Goal: Information Seeking & Learning: Learn about a topic

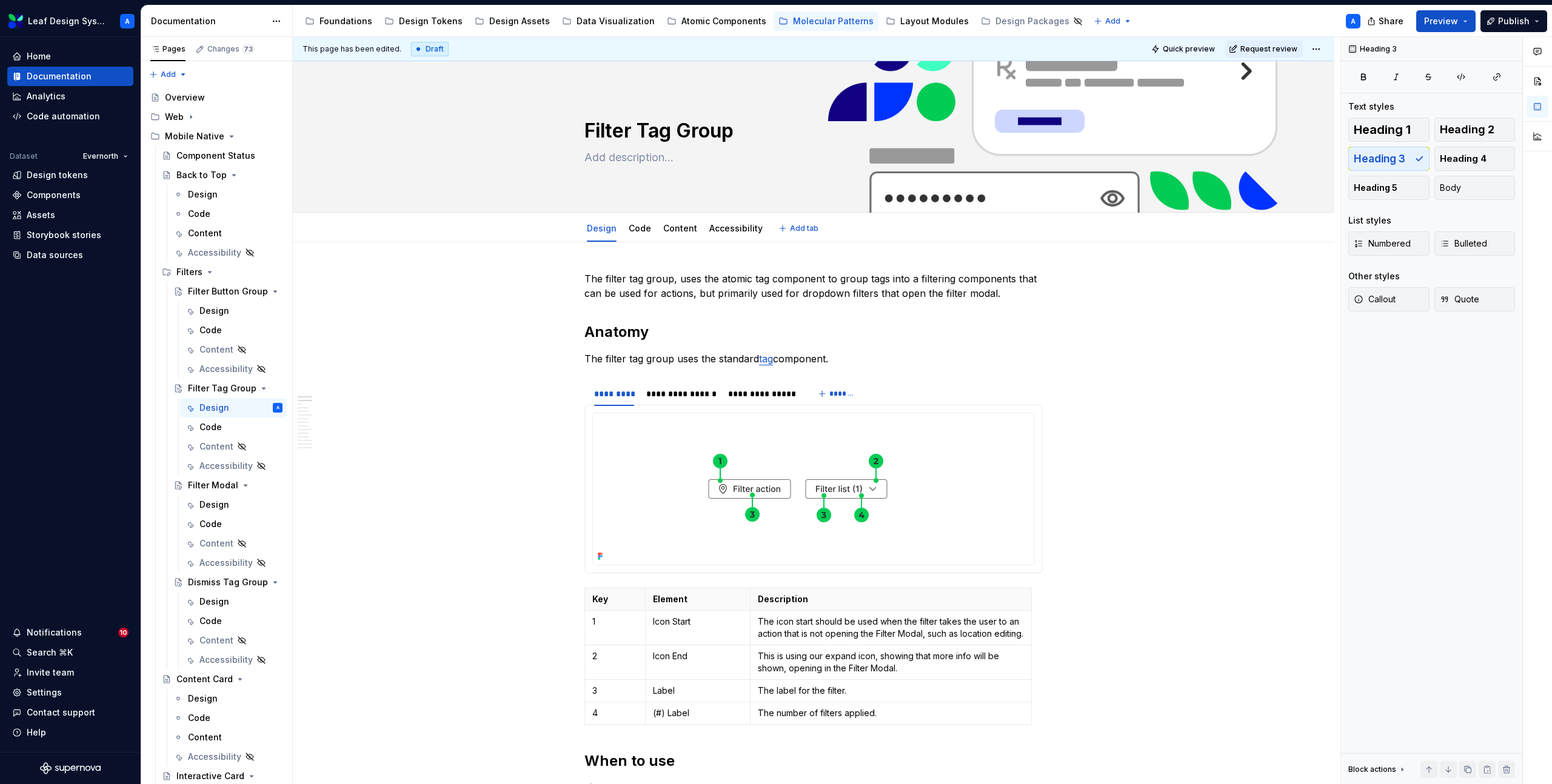
type textarea "*"
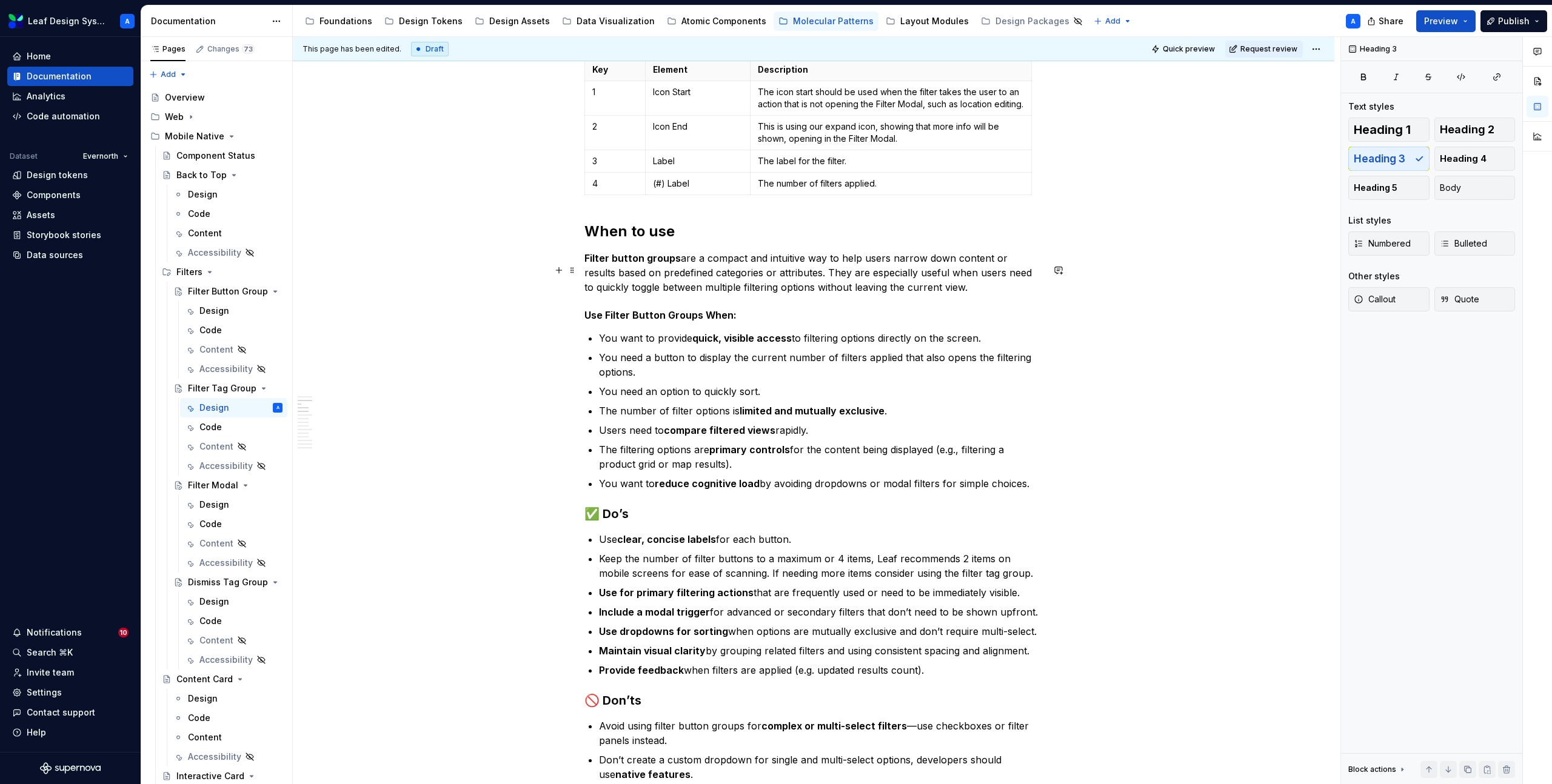
scroll to position [567, 0]
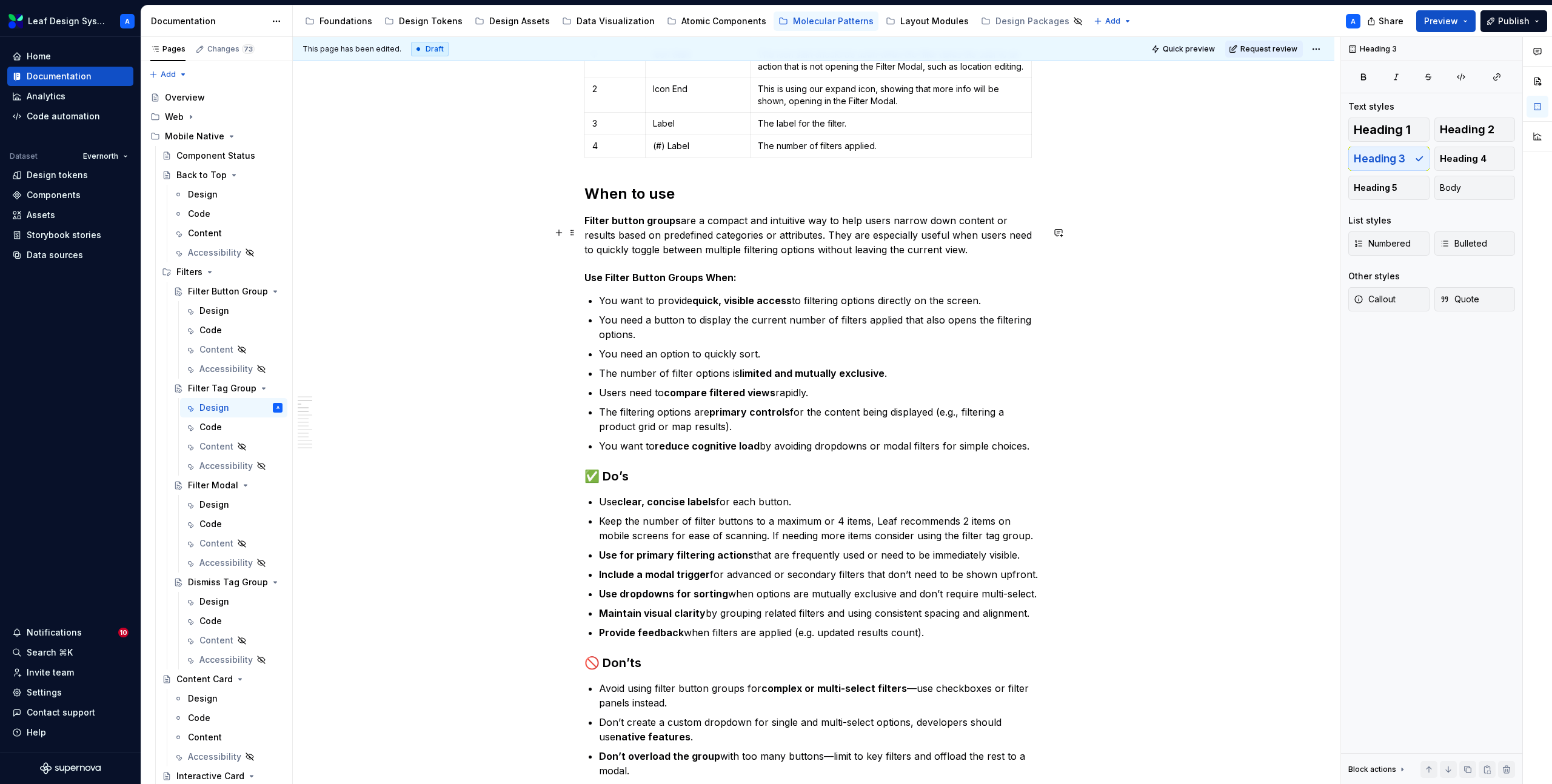
click at [665, 257] on p "Filter button groups are a compact and intuitive way to help users narrow down …" at bounding box center [813, 235] width 459 height 44
paste div
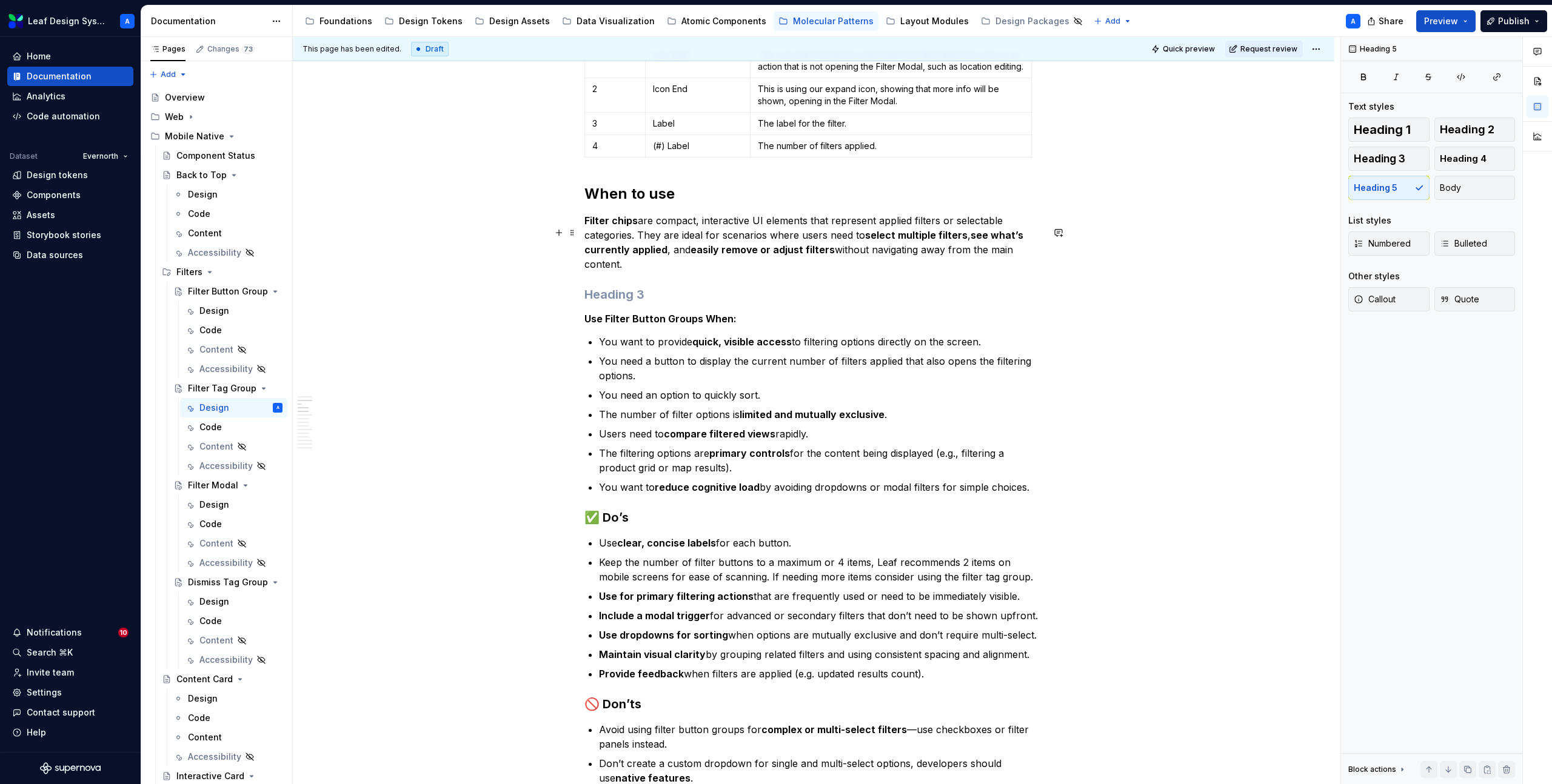
click at [624, 227] on strong "Filter chips" at bounding box center [611, 220] width 53 height 12
drag, startPoint x: 634, startPoint y: 247, endPoint x: 952, endPoint y: 232, distance: 318.4
click at [953, 232] on p "Filter tags are compact, interactive UI elements that represent applied filters…" at bounding box center [813, 242] width 459 height 58
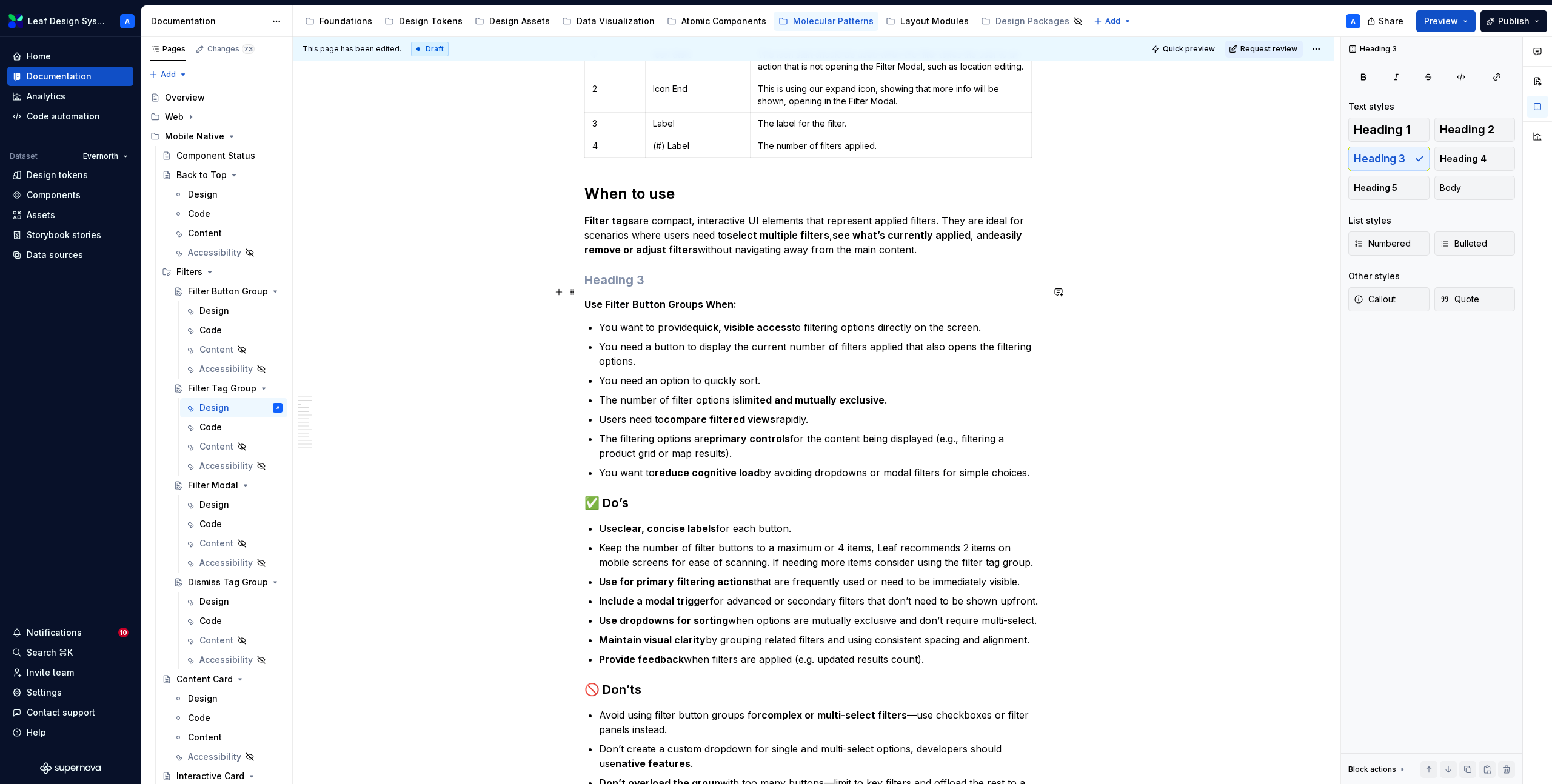
click at [641, 287] on h3 at bounding box center [813, 280] width 459 height 17
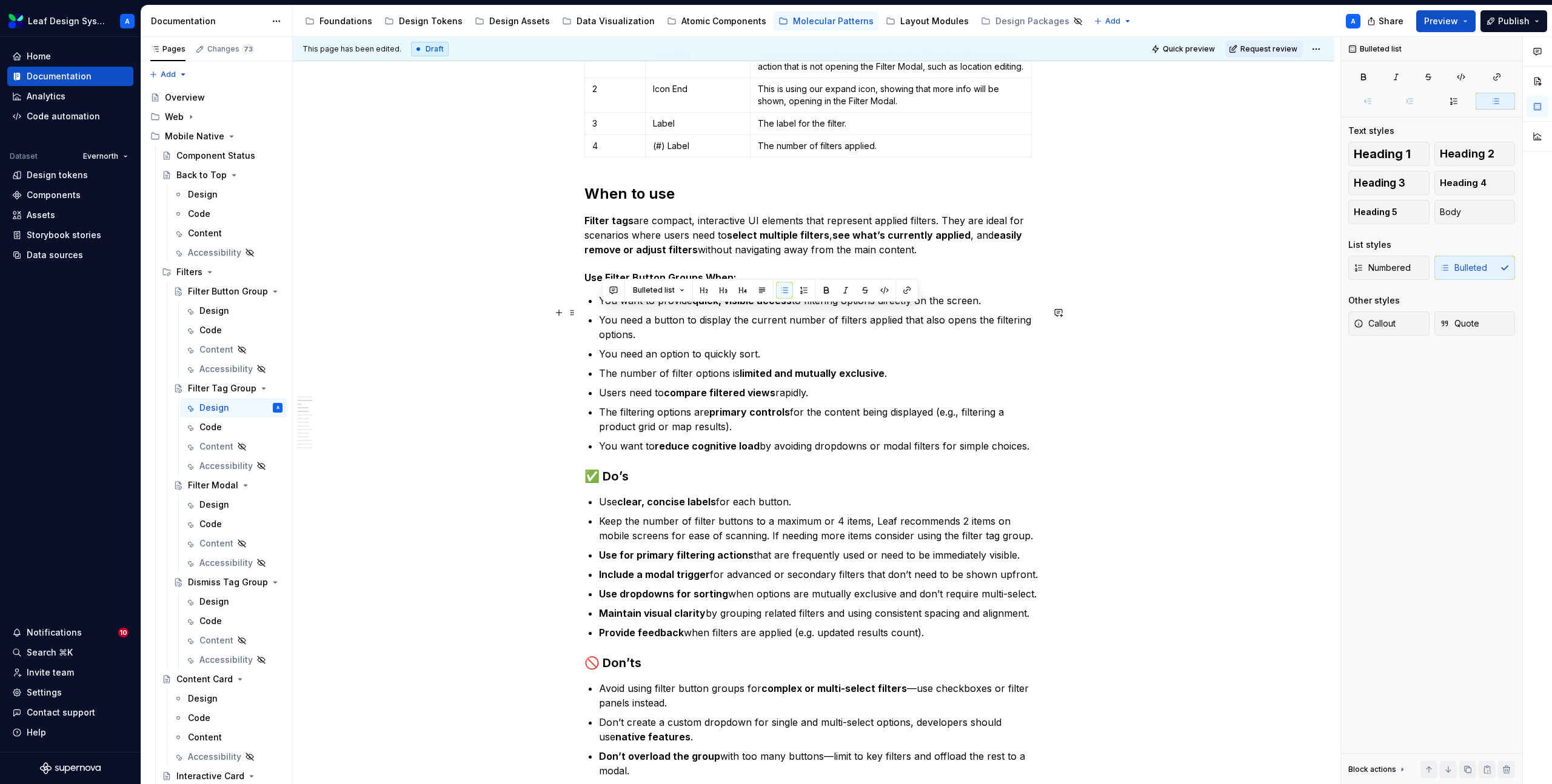
drag, startPoint x: 1038, startPoint y: 459, endPoint x: 602, endPoint y: 315, distance: 459.2
click at [603, 315] on ul "You want to provide quick, visible access to filtering options directly on the …" at bounding box center [821, 373] width 444 height 160
click at [602, 308] on p "You want to provide quick, visible access to filtering options directly on the …" at bounding box center [821, 300] width 444 height 14
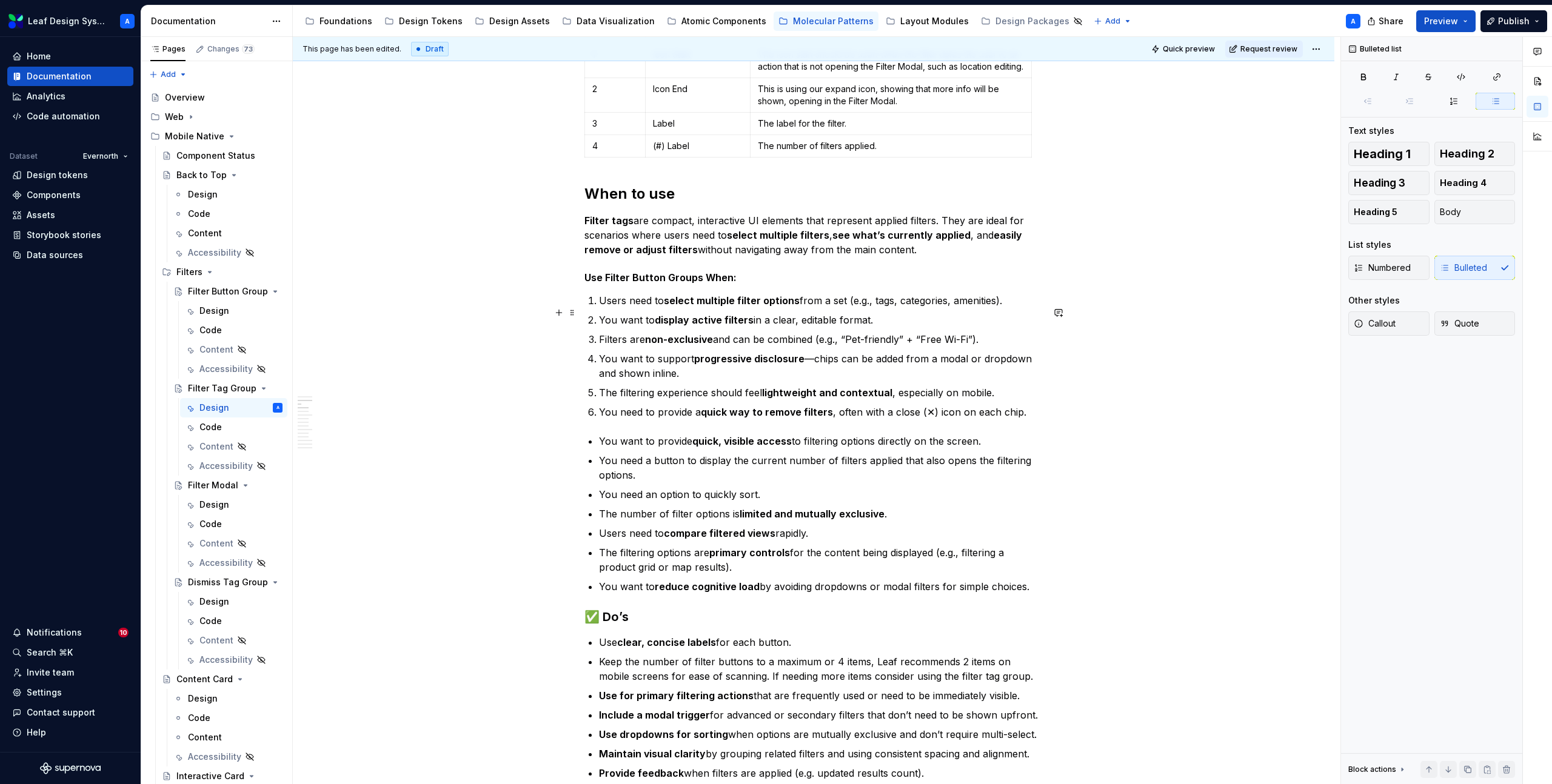
click at [883, 308] on p "Users need to select multiple filter options from a set (e.g., tags, categories…" at bounding box center [821, 300] width 444 height 14
drag, startPoint x: 905, startPoint y: 353, endPoint x: 853, endPoint y: 353, distance: 52.0
click at [853, 346] on p "Filters are non-exclusive and can be combined (e.g., “Pet-friendly” + “Free Wi-…" at bounding box center [821, 339] width 444 height 14
click at [692, 380] on p "You want to support progressive disclosure —chips can be added from a modal or …" at bounding box center [821, 366] width 444 height 29
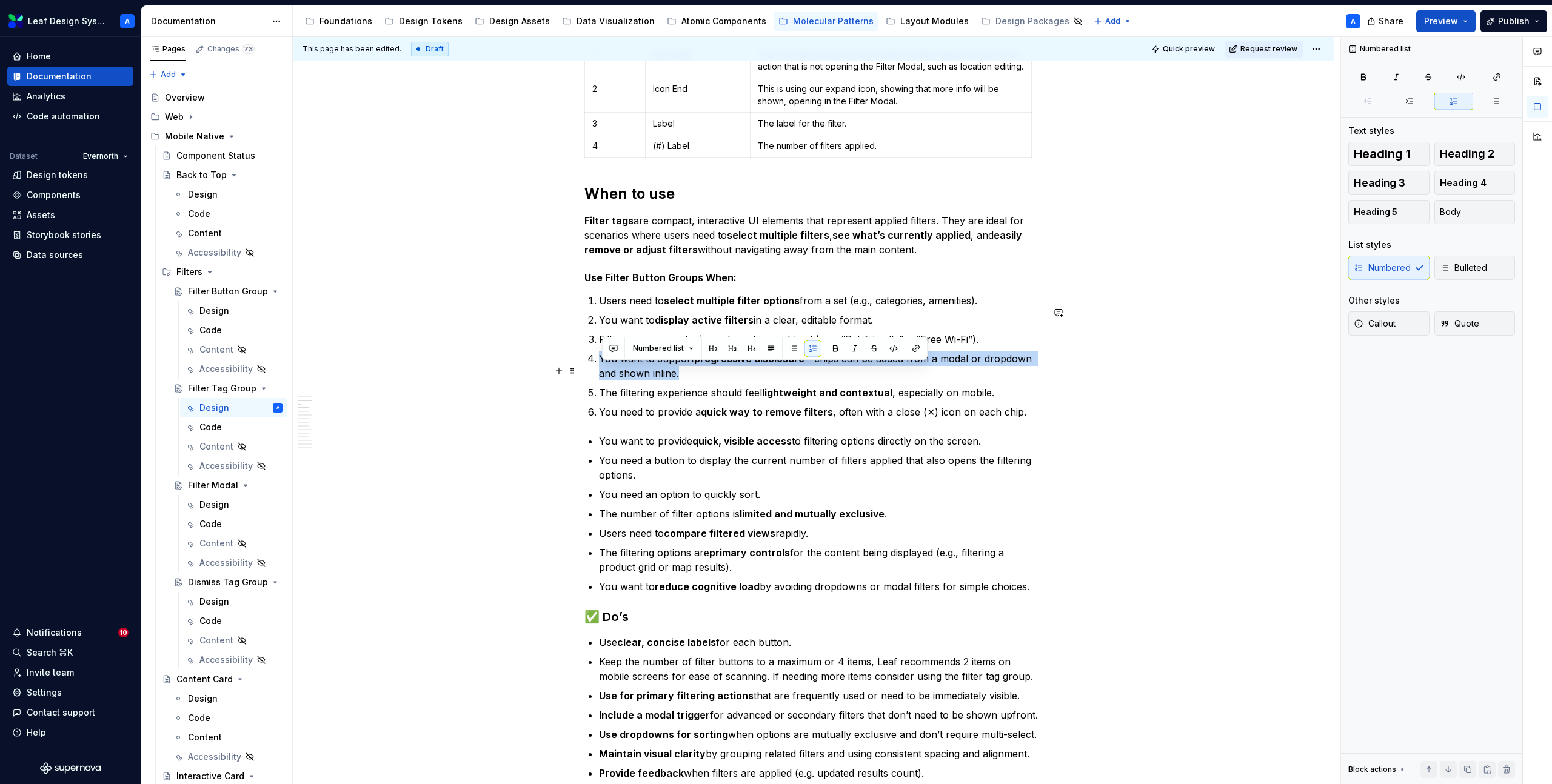
drag, startPoint x: 702, startPoint y: 387, endPoint x: 599, endPoint y: 375, distance: 103.7
click at [599, 375] on li "You want to support progressive disclosure —chips can be added from a modal or …" at bounding box center [821, 366] width 444 height 29
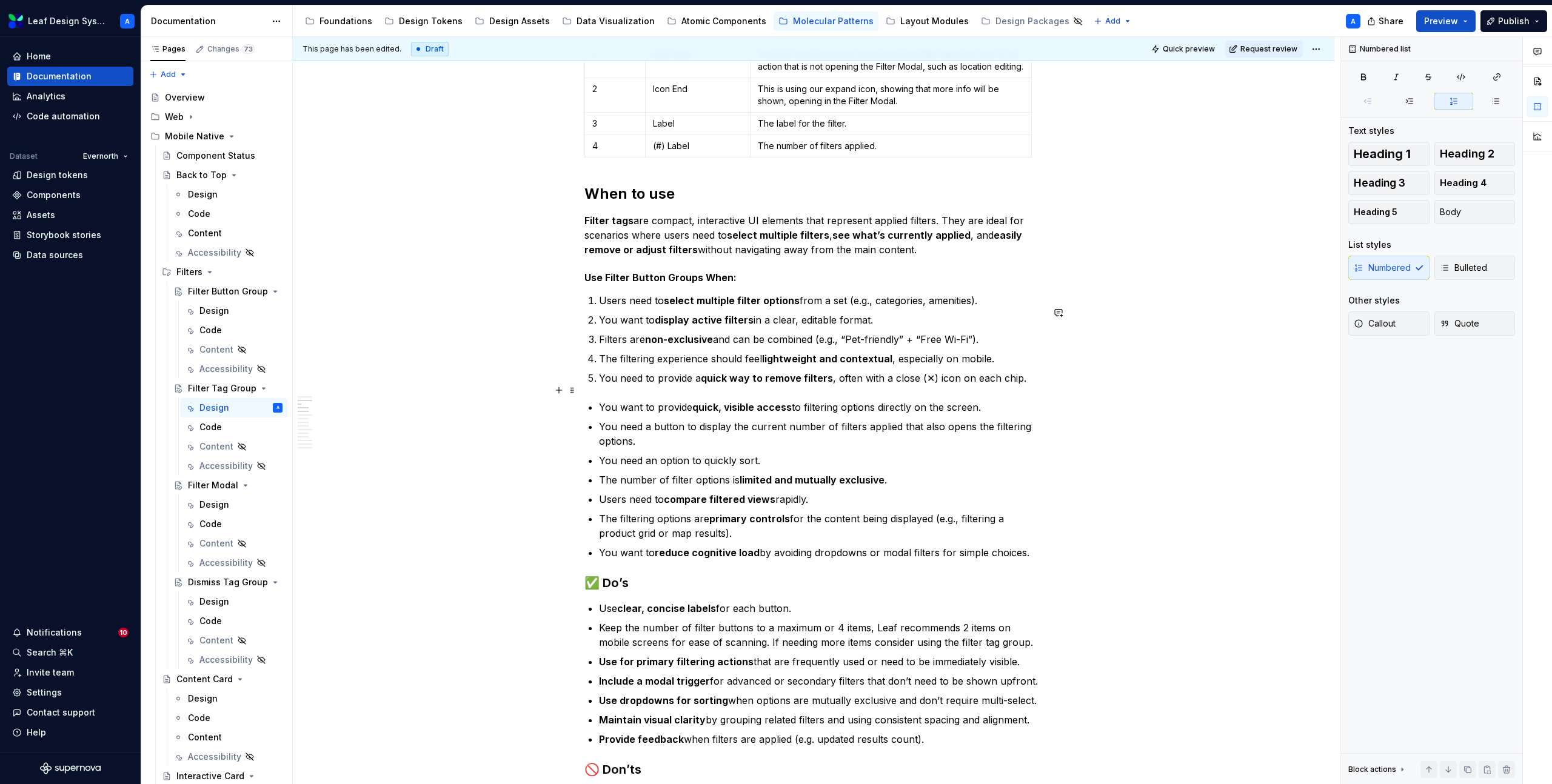
click at [922, 385] on p "You need to provide a quick way to remove filters , often with a close (✕) icon…" at bounding box center [821, 378] width 444 height 14
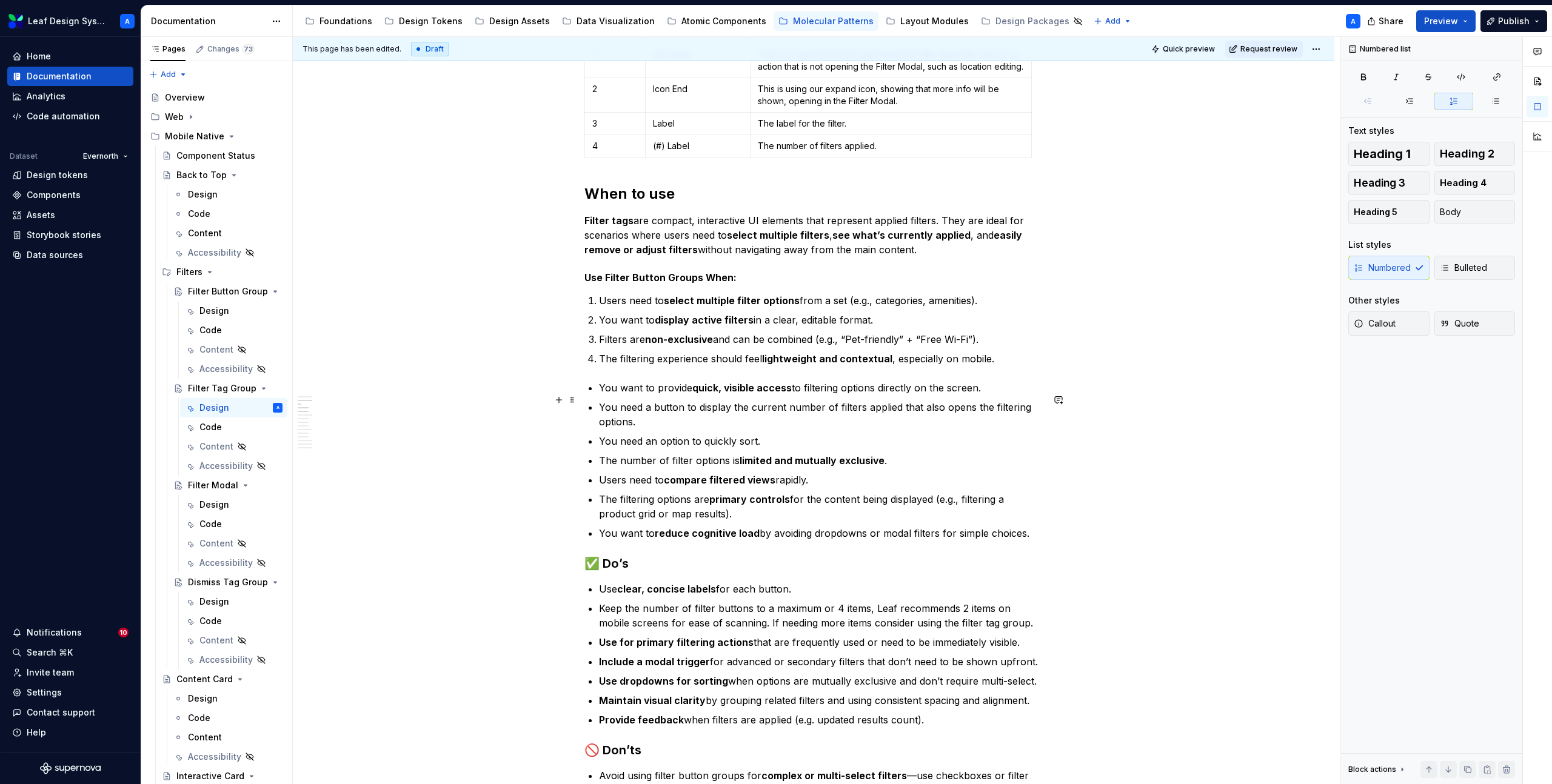
click at [907, 395] on p "You want to provide quick, visible access to filtering options directly on the …" at bounding box center [821, 387] width 444 height 14
click at [686, 449] on p "You need an option to quickly sort." at bounding box center [821, 441] width 444 height 14
drag, startPoint x: 1038, startPoint y: 546, endPoint x: 602, endPoint y: 402, distance: 459.2
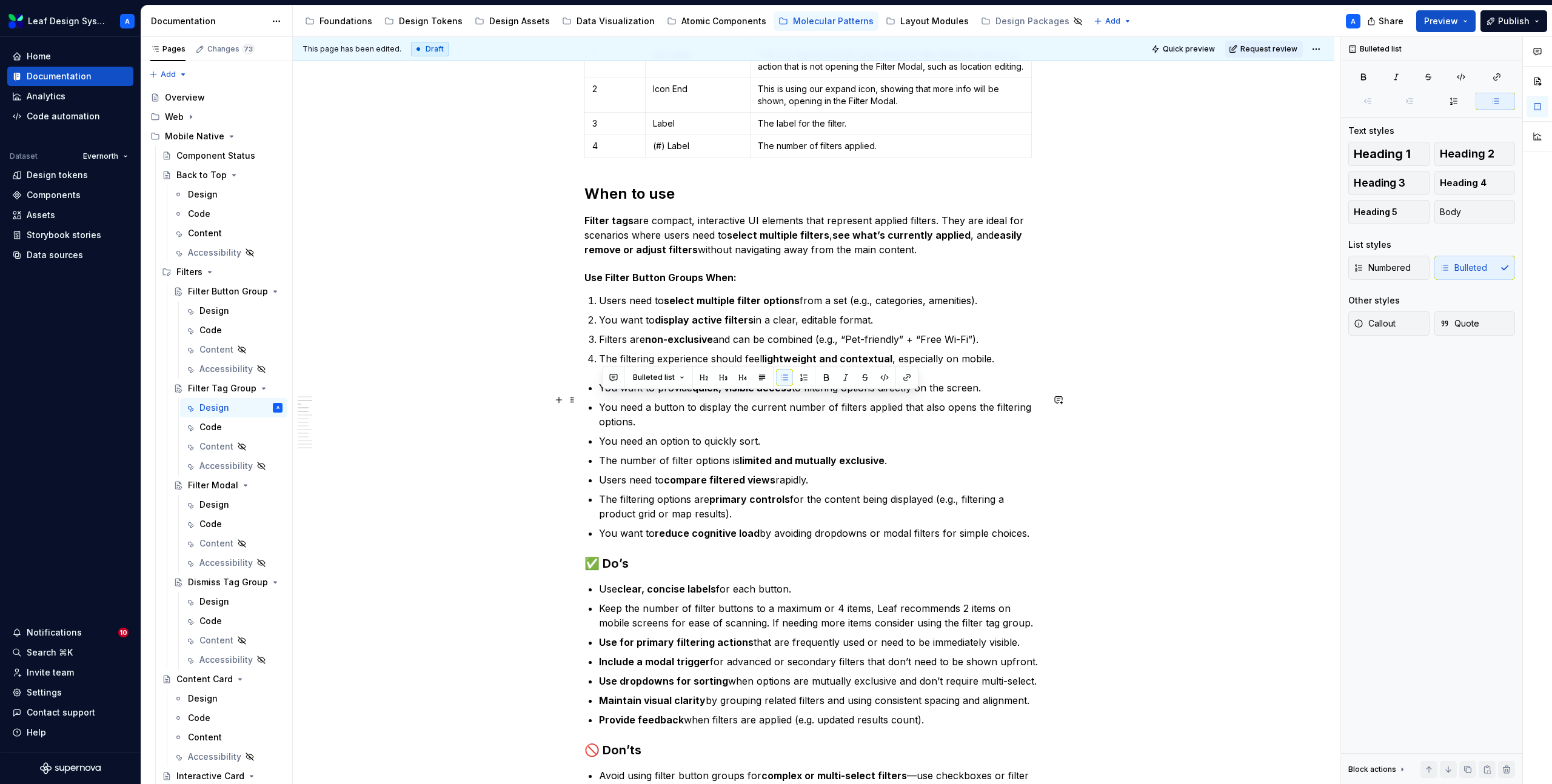
click at [602, 402] on ul "You want to provide quick, visible access to filtering options directly on the …" at bounding box center [821, 460] width 444 height 160
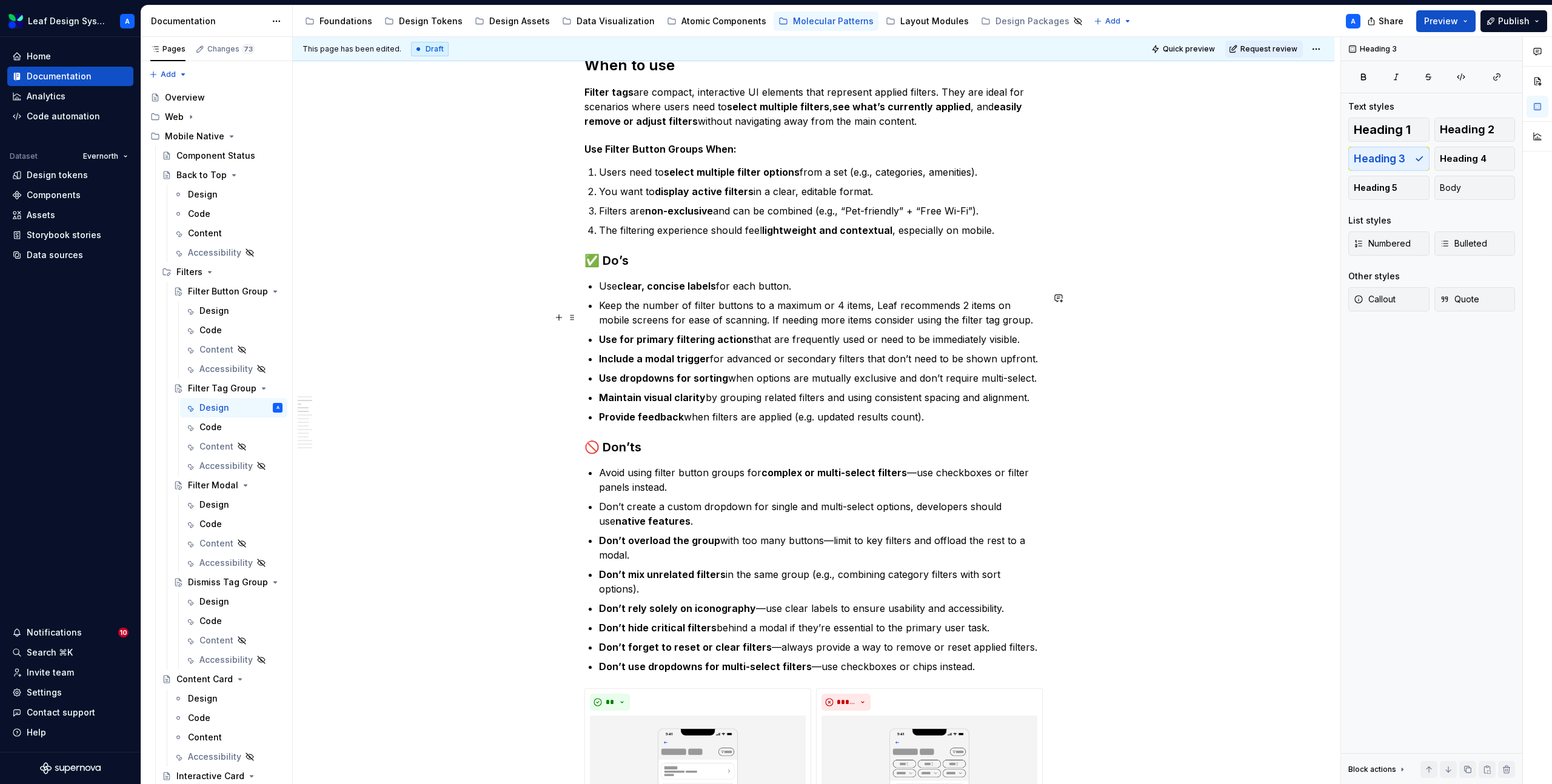
scroll to position [770, 0]
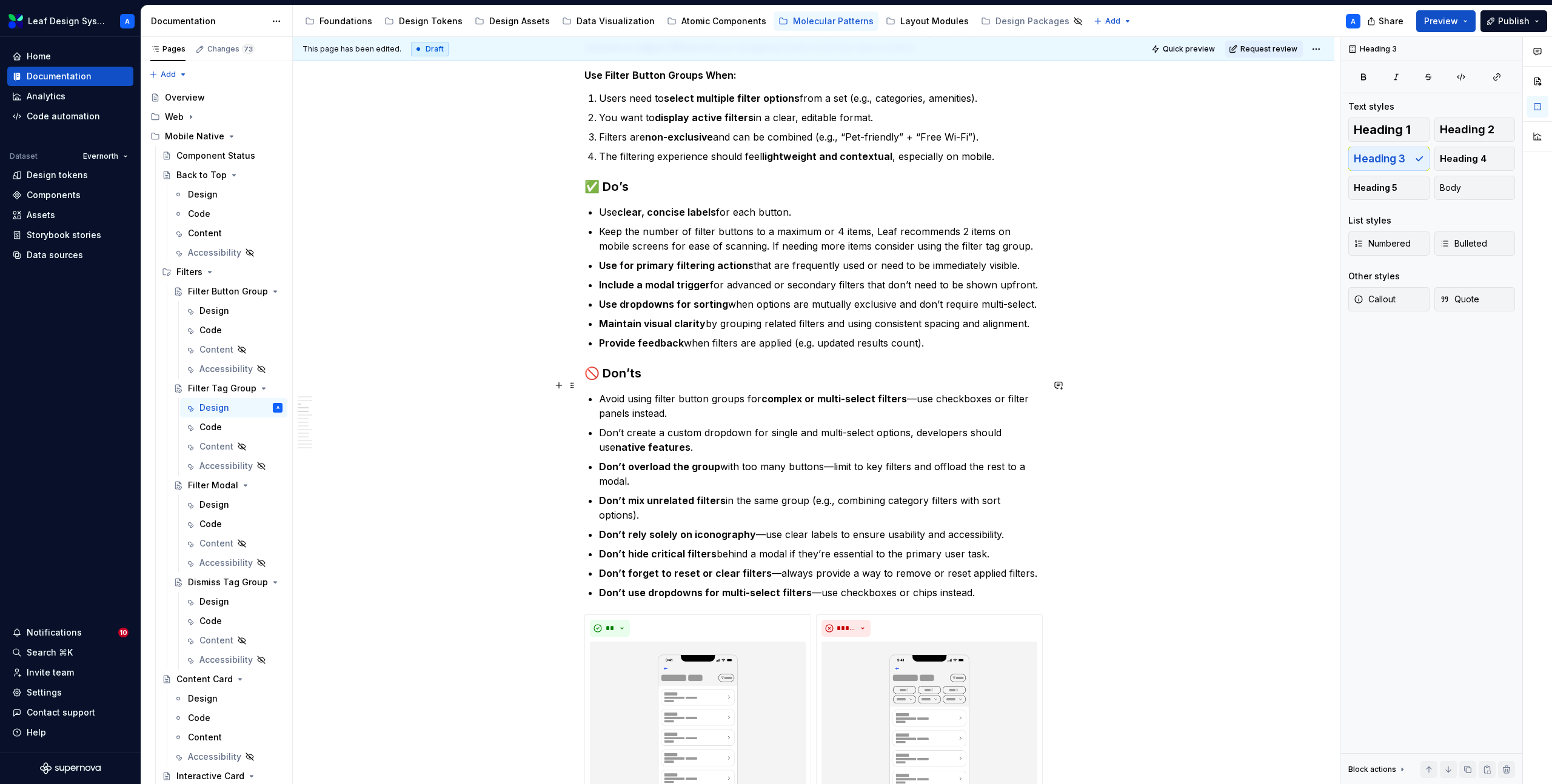
click at [673, 382] on h3 "🚫 Don’ts" at bounding box center [813, 373] width 459 height 17
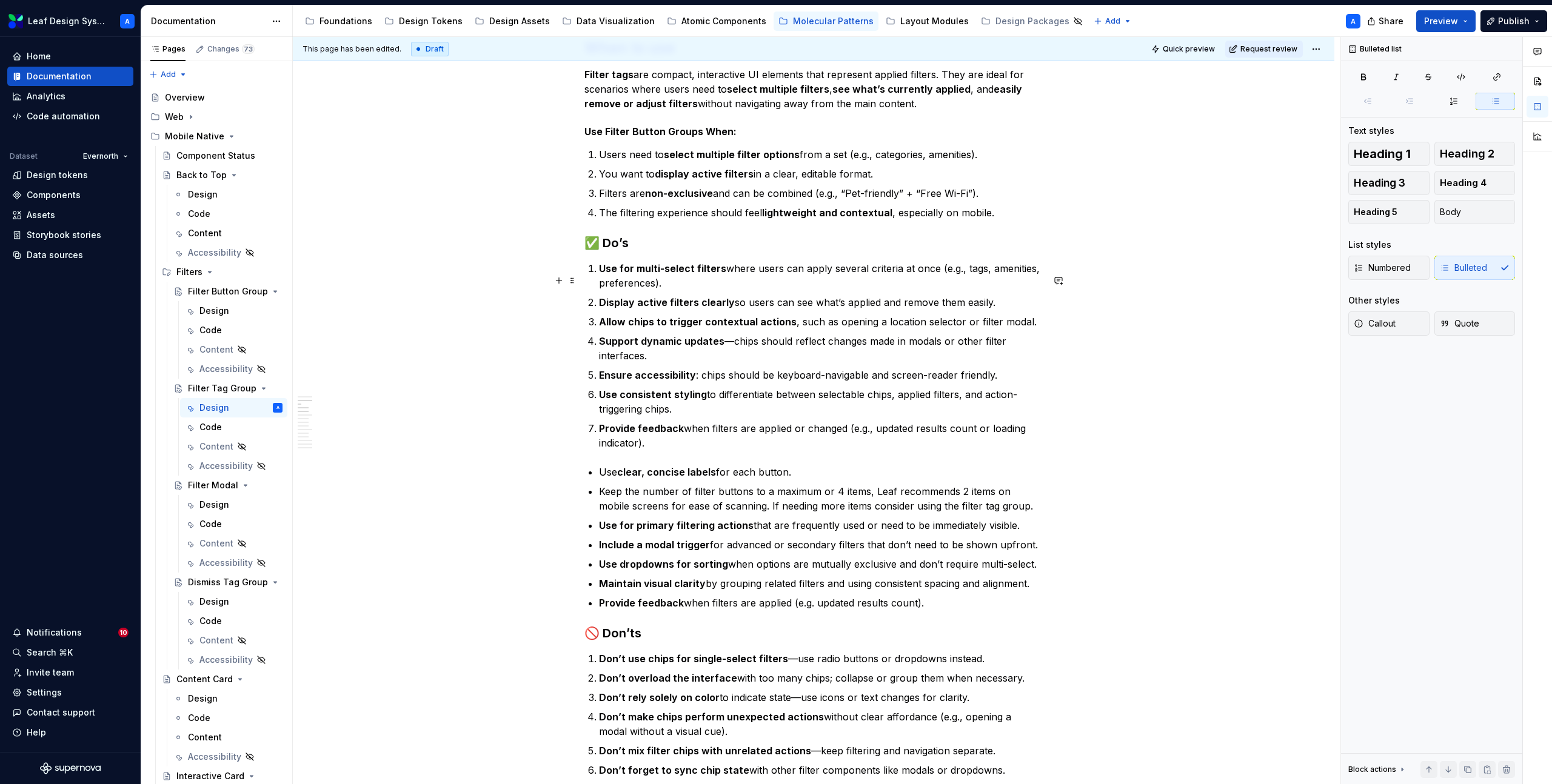
scroll to position [714, 0]
click at [978, 278] on p "Use for multi-select filters where users can apply several criteria at once (e.…" at bounding box center [821, 275] width 444 height 29
click at [989, 273] on p "Use for multi-select filters where users can apply several criteria at once (e.…" at bounding box center [821, 275] width 444 height 29
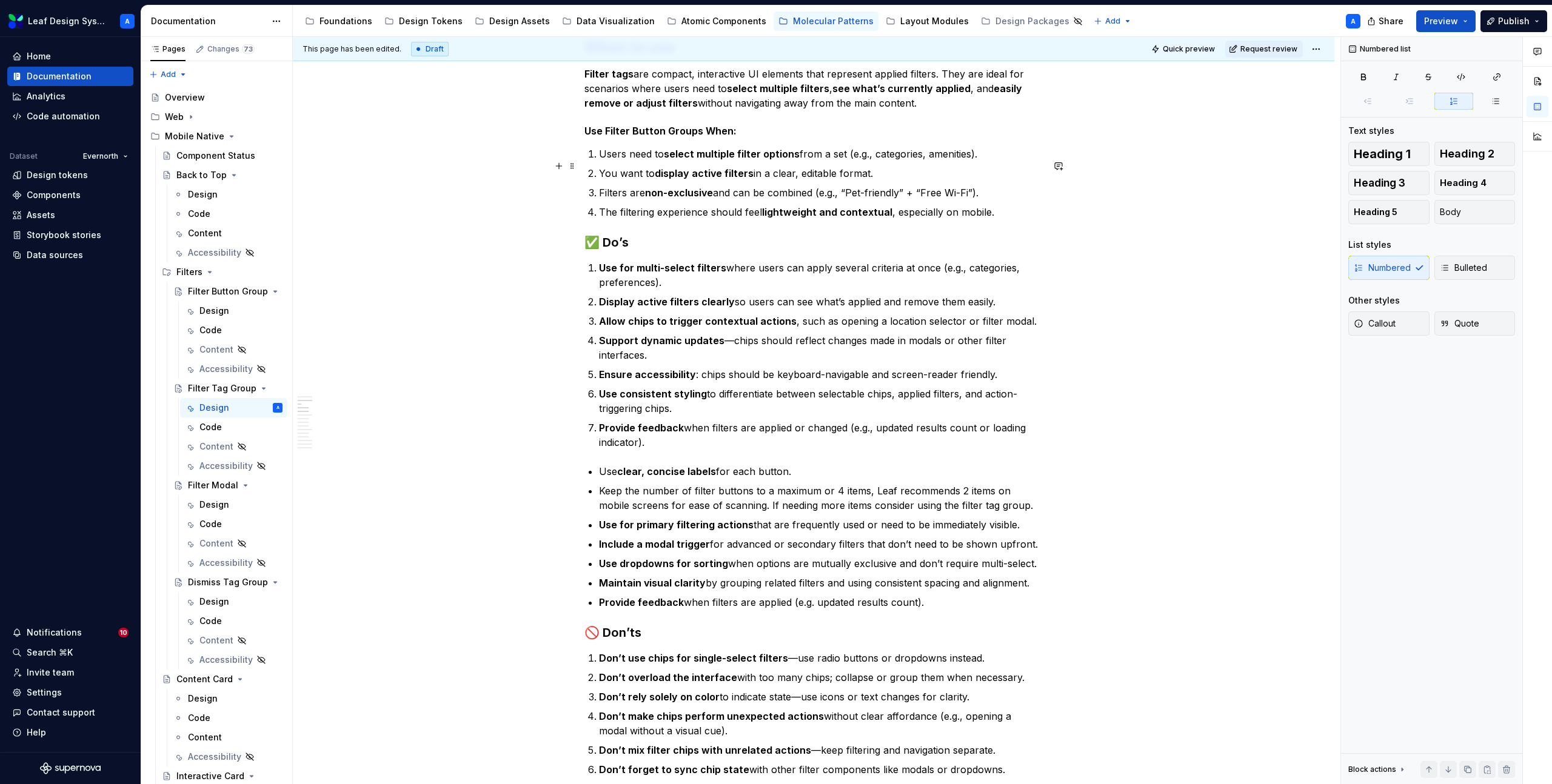
click at [944, 161] on p "Users need to select multiple filter options from a set (e.g., categories, amen…" at bounding box center [821, 154] width 444 height 14
click at [637, 328] on strong "Allow chips to trigger contextual actions" at bounding box center [698, 321] width 197 height 12
click at [862, 378] on ol "Use for multi-select filters where users can apply several criteria at once (e.…" at bounding box center [821, 355] width 444 height 189
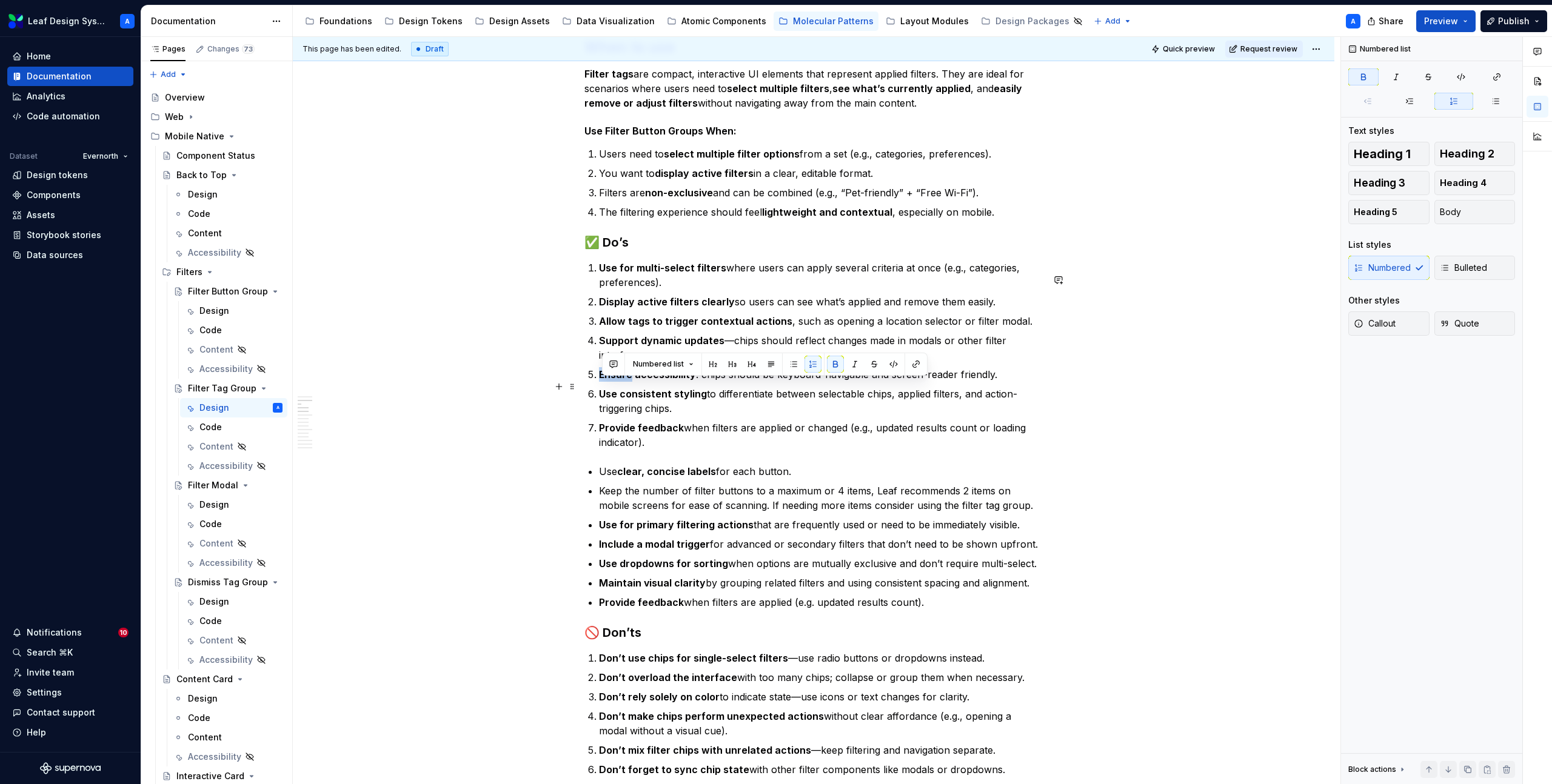
click at [862, 378] on ol "Use for multi-select filters where users can apply several criteria at once (e.…" at bounding box center [821, 355] width 444 height 189
click at [859, 382] on p "Ensure accessibility : chips should be keyboard-navigable and screen-reader fri…" at bounding box center [821, 374] width 444 height 14
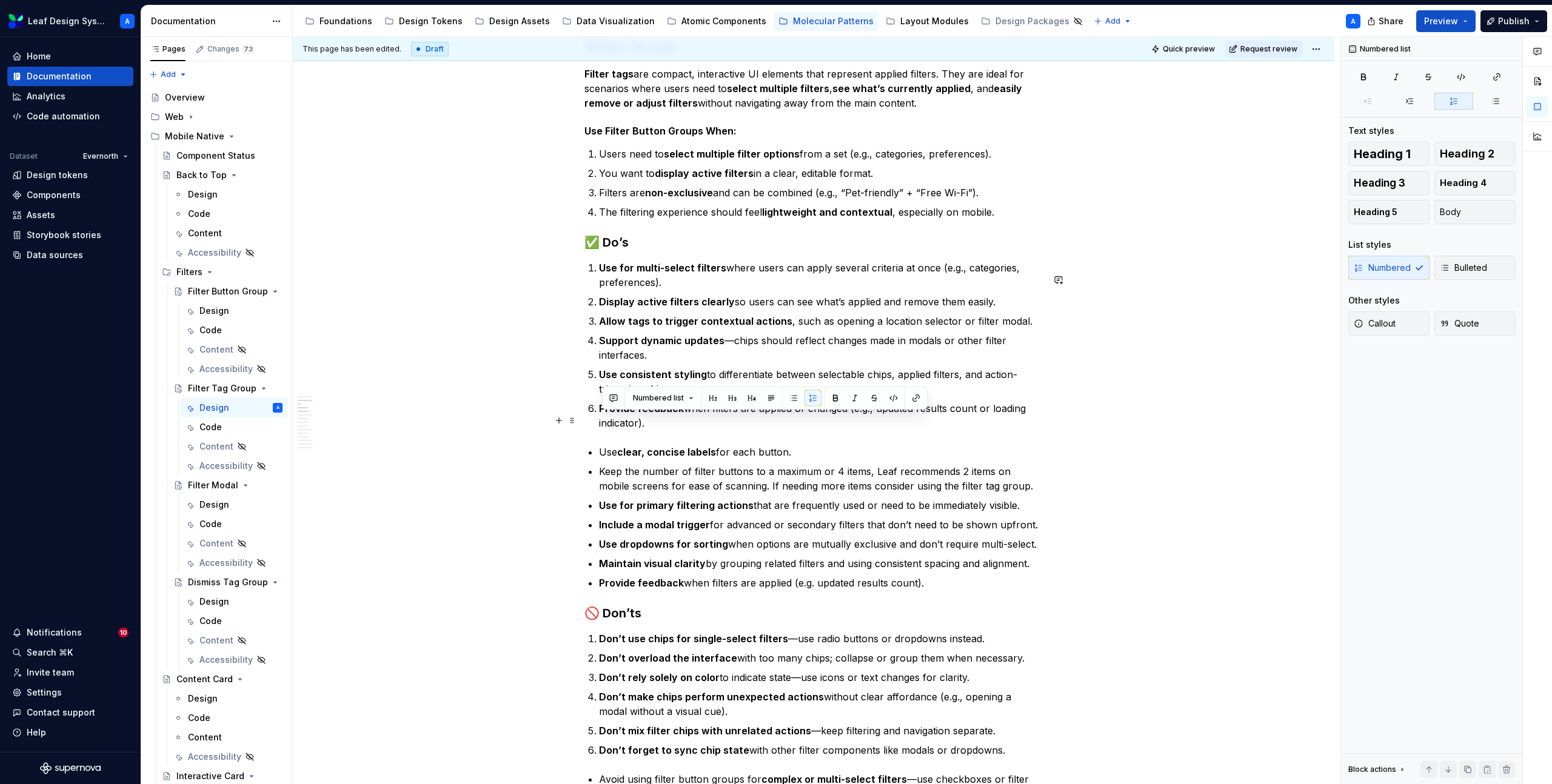
drag, startPoint x: 666, startPoint y: 432, endPoint x: 589, endPoint y: 422, distance: 77.6
click at [662, 430] on p "Provide feedback when filters are applied or changed (e.g., updated results cou…" at bounding box center [821, 415] width 444 height 29
drag, startPoint x: 641, startPoint y: 434, endPoint x: 980, endPoint y: 419, distance: 339.3
click at [980, 419] on p "Provide feedback when filters are applied or changed (e.g., updated results cou…" at bounding box center [821, 415] width 444 height 29
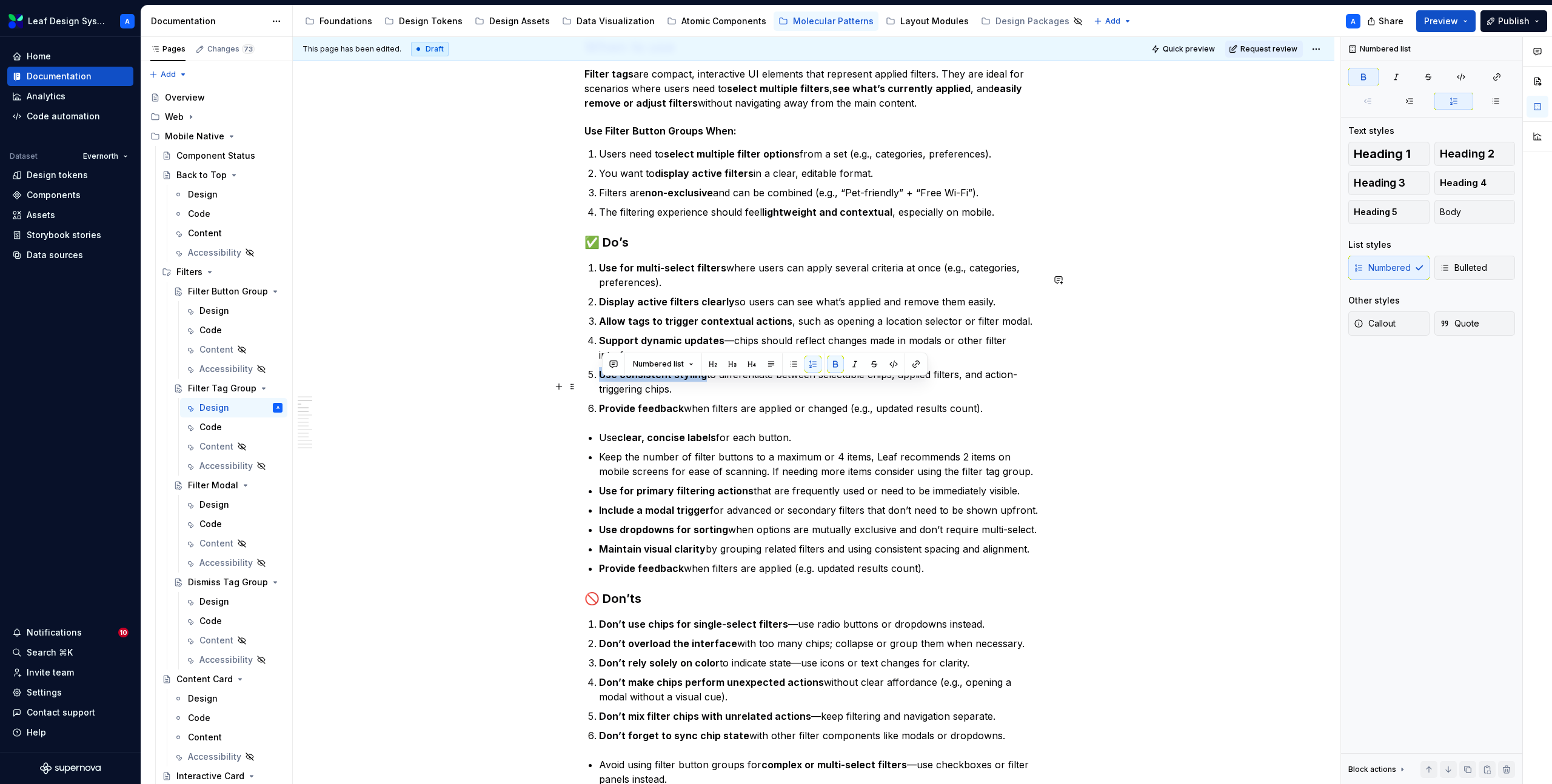
drag, startPoint x: 705, startPoint y: 387, endPoint x: 604, endPoint y: 389, distance: 101.0
click at [604, 389] on p "Use consistent styling to differentiate between selectable chips, applied filte…" at bounding box center [821, 382] width 444 height 29
drag, startPoint x: 722, startPoint y: 404, endPoint x: 699, endPoint y: 390, distance: 26.9
click at [699, 390] on p "Group related filters to differentiate between selectable chips, applied filter…" at bounding box center [821, 382] width 444 height 29
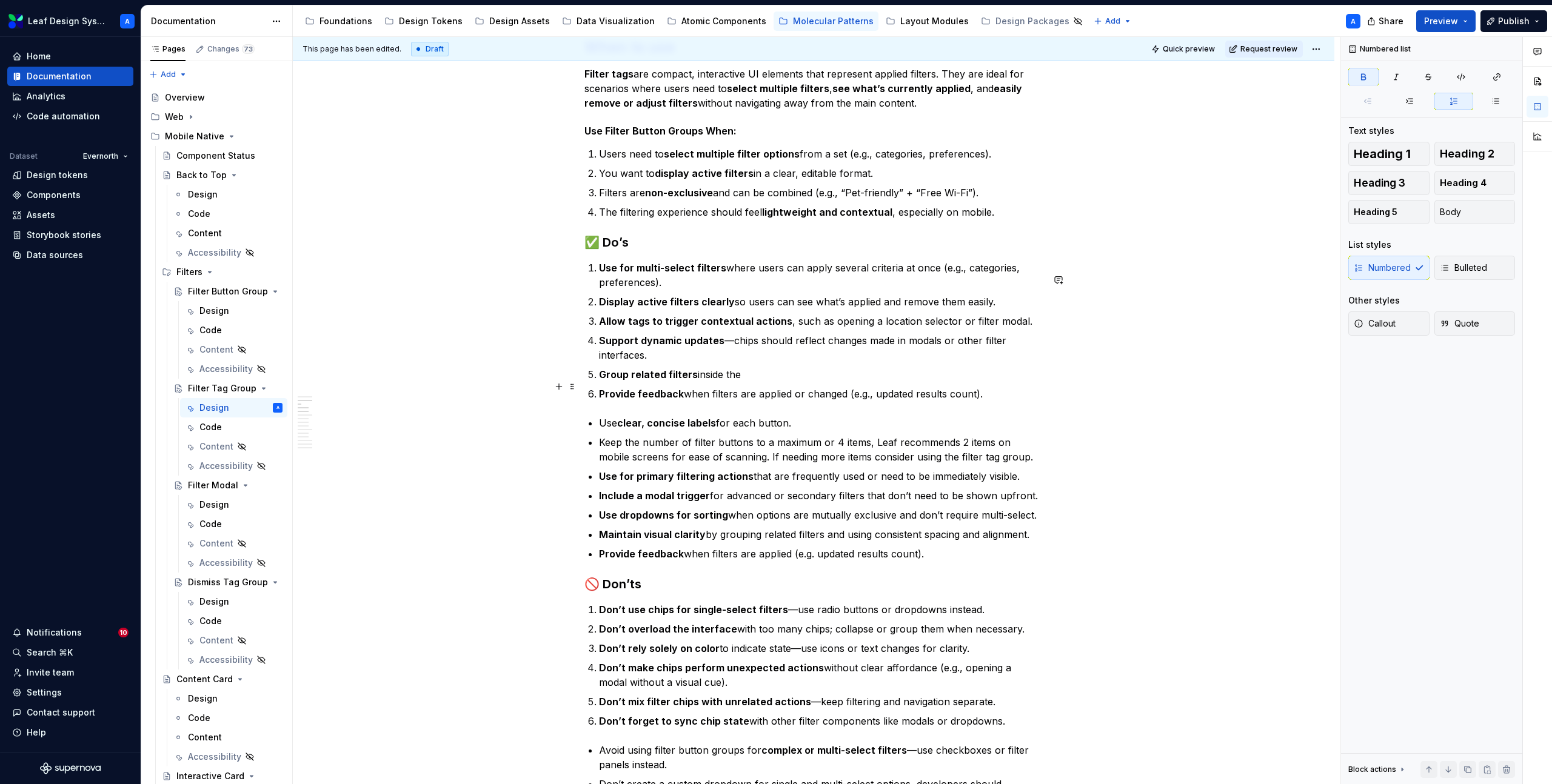
click at [671, 380] on strong "Group related filters" at bounding box center [649, 374] width 99 height 12
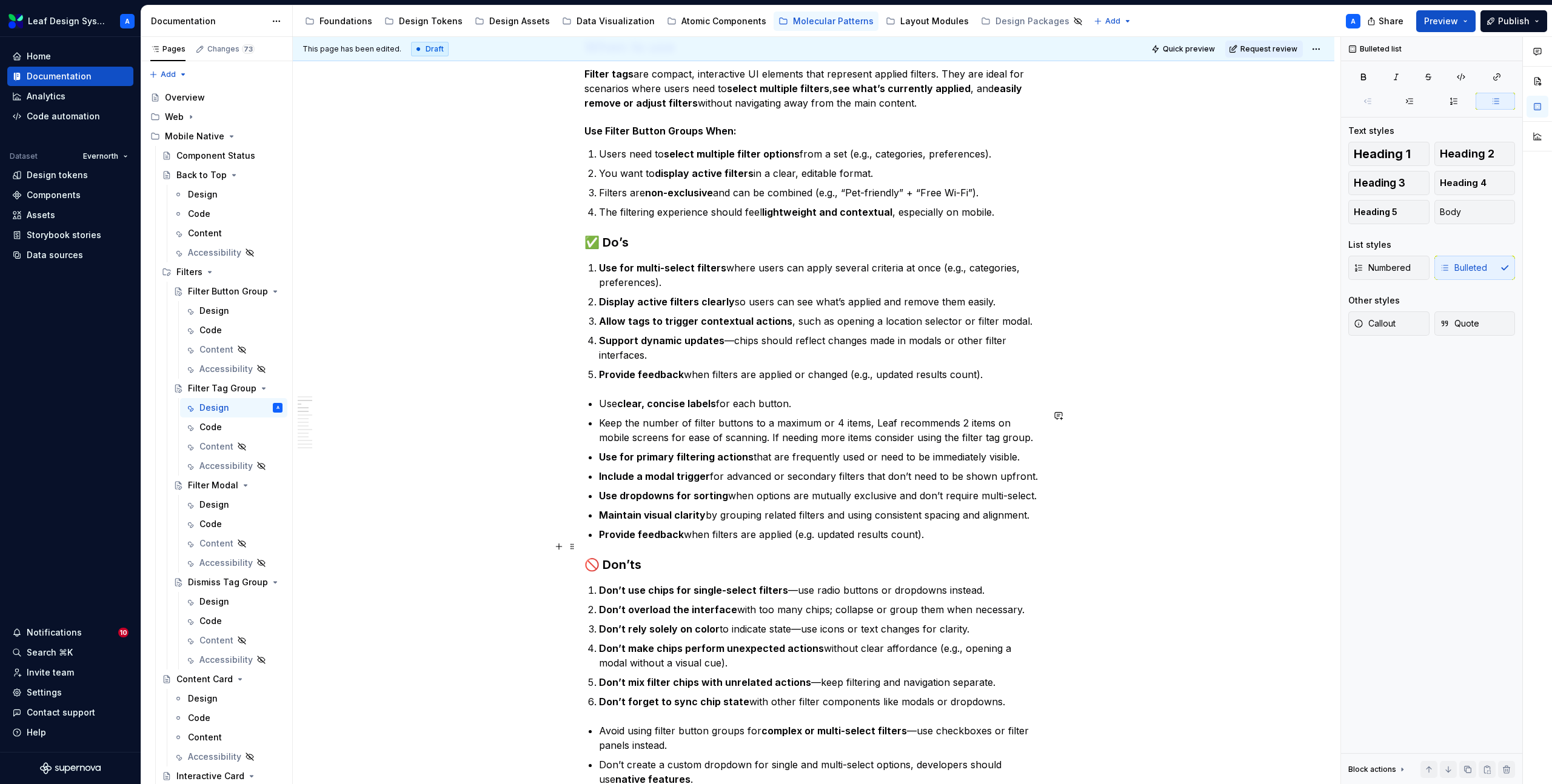
click at [947, 542] on p "Provide feedback when filters are applied (e.g. updated results count)." at bounding box center [821, 535] width 444 height 14
drag, startPoint x: 939, startPoint y: 544, endPoint x: 588, endPoint y: 417, distance: 373.3
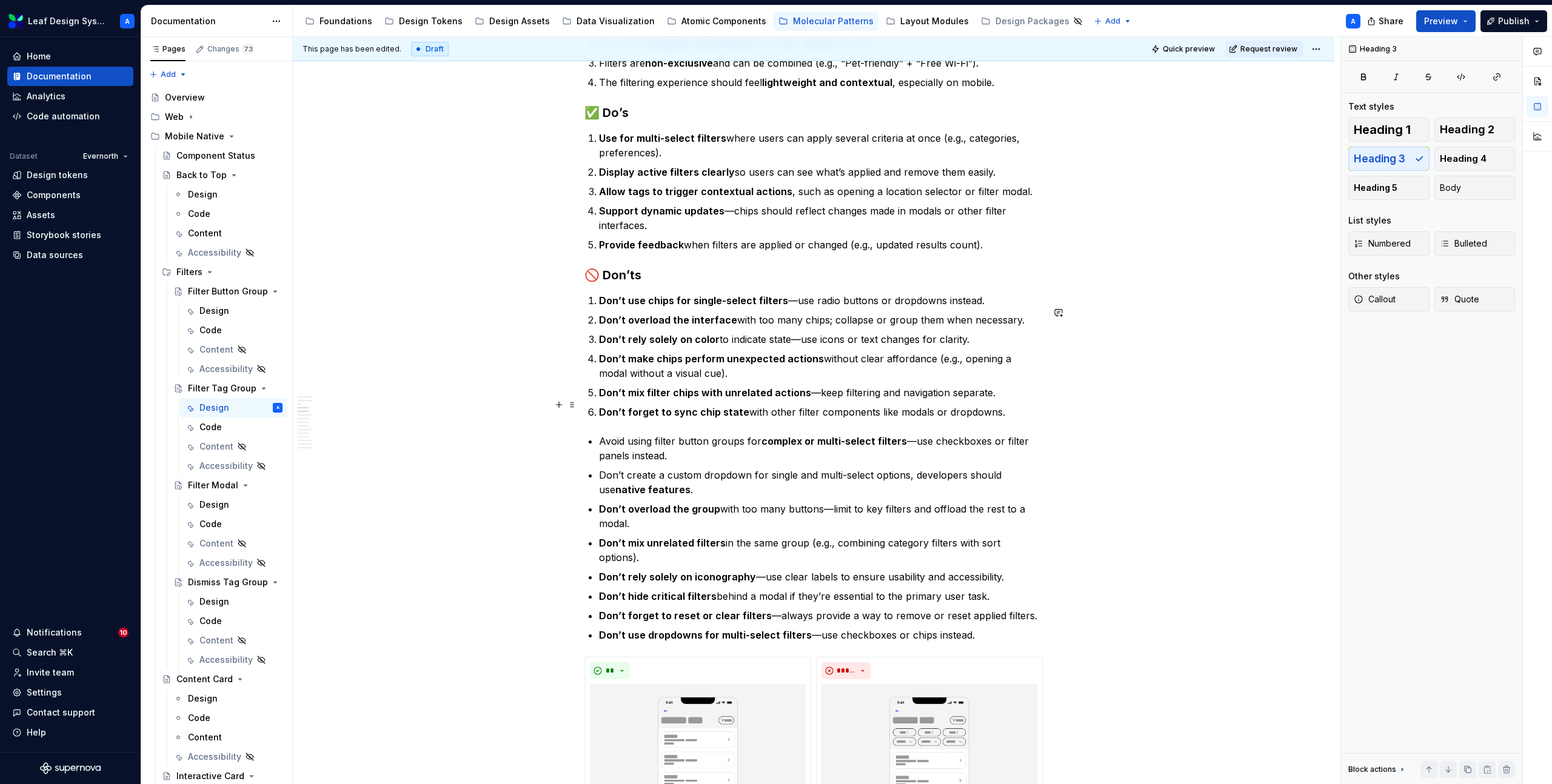
scroll to position [845, 0]
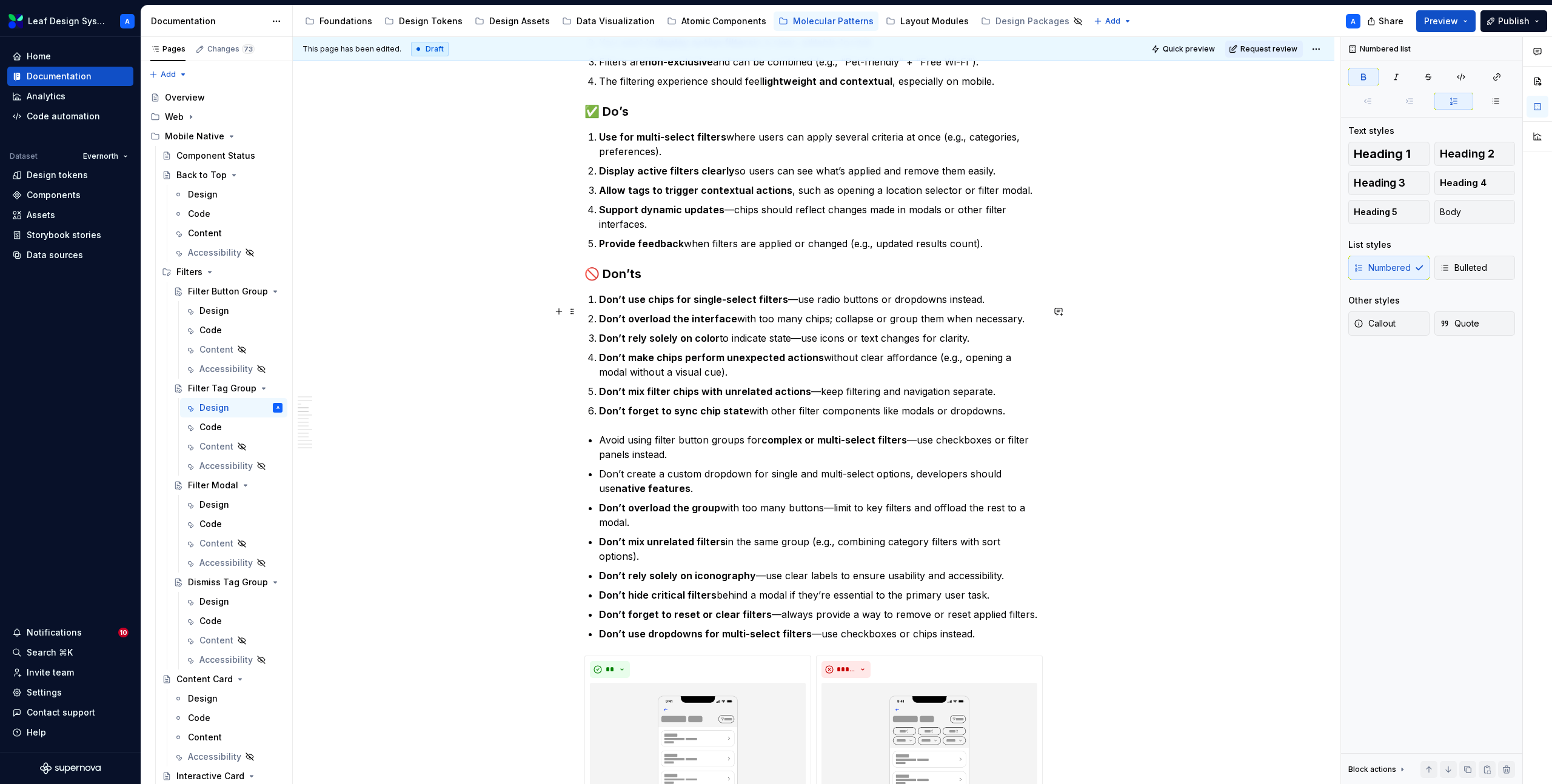
click at [658, 305] on strong "Don’t use chips for single-select filters" at bounding box center [694, 299] width 189 height 12
click at [658, 305] on strong "Don’t use filter tags for single-select filters" at bounding box center [705, 299] width 211 height 12
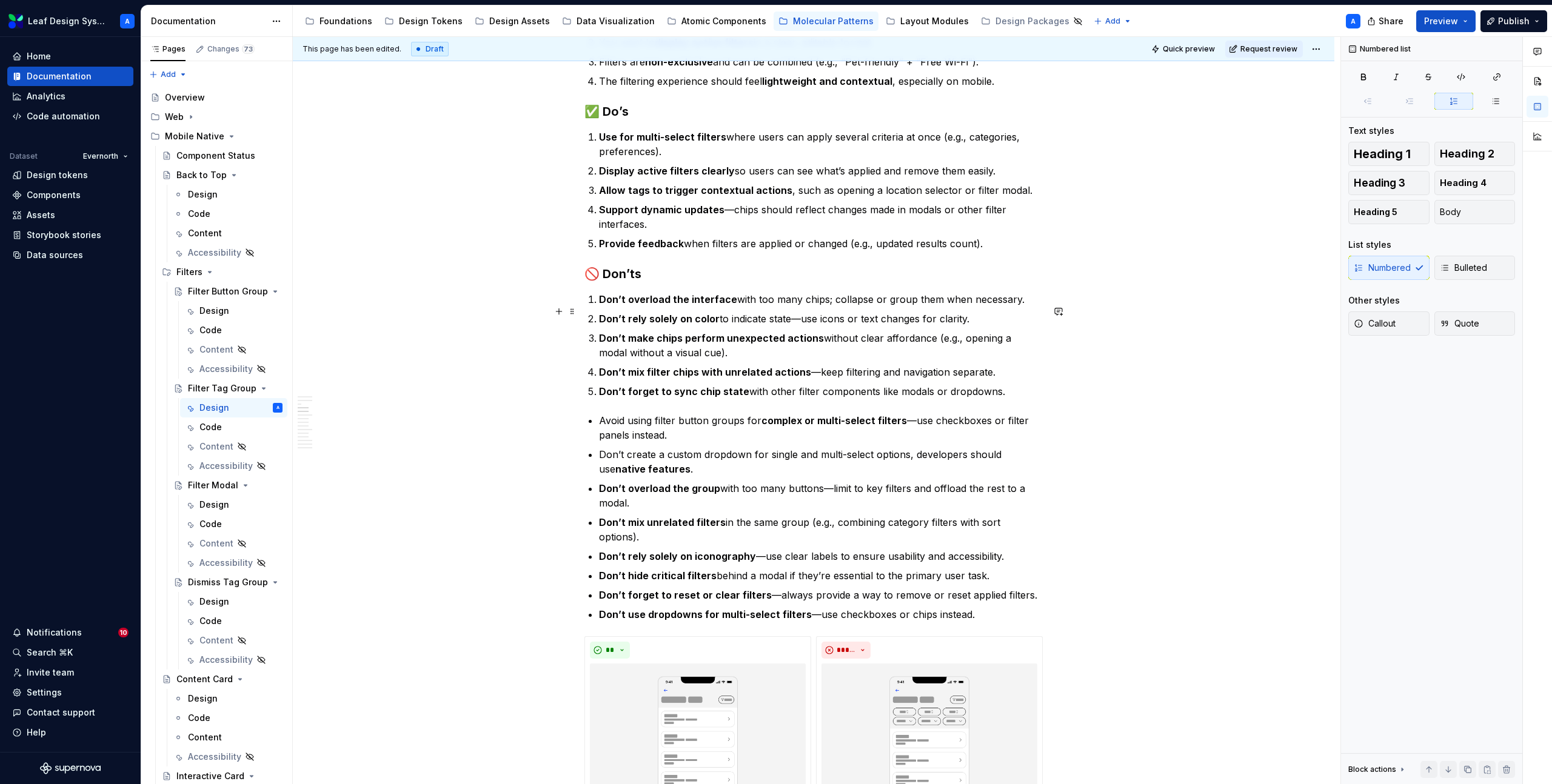
click at [814, 307] on p "Don’t overload the interface with too many chips; collapse or group them when n…" at bounding box center [821, 300] width 444 height 14
drag, startPoint x: 1017, startPoint y: 312, endPoint x: 830, endPoint y: 313, distance: 187.0
click at [830, 307] on p "Don’t overload the interface with too many tags; collapse or group them when ne…" at bounding box center [821, 300] width 444 height 14
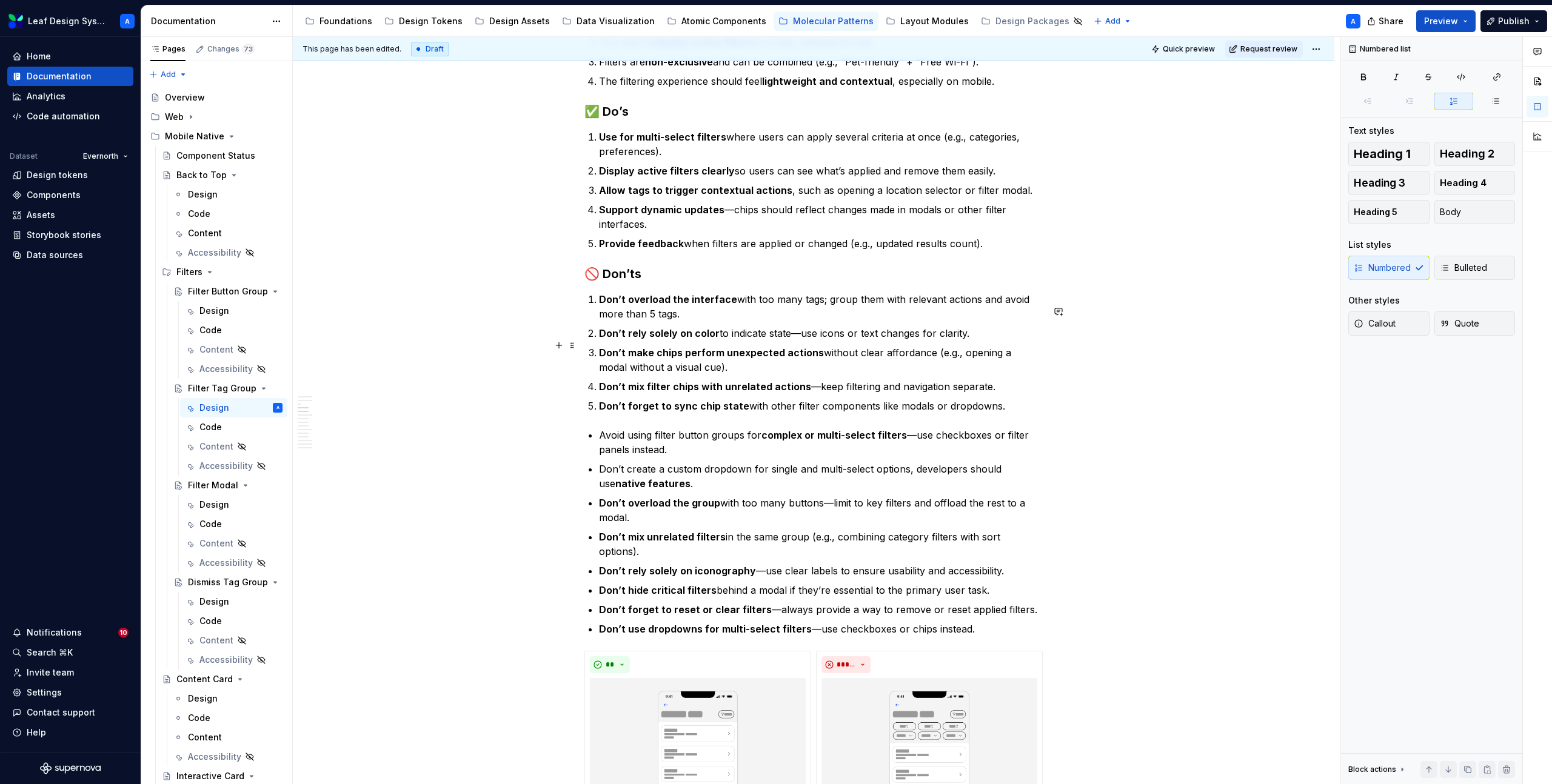
click at [829, 341] on p "Don’t rely solely on color to indicate state—use icons or text changes for clar…" at bounding box center [821, 333] width 444 height 14
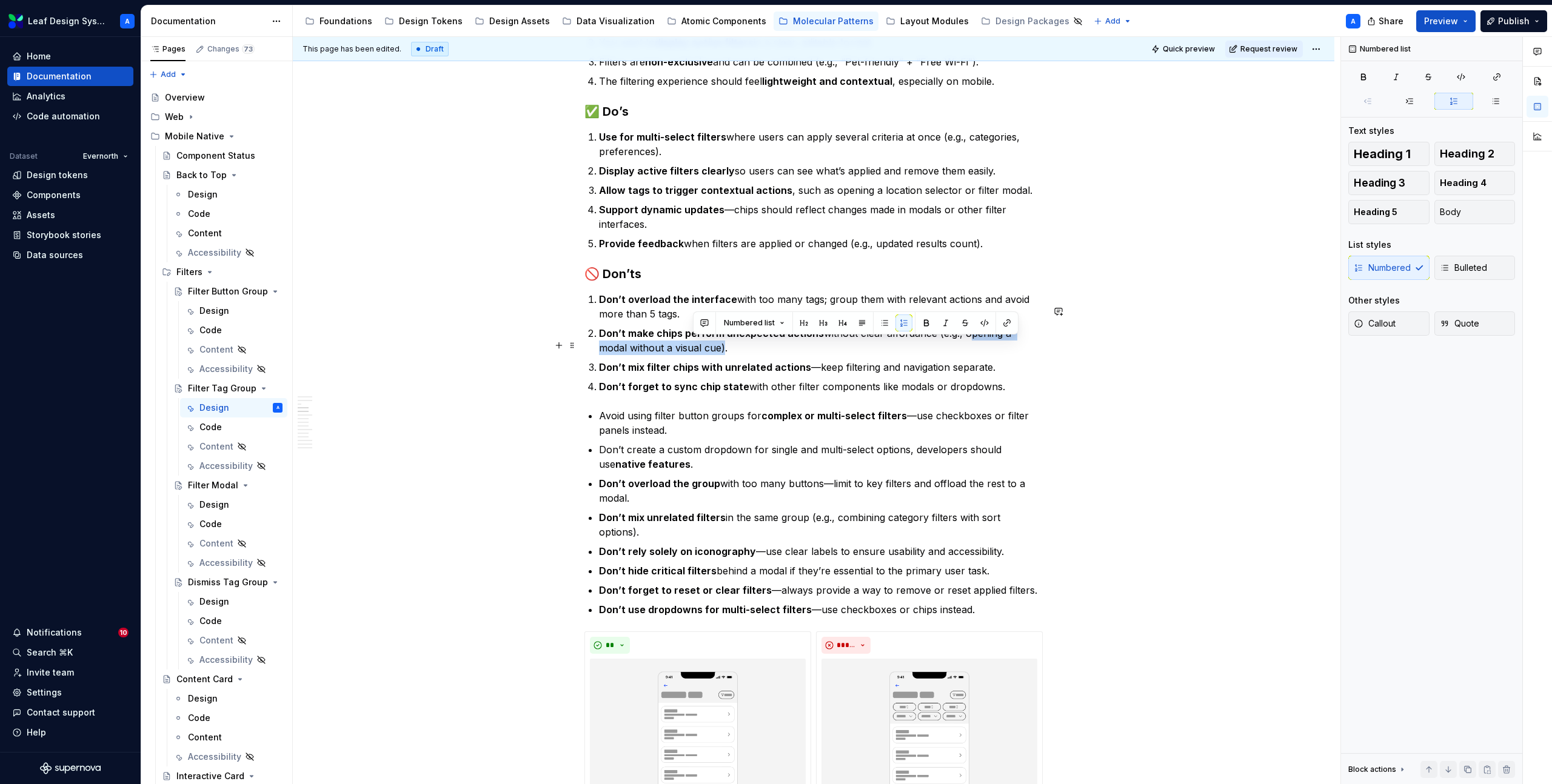
drag, startPoint x: 693, startPoint y: 361, endPoint x: 962, endPoint y: 344, distance: 269.5
click at [962, 344] on p "Don’t make chips perform unexpected actions without clear affordance (e.g., ope…" at bounding box center [821, 341] width 444 height 29
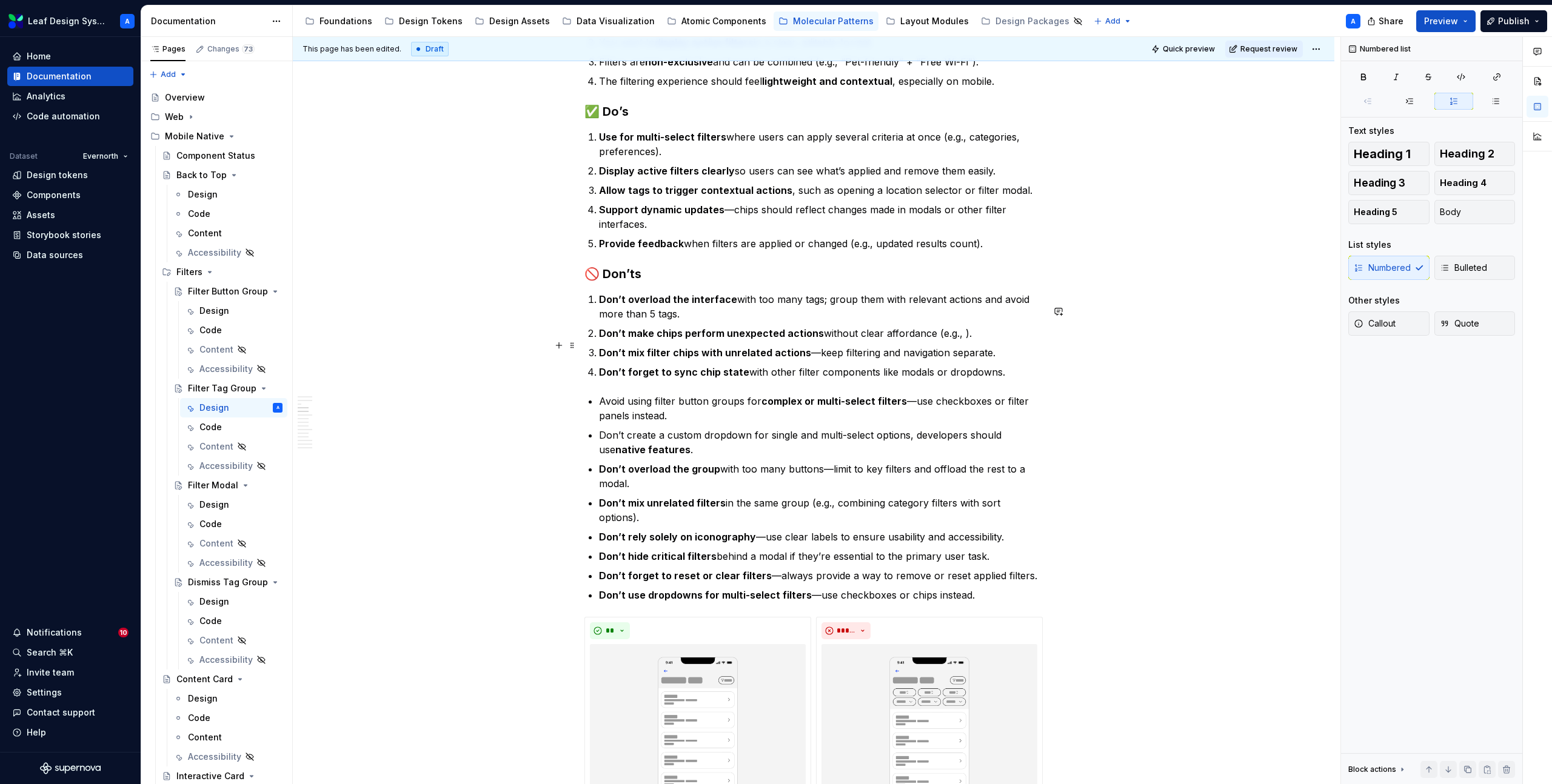
click at [966, 341] on p "Don’t make chips perform unexpected actions without clear affordance (e.g., )." at bounding box center [821, 333] width 444 height 14
click at [922, 380] on p "Don’t forget to sync chip state with other filter components like modals or dro…" at bounding box center [821, 372] width 444 height 14
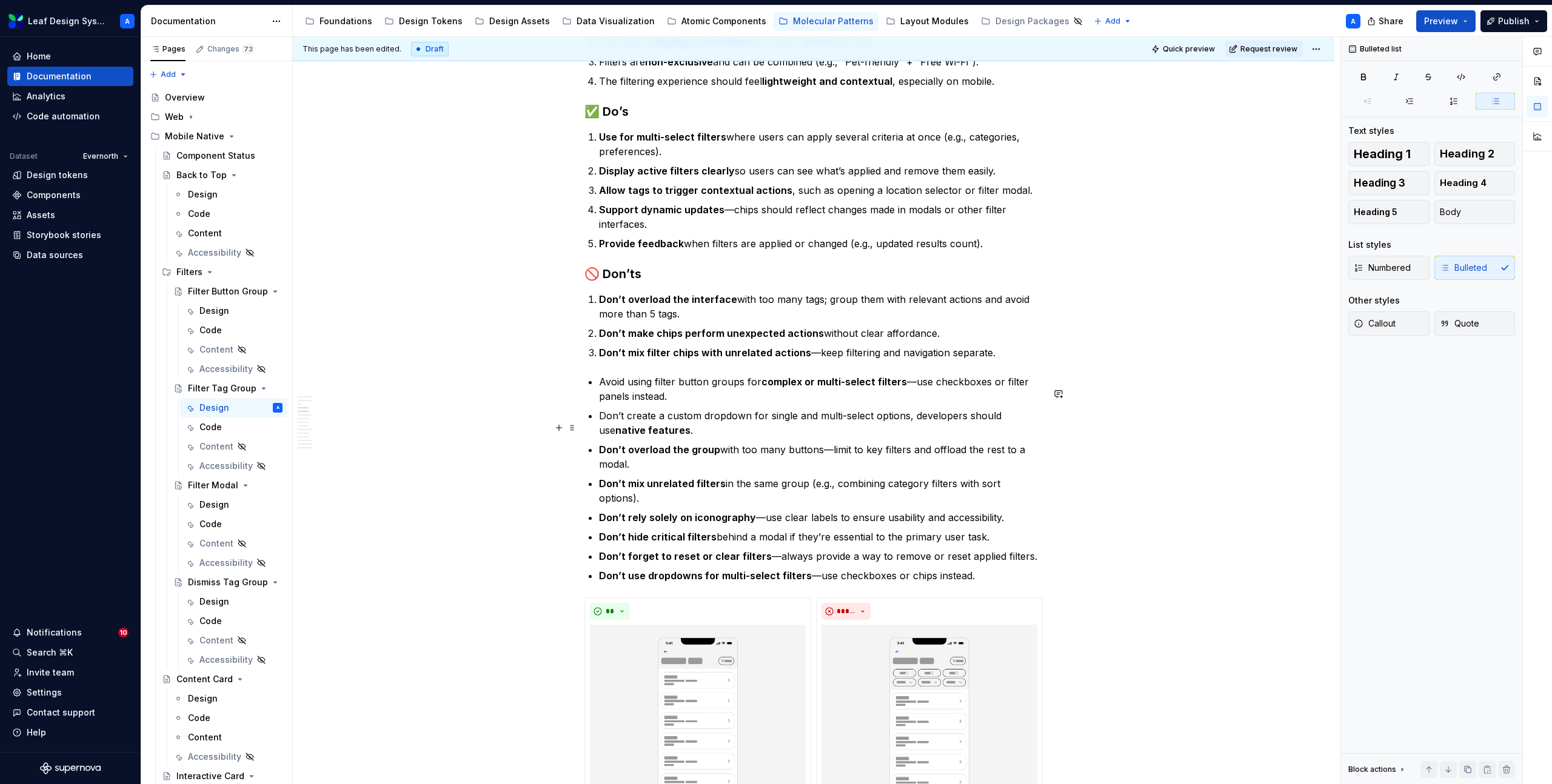
click at [727, 438] on p "Don’t create a custom dropdown for single and multi-select options, developers …" at bounding box center [821, 423] width 444 height 29
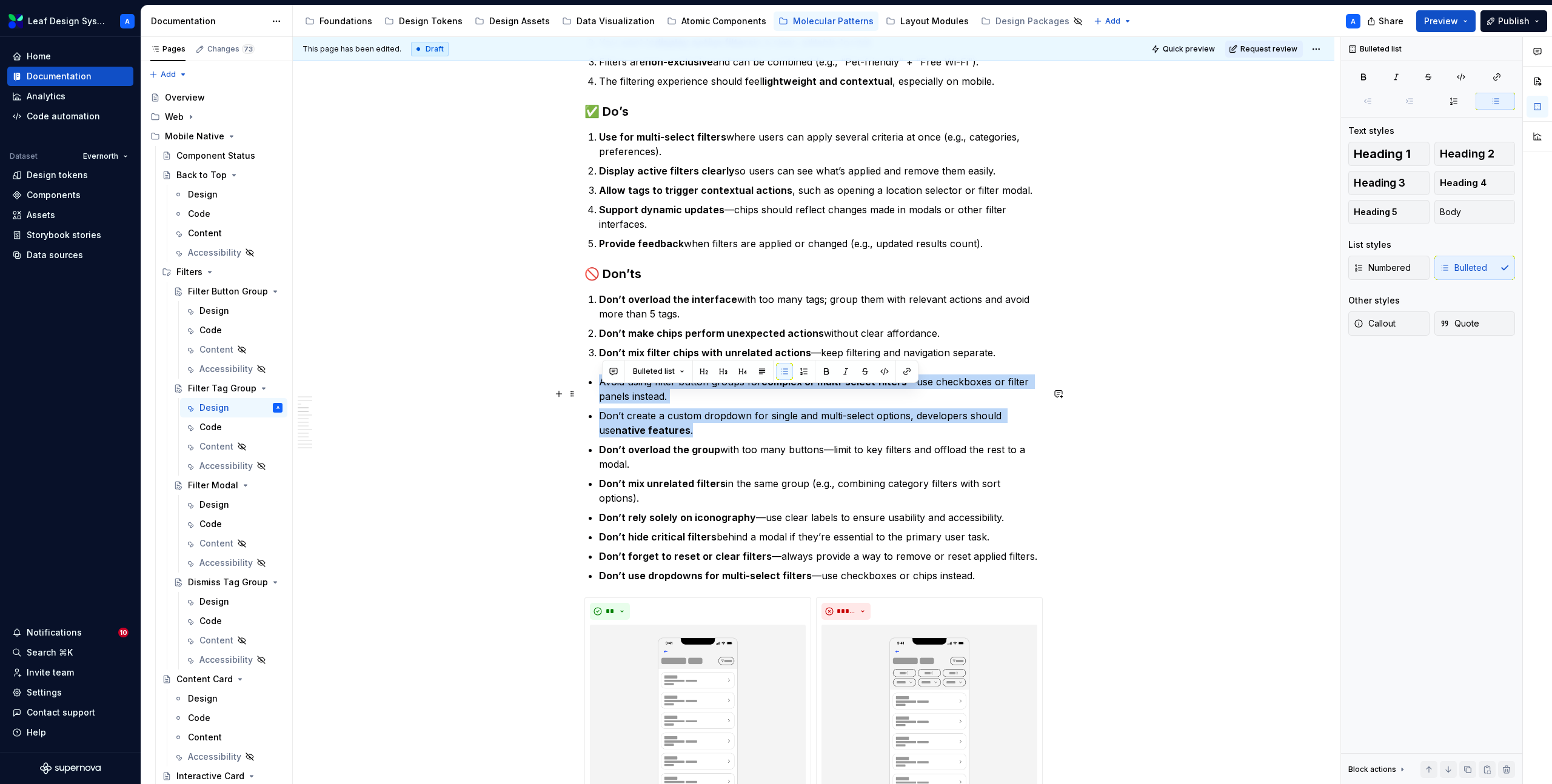
drag, startPoint x: 704, startPoint y: 441, endPoint x: 587, endPoint y: 392, distance: 126.8
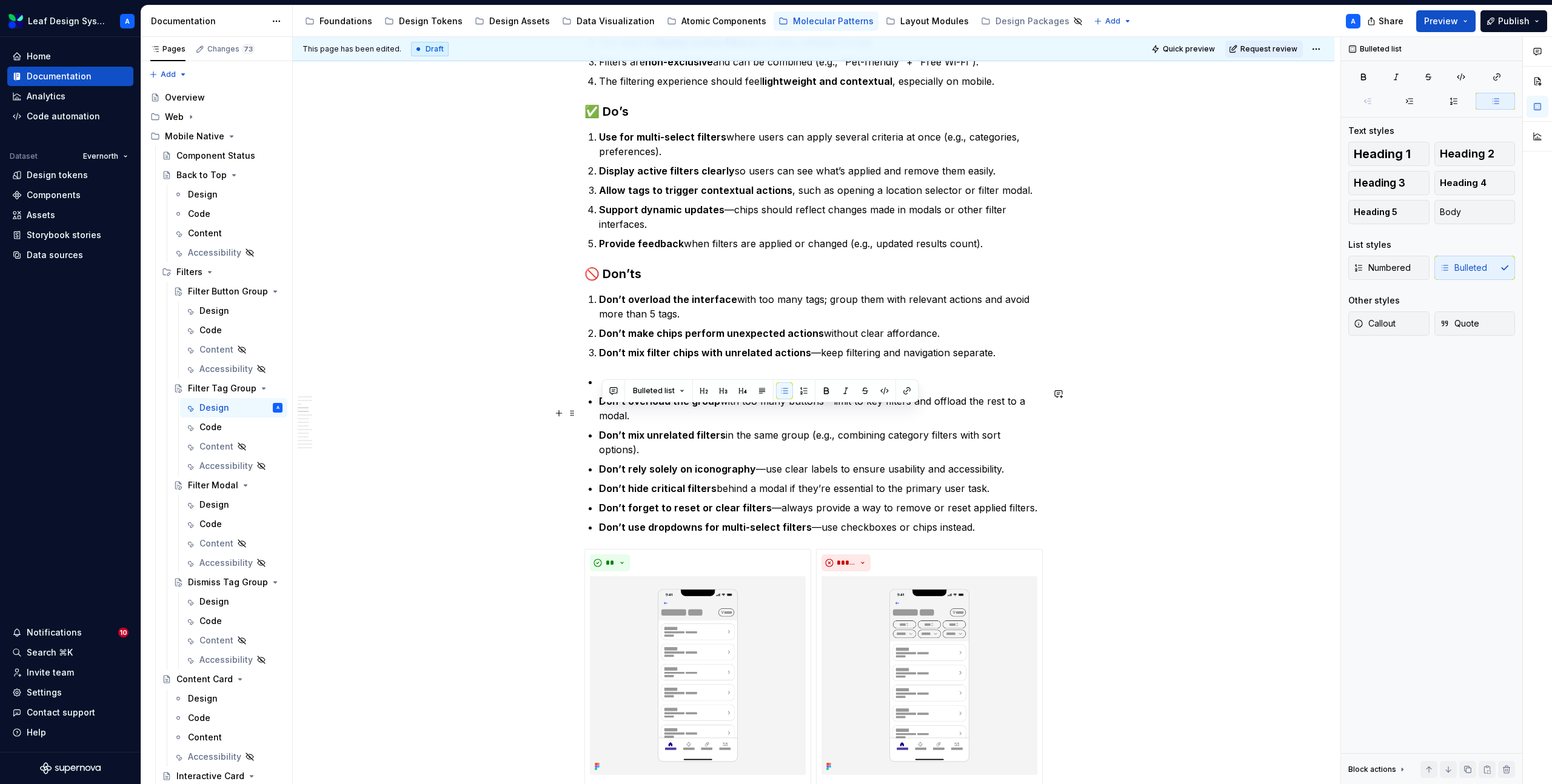
drag, startPoint x: 662, startPoint y: 428, endPoint x: 584, endPoint y: 418, distance: 78.6
click at [677, 423] on p "Don’t overload the group with too many buttons—limit to key filters and offload…" at bounding box center [821, 408] width 444 height 29
drag, startPoint x: 652, startPoint y: 430, endPoint x: 582, endPoint y: 409, distance: 73.1
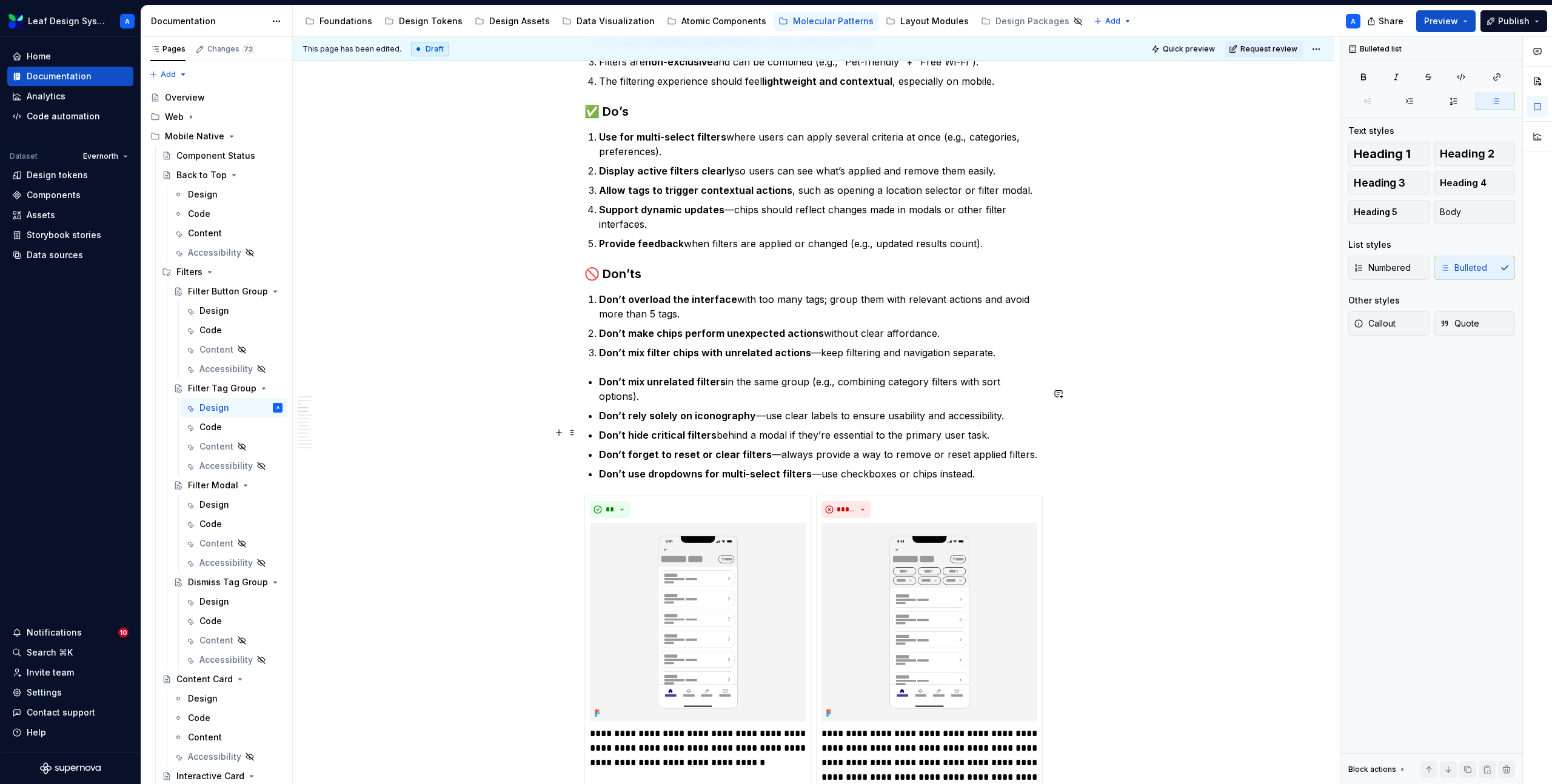
click at [959, 430] on p "Don’t hide critical filters behind a modal if they’re essential to the primary …" at bounding box center [821, 435] width 444 height 14
click at [977, 450] on p "Don’t forget to reset or clear filters —always provide a way to remove or reset…" at bounding box center [821, 455] width 444 height 14
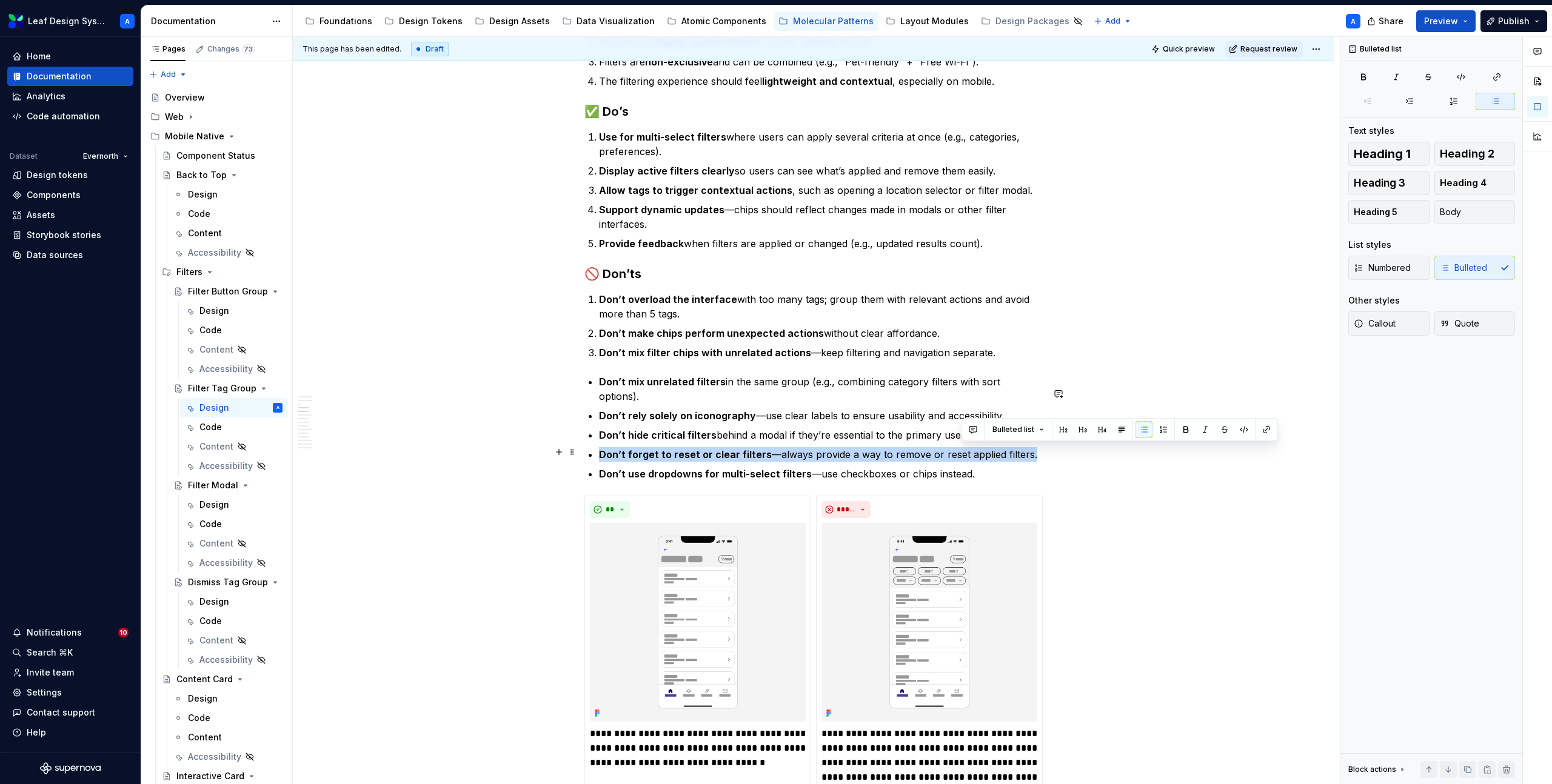
click at [977, 450] on p "Don’t forget to reset or clear filters —always provide a way to remove or reset…" at bounding box center [821, 455] width 444 height 14
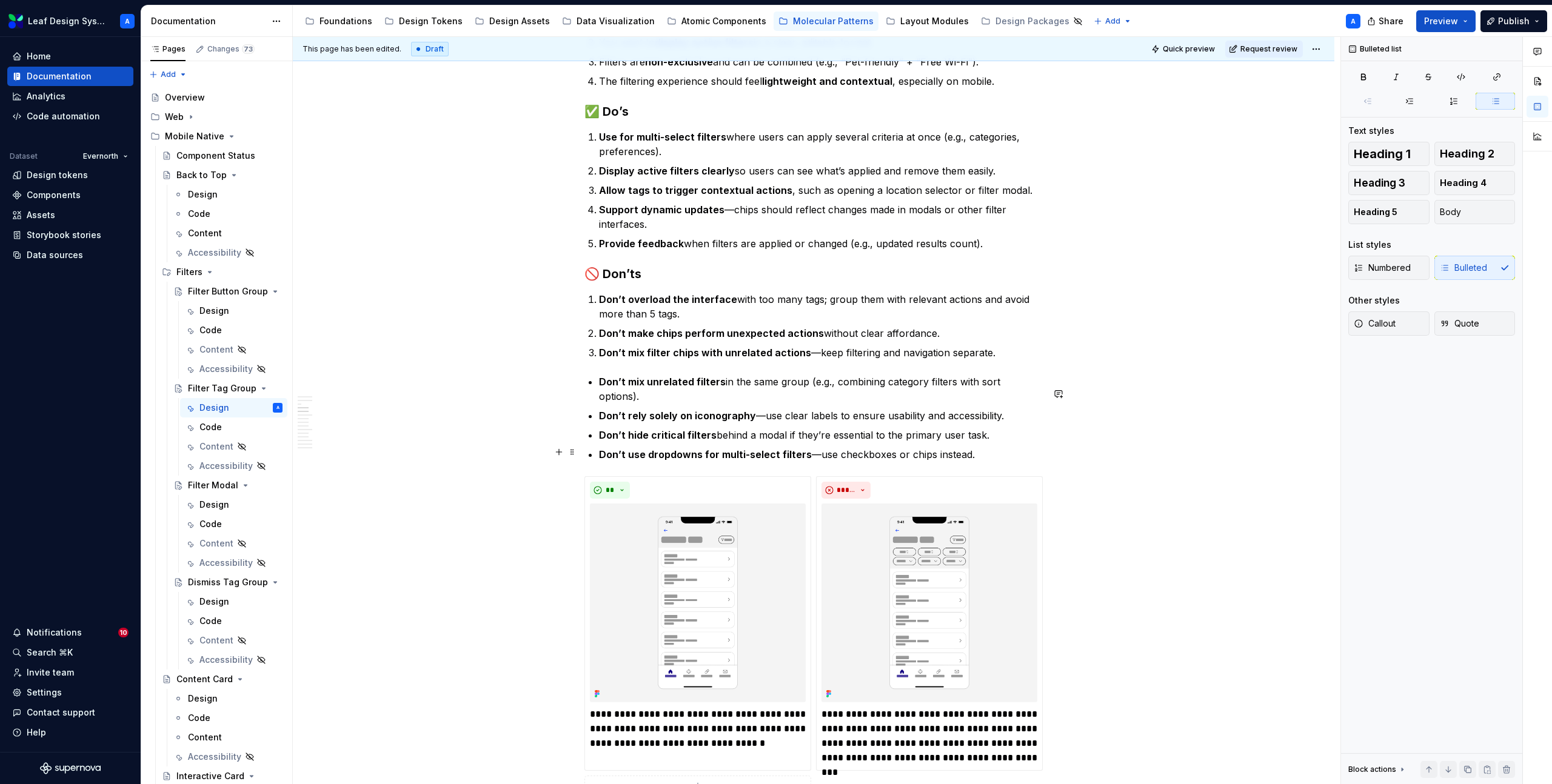
click at [938, 451] on p "Don’t use dropdowns for multi-select filters —use checkboxes or chips instead." at bounding box center [821, 455] width 444 height 14
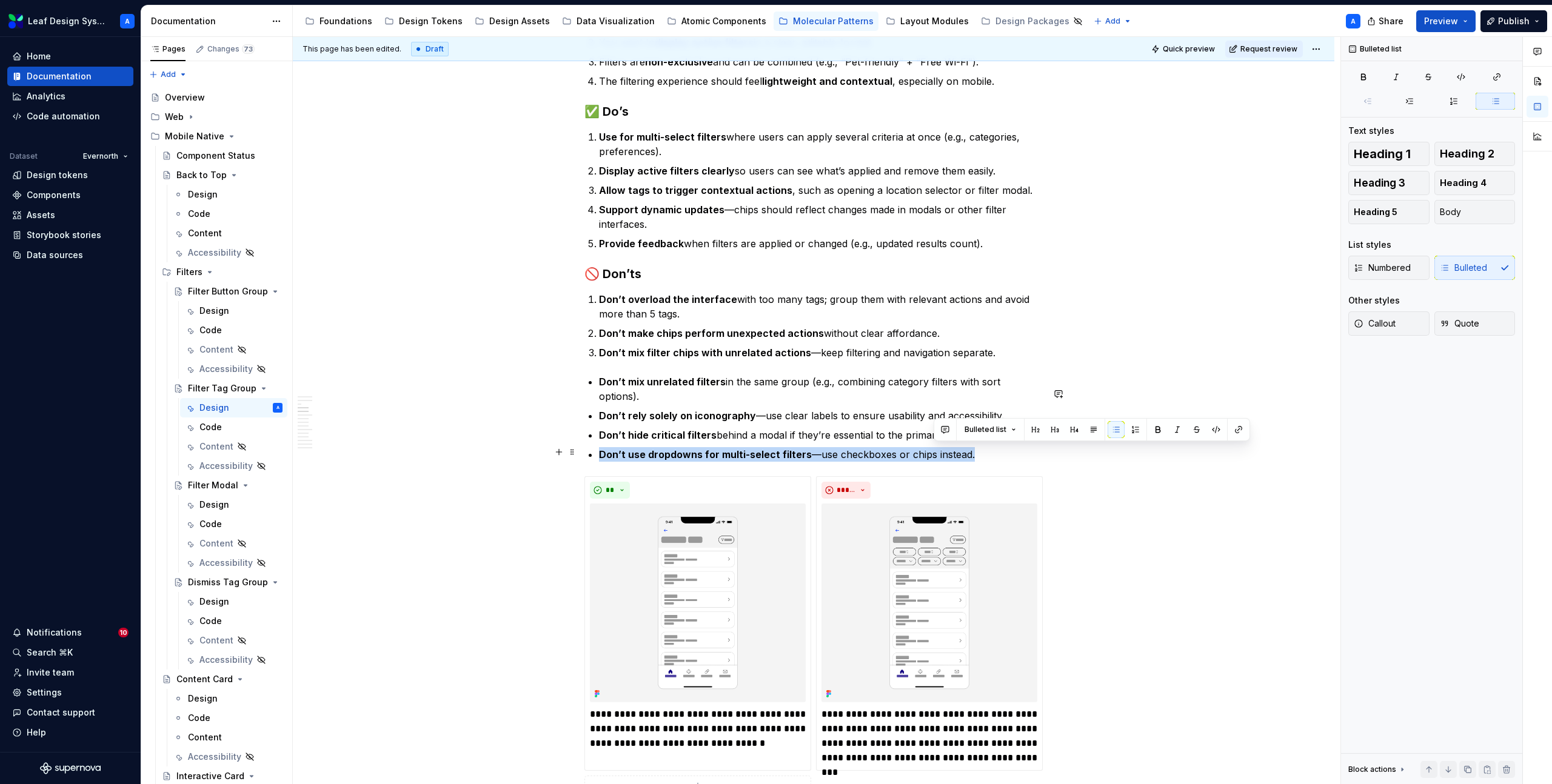
click at [938, 451] on p "Don’t use dropdowns for multi-select filters —use checkboxes or chips instead." at bounding box center [821, 455] width 444 height 14
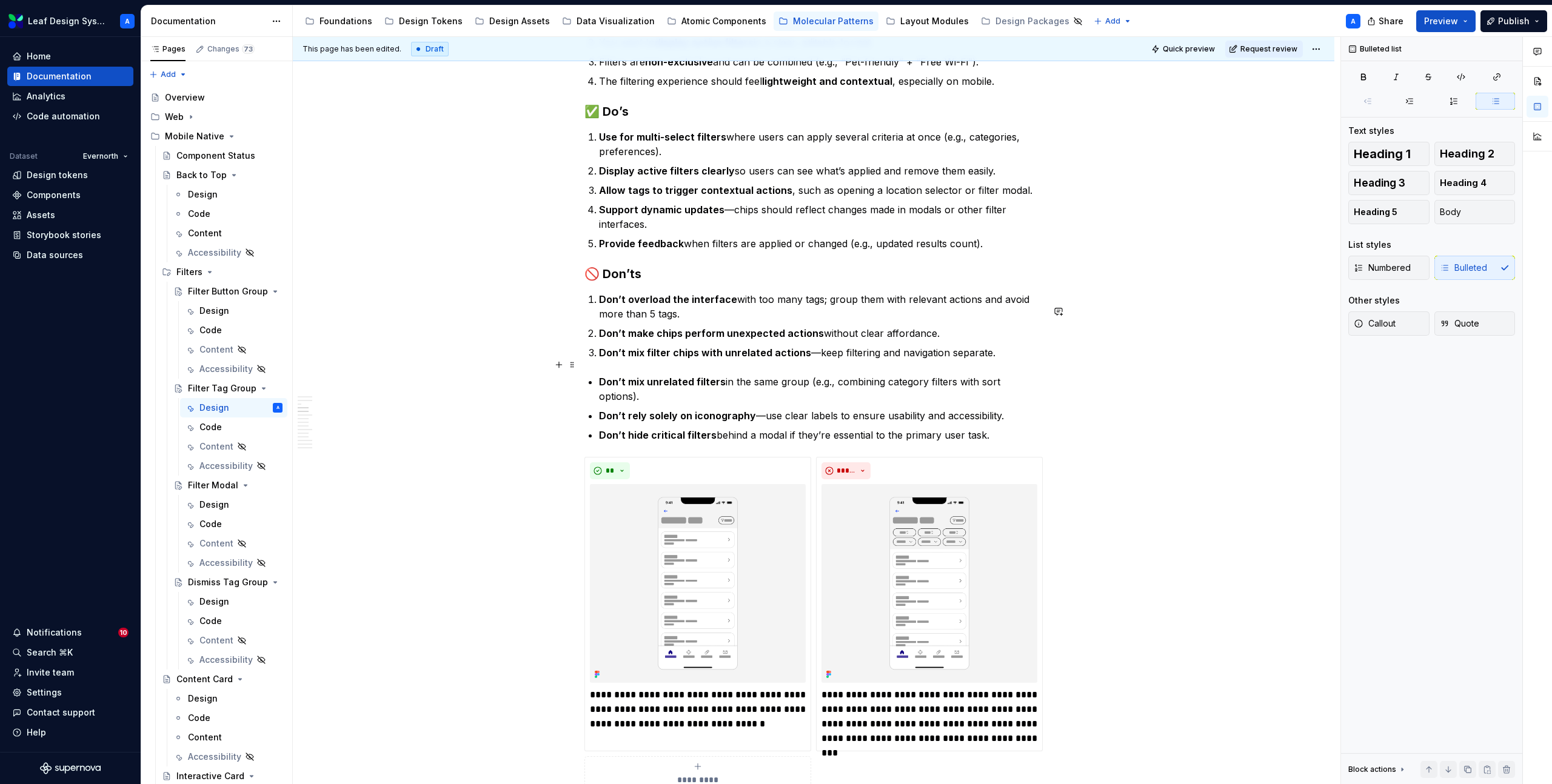
click at [604, 360] on p "Don’t mix filter chips with unrelated actions —keep filtering and navigation se…" at bounding box center [821, 353] width 444 height 14
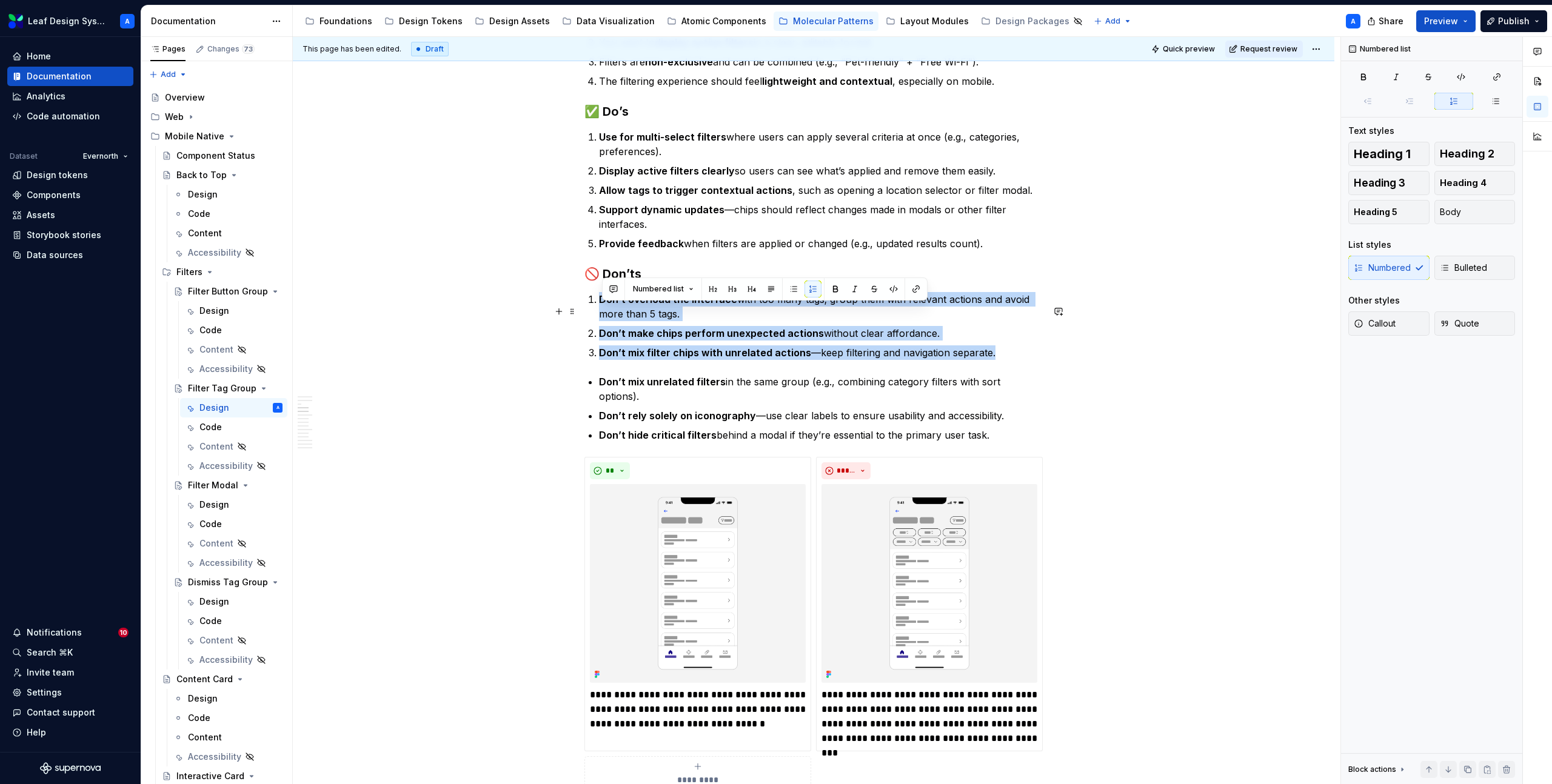
drag, startPoint x: 1004, startPoint y: 366, endPoint x: 596, endPoint y: 305, distance: 412.5
click at [599, 305] on ol "Don’t overload the interface with too many tags; group them with relevant actio…" at bounding box center [821, 326] width 444 height 68
click at [789, 287] on button "button" at bounding box center [793, 289] width 17 height 17
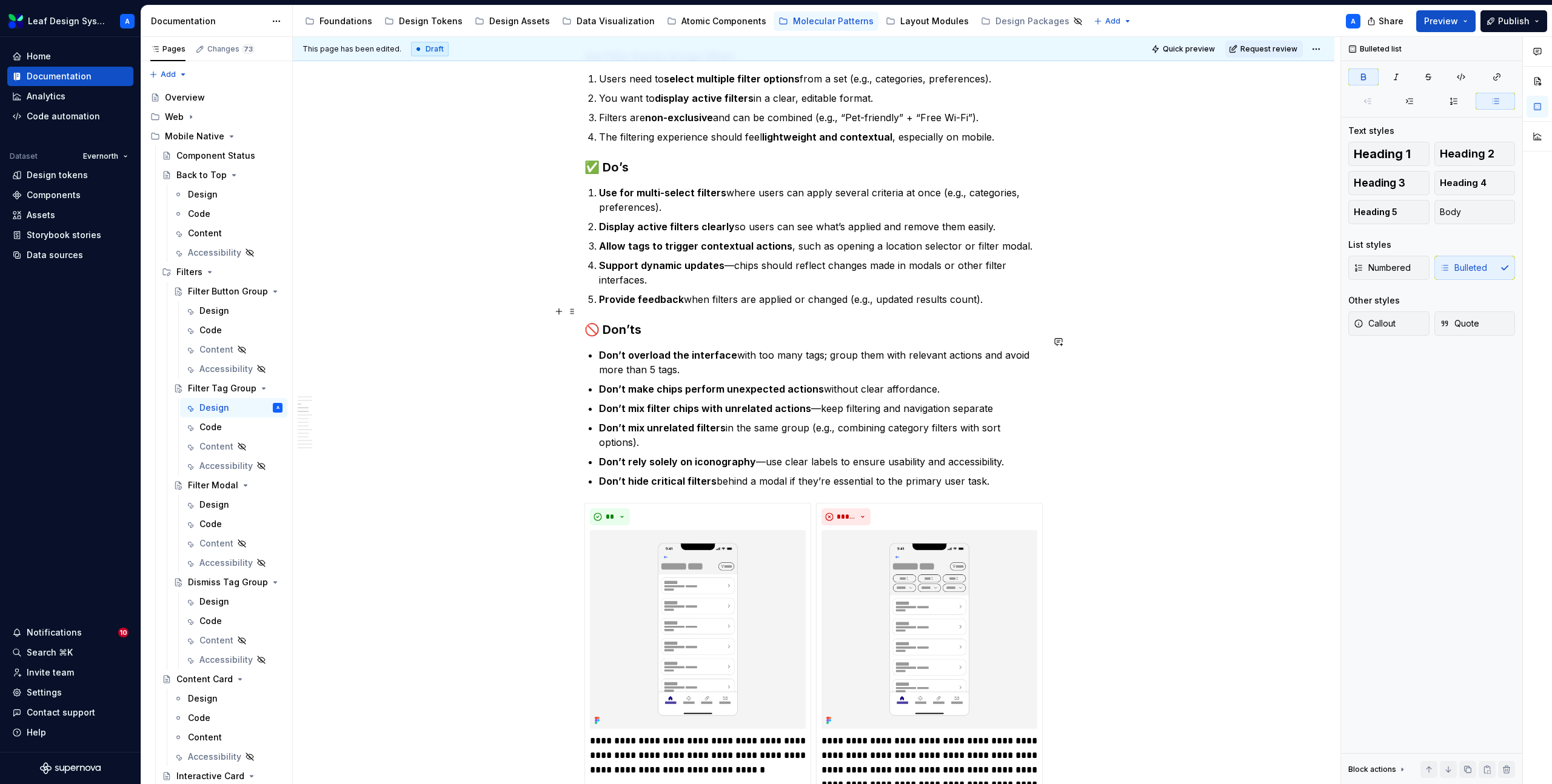
scroll to position [765, 0]
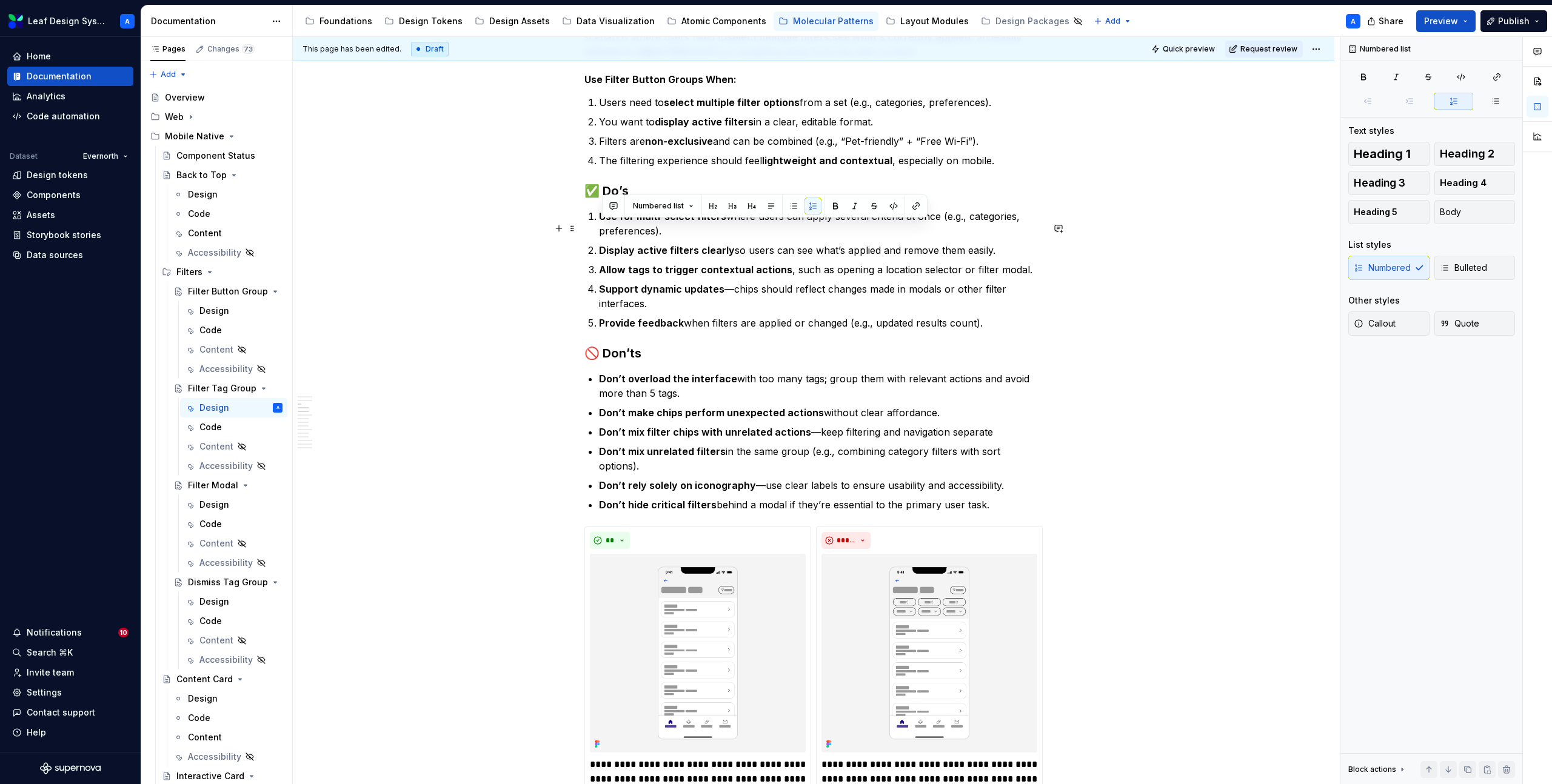
drag, startPoint x: 1002, startPoint y: 340, endPoint x: 587, endPoint y: 225, distance: 430.6
click at [785, 208] on button "button" at bounding box center [793, 206] width 17 height 17
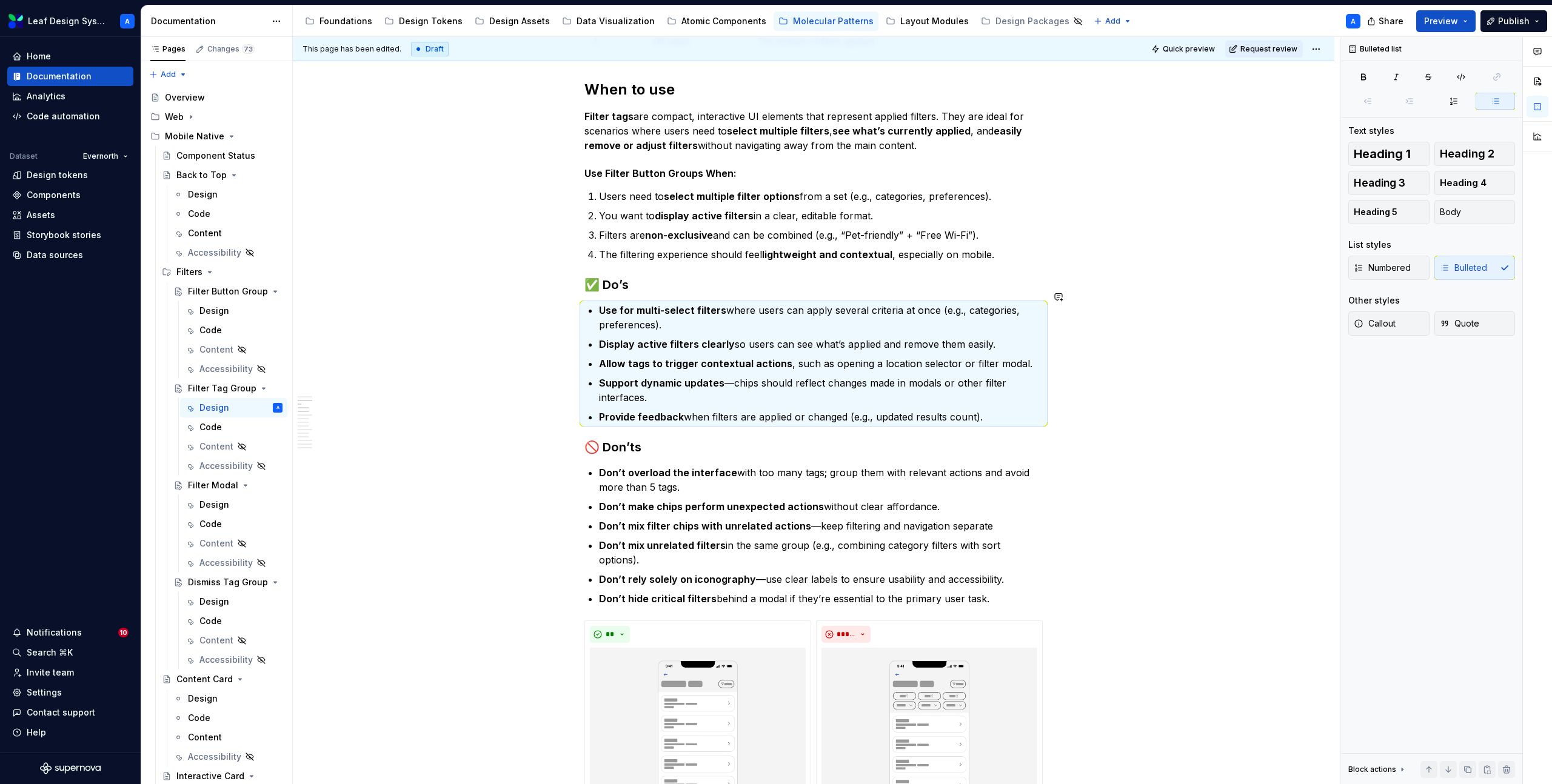
scroll to position [605, 0]
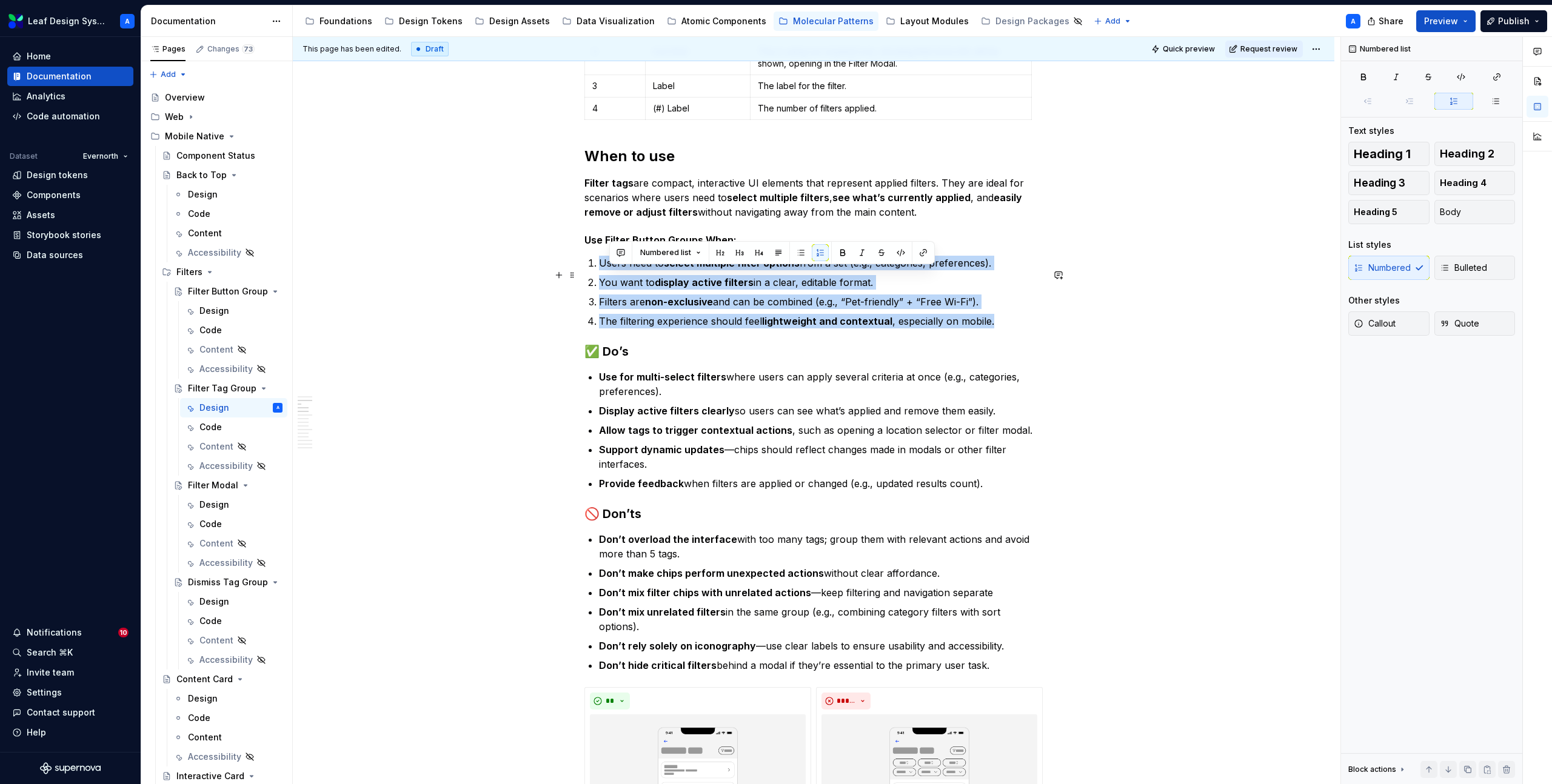
drag, startPoint x: 1000, startPoint y: 335, endPoint x: 592, endPoint y: 277, distance: 412.1
click at [599, 277] on ol "Users need to select multiple filter options from a set (e.g., categories, pref…" at bounding box center [821, 292] width 444 height 73
click at [789, 251] on button "button" at bounding box center [793, 253] width 17 height 17
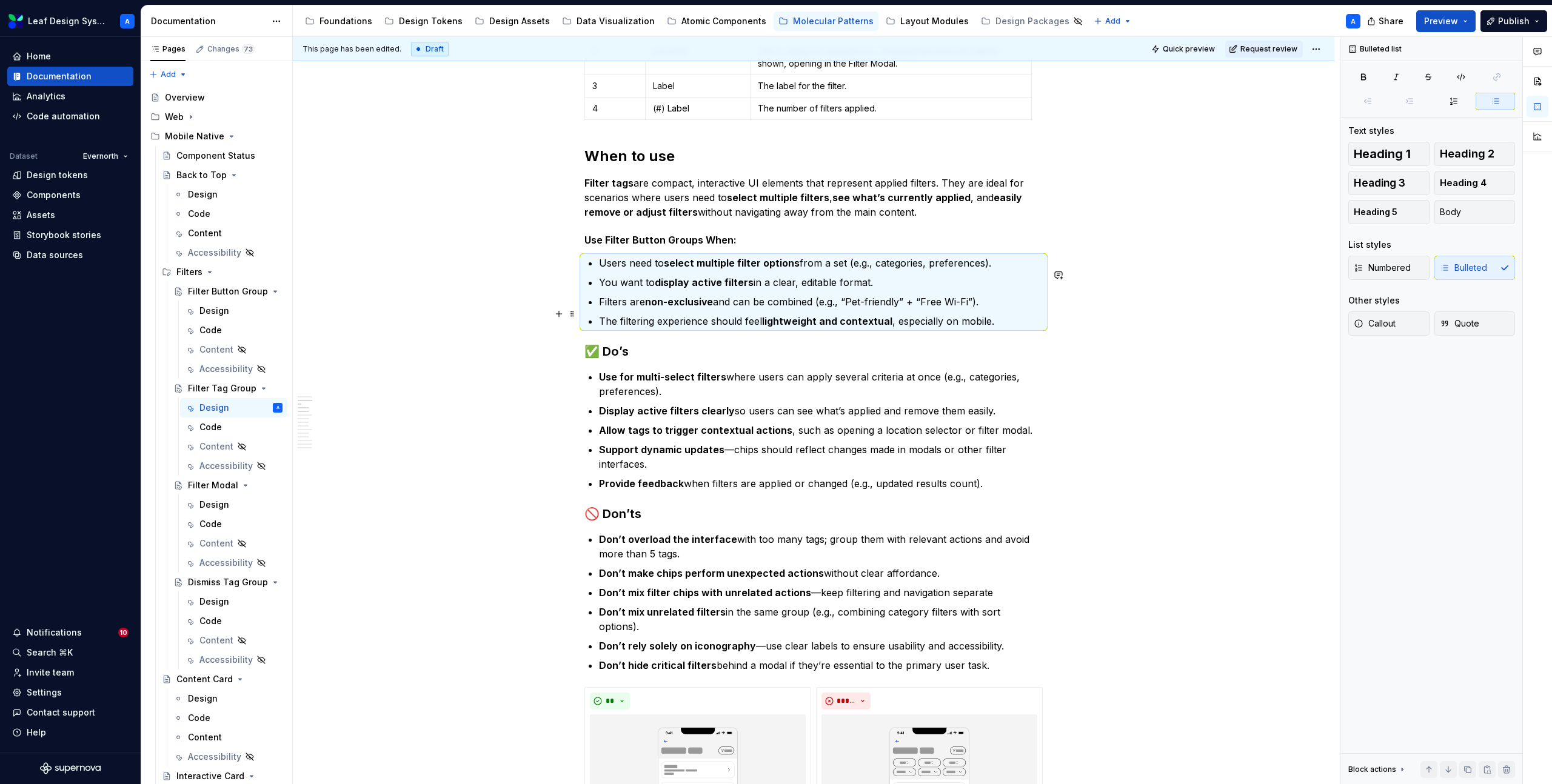
click at [920, 306] on p "Filters are non-exclusive and can be combined (e.g., “Pet-friendly” + “Free Wi-…" at bounding box center [821, 301] width 444 height 14
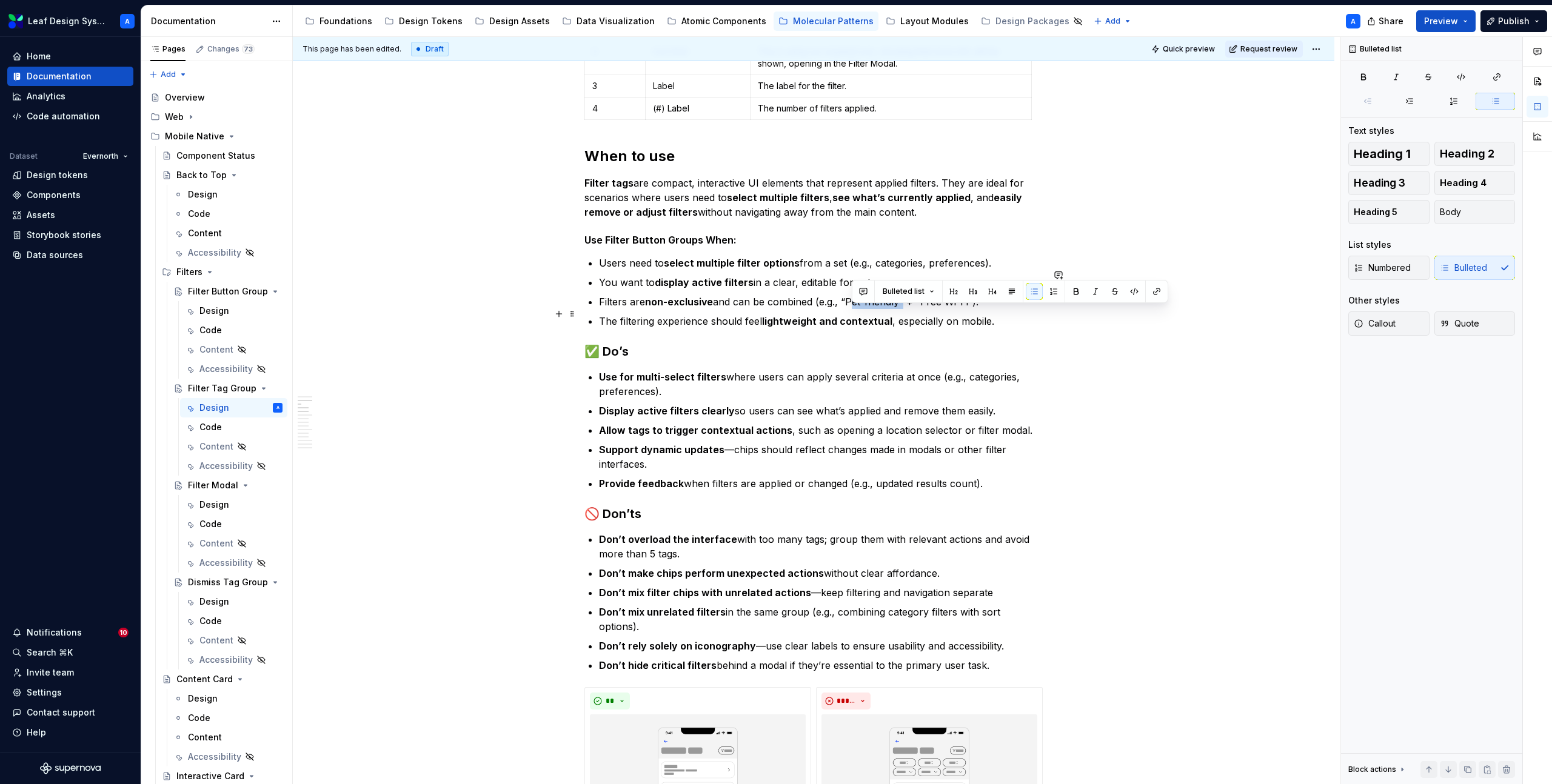
drag, startPoint x: 905, startPoint y: 312, endPoint x: 852, endPoint y: 312, distance: 53.0
click at [852, 309] on p "Filters are non-exclusive and can be combined (e.g., “Pet-friendly” + “Free Wi-…" at bounding box center [821, 301] width 444 height 14
drag, startPoint x: 920, startPoint y: 313, endPoint x: 853, endPoint y: 315, distance: 67.0
click at [853, 309] on p "Filters are non-exclusive and can be combined (e.g., “Accepts Video ” + “Free W…" at bounding box center [821, 301] width 444 height 14
drag, startPoint x: 977, startPoint y: 312, endPoint x: 931, endPoint y: 316, distance: 46.2
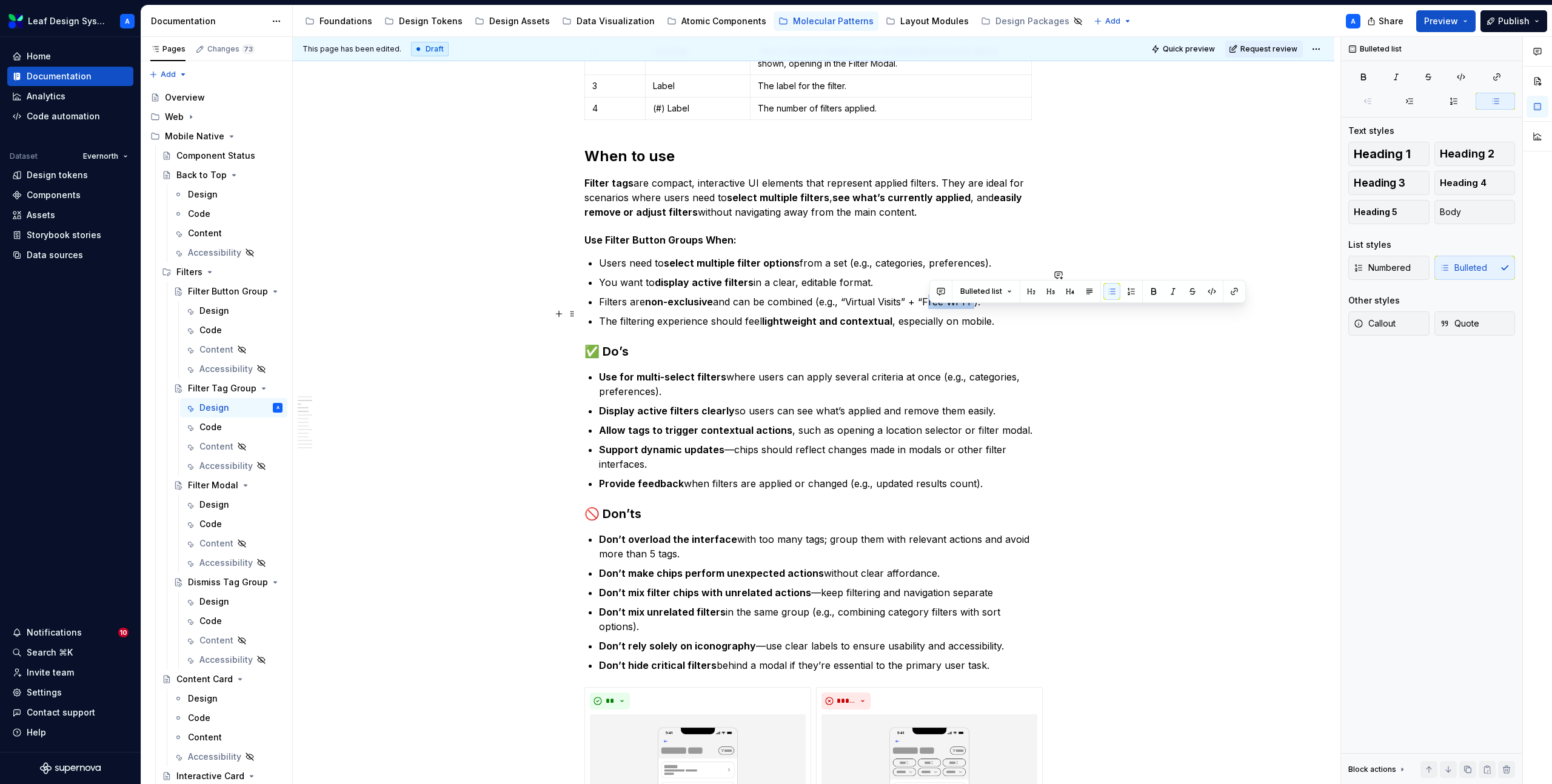
click at [931, 309] on p "Filters are non-exclusive and can be combined (e.g., “Virtual Visits” + “Free W…" at bounding box center [821, 301] width 444 height 14
click at [892, 309] on p "Filters are non-exclusive and can be combined (e.g., “Virtual Visits” + “Accept…" at bounding box center [821, 301] width 444 height 14
drag, startPoint x: 989, startPoint y: 334, endPoint x: 890, endPoint y: 337, distance: 99.0
click at [890, 328] on p "The filtering experience should feel lightweight and contextual , especially on…" at bounding box center [821, 321] width 444 height 14
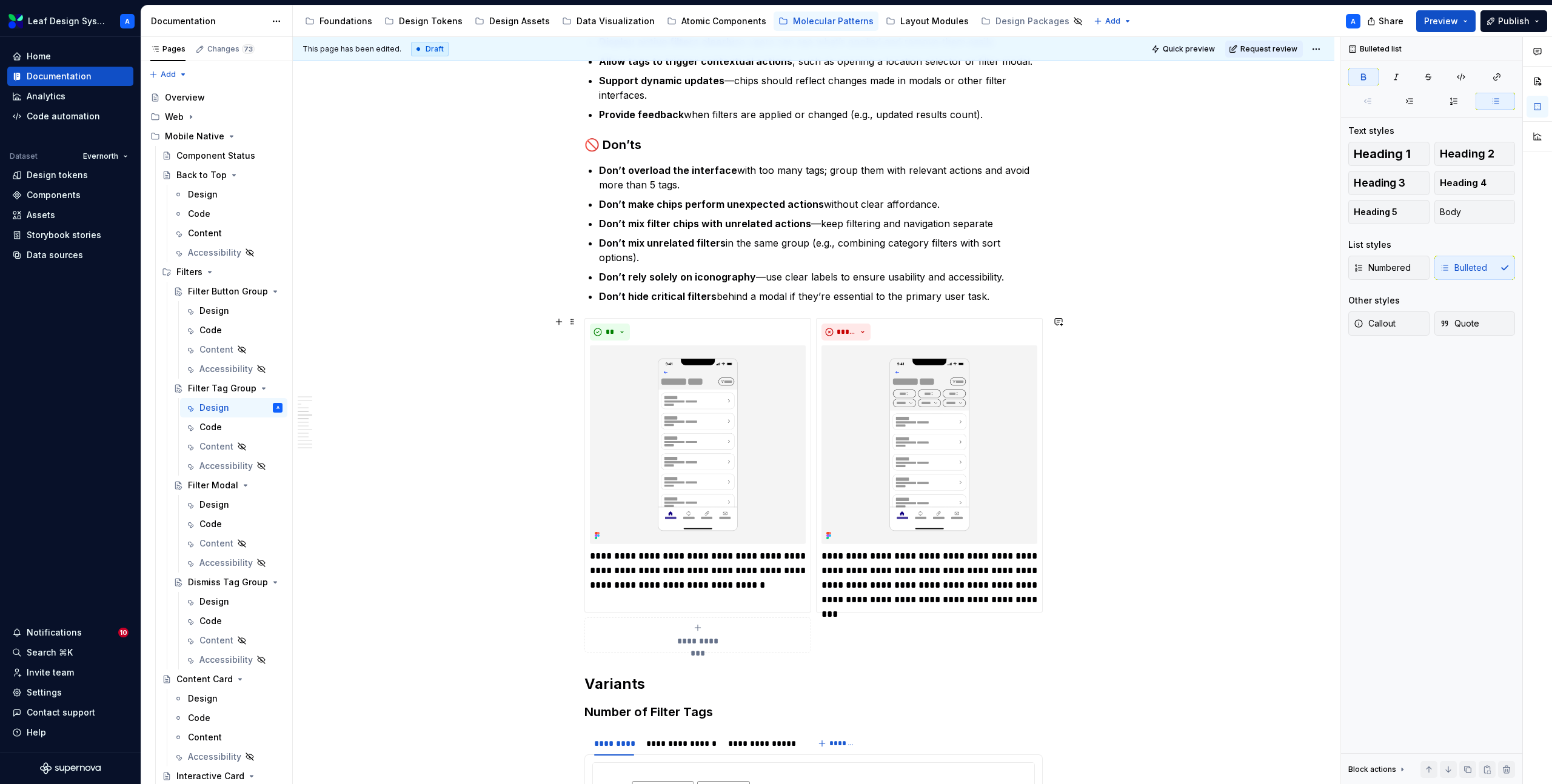
scroll to position [943, 0]
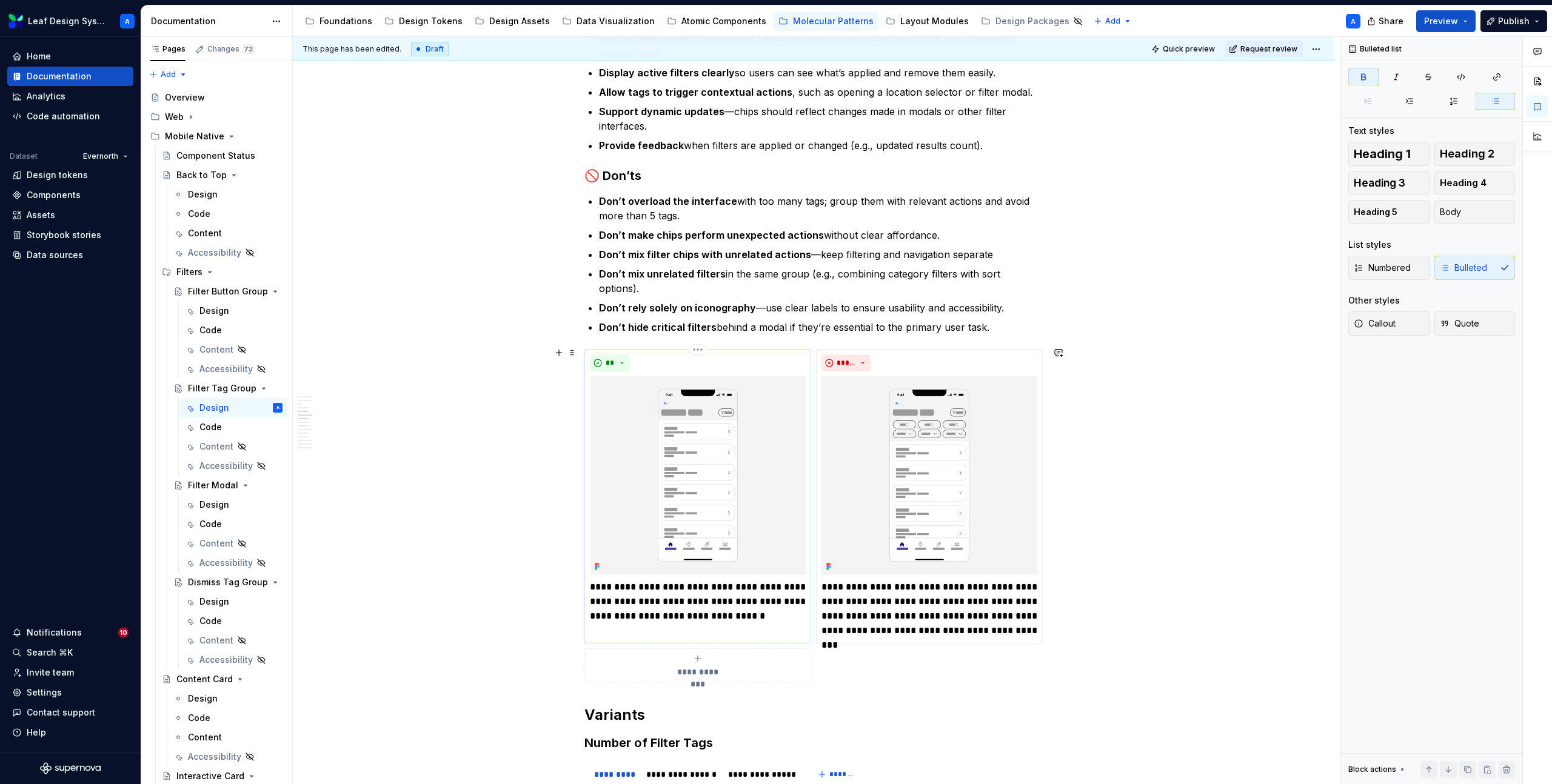
click at [670, 604] on p "**********" at bounding box center [698, 602] width 216 height 44
type textarea "*"
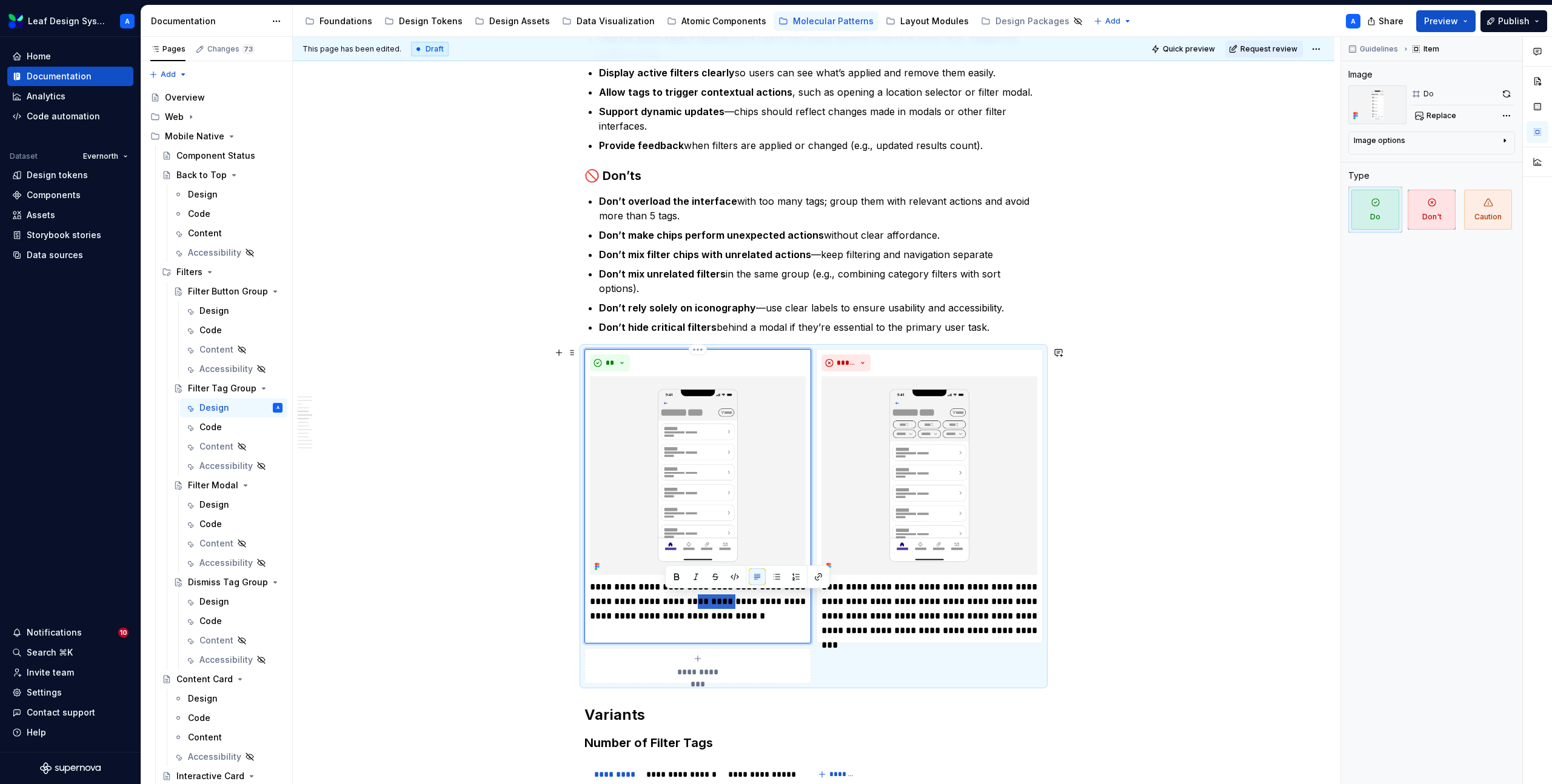
click at [670, 604] on p "**********" at bounding box center [698, 602] width 216 height 44
click at [899, 602] on p "**********" at bounding box center [929, 609] width 216 height 58
type textarea "*"
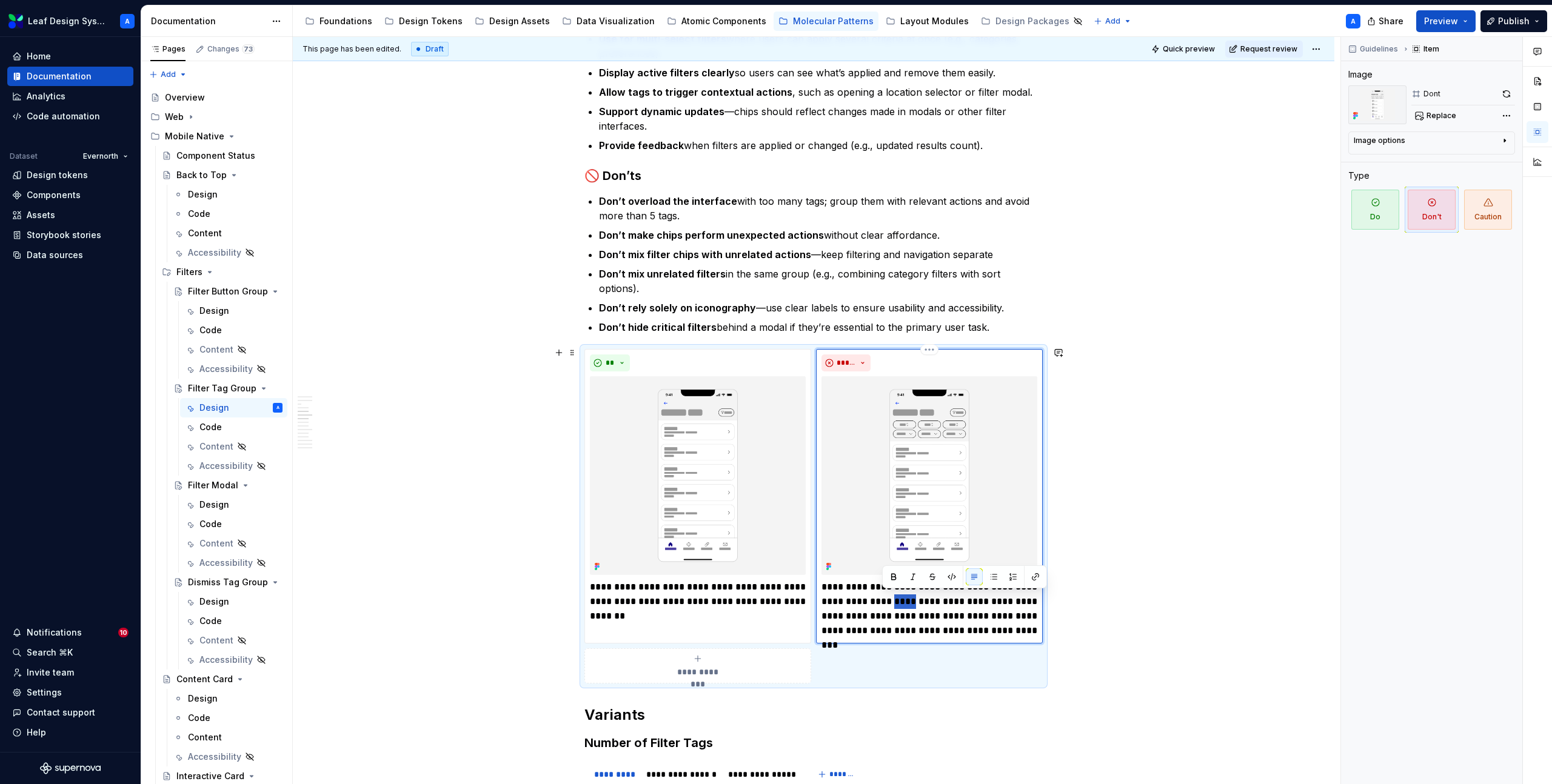
click at [899, 602] on p "**********" at bounding box center [929, 609] width 216 height 58
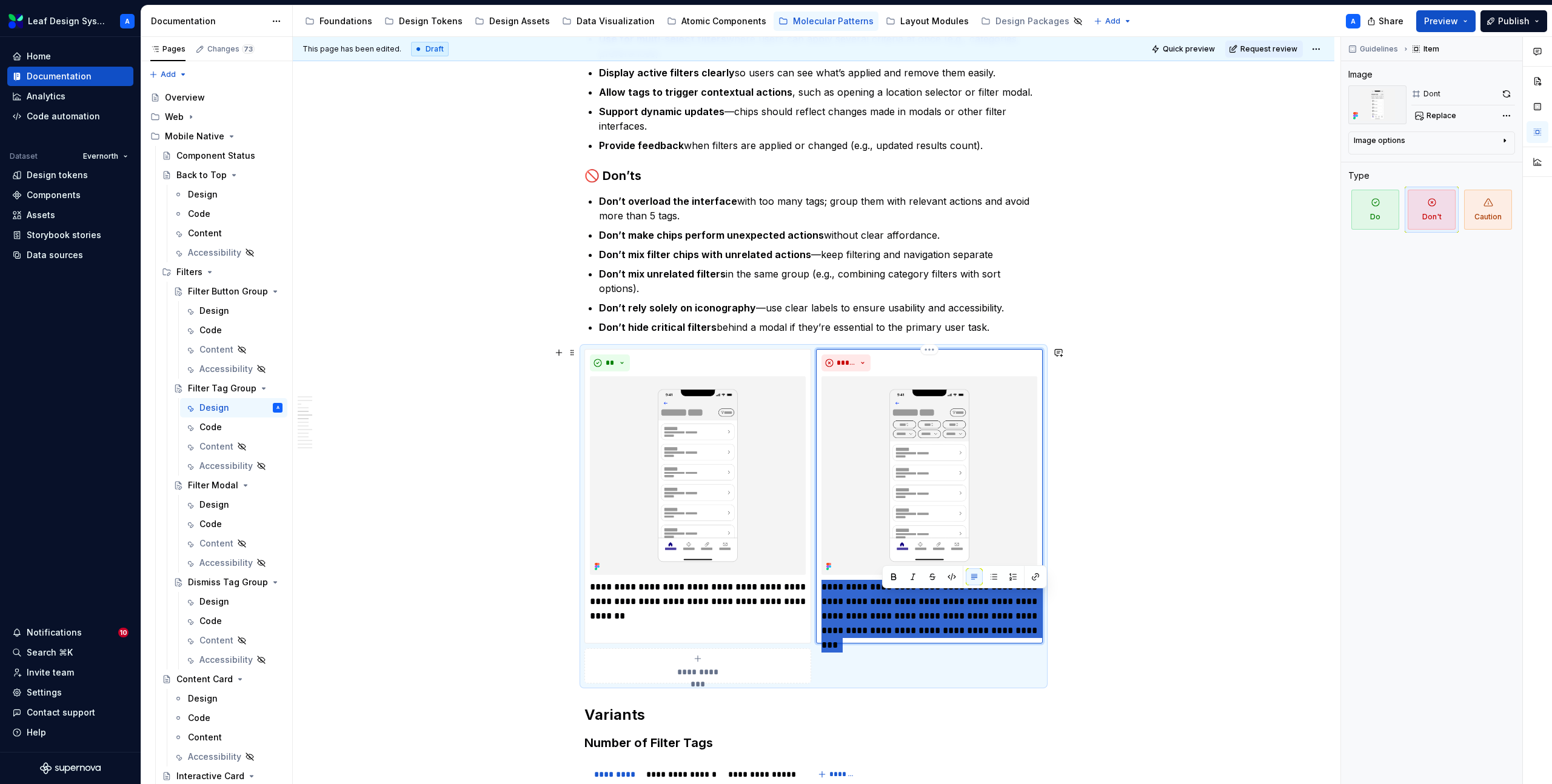
click at [899, 602] on p "**********" at bounding box center [929, 609] width 216 height 58
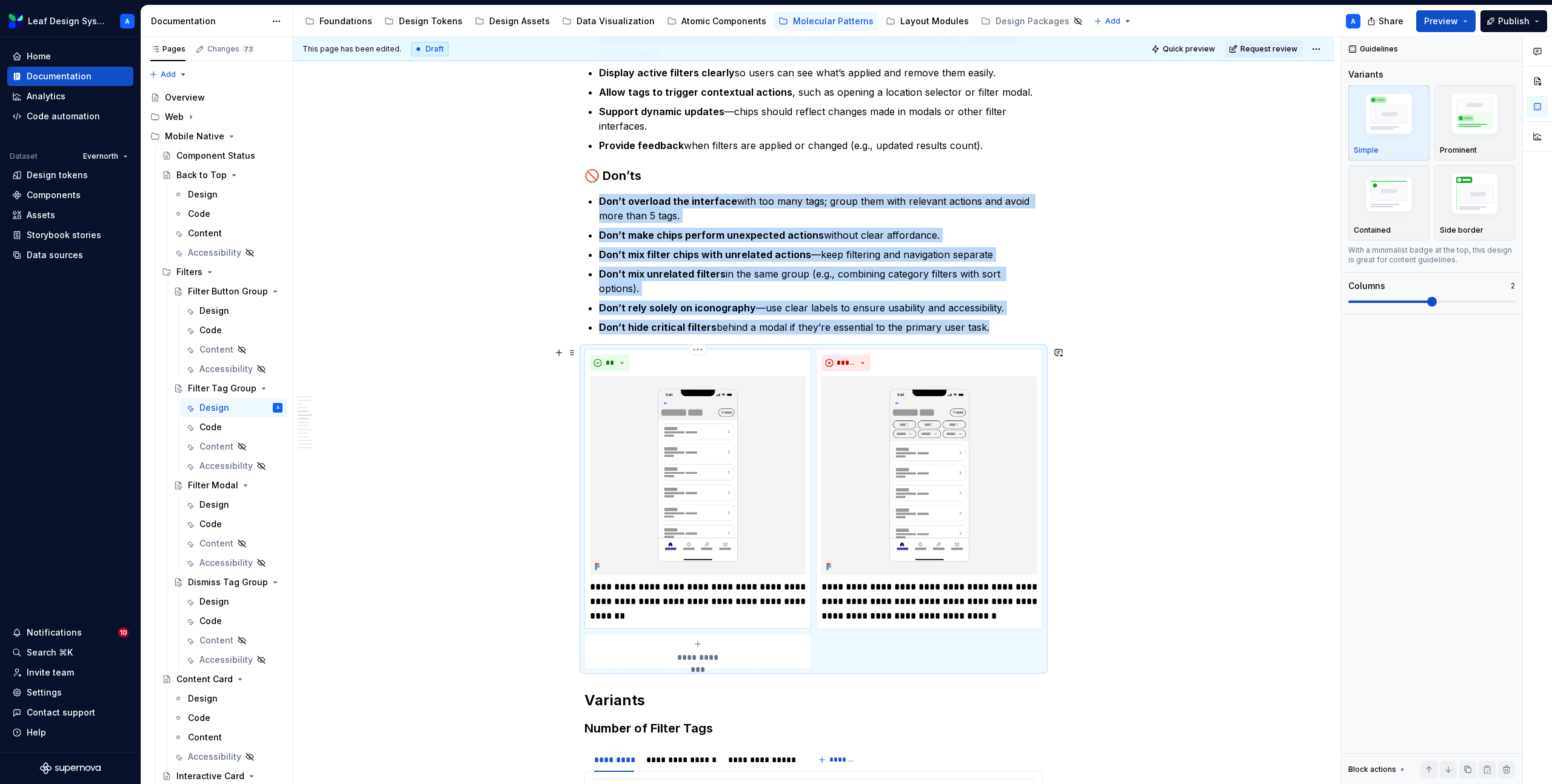
click at [625, 593] on p "**********" at bounding box center [698, 602] width 216 height 44
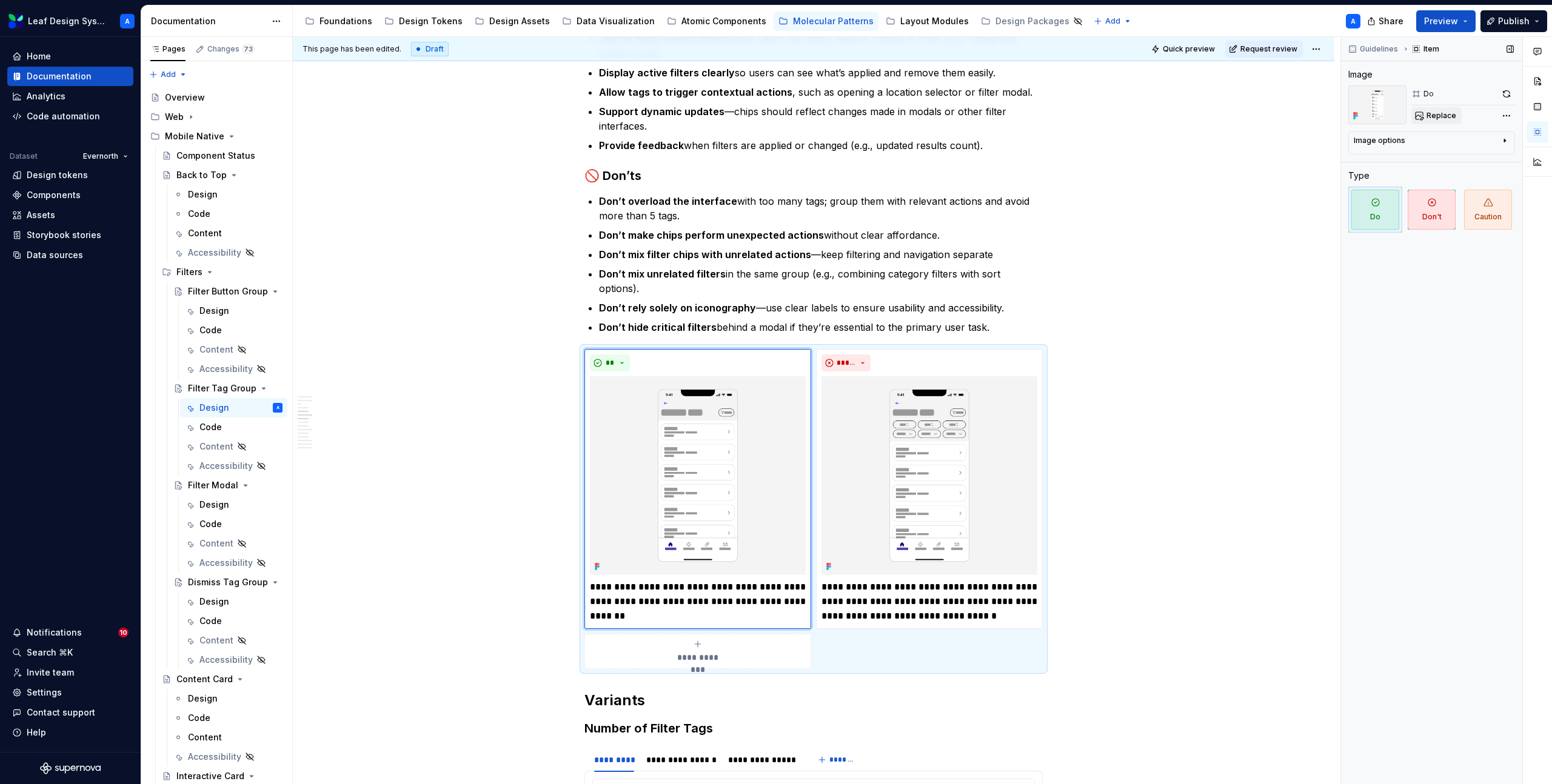
click at [1426, 111] on span "Replace" at bounding box center [1441, 115] width 30 height 10
type textarea "*"
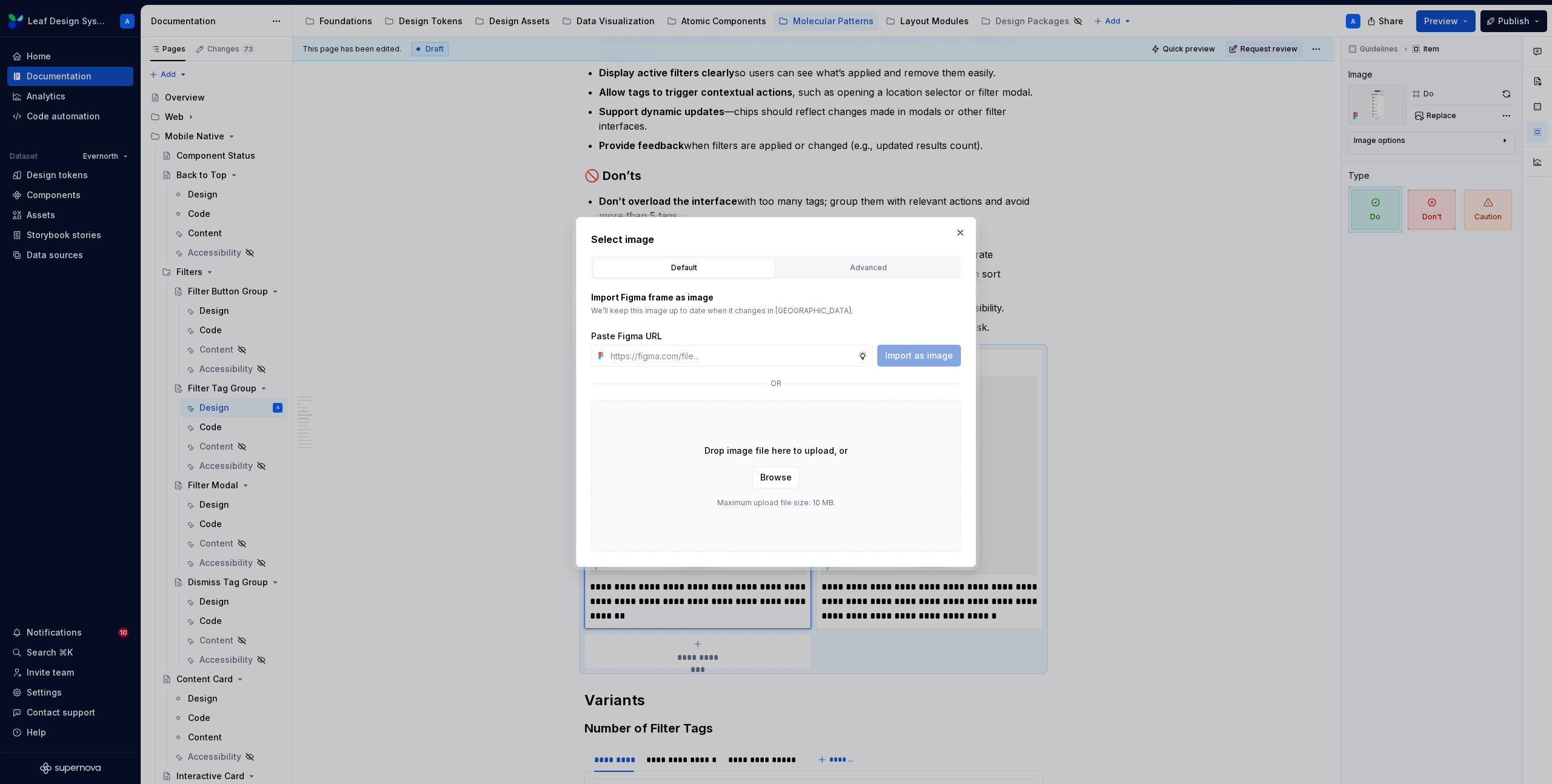
type input "[URL][DOMAIN_NAME]"
type textarea "*"
type input "[URL][DOMAIN_NAME]"
click at [920, 356] on span "Import as image" at bounding box center [919, 356] width 68 height 12
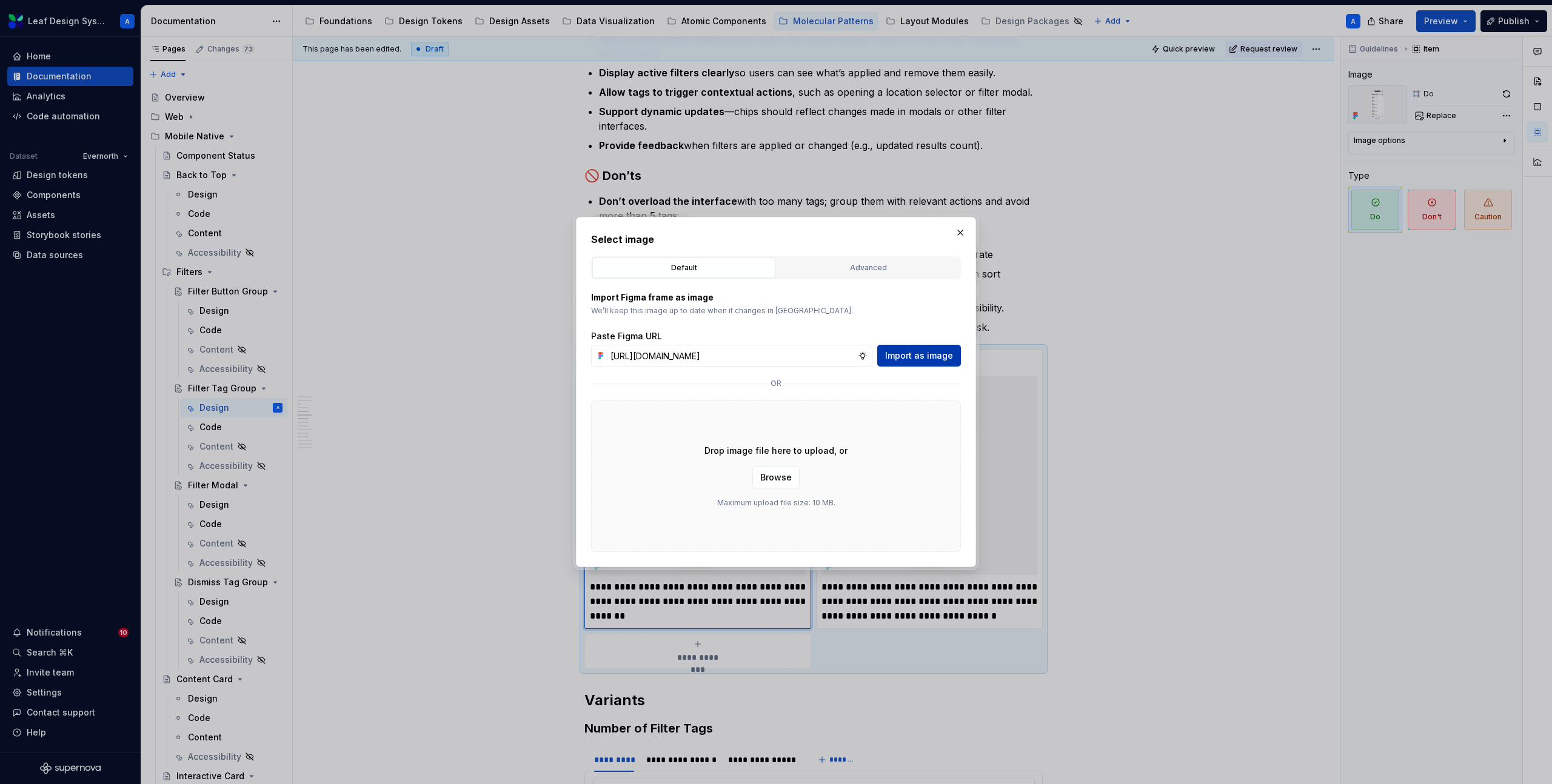
scroll to position [0, 0]
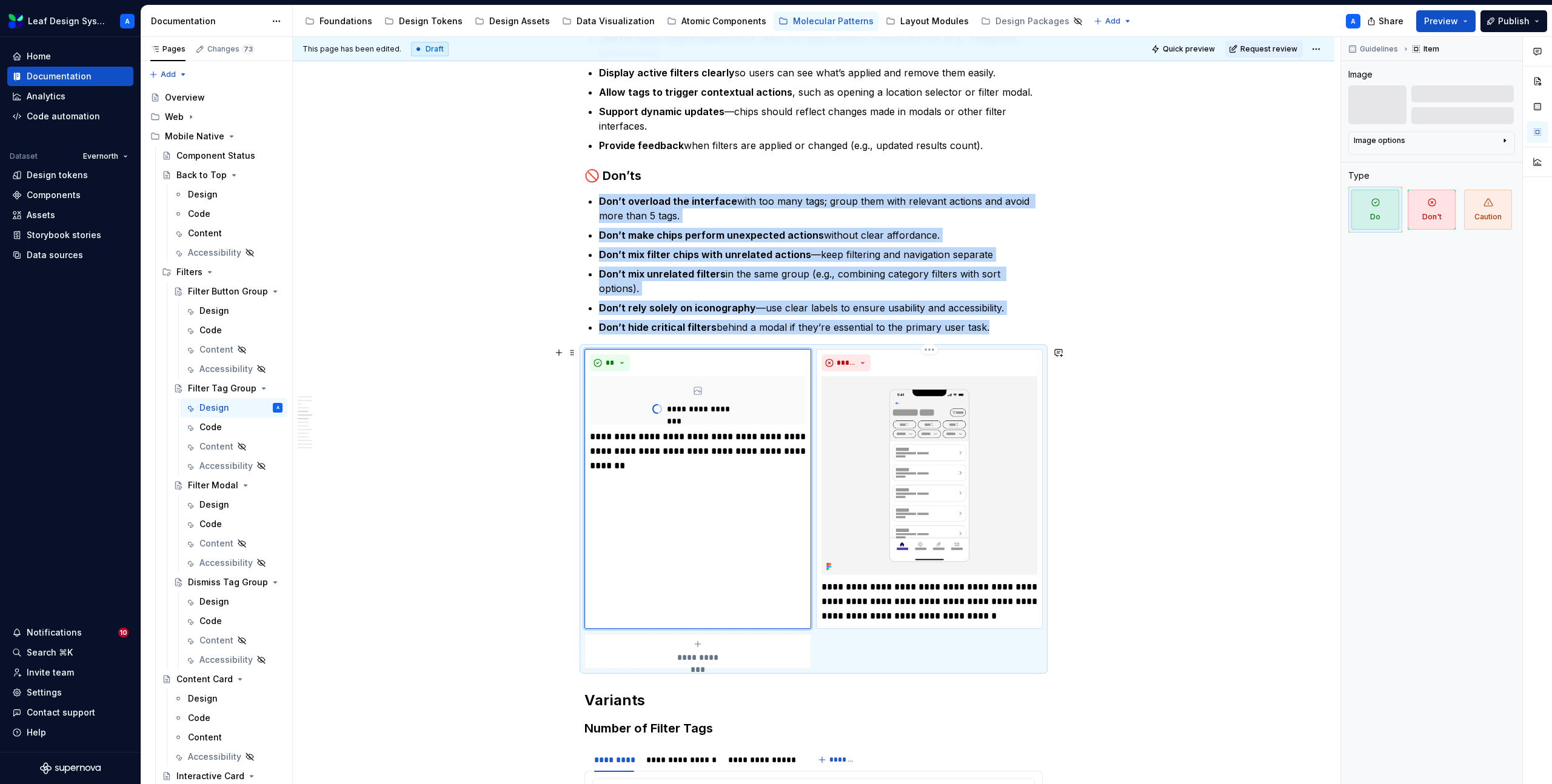
click at [929, 437] on img at bounding box center [929, 475] width 216 height 199
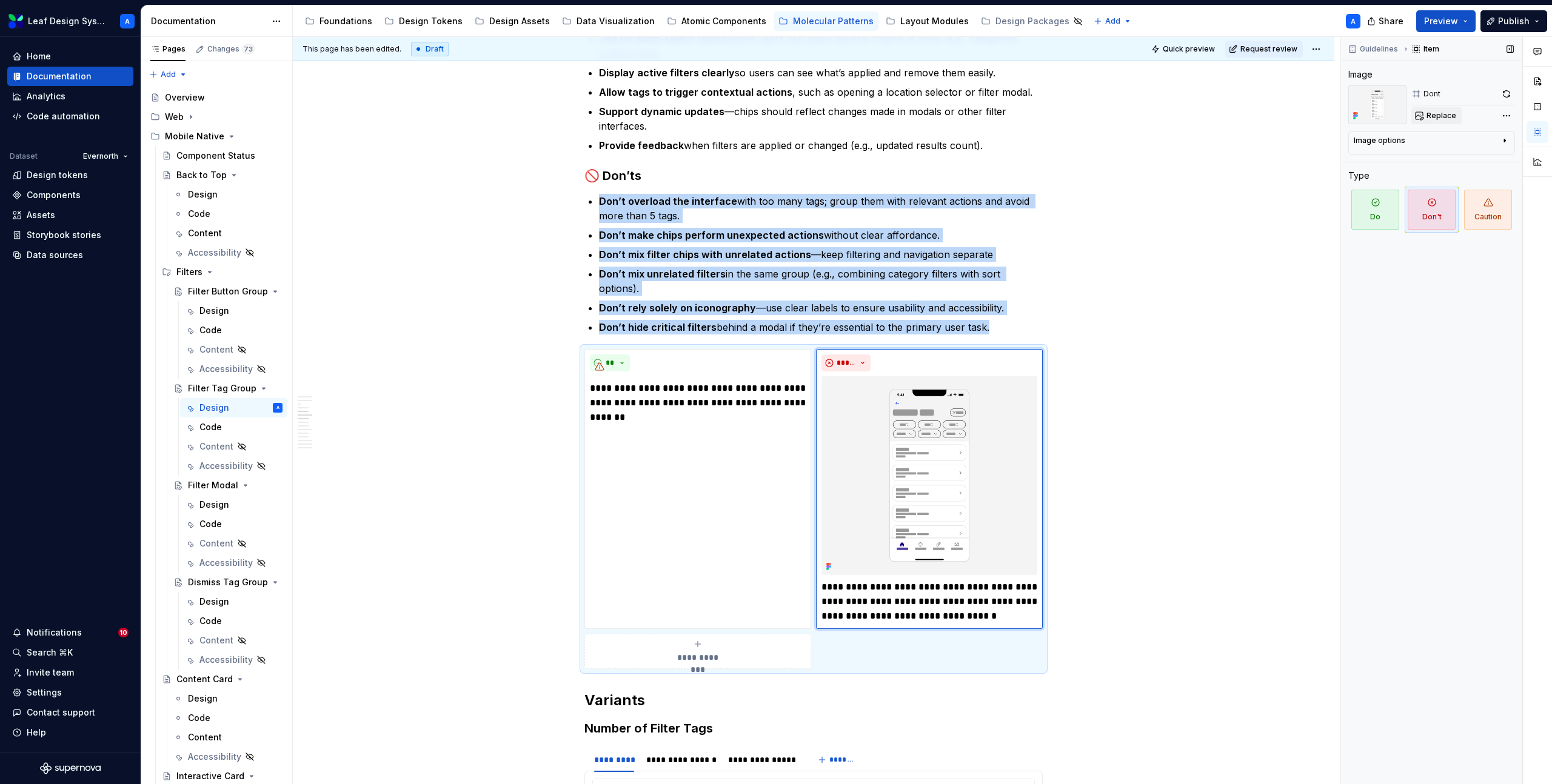
click at [1432, 119] on span "Replace" at bounding box center [1441, 115] width 30 height 10
type textarea "*"
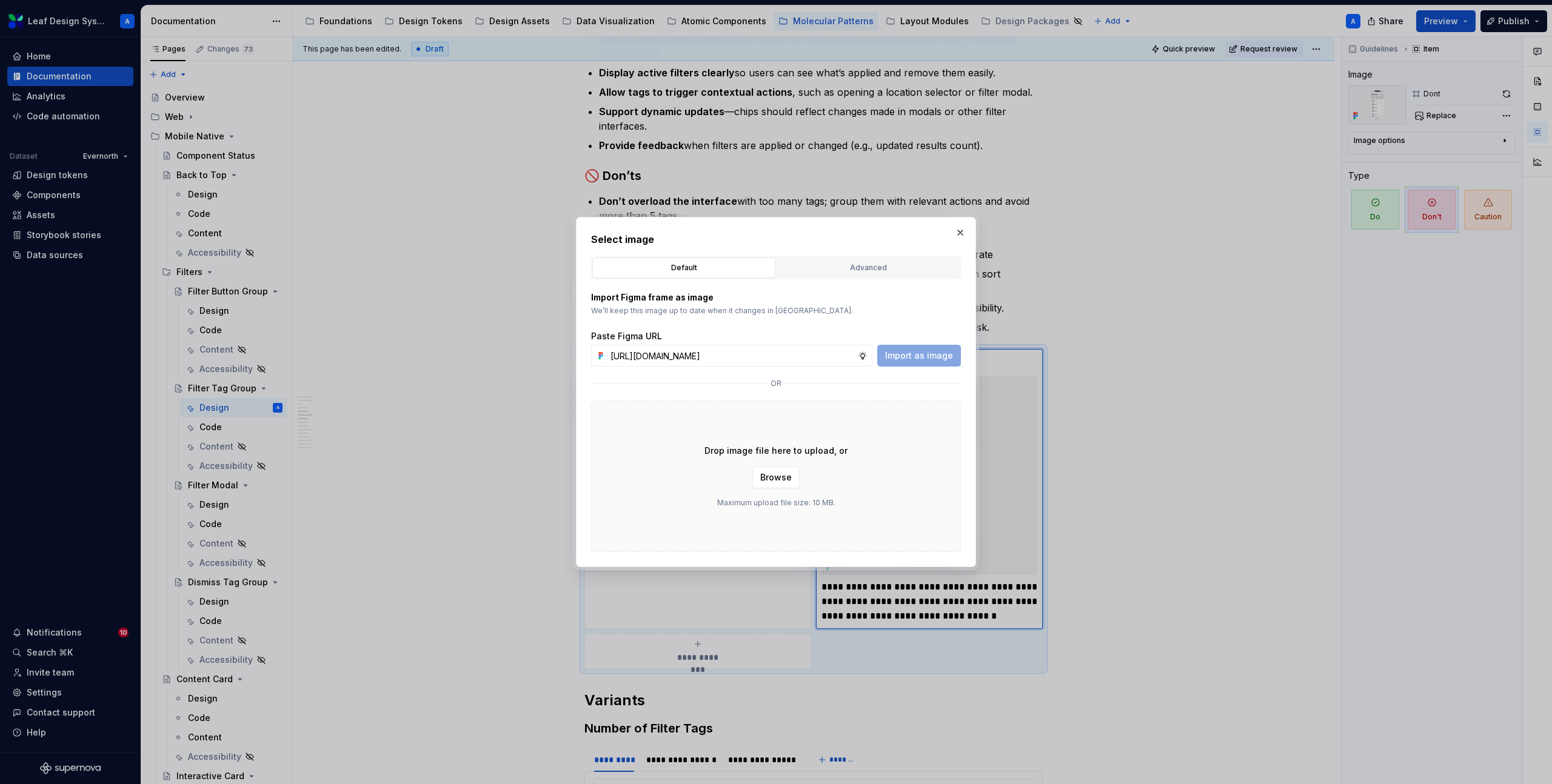
scroll to position [0, 345]
type input "[URL][DOMAIN_NAME]"
click at [920, 356] on span "Import as image" at bounding box center [919, 356] width 68 height 12
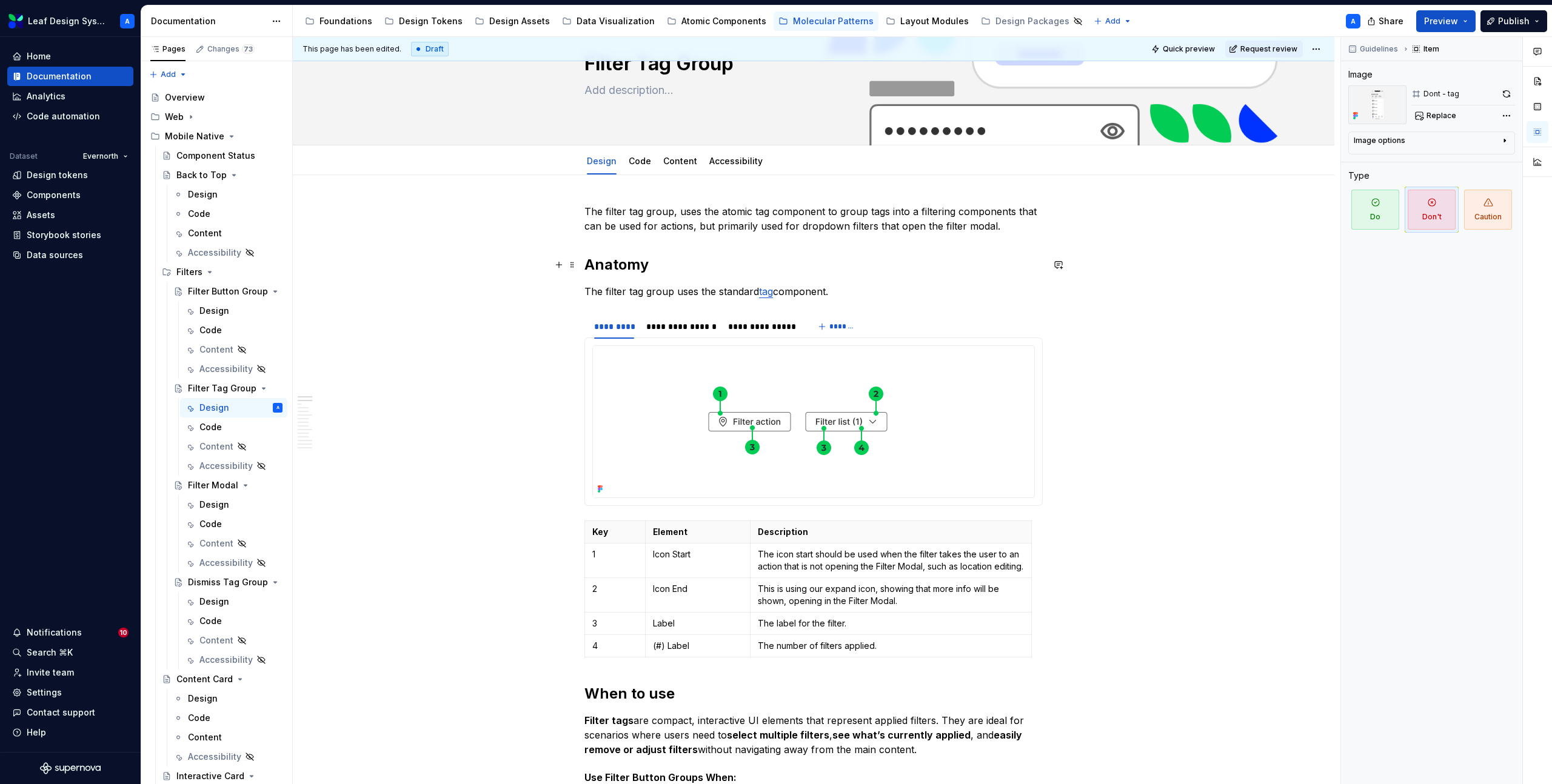
scroll to position [0, 0]
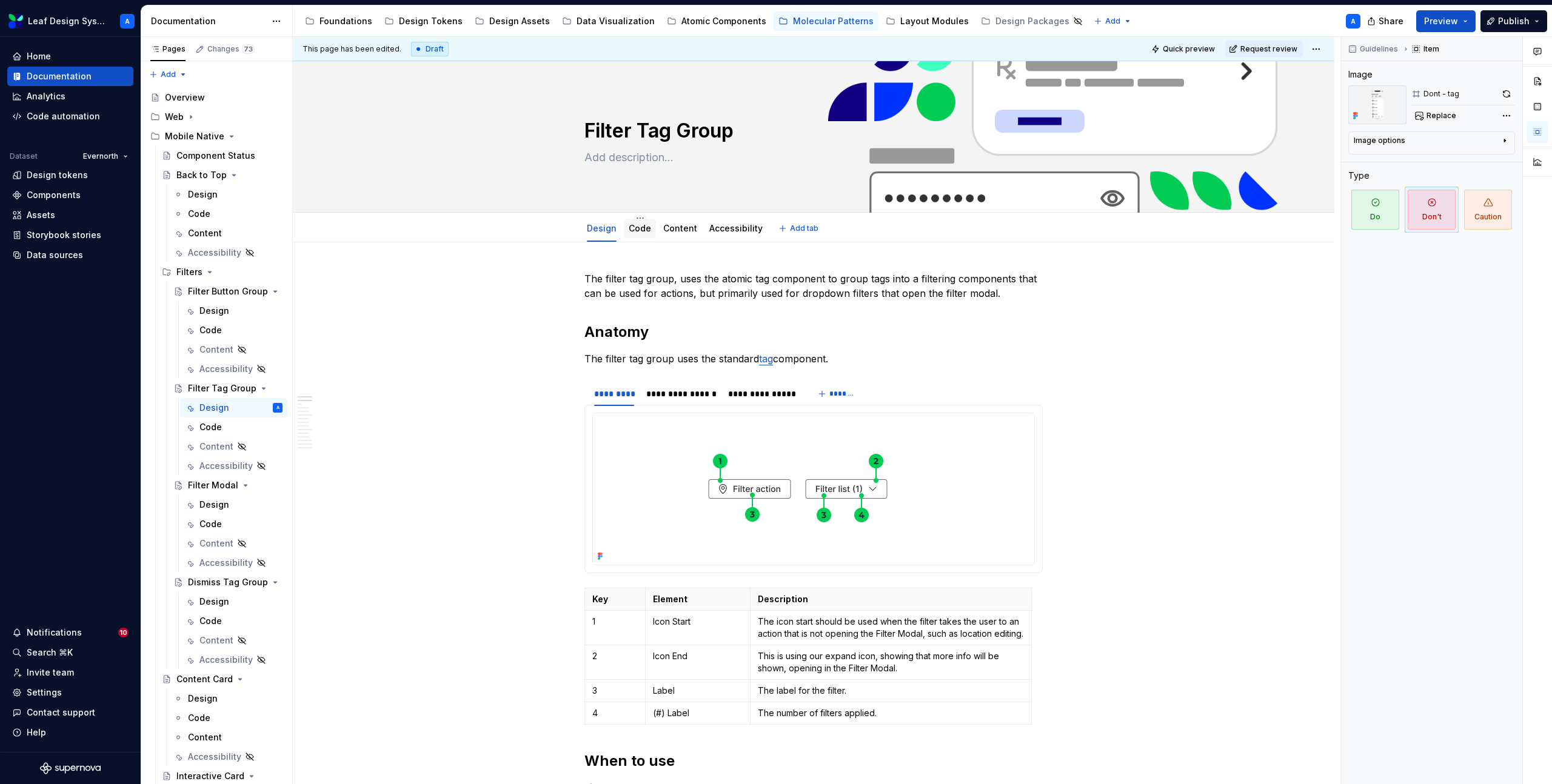
click at [634, 234] on div "Code" at bounding box center [640, 229] width 22 height 14
click at [638, 231] on link "Code" at bounding box center [640, 228] width 22 height 10
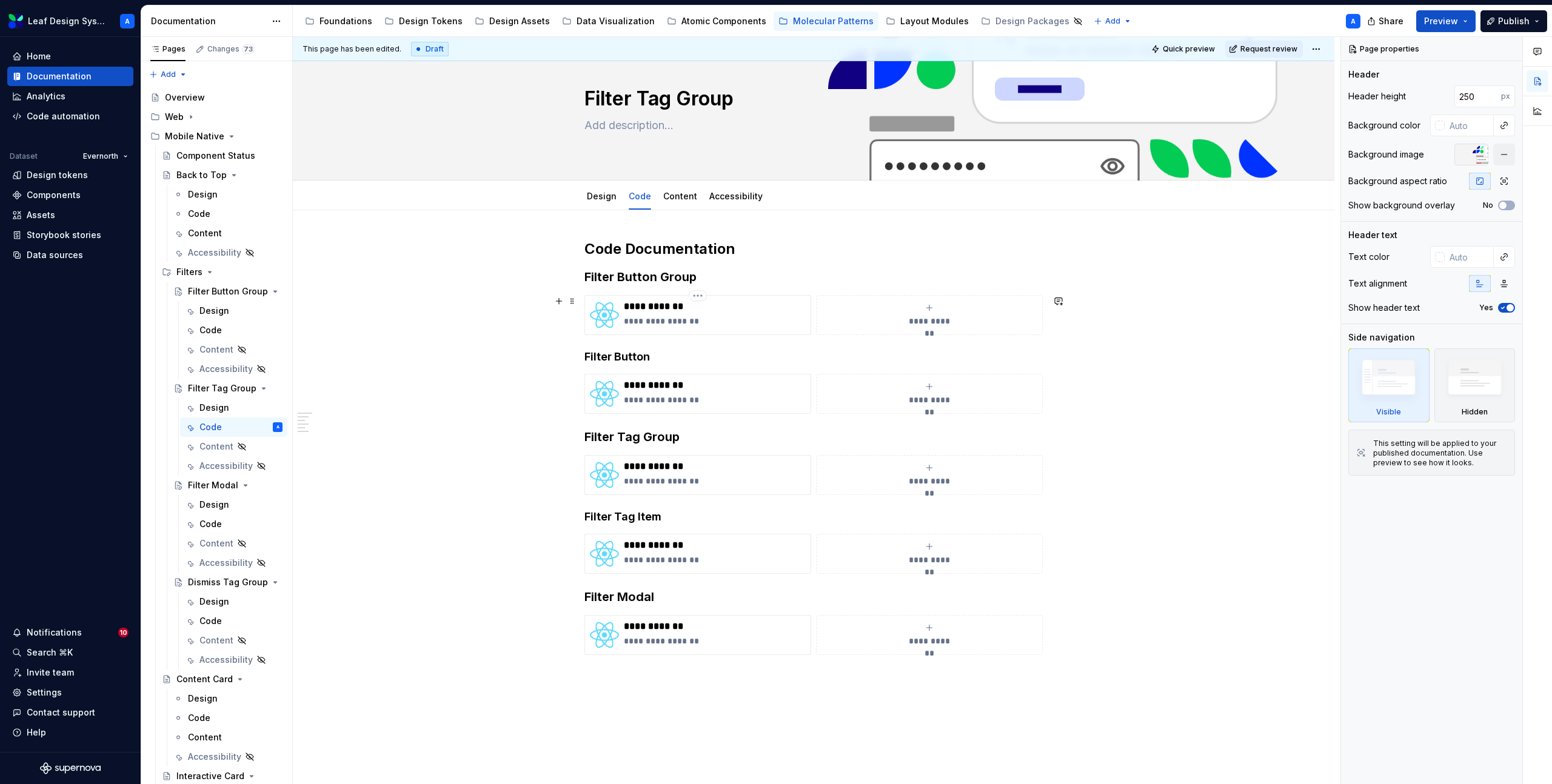
scroll to position [37, 0]
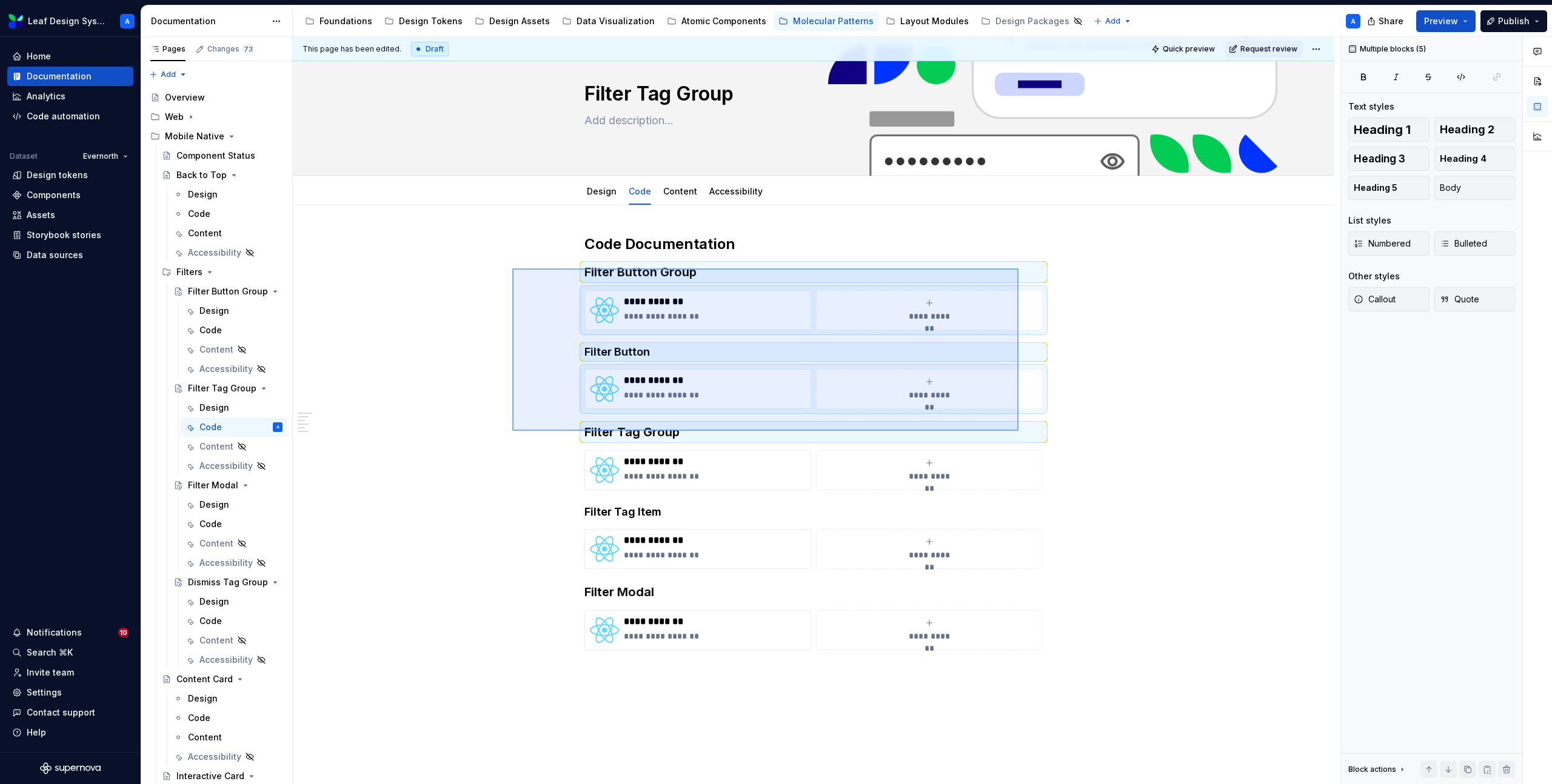
drag, startPoint x: 512, startPoint y: 268, endPoint x: 1019, endPoint y: 431, distance: 532.6
click at [1019, 431] on div "**********" at bounding box center [817, 411] width 1047 height 748
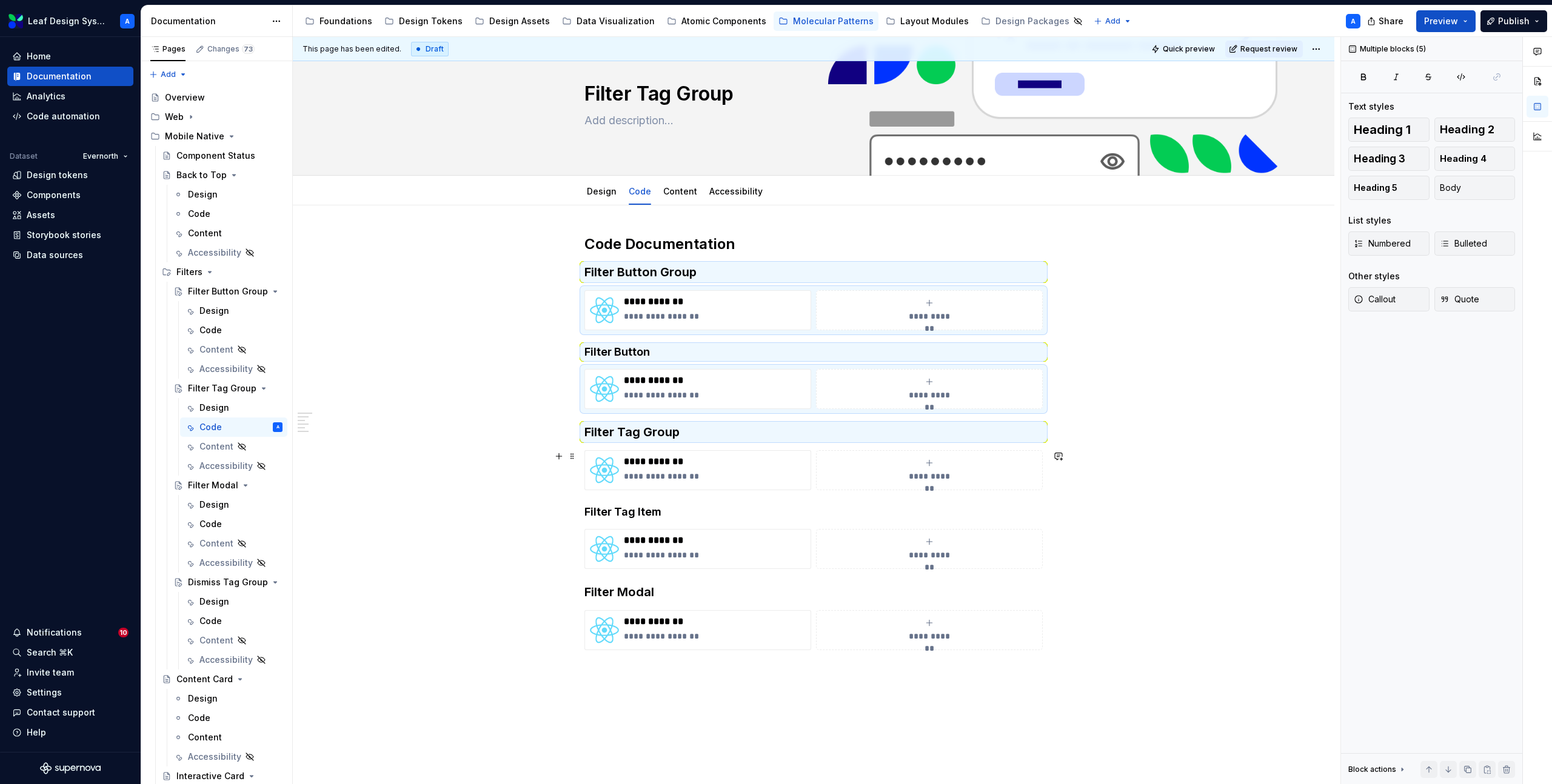
scroll to position [0, 0]
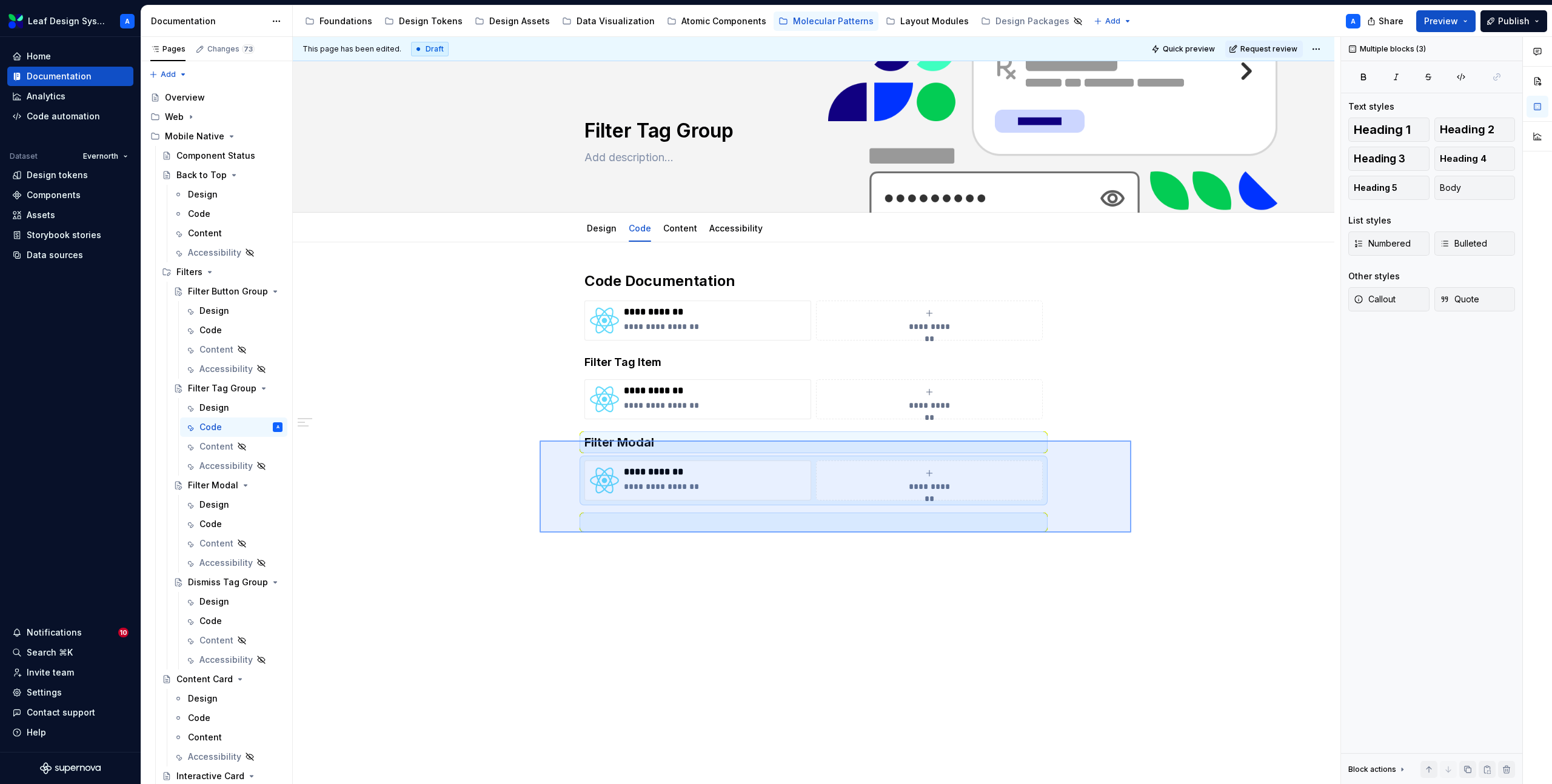
drag, startPoint x: 576, startPoint y: 444, endPoint x: 1131, endPoint y: 533, distance: 562.1
click at [1131, 533] on div "**********" at bounding box center [817, 411] width 1047 height 748
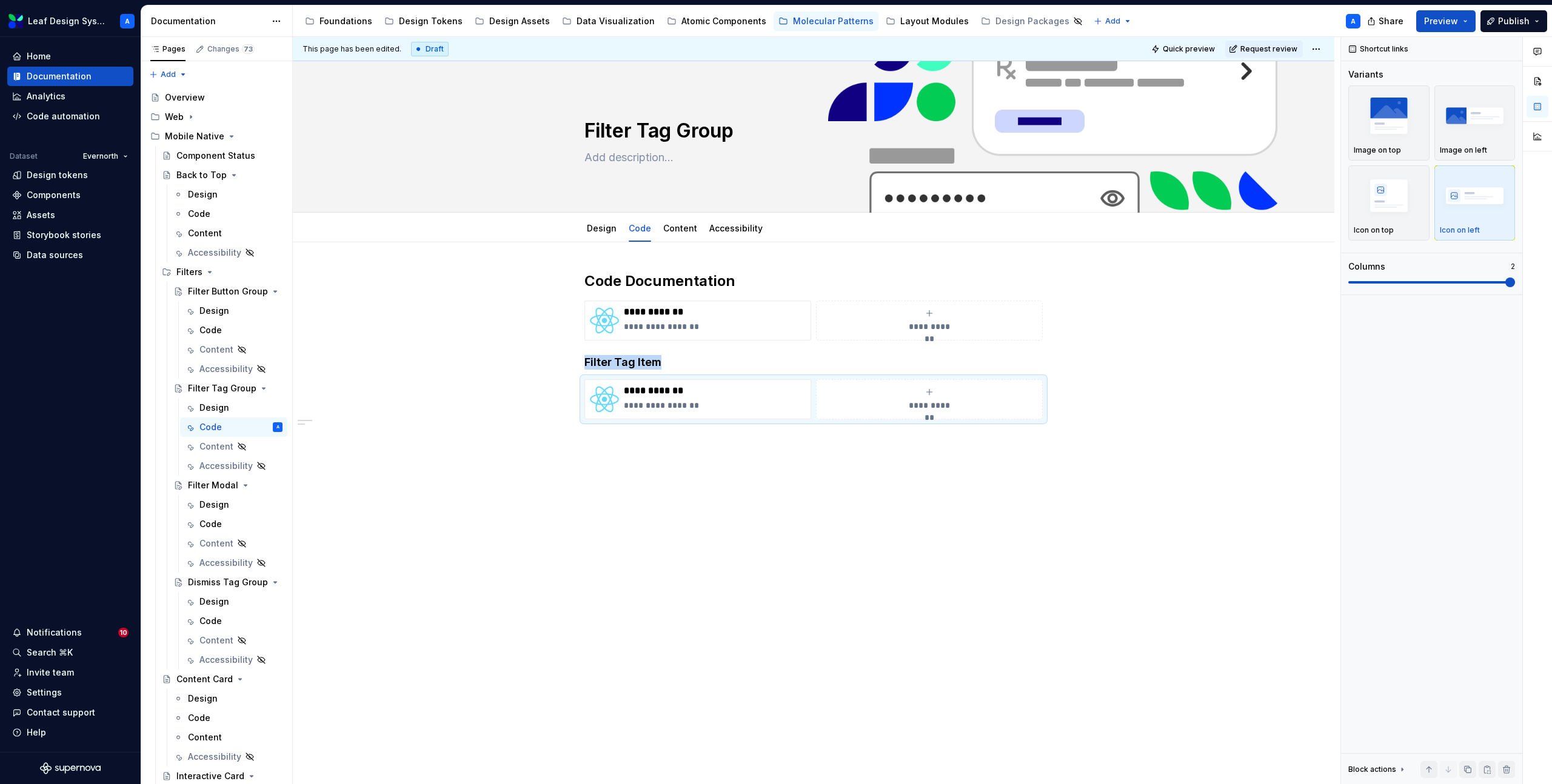
click at [1131, 533] on div "**********" at bounding box center [813, 455] width 1041 height 427
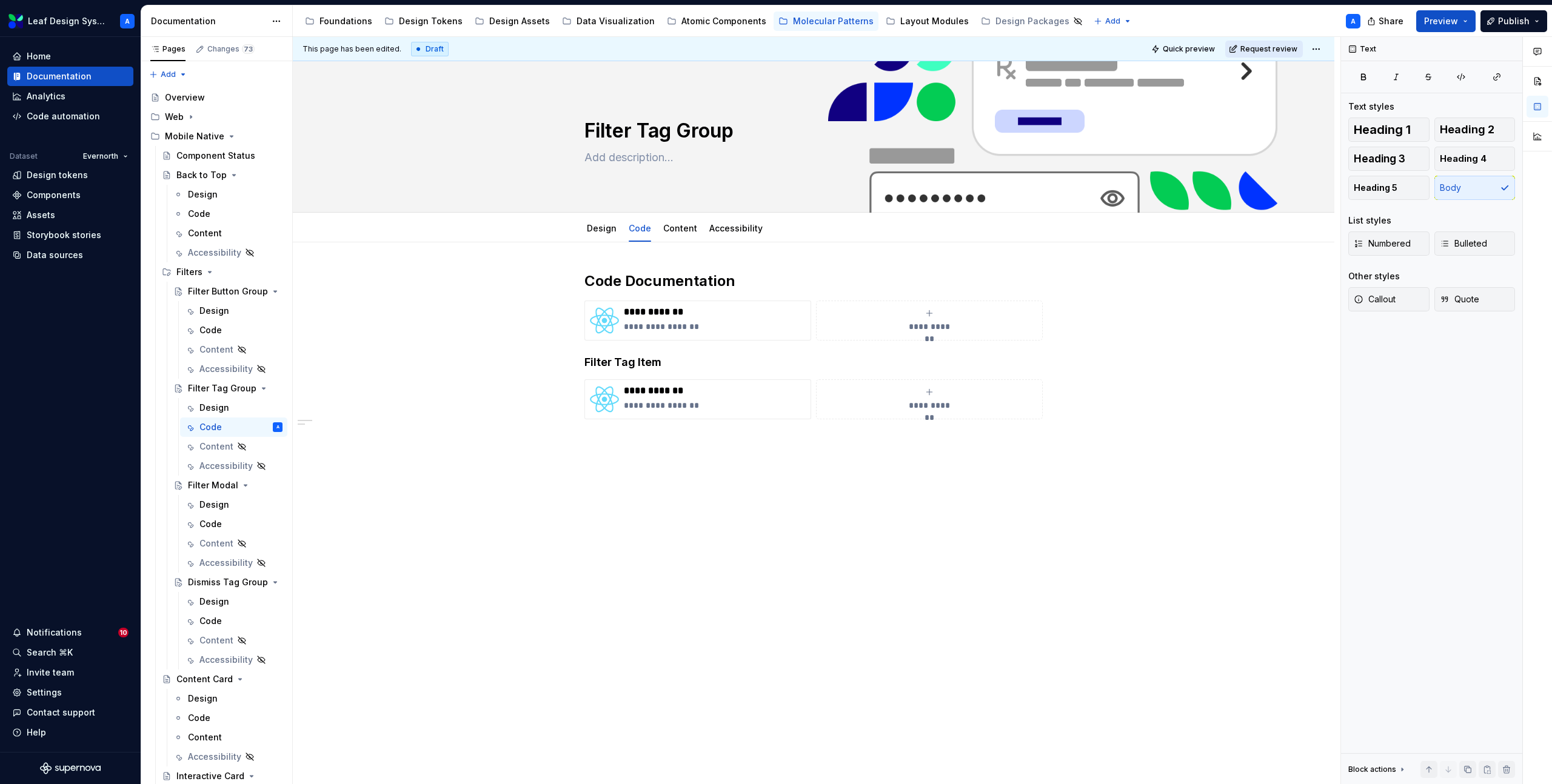
click at [1253, 46] on span "Request review" at bounding box center [1268, 49] width 57 height 10
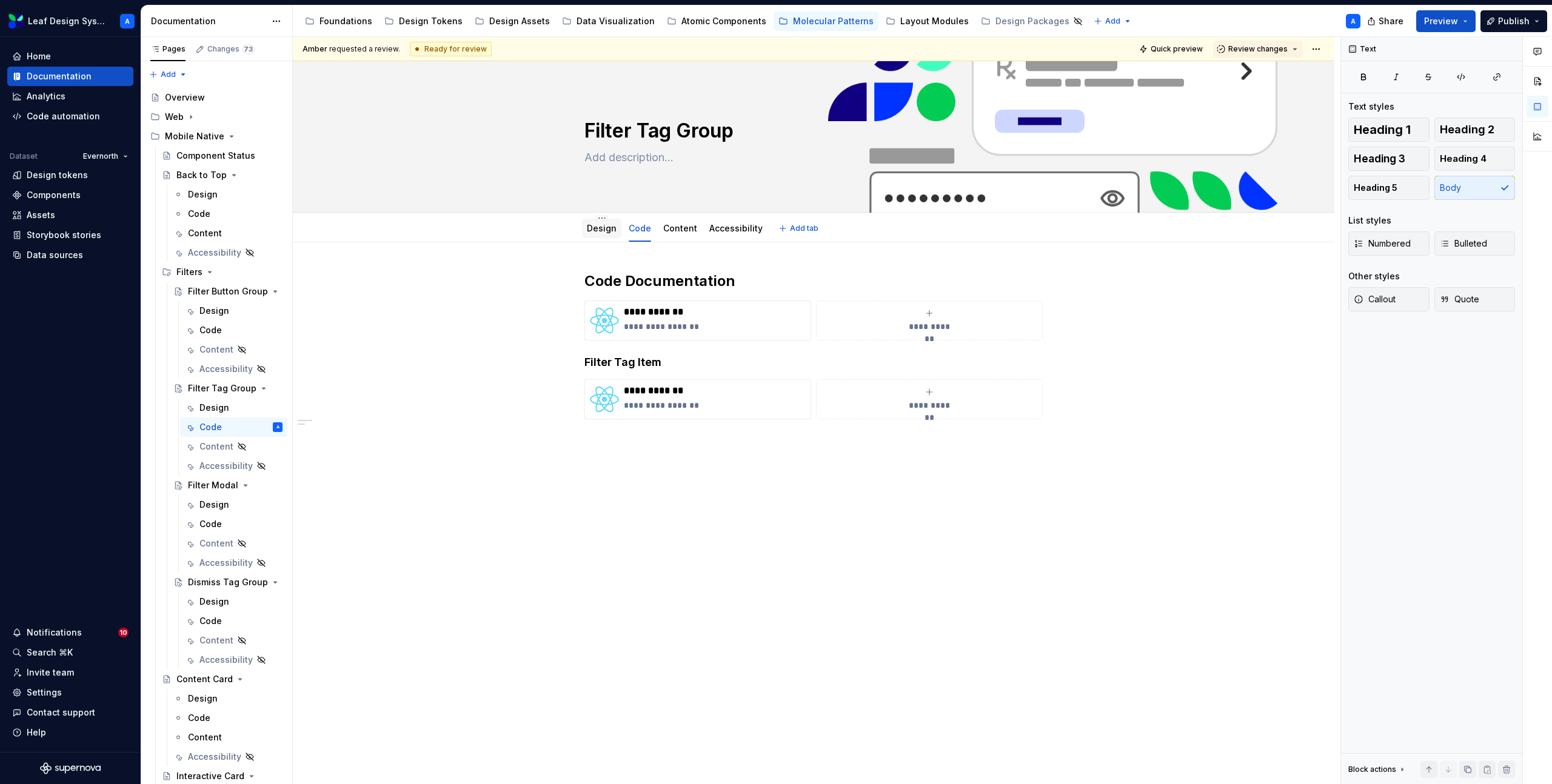
click at [602, 231] on link "Design" at bounding box center [602, 228] width 30 height 10
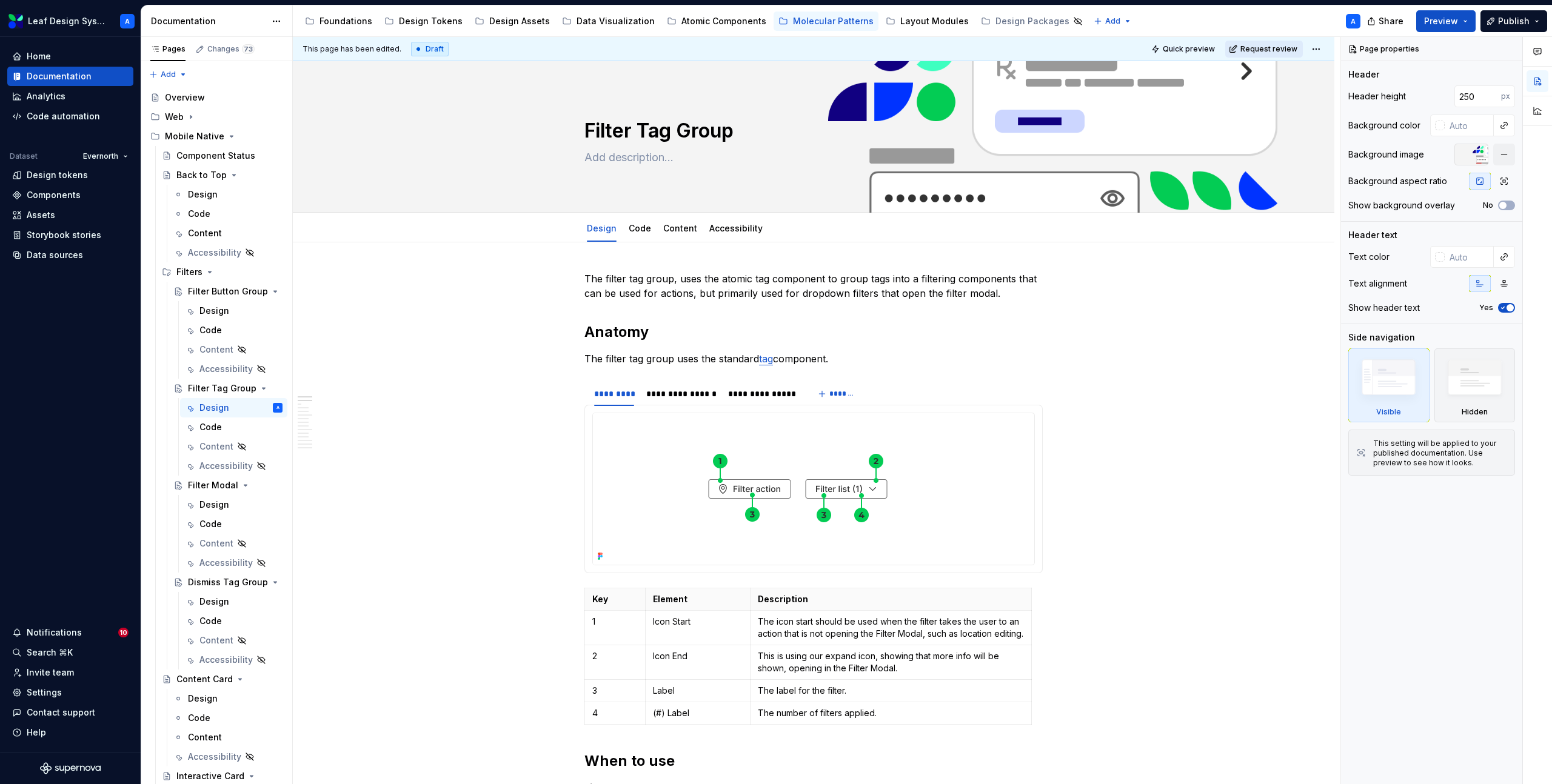
click at [1262, 50] on span "Request review" at bounding box center [1268, 49] width 57 height 10
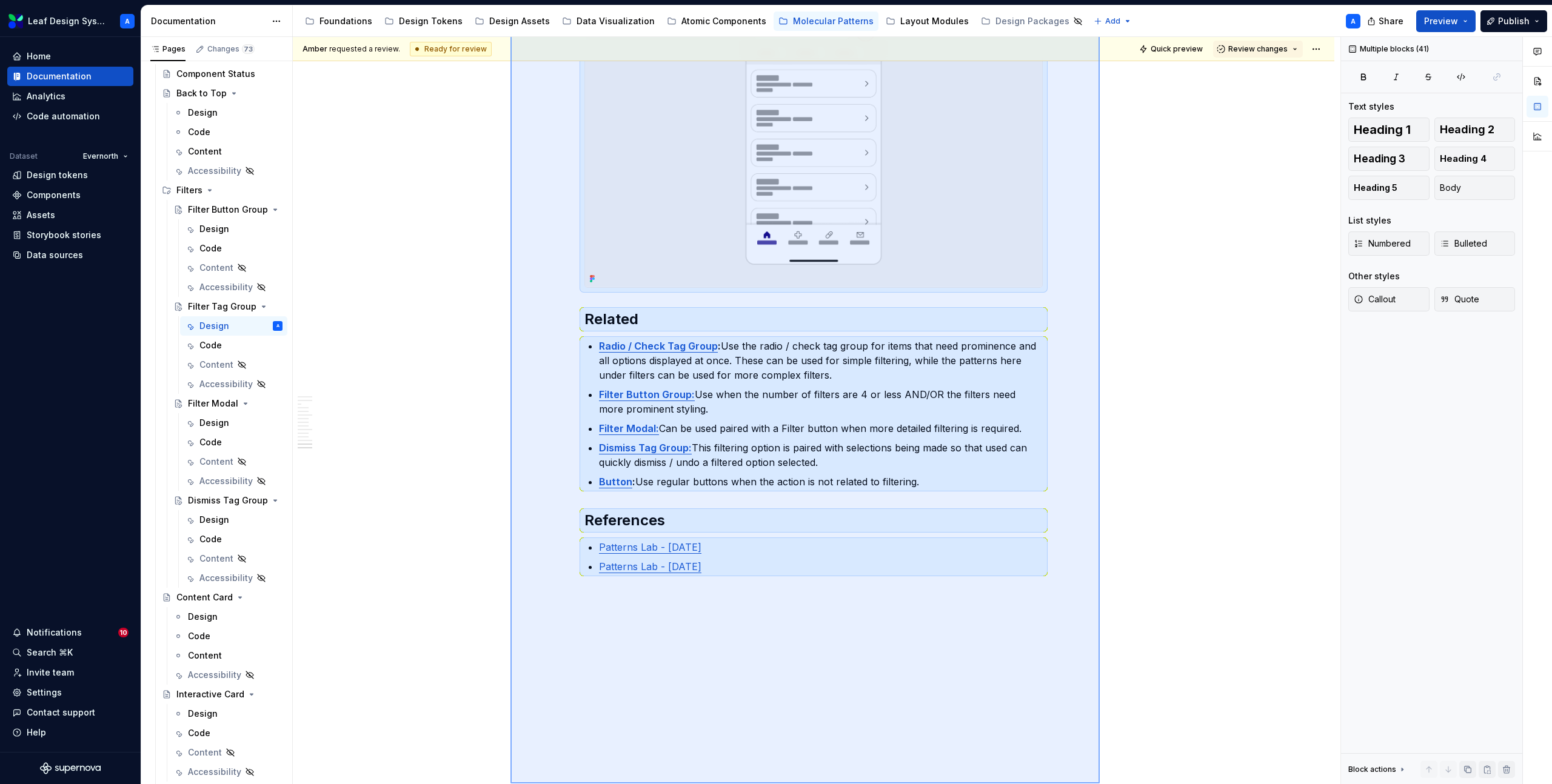
scroll to position [3650, 0]
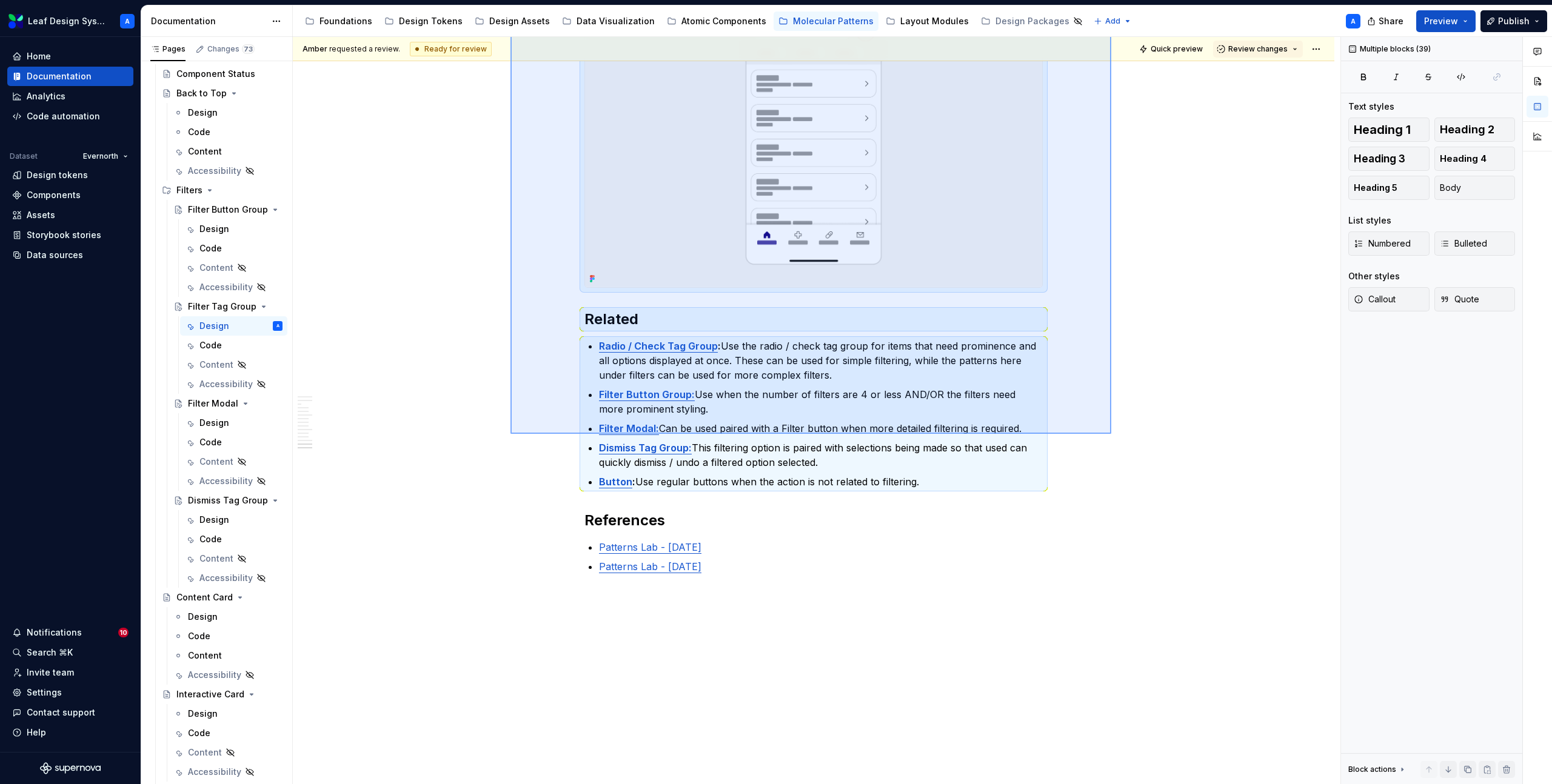
drag, startPoint x: 511, startPoint y: 267, endPoint x: 1111, endPoint y: 433, distance: 622.5
click at [1111, 433] on div "**********" at bounding box center [817, 411] width 1047 height 748
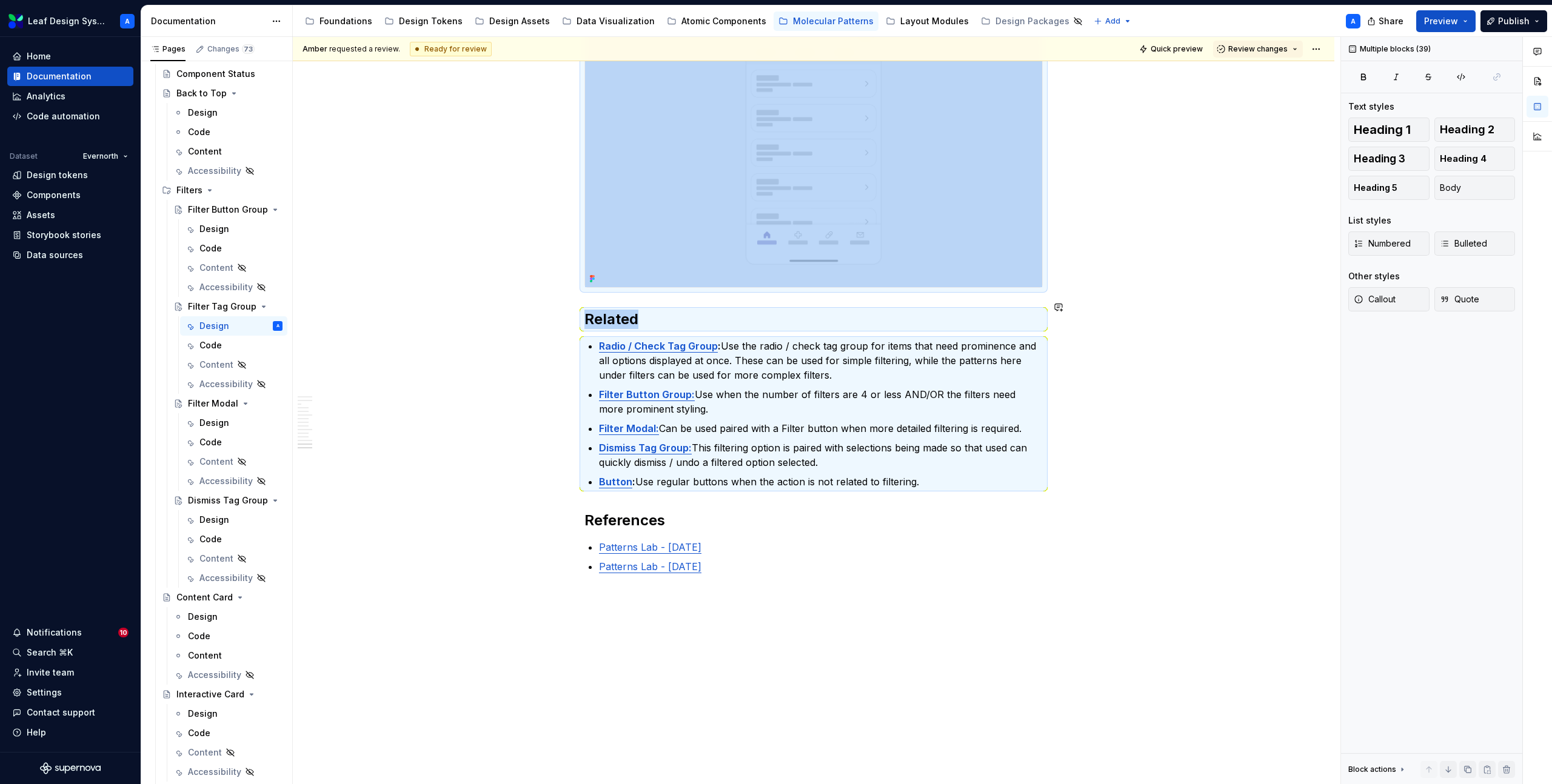
copy div "**********"
click at [200, 502] on div "Dismiss Tag Group" at bounding box center [211, 500] width 46 height 12
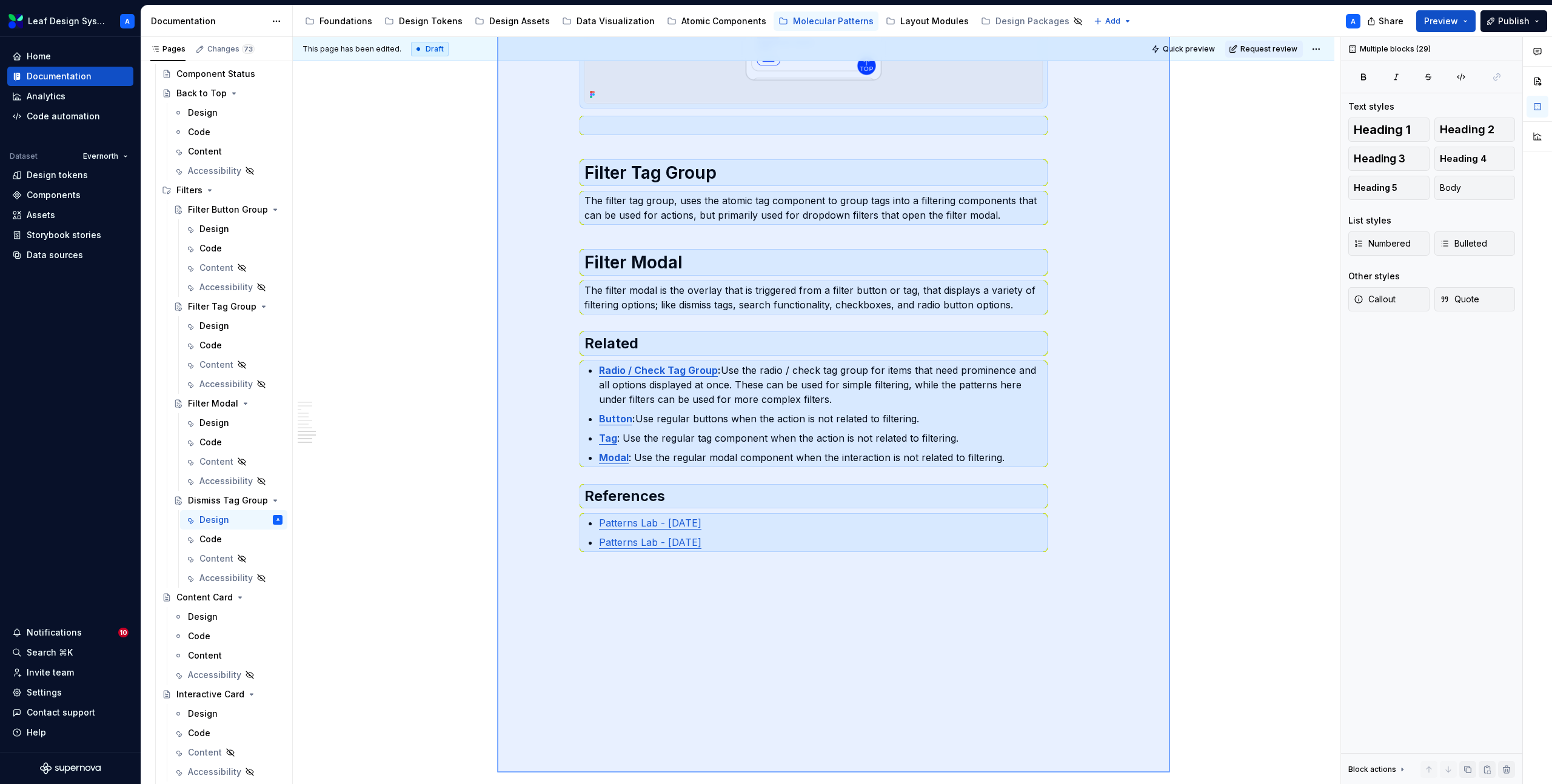
scroll to position [2437, 0]
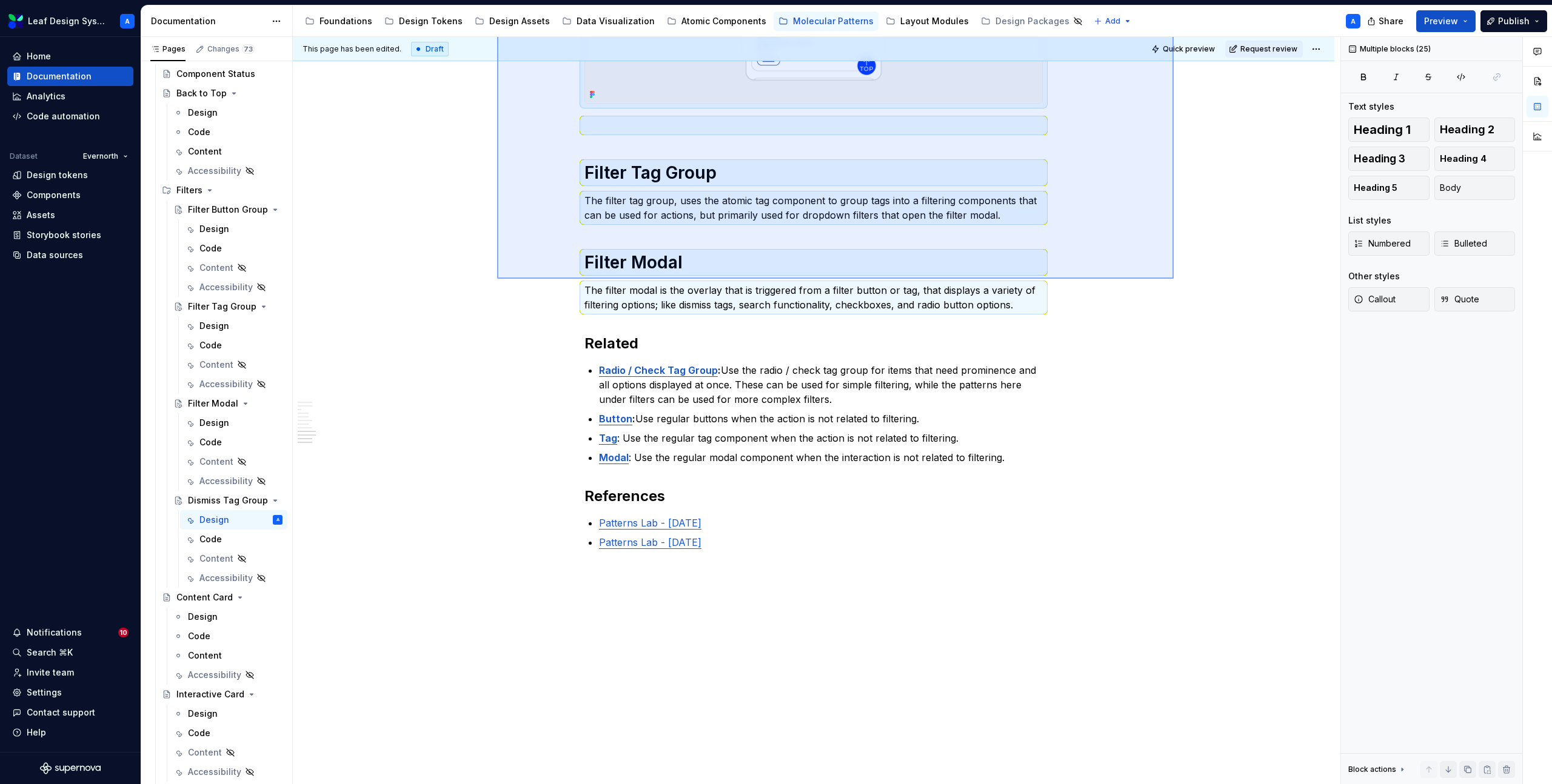
drag, startPoint x: 497, startPoint y: 272, endPoint x: 1174, endPoint y: 279, distance: 677.0
click at [1174, 279] on div "**********" at bounding box center [817, 411] width 1047 height 748
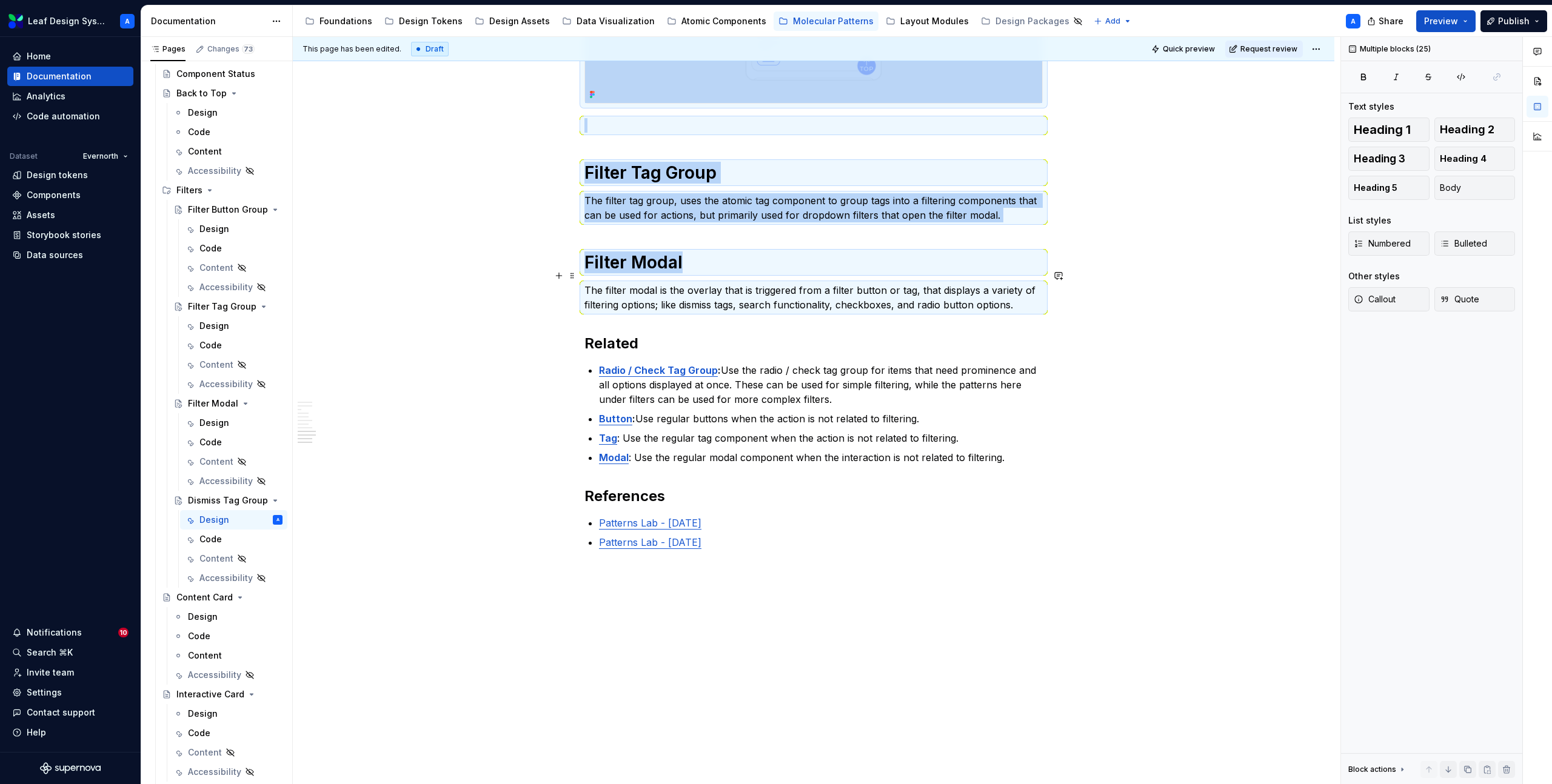
type textarea "*"
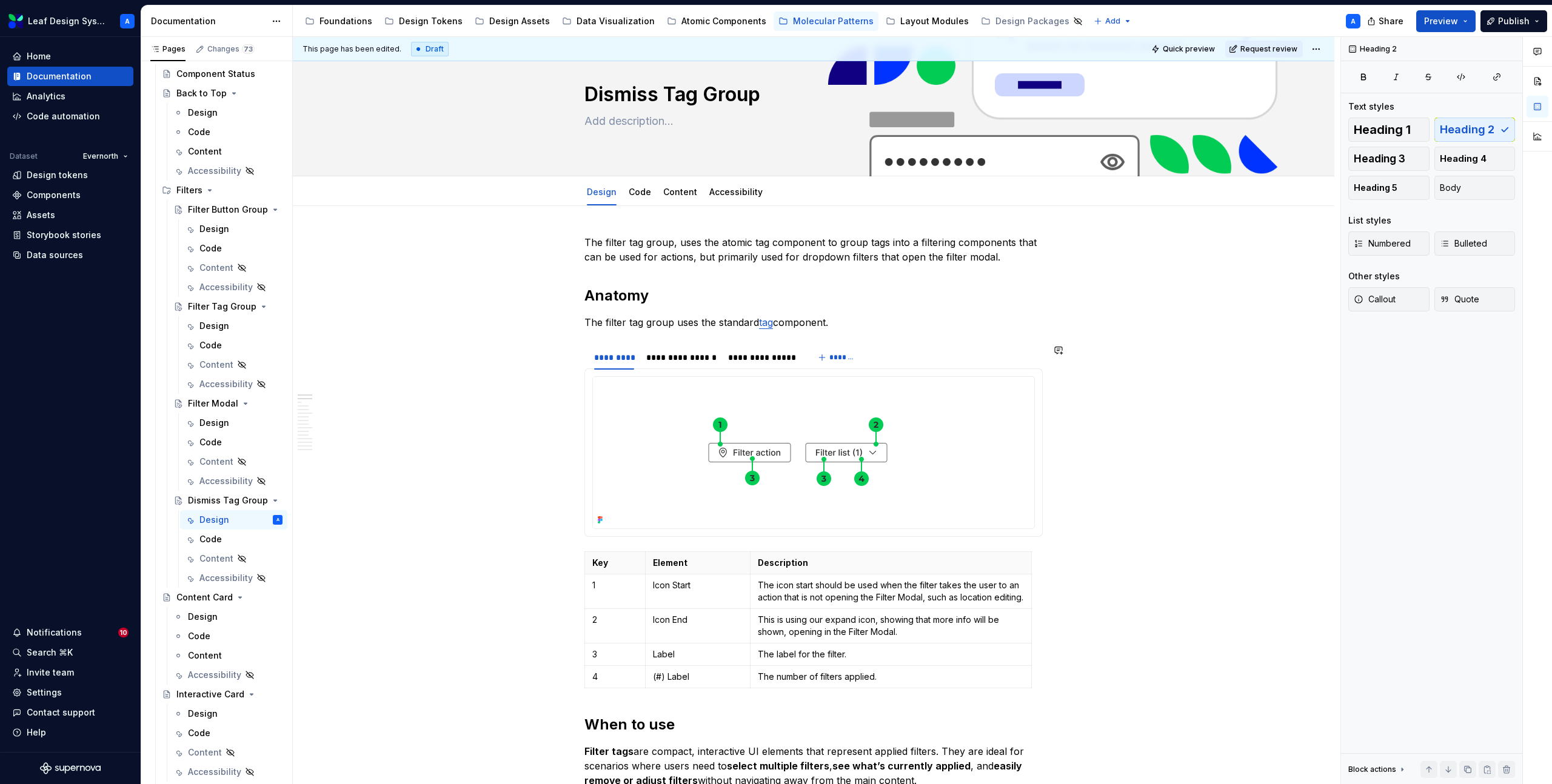
scroll to position [42, 0]
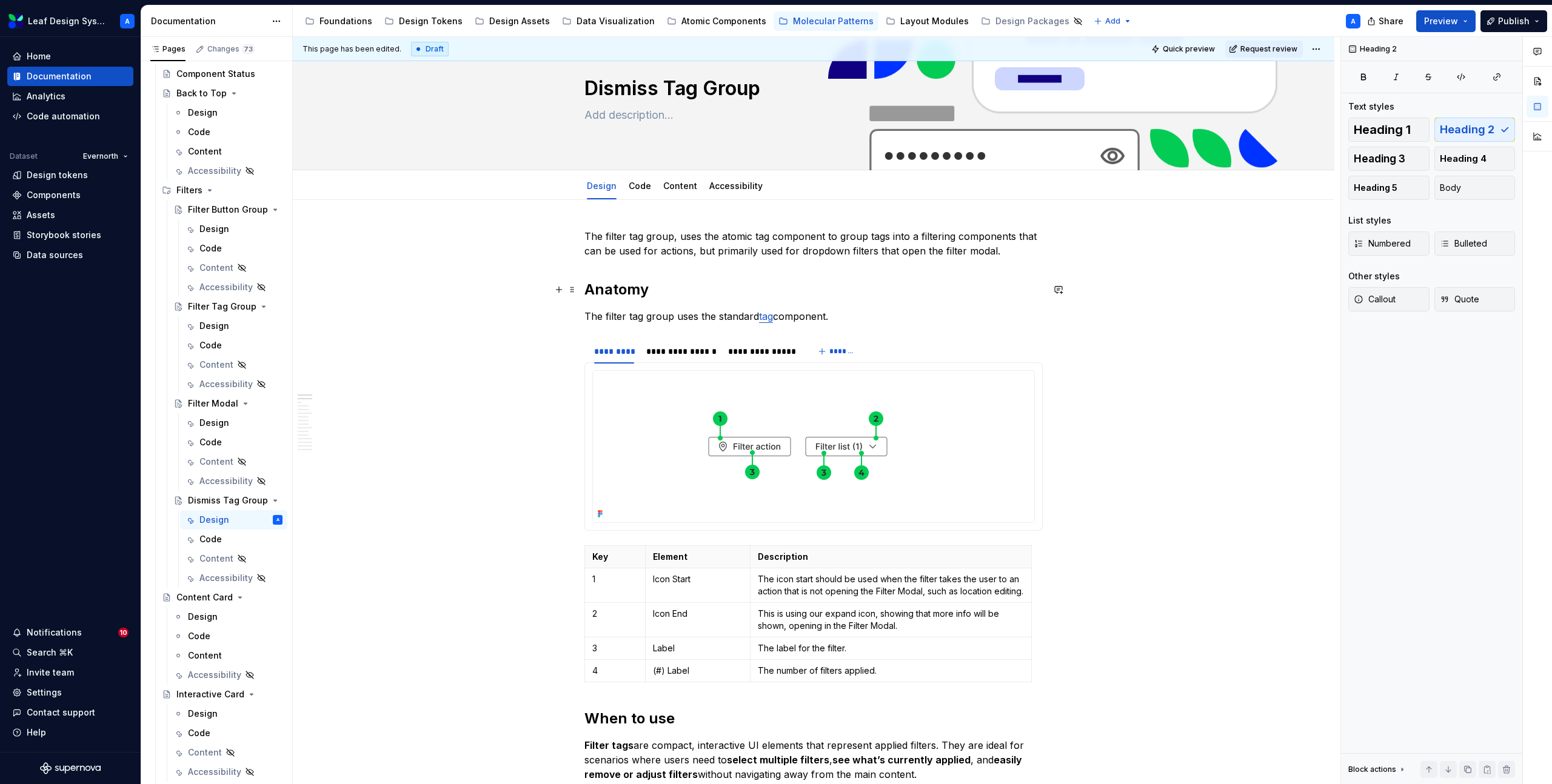
click at [617, 285] on h2 "Anatomy" at bounding box center [813, 290] width 459 height 20
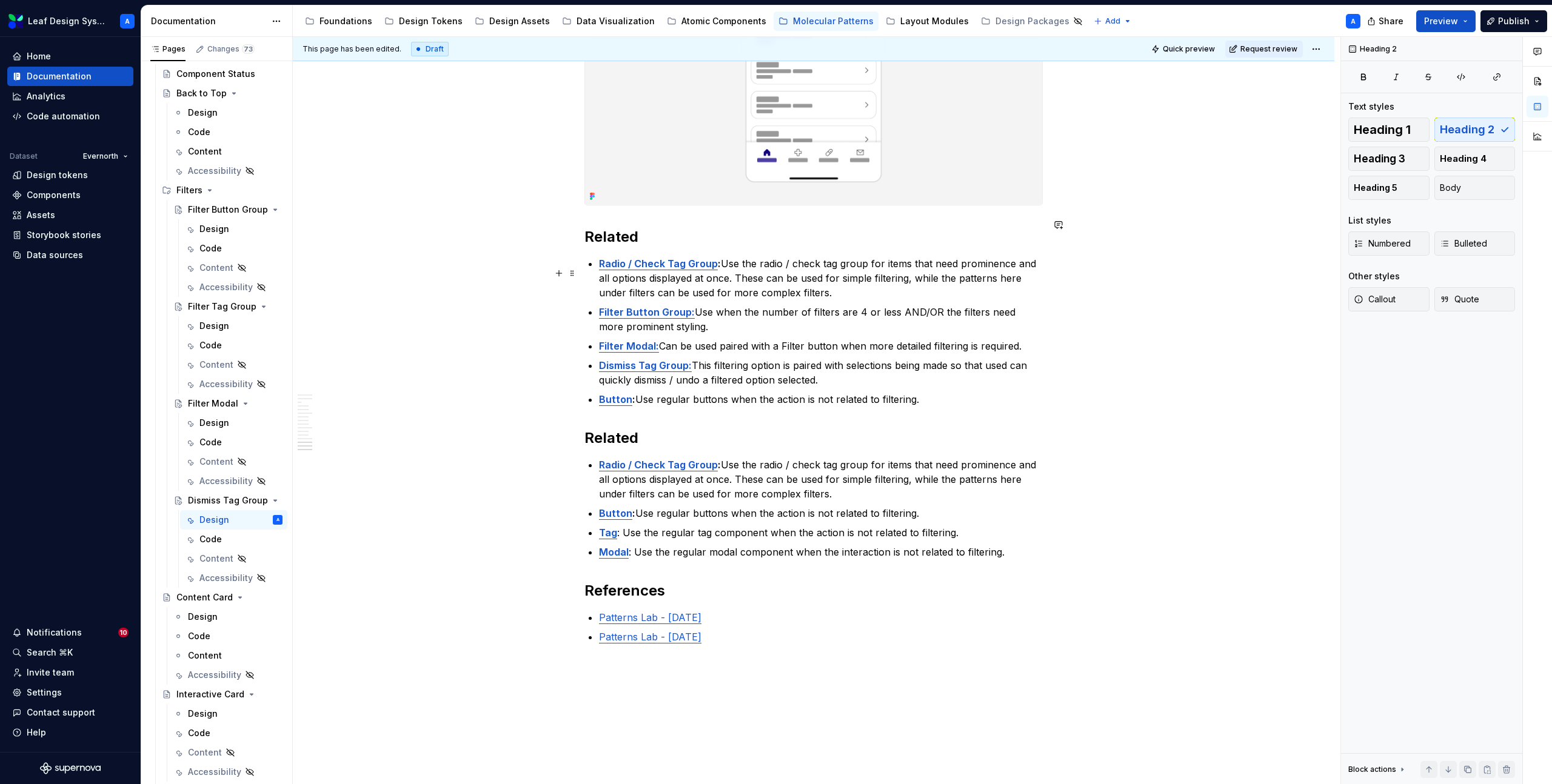
scroll to position [3735, 0]
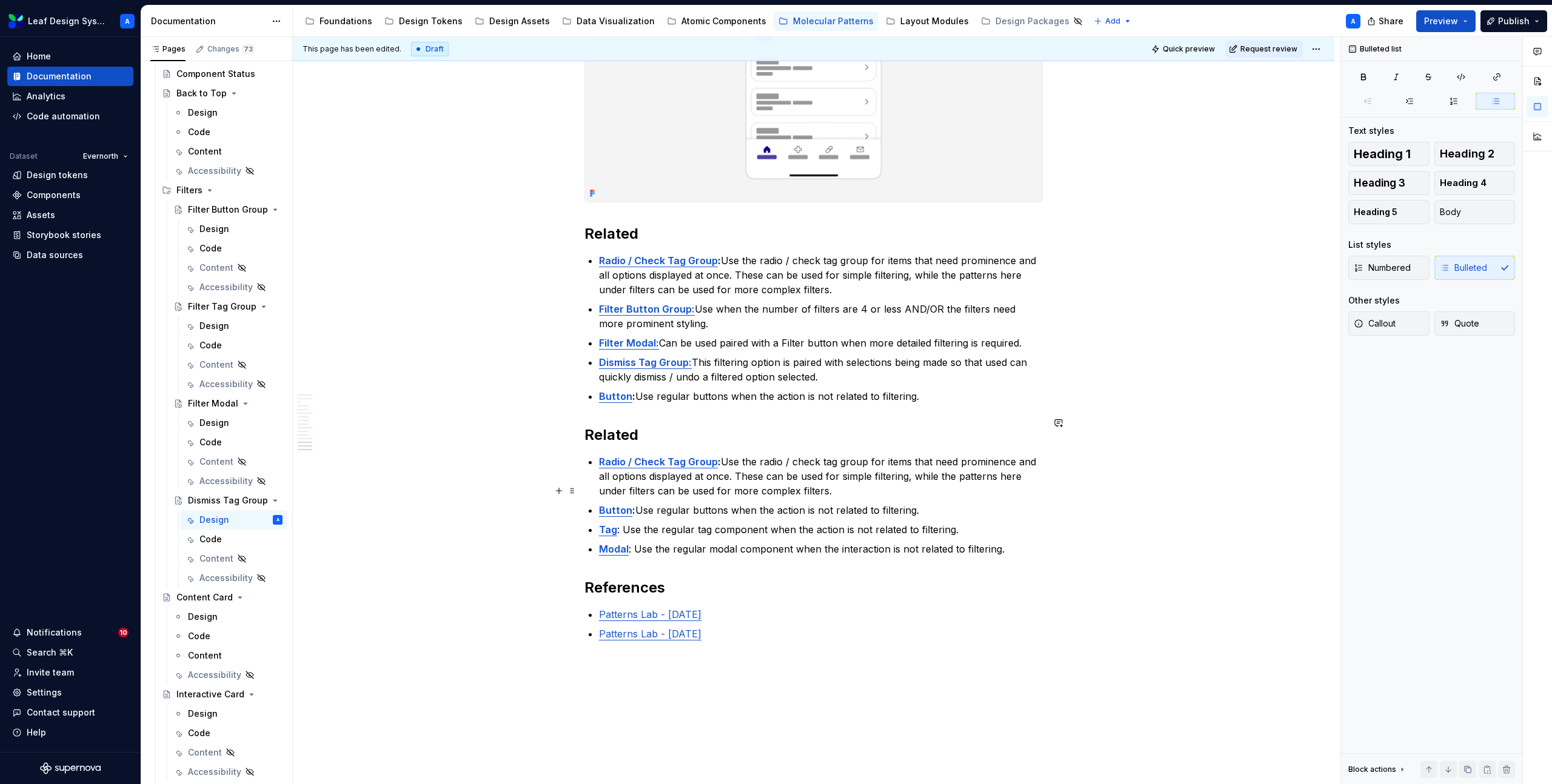
click at [679, 522] on p "Tag : Use the regular tag component when the action is not related to filtering." at bounding box center [821, 529] width 444 height 14
click at [682, 389] on p "Button : Use regular buttons when the action is not related to filtering." at bounding box center [821, 397] width 444 height 14
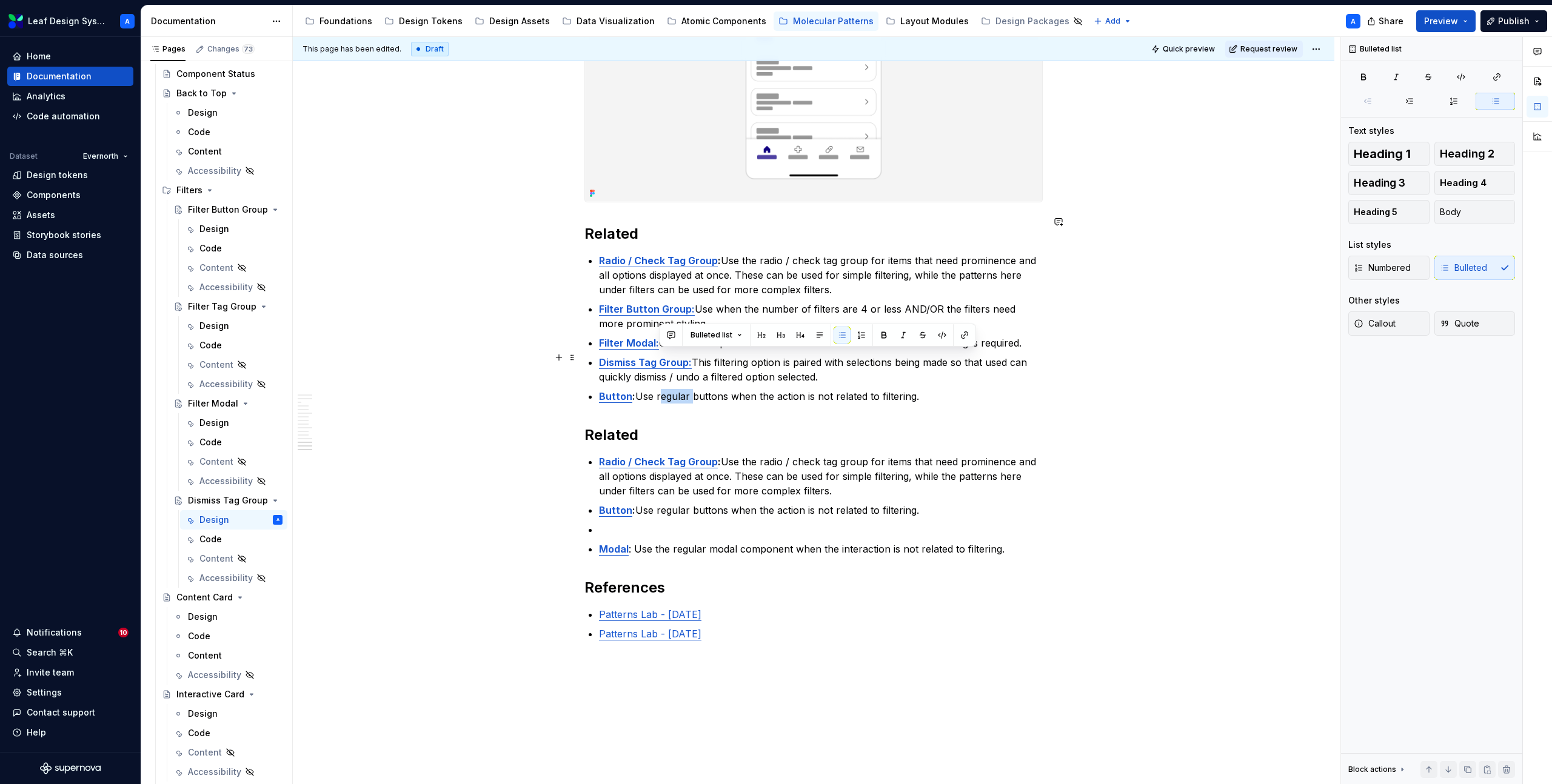
click at [682, 389] on p "Button : Use regular buttons when the action is not related to filtering." at bounding box center [821, 397] width 444 height 14
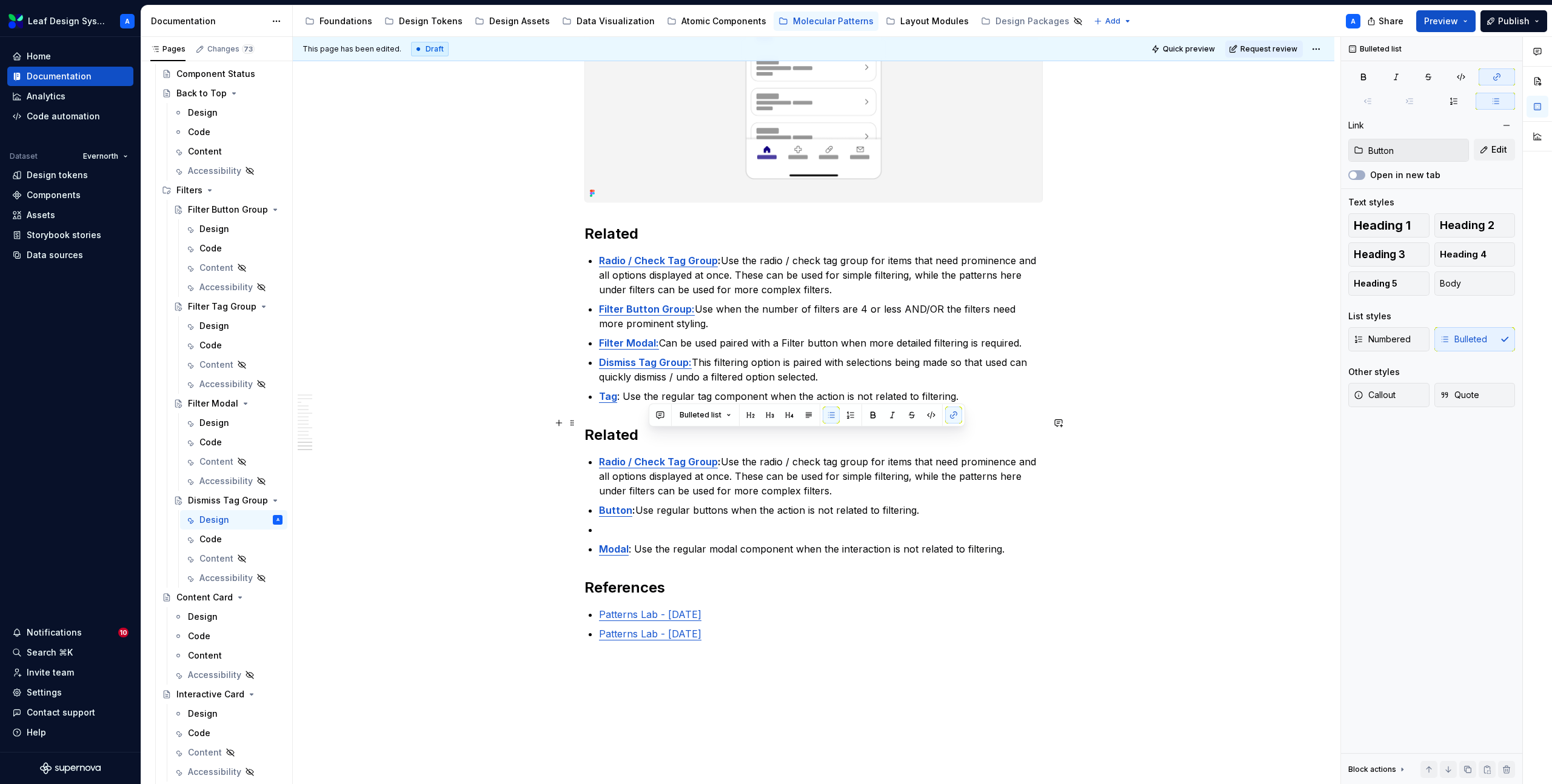
type input "Radio / Check Tag Group"
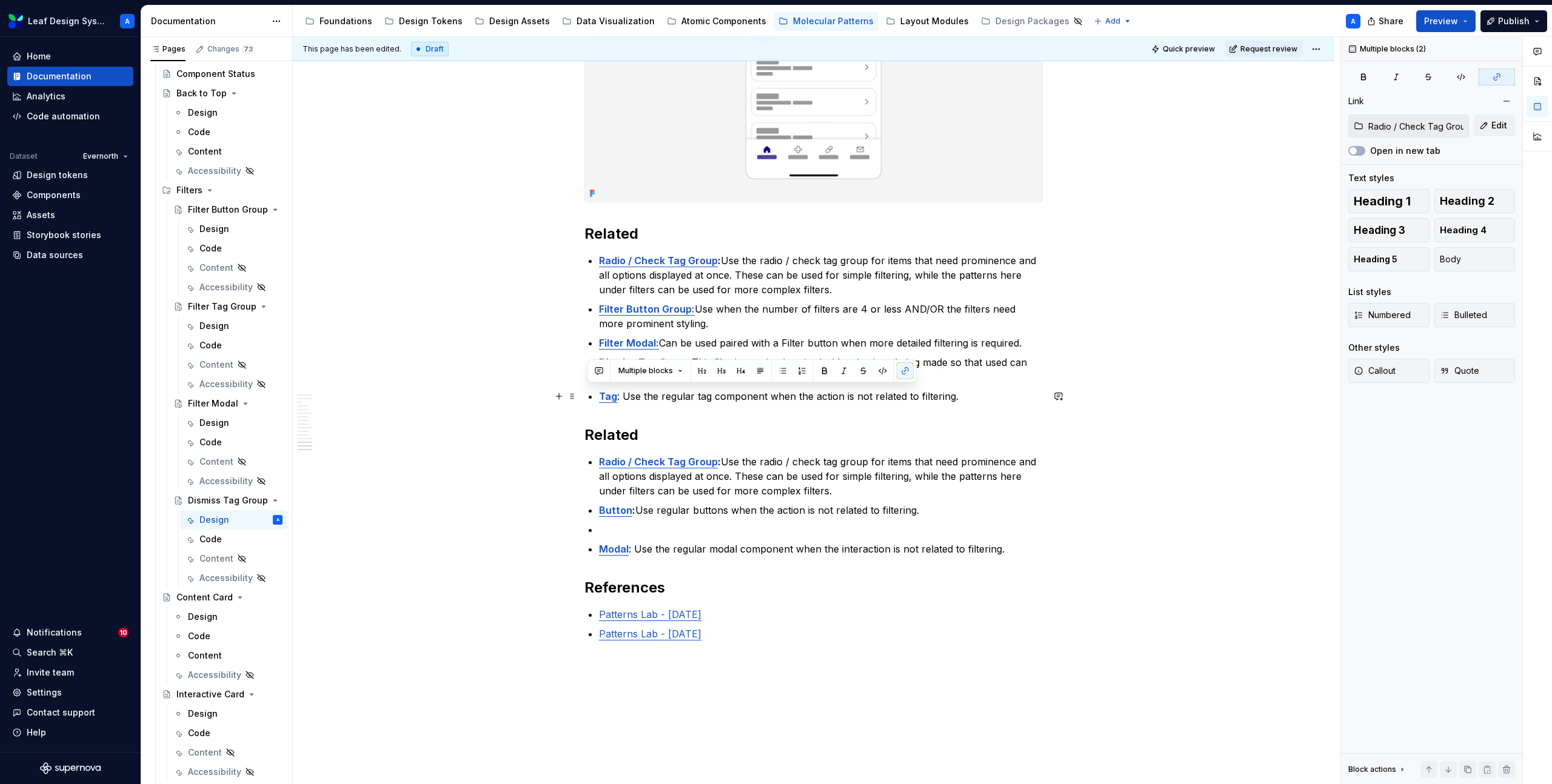
drag, startPoint x: 1019, startPoint y: 514, endPoint x: 538, endPoint y: 395, distance: 495.5
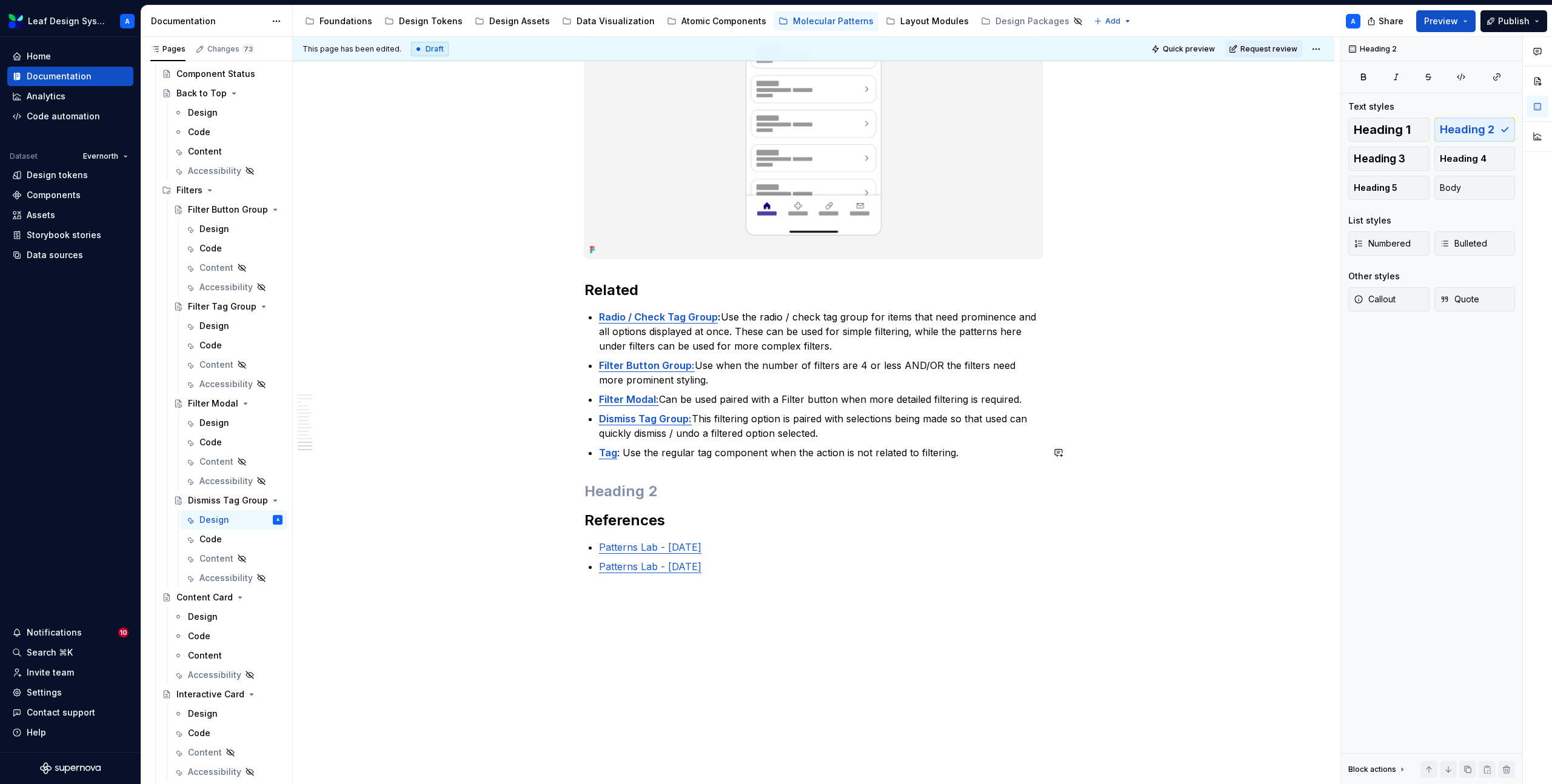
scroll to position [3650, 0]
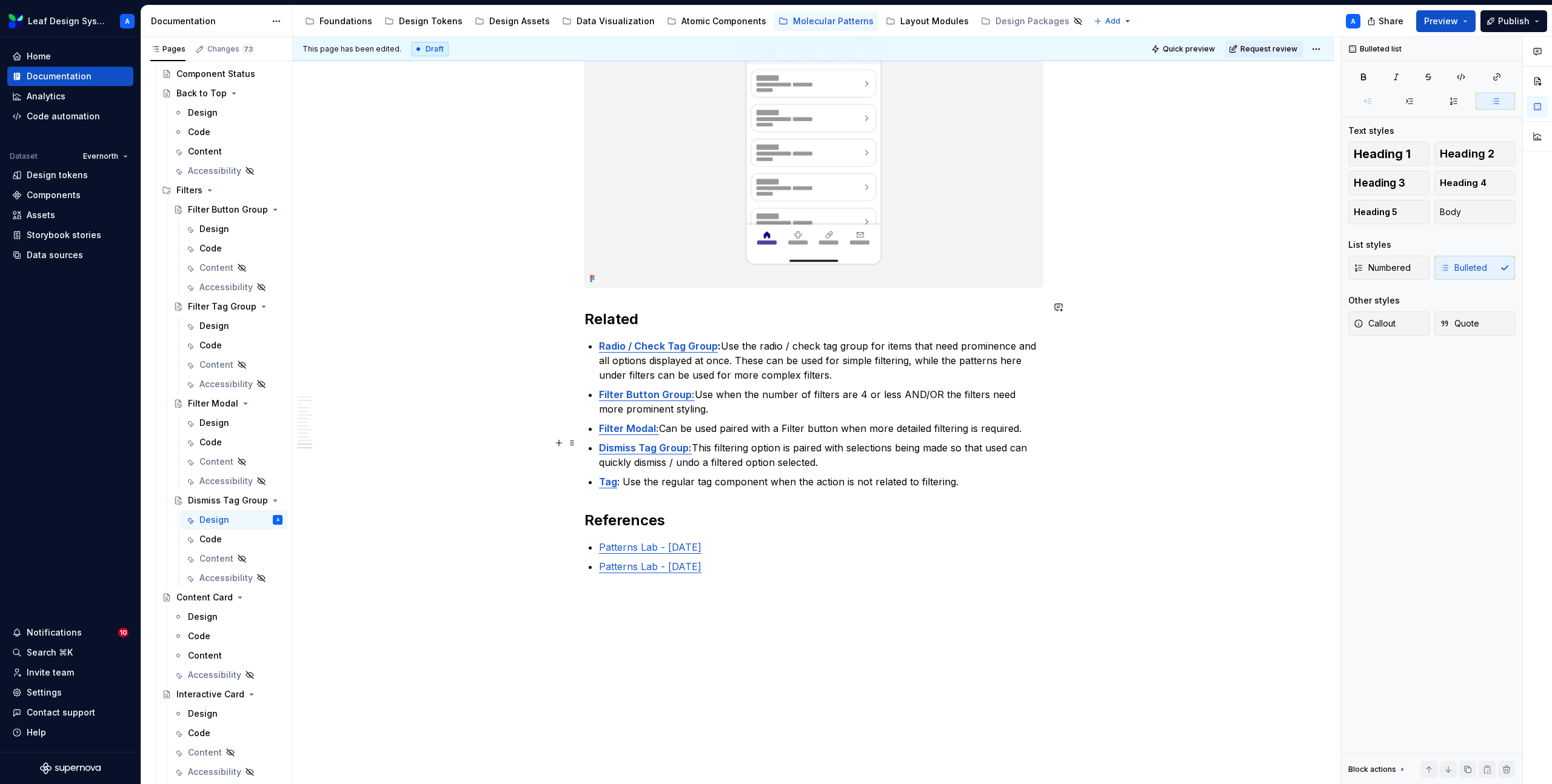
click at [677, 475] on p "Tag : Use the regular tag component when the action is not related to filtering." at bounding box center [821, 482] width 444 height 14
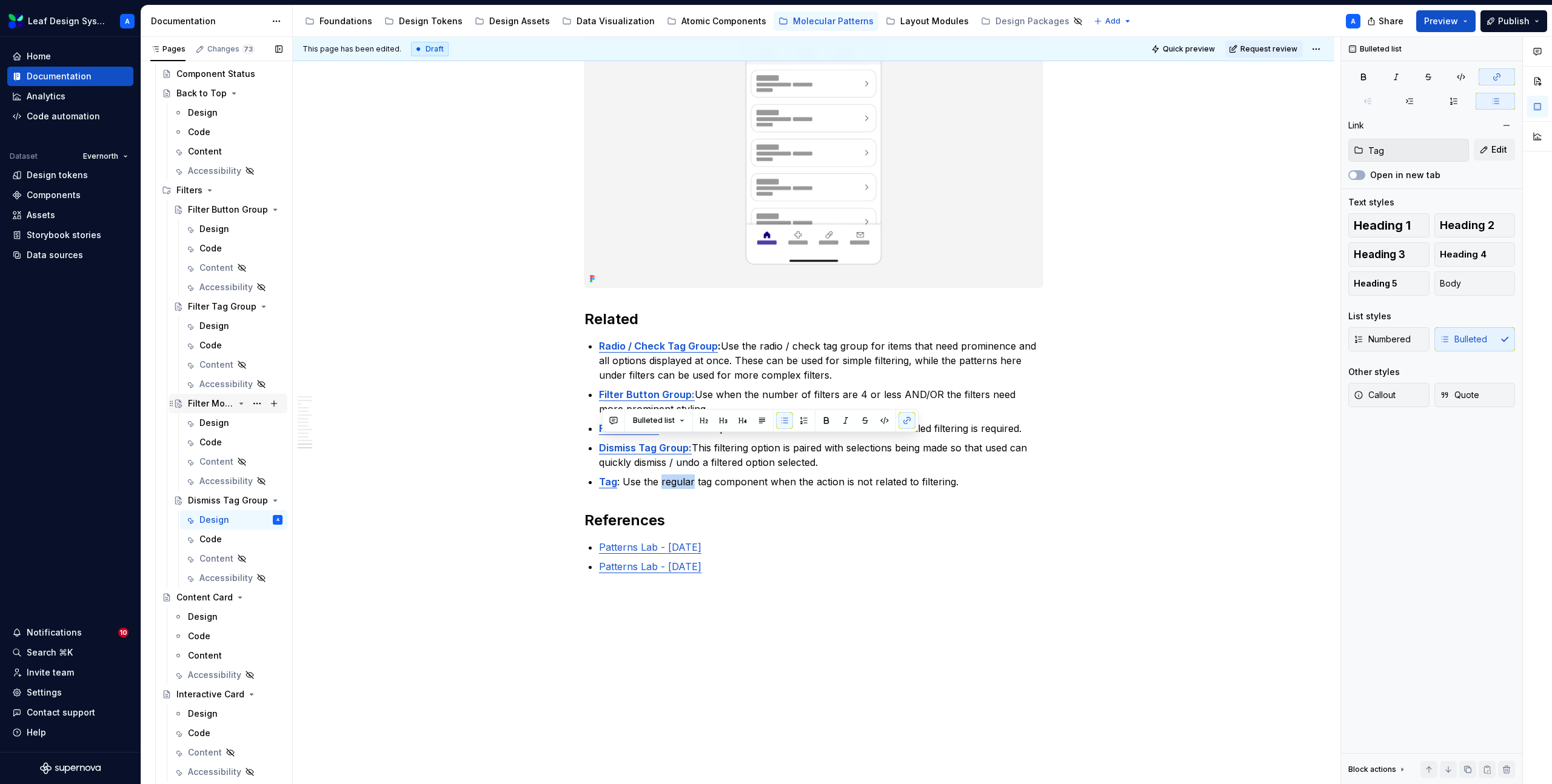
copy p "Tag : Use the regular tag component when the action is not related to filtering."
click at [214, 320] on div "Design" at bounding box center [214, 326] width 30 height 12
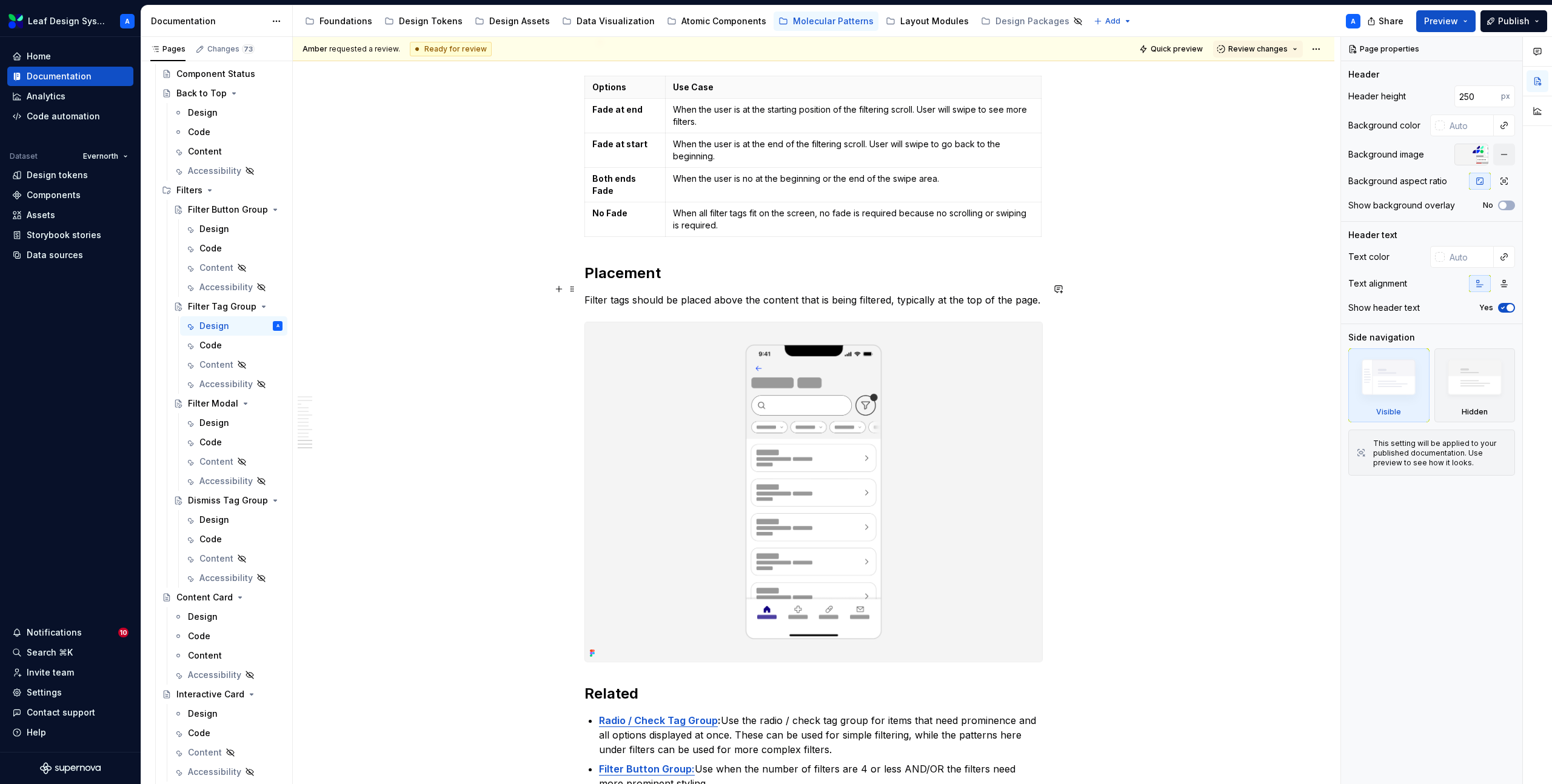
scroll to position [3650, 0]
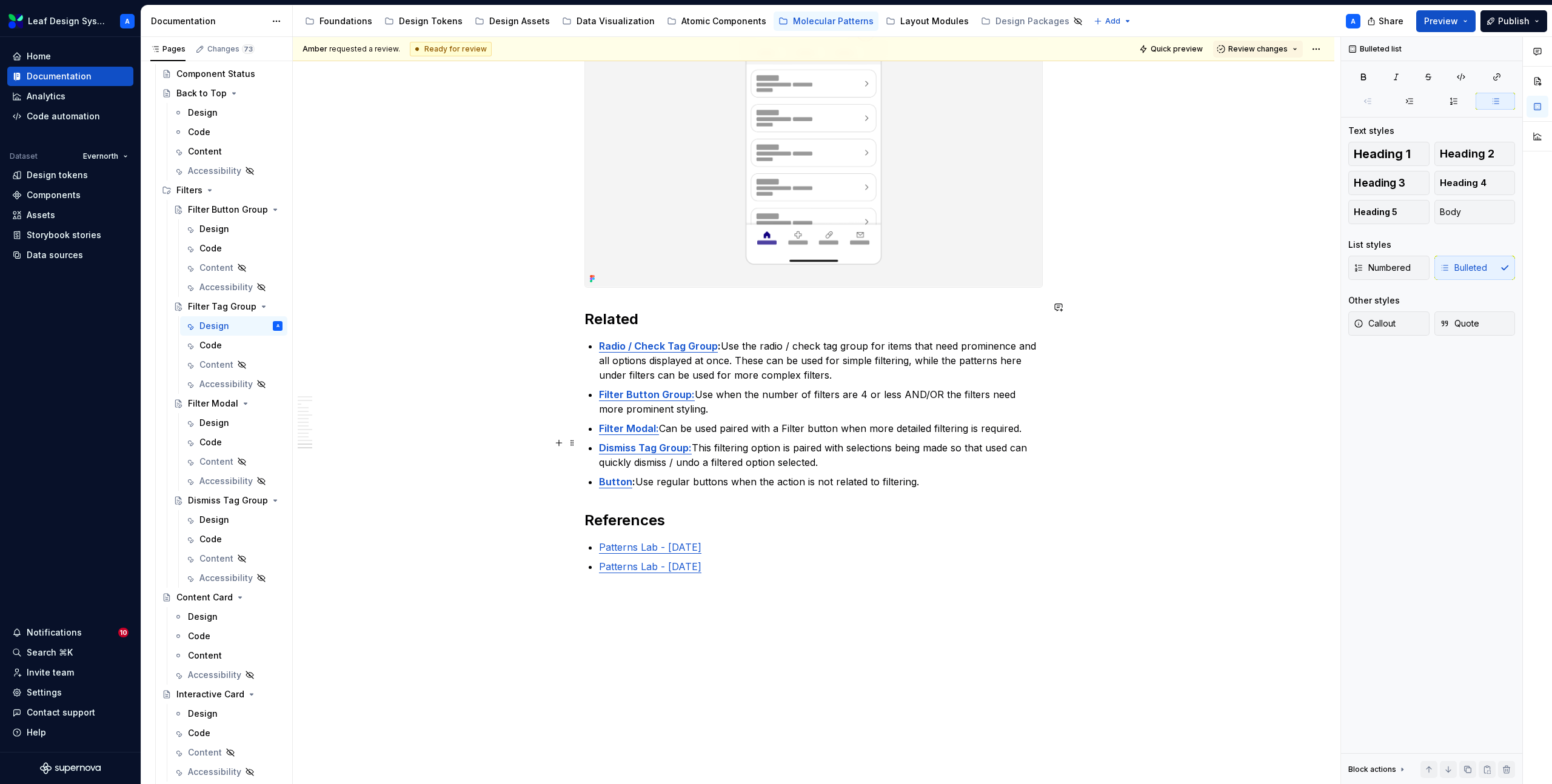
click at [675, 475] on p "Button : Use regular buttons when the action is not related to filtering." at bounding box center [821, 482] width 444 height 14
click at [213, 419] on div "Design" at bounding box center [214, 423] width 30 height 12
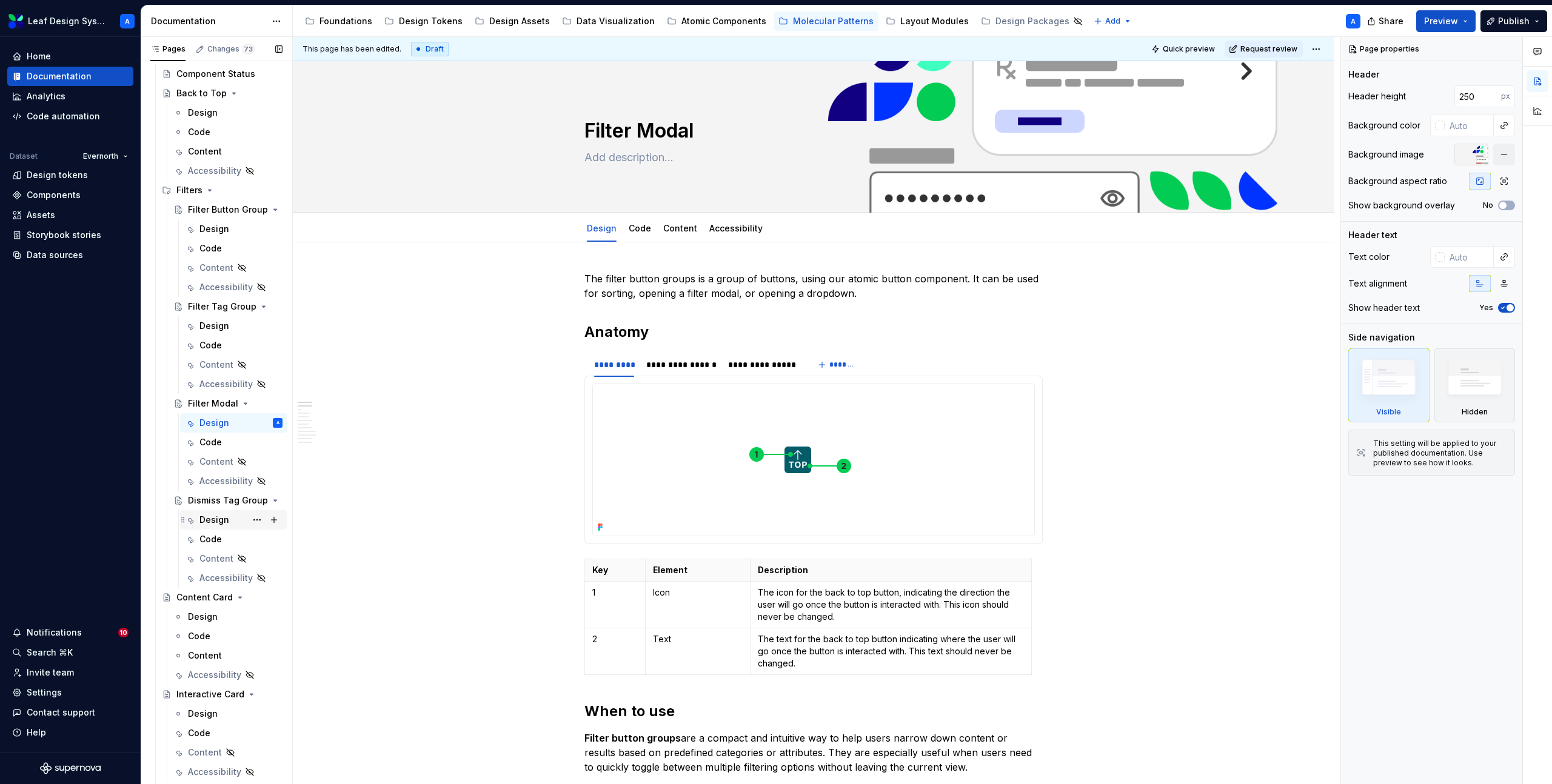
click at [218, 520] on div "Design" at bounding box center [214, 520] width 30 height 12
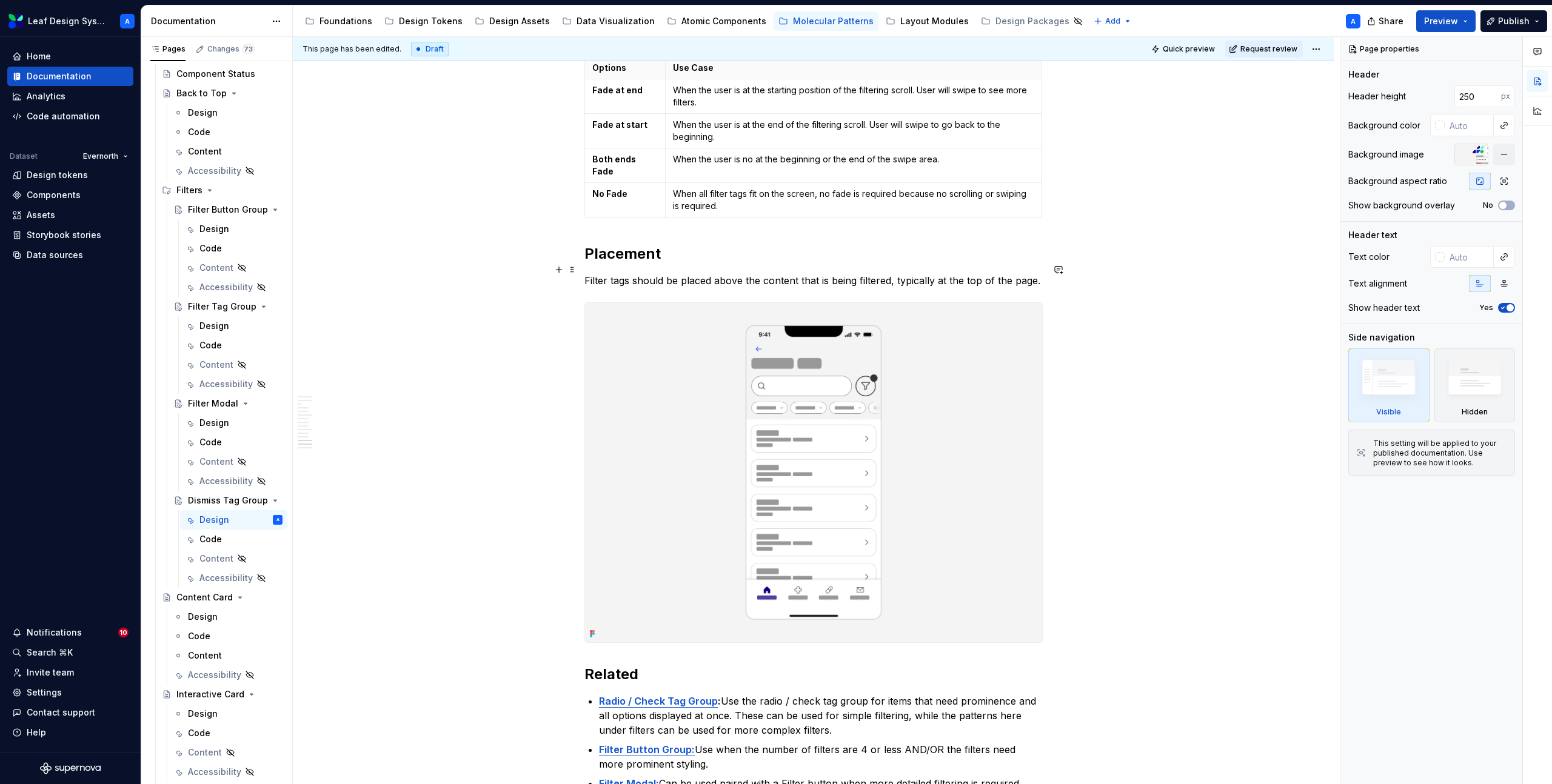
scroll to position [3296, 0]
type textarea "*"
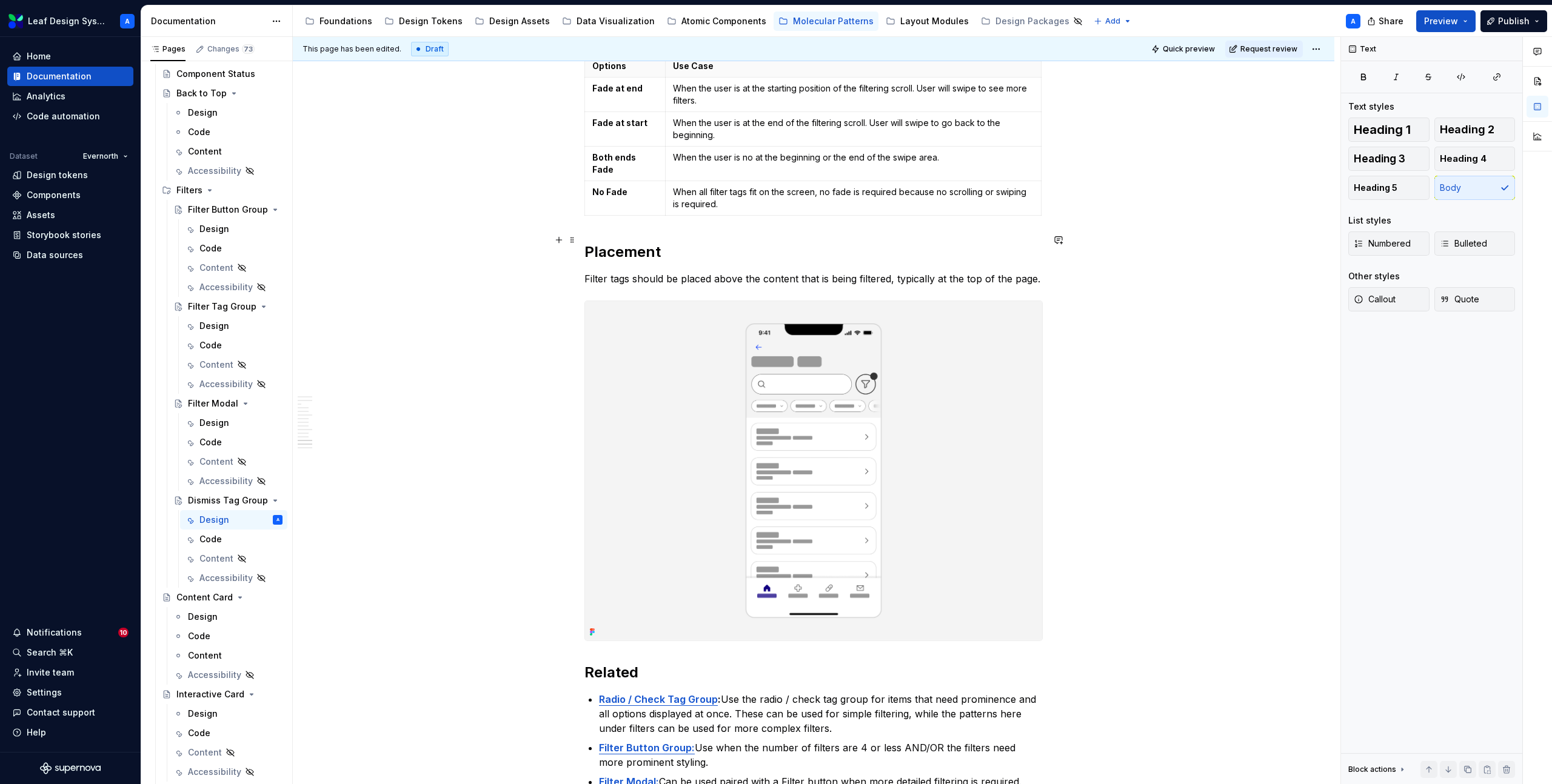
click at [639, 272] on p "Filter tags should be placed above the content that is being filtered, typicall…" at bounding box center [813, 279] width 459 height 14
click at [645, 272] on p "Filter tags should be placed above the content that is being filtered, typicall…" at bounding box center [813, 279] width 459 height 14
drag, startPoint x: 632, startPoint y: 242, endPoint x: 590, endPoint y: 241, distance: 42.0
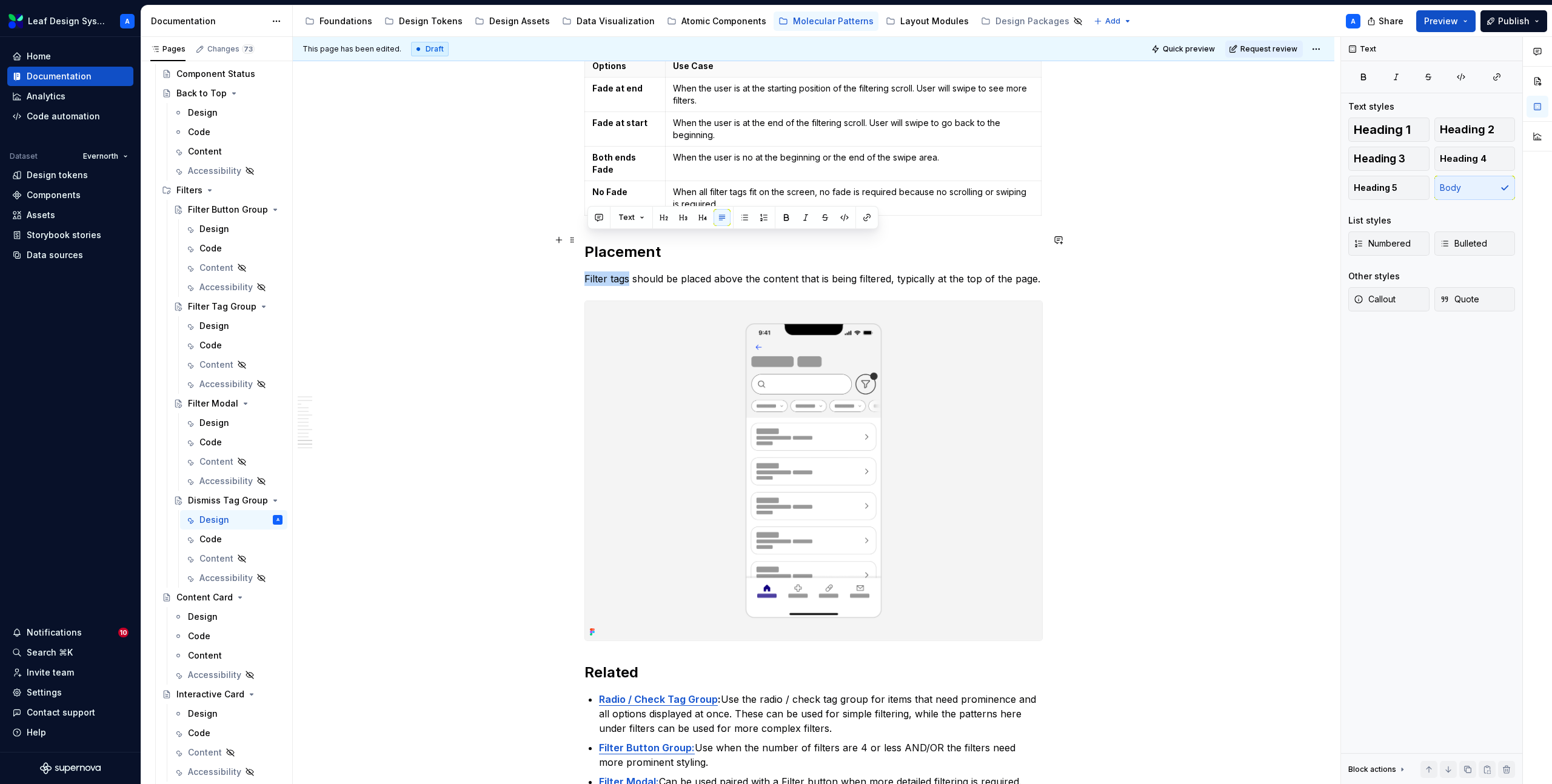
click at [590, 272] on p "Filter tags should be placed above the content that is being filtered, typicall…" at bounding box center [813, 279] width 459 height 14
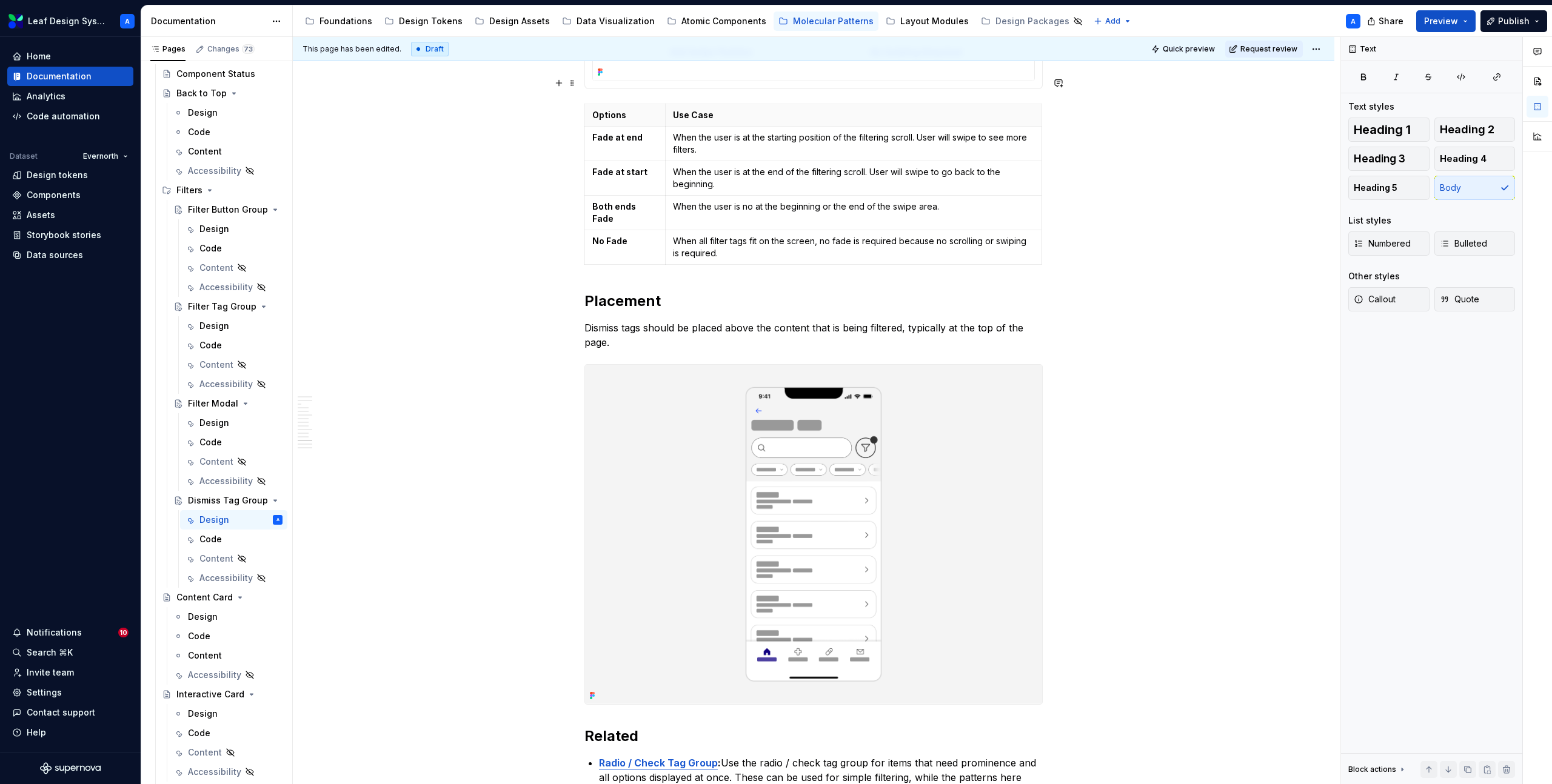
scroll to position [3336, 0]
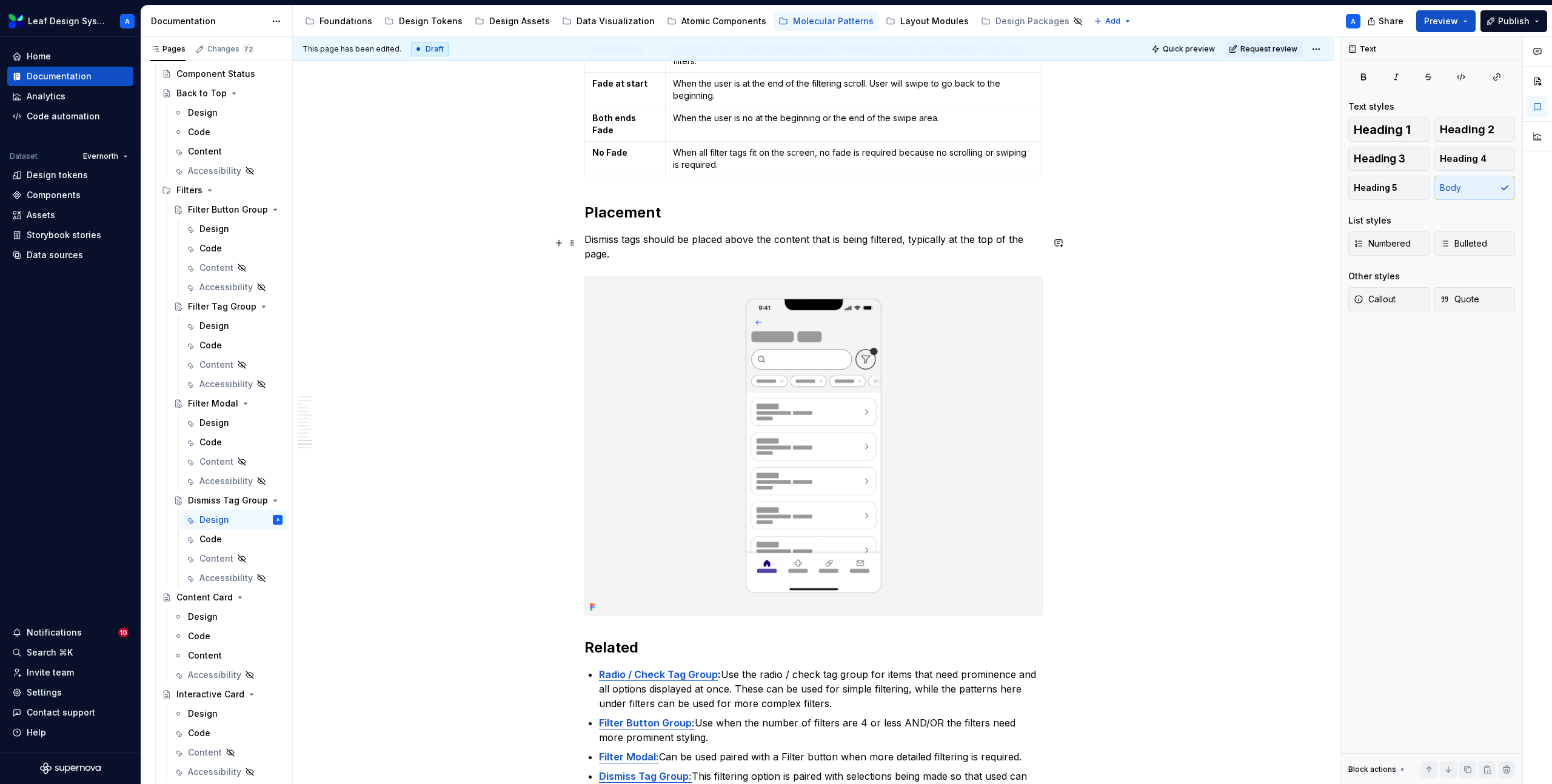
click at [873, 362] on img at bounding box center [813, 445] width 457 height 339
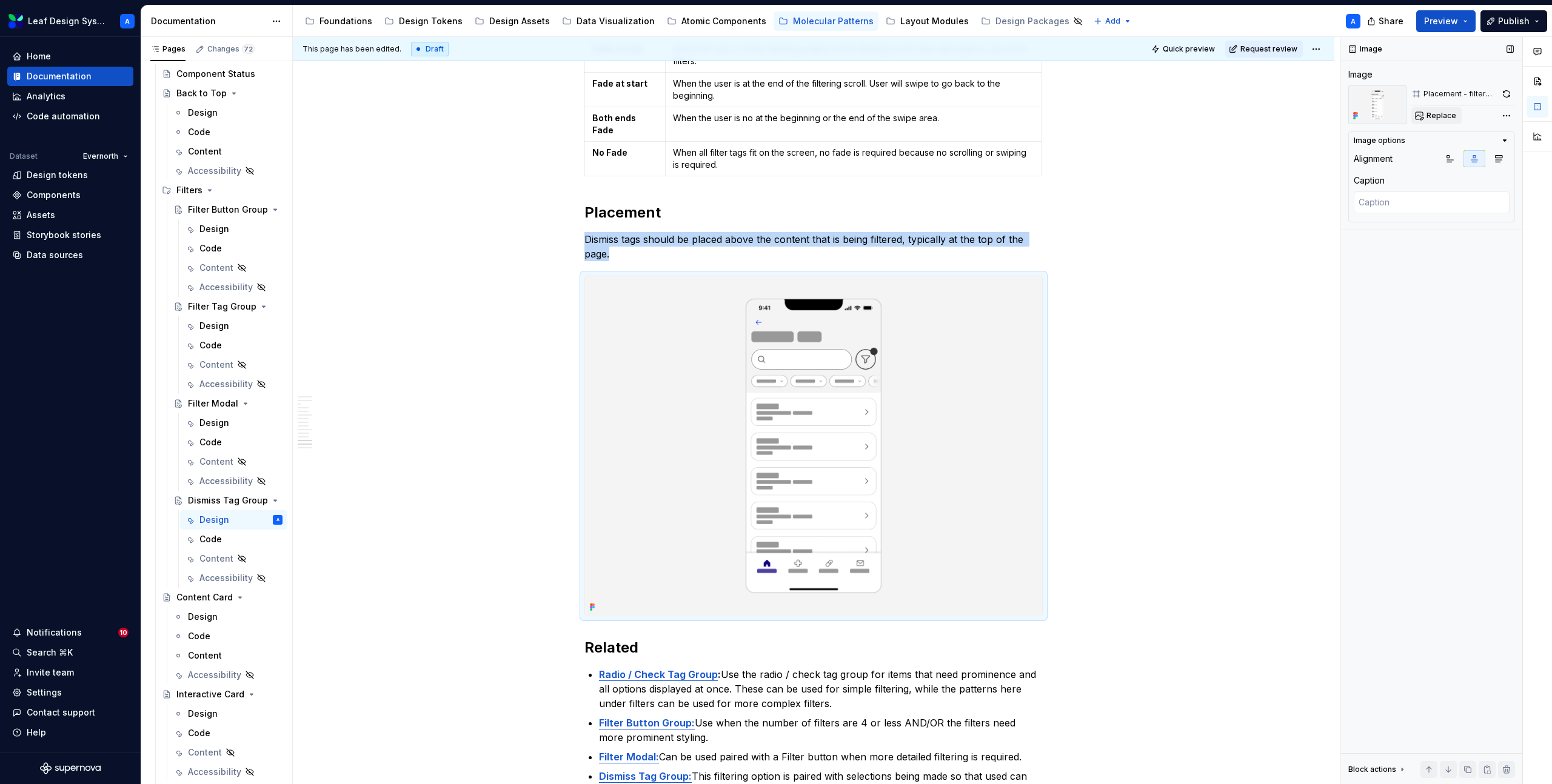
click at [1439, 120] on button "Replace" at bounding box center [1436, 116] width 50 height 17
type textarea "*"
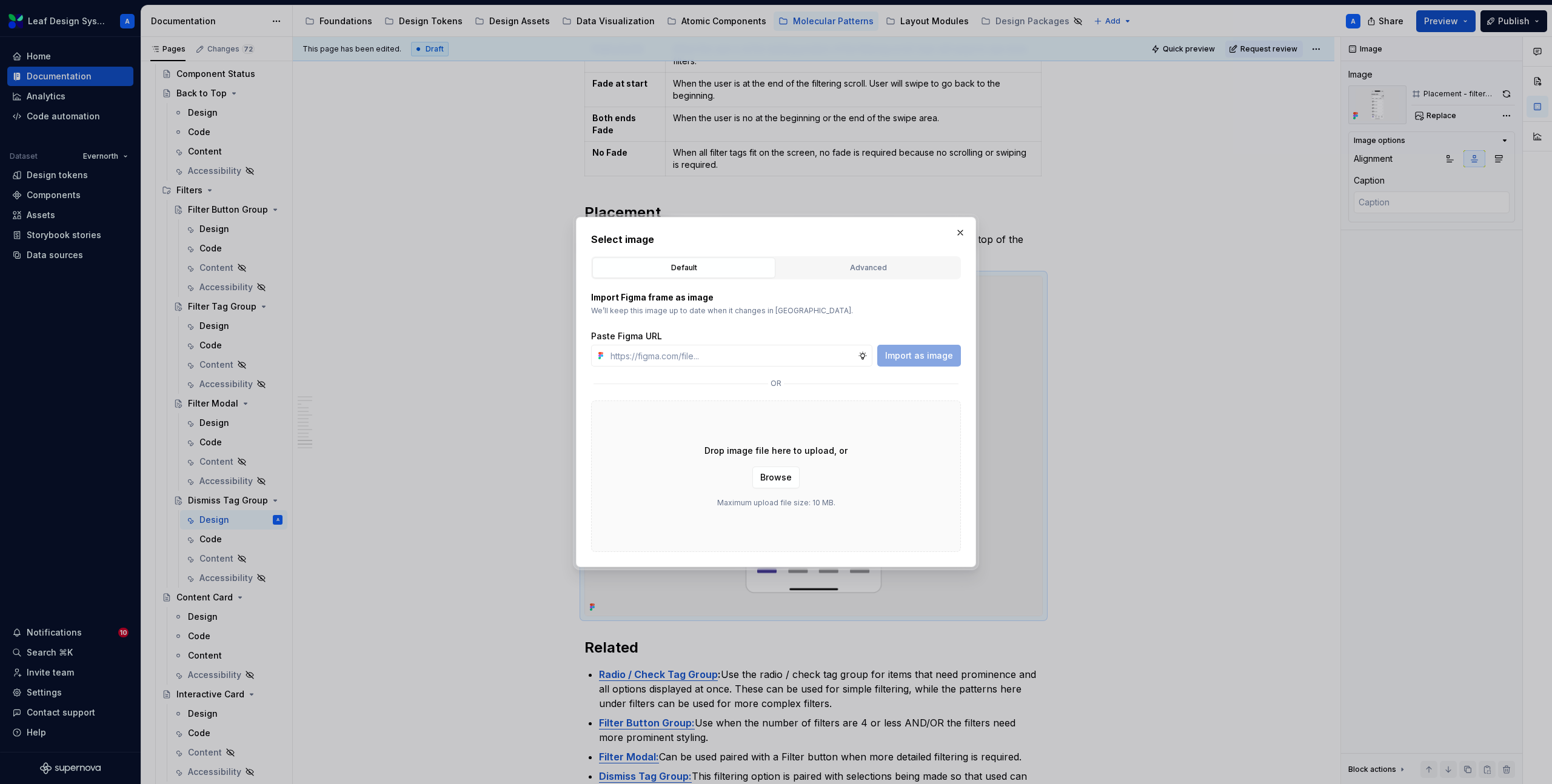
type input "[URL][DOMAIN_NAME]"
type textarea "*"
type input "[URL][DOMAIN_NAME]"
click at [897, 346] on button "Import as image" at bounding box center [919, 356] width 83 height 22
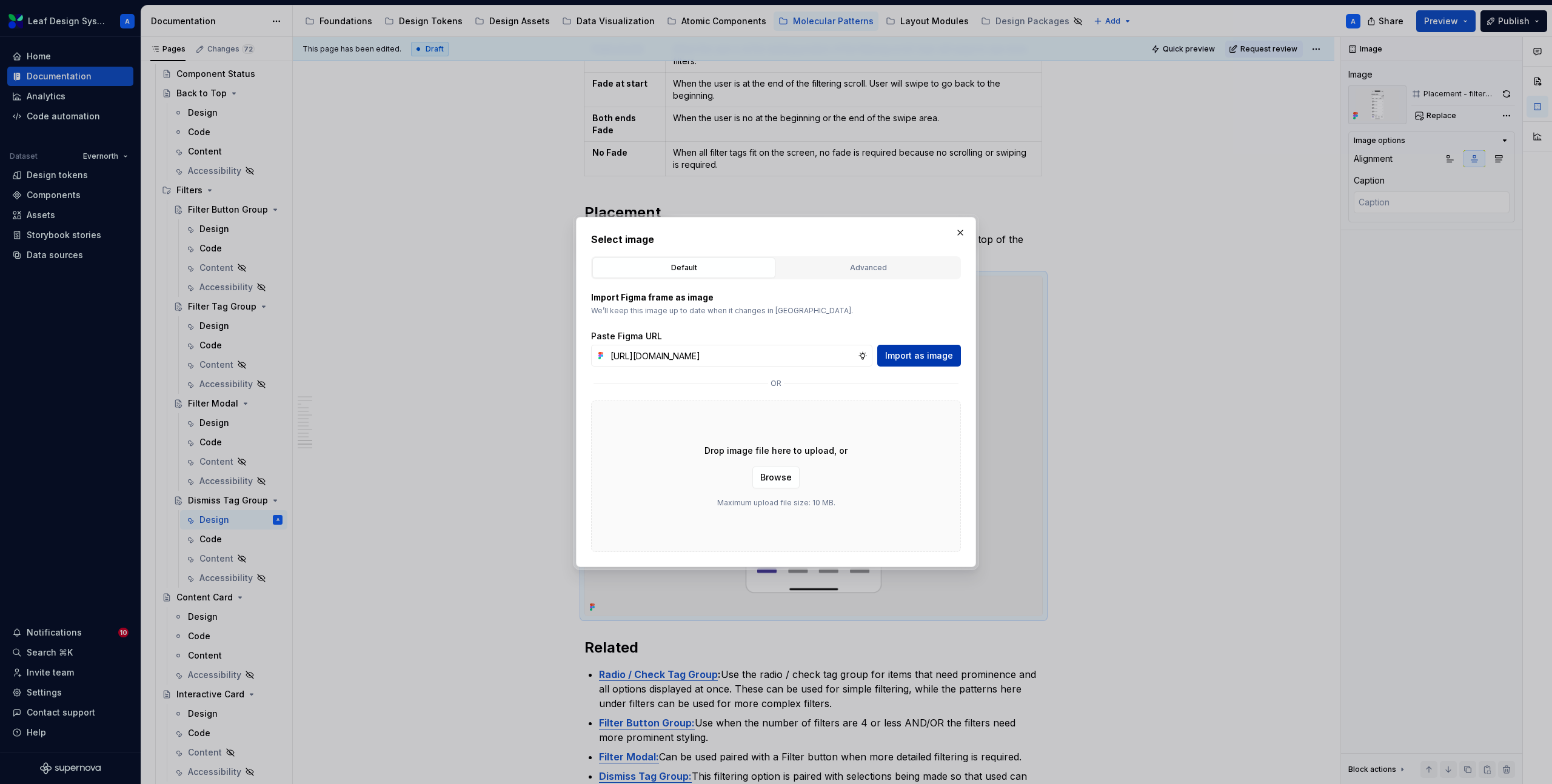
scroll to position [0, 0]
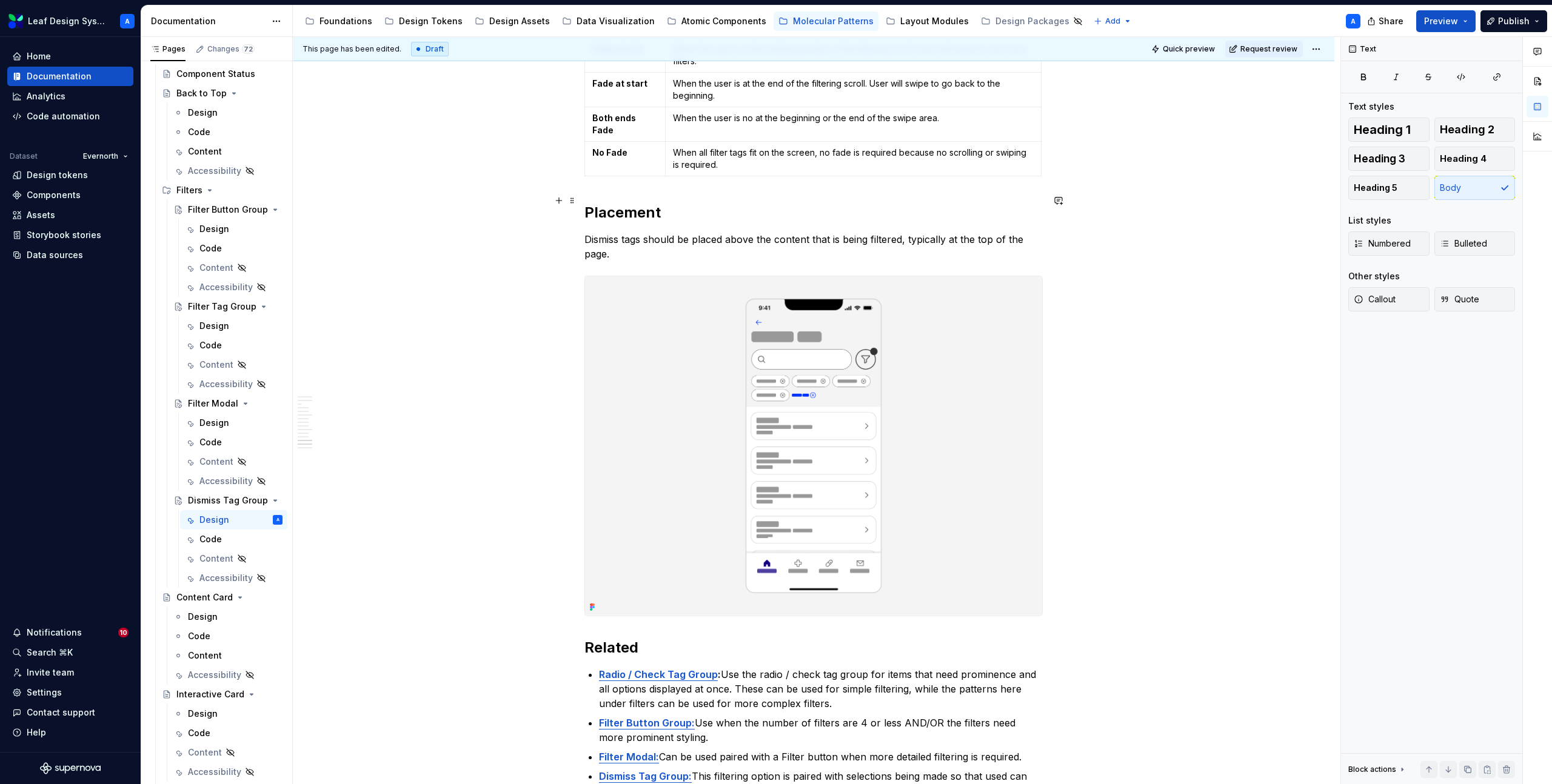
click at [607, 232] on p "Dismiss tags should be placed above the content that is being filtered, typical…" at bounding box center [813, 246] width 459 height 29
click at [609, 232] on p "Dismiss tags should be placed above the content that is being filtered, typical…" at bounding box center [813, 246] width 459 height 29
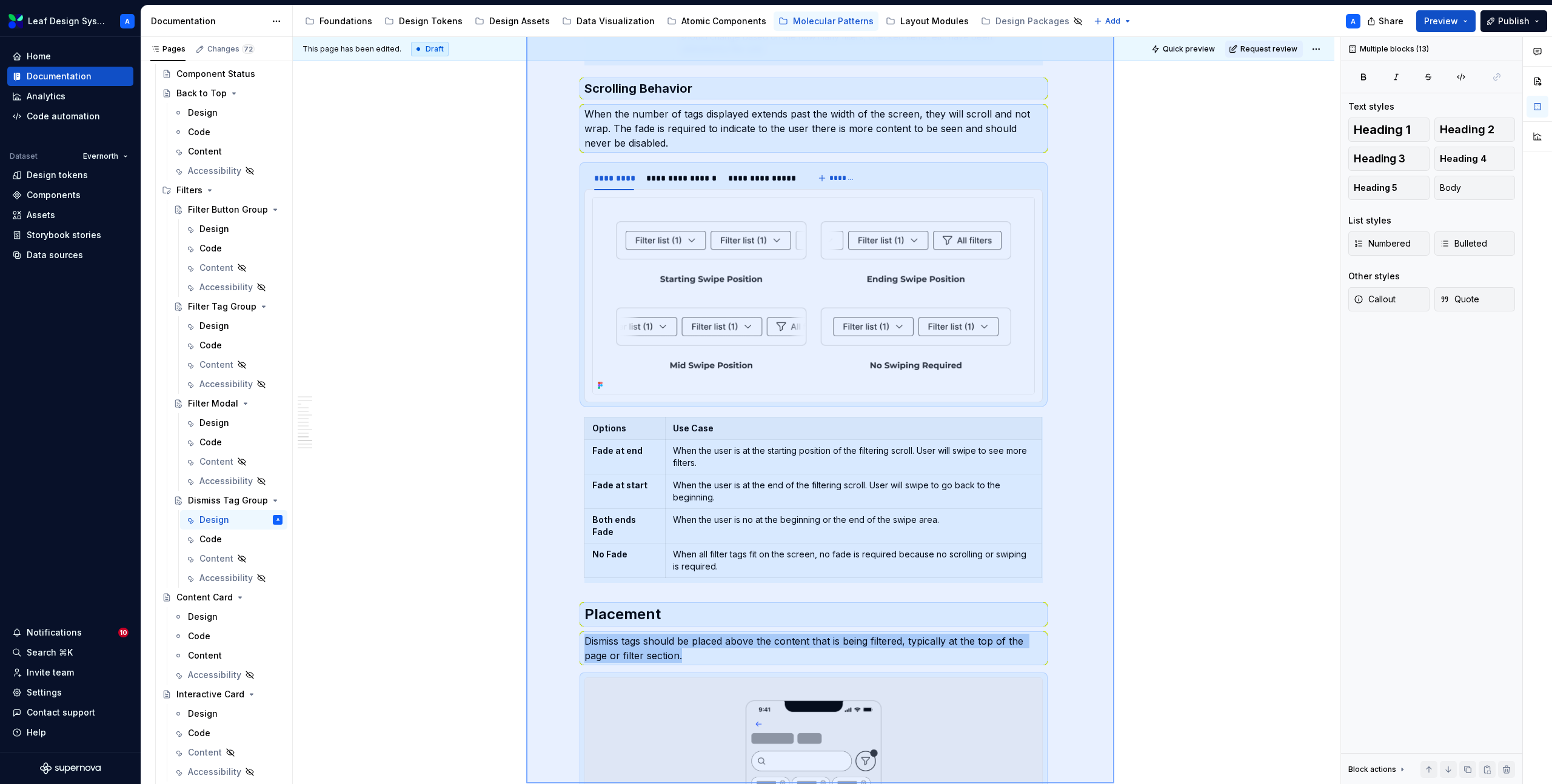
scroll to position [2960, 0]
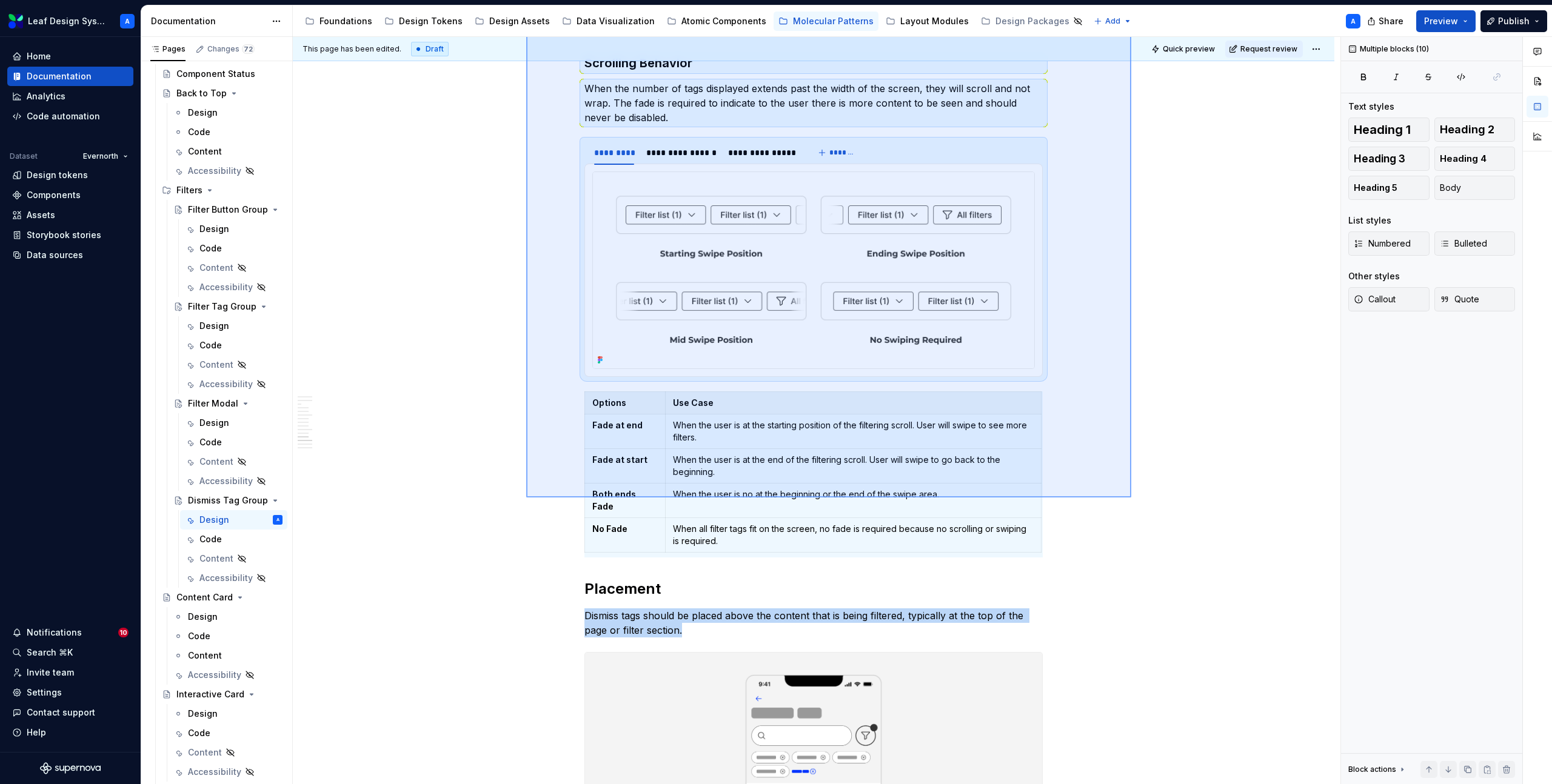
drag, startPoint x: 526, startPoint y: 372, endPoint x: 1131, endPoint y: 499, distance: 618.2
click at [1131, 499] on div "**********" at bounding box center [817, 411] width 1047 height 748
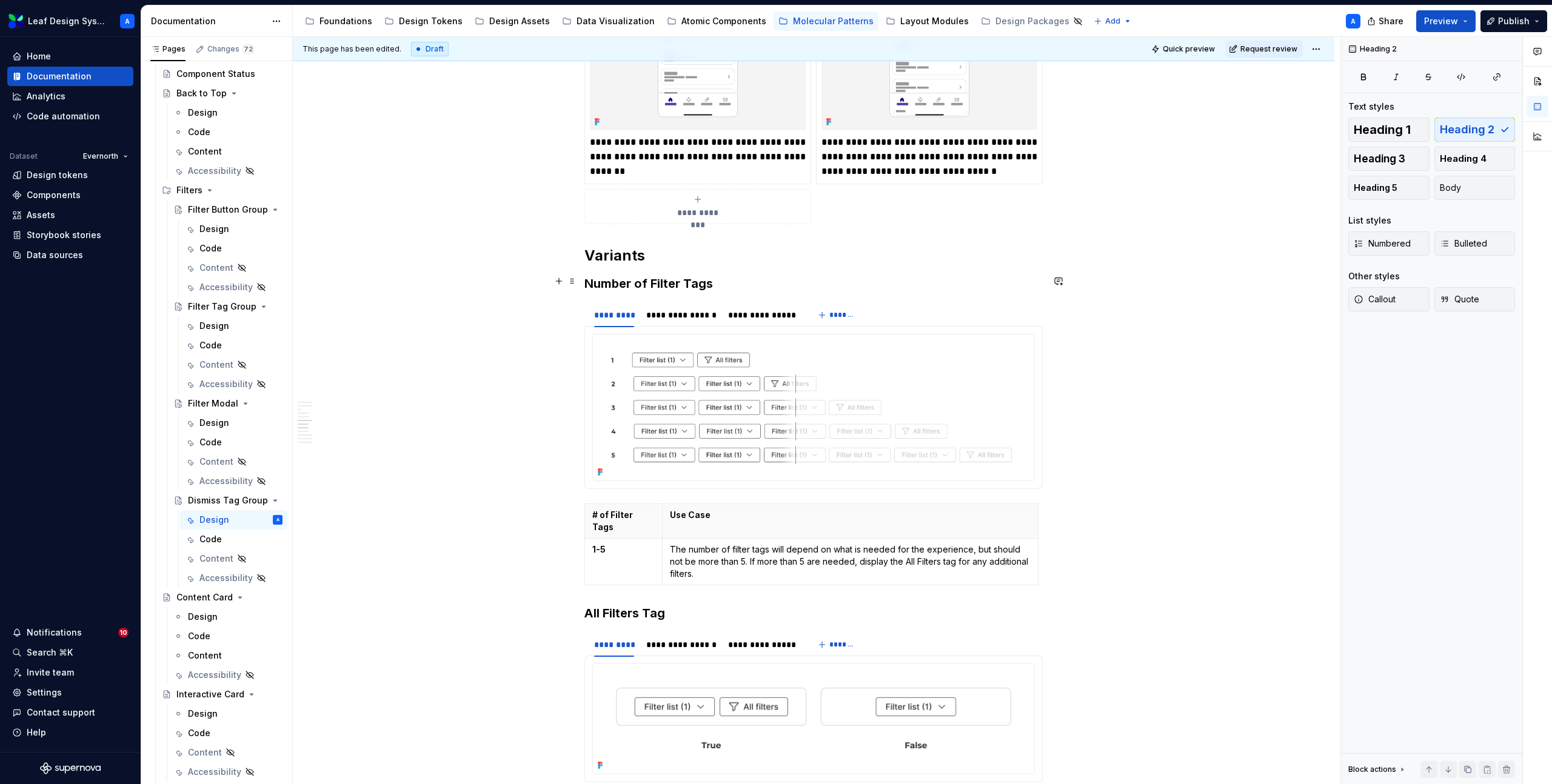
scroll to position [1389, 0]
click at [698, 284] on h3 "Number of Filter Tags" at bounding box center [813, 283] width 459 height 17
click at [671, 284] on h3 "Number of Filter Tags" at bounding box center [813, 283] width 459 height 17
click at [703, 283] on h3 "Number of Filter Tags" at bounding box center [813, 283] width 459 height 17
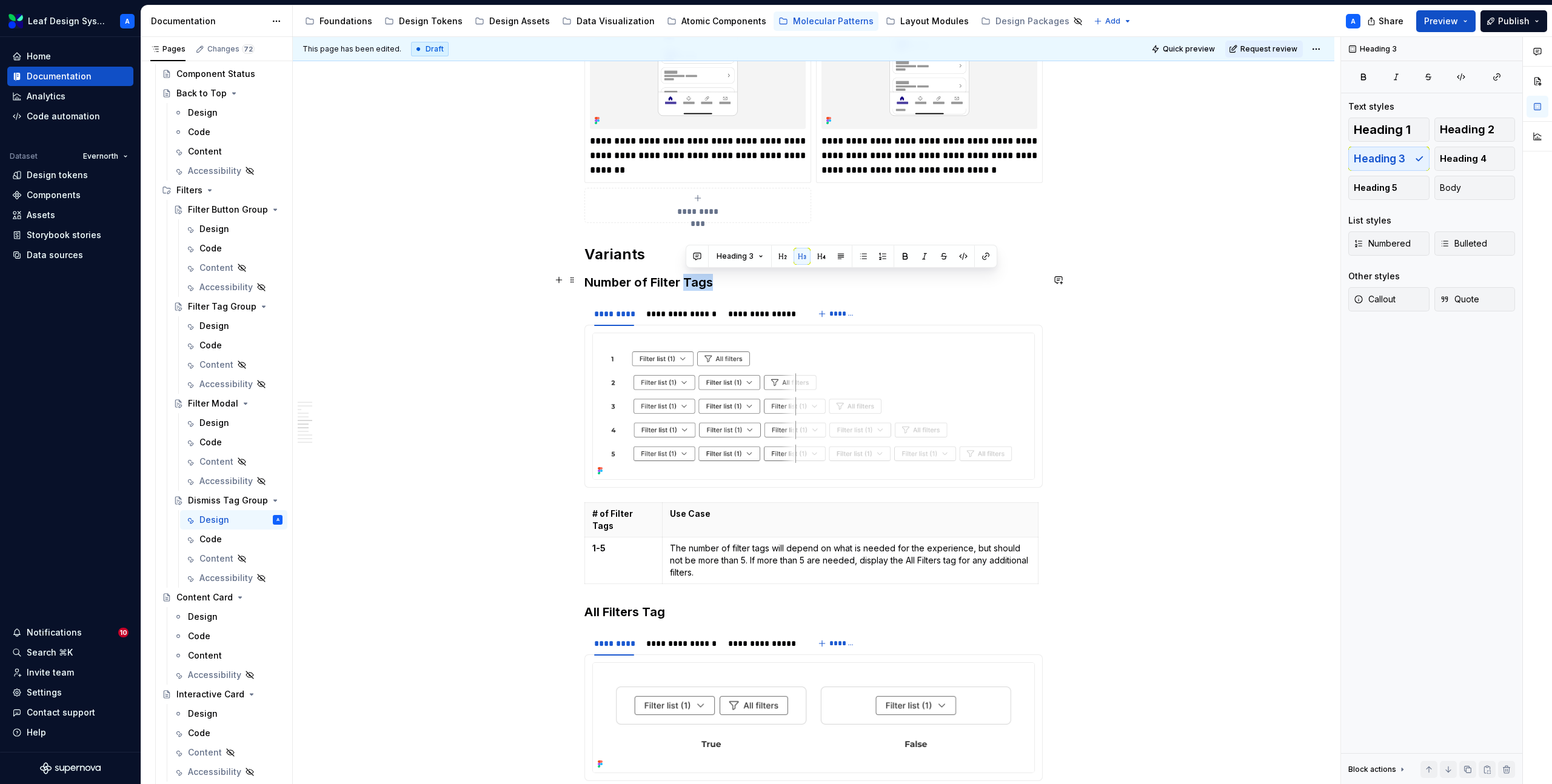
click at [703, 283] on h3 "Number of Filter Tags" at bounding box center [813, 283] width 459 height 17
click at [719, 285] on h3 "Number of Filter Tags" at bounding box center [813, 283] width 459 height 17
drag, startPoint x: 724, startPoint y: 279, endPoint x: 652, endPoint y: 281, distance: 72.0
click at [652, 281] on h3 "Number of Filter Tags" at bounding box center [813, 283] width 459 height 17
click at [619, 540] on td "1-5" at bounding box center [623, 561] width 78 height 47
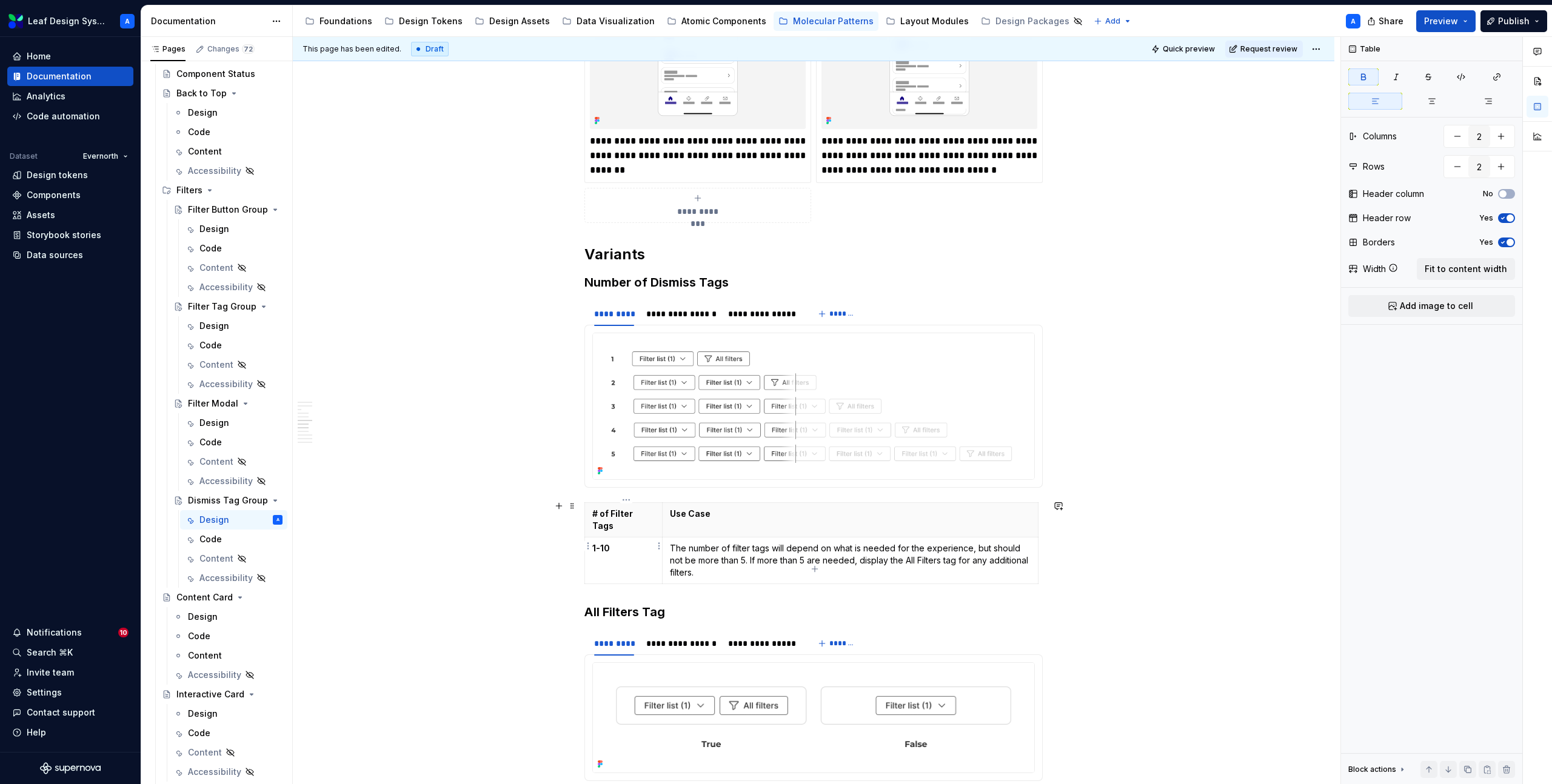
click at [600, 543] on strong "1-10" at bounding box center [600, 548] width 18 height 10
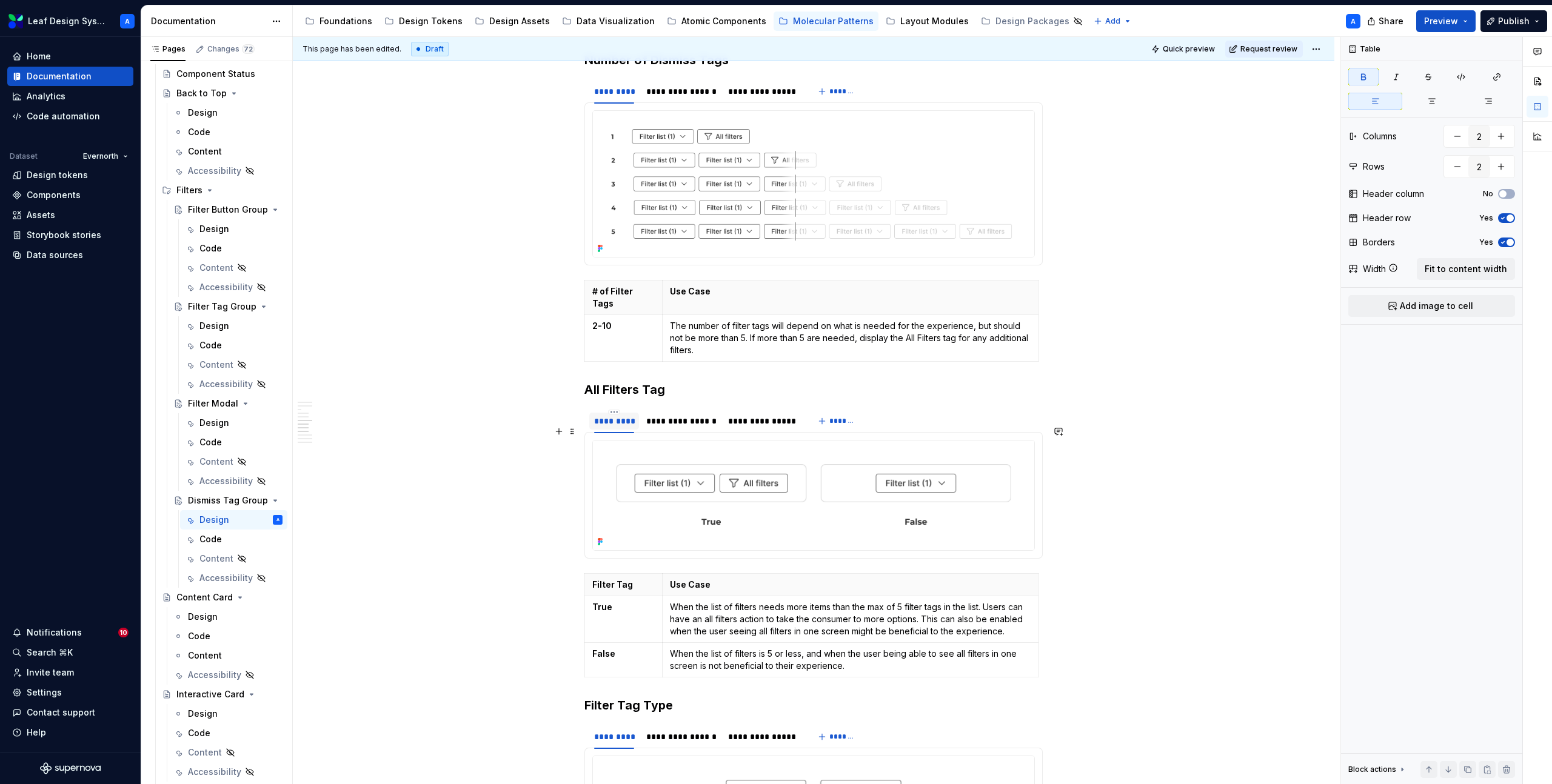
scroll to position [1619, 0]
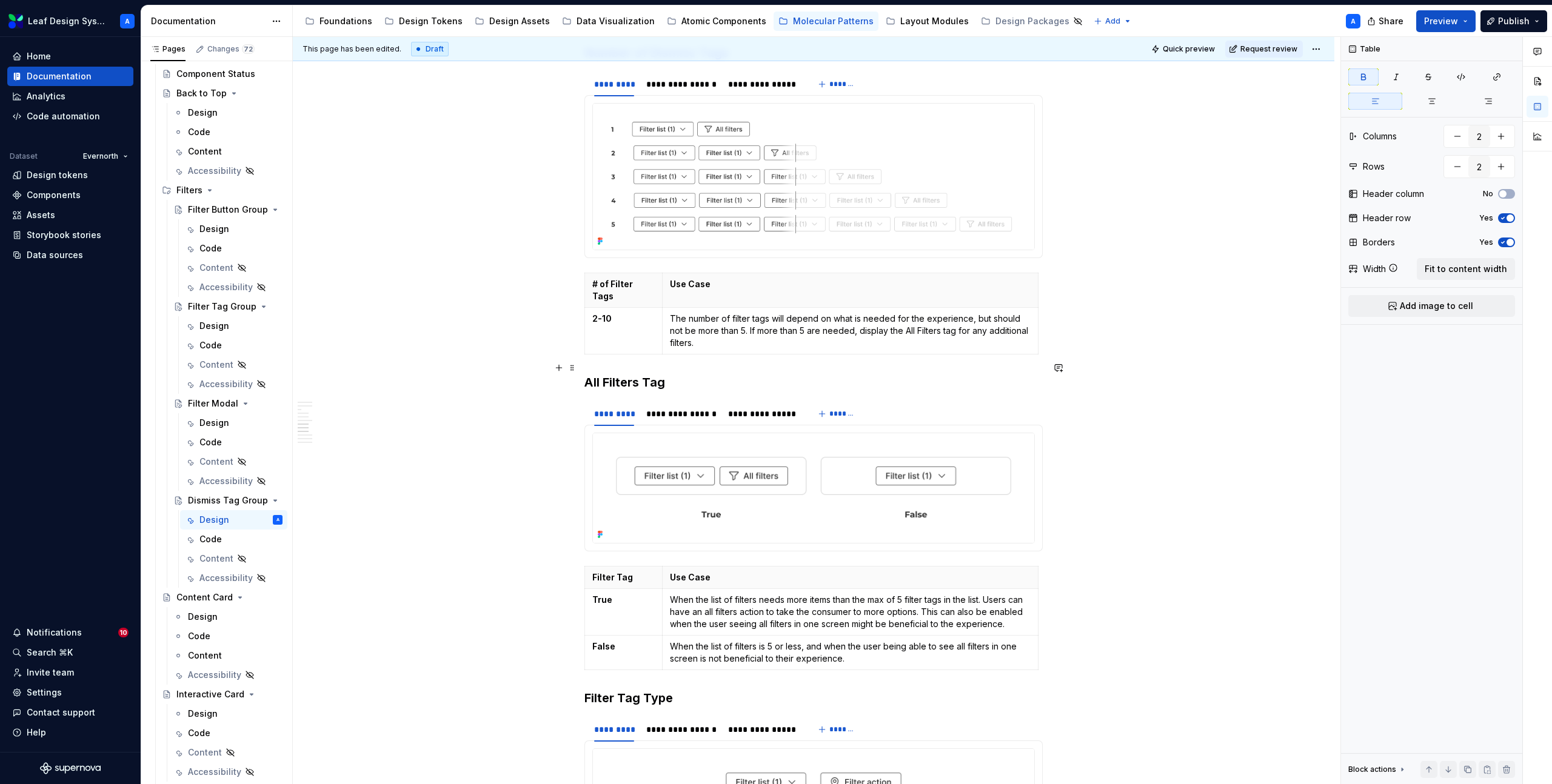
click at [647, 374] on h3 "All Filters Tag" at bounding box center [813, 382] width 459 height 17
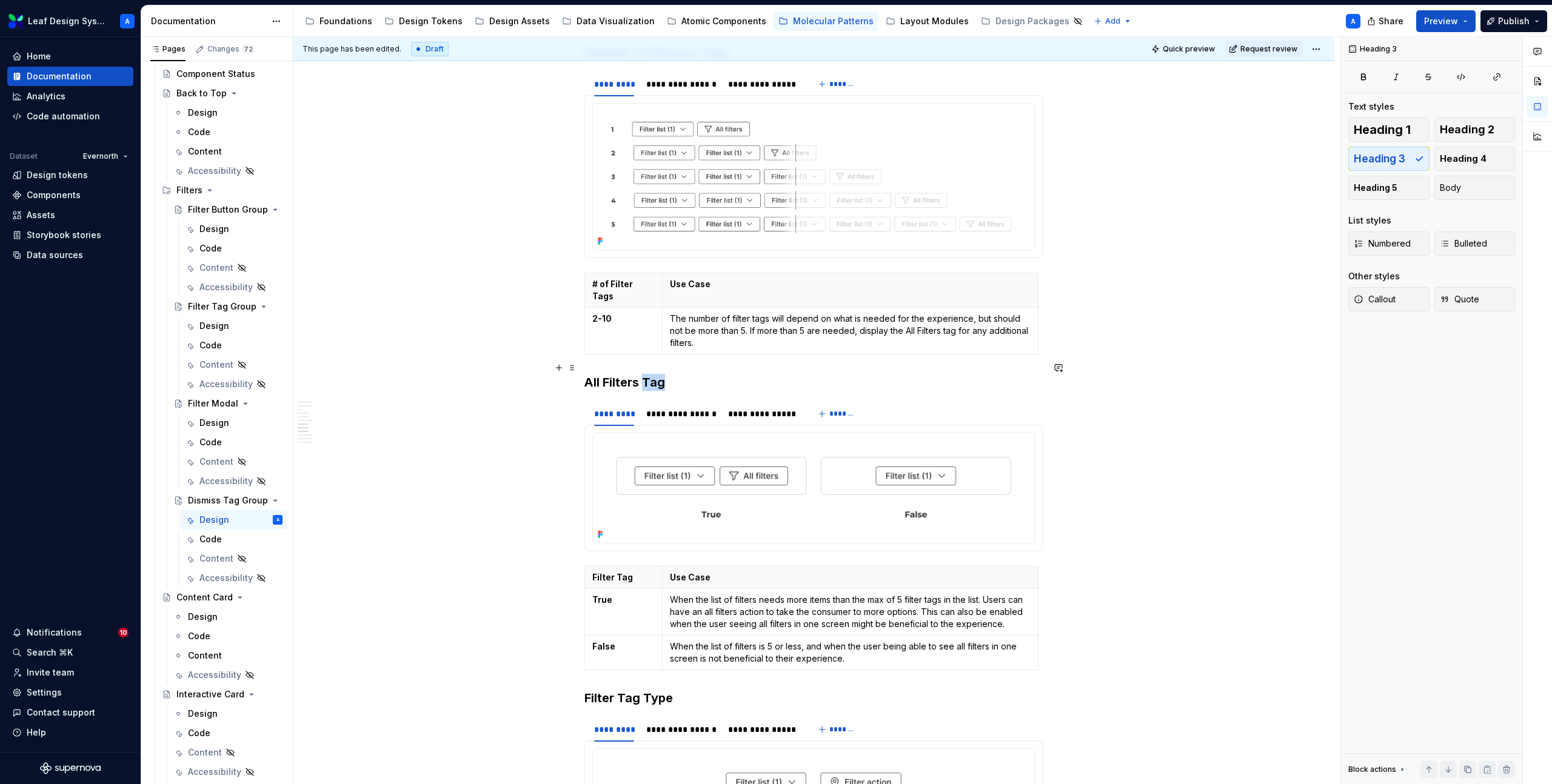
click at [647, 374] on h3 "All Filters Tag" at bounding box center [813, 382] width 459 height 17
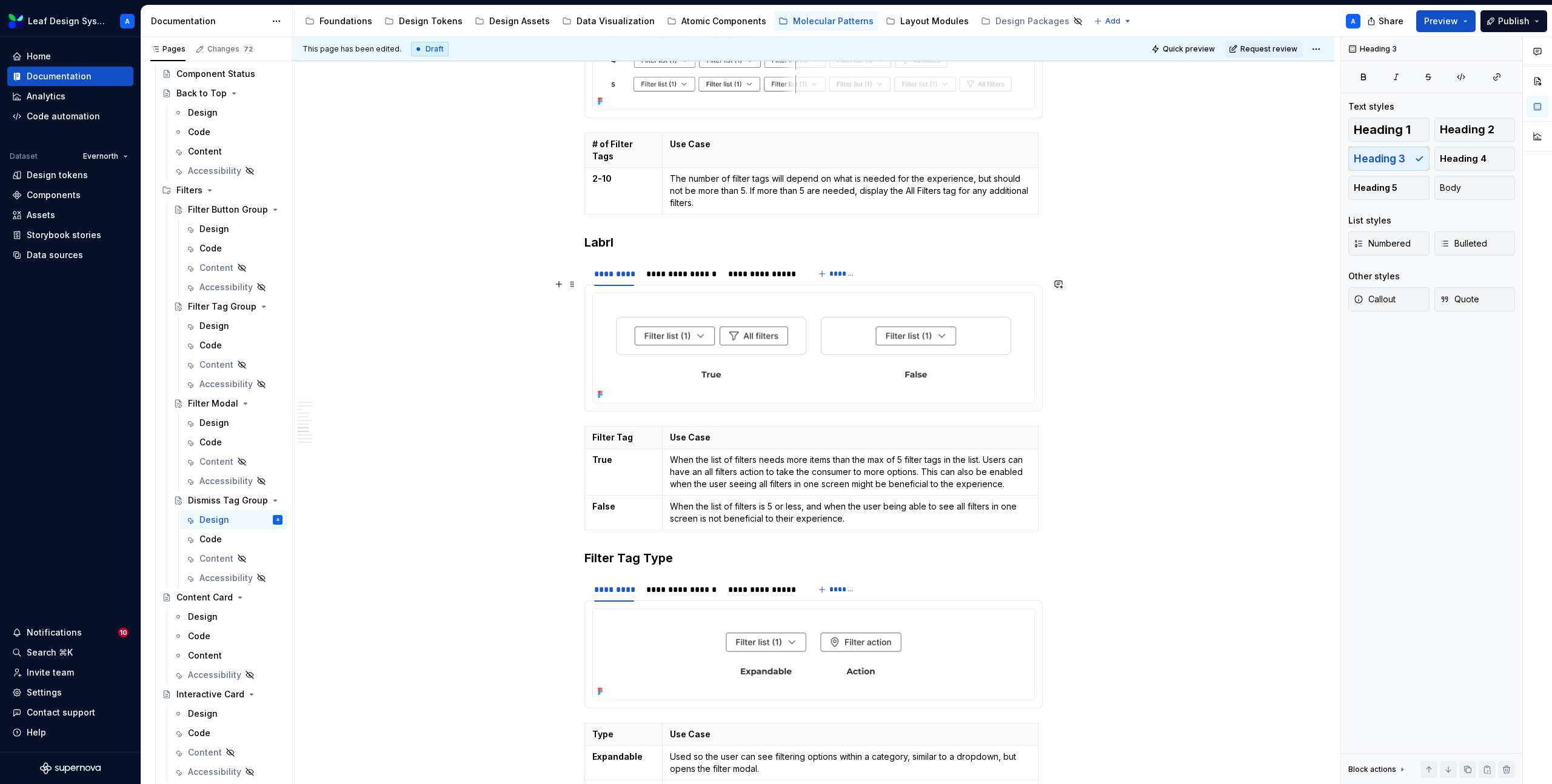
scroll to position [1774, 0]
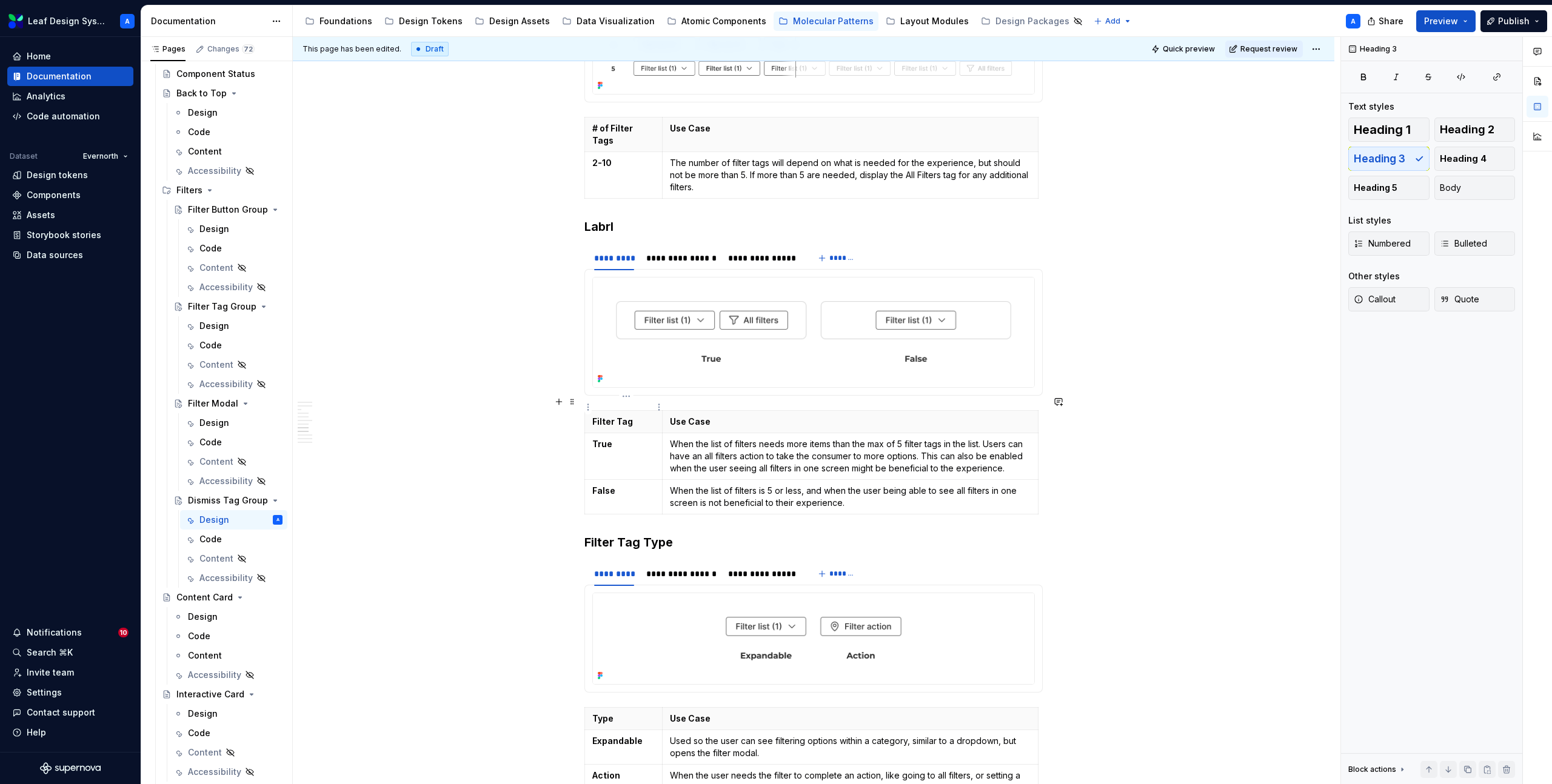
click at [625, 415] on p "Filter Tag" at bounding box center [623, 421] width 63 height 12
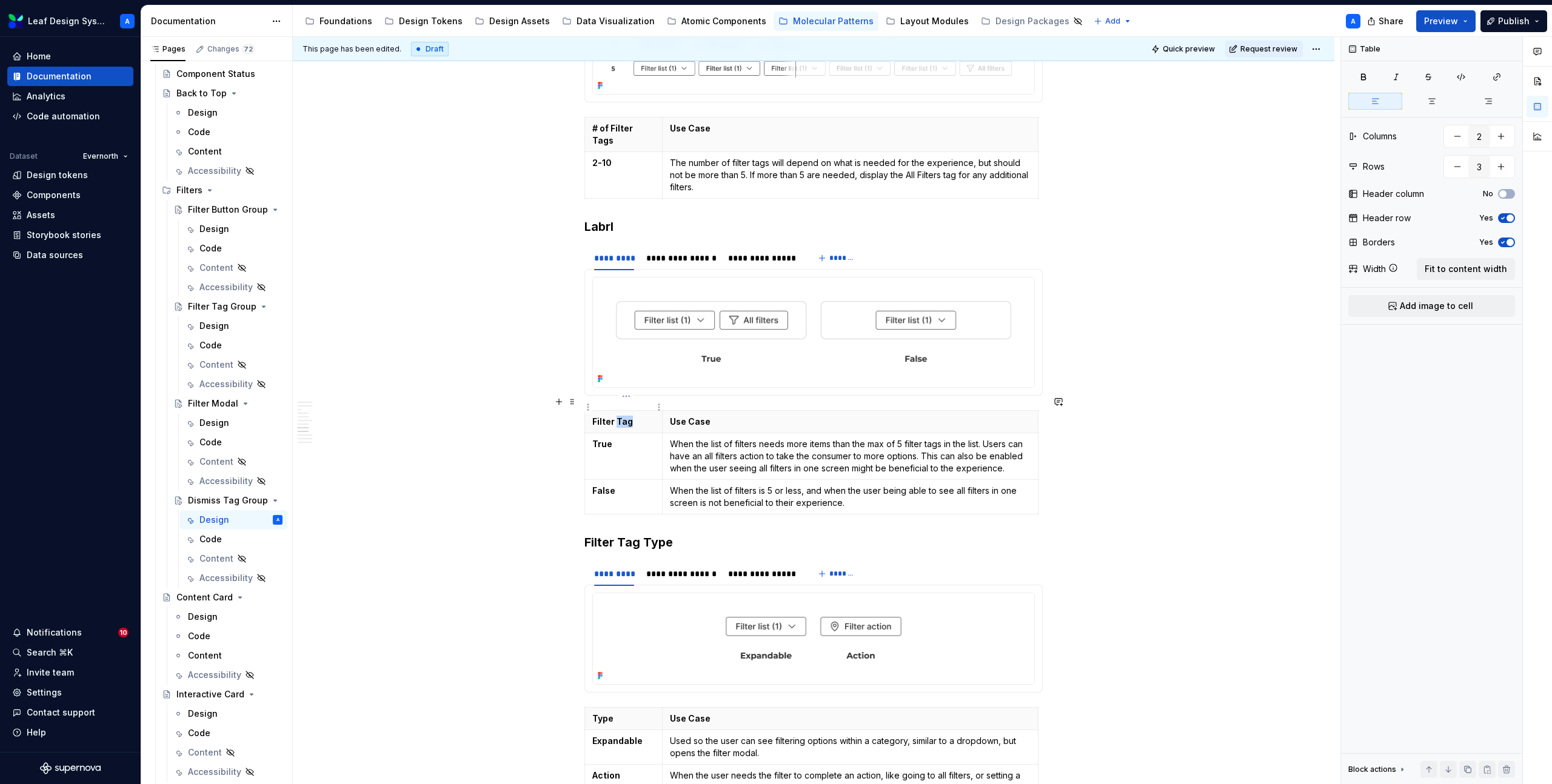
click at [625, 415] on p "Filter Tag" at bounding box center [623, 421] width 63 height 12
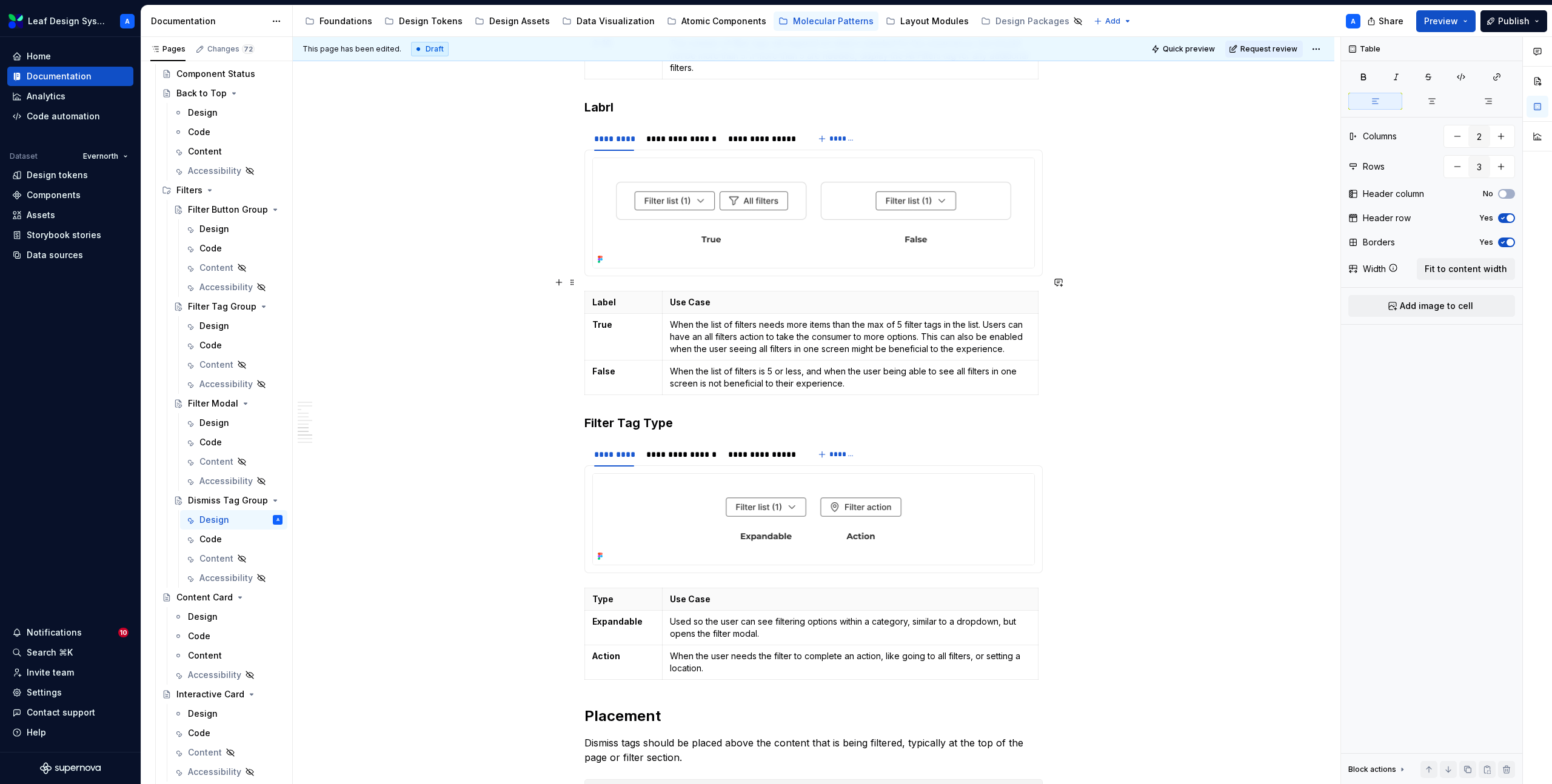
scroll to position [1911, 0]
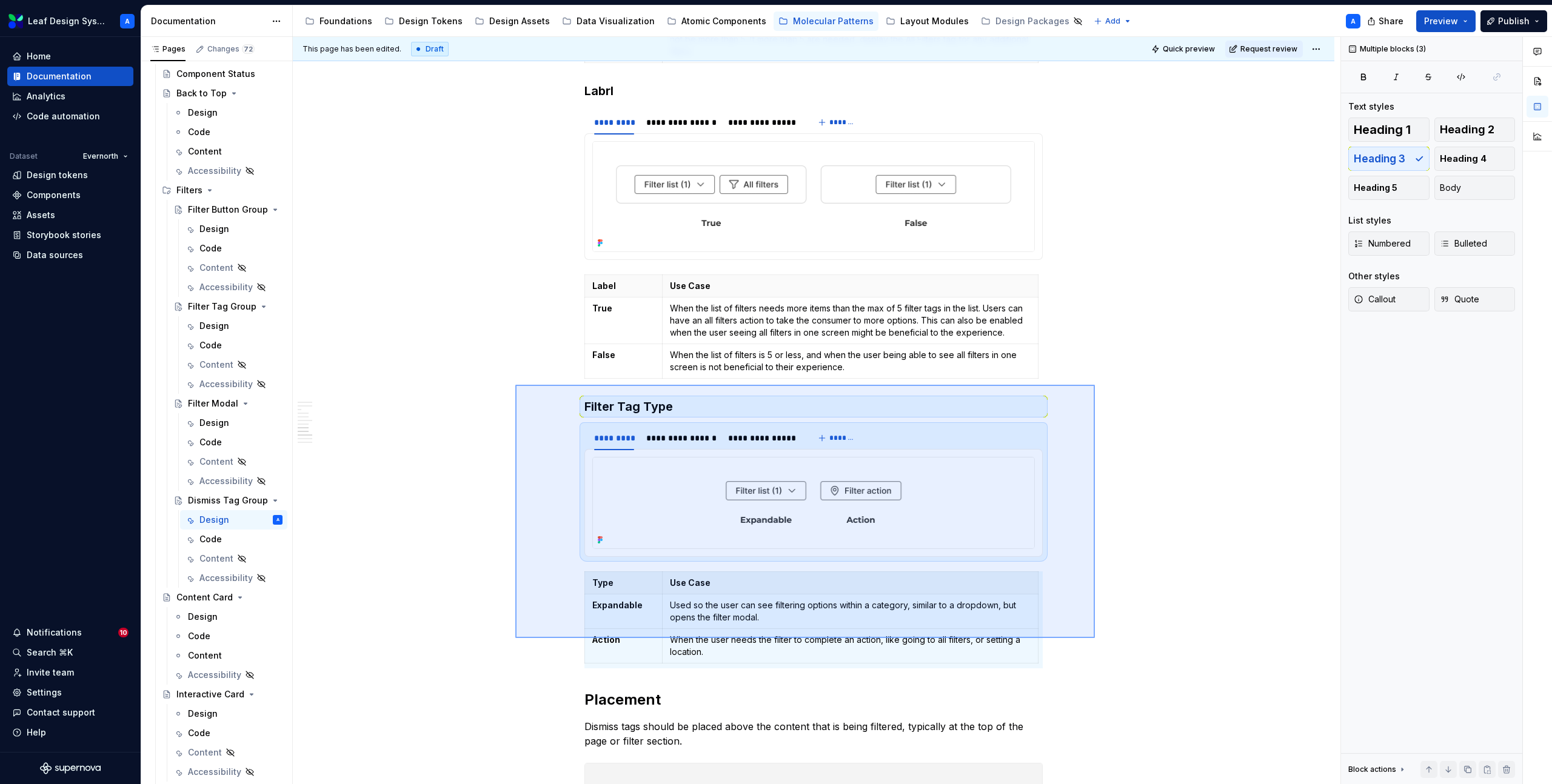
drag, startPoint x: 515, startPoint y: 385, endPoint x: 1095, endPoint y: 638, distance: 632.8
click at [1095, 638] on div "**********" at bounding box center [817, 411] width 1047 height 748
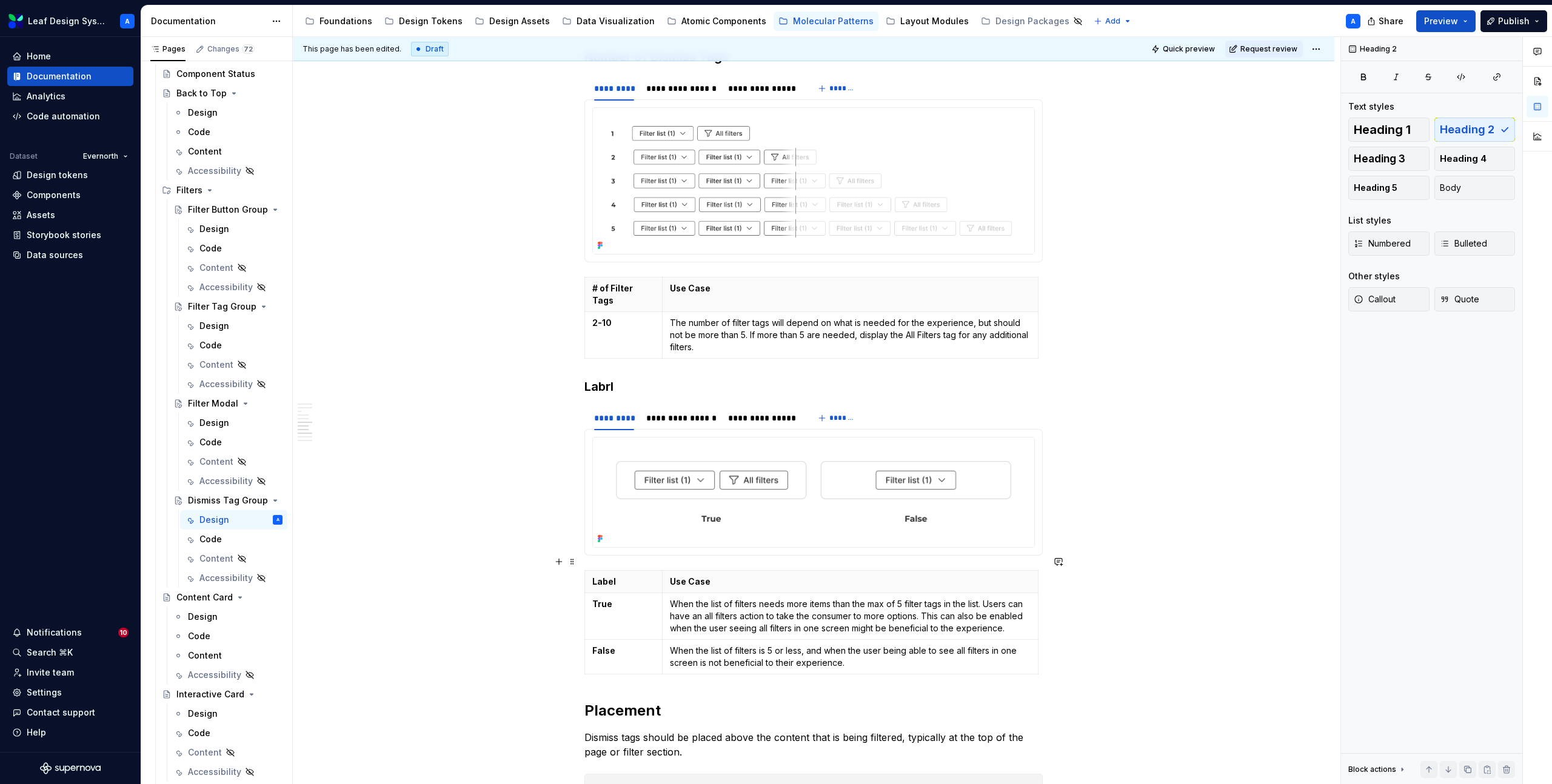
scroll to position [1659, 0]
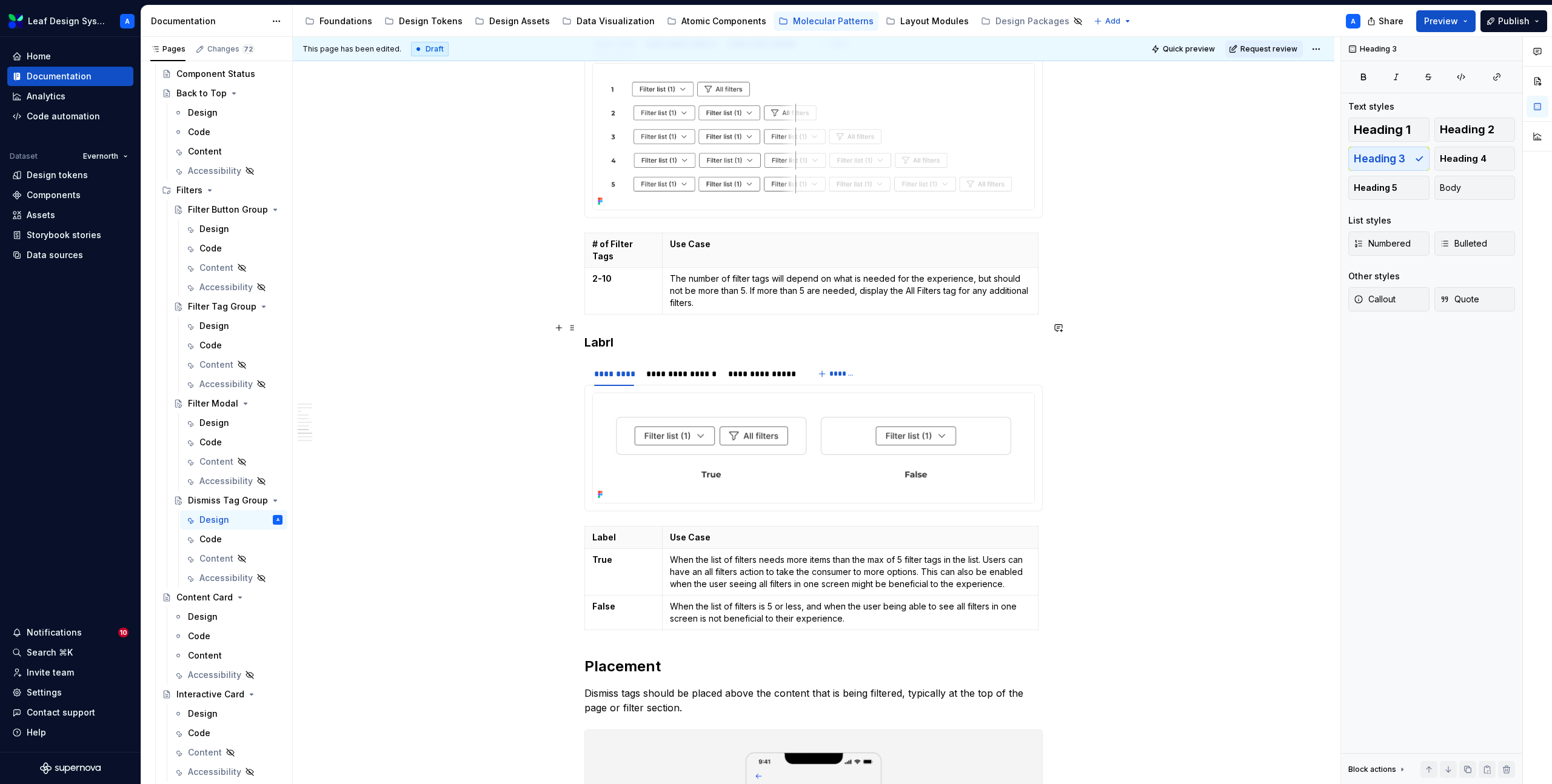
click at [612, 334] on h3 "Labrl" at bounding box center [813, 343] width 459 height 17
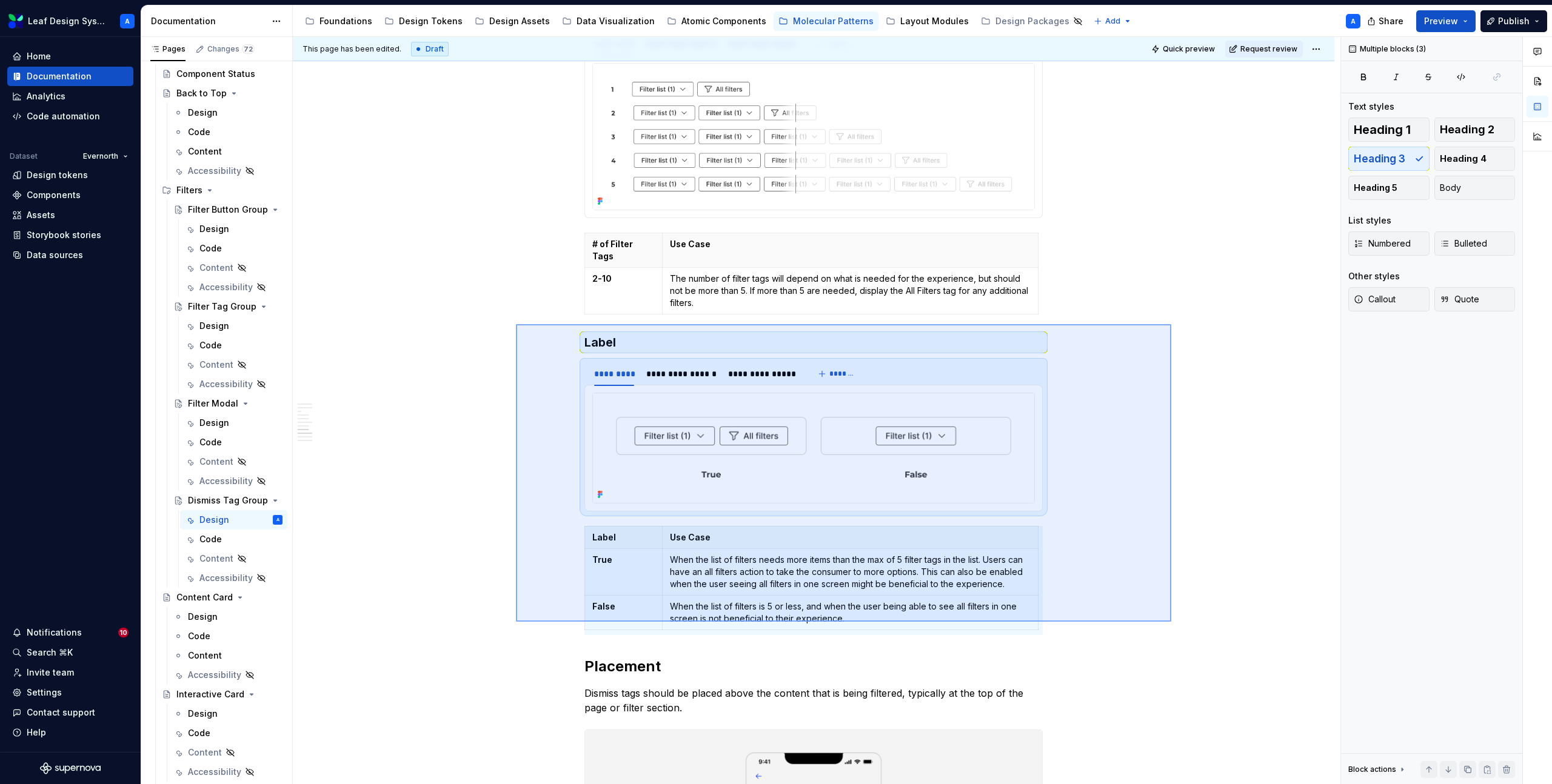
drag, startPoint x: 516, startPoint y: 324, endPoint x: 1171, endPoint y: 622, distance: 719.6
click at [1171, 622] on div "**********" at bounding box center [817, 411] width 1047 height 748
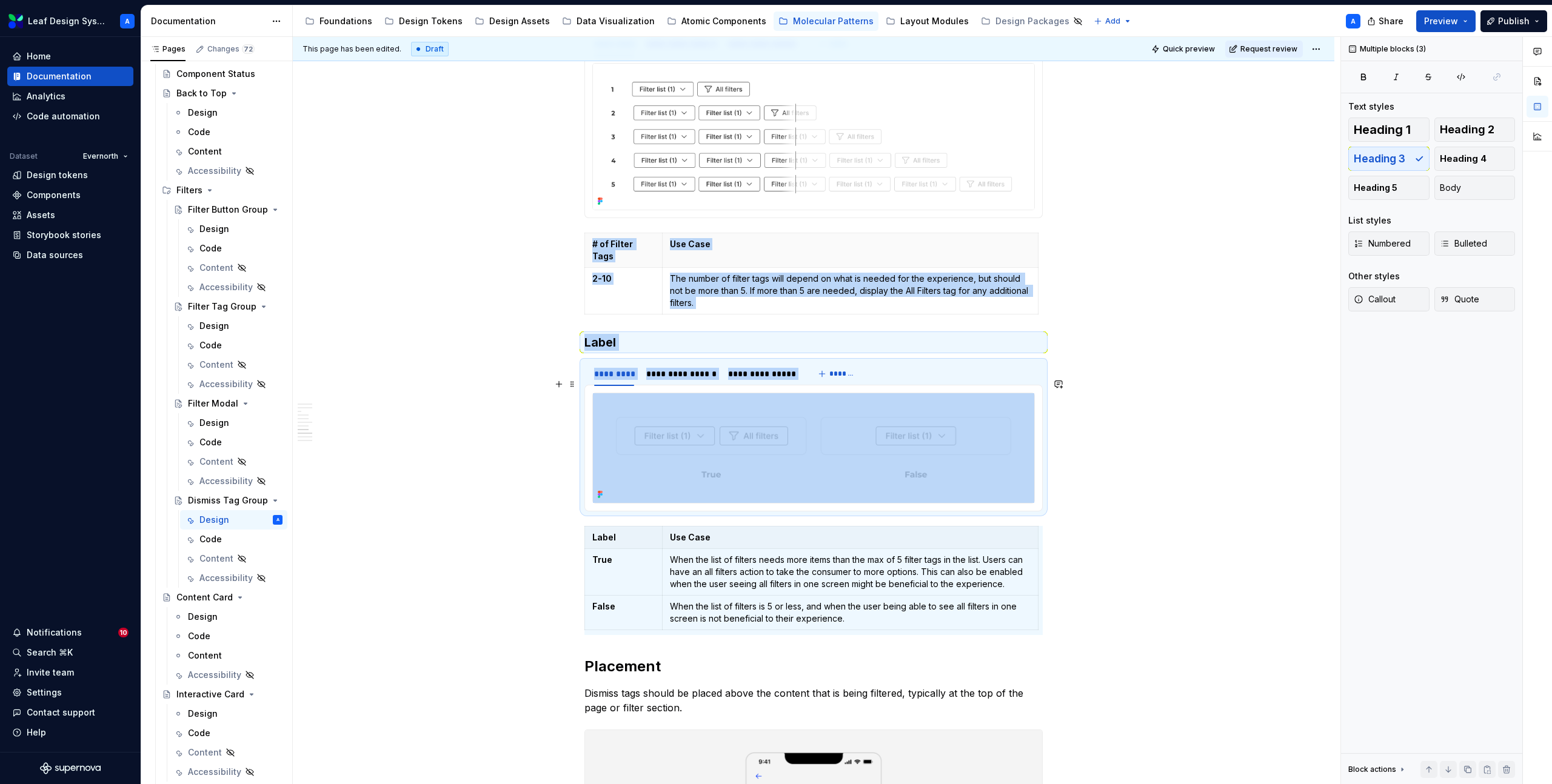
copy div "**********"
click at [590, 334] on h3 "Label" at bounding box center [813, 343] width 459 height 17
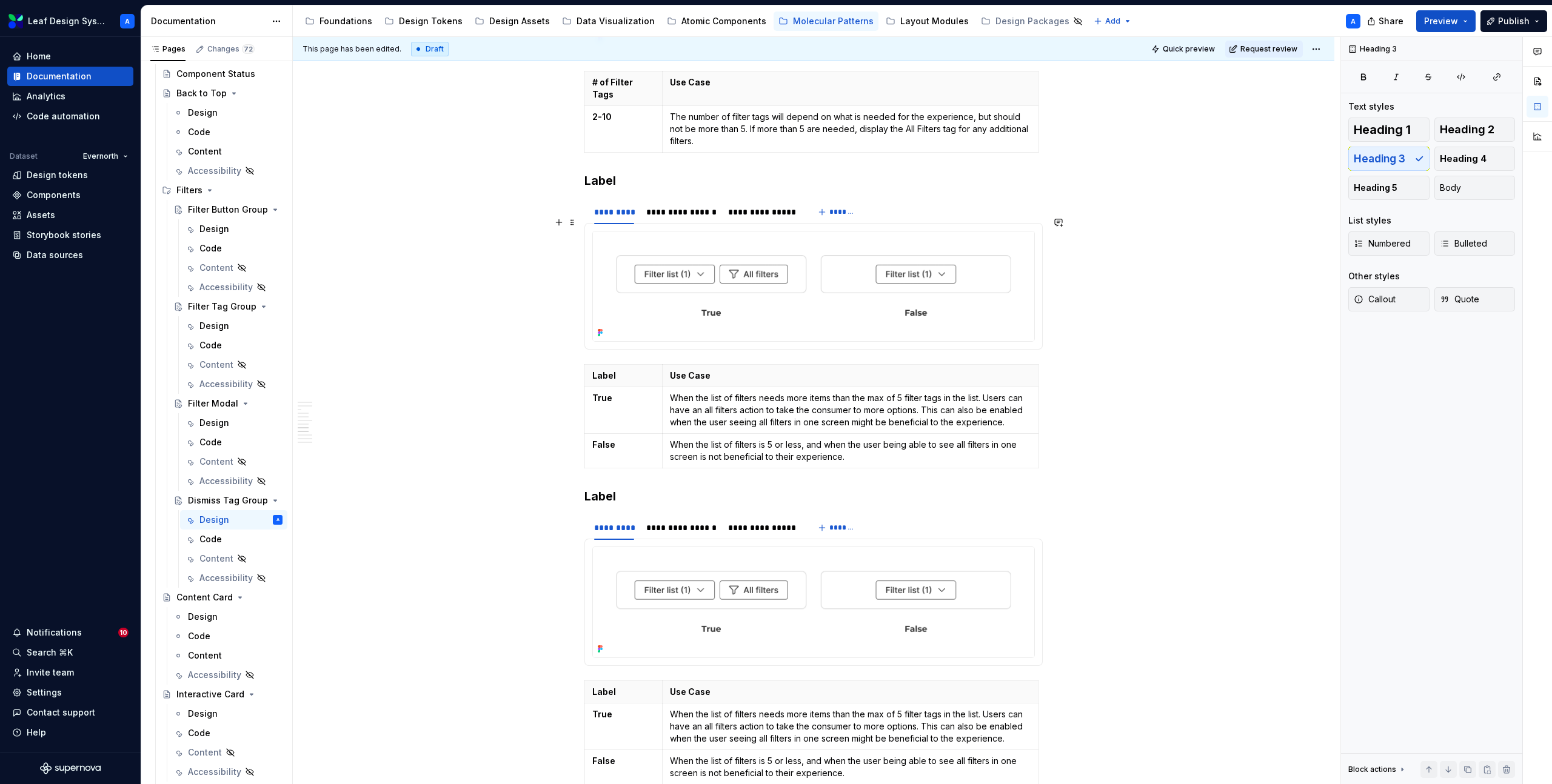
scroll to position [1851, 0]
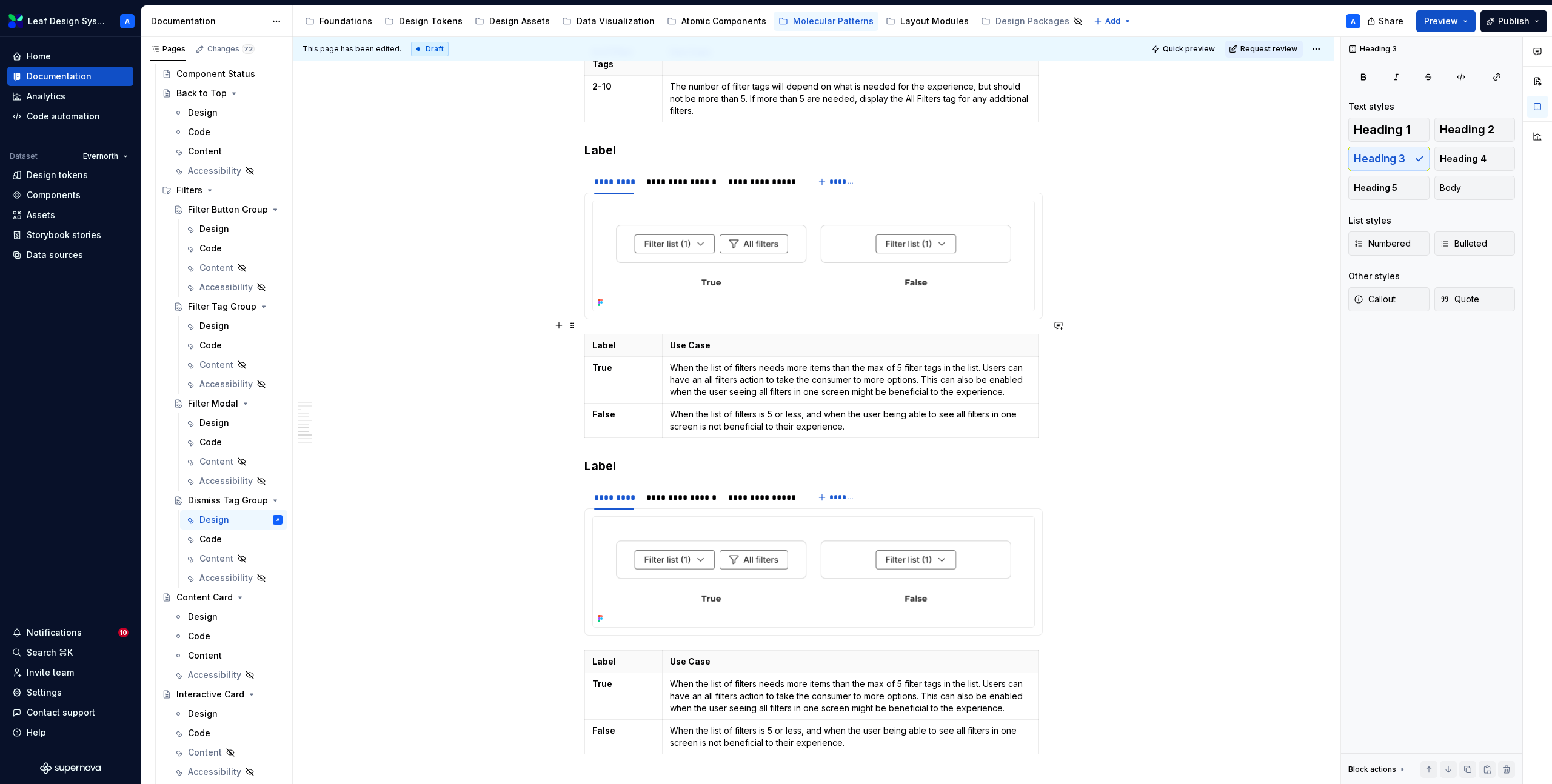
type textarea "*"
click at [608, 458] on h3 "Label" at bounding box center [813, 466] width 459 height 17
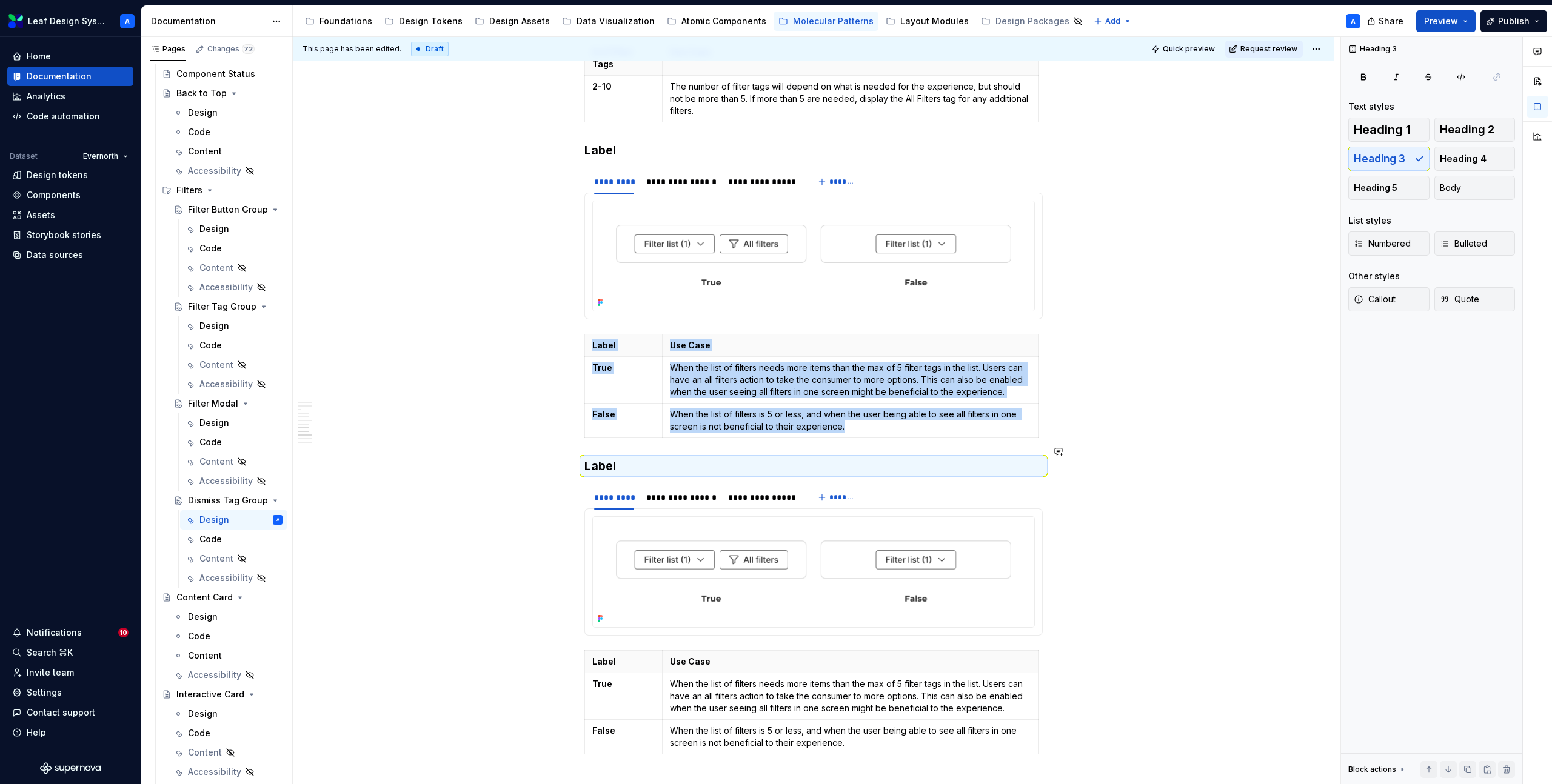
click at [608, 458] on h3 "Label" at bounding box center [813, 466] width 459 height 17
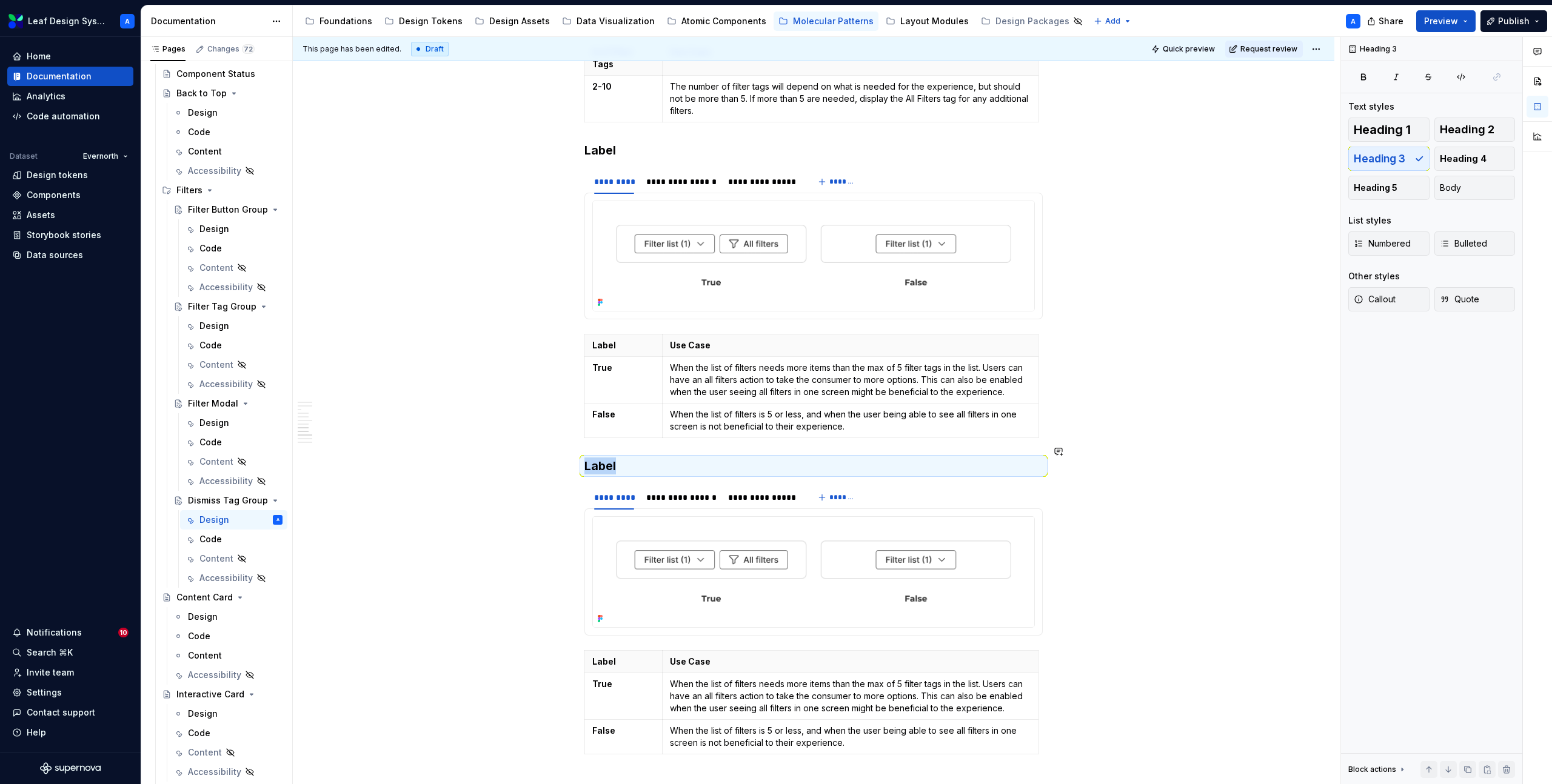
click at [608, 458] on h3 "Label" at bounding box center [813, 466] width 459 height 17
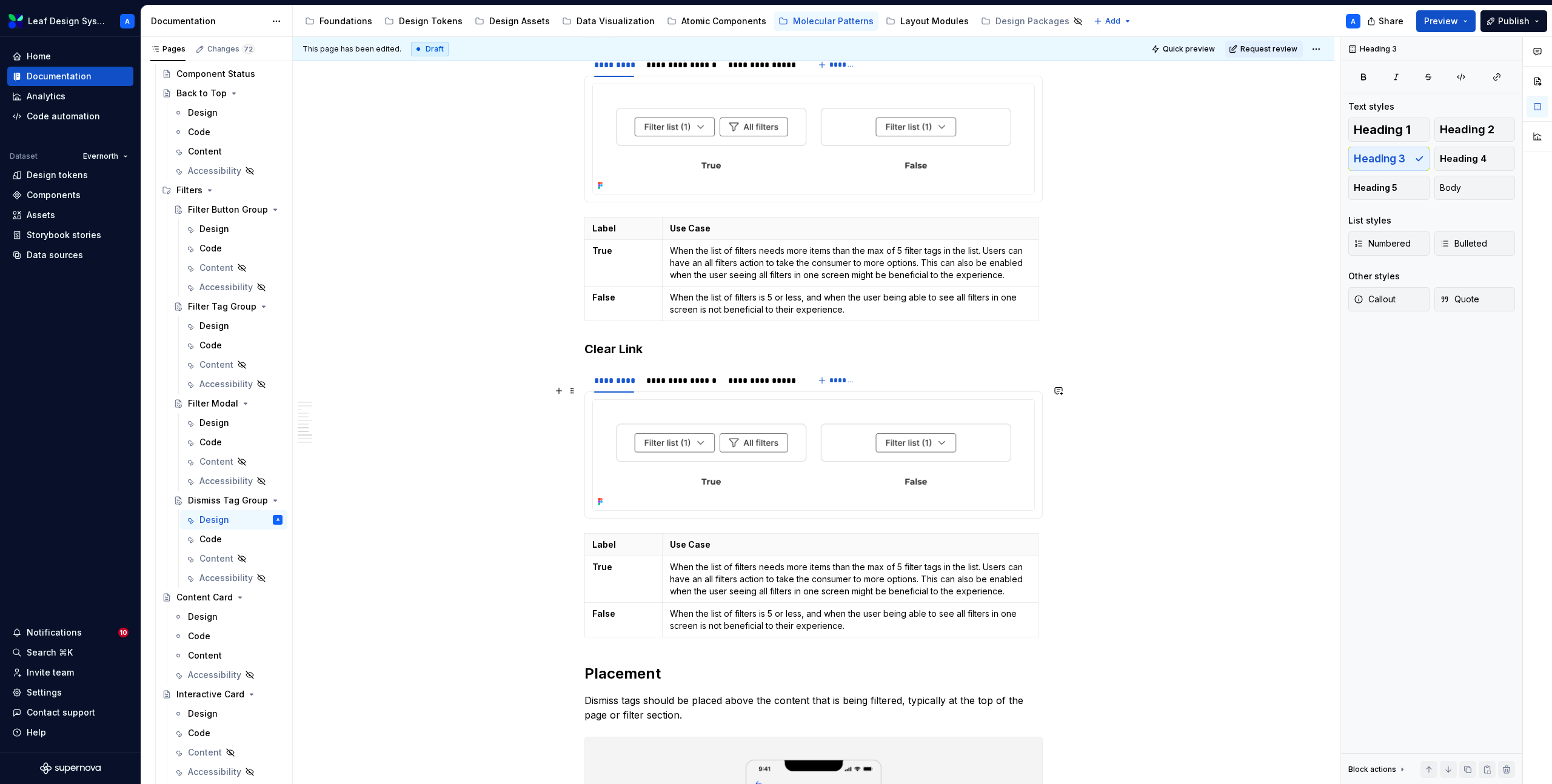
scroll to position [2006, 0]
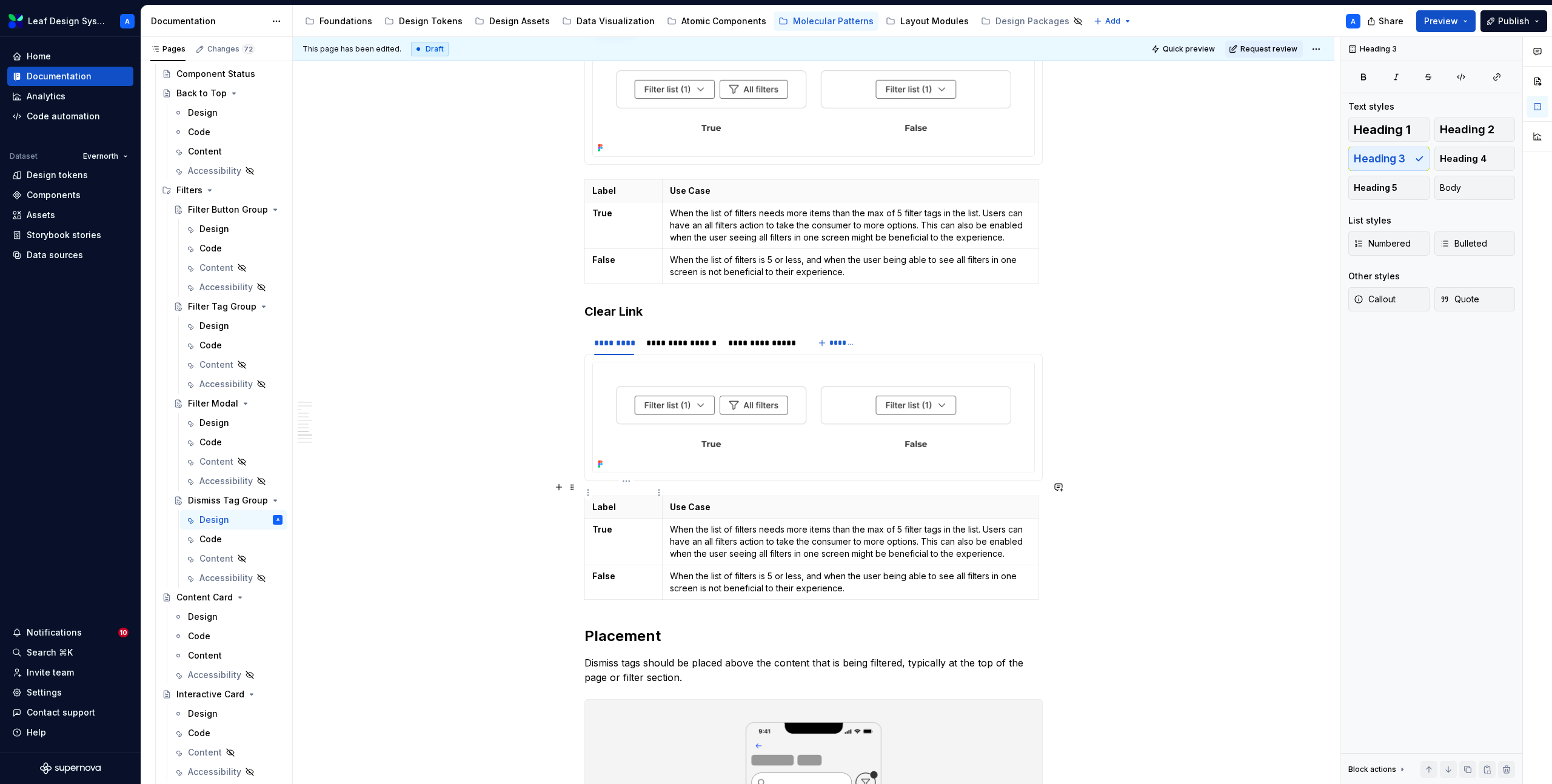
click at [611, 501] on p "Label" at bounding box center [623, 507] width 63 height 12
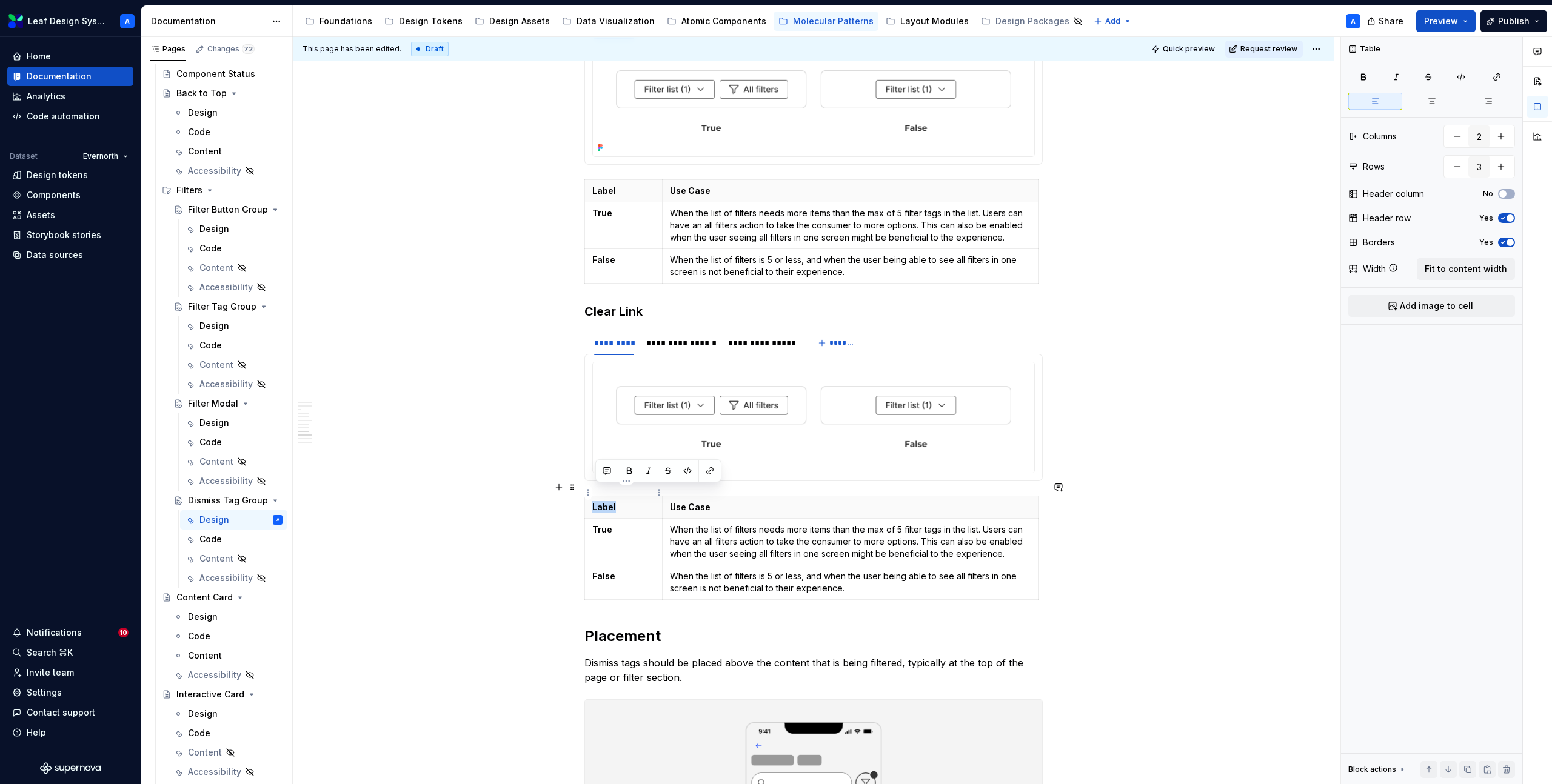
click at [611, 501] on p "Label" at bounding box center [623, 507] width 63 height 12
click at [722, 524] on p "When the list of filters needs more items than the max of 5 filter tags in the …" at bounding box center [850, 542] width 361 height 36
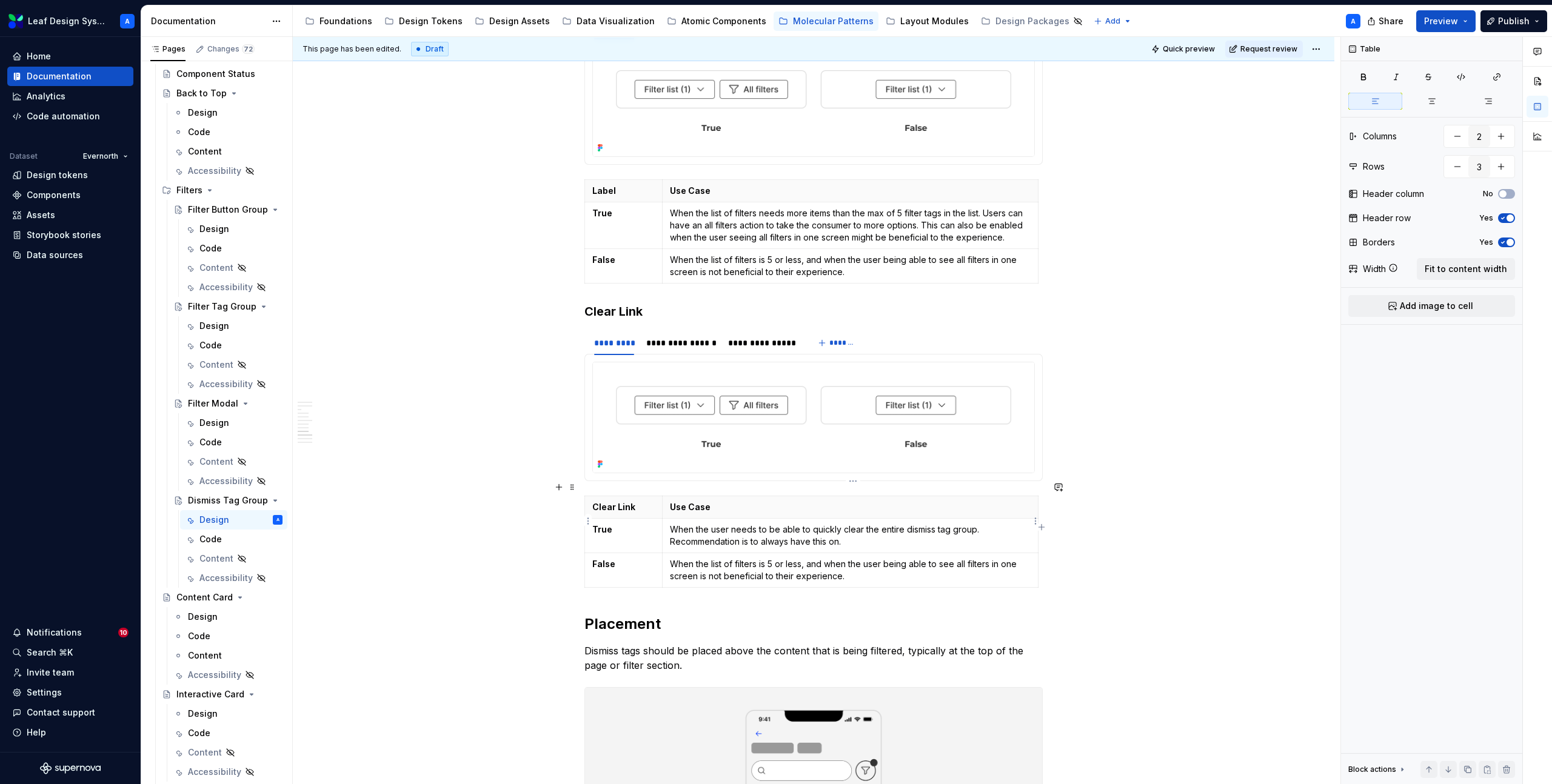
click at [868, 526] on p "When the user needs to be able to quickly clear the entire dismiss tag group. R…" at bounding box center [850, 535] width 361 height 24
click at [806, 558] on p "When the list of filters is 5 or less, and when the user being able to see all …" at bounding box center [850, 570] width 361 height 24
click at [888, 560] on p "When the number of displayed filters as a maximum amount and is manageable for …" at bounding box center [850, 570] width 361 height 24
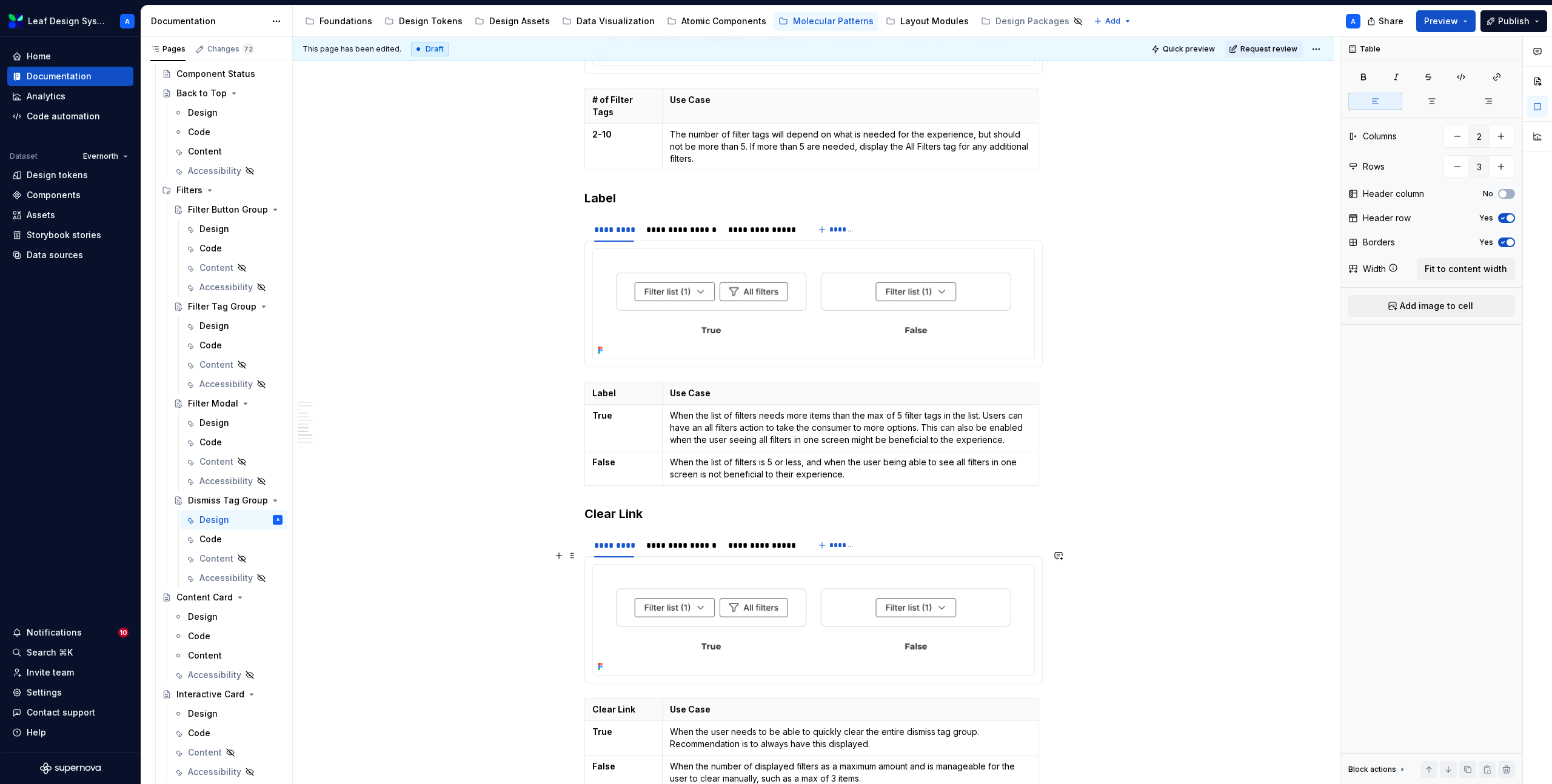
scroll to position [1777, 0]
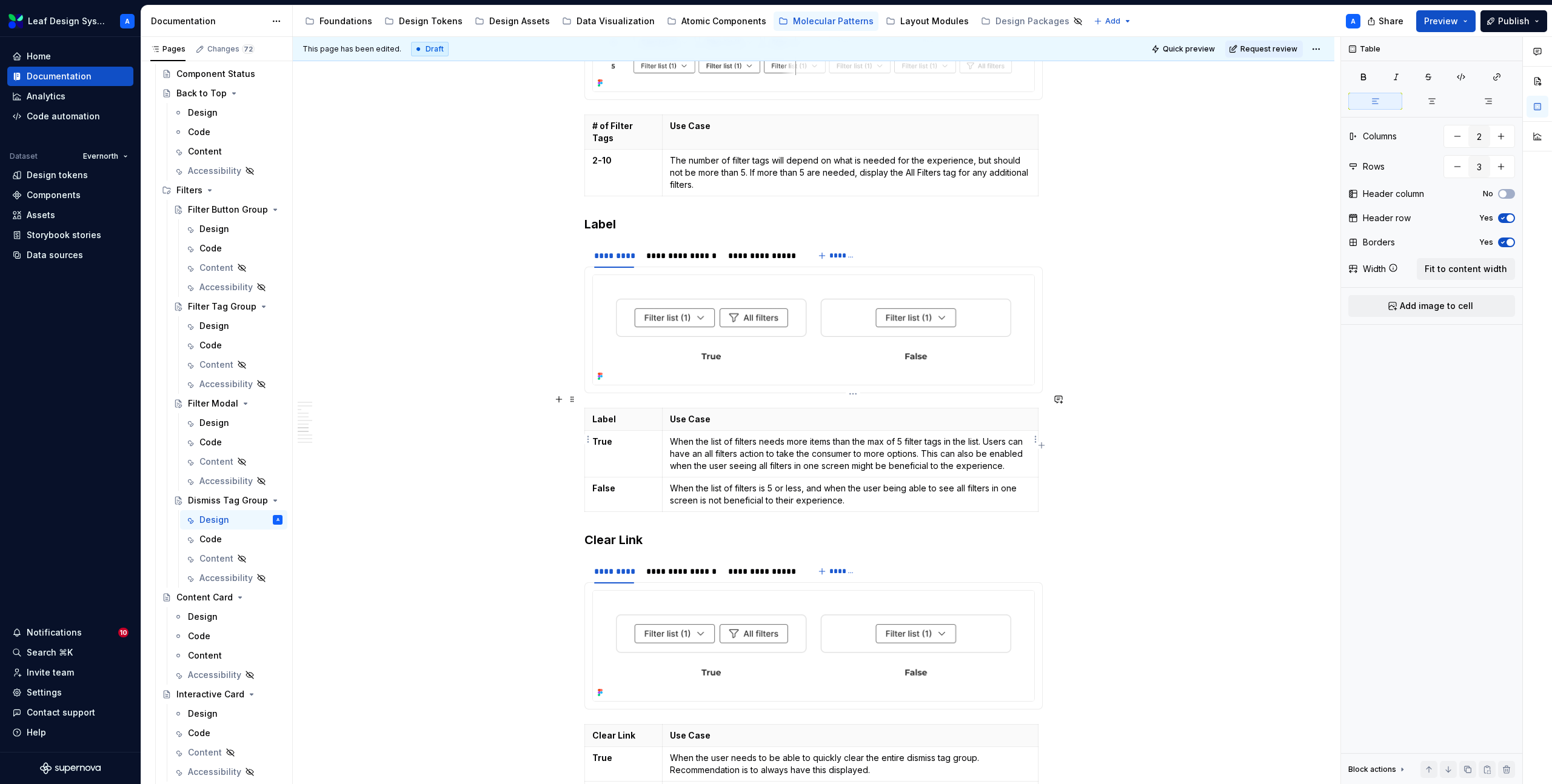
click at [722, 440] on p "When the list of filters needs more items than the max of 5 filter tags in the …" at bounding box center [850, 454] width 361 height 36
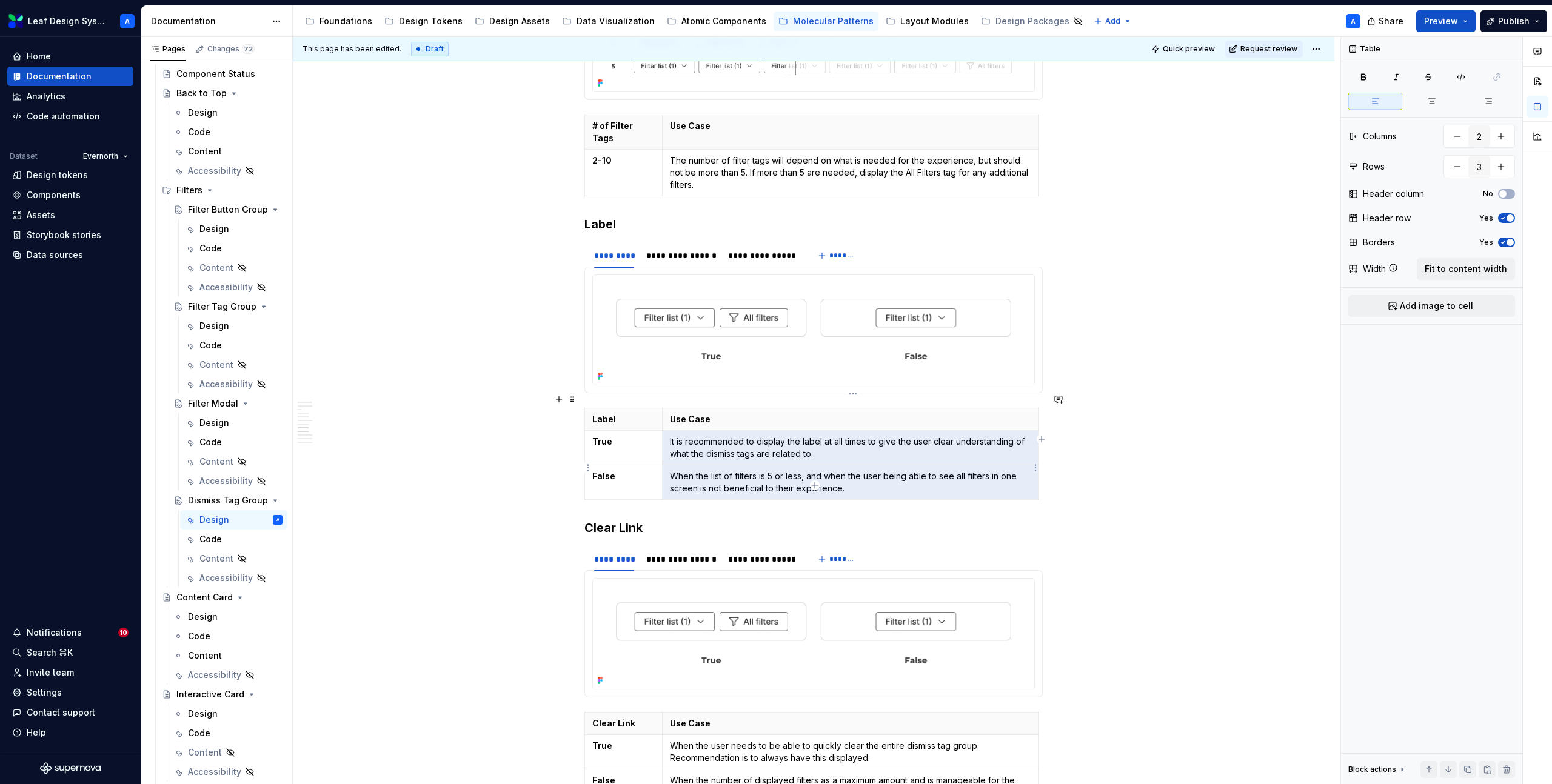
click at [704, 470] on p "When the list of filters is 5 or less, and when the user being able to see all …" at bounding box center [850, 482] width 361 height 24
click at [732, 470] on p "When the list of filters is 5 or less, and when the user being able to see all …" at bounding box center [850, 482] width 361 height 24
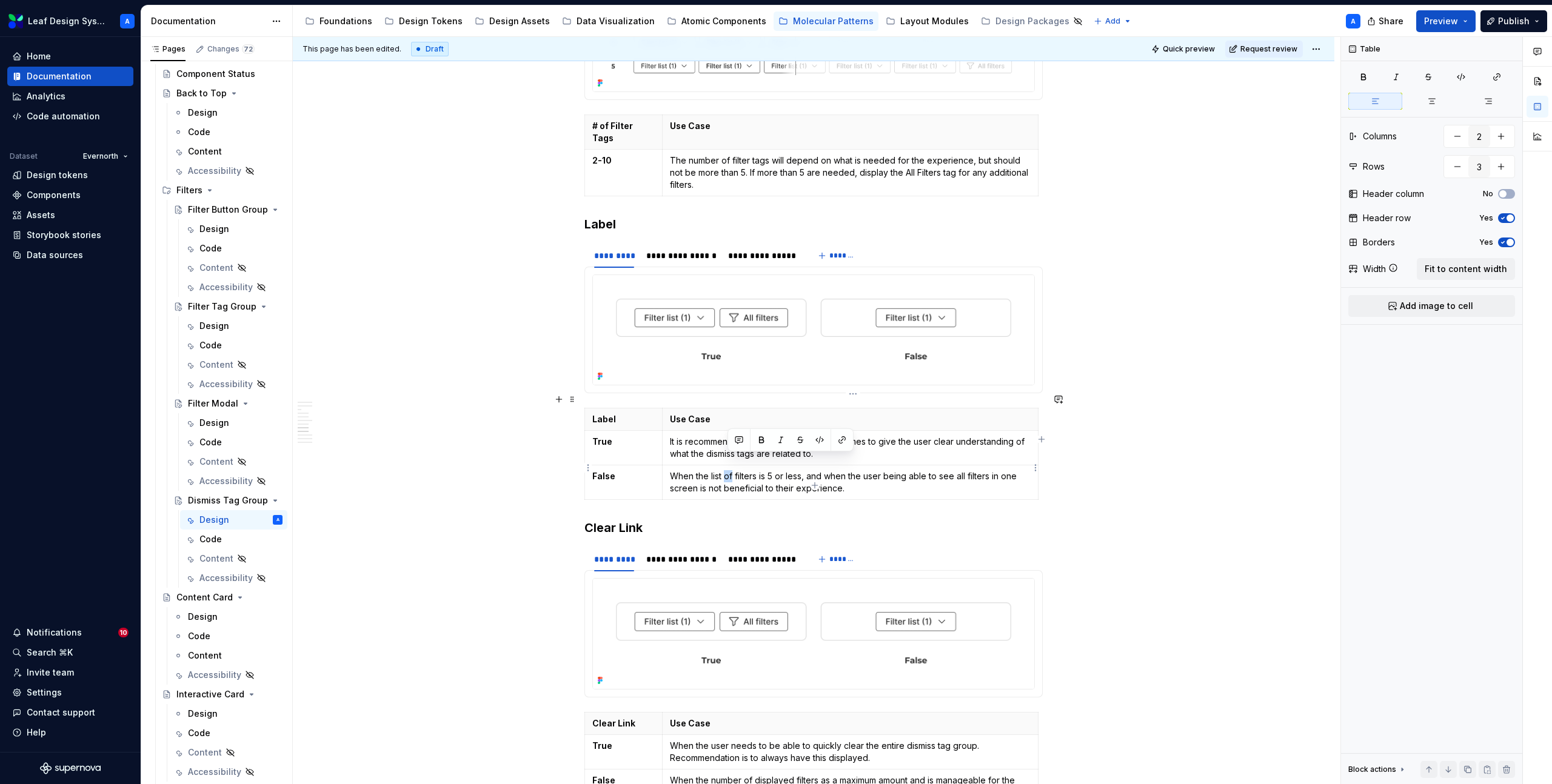
click at [732, 470] on p "When the list of filters is 5 or less, and when the user being able to see all …" at bounding box center [850, 482] width 361 height 24
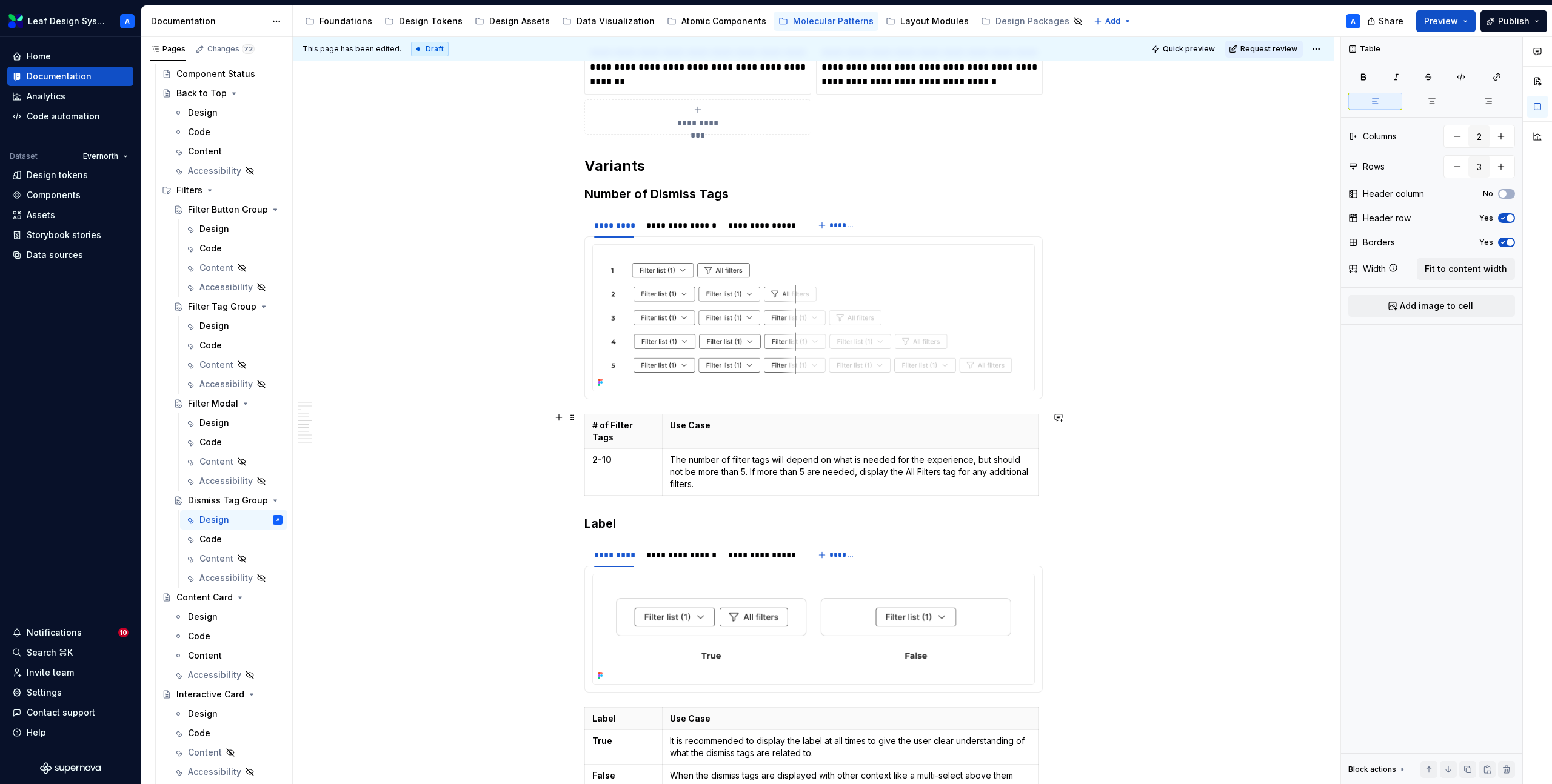
scroll to position [1456, 0]
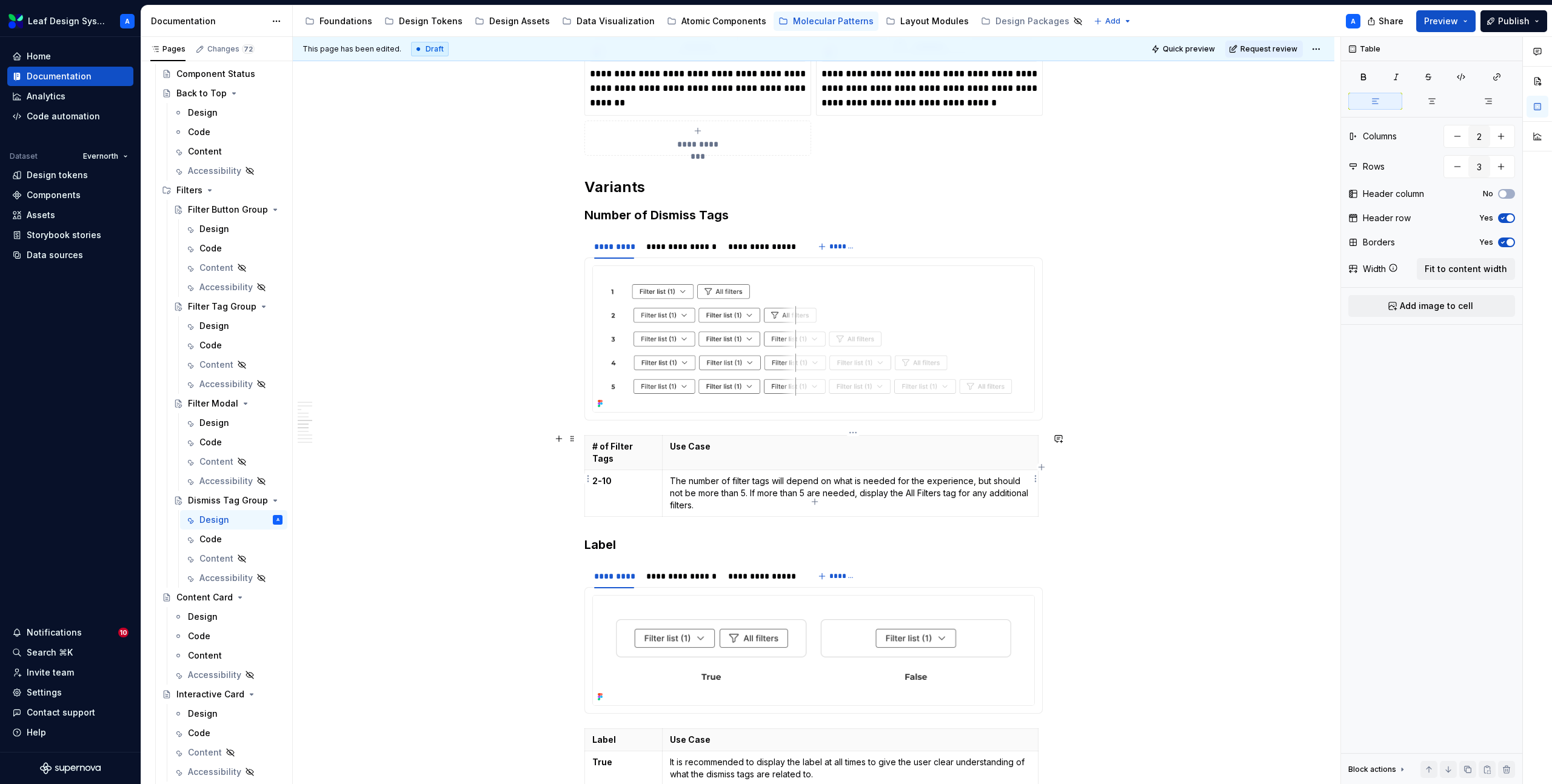
type input "2"
click at [720, 475] on p "The number of filter tags will depend on what is needed for the experience, but…" at bounding box center [850, 494] width 361 height 36
click at [727, 481] on p "The number of filter tags will depend on what is needed for the experience, but…" at bounding box center [850, 494] width 361 height 36
click at [745, 475] on p "The number of filter tags will depend on what is needed for the experience, but…" at bounding box center [850, 494] width 361 height 36
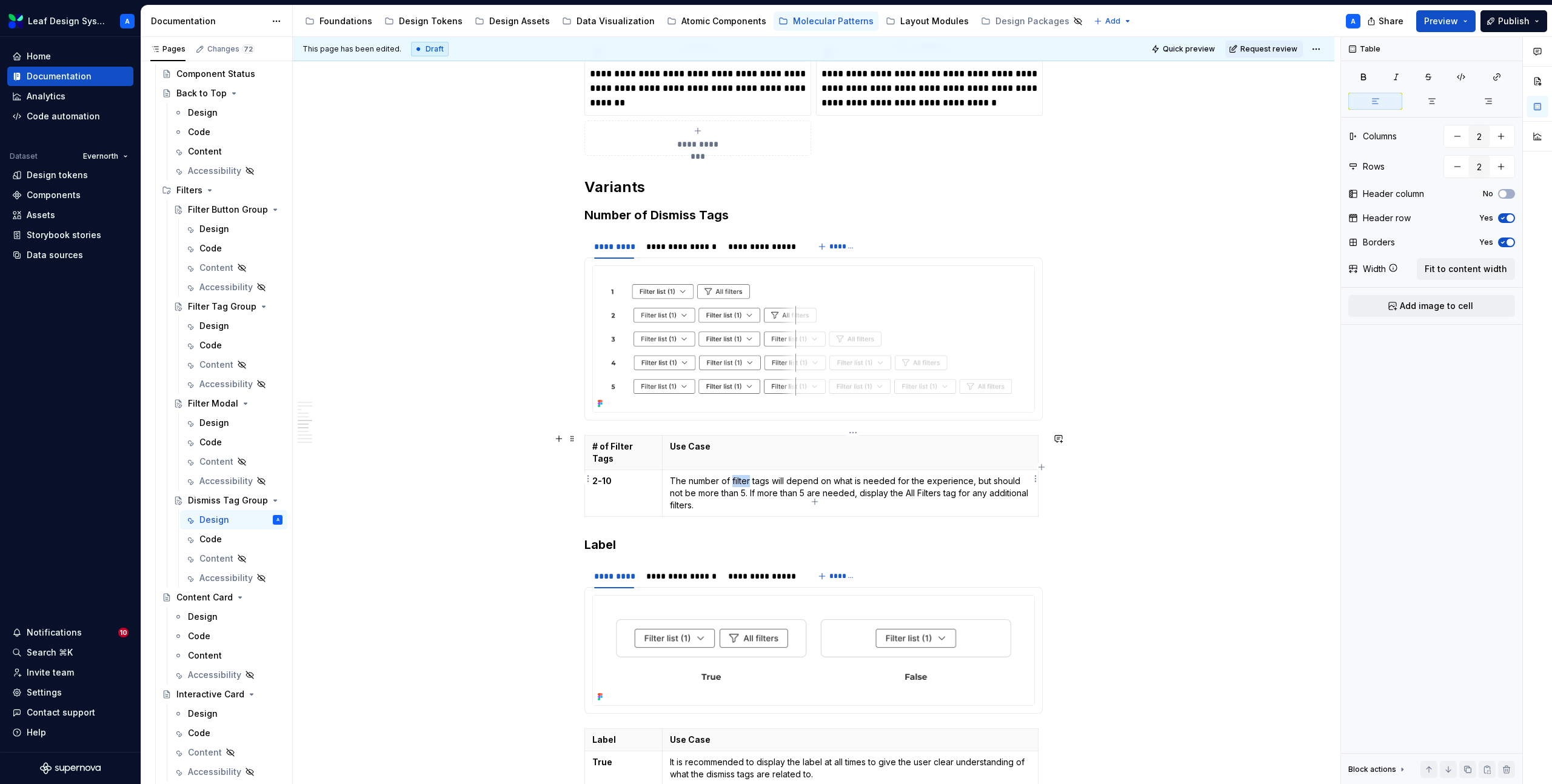
click at [745, 475] on p "The number of filter tags will depend on what is needed for the experience, but…" at bounding box center [850, 494] width 361 height 36
click at [785, 494] on p "The number of filter tags will depend on what is needed for the experience, but…" at bounding box center [850, 494] width 361 height 36
drag, startPoint x: 778, startPoint y: 492, endPoint x: 674, endPoint y: 469, distance: 106.5
click at [674, 475] on p "The number of filter tags will depend on what is needed for the experience, but…" at bounding box center [850, 494] width 361 height 36
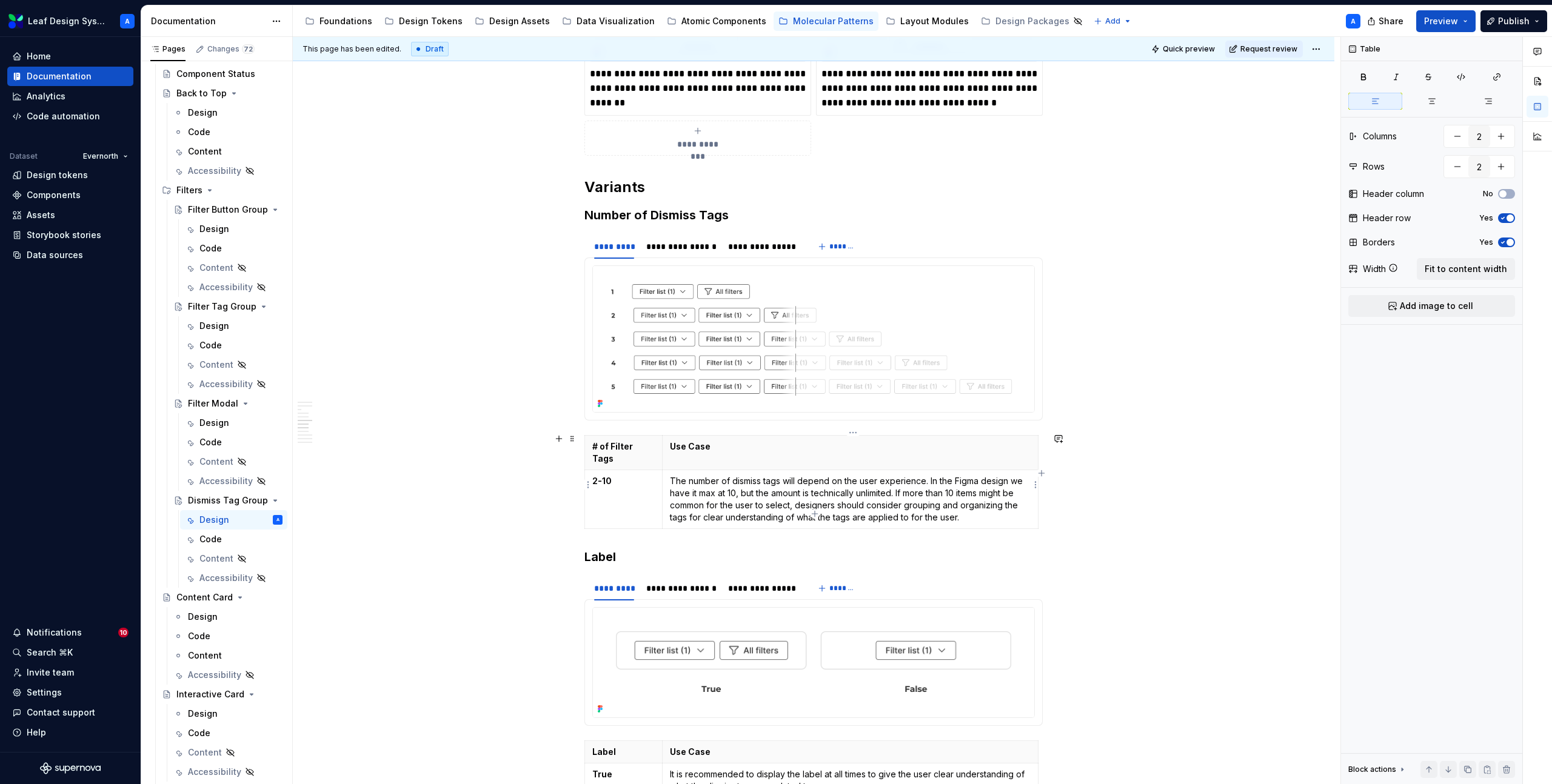
click at [828, 494] on p "The number of dismiss tags will depend on the user experience. In the Figma des…" at bounding box center [850, 499] width 361 height 48
click at [984, 504] on p "The number of dismiss tags will depend on the user experience. In the Figma des…" at bounding box center [850, 499] width 361 height 48
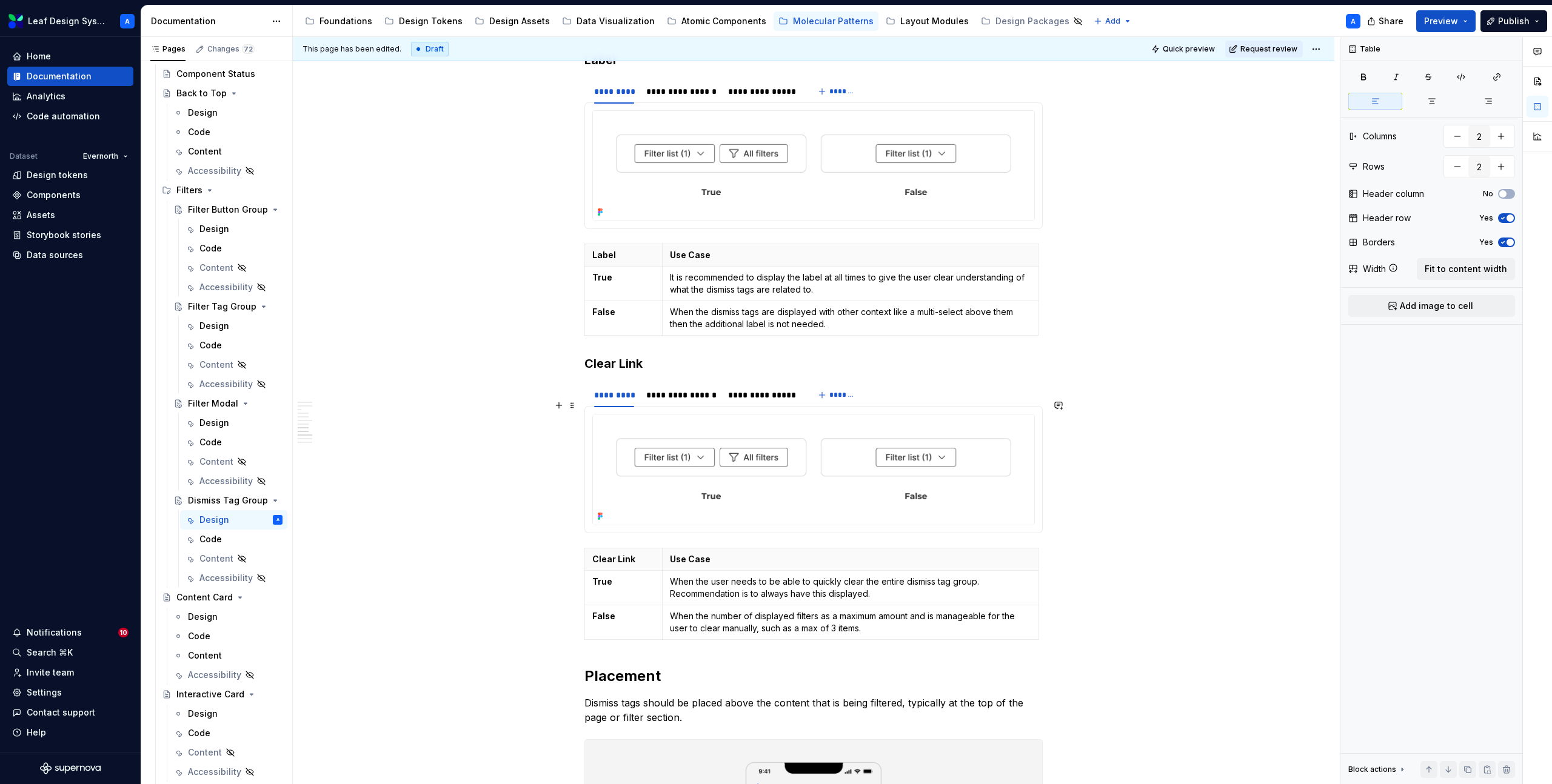
scroll to position [1954, 0]
type textarea "*"
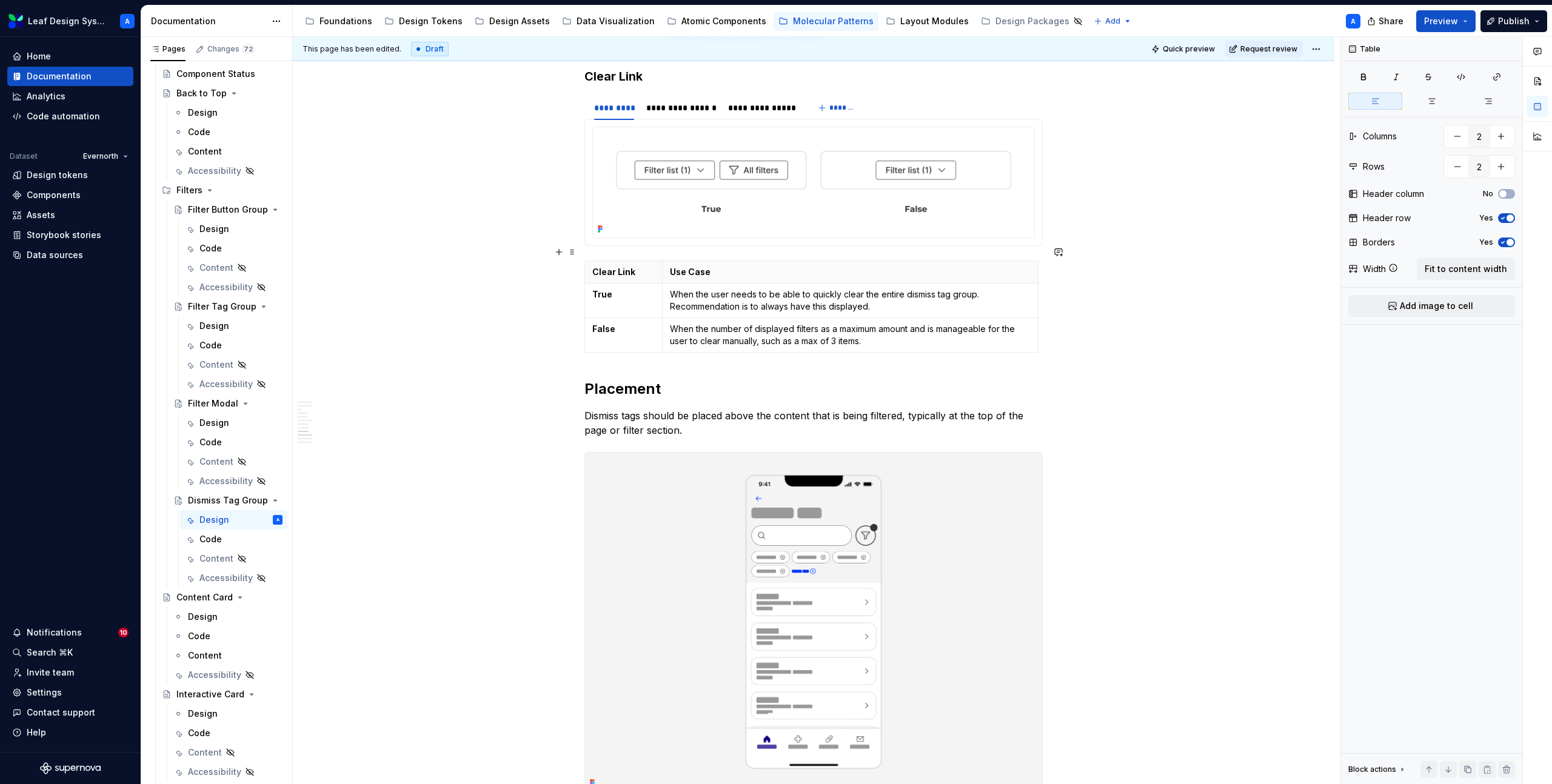
scroll to position [2095, 0]
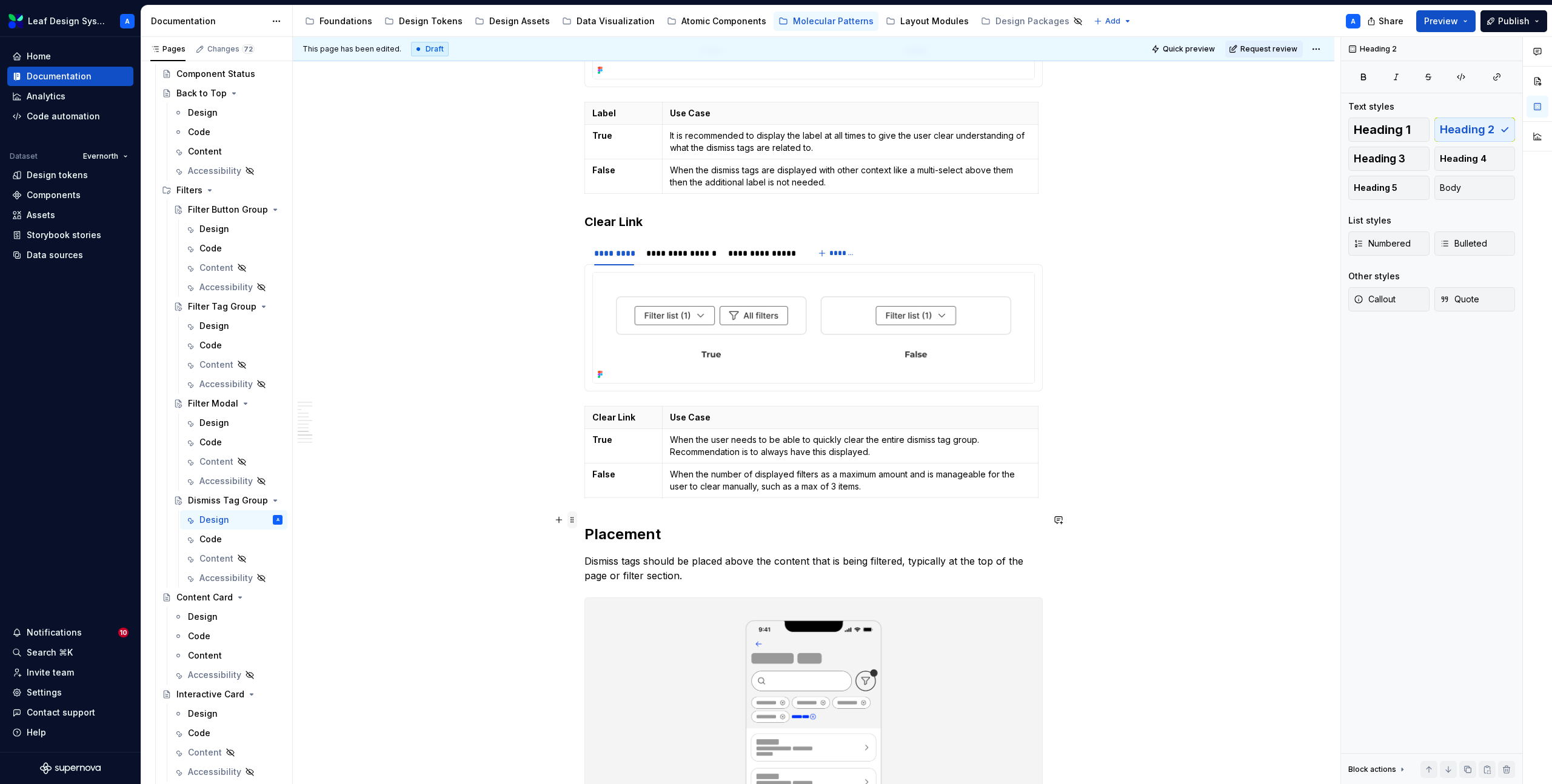
click at [573, 518] on span at bounding box center [572, 520] width 10 height 17
click at [610, 539] on div "Duplicate" at bounding box center [632, 539] width 79 height 12
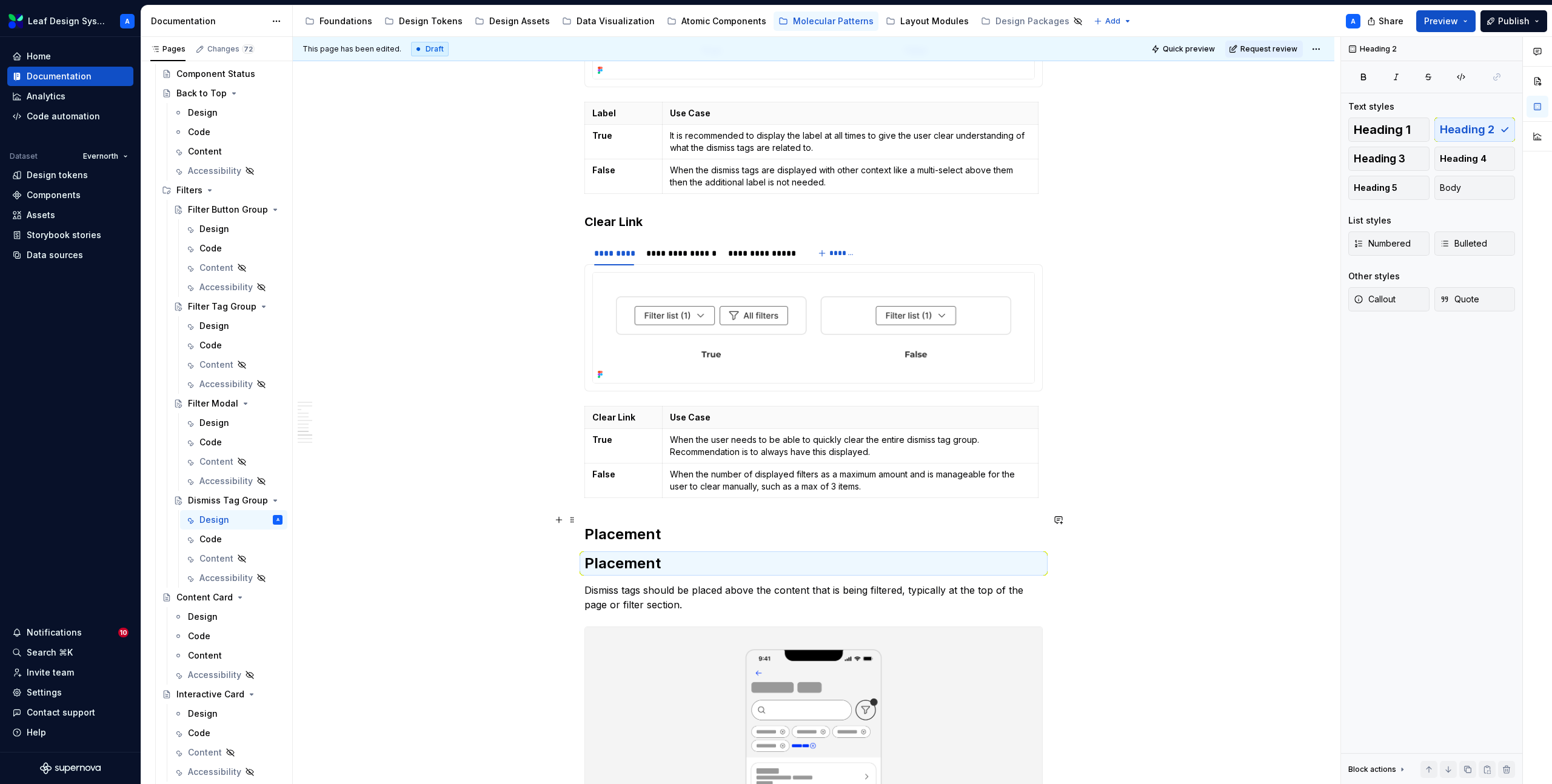
click at [617, 525] on h2 "Placement" at bounding box center [813, 535] width 459 height 20
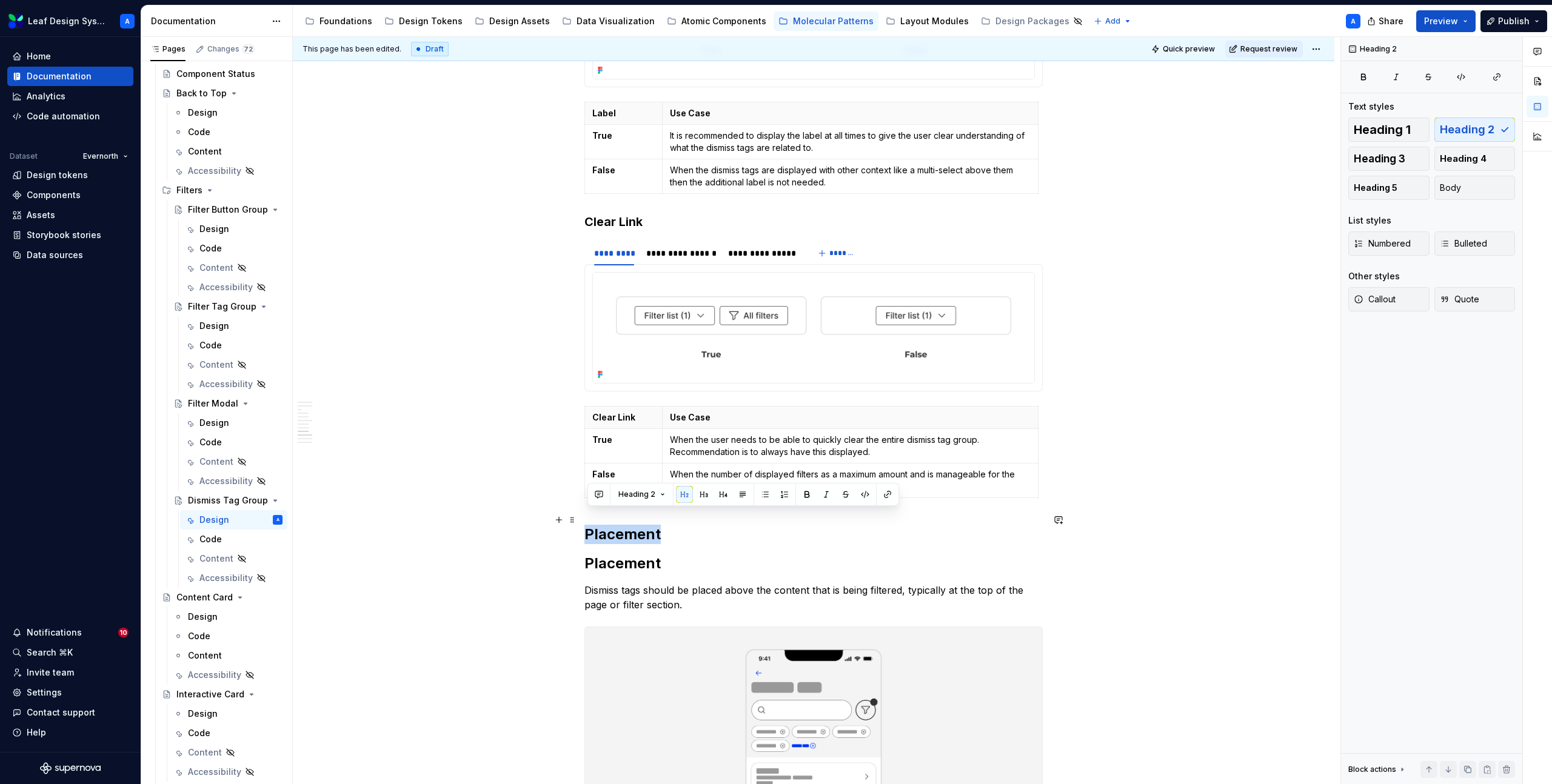
click at [617, 525] on h2 "Placement" at bounding box center [813, 535] width 459 height 20
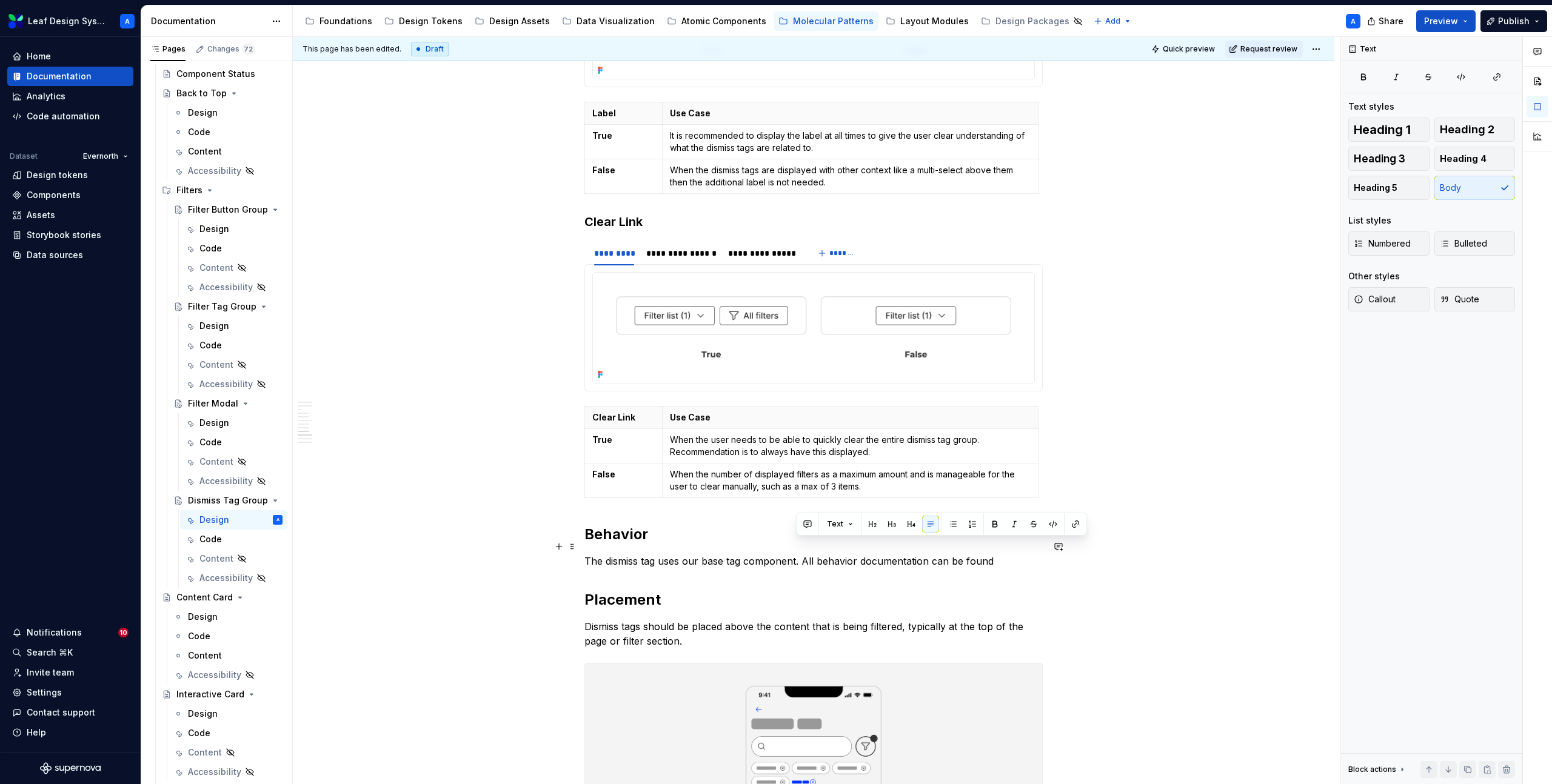
drag, startPoint x: 1013, startPoint y: 546, endPoint x: 794, endPoint y: 543, distance: 219.0
click at [794, 554] on p "The dismiss tag uses our base tag component. All behavior documentation can be …" at bounding box center [813, 561] width 459 height 14
click at [599, 554] on p "The dismiss tag uses our base tag component" at bounding box center [813, 561] width 459 height 14
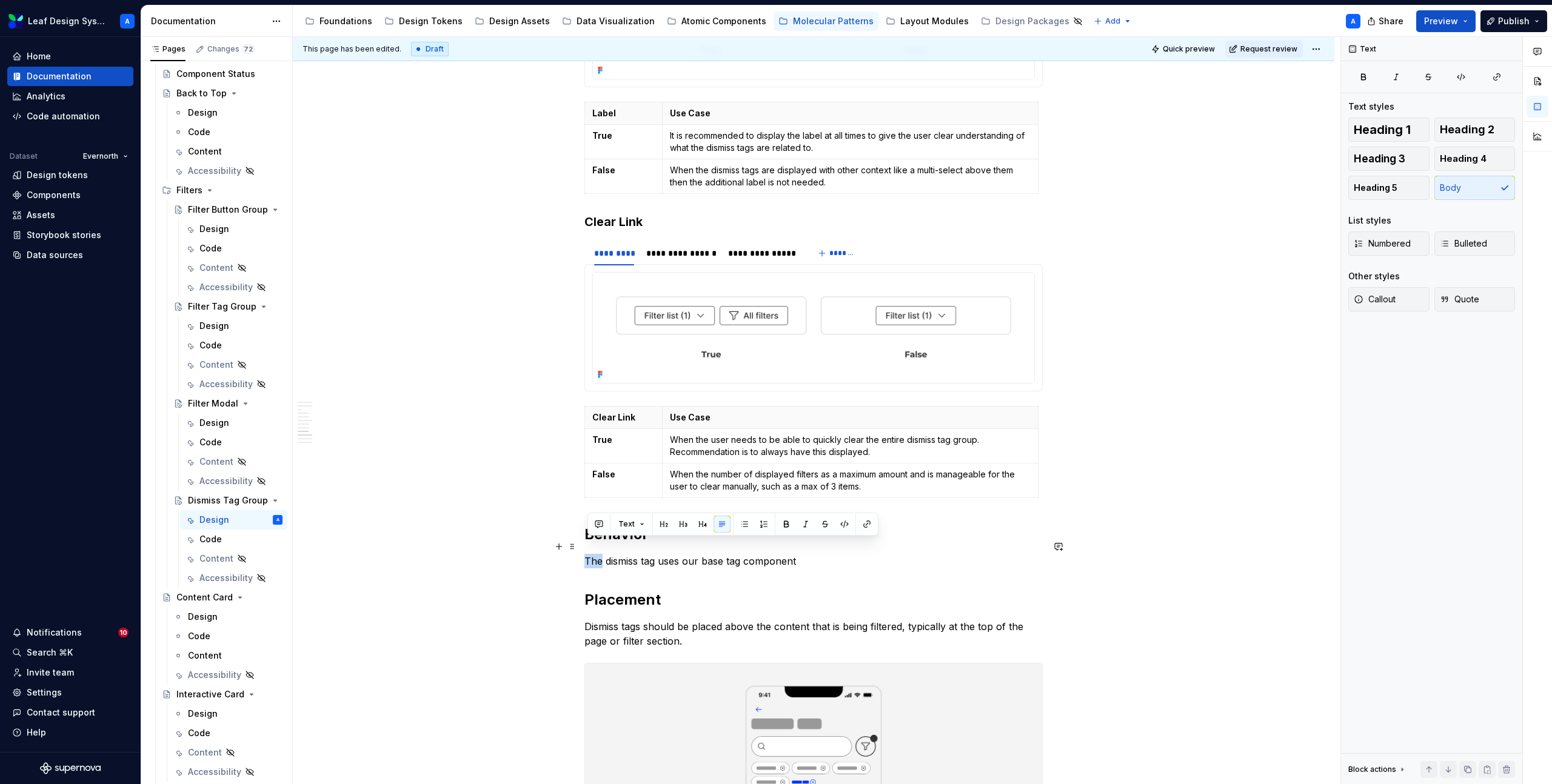
click at [599, 554] on p "The dismiss tag uses our base tag component" at bounding box center [813, 561] width 459 height 14
click at [840, 554] on p "All behavior documentation can be found on our base tag component documentation." at bounding box center [813, 561] width 459 height 14
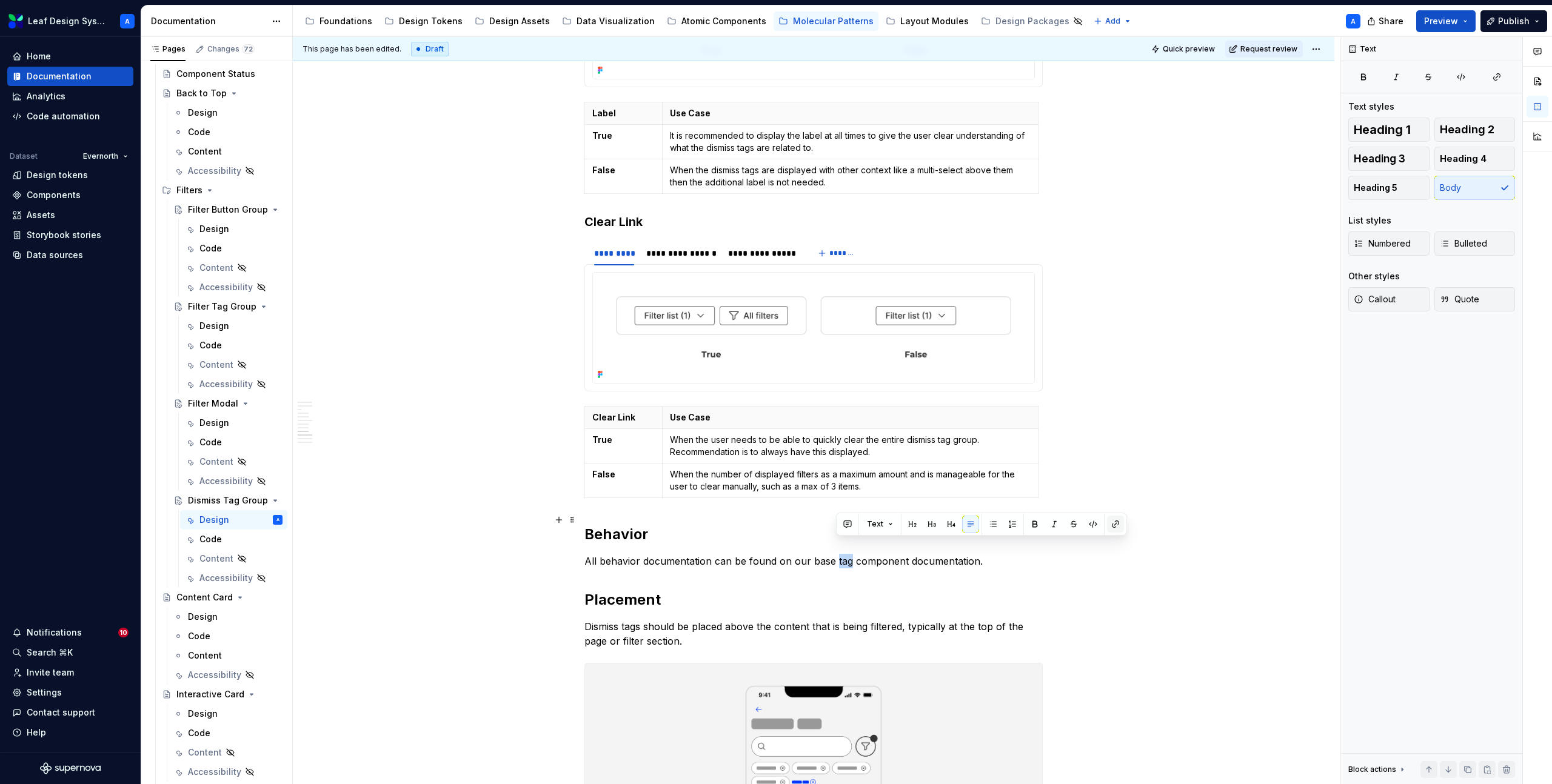
click at [1117, 520] on button "button" at bounding box center [1115, 524] width 17 height 17
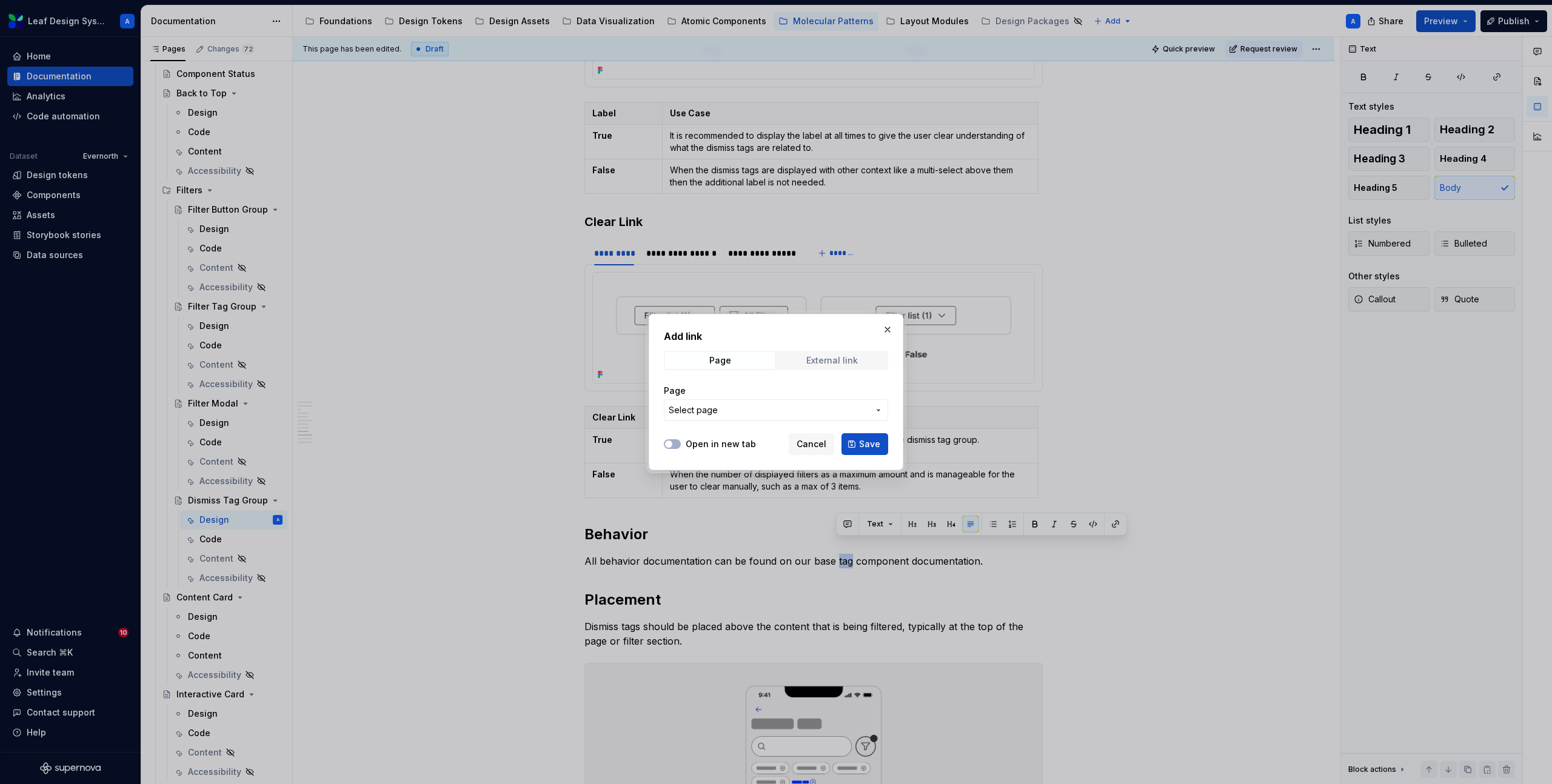
click at [823, 354] on span "External link" at bounding box center [832, 361] width 109 height 17
click at [718, 357] on div "Page" at bounding box center [720, 360] width 22 height 10
click at [732, 411] on span "Select page" at bounding box center [769, 410] width 200 height 12
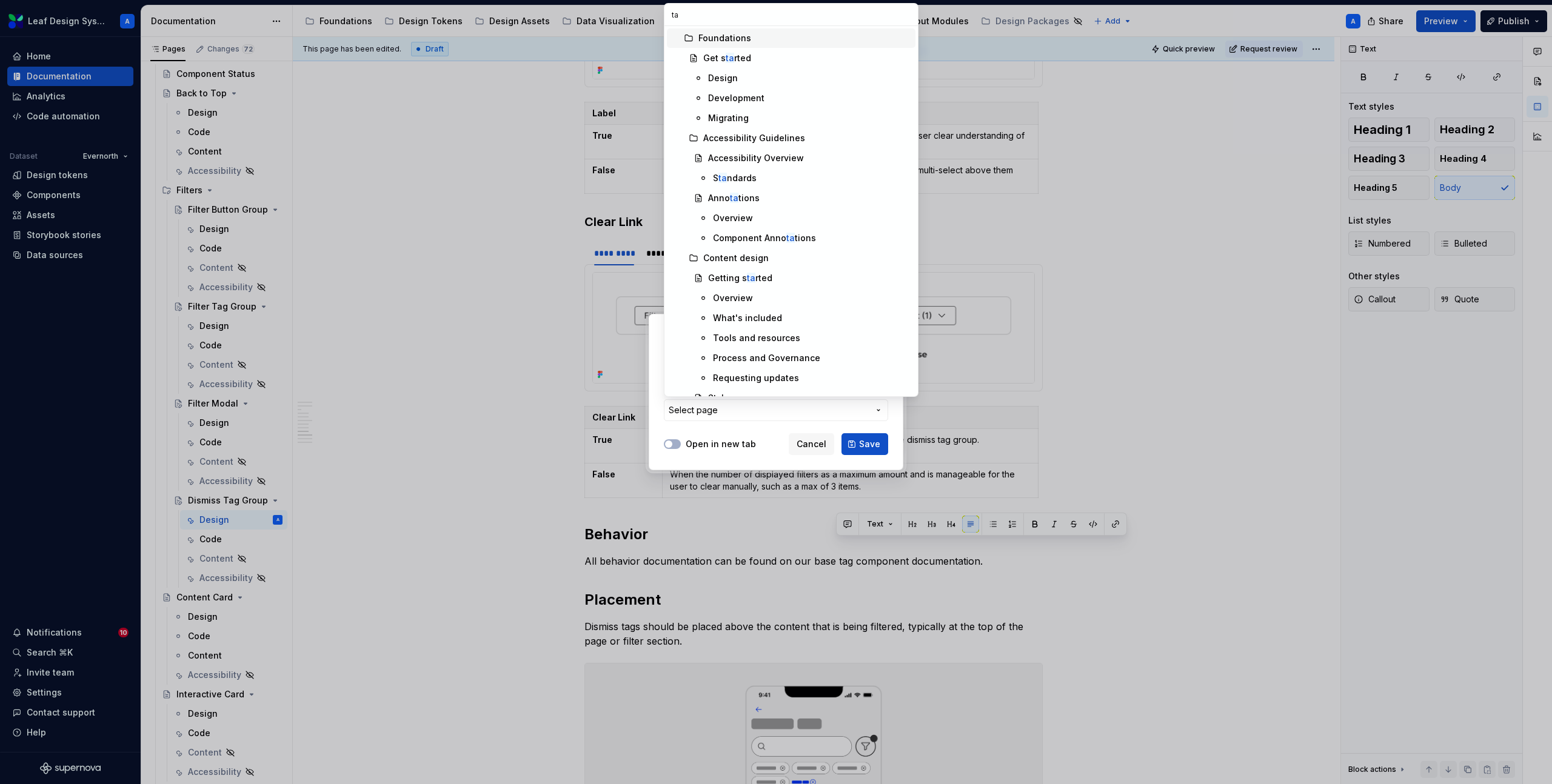
type input "tag"
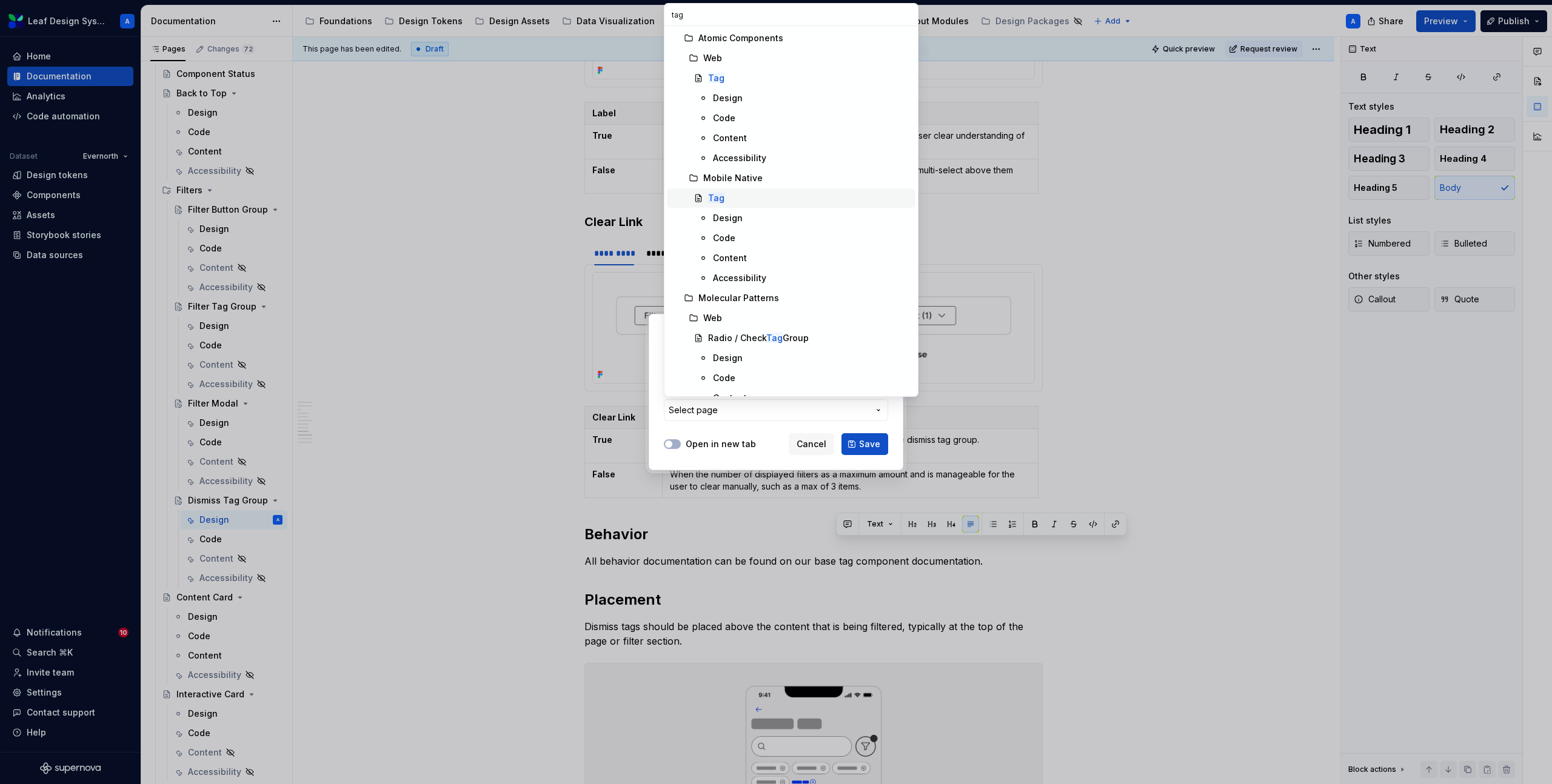
click at [722, 199] on mark "Tag" at bounding box center [716, 198] width 16 height 10
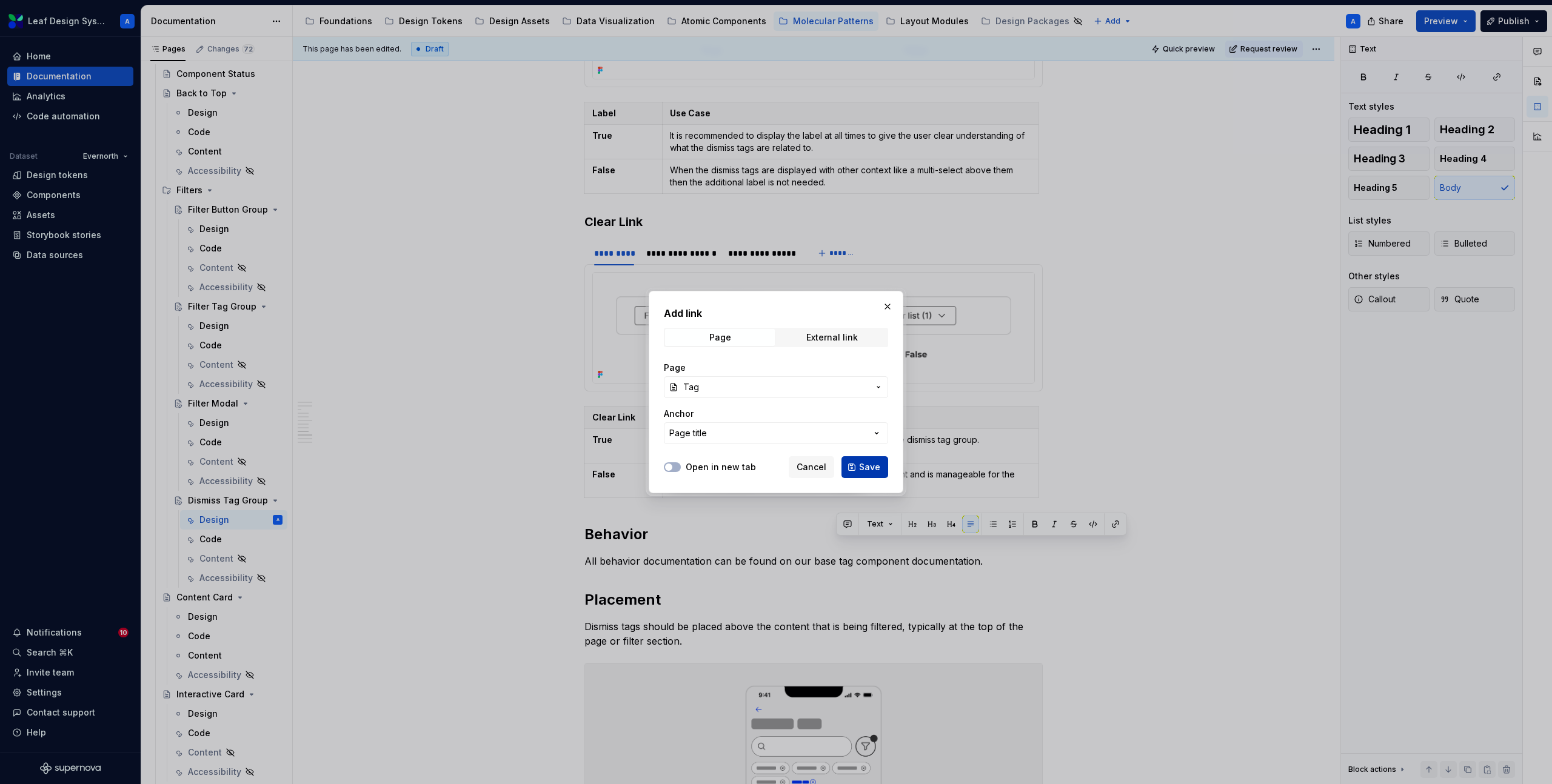
click at [863, 464] on span "Save" at bounding box center [869, 467] width 21 height 12
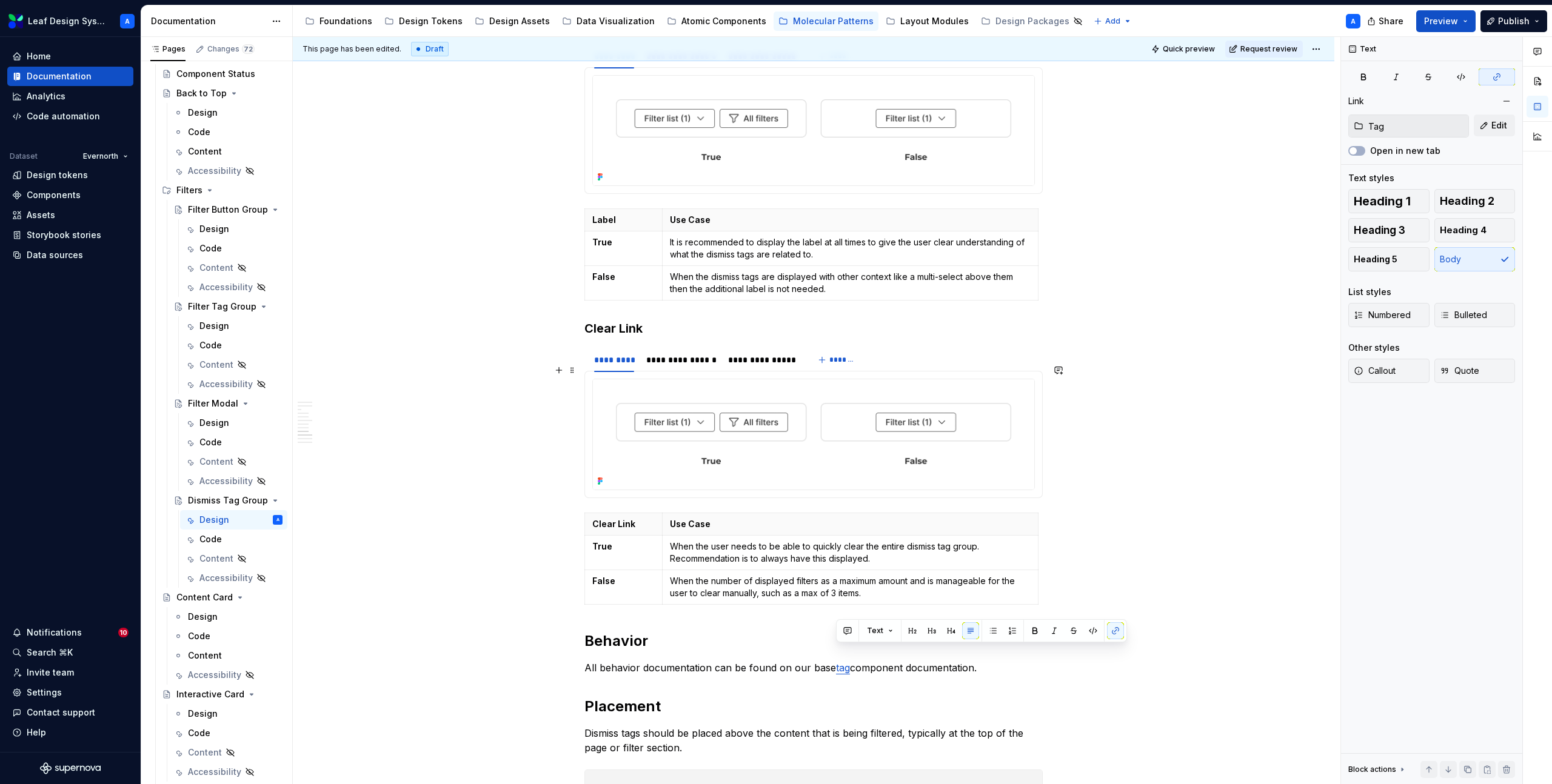
scroll to position [1972, 0]
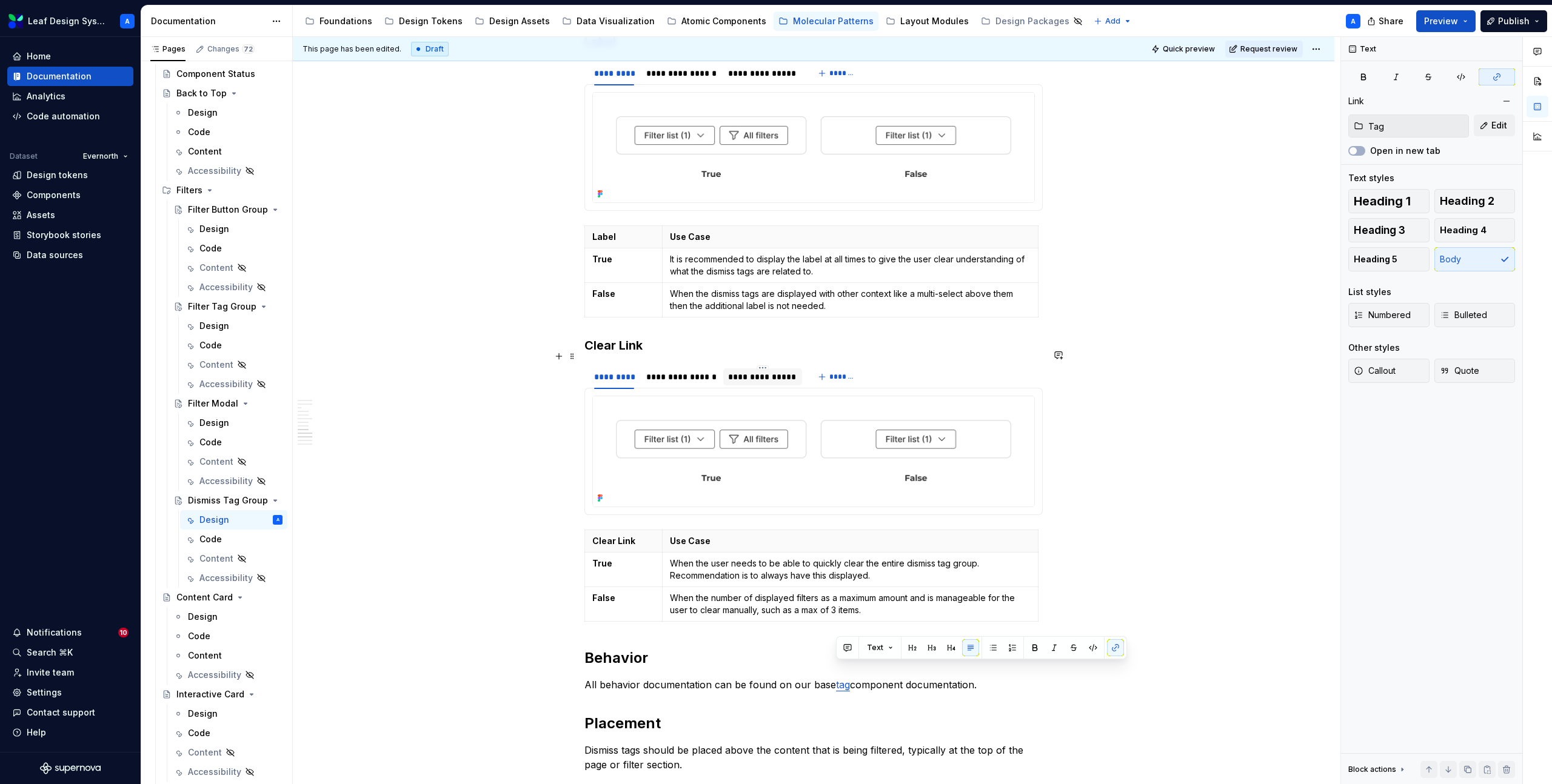
click at [761, 371] on div "**********" at bounding box center [762, 377] width 68 height 12
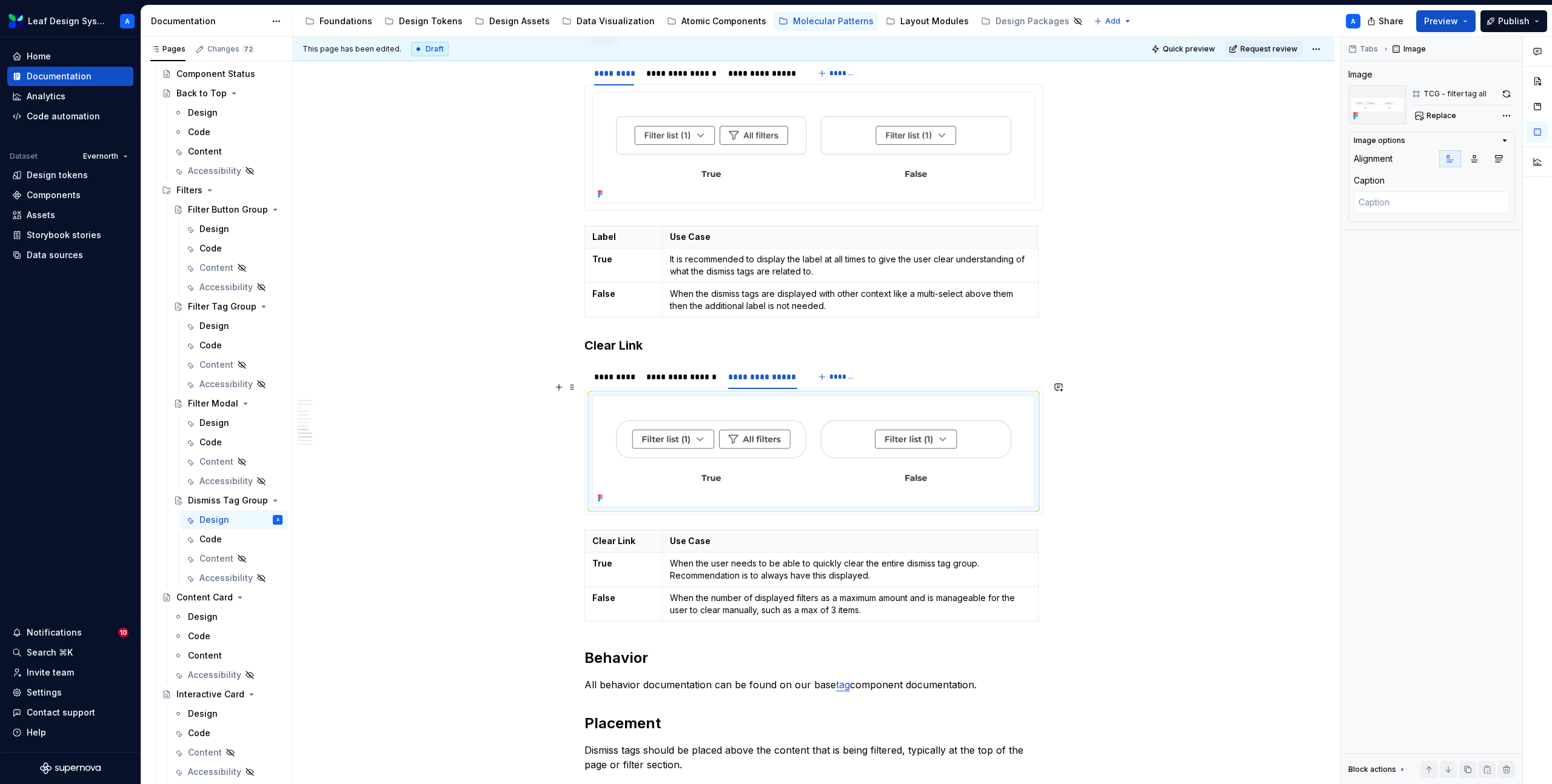
click at [761, 427] on img at bounding box center [813, 451] width 442 height 110
click at [1445, 119] on span "Replace" at bounding box center [1441, 115] width 30 height 10
type textarea "*"
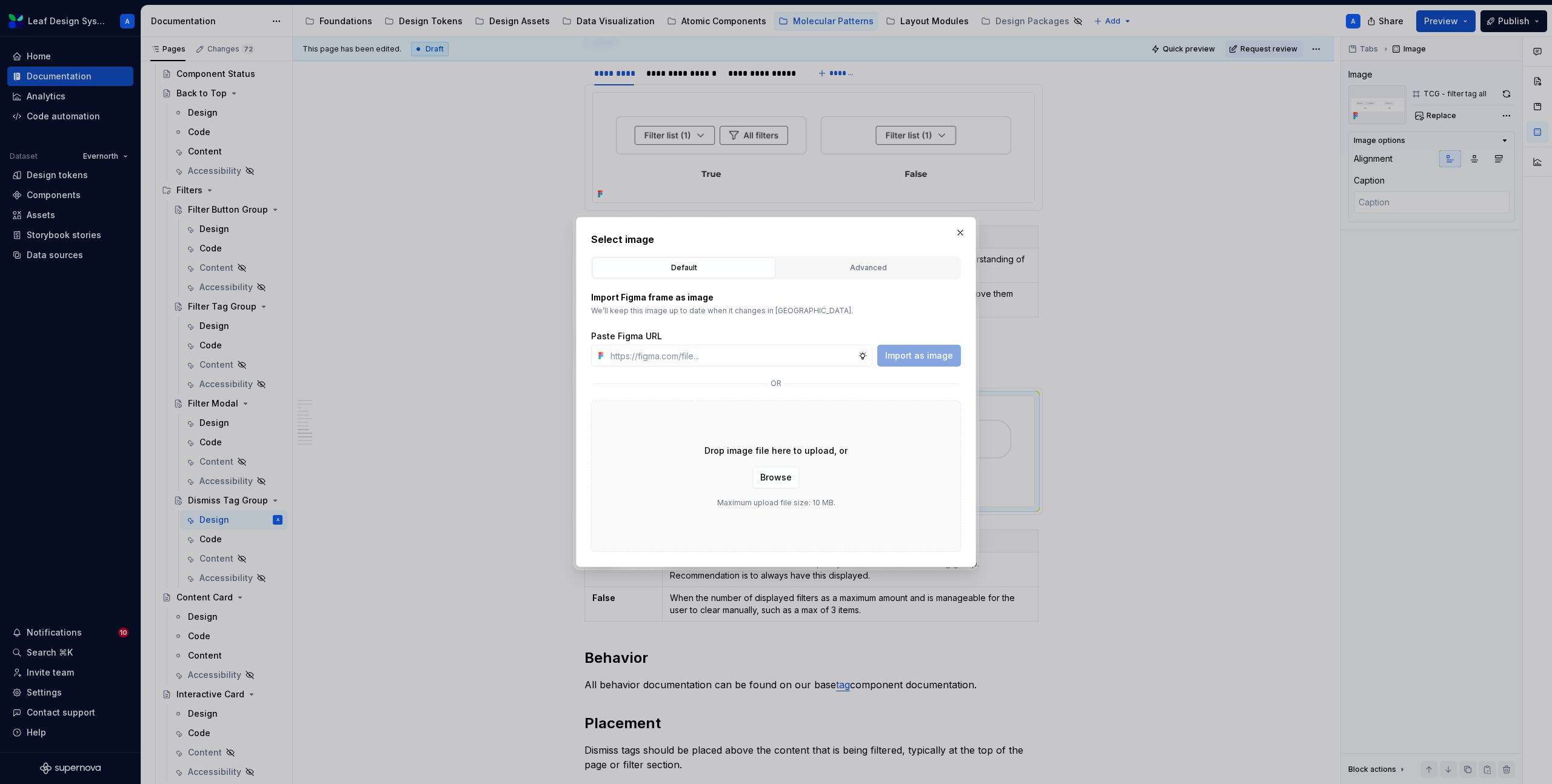
type input "[URL][DOMAIN_NAME]"
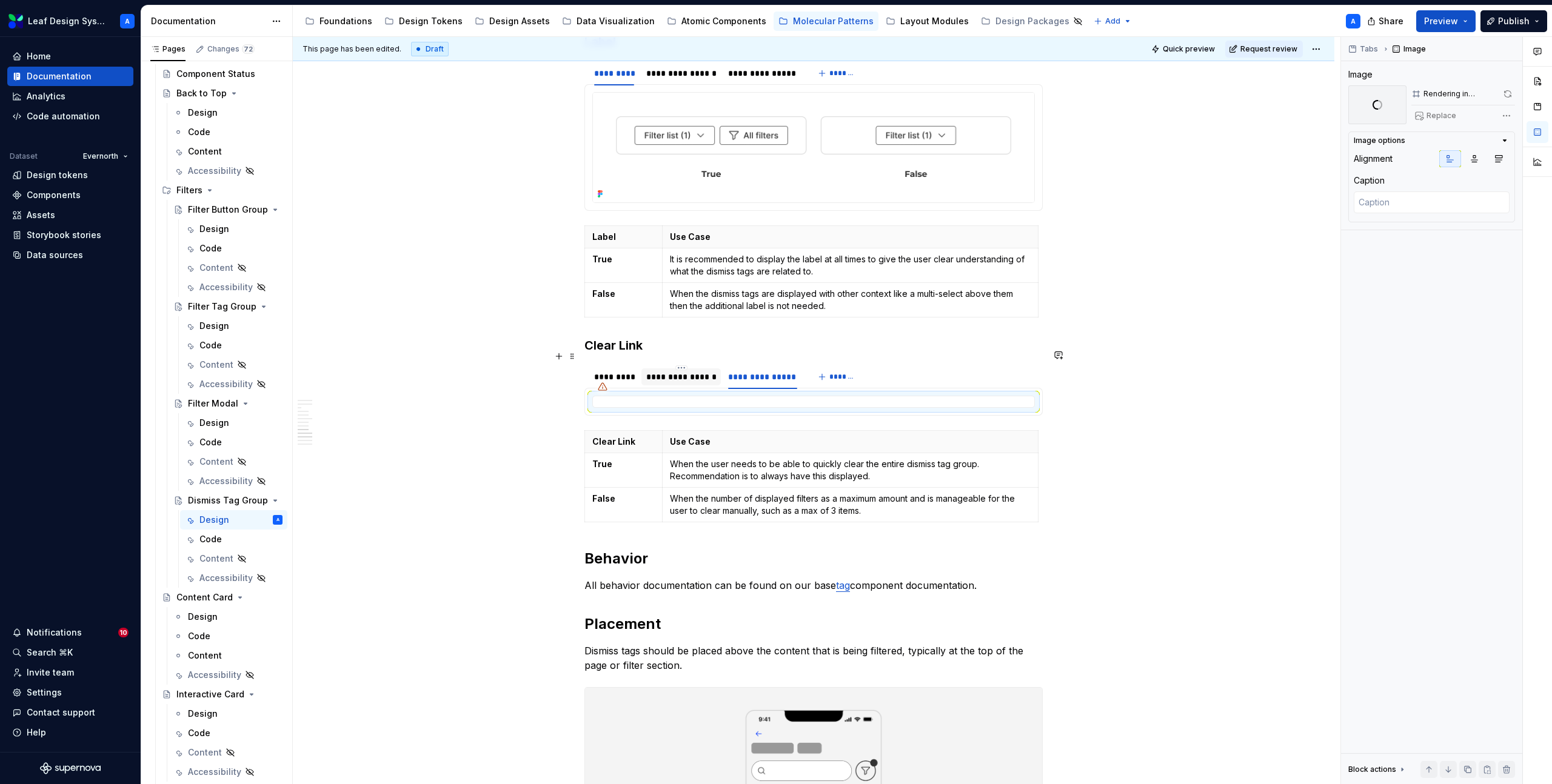
click at [697, 371] on div "**********" at bounding box center [681, 377] width 70 height 12
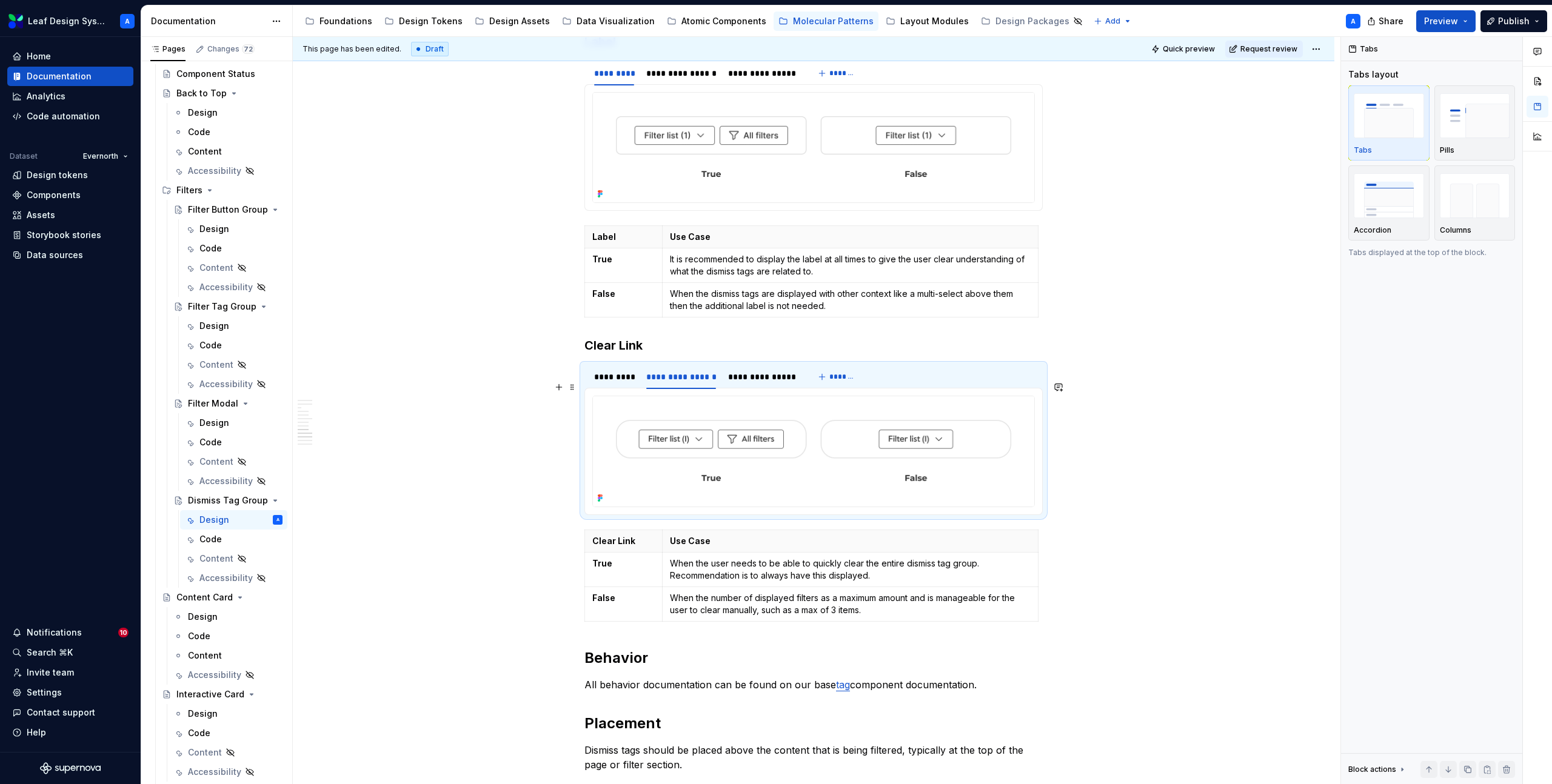
click at [720, 410] on img at bounding box center [813, 451] width 442 height 110
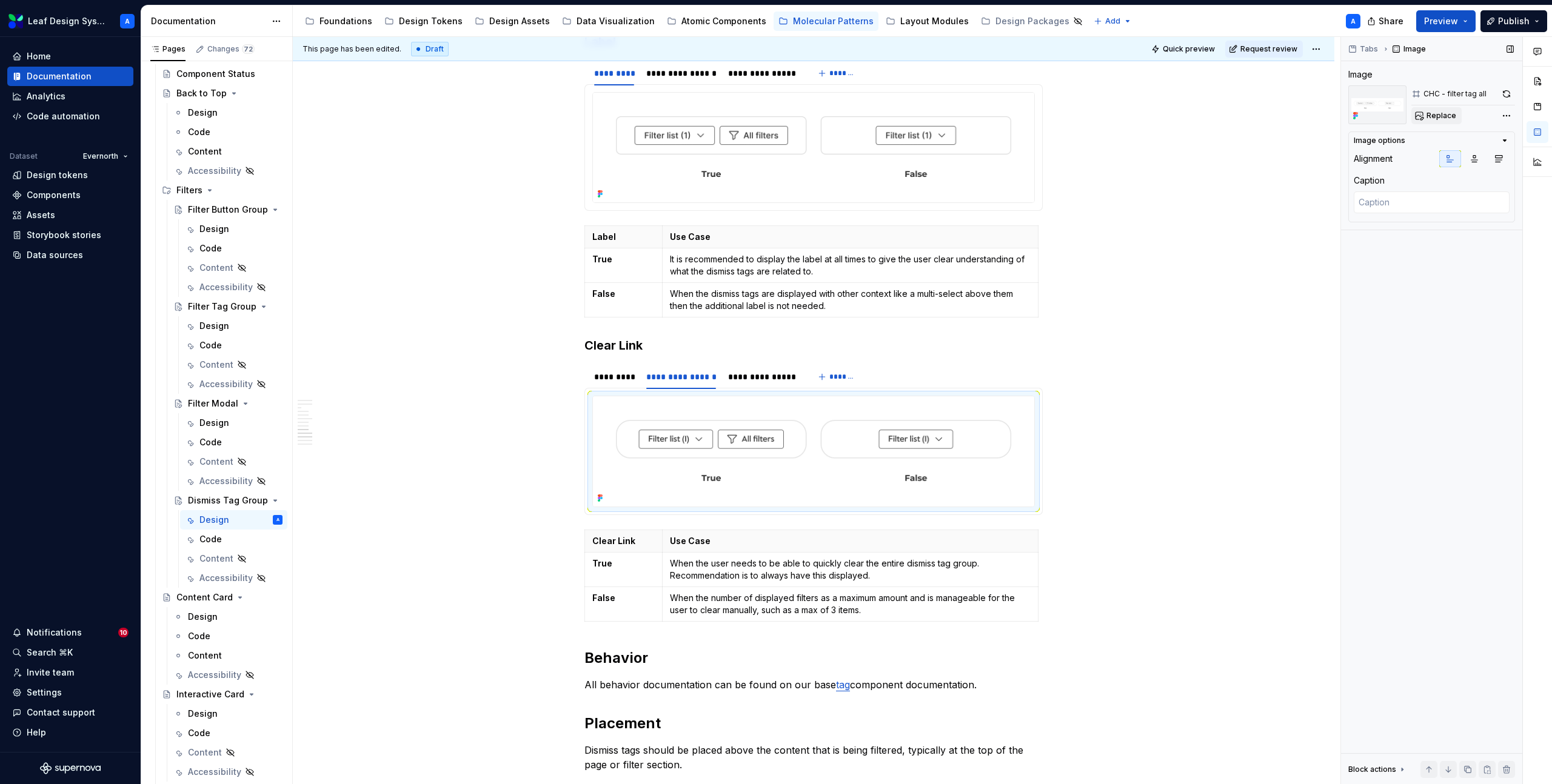
click at [1424, 117] on button "Replace" at bounding box center [1436, 116] width 50 height 17
type textarea "*"
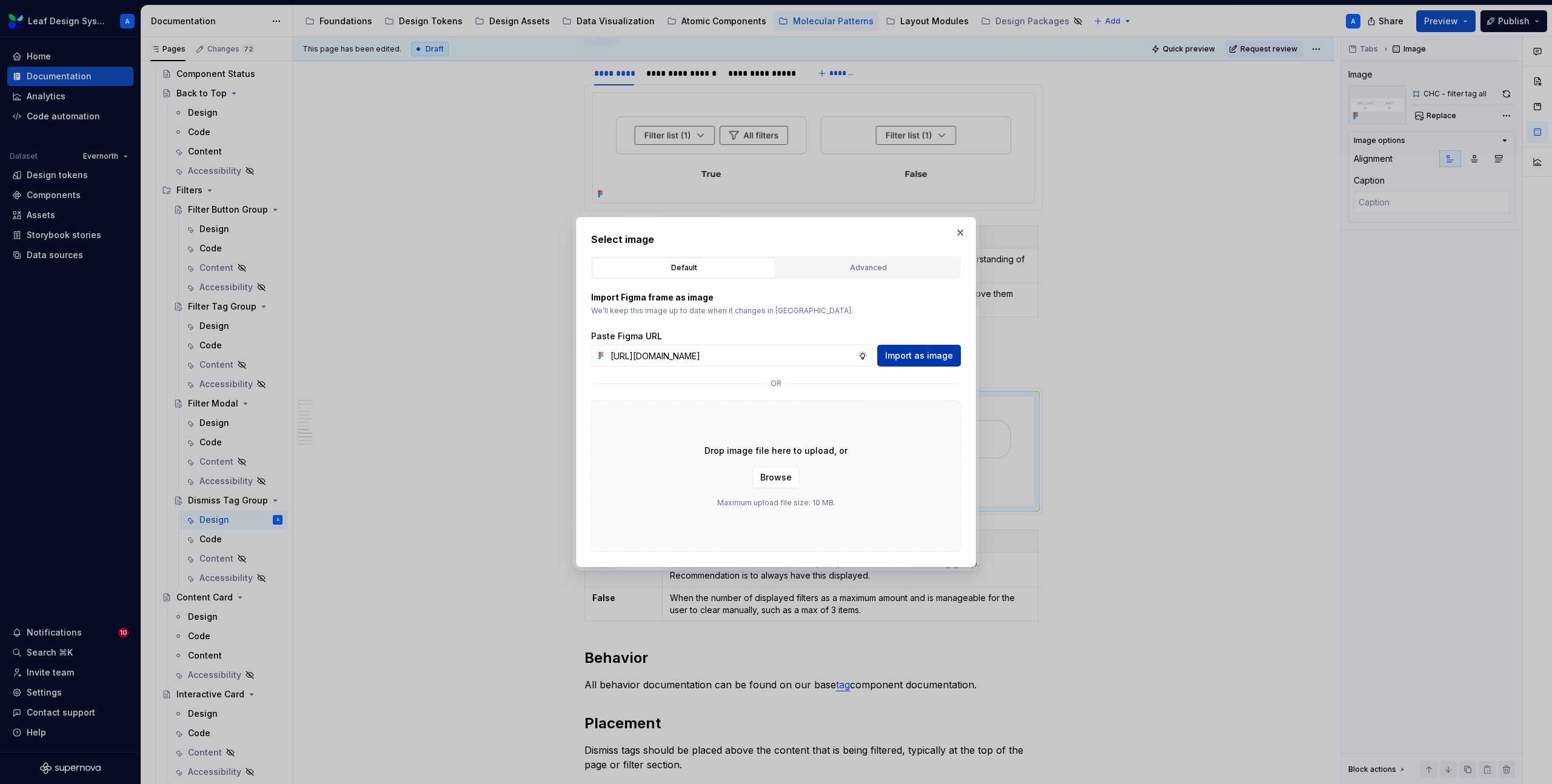
scroll to position [0, 349]
type input "[URL][DOMAIN_NAME]"
click at [948, 359] on span "Import as image" at bounding box center [919, 356] width 68 height 12
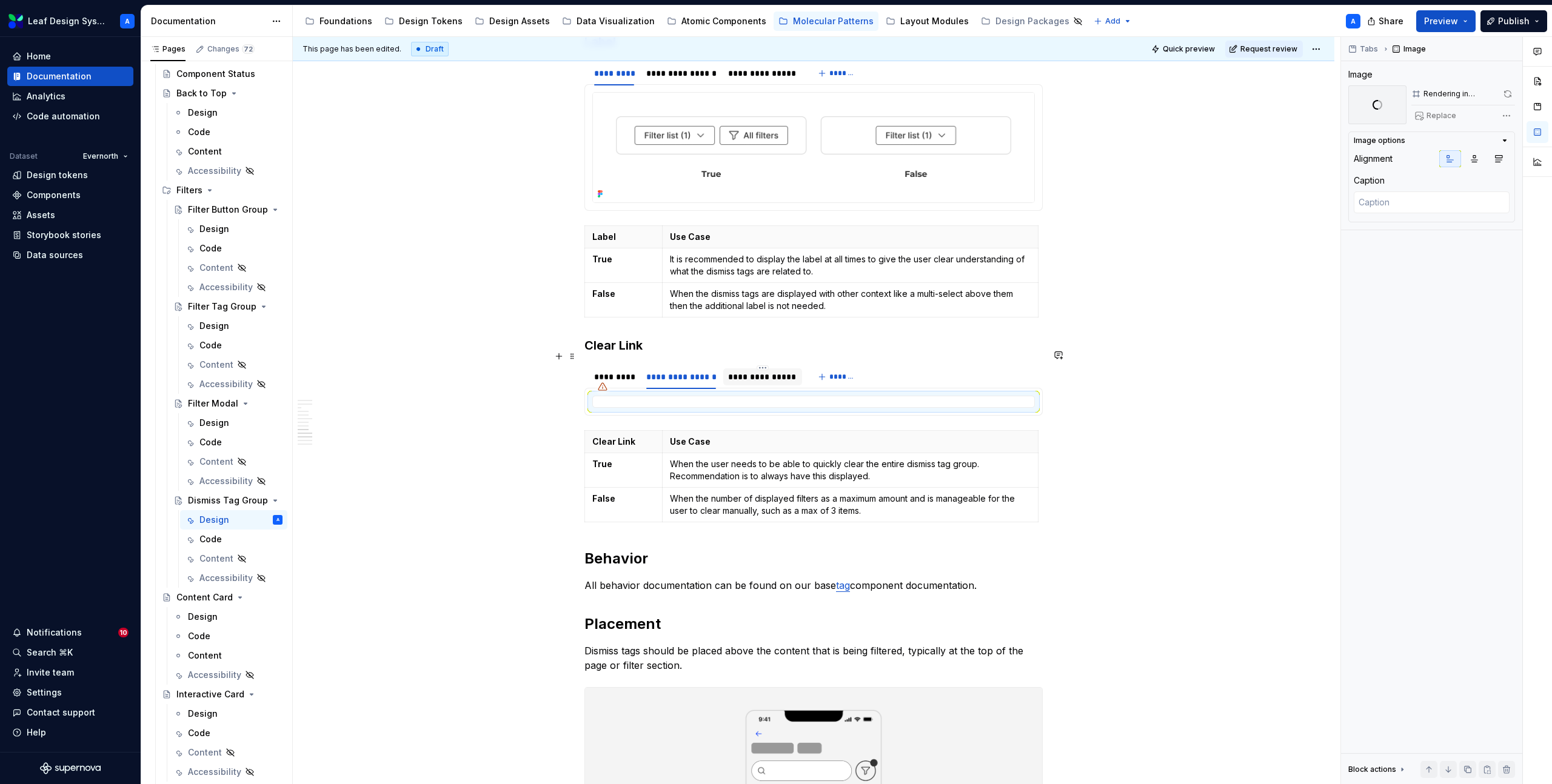
click at [774, 371] on div "**********" at bounding box center [762, 377] width 68 height 12
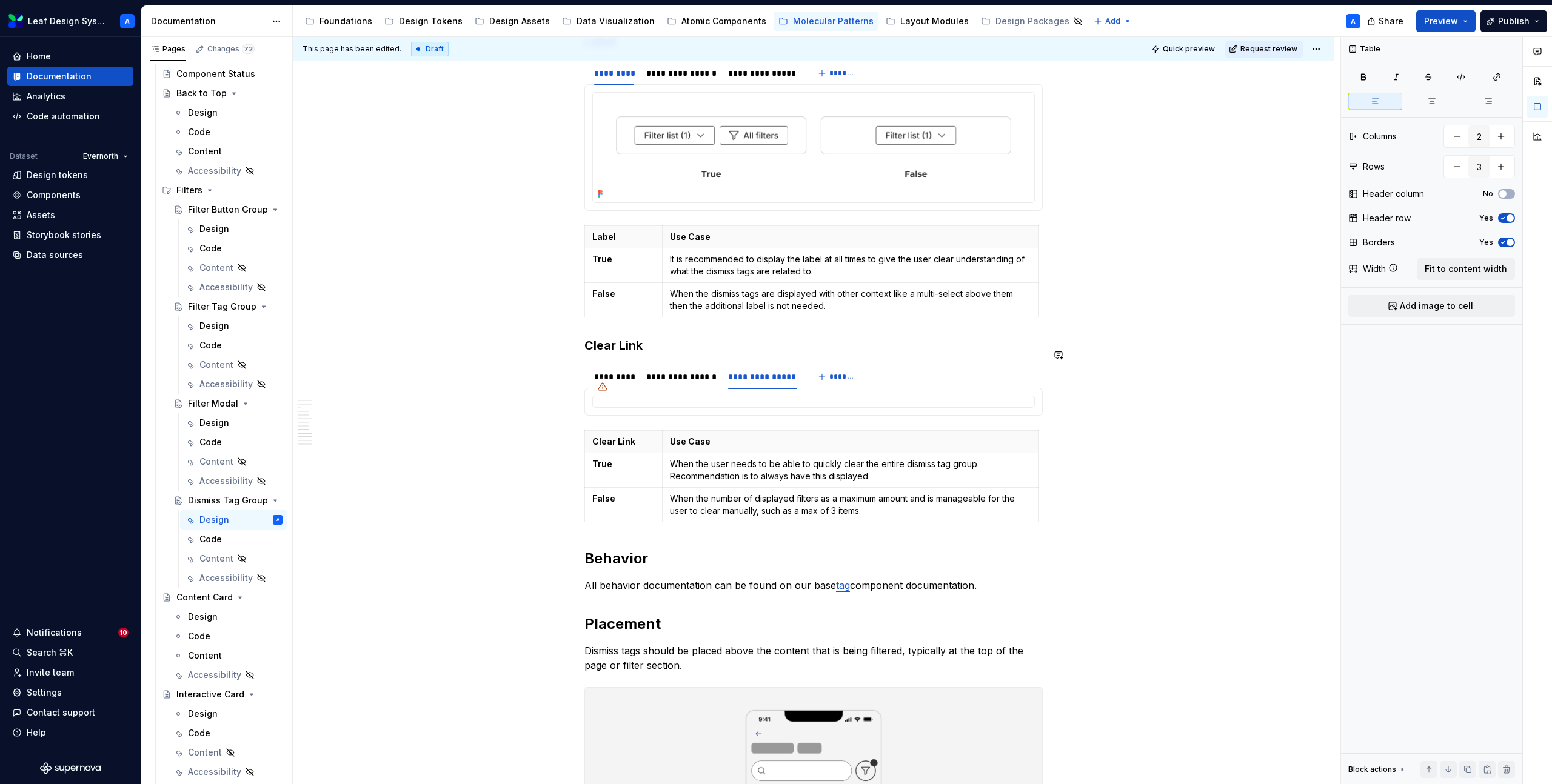
click at [696, 371] on div "**********" at bounding box center [681, 377] width 70 height 12
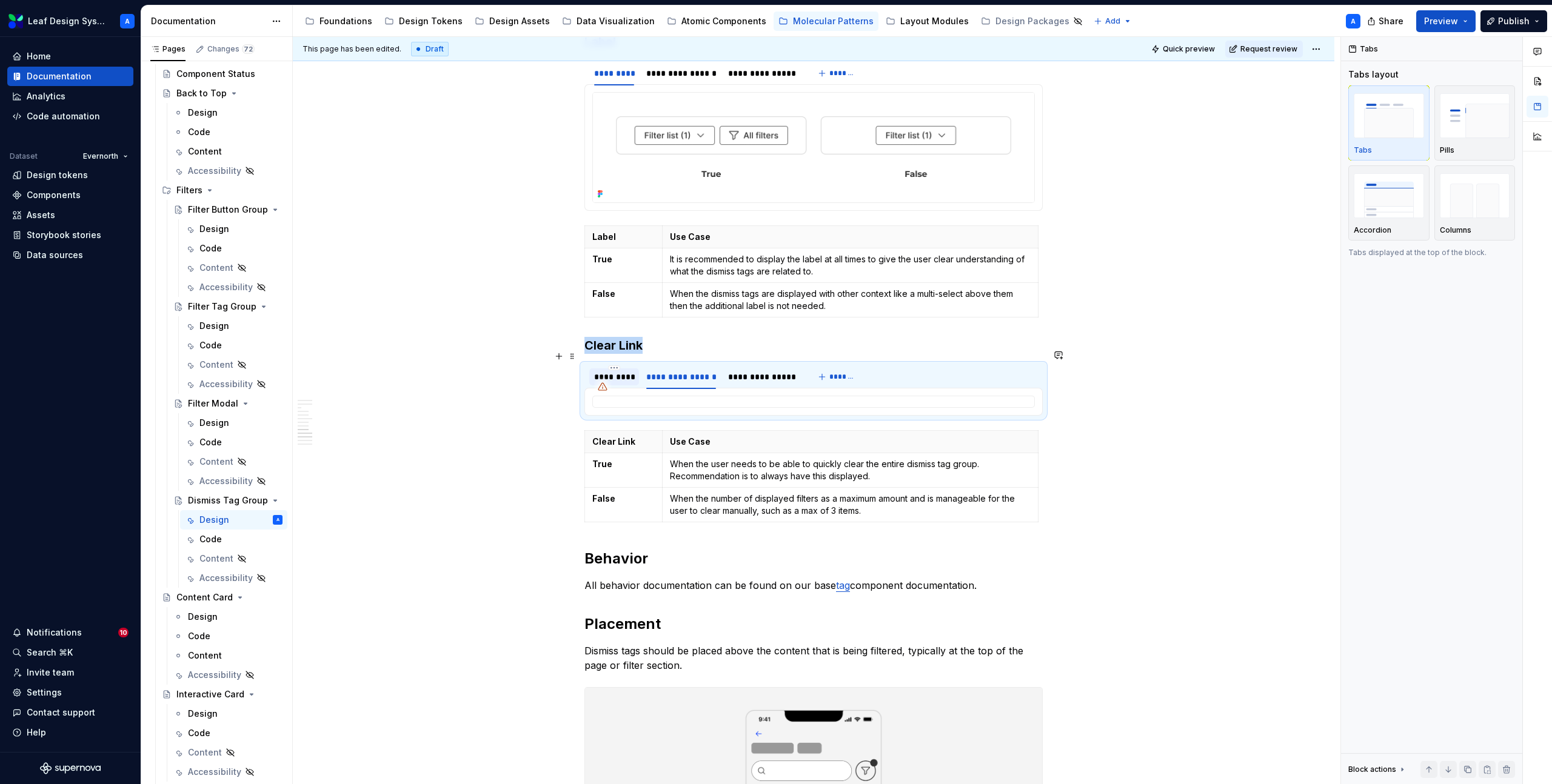
click at [624, 371] on div "*********" at bounding box center [614, 377] width 40 height 12
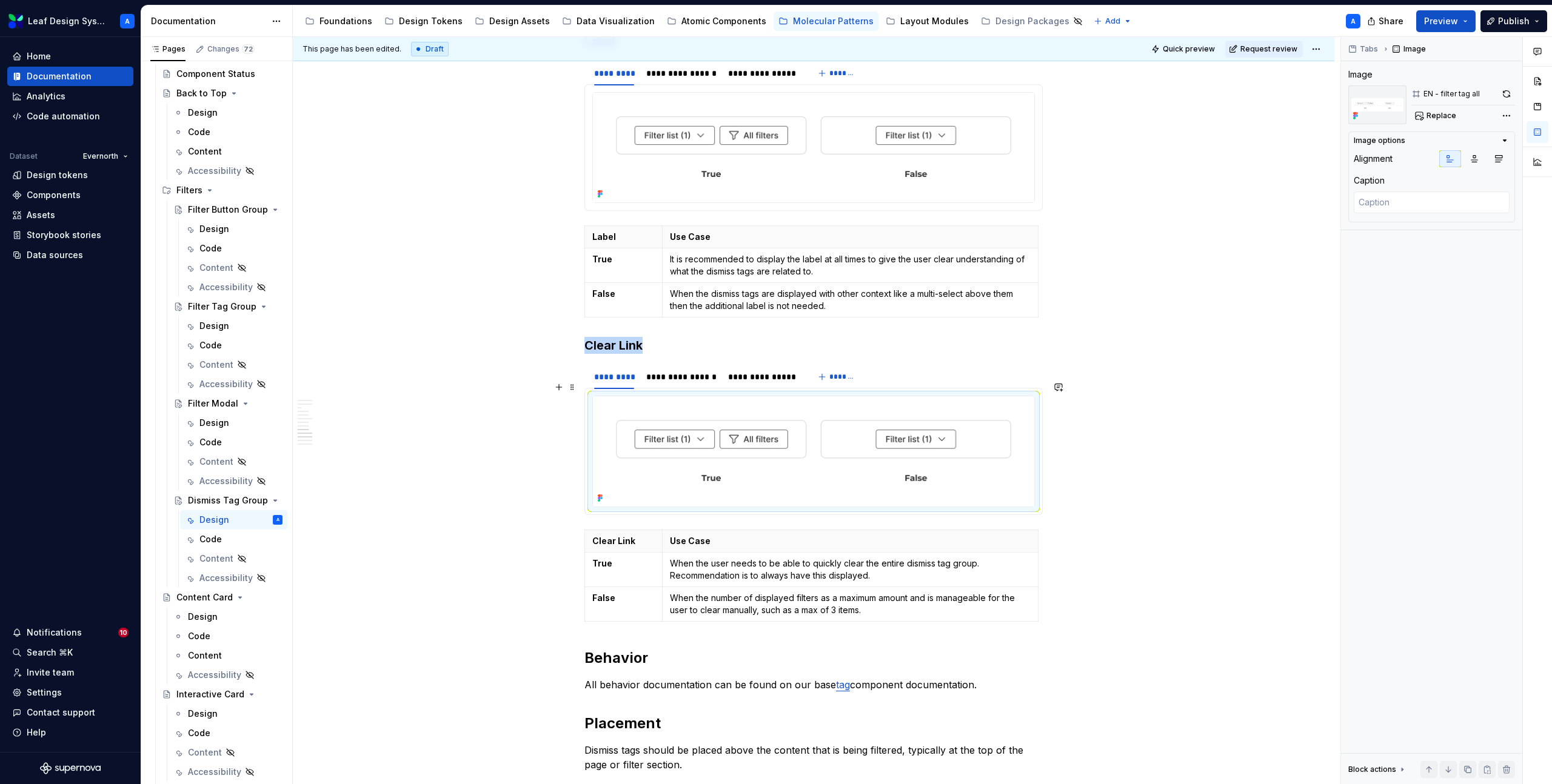
click at [668, 397] on img at bounding box center [813, 451] width 442 height 110
click at [1431, 119] on span "Replace" at bounding box center [1441, 115] width 30 height 10
type textarea "*"
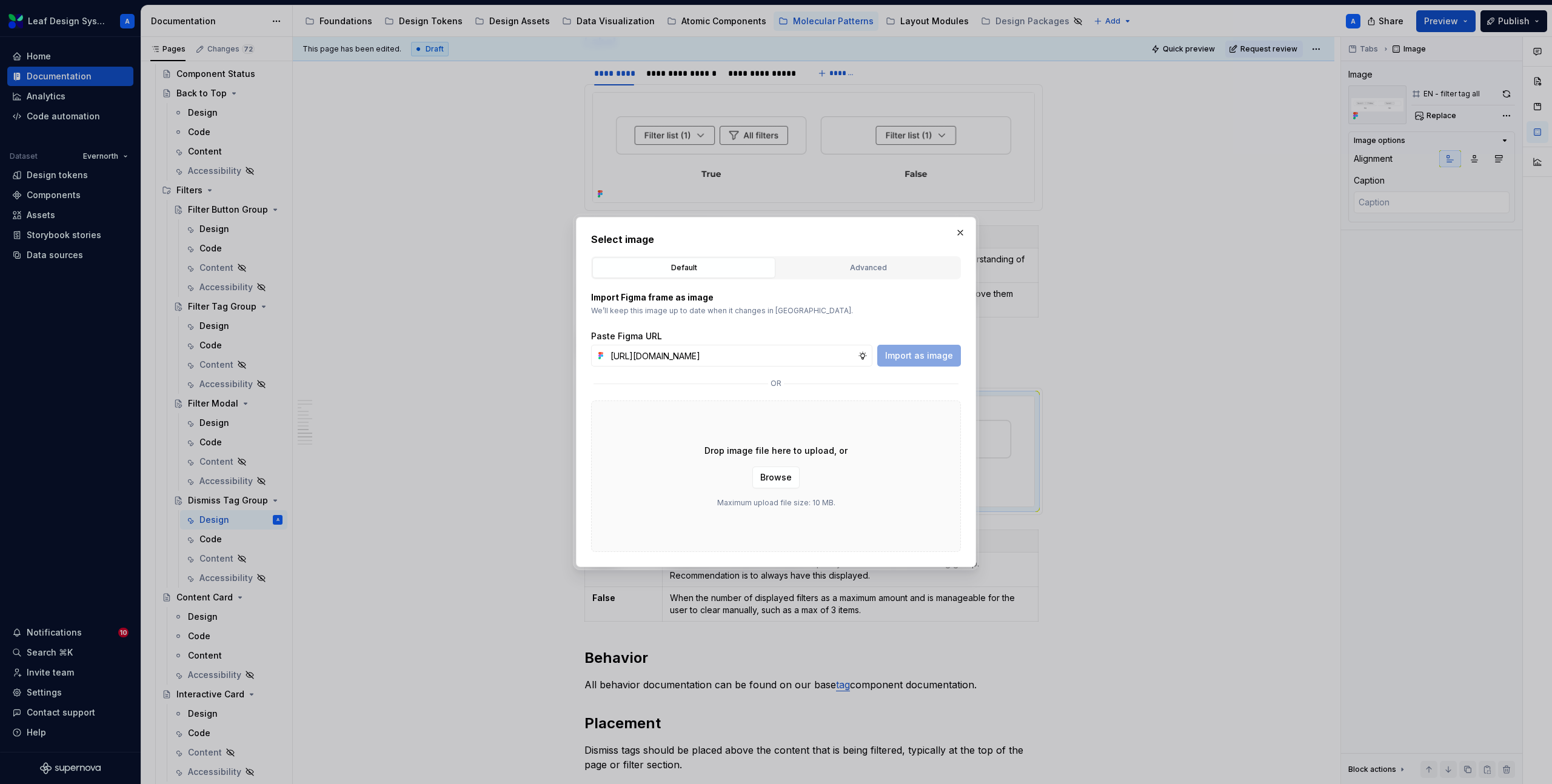
scroll to position [0, 348]
type input "[URL][DOMAIN_NAME]"
click at [925, 354] on span "Import as image" at bounding box center [919, 356] width 68 height 12
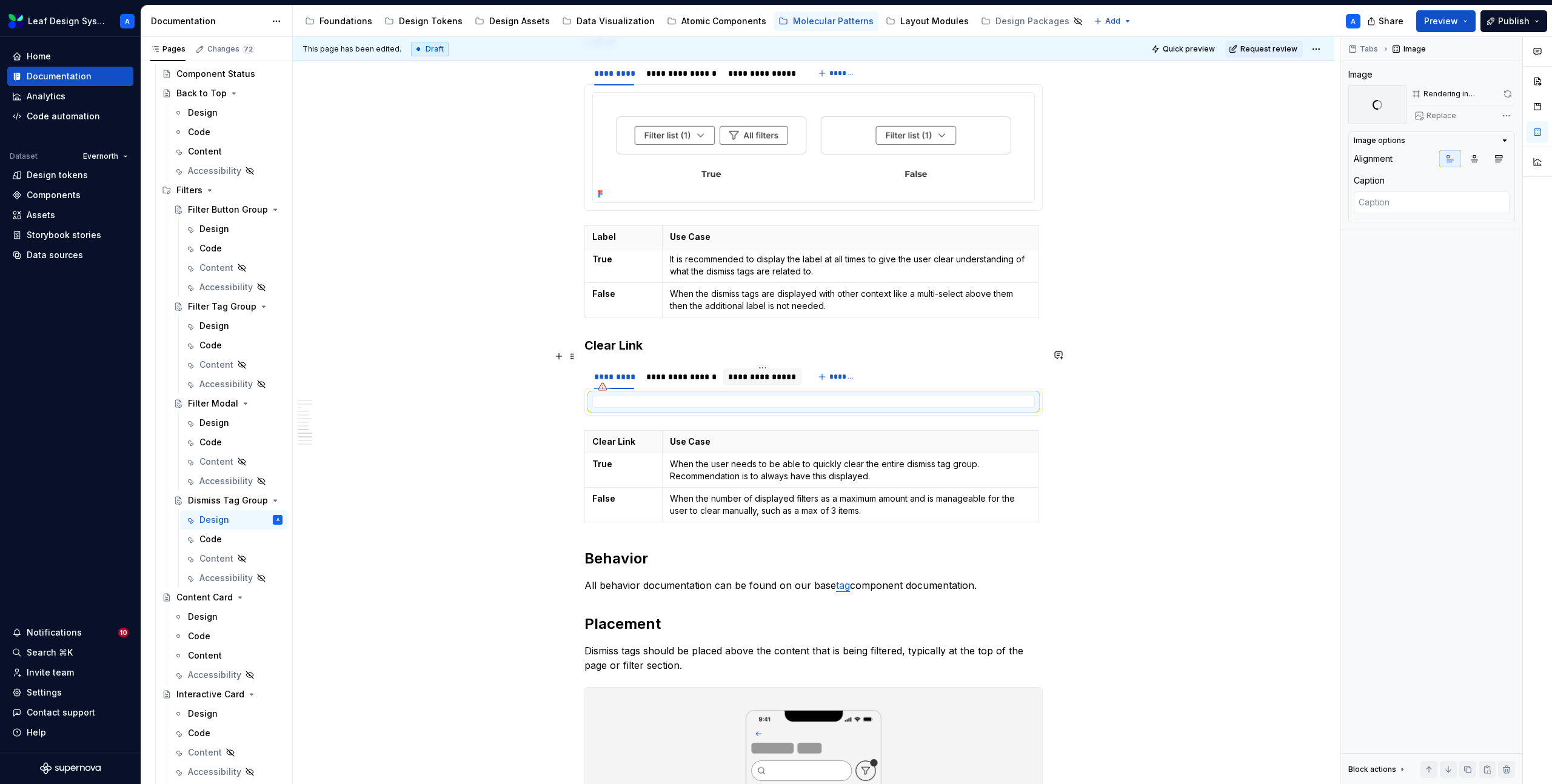
click at [755, 365] on div "**********" at bounding box center [762, 376] width 78 height 23
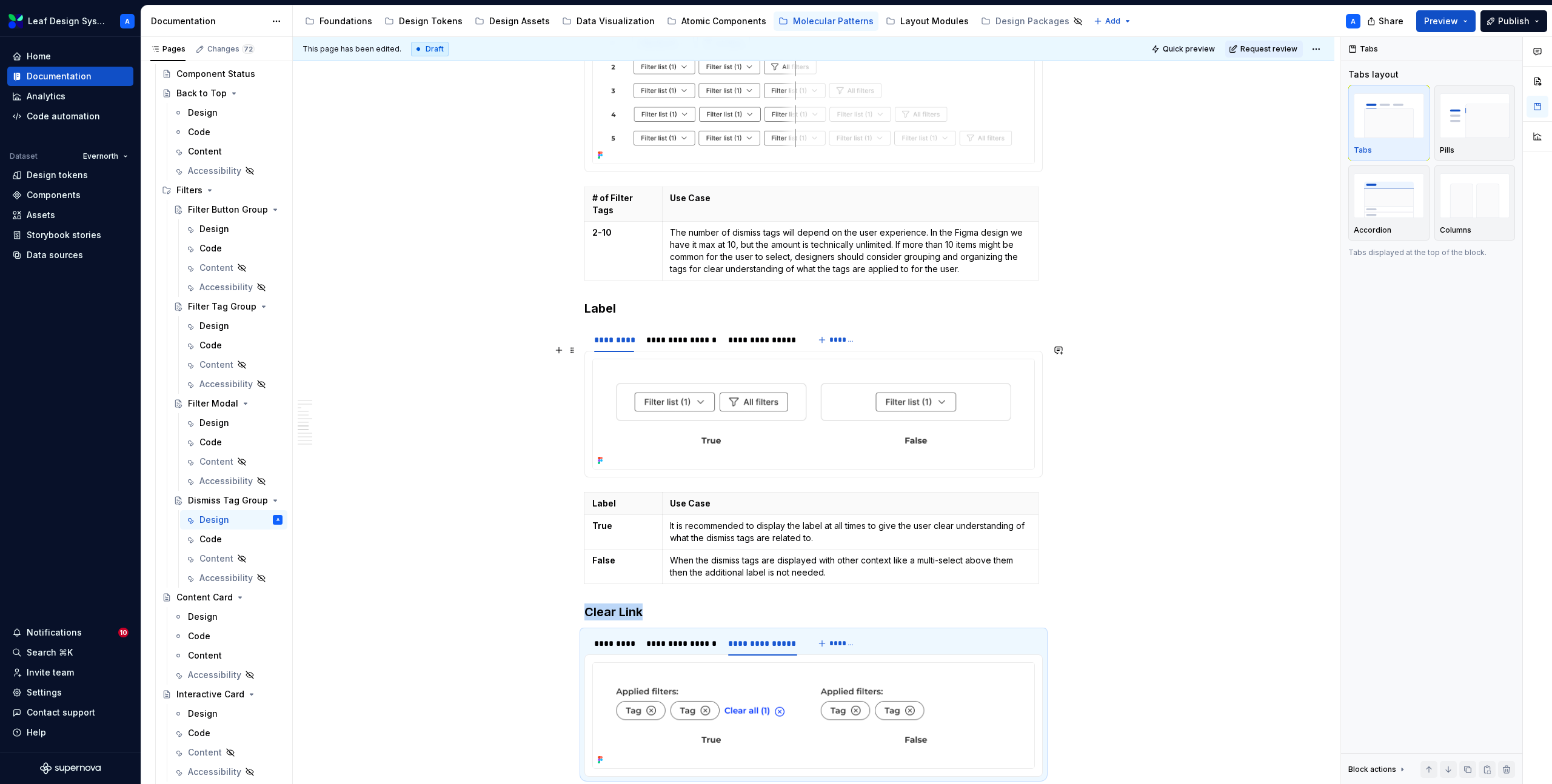
scroll to position [1703, 0]
click at [738, 396] on img at bounding box center [813, 415] width 442 height 110
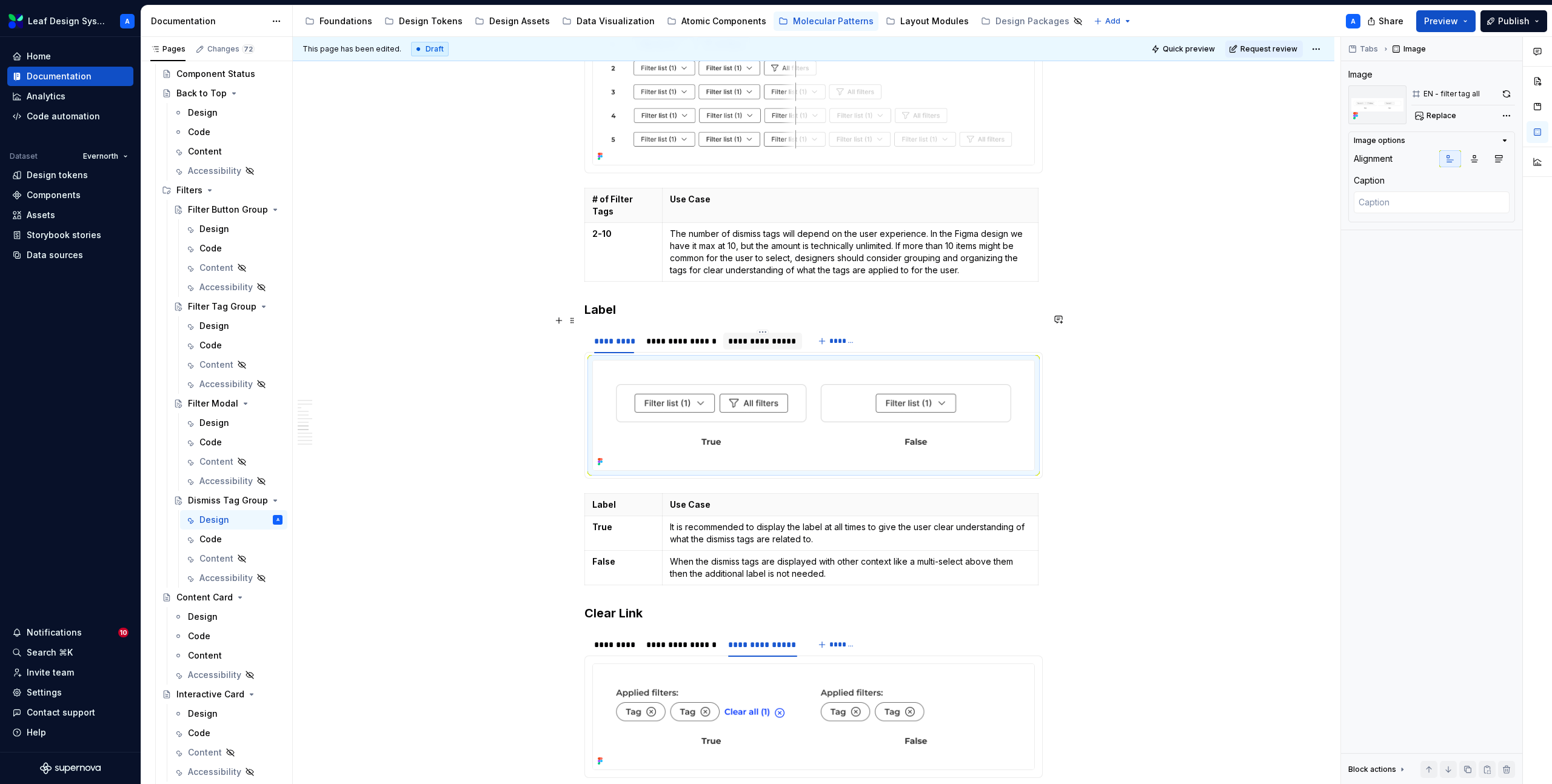
click at [744, 335] on div "**********" at bounding box center [762, 341] width 68 height 12
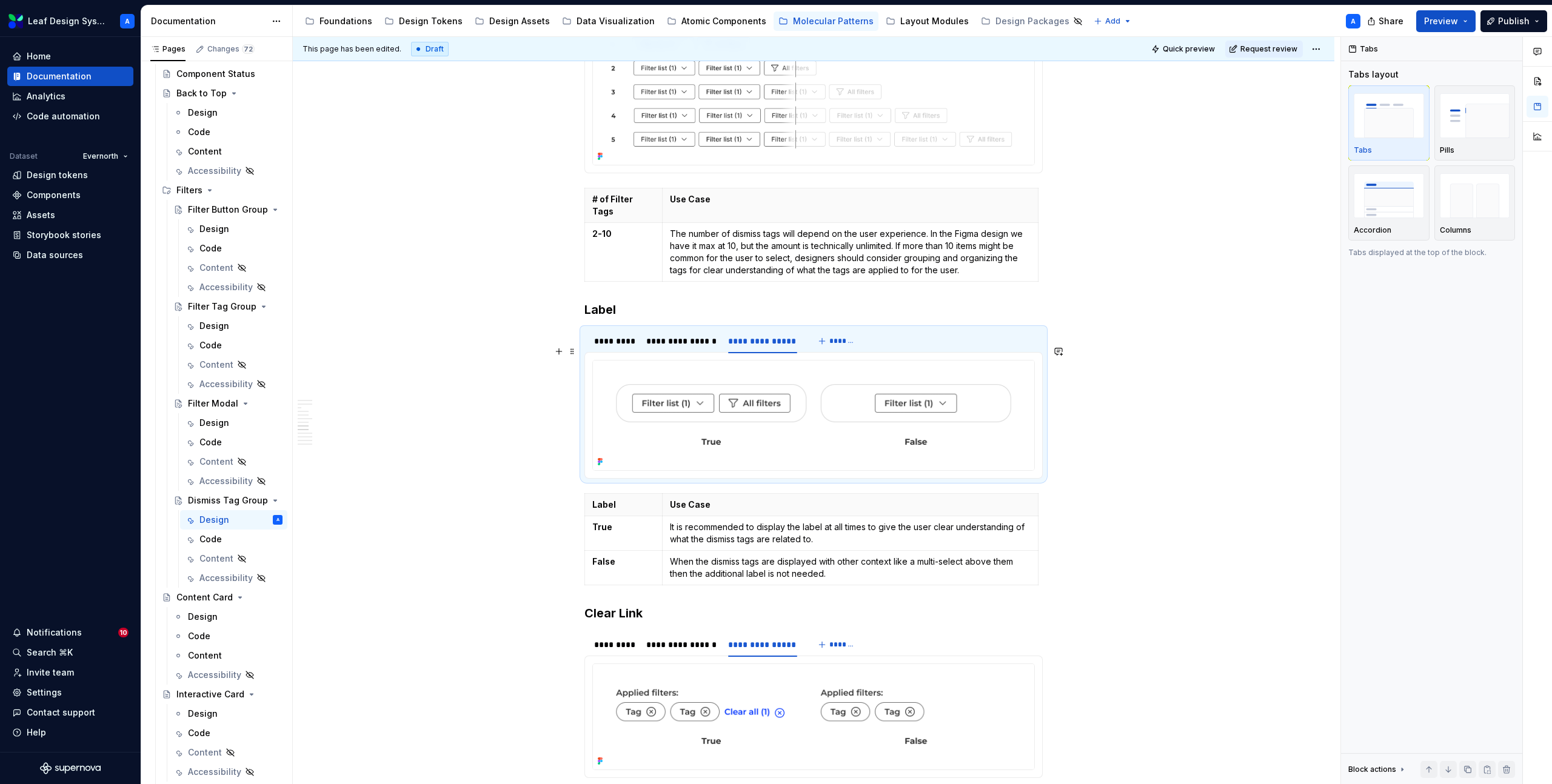
click at [751, 379] on img at bounding box center [813, 415] width 442 height 110
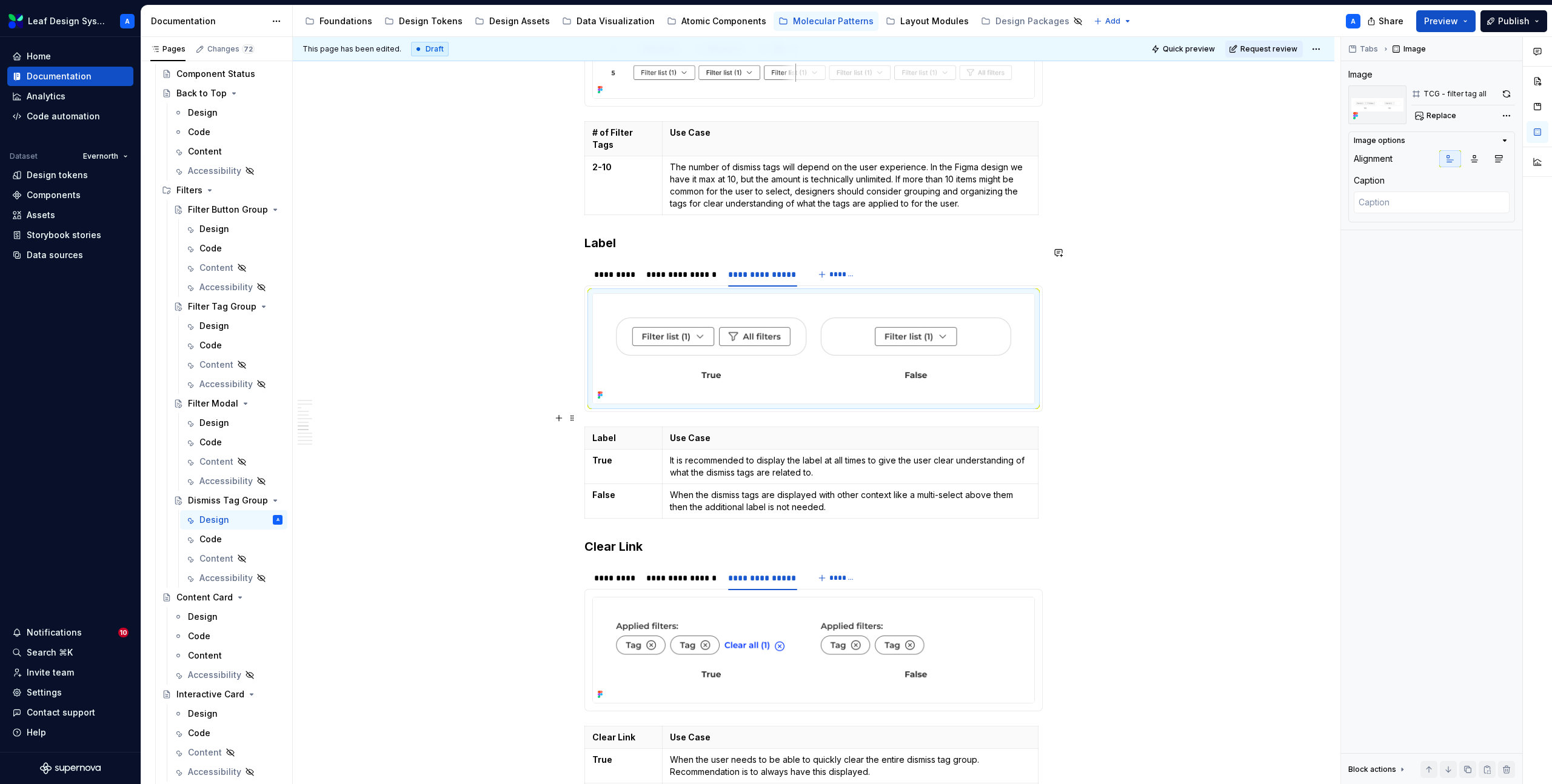
scroll to position [1785, 0]
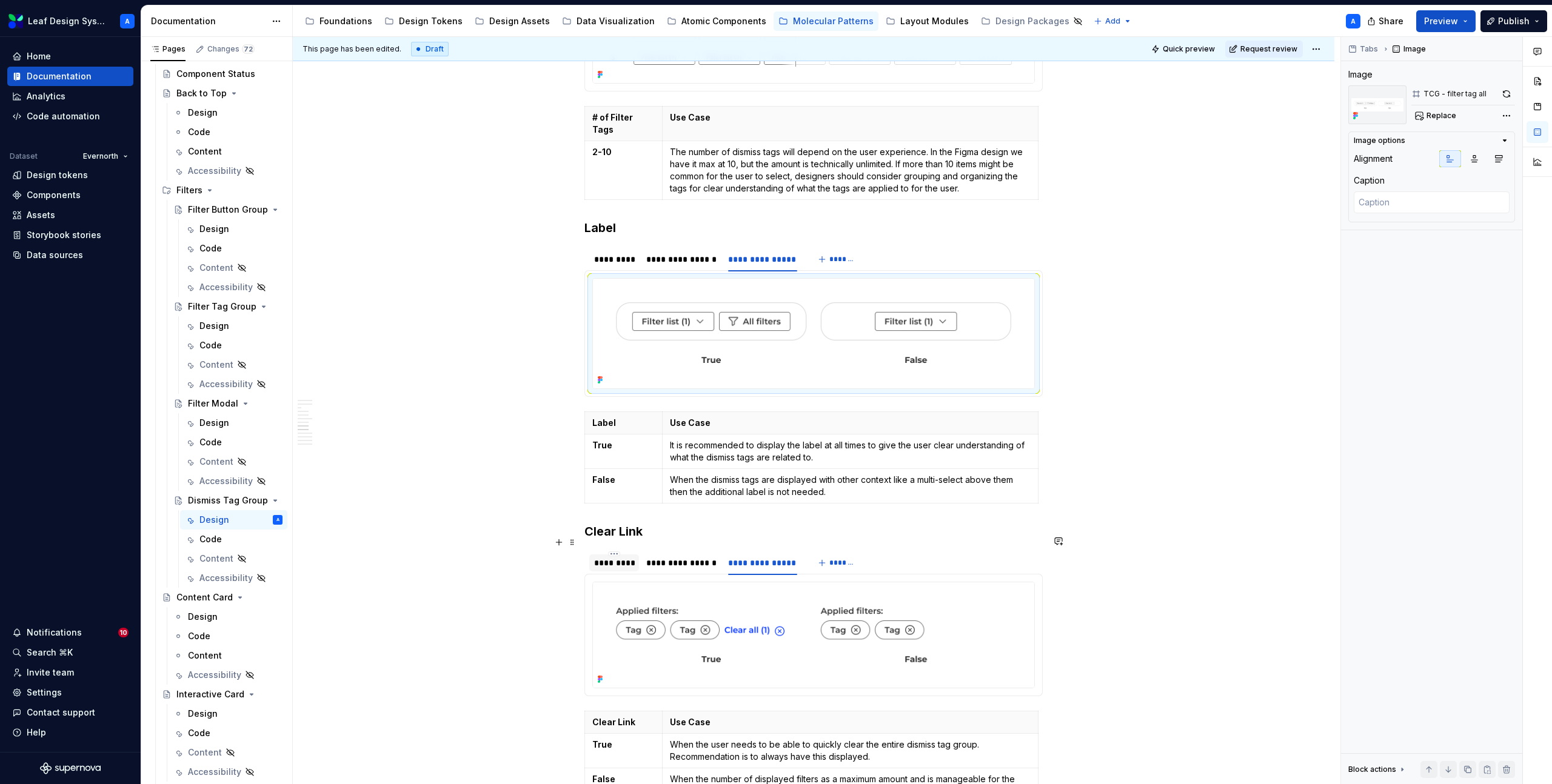
click at [608, 557] on div "*********" at bounding box center [614, 563] width 40 height 12
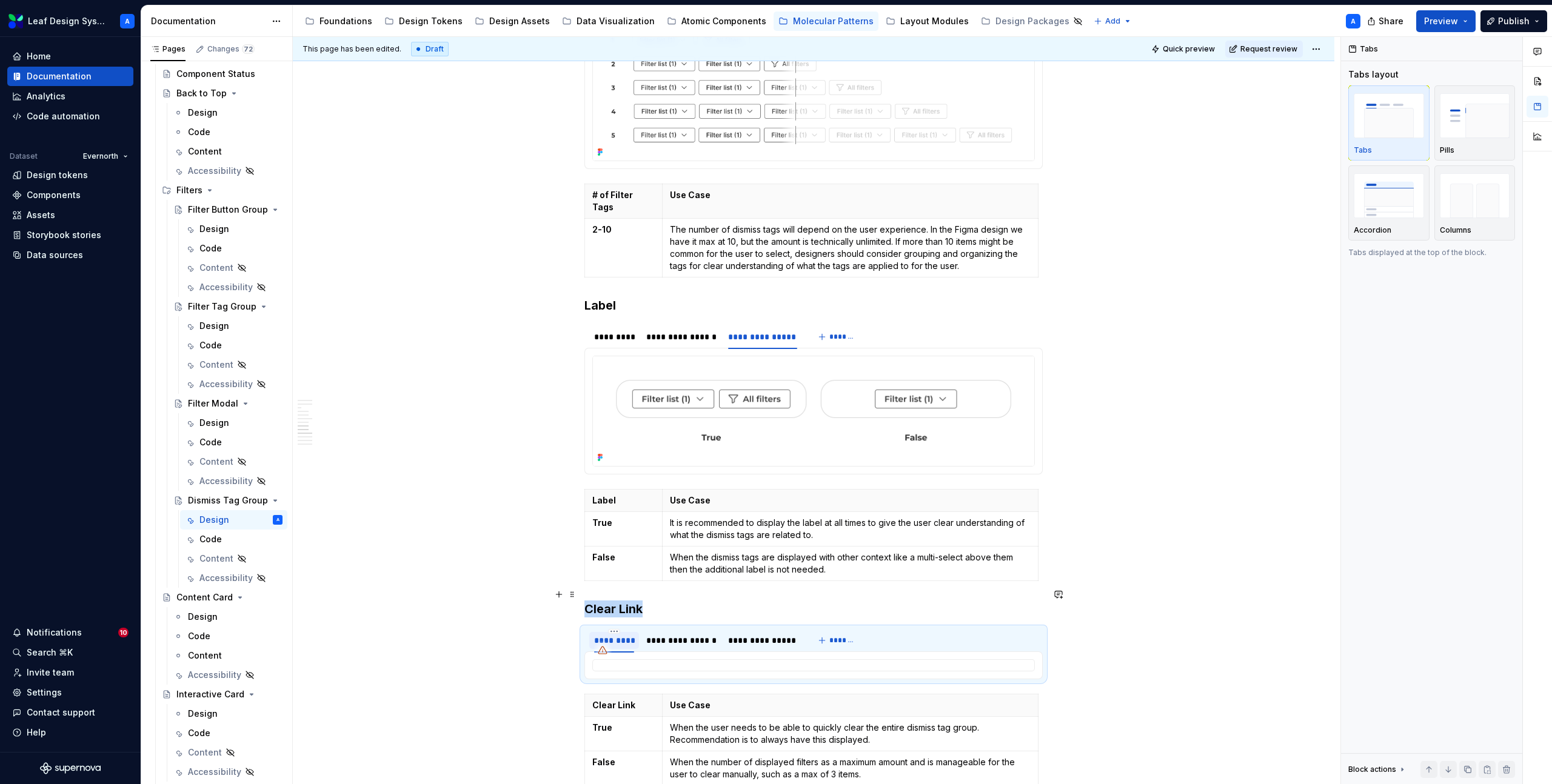
scroll to position [1688, 0]
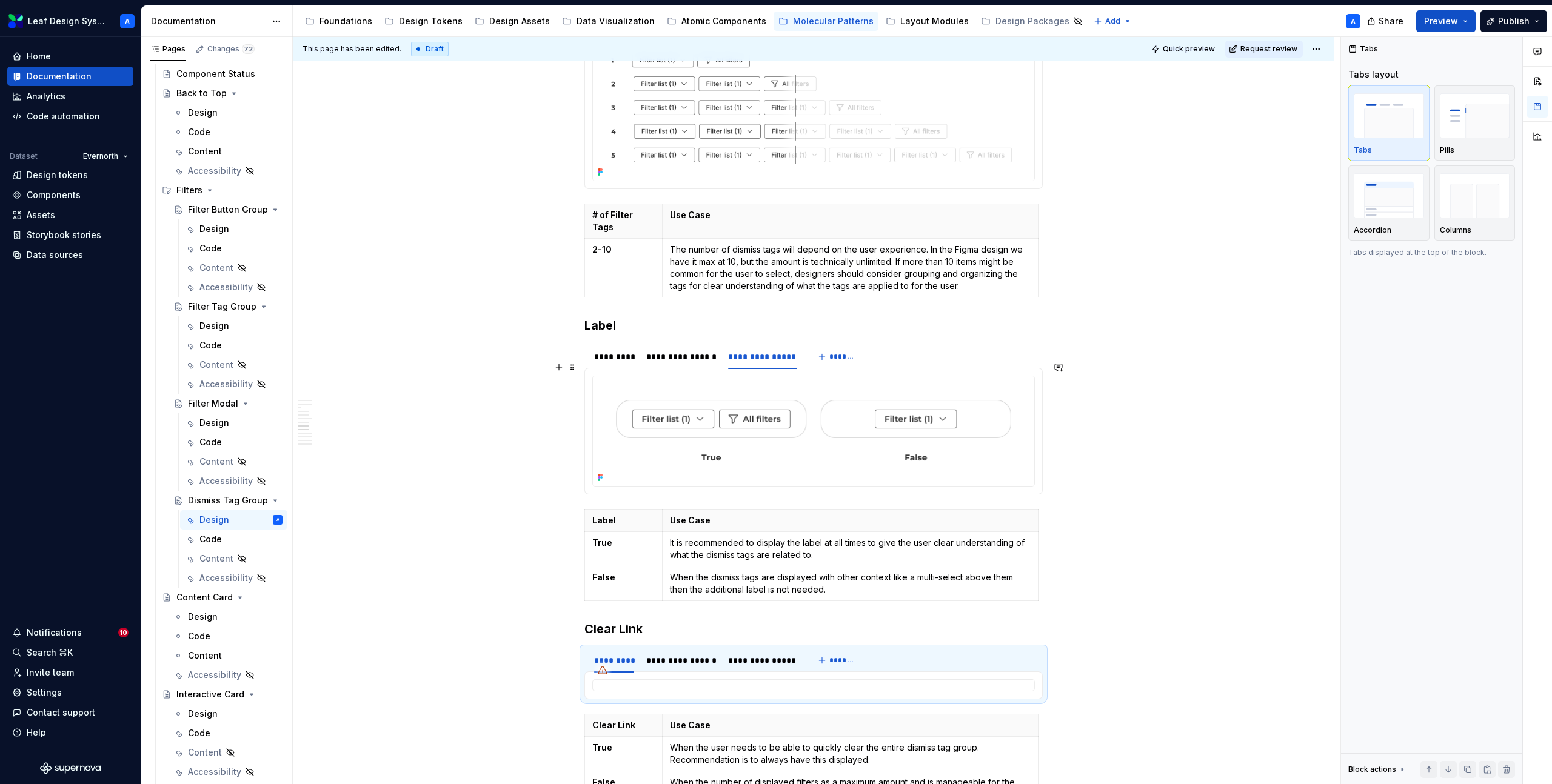
click at [754, 404] on img at bounding box center [813, 431] width 442 height 110
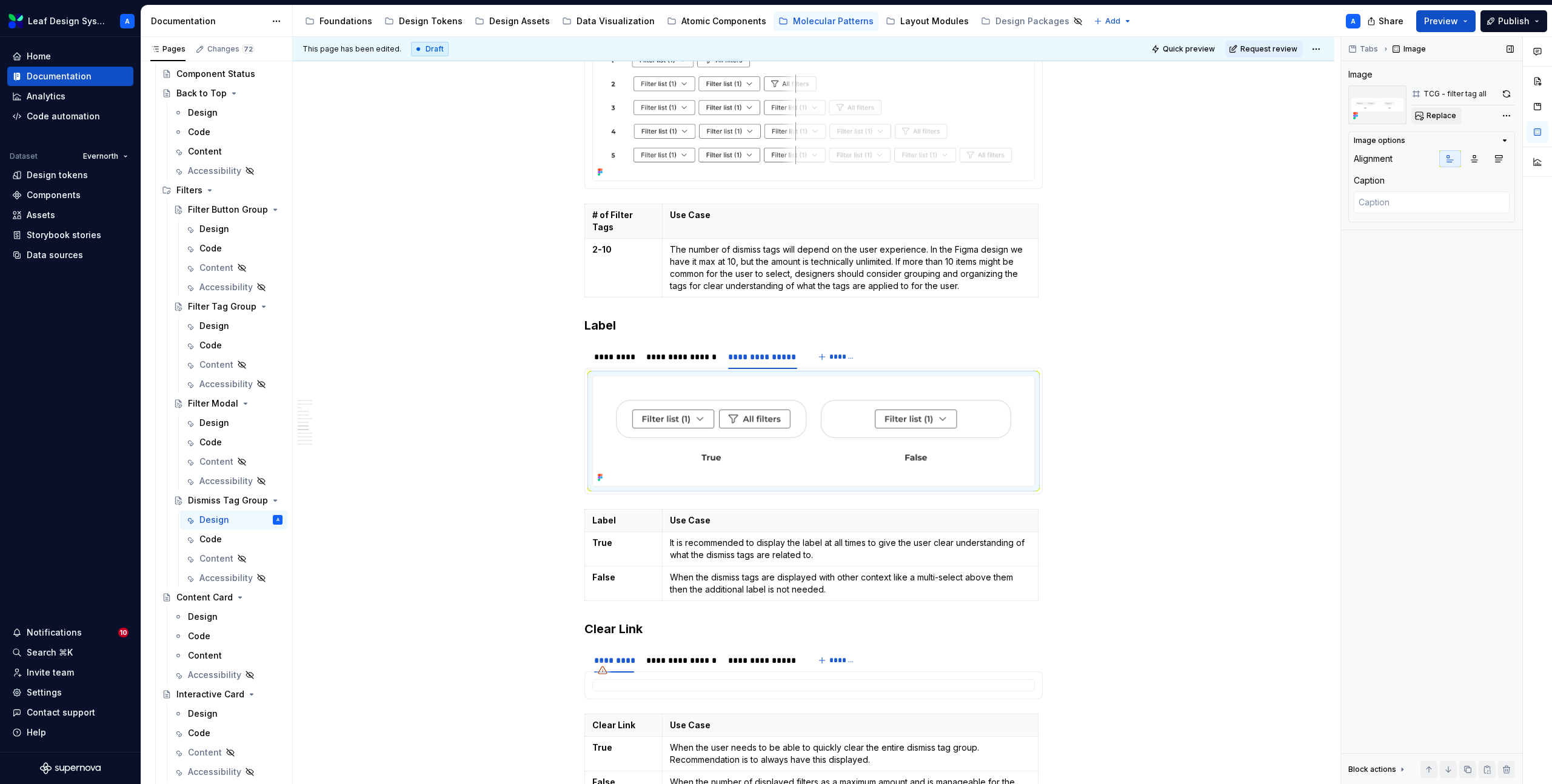
click at [1440, 113] on span "Replace" at bounding box center [1441, 115] width 30 height 10
type textarea "*"
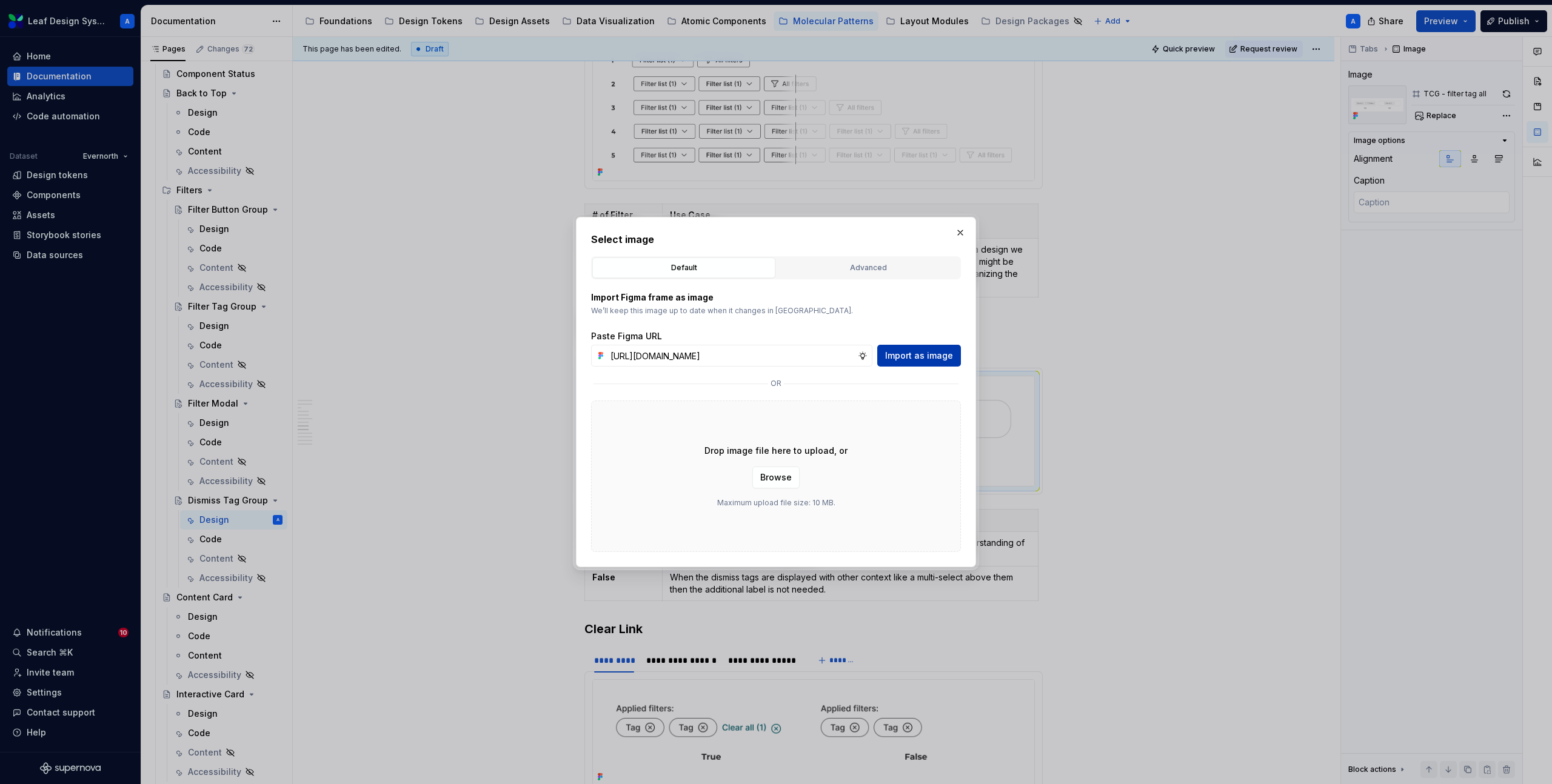
scroll to position [0, 348]
type input "[URL][DOMAIN_NAME]"
click at [914, 352] on span "Import as image" at bounding box center [919, 356] width 68 height 12
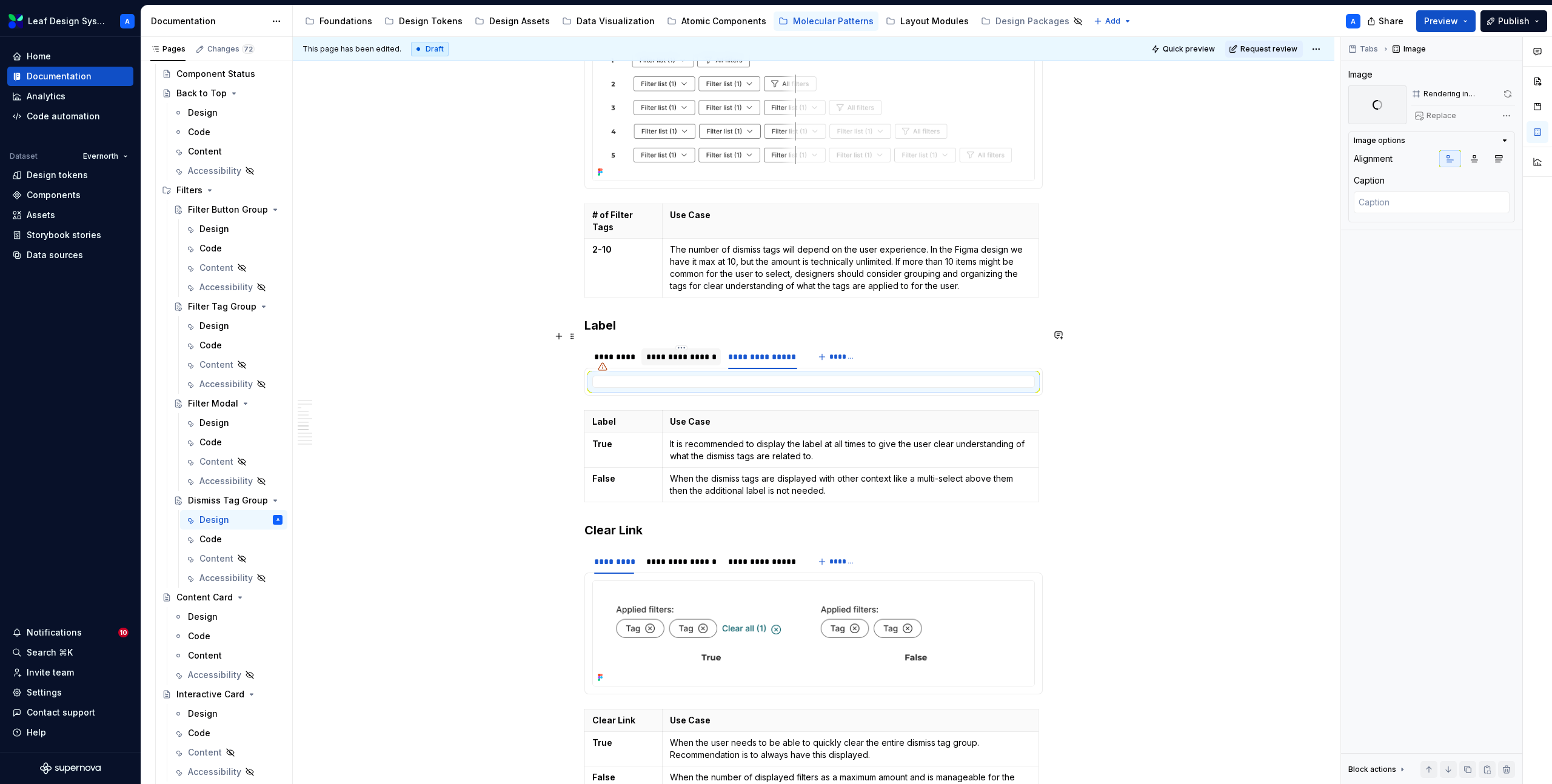
click at [699, 351] on div "**********" at bounding box center [681, 357] width 70 height 12
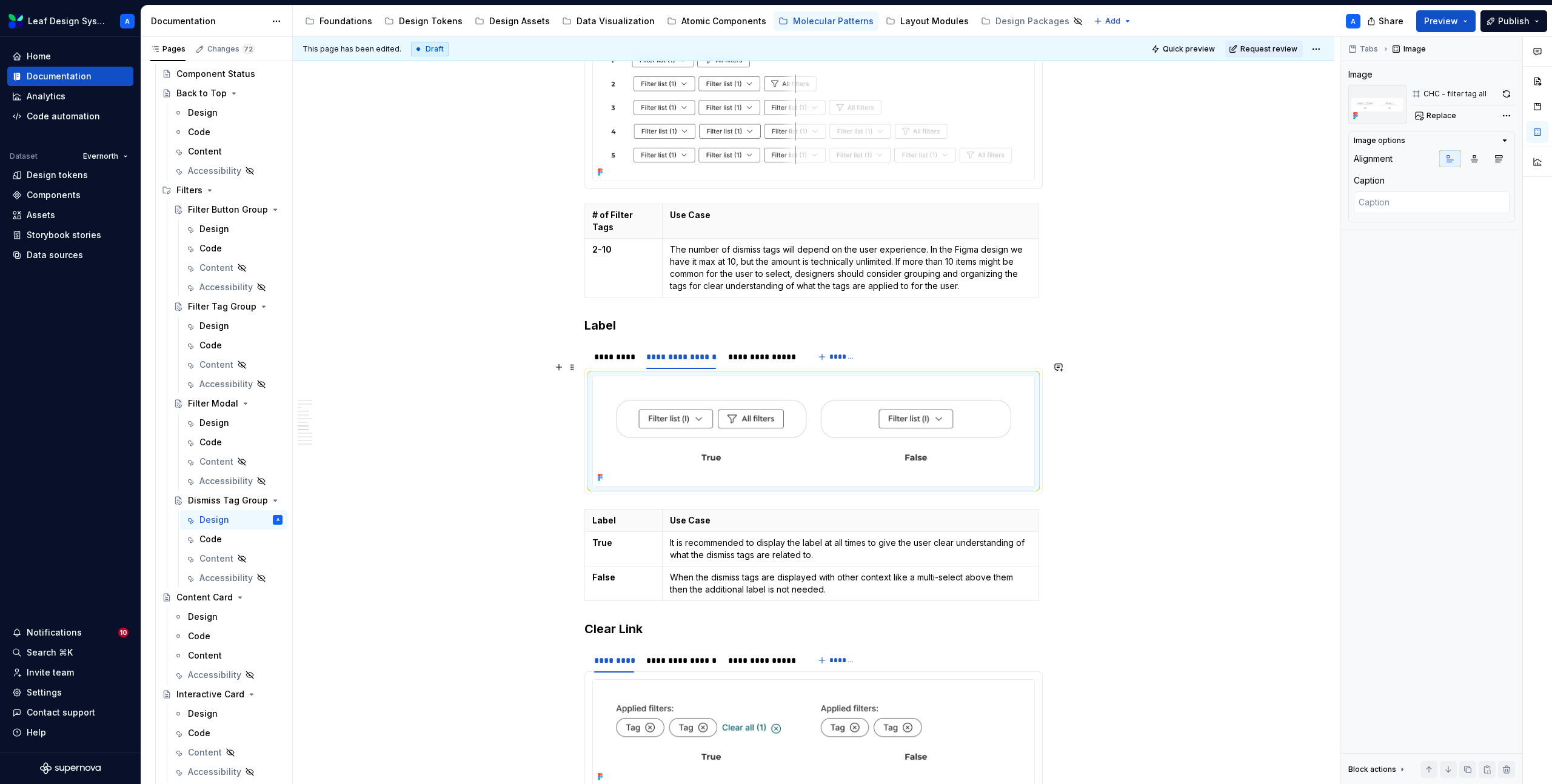
click at [718, 376] on img at bounding box center [813, 431] width 442 height 110
click at [1441, 113] on span "Replace" at bounding box center [1441, 115] width 30 height 10
type textarea "*"
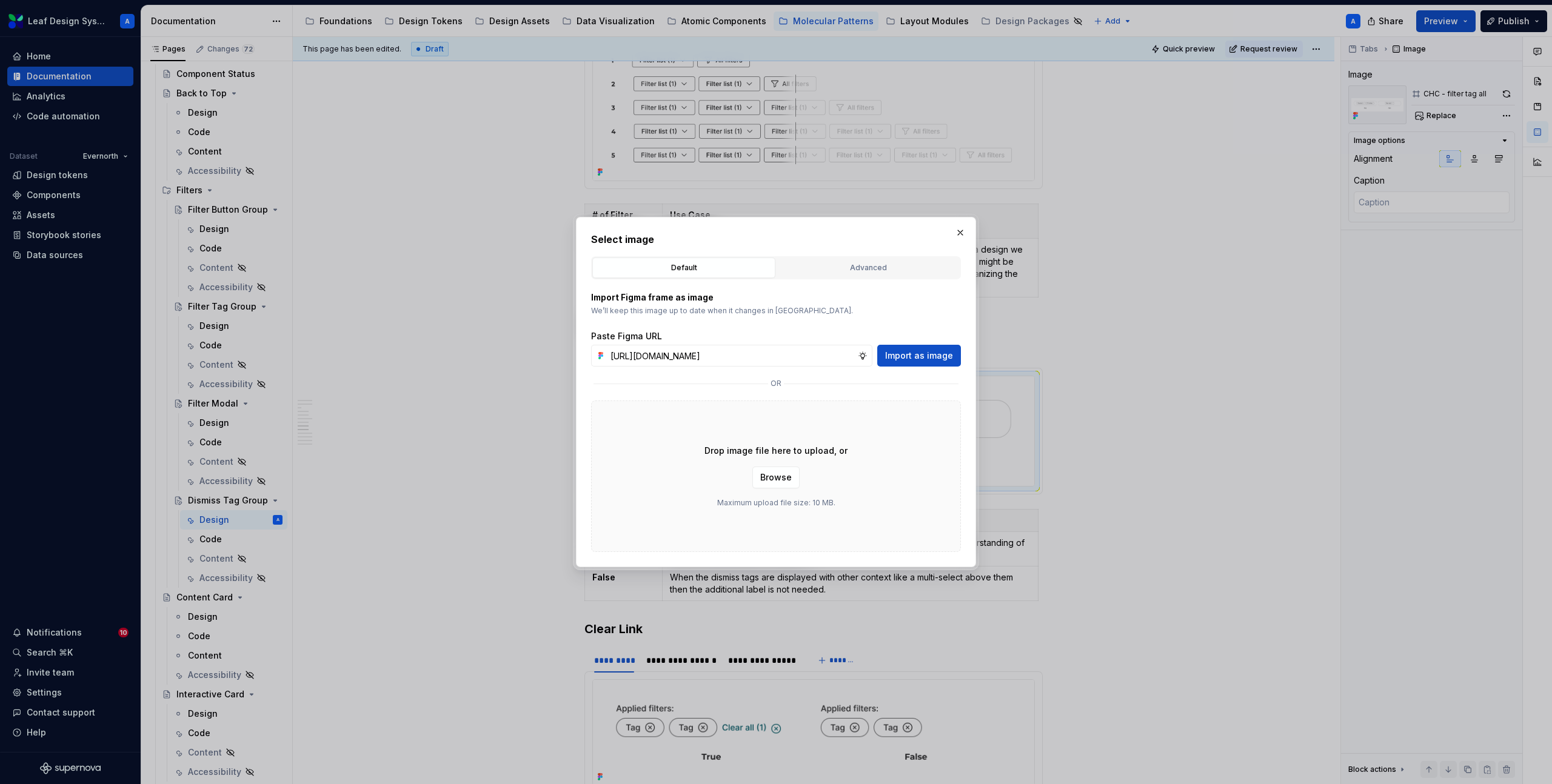
scroll to position [0, 348]
type input "[URL][DOMAIN_NAME]"
click at [919, 363] on button "Import as image" at bounding box center [919, 356] width 83 height 22
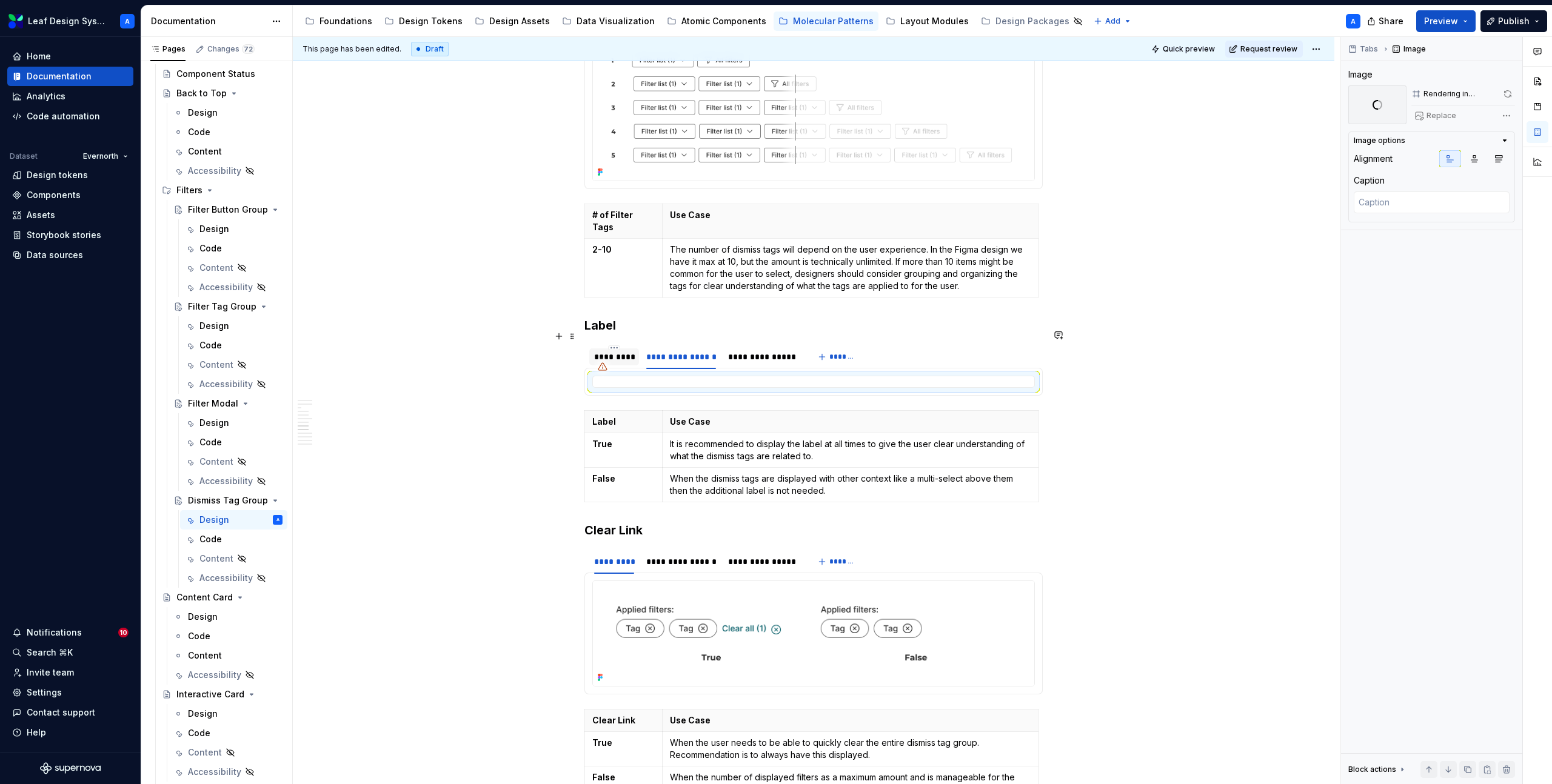
click at [624, 351] on div "*********" at bounding box center [614, 357] width 40 height 12
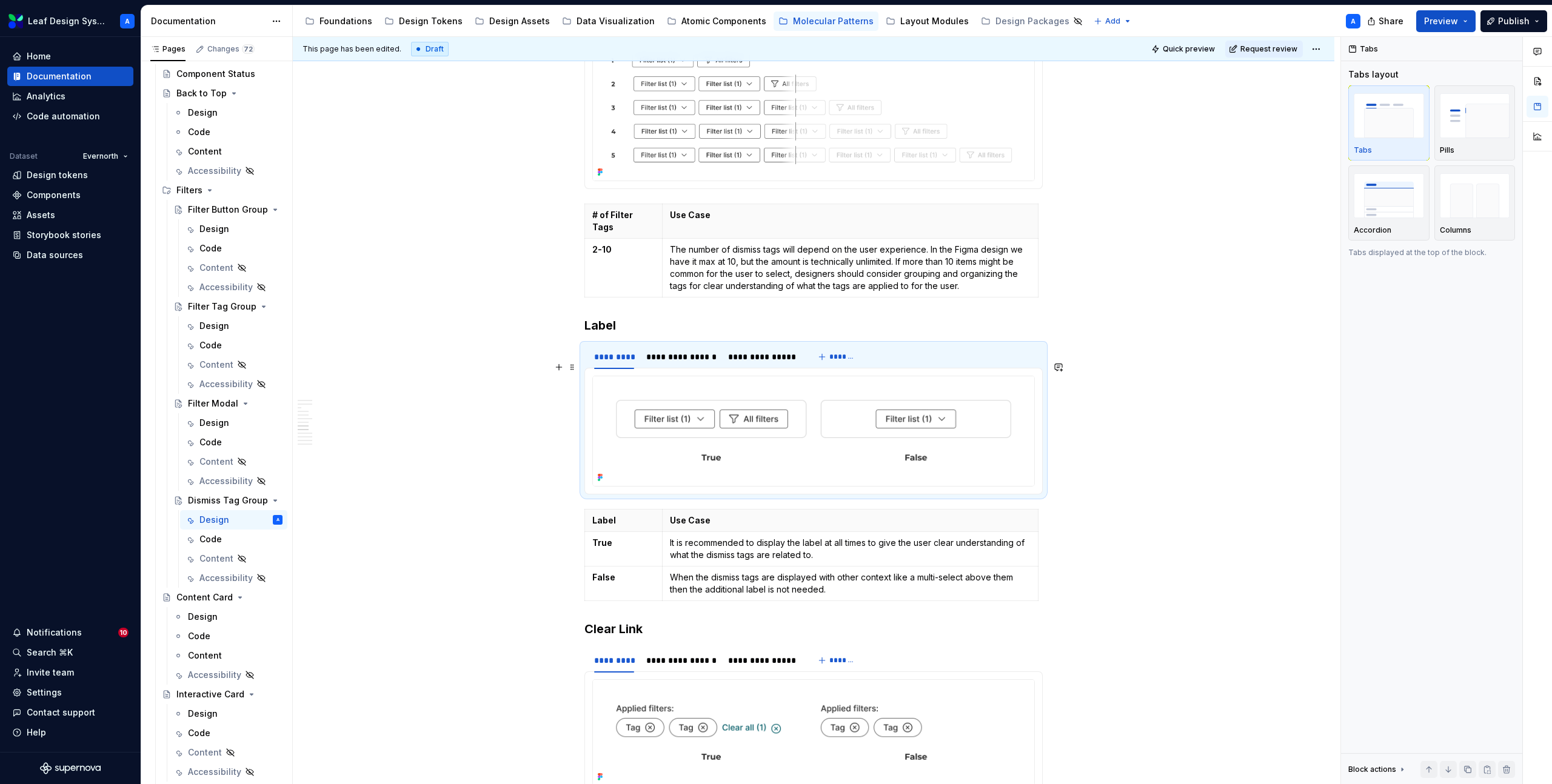
click at [703, 387] on img at bounding box center [813, 431] width 442 height 110
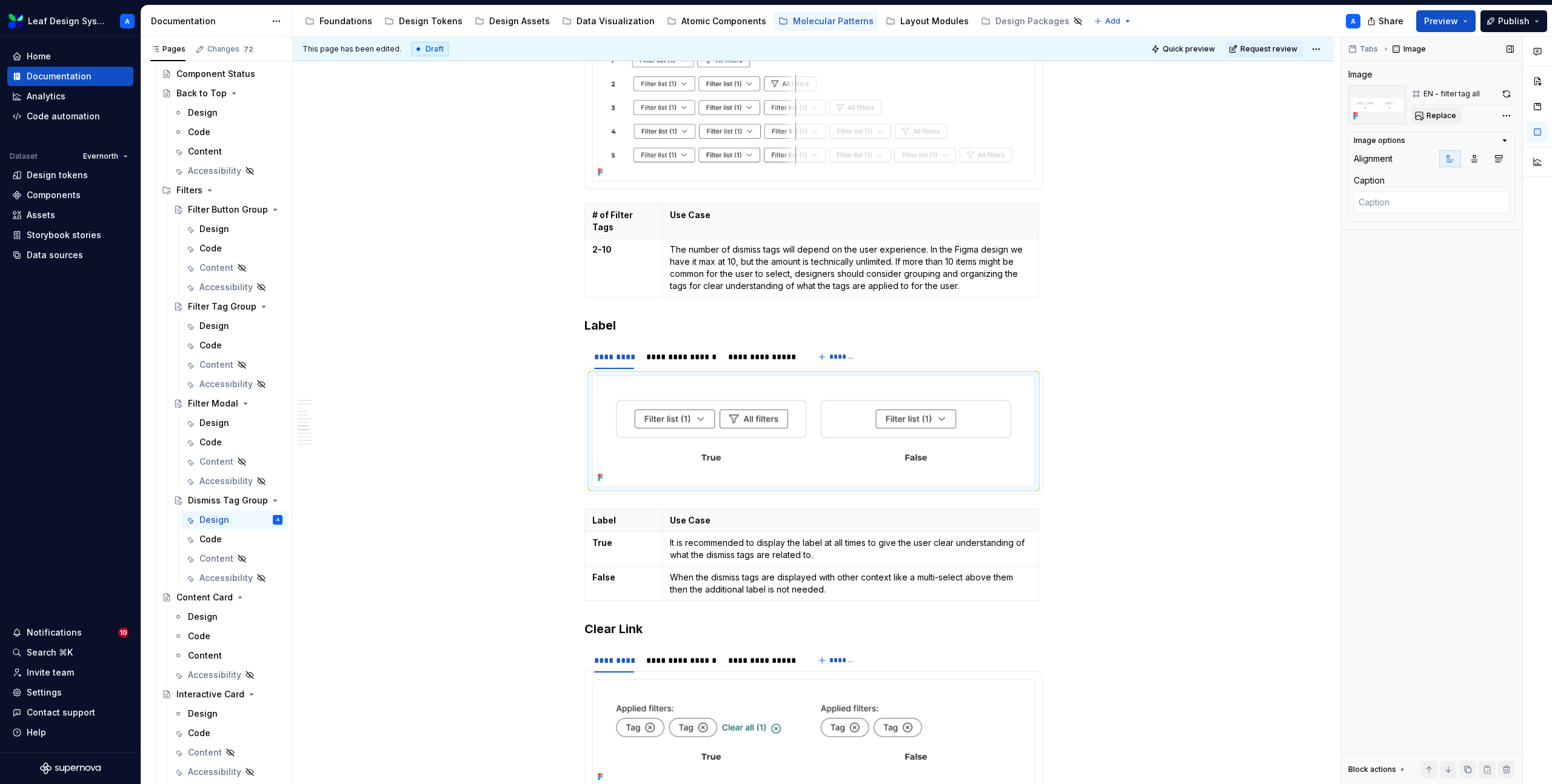
click at [1426, 116] on span "Replace" at bounding box center [1441, 115] width 30 height 10
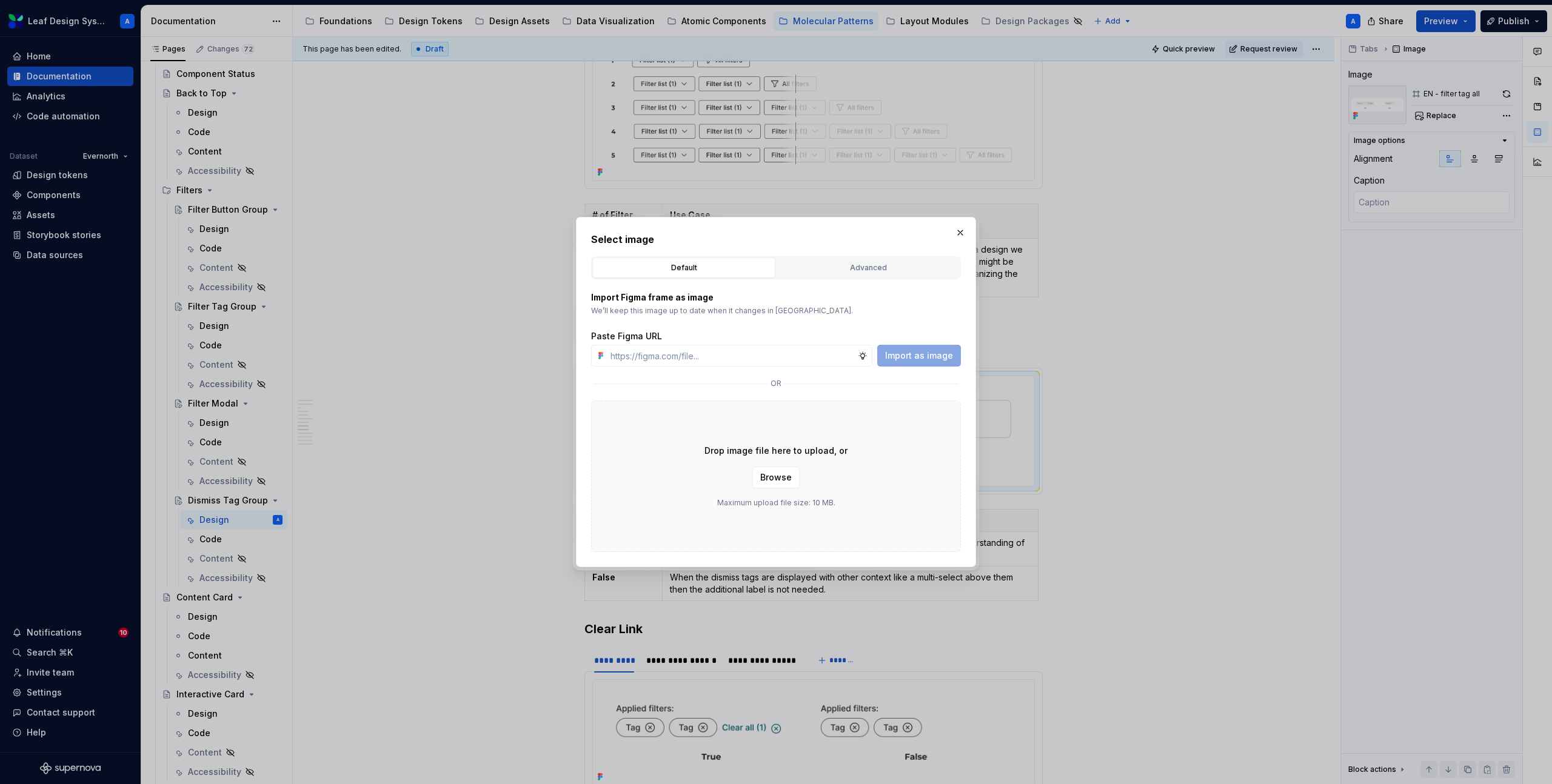
type textarea "*"
type input "[URL][DOMAIN_NAME]"
type textarea "*"
type input "[URL][DOMAIN_NAME]"
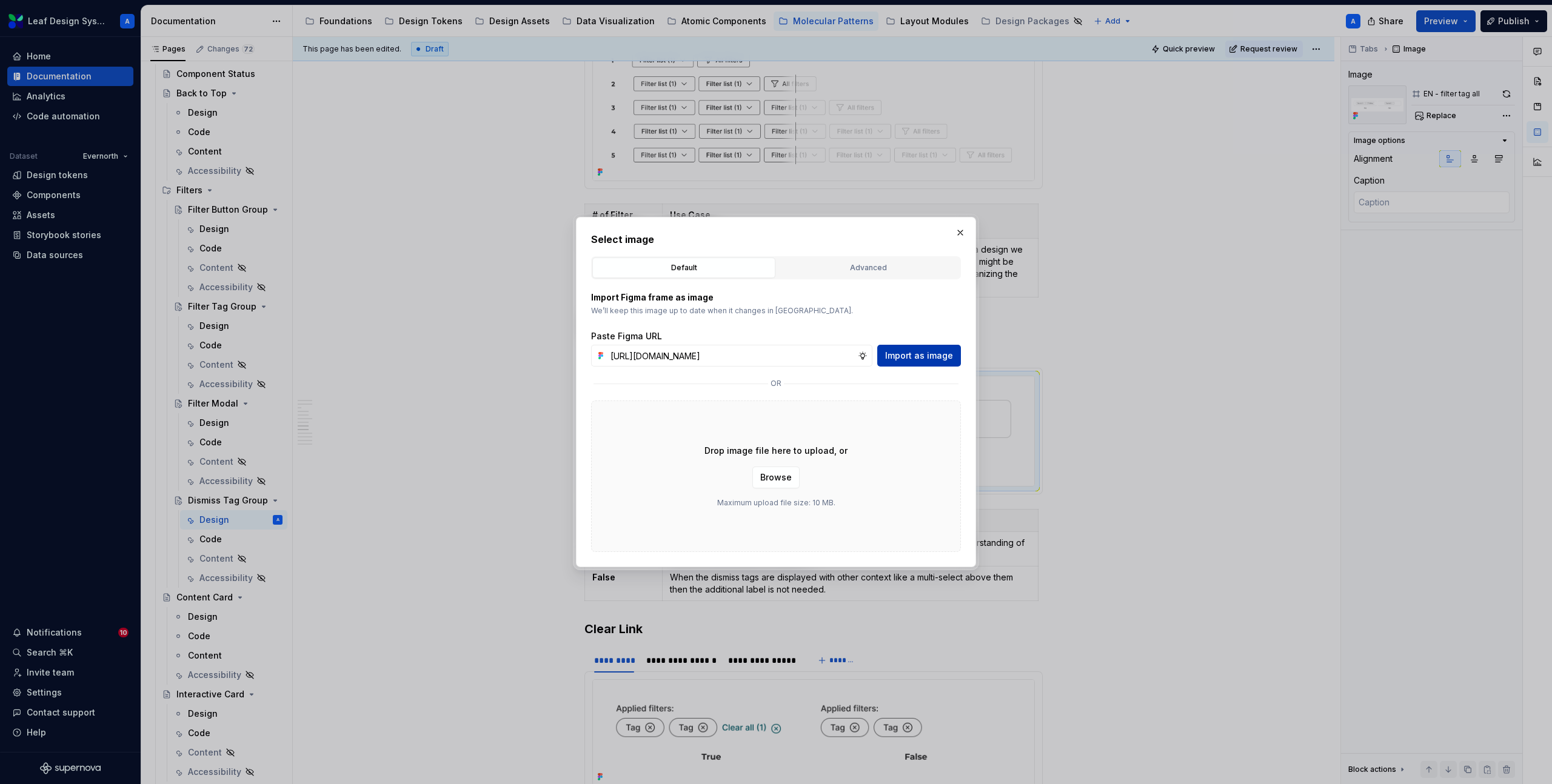
scroll to position [0, 0]
click at [949, 358] on span "Import as image" at bounding box center [919, 356] width 68 height 12
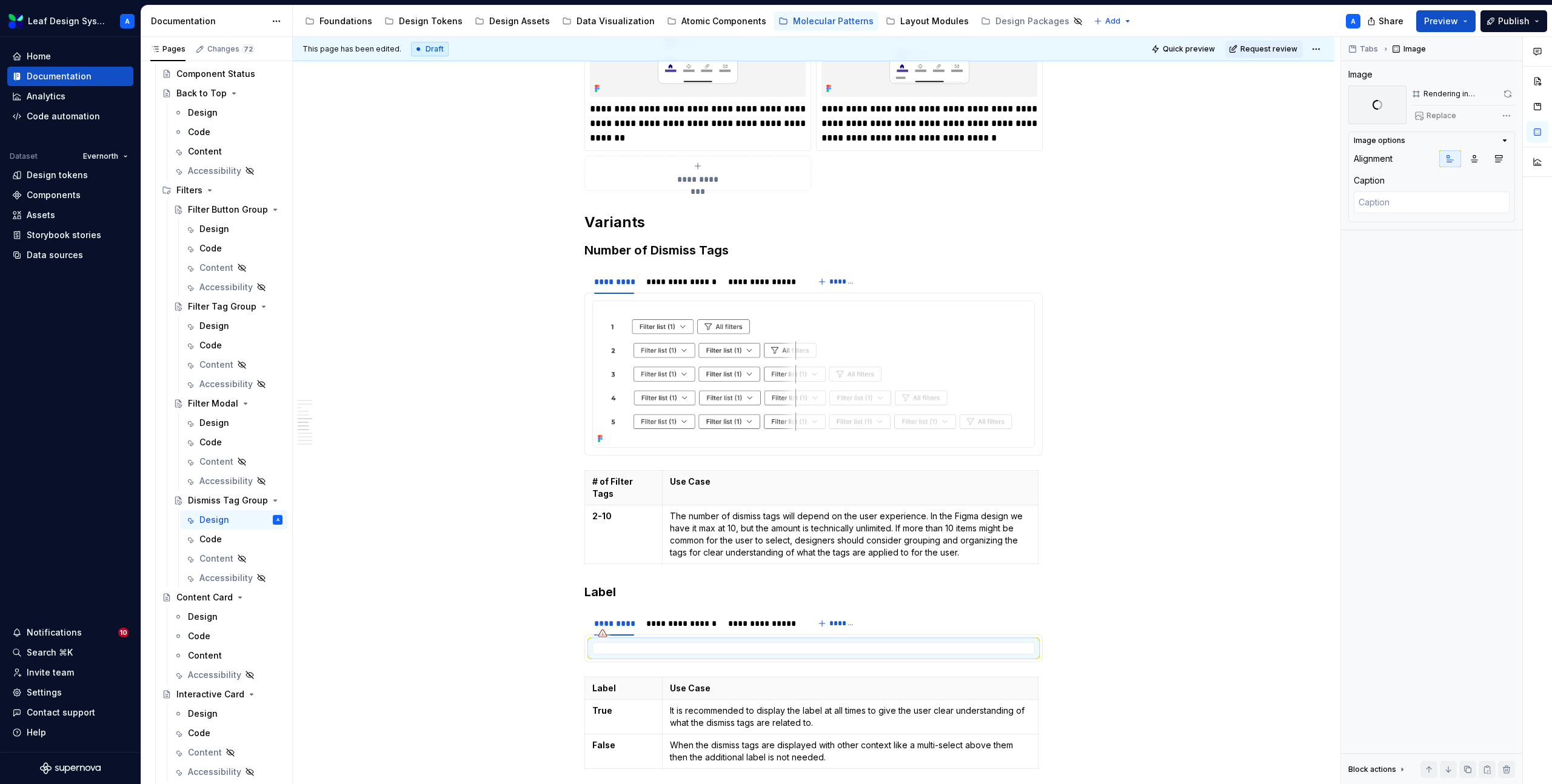
scroll to position [1421, 0]
click at [762, 276] on div "**********" at bounding box center [762, 282] width 68 height 12
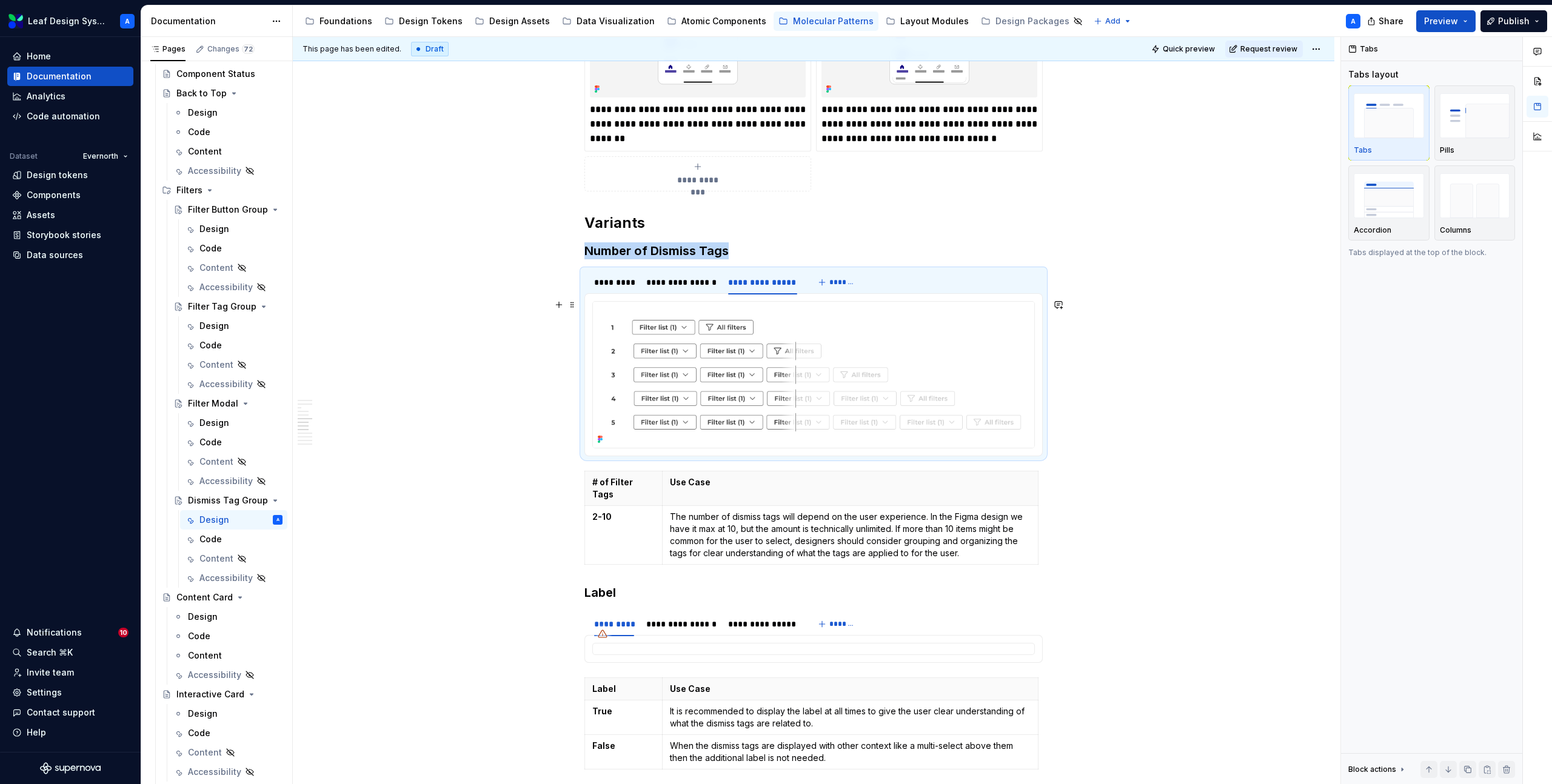
click at [762, 339] on img at bounding box center [813, 374] width 442 height 146
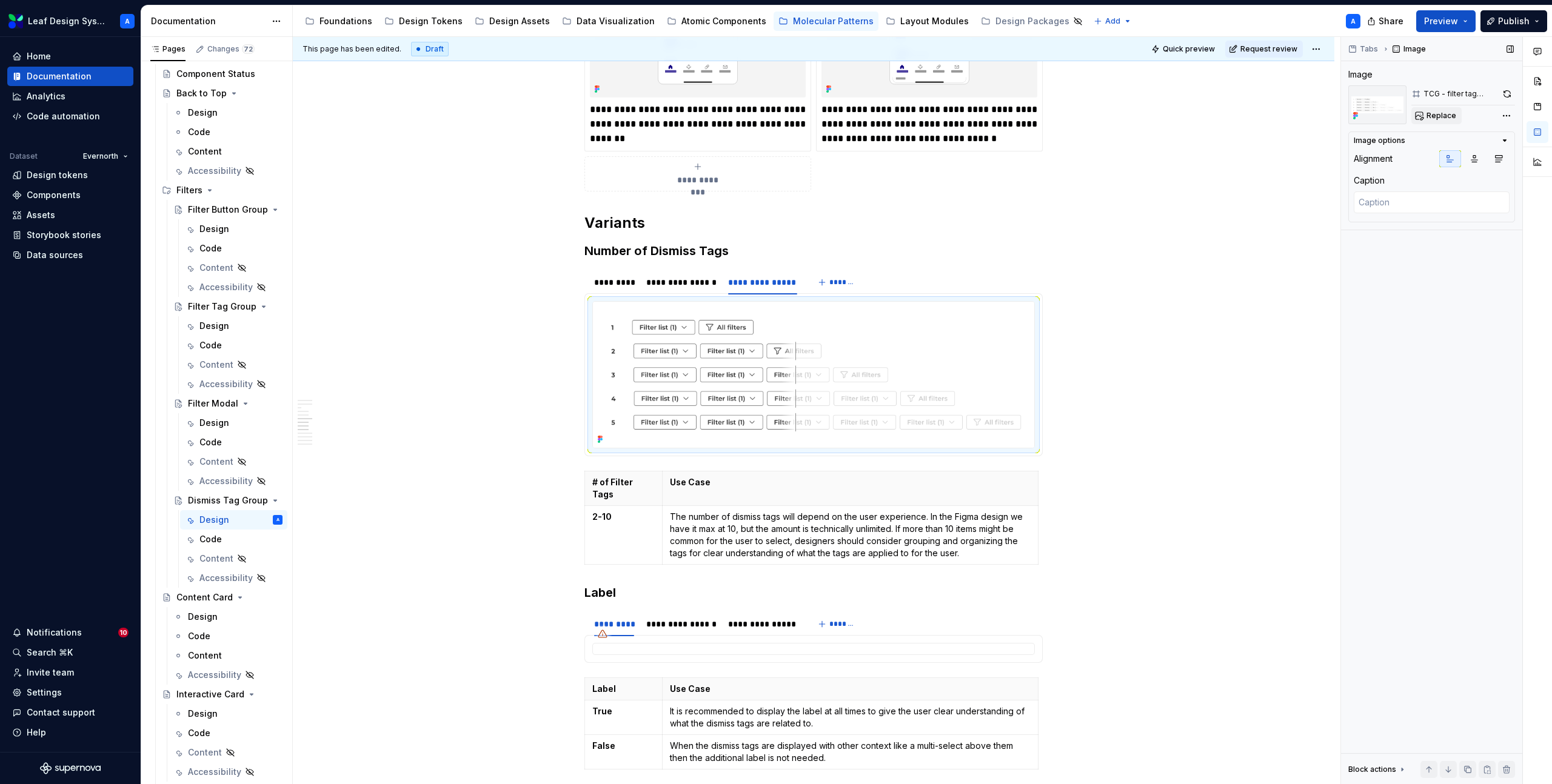
click at [1431, 113] on span "Replace" at bounding box center [1441, 115] width 30 height 10
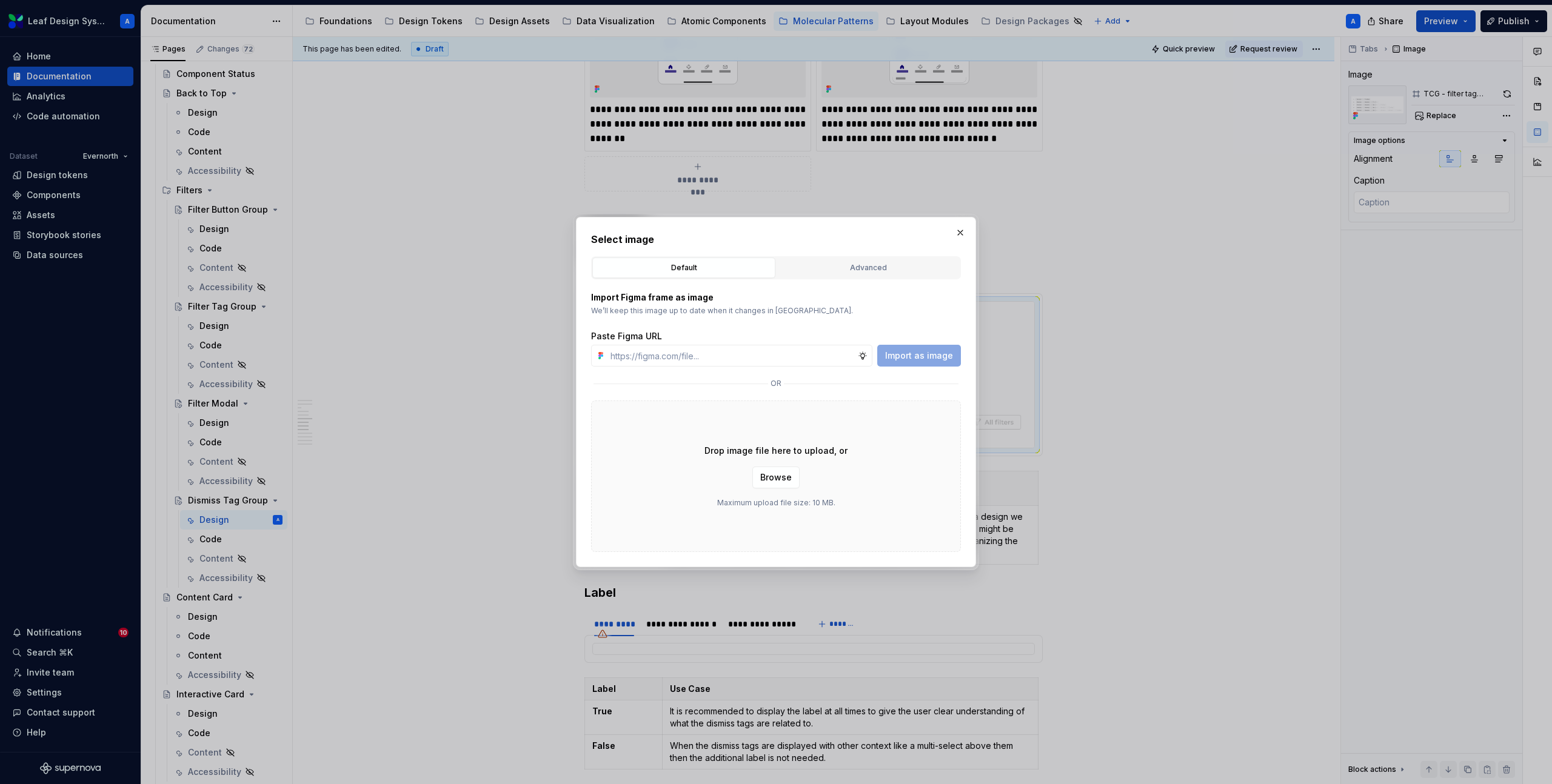
type textarea "*"
type input "[URL][DOMAIN_NAME]"
click at [921, 356] on span "Import as image" at bounding box center [919, 356] width 68 height 12
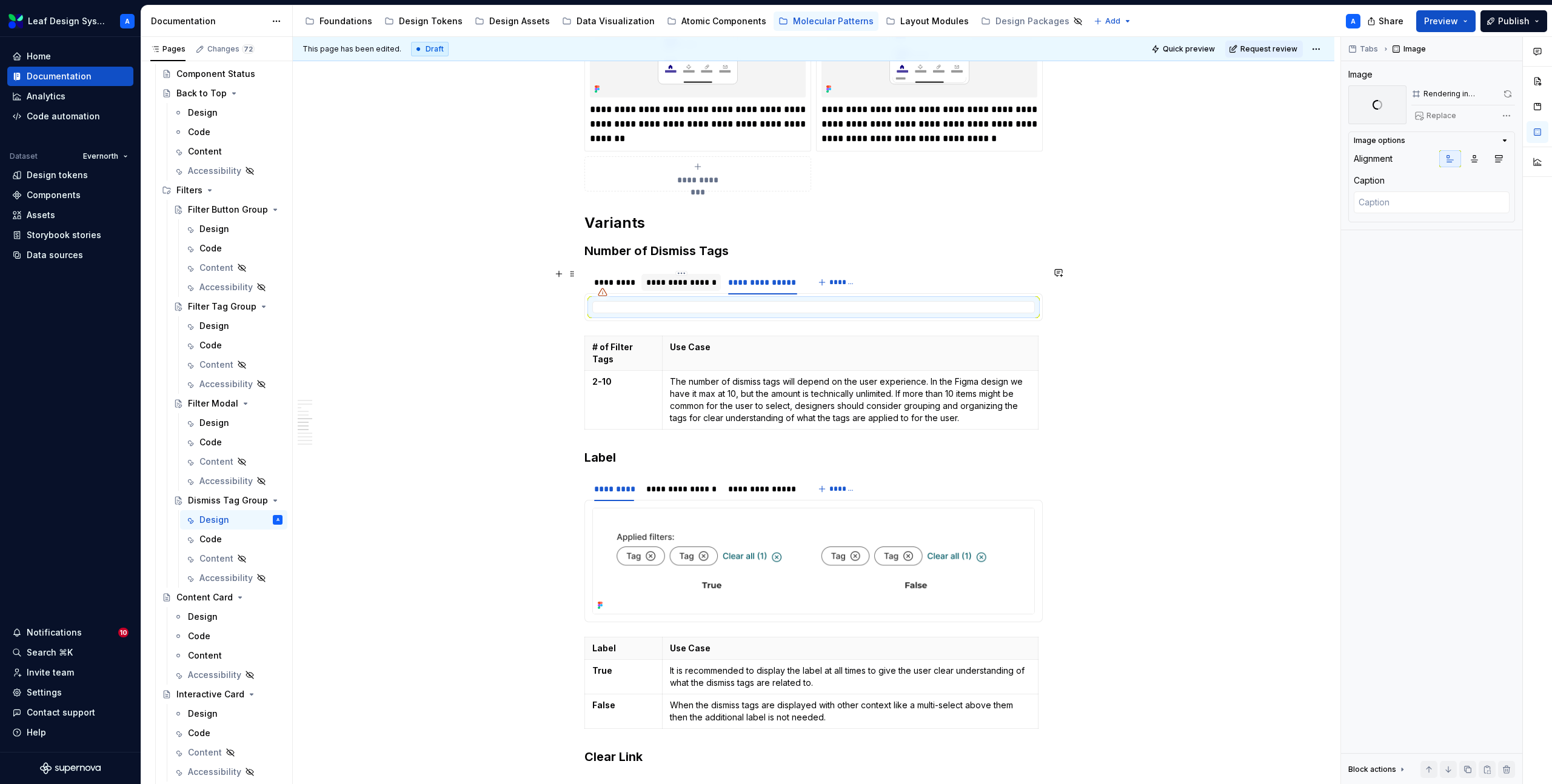
click at [677, 279] on div "**********" at bounding box center [681, 282] width 70 height 12
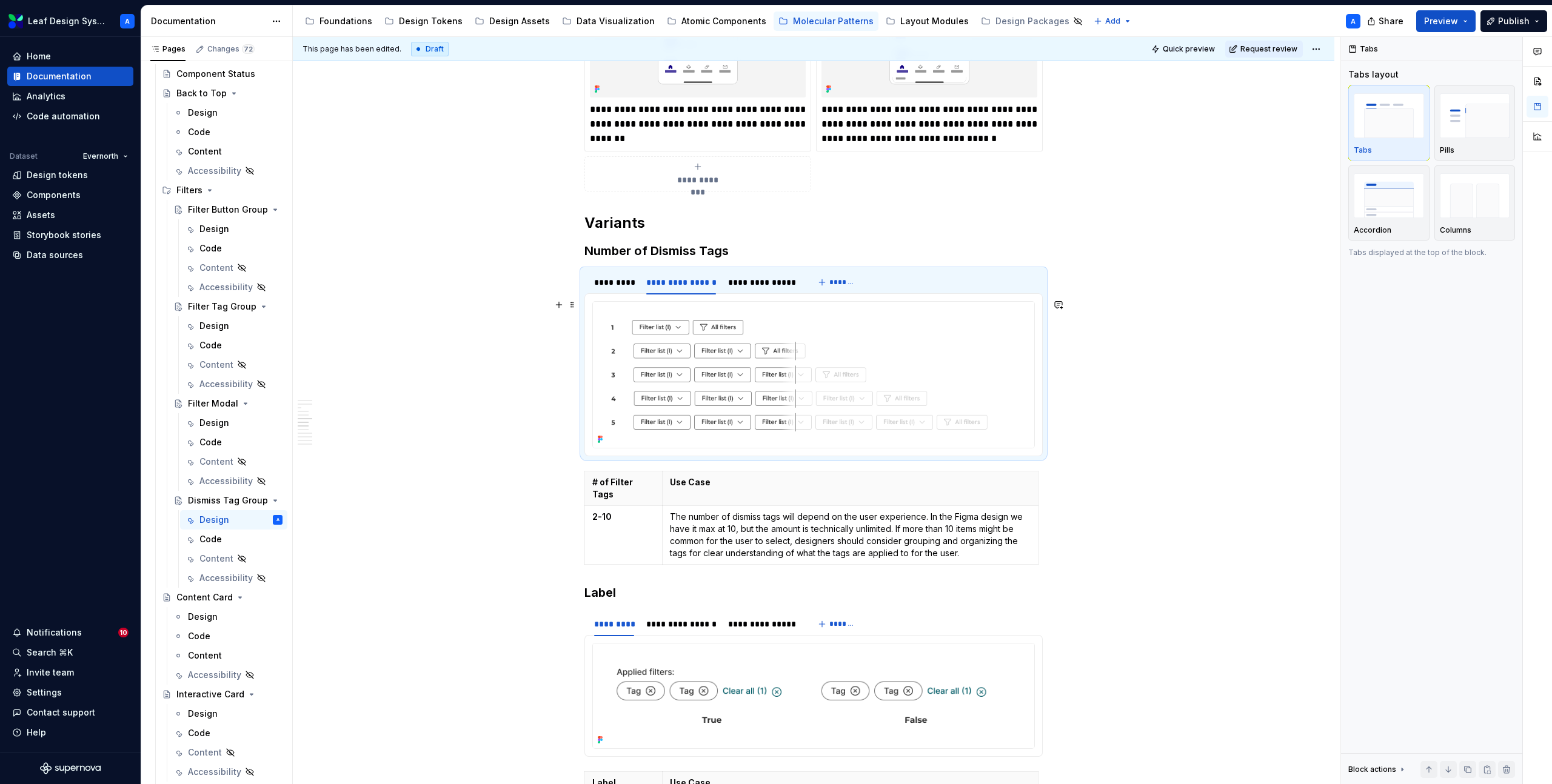
click at [748, 369] on img at bounding box center [813, 374] width 442 height 146
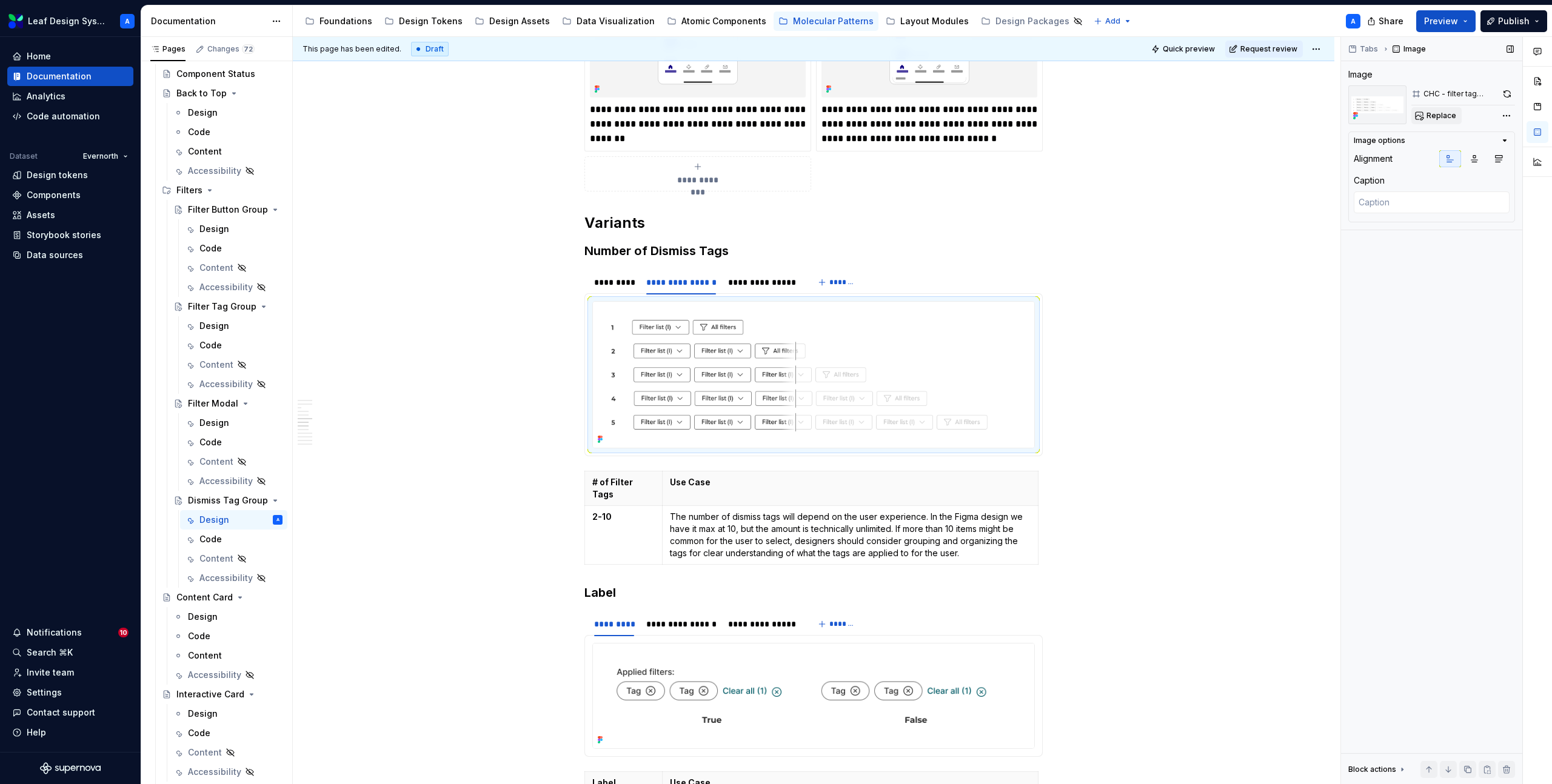
click at [1439, 109] on button "Replace" at bounding box center [1436, 116] width 50 height 17
type textarea "*"
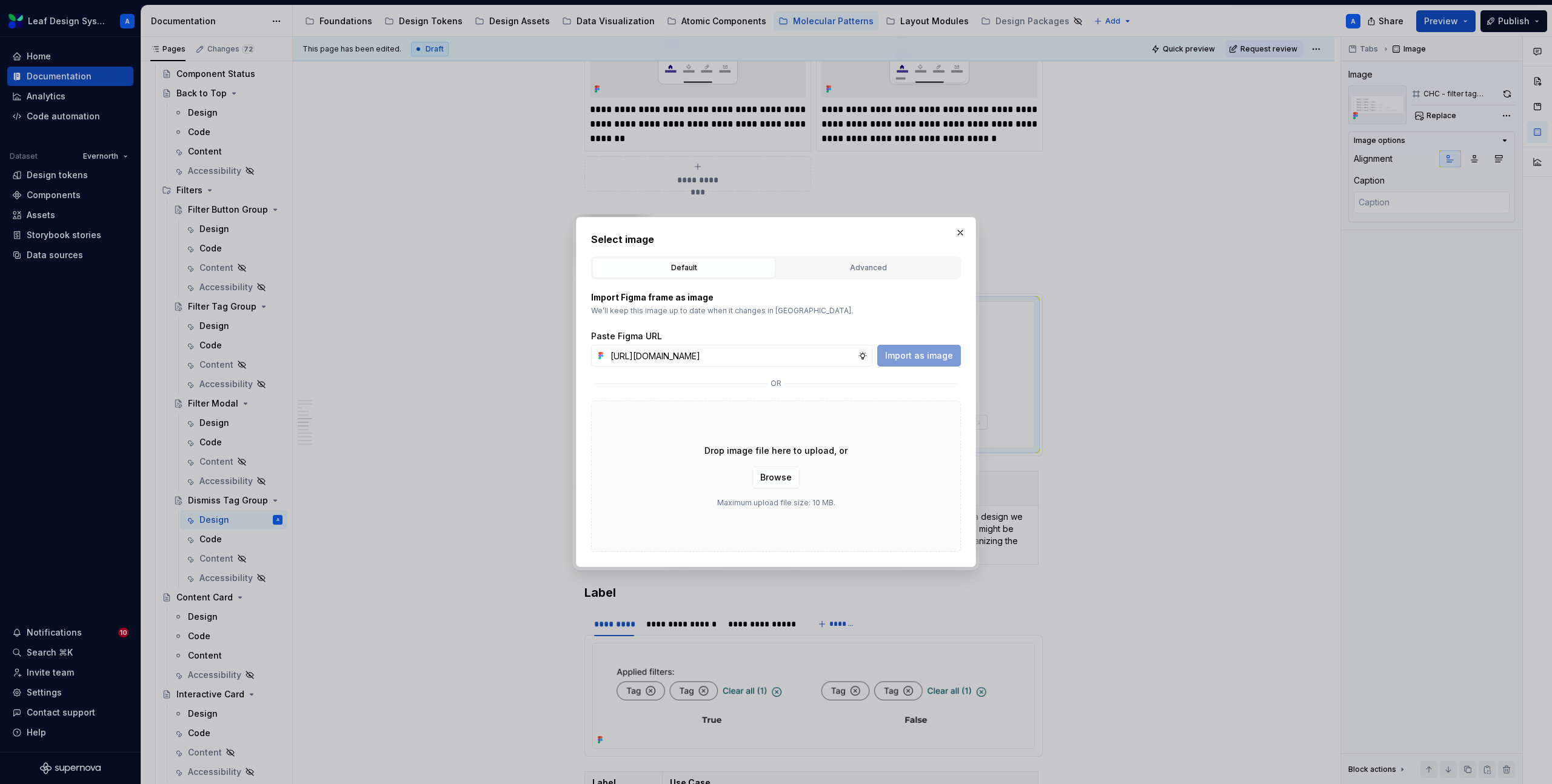
scroll to position [0, 347]
type input "[URL][DOMAIN_NAME]"
click at [931, 361] on span "Import as image" at bounding box center [919, 356] width 68 height 12
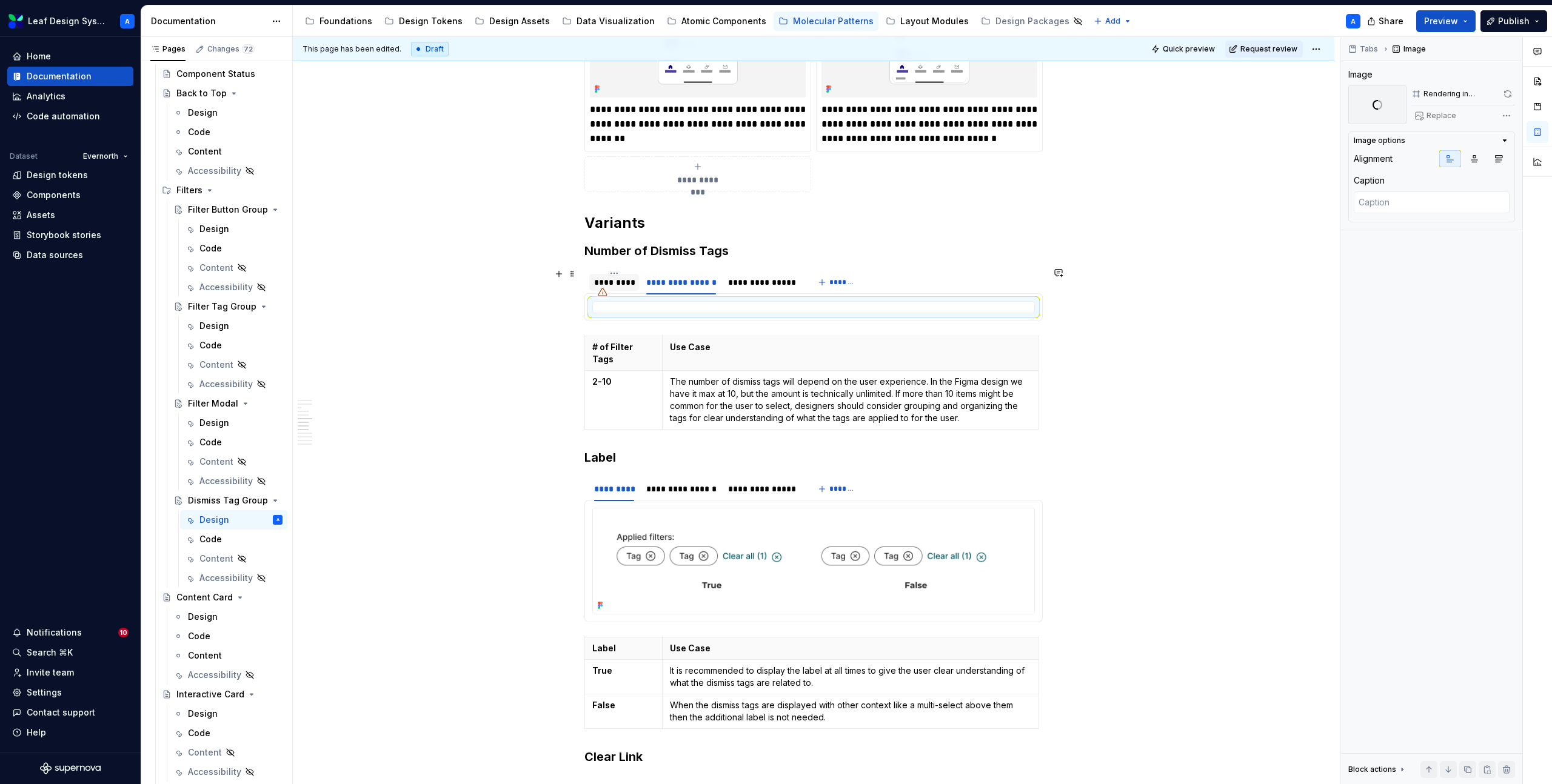
click at [624, 281] on div "*********" at bounding box center [614, 282] width 40 height 12
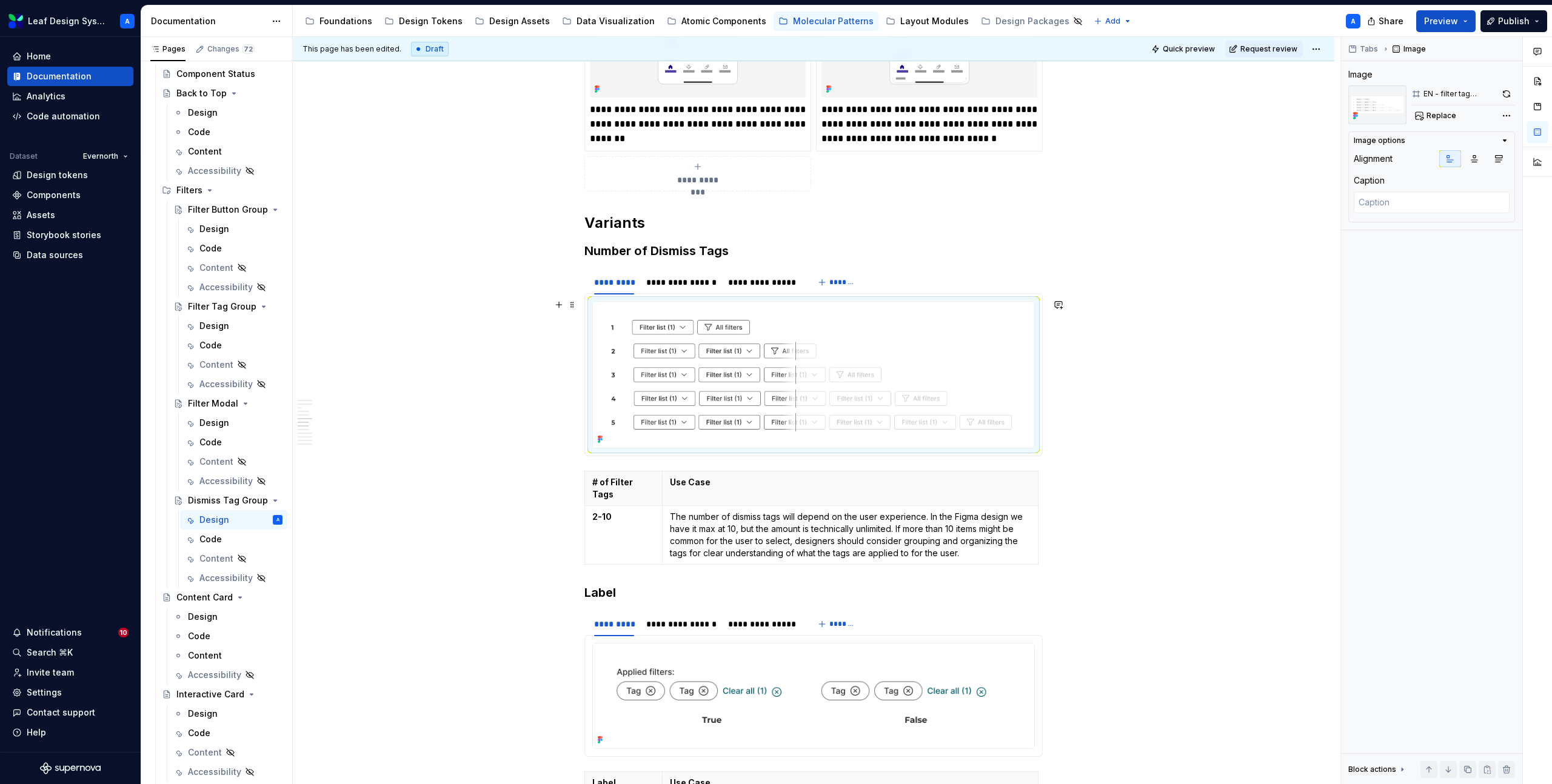
click at [675, 343] on img at bounding box center [813, 374] width 442 height 146
click at [1445, 112] on span "Replace" at bounding box center [1441, 115] width 30 height 10
type textarea "*"
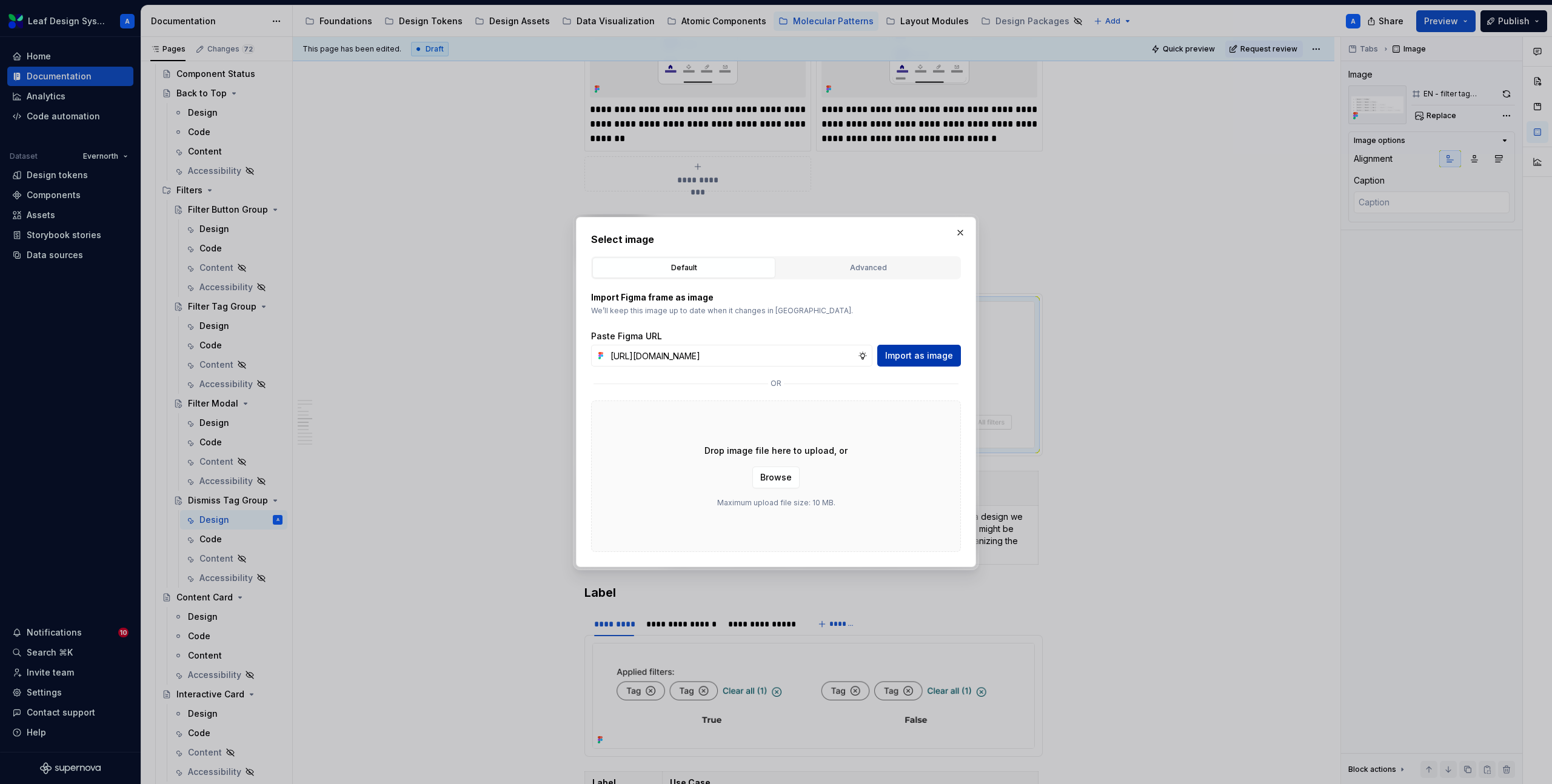
scroll to position [0, 347]
type input "[URL][DOMAIN_NAME]"
click at [907, 358] on span "Import as image" at bounding box center [919, 356] width 68 height 12
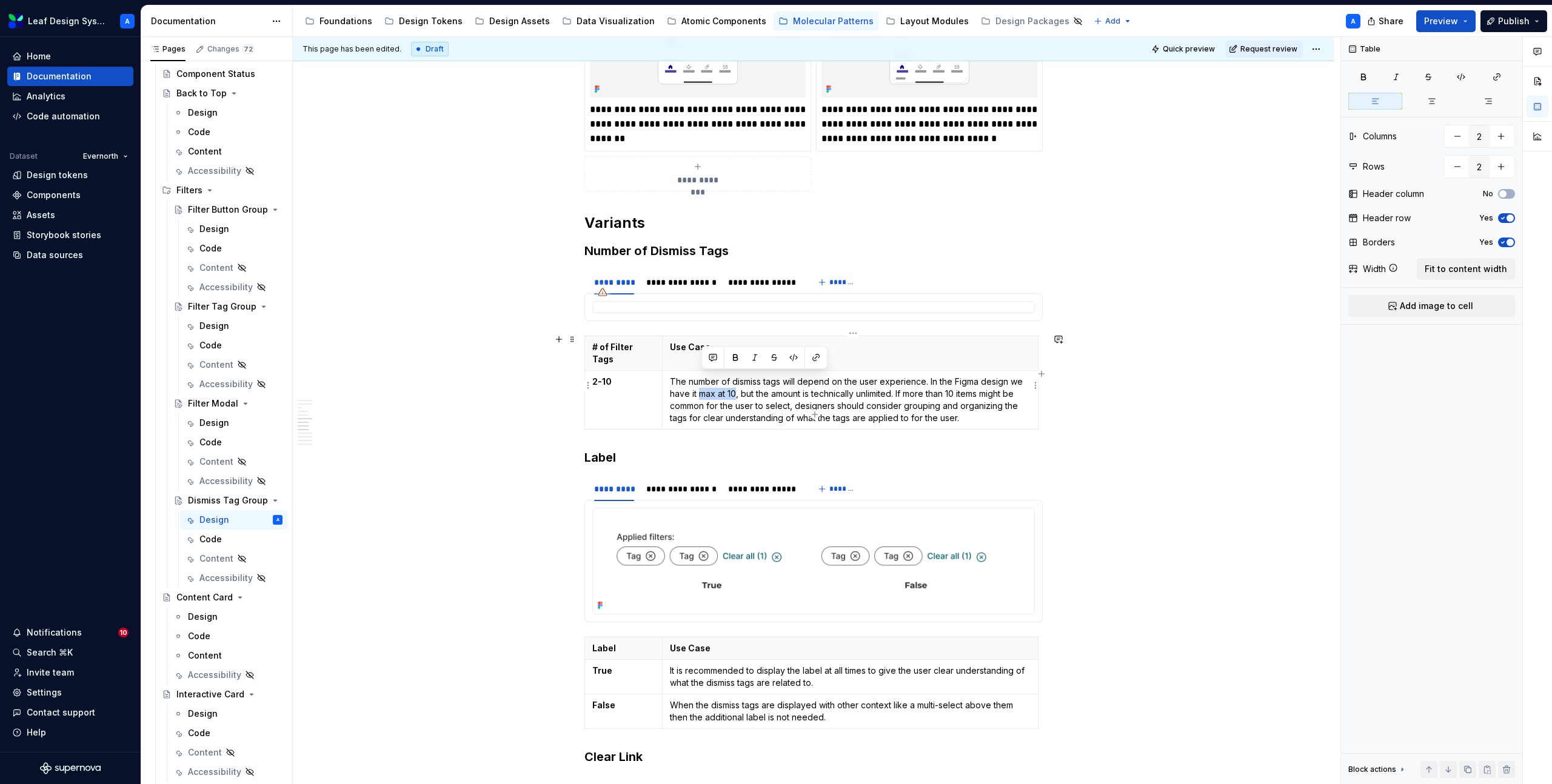
drag, startPoint x: 702, startPoint y: 380, endPoint x: 739, endPoint y: 378, distance: 37.1
click at [739, 378] on p "The number of dismiss tags will depend on the user experience. In the Figma des…" at bounding box center [850, 400] width 361 height 48
drag, startPoint x: 817, startPoint y: 378, endPoint x: 897, endPoint y: 376, distance: 80.0
click at [897, 376] on p "The number of dismiss tags will depend on the user experience. In the Figma des…" at bounding box center [850, 400] width 361 height 48
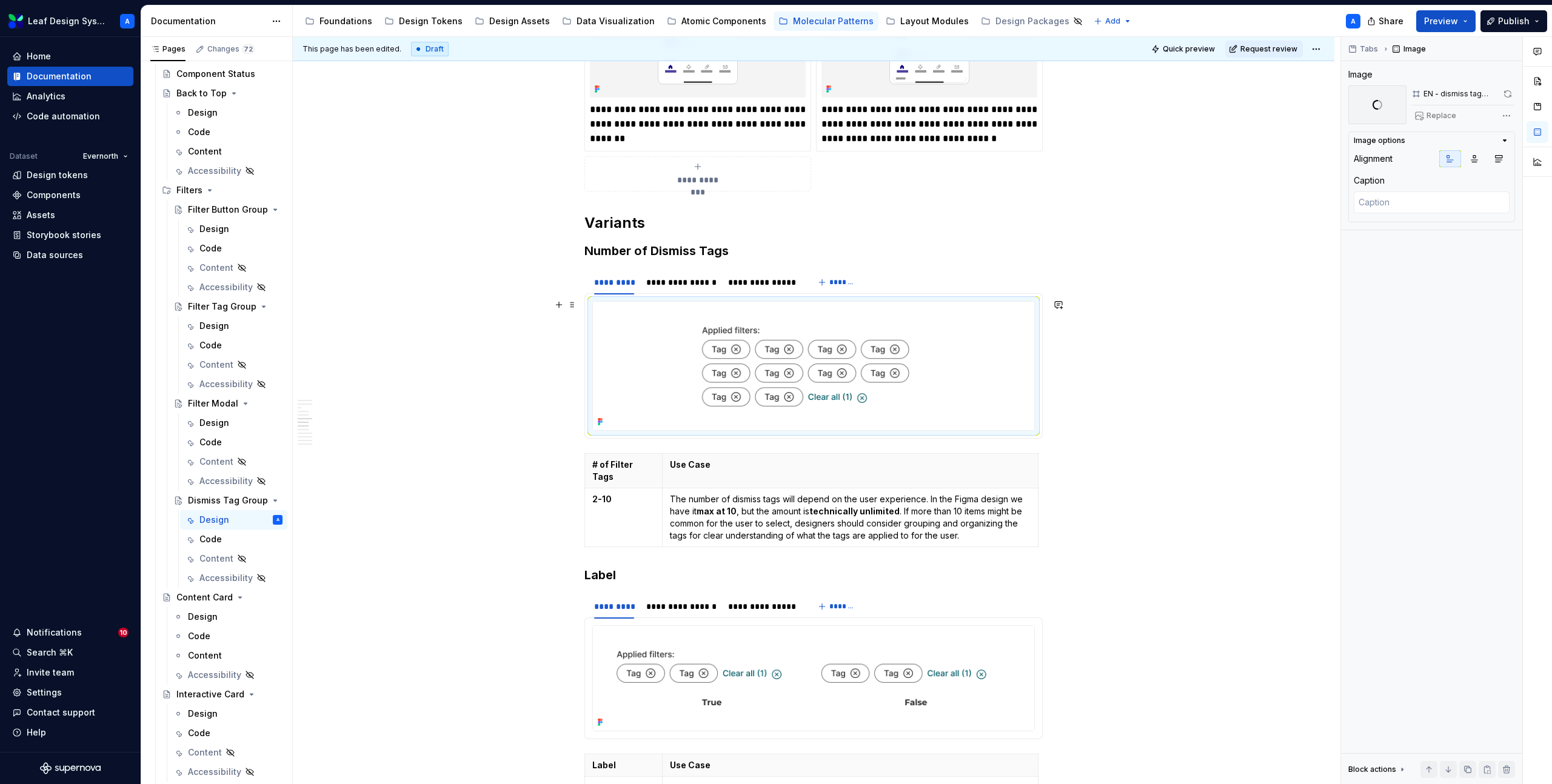
drag, startPoint x: 707, startPoint y: 404, endPoint x: 782, endPoint y: 405, distance: 75.0
click at [782, 404] on img at bounding box center [813, 365] width 442 height 128
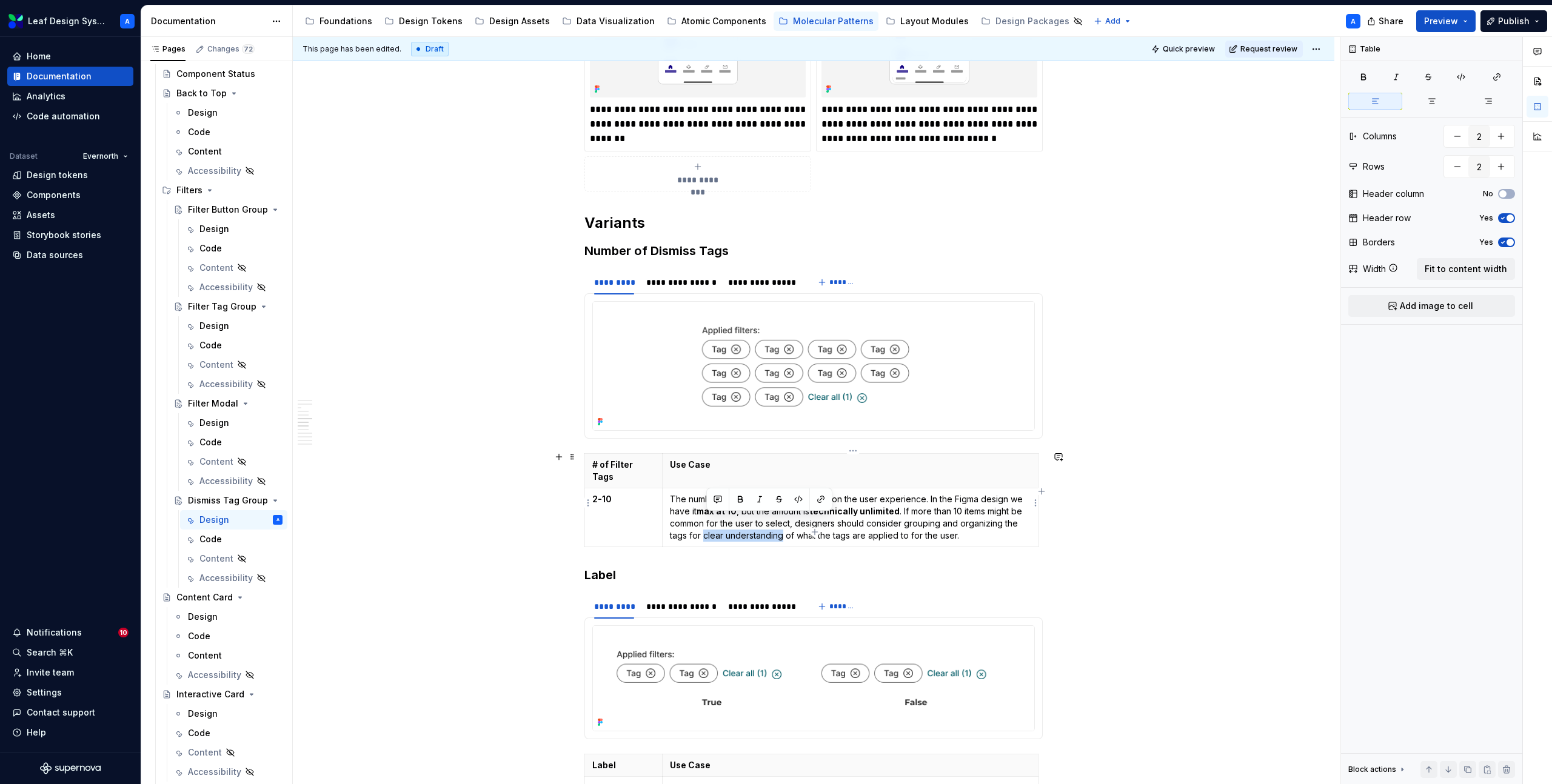
drag, startPoint x: 787, startPoint y: 520, endPoint x: 708, endPoint y: 520, distance: 79.0
click at [708, 520] on p "The number of dismiss tags will depend on the user experience. In the Figma des…" at bounding box center [850, 518] width 361 height 48
click at [442, 438] on div "**********" at bounding box center [813, 504] width 1041 height 3365
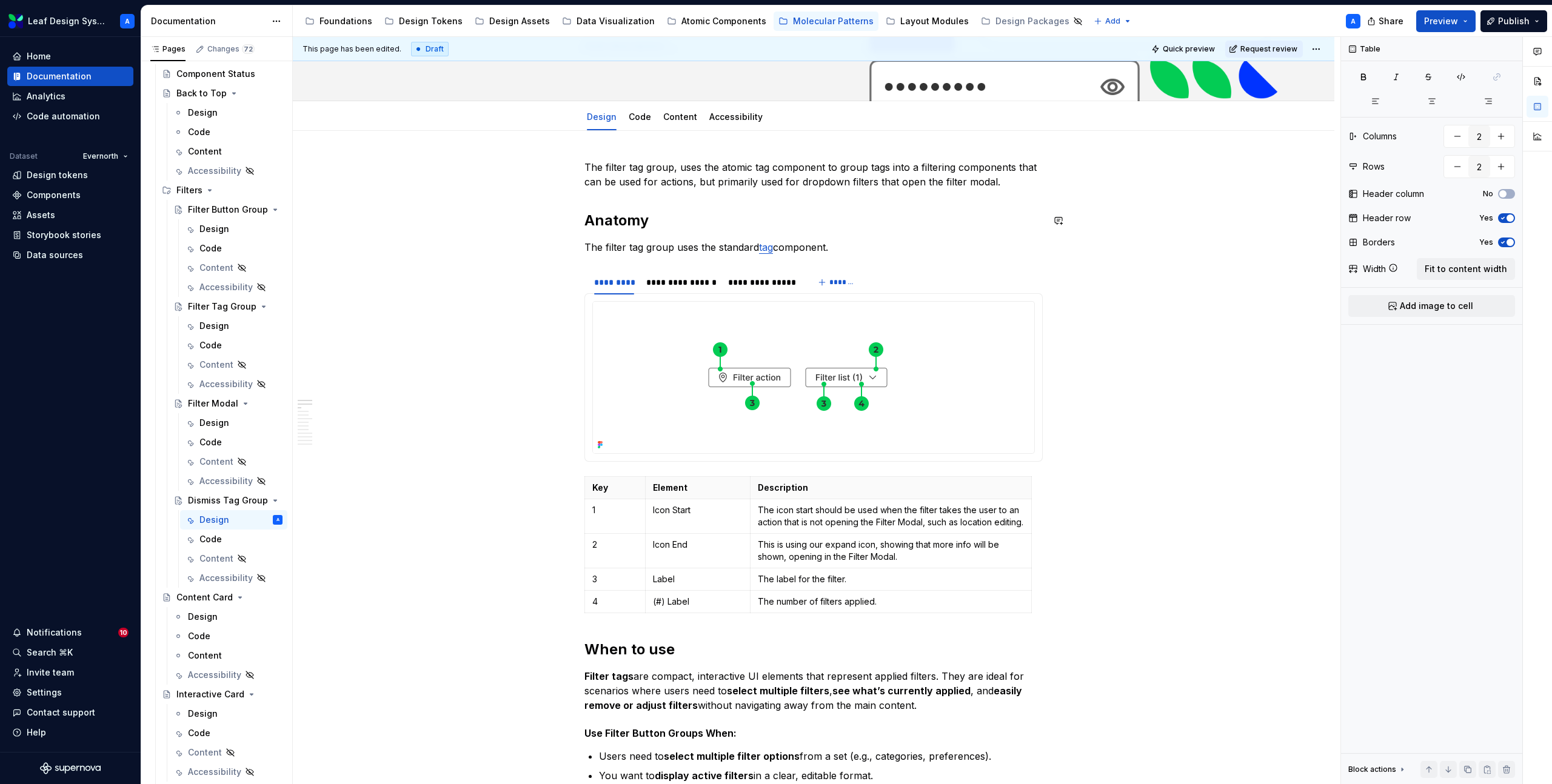
scroll to position [188, 0]
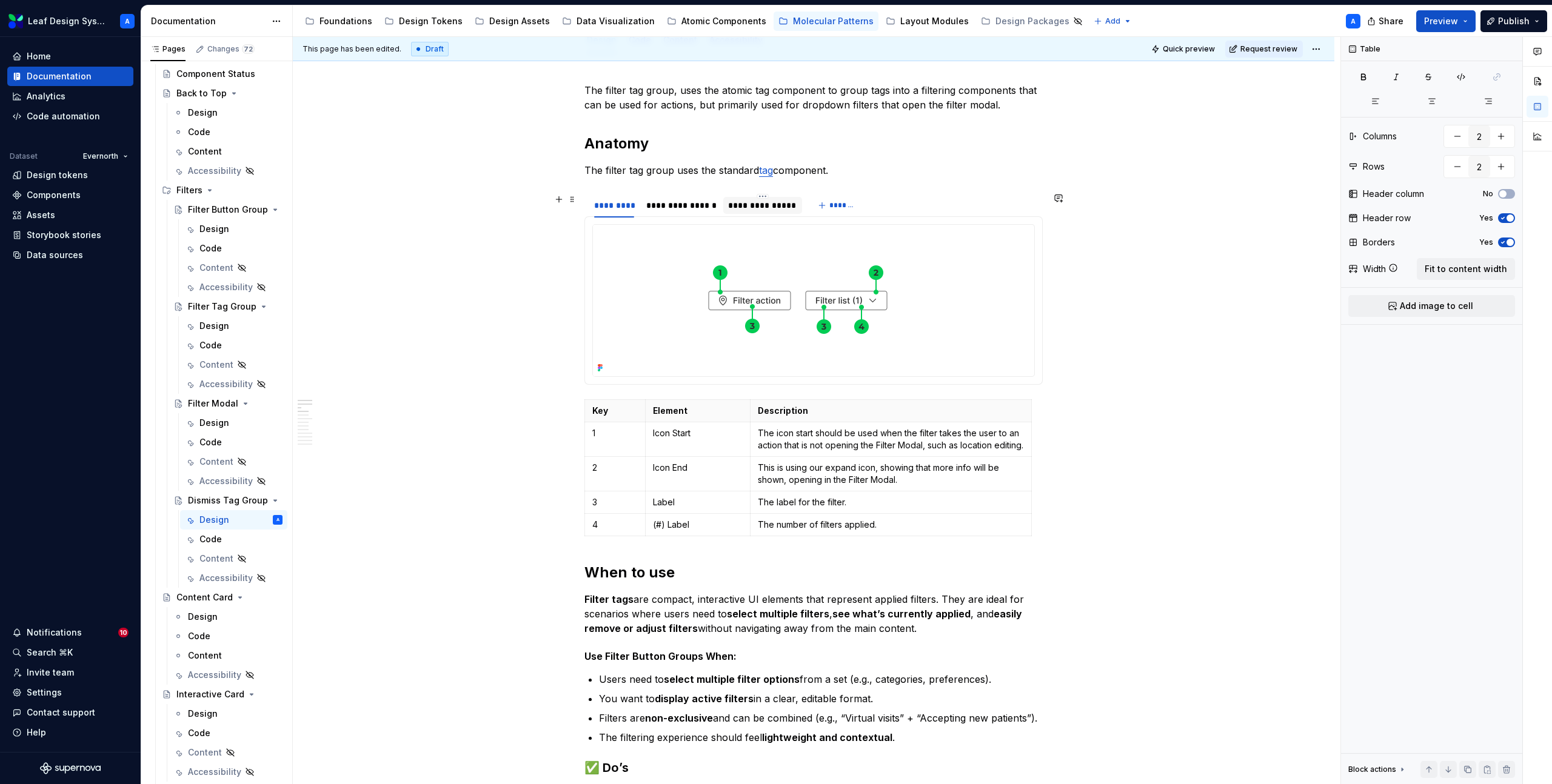
click at [752, 202] on div "**********" at bounding box center [762, 205] width 68 height 12
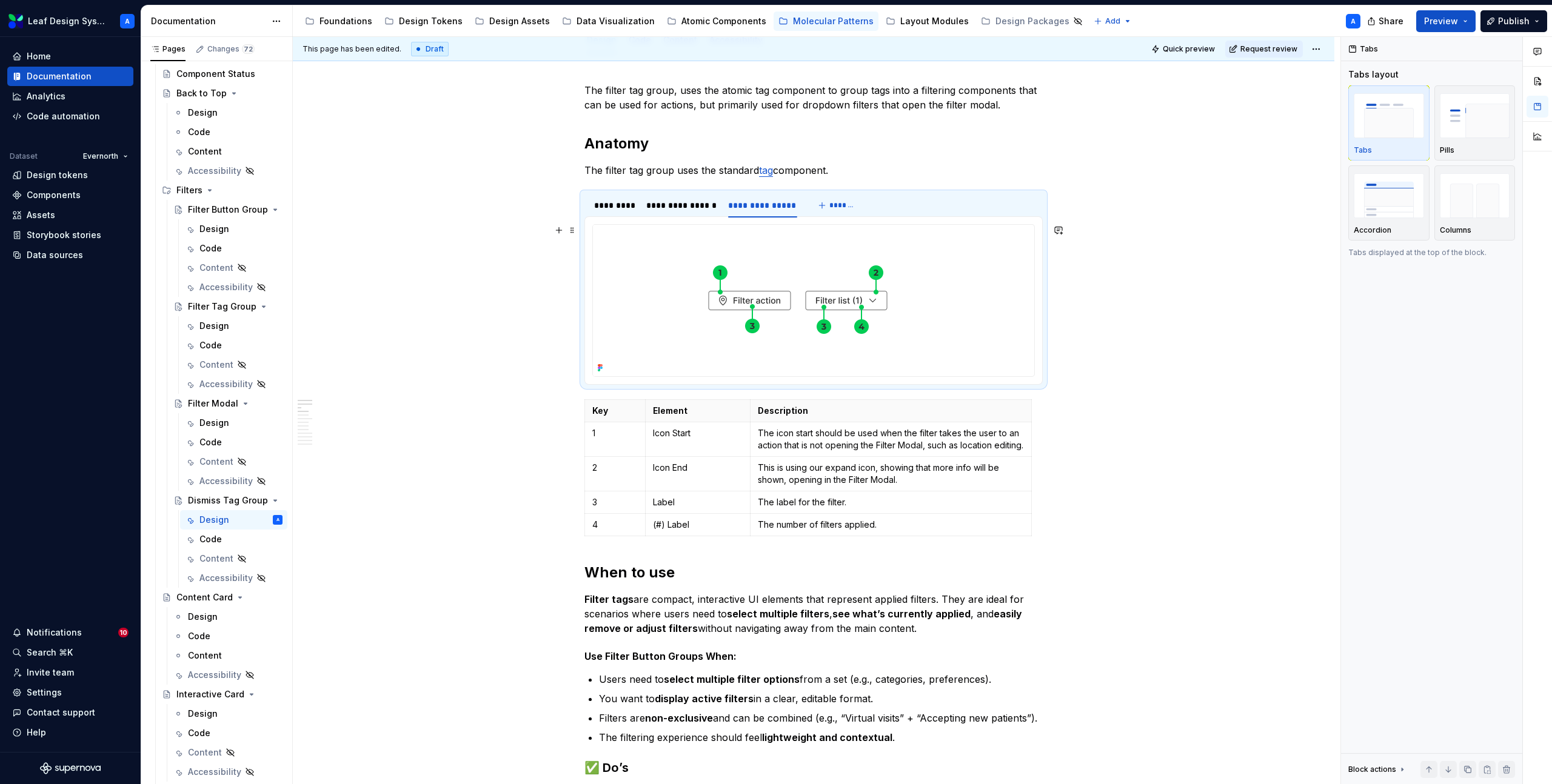
click at [765, 279] on img at bounding box center [797, 300] width 410 height 152
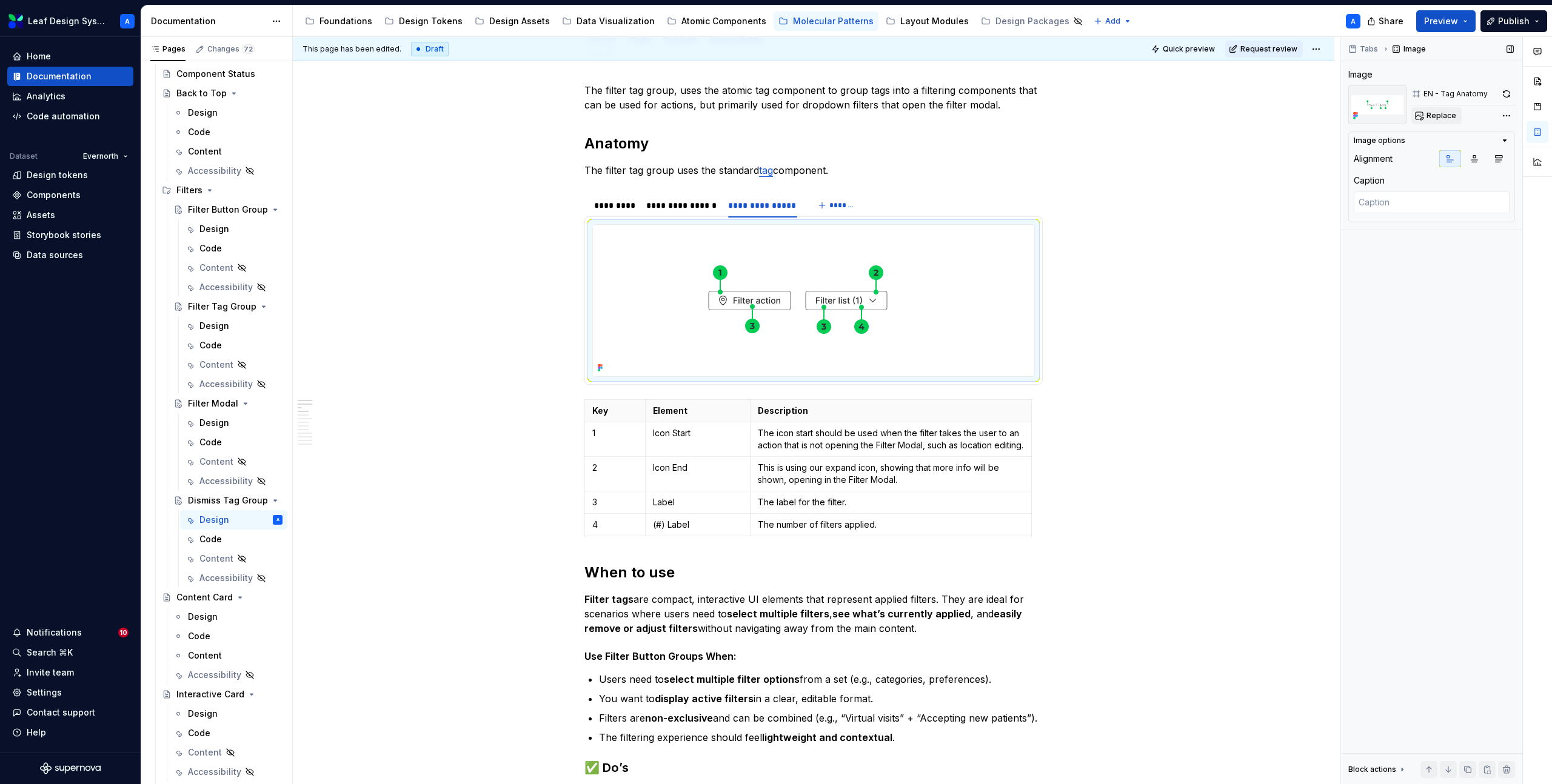
click at [1436, 116] on span "Replace" at bounding box center [1441, 115] width 30 height 10
type textarea "*"
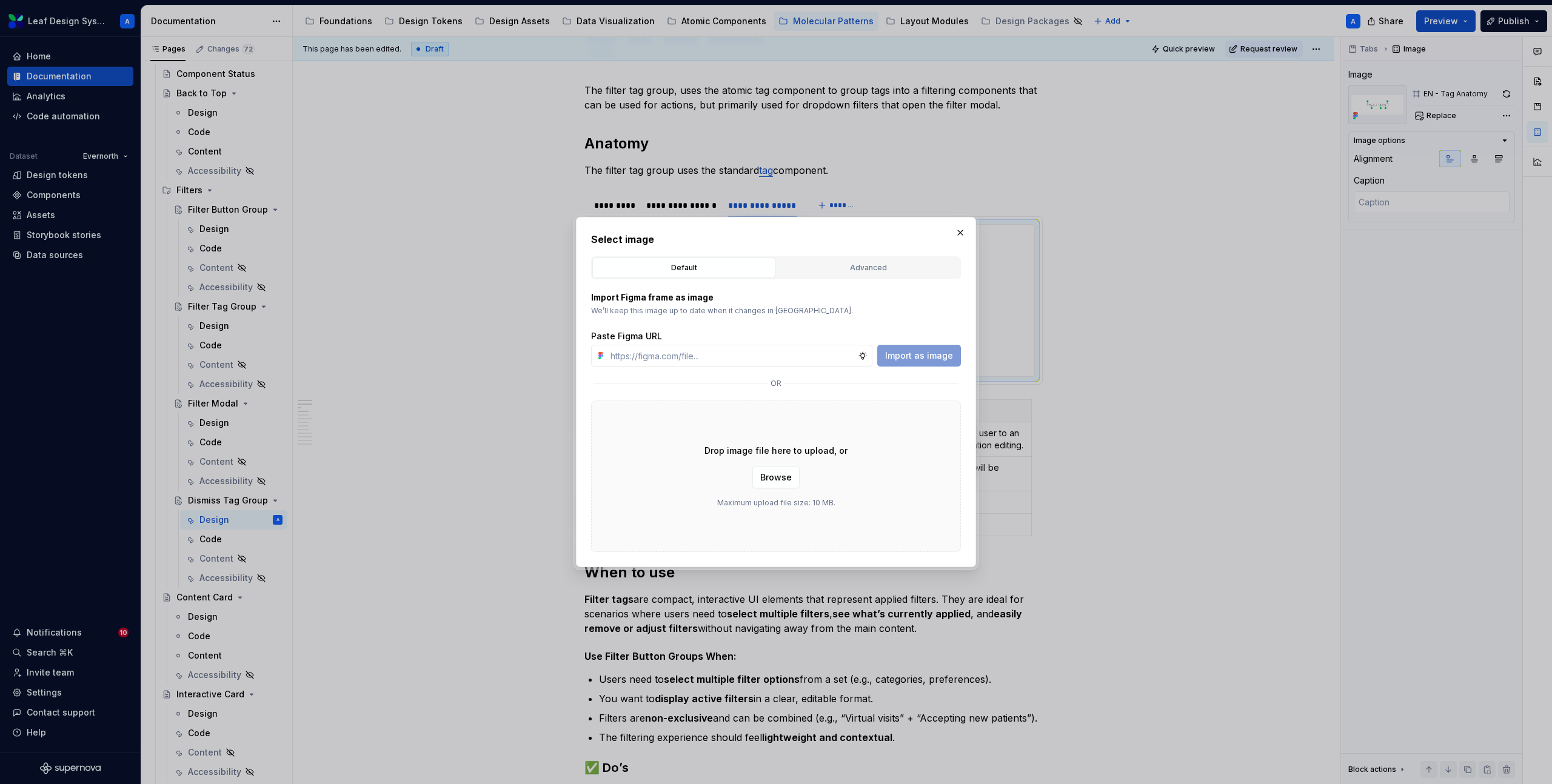
type input "[URL][DOMAIN_NAME]"
type textarea "*"
type input "[URL][DOMAIN_NAME]"
click at [914, 354] on span "Import as image" at bounding box center [919, 356] width 68 height 12
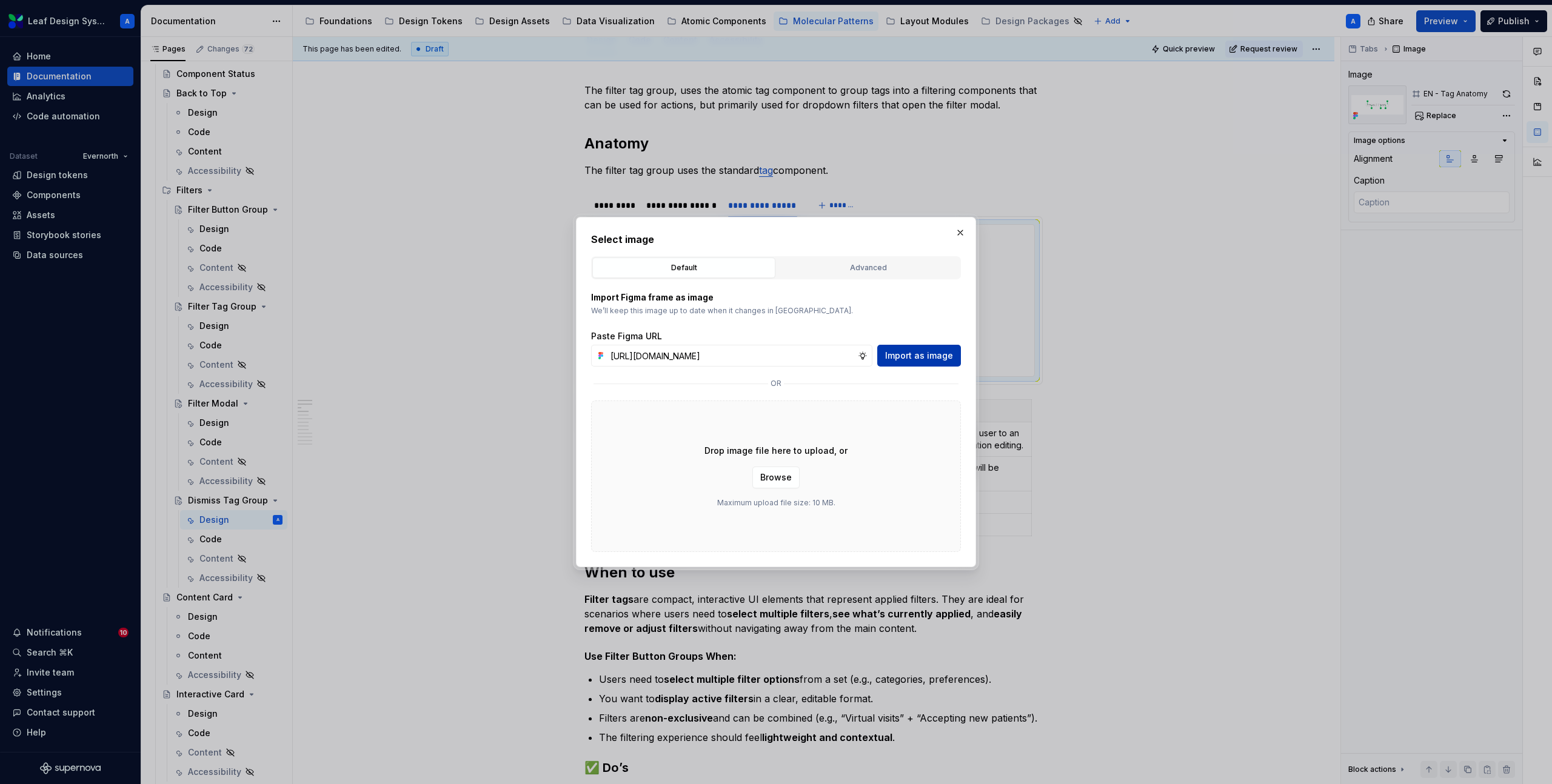
scroll to position [0, 0]
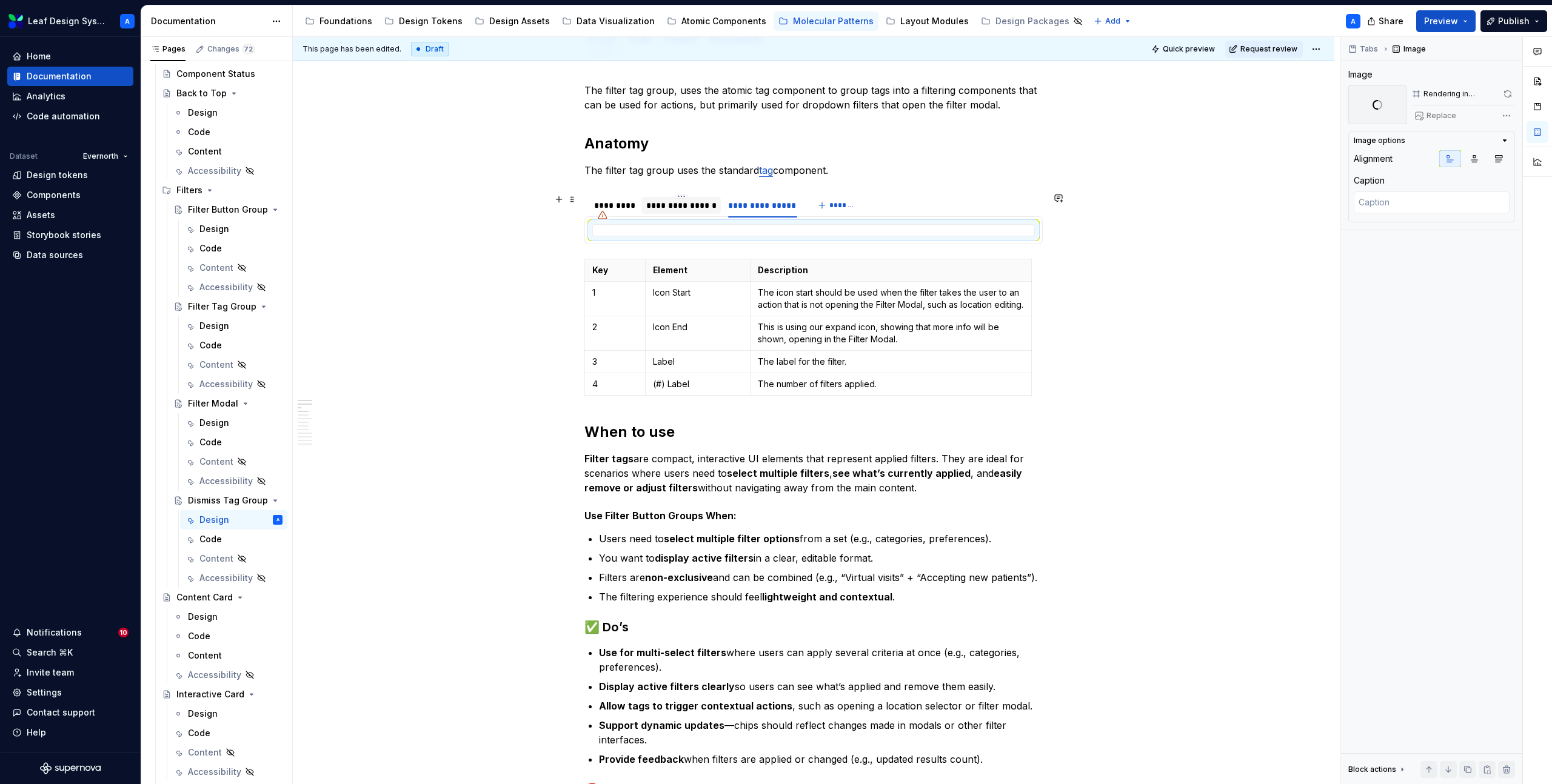
click at [683, 206] on div "**********" at bounding box center [681, 205] width 70 height 12
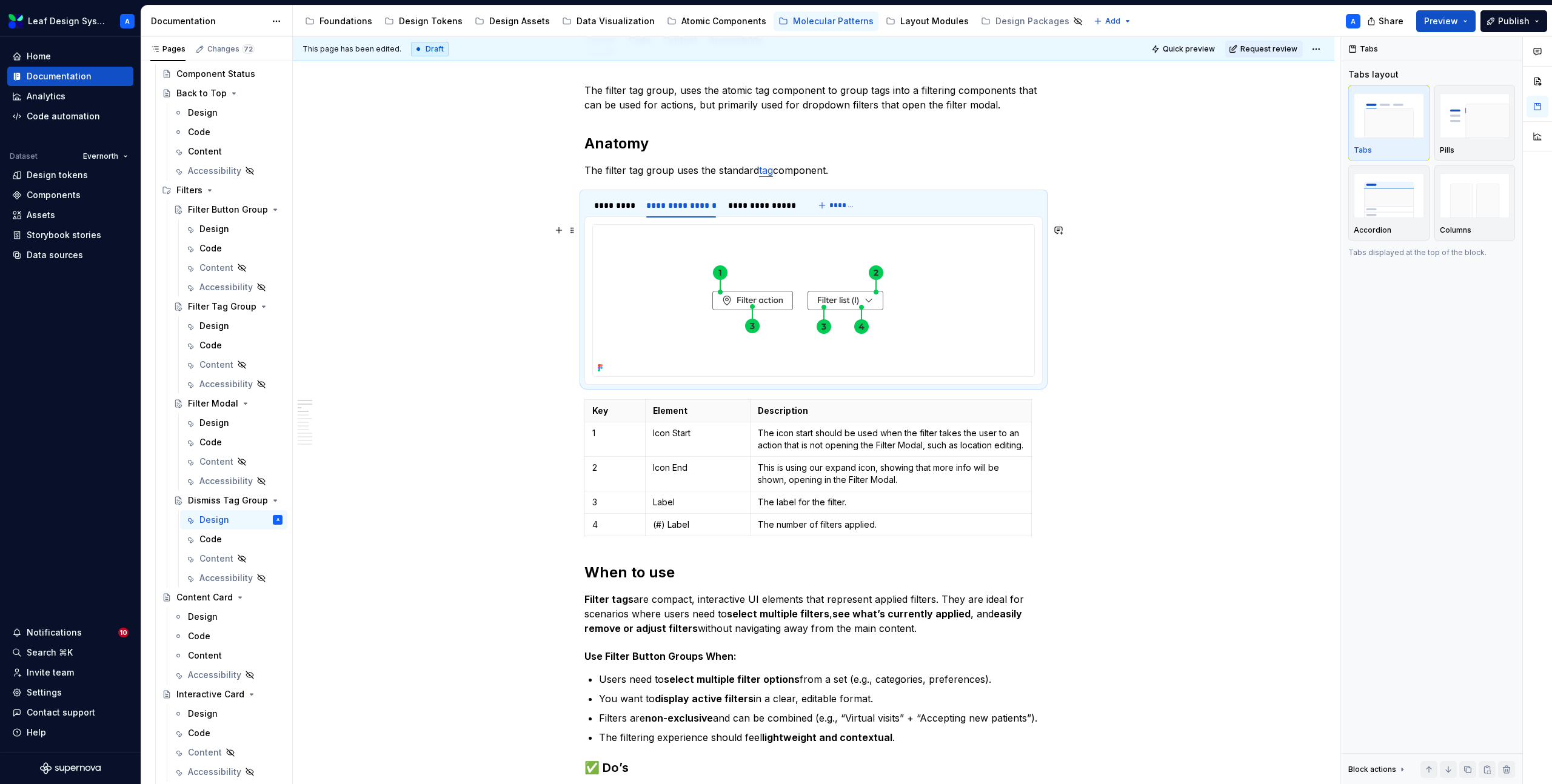
click at [756, 268] on img at bounding box center [797, 300] width 410 height 152
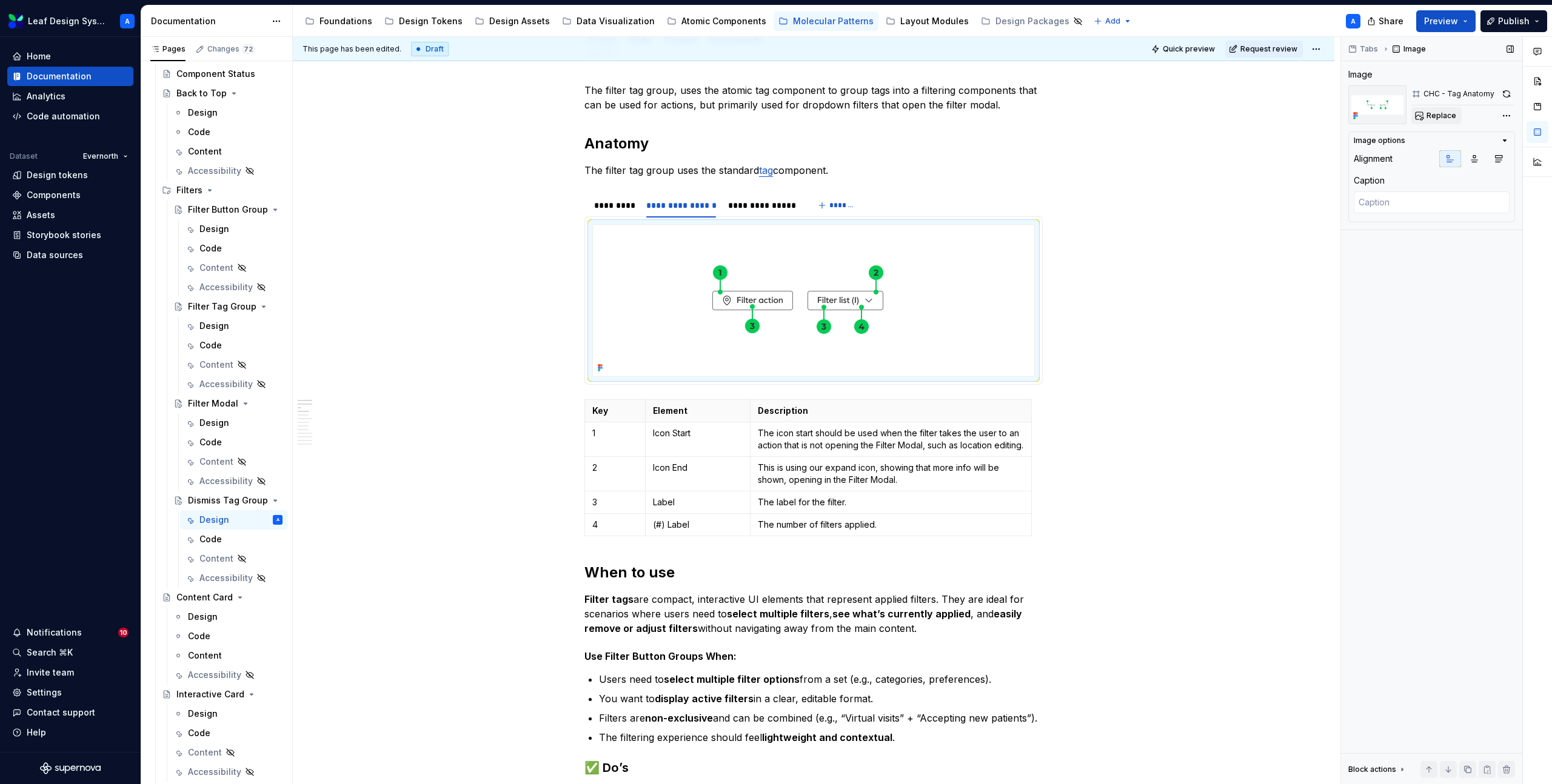
click at [1430, 115] on span "Replace" at bounding box center [1441, 115] width 30 height 10
type textarea "*"
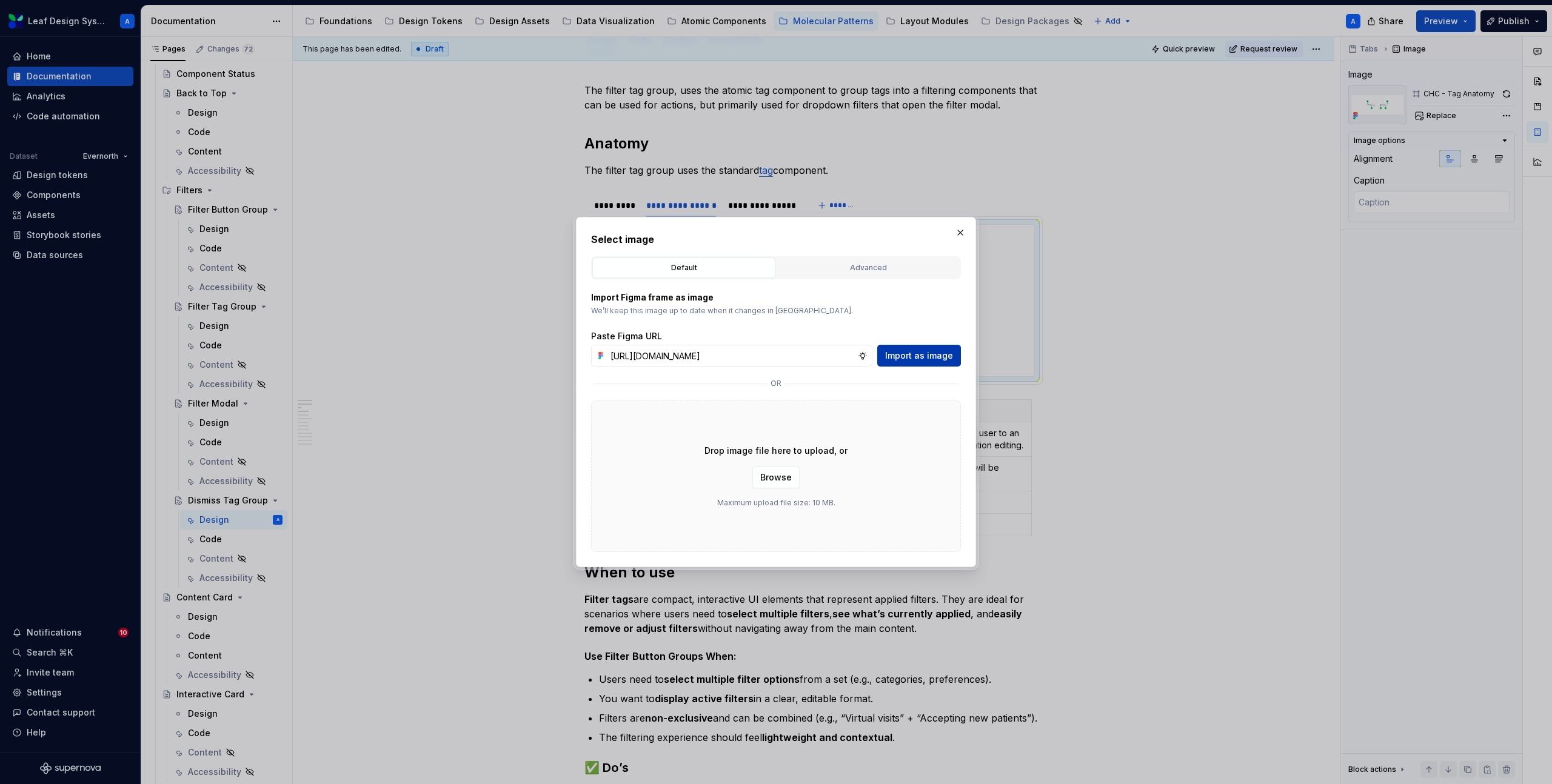
scroll to position [0, 346]
type input "[URL][DOMAIN_NAME]"
click at [911, 359] on span "Import as image" at bounding box center [919, 356] width 68 height 12
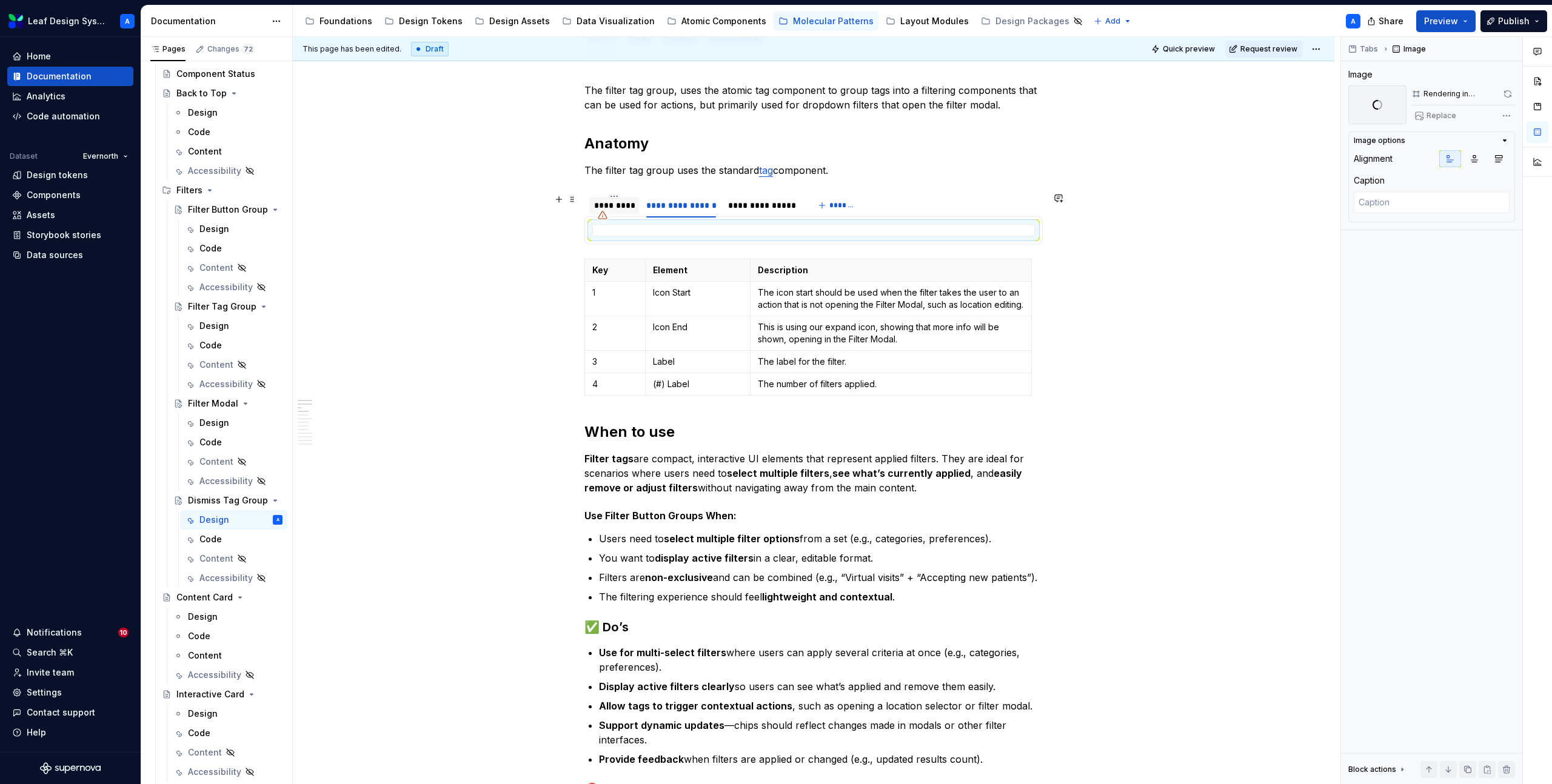
click at [617, 207] on div "*********" at bounding box center [614, 205] width 40 height 12
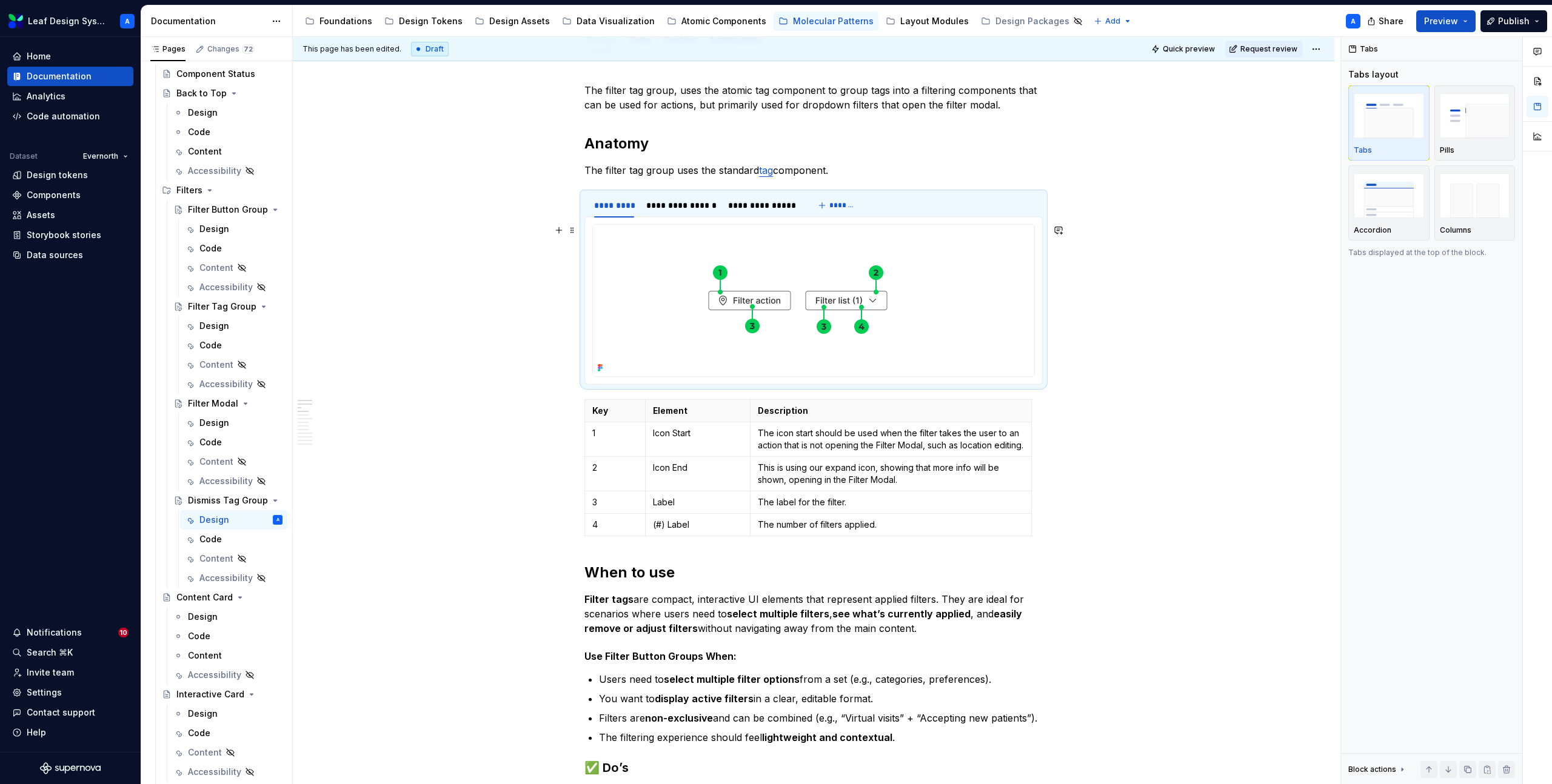
click at [724, 279] on img at bounding box center [797, 300] width 410 height 152
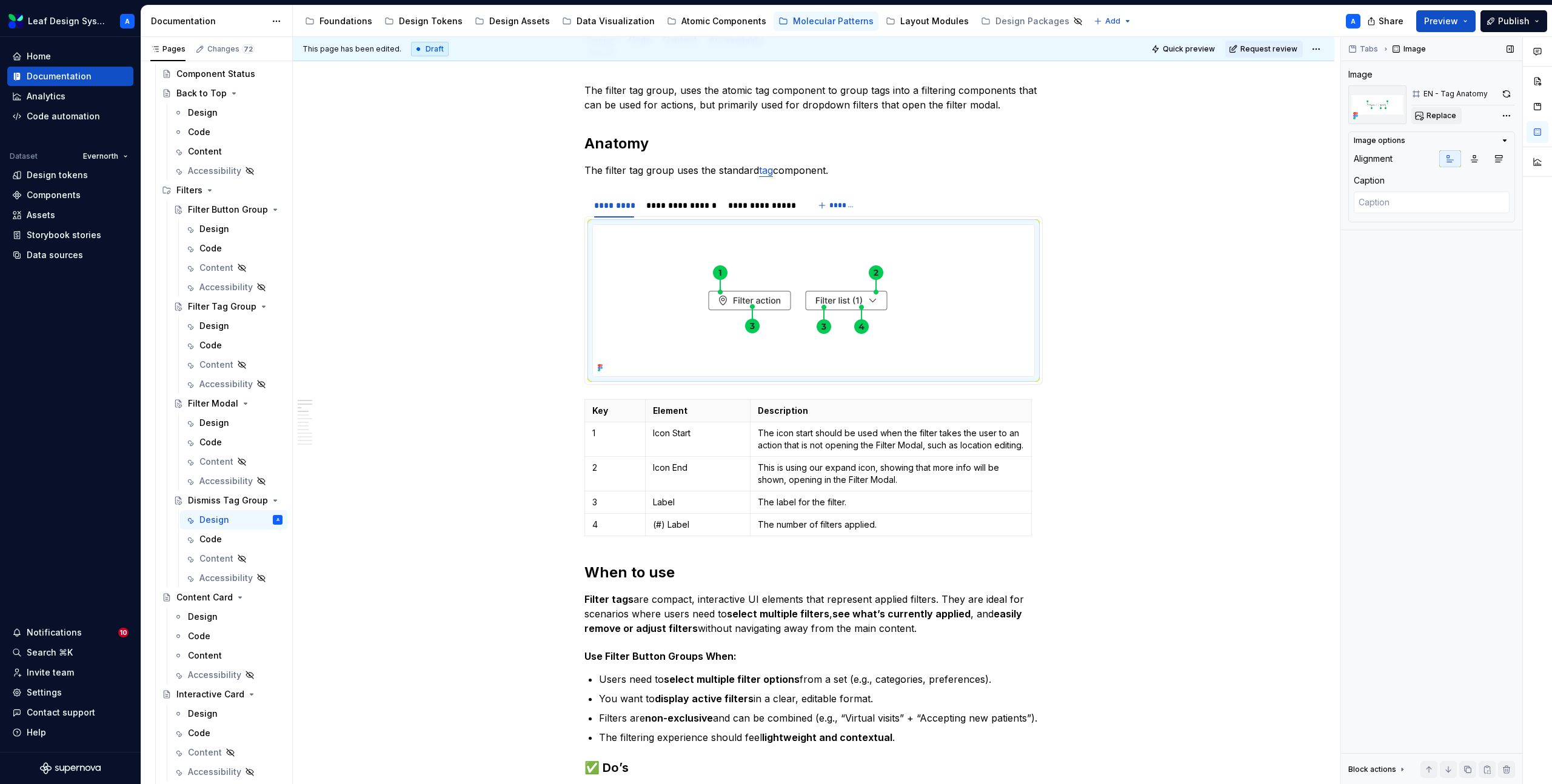
click at [1441, 118] on span "Replace" at bounding box center [1441, 115] width 30 height 10
type textarea "*"
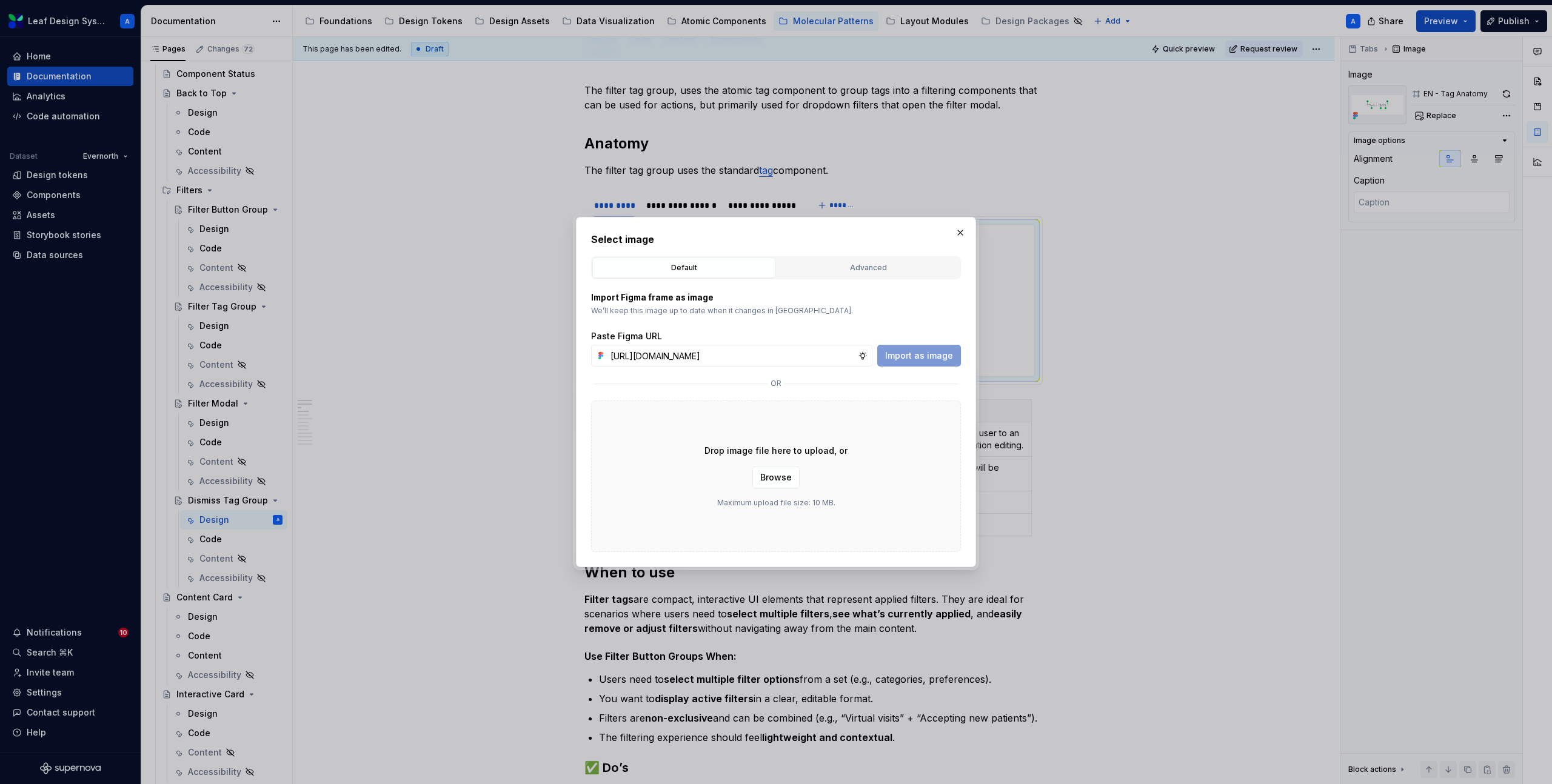
scroll to position [0, 347]
type input "[URL][DOMAIN_NAME]"
click at [937, 354] on span "Import as image" at bounding box center [919, 356] width 68 height 12
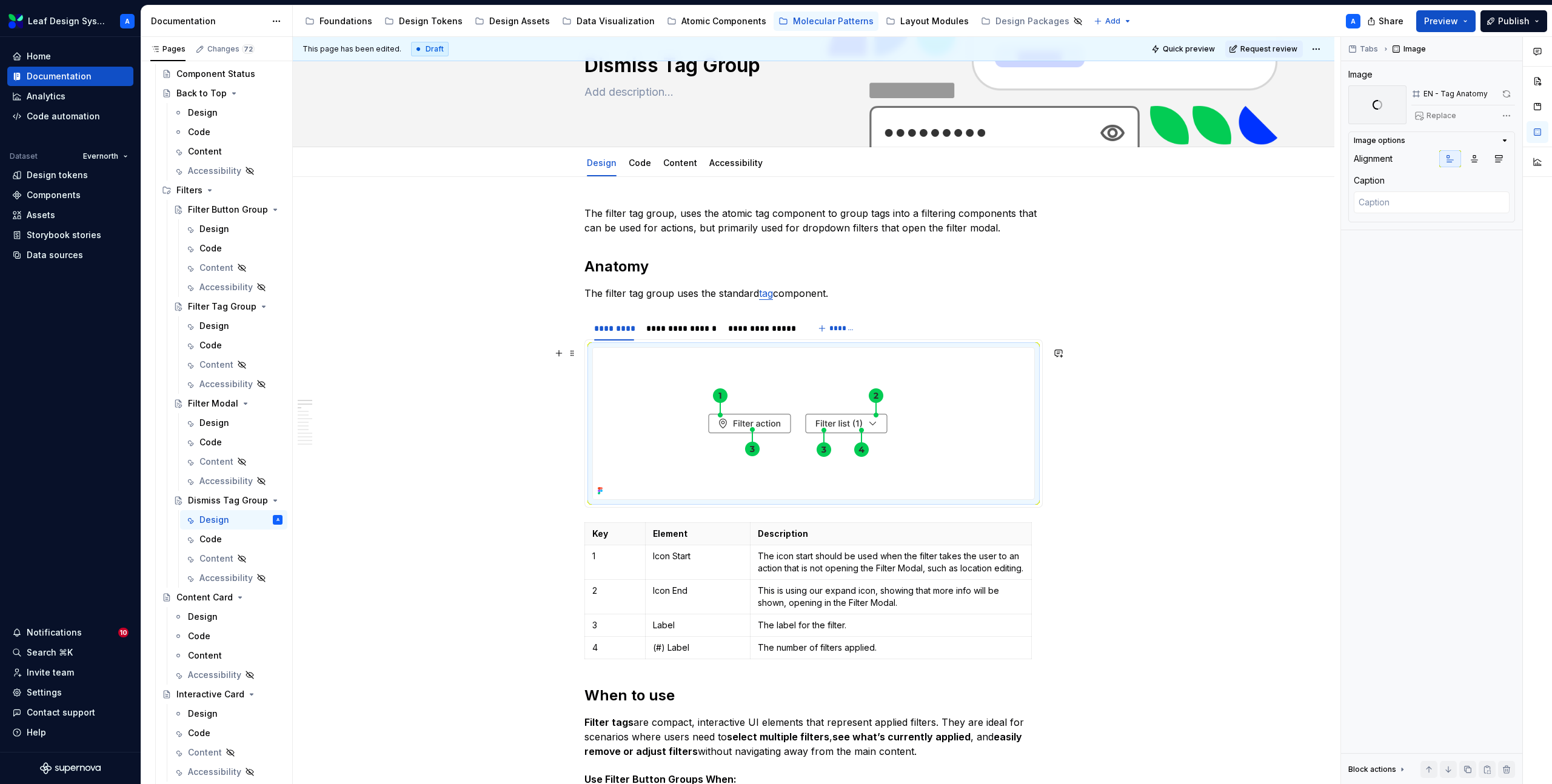
scroll to position [51, 0]
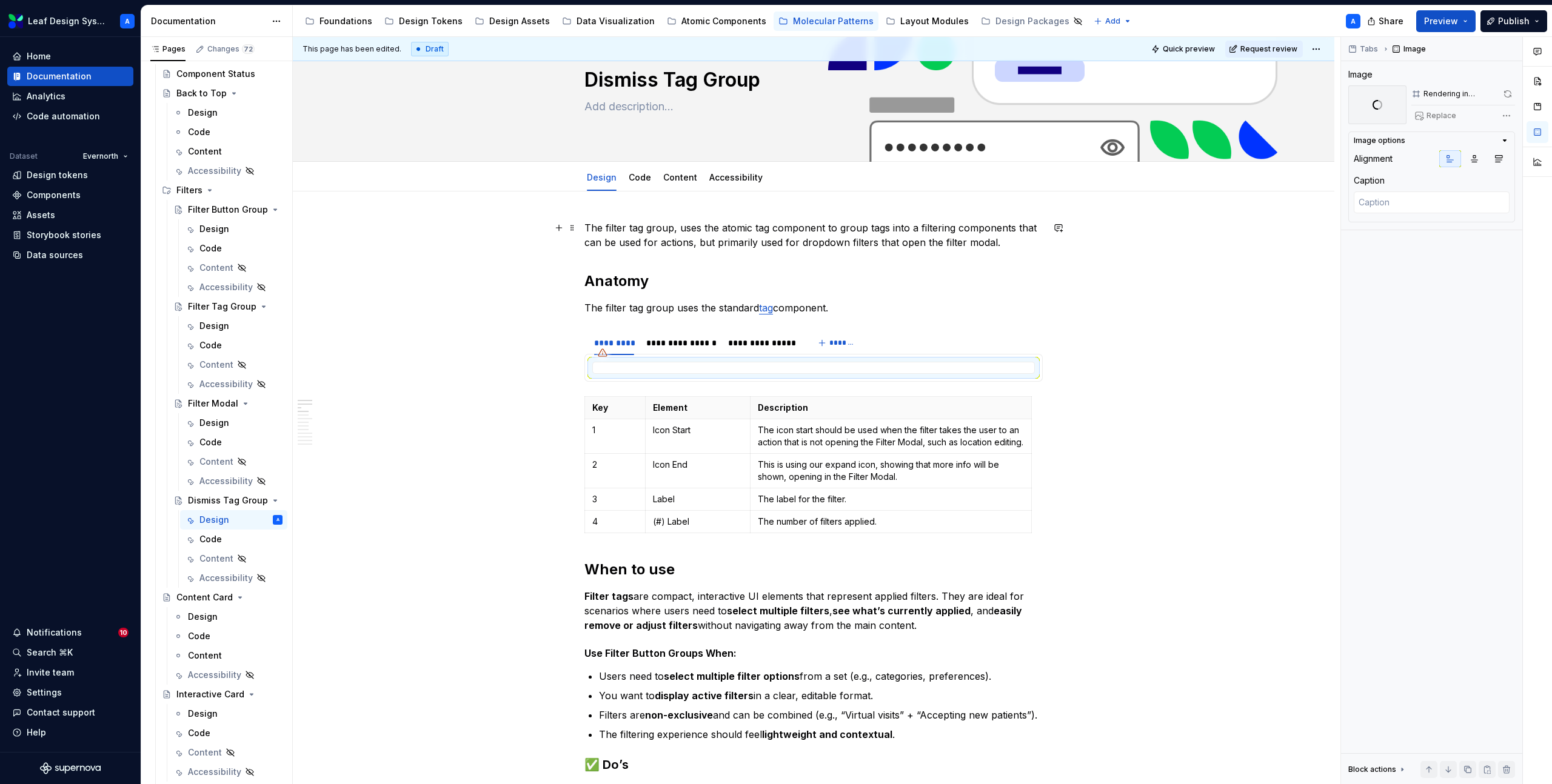
click at [703, 233] on p "The filter tag group, uses the atomic tag component to group tags into a filter…" at bounding box center [813, 235] width 459 height 29
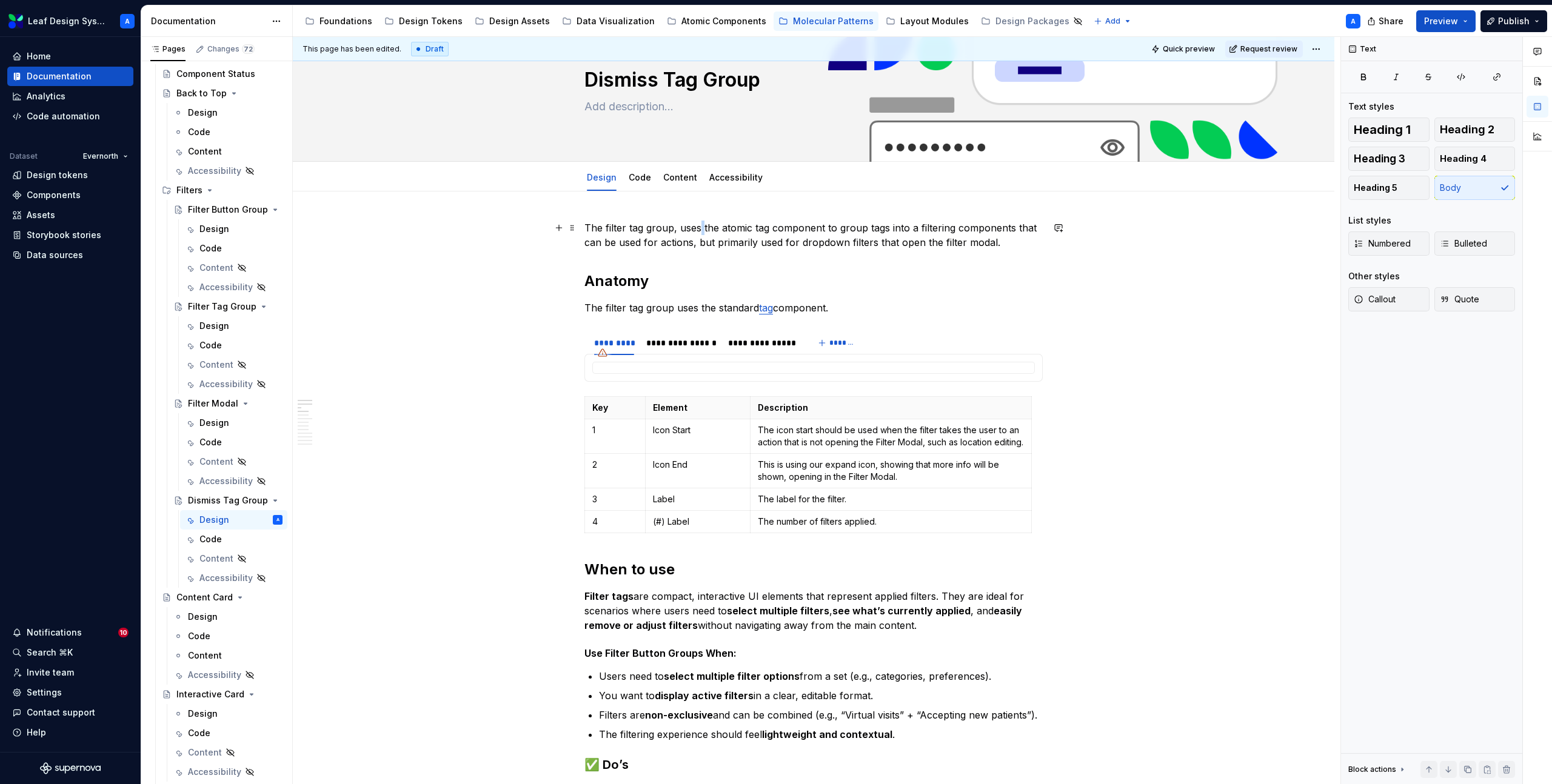
click at [703, 233] on p "The filter tag group, uses the atomic tag component to group tags into a filter…" at bounding box center [813, 235] width 459 height 29
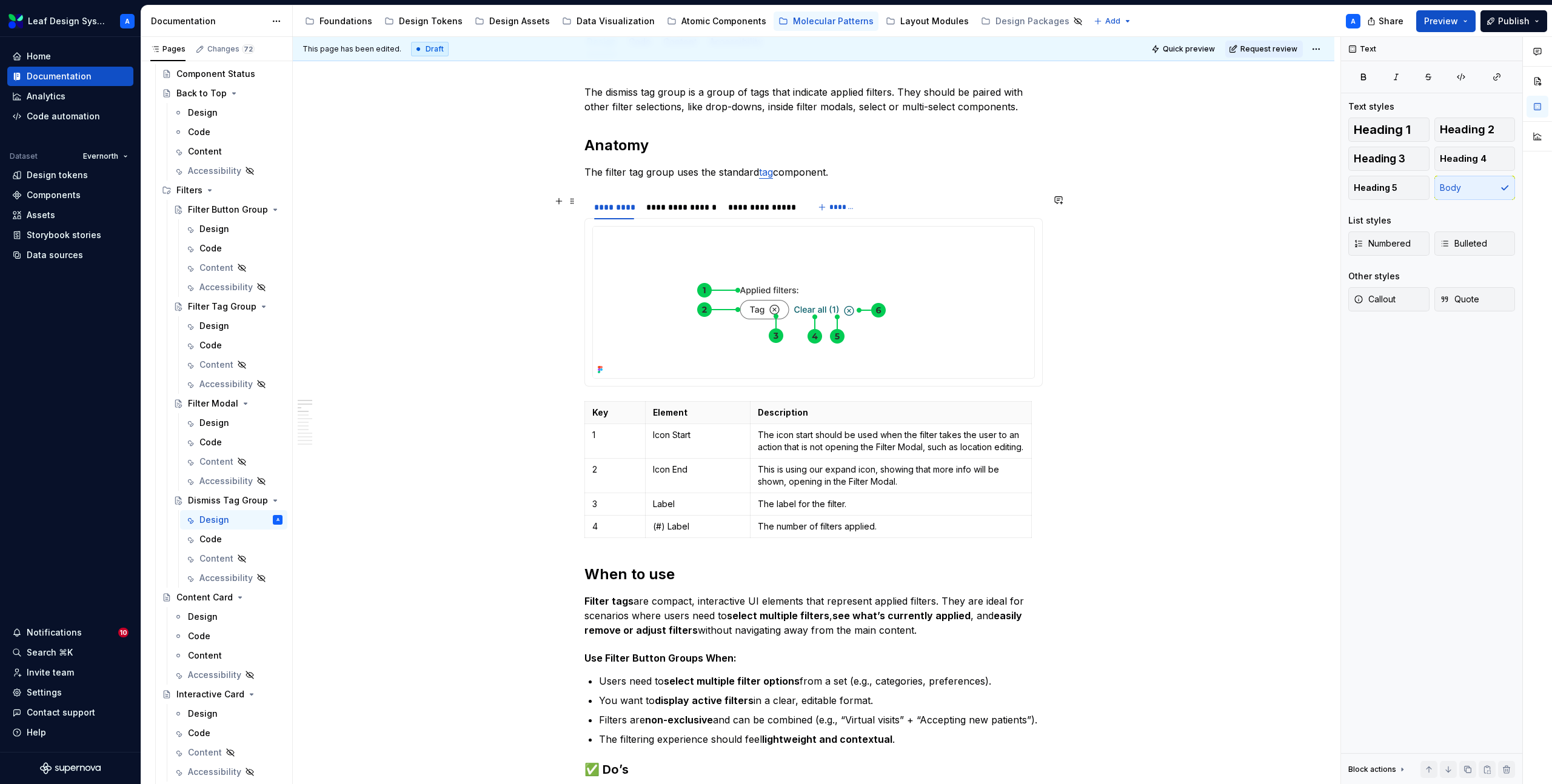
scroll to position [214, 0]
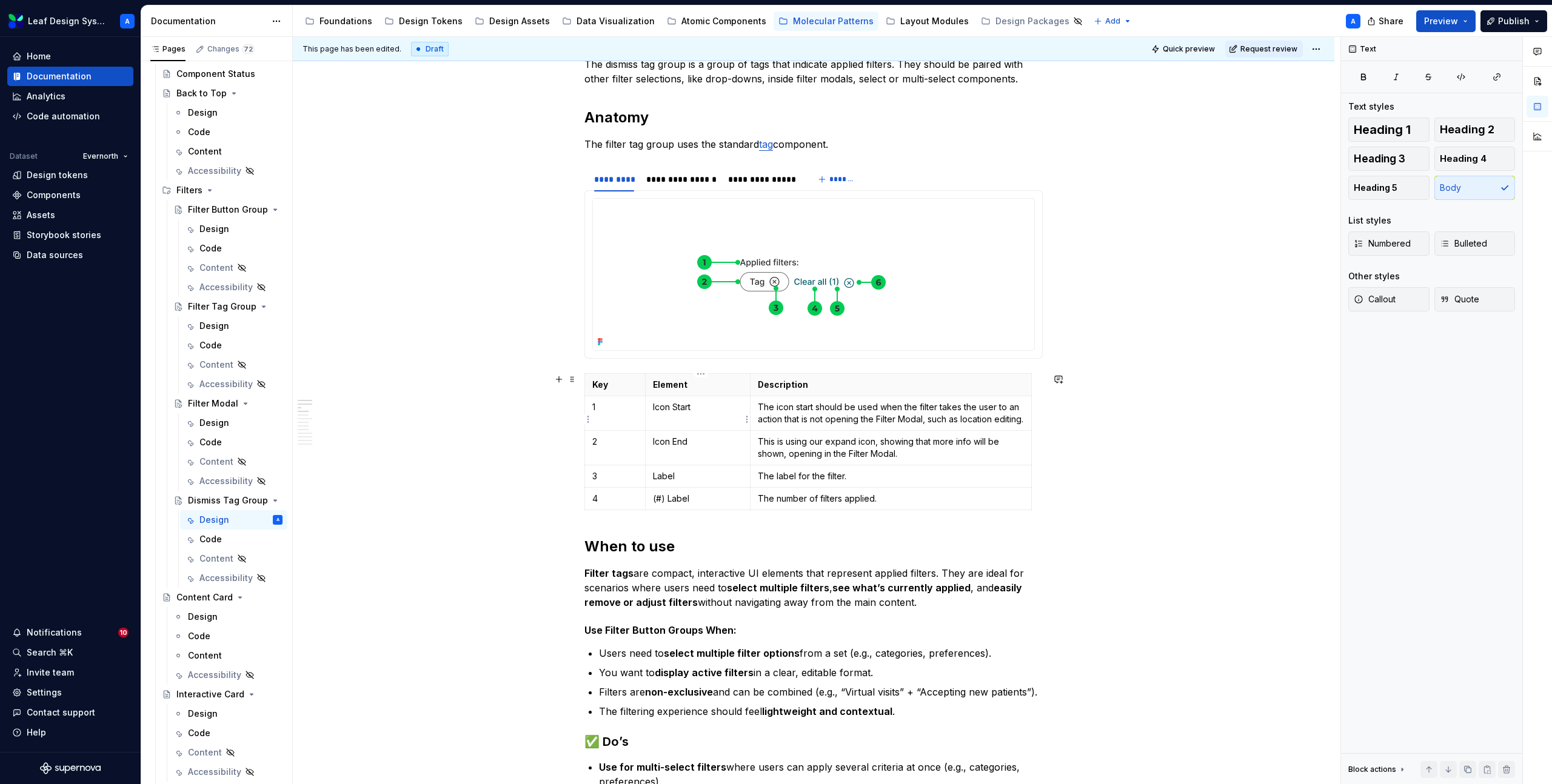
click at [686, 404] on p "Icon Start" at bounding box center [698, 407] width 90 height 12
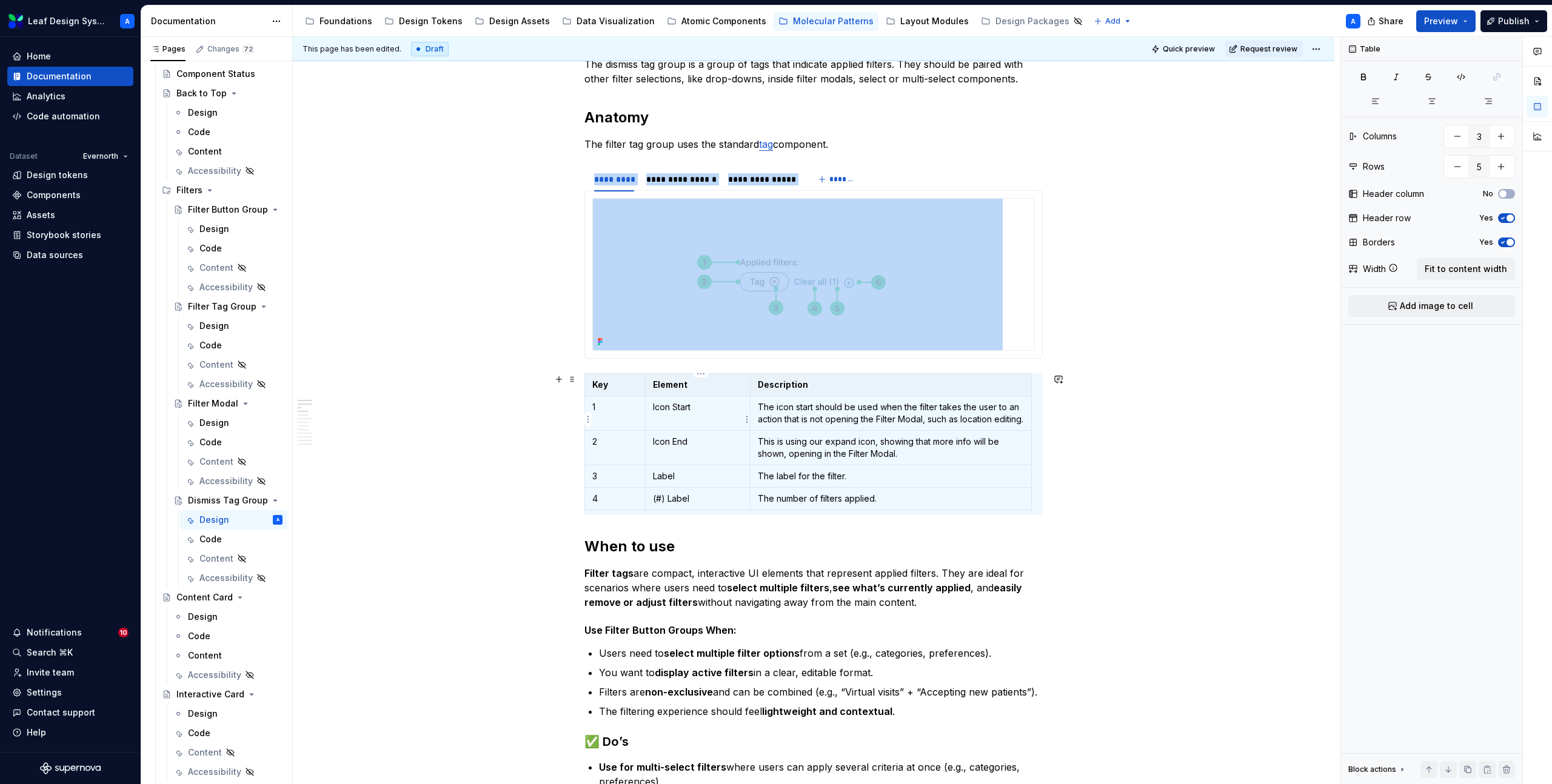
click at [686, 404] on p "Icon Start" at bounding box center [698, 407] width 90 height 12
click at [686, 406] on p "Icon Start" at bounding box center [698, 407] width 90 height 12
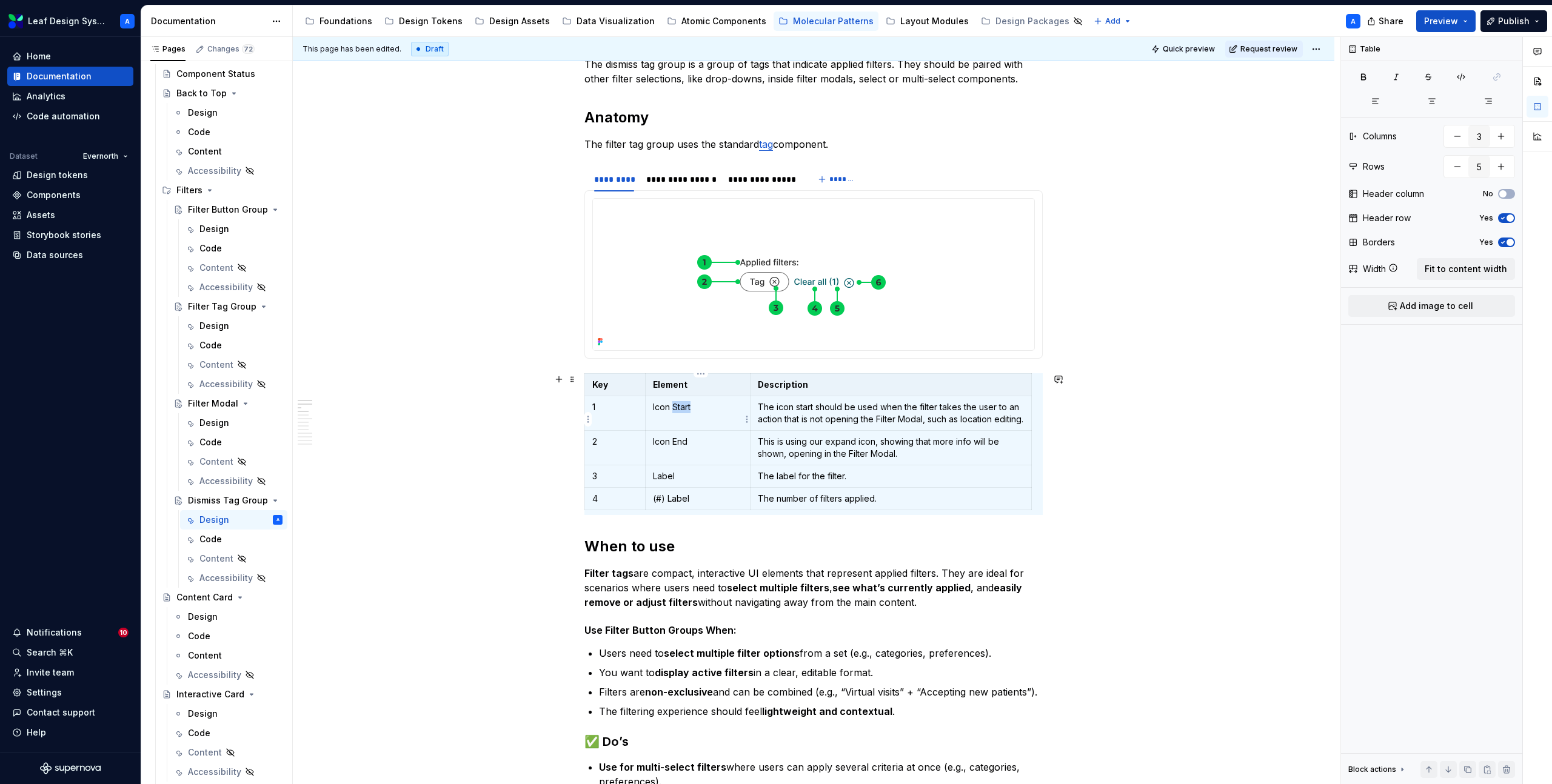
click at [686, 406] on p "Icon Start" at bounding box center [698, 407] width 90 height 12
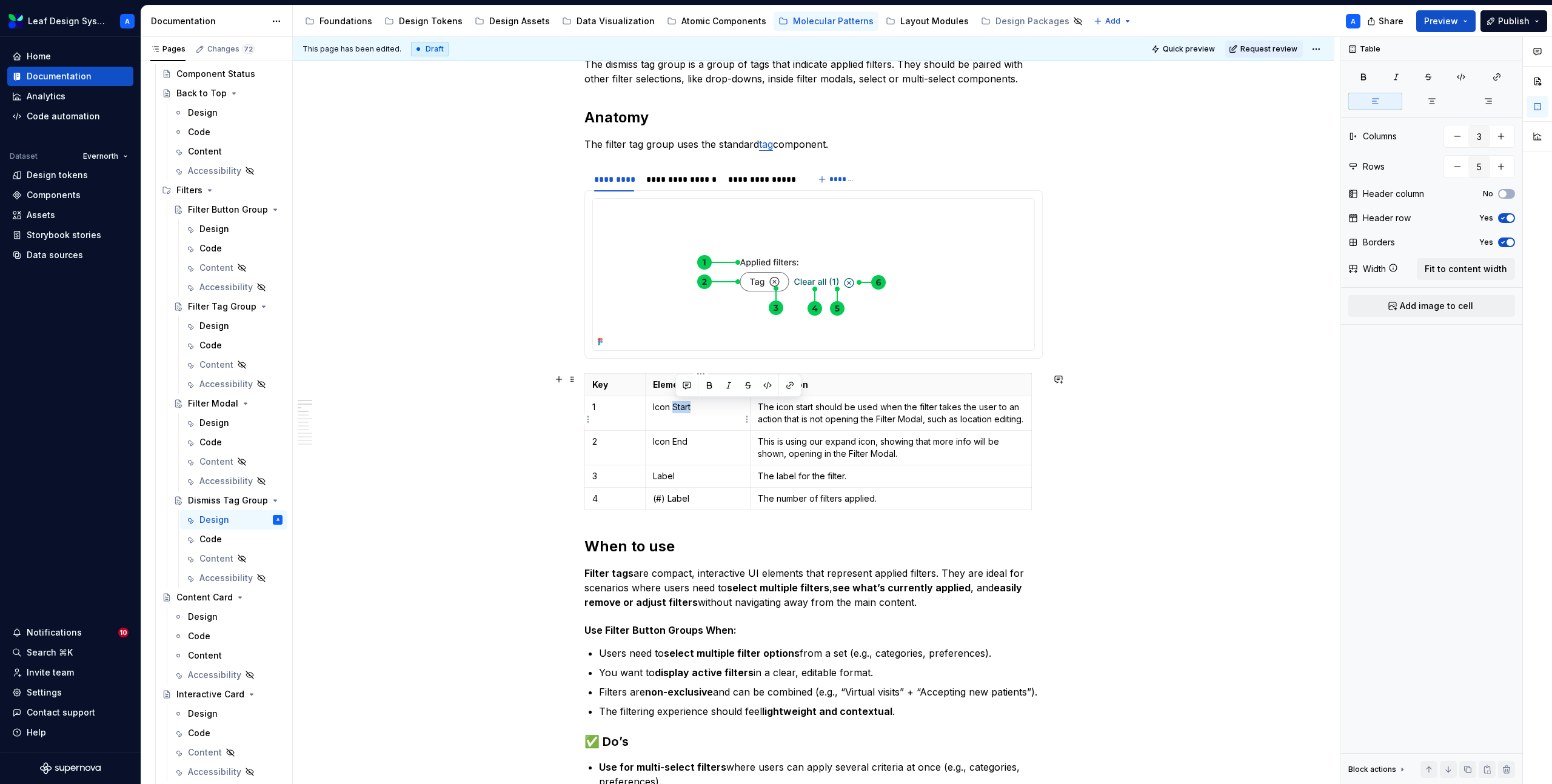
click at [686, 406] on p "Icon Start" at bounding box center [698, 407] width 90 height 12
click at [681, 448] on p "Icon End" at bounding box center [698, 441] width 90 height 12
click at [676, 483] on p "Label" at bounding box center [698, 476] width 90 height 12
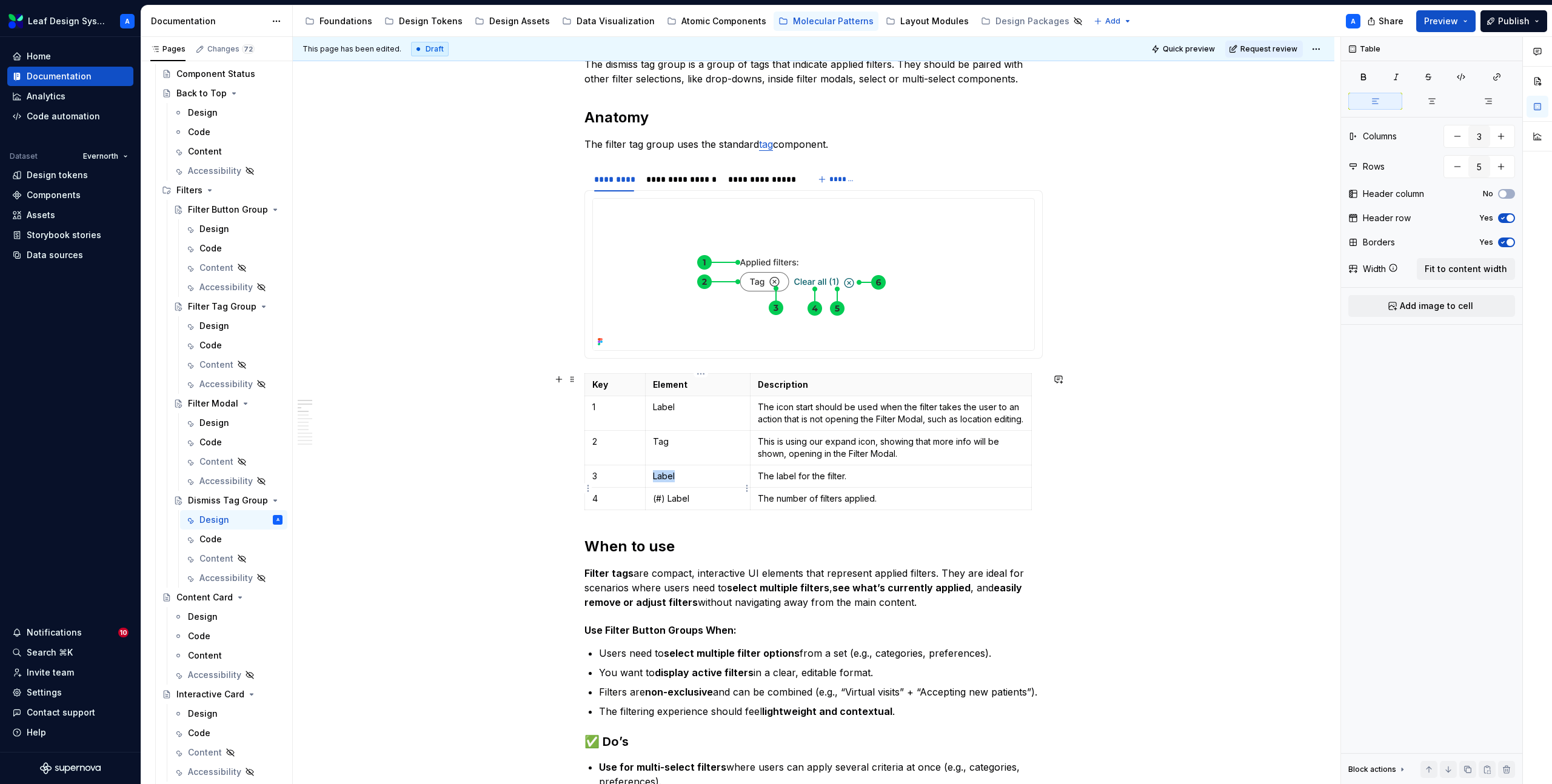
click at [676, 483] on p "Label" at bounding box center [698, 476] width 90 height 12
click at [653, 486] on td "Dismiss Icon" at bounding box center [697, 477] width 105 height 22
click at [678, 505] on p "(#) Label" at bounding box center [698, 499] width 90 height 12
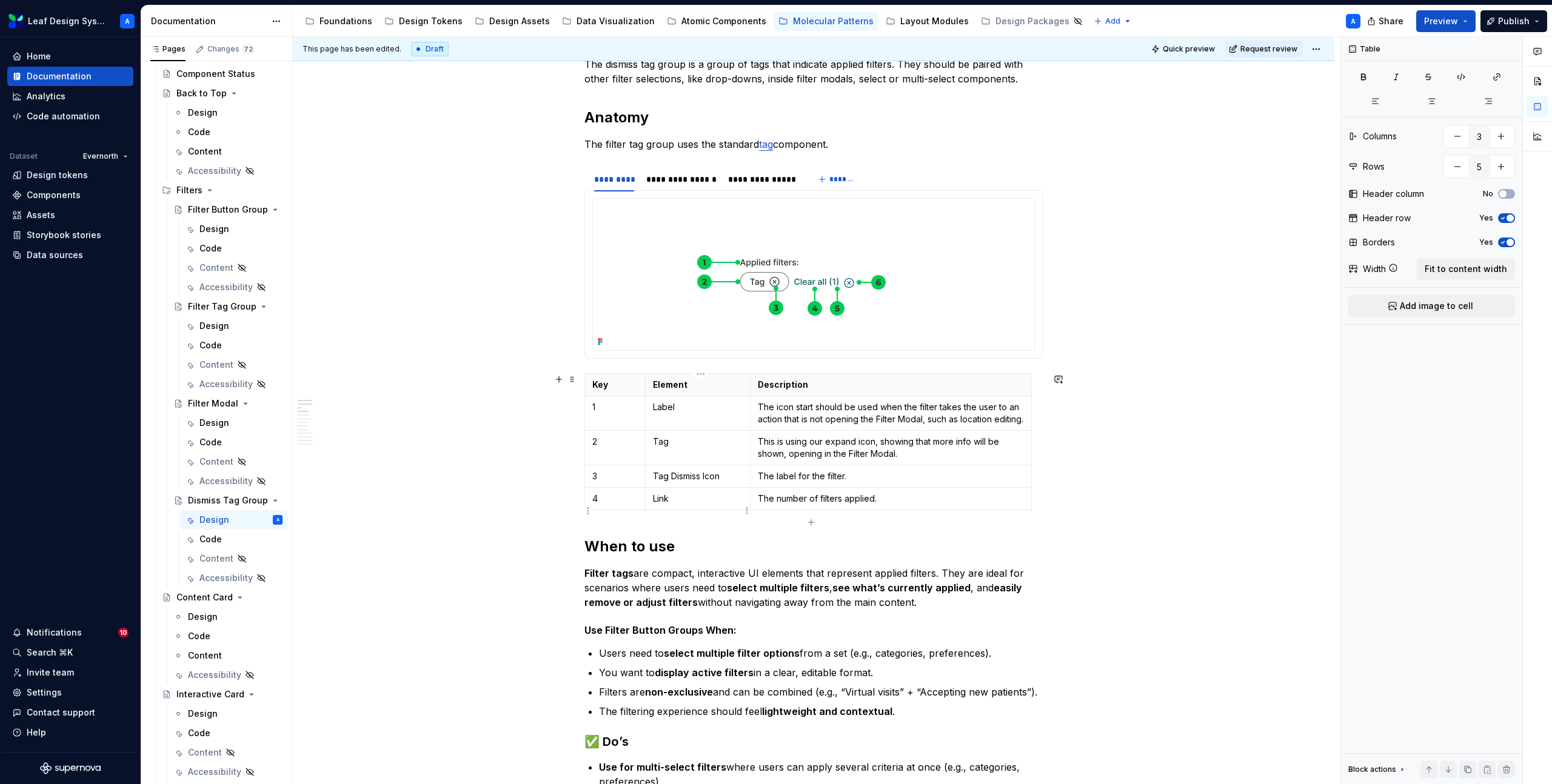
click at [660, 505] on p "Link" at bounding box center [698, 499] width 90 height 12
type textarea "*"
click at [810, 524] on icon "button" at bounding box center [811, 522] width 5 height 5
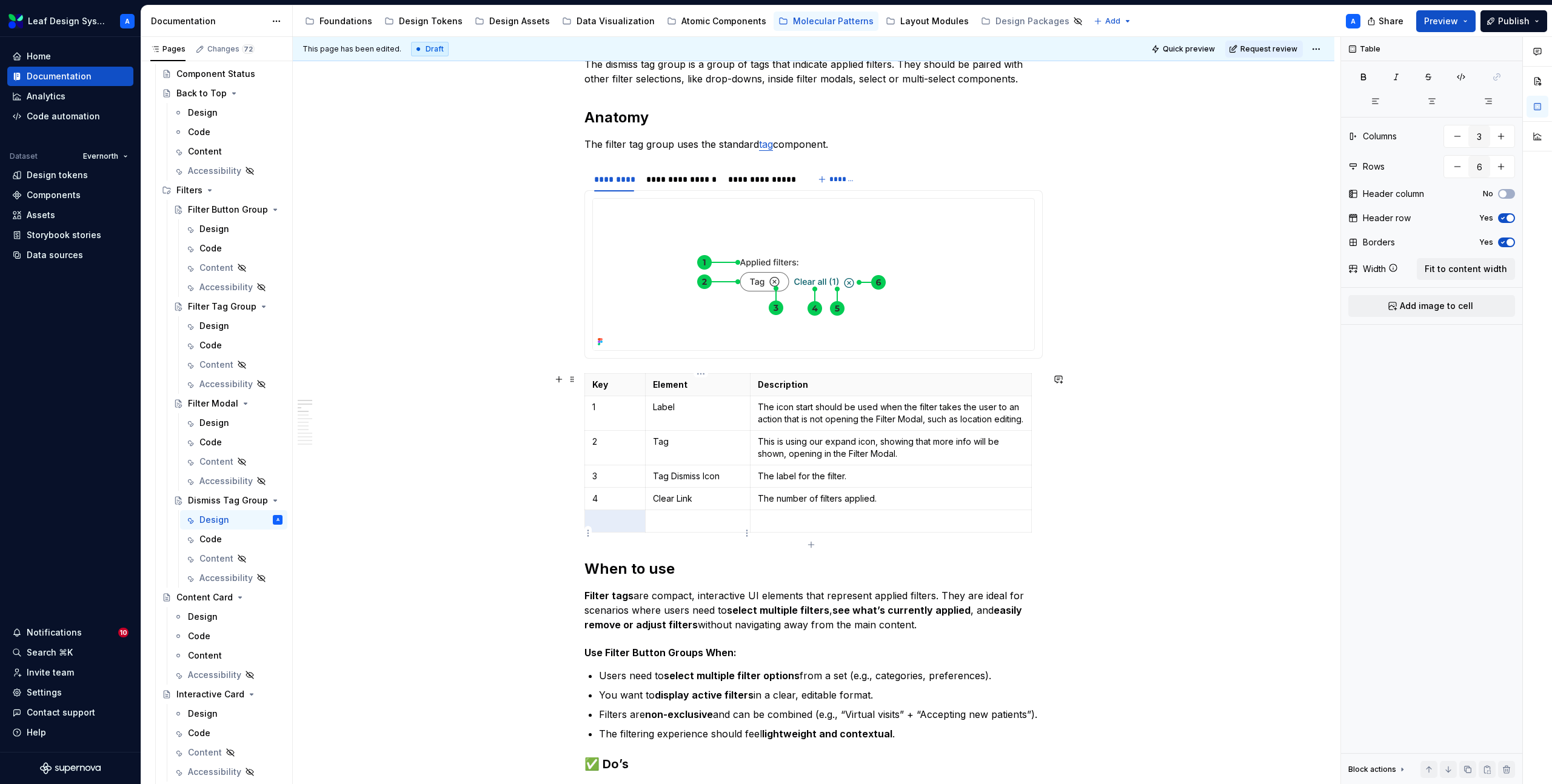
click at [686, 527] on p at bounding box center [698, 521] width 90 height 12
click at [810, 544] on icon "button" at bounding box center [811, 544] width 10 height 10
type input "7"
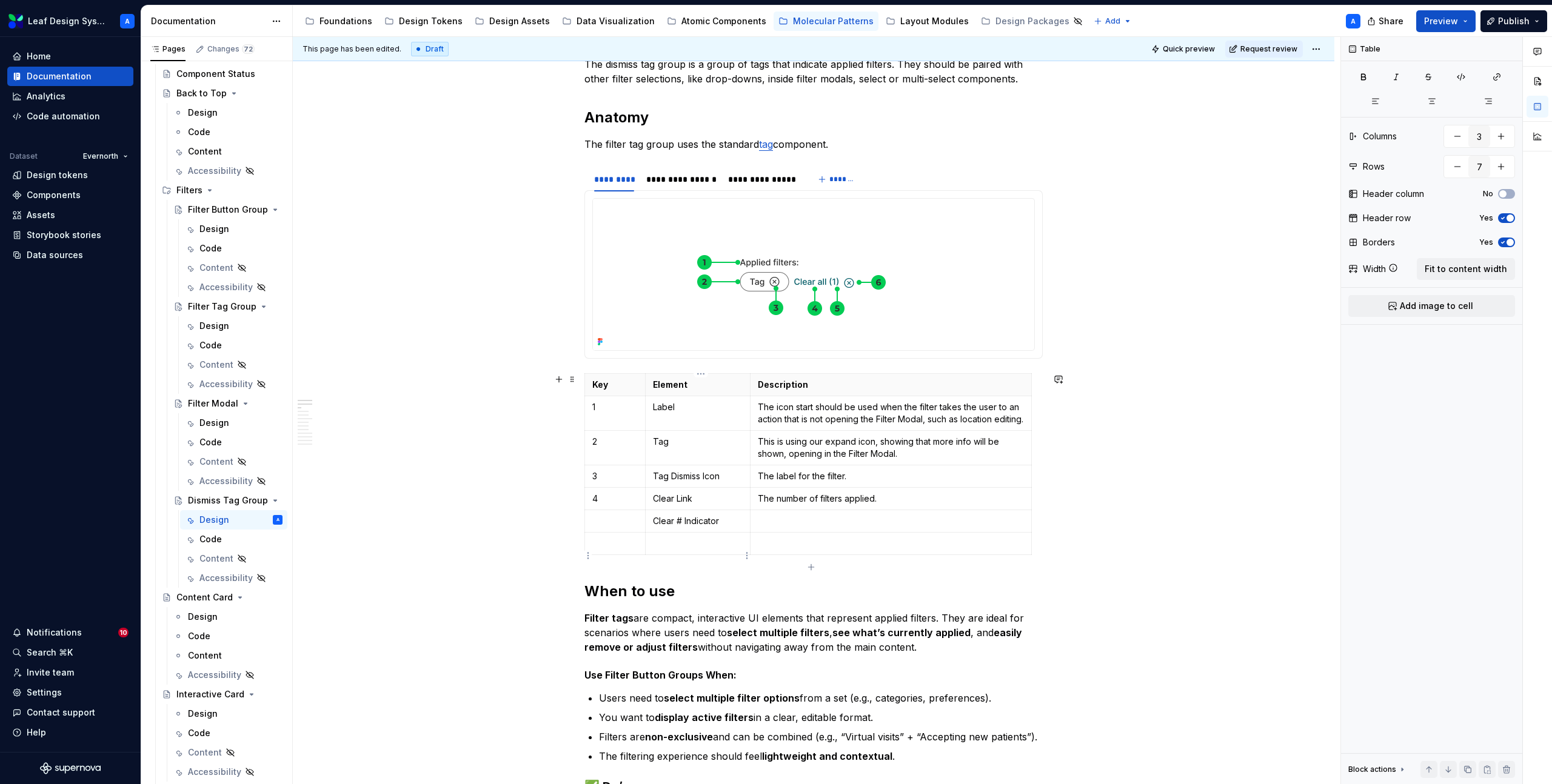
click at [690, 546] on td at bounding box center [697, 544] width 105 height 22
click at [655, 554] on td "Link Dismiss Icon" at bounding box center [697, 544] width 105 height 22
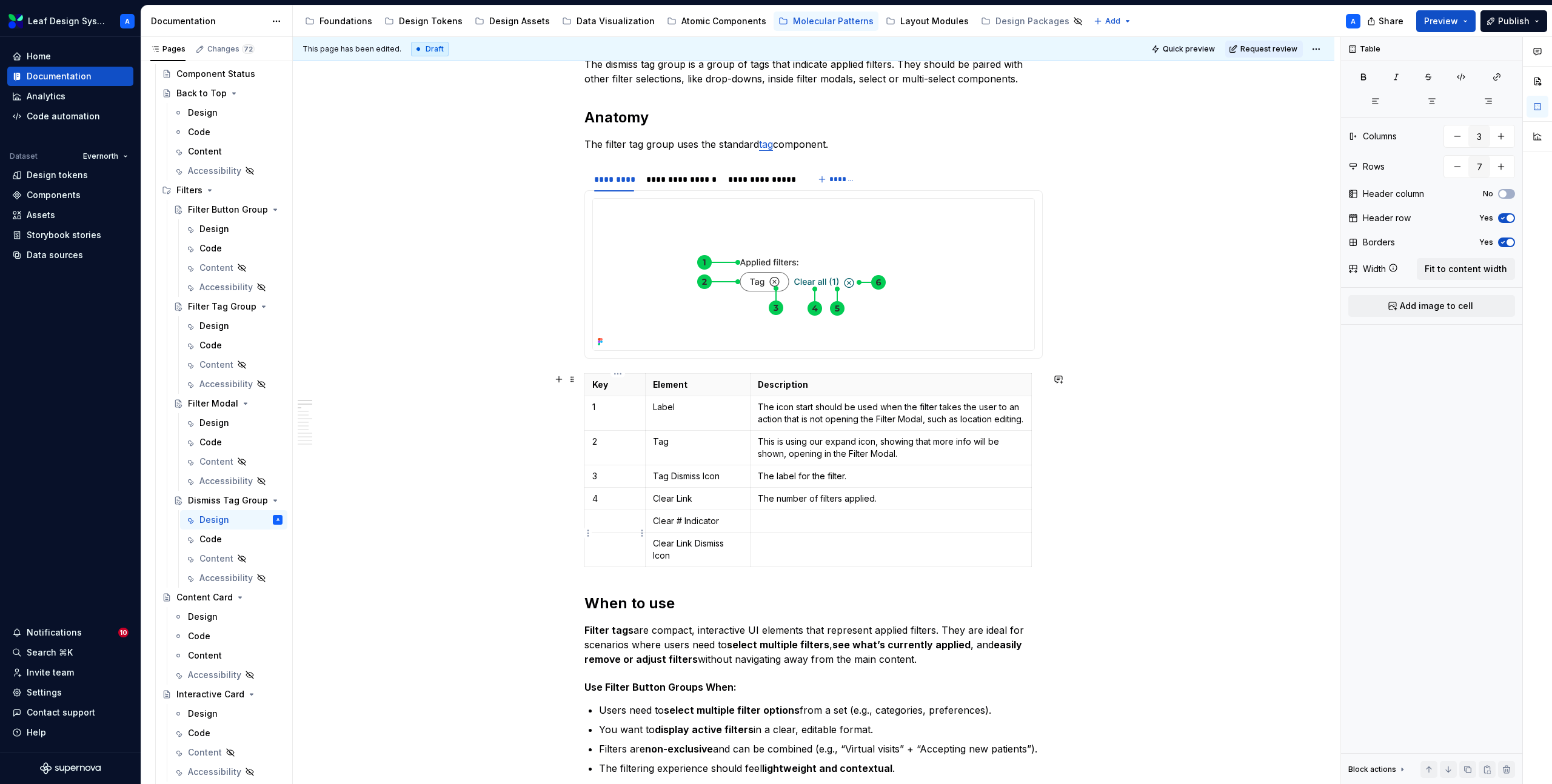
click at [608, 527] on p at bounding box center [615, 521] width 46 height 12
click at [615, 550] on p at bounding box center [615, 544] width 46 height 12
click at [810, 550] on p at bounding box center [890, 544] width 266 height 12
click at [815, 527] on p at bounding box center [890, 521] width 266 height 12
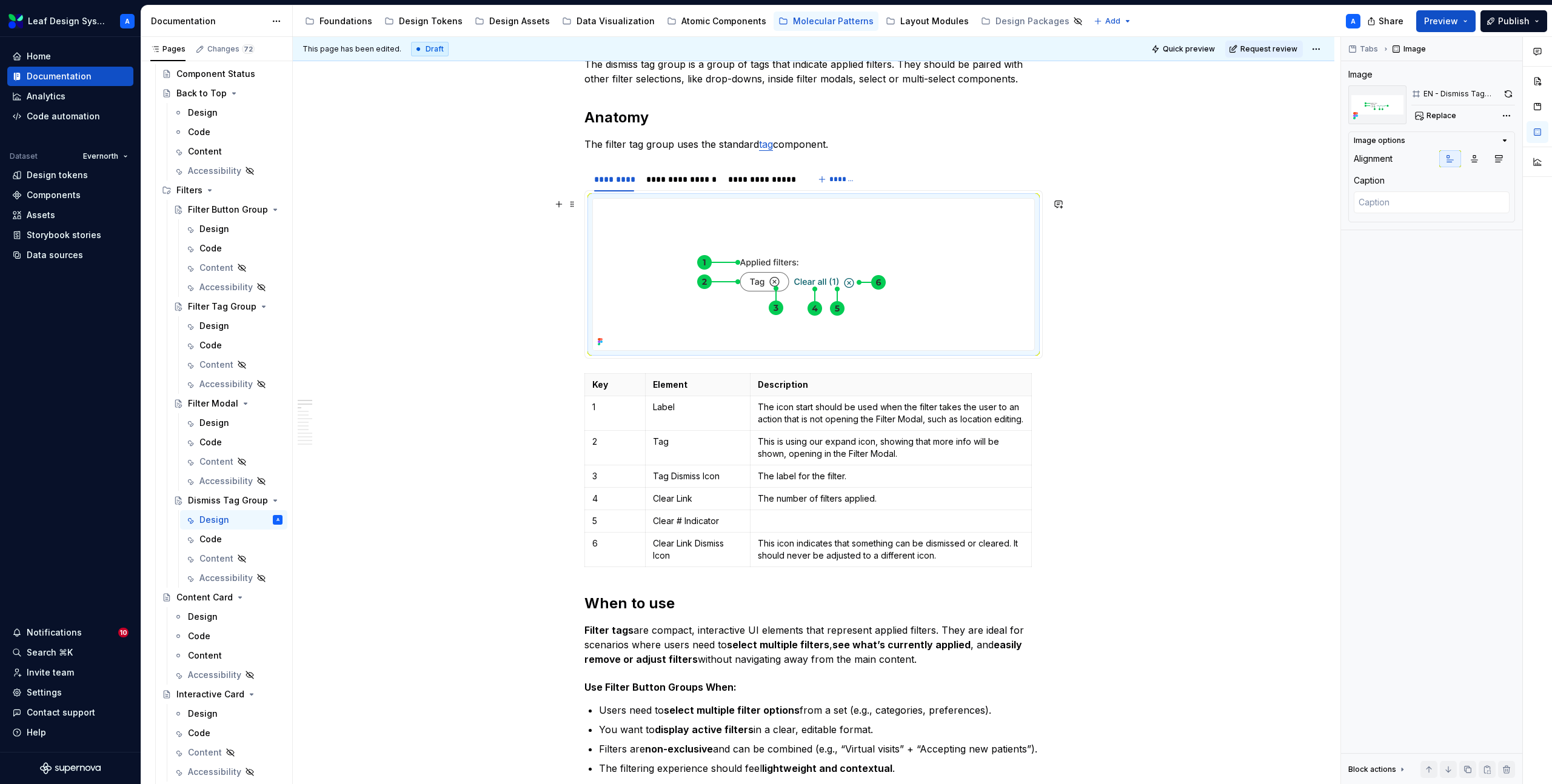
click at [875, 245] on img at bounding box center [797, 274] width 410 height 152
click at [1508, 94] on button "button" at bounding box center [1507, 94] width 14 height 17
click at [683, 176] on div "**********" at bounding box center [681, 179] width 70 height 12
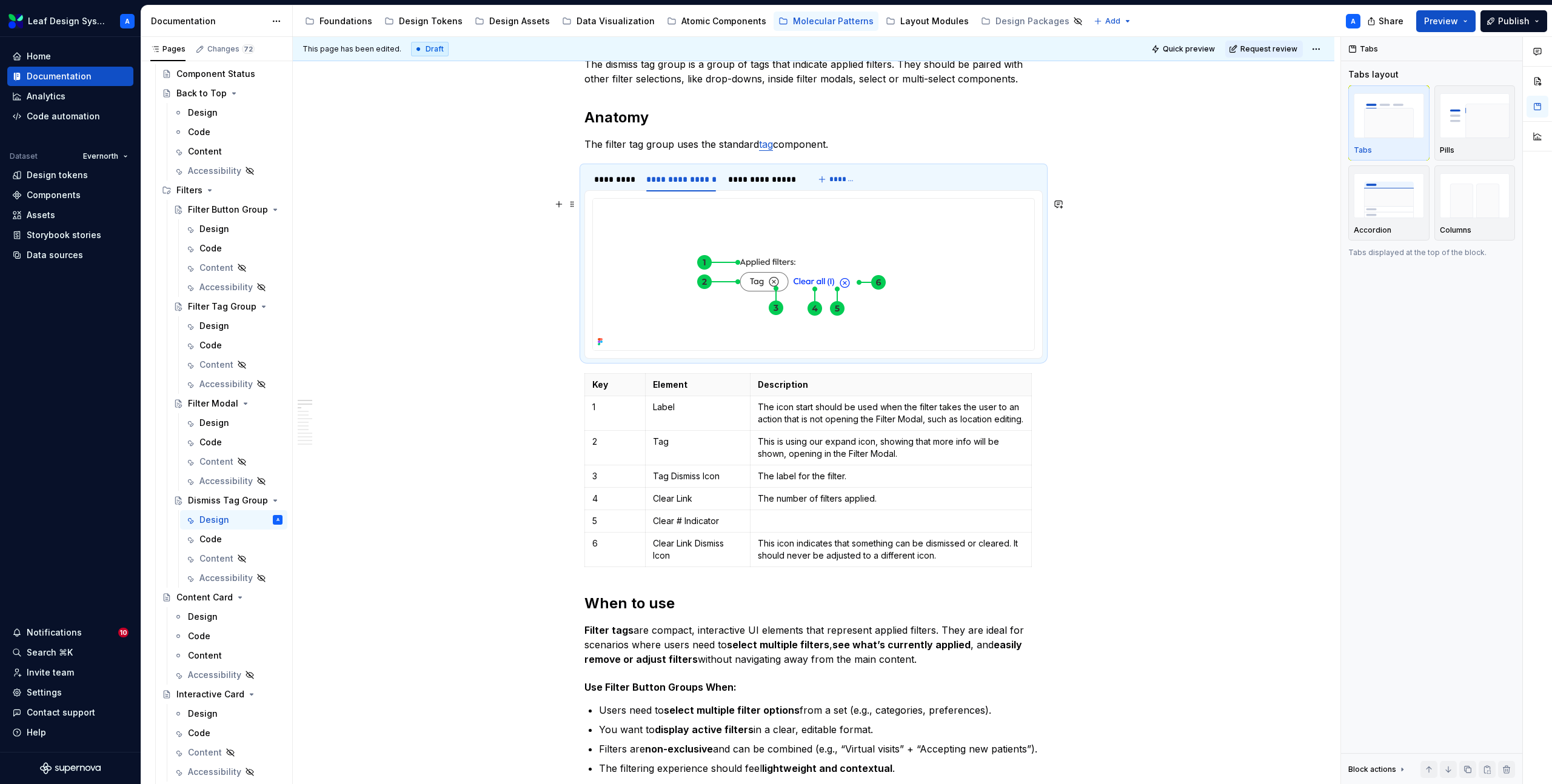
click at [774, 243] on img at bounding box center [797, 274] width 410 height 152
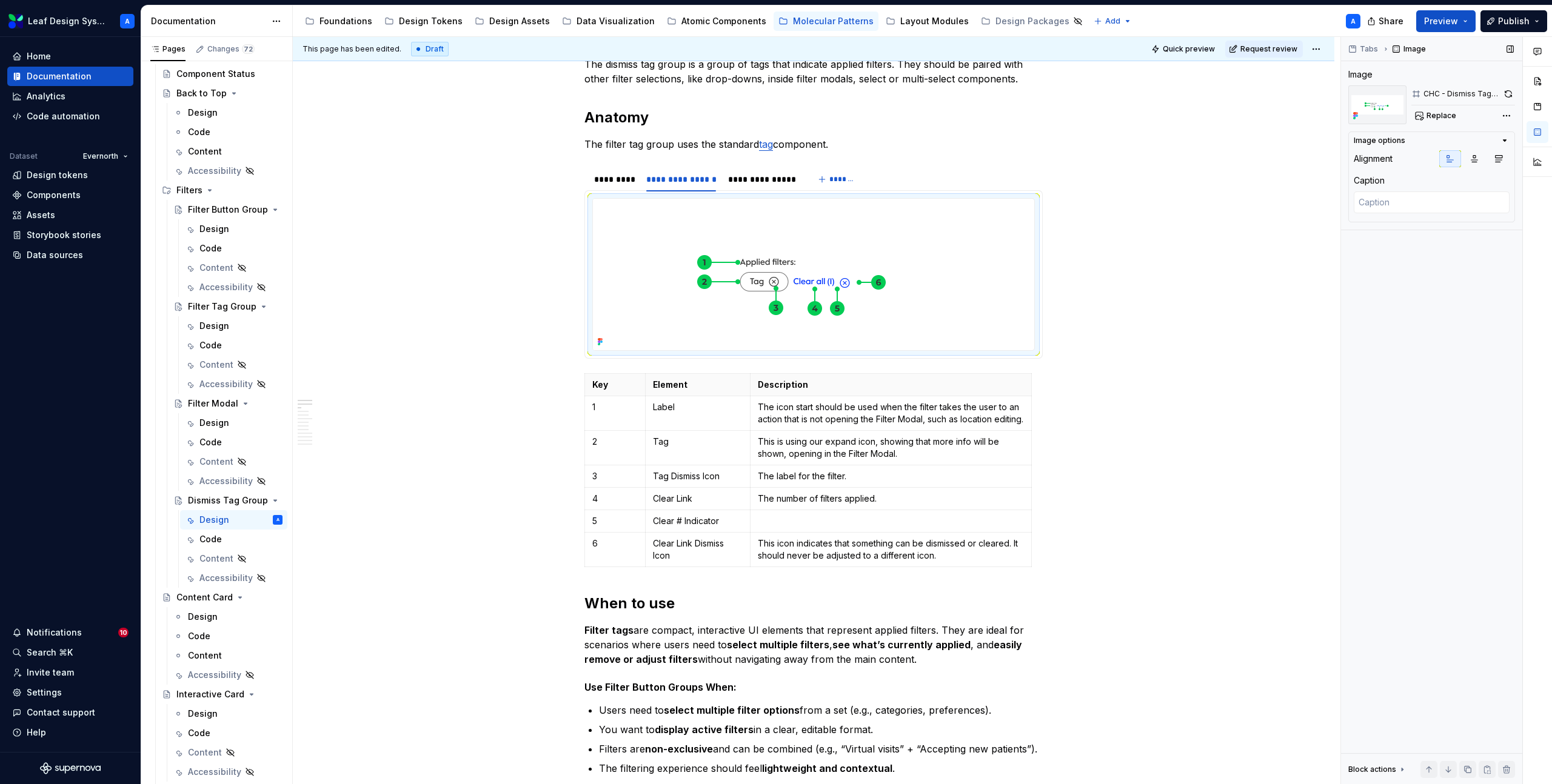
click at [1506, 92] on button "button" at bounding box center [1508, 94] width 13 height 17
click at [754, 178] on div "**********" at bounding box center [762, 179] width 68 height 12
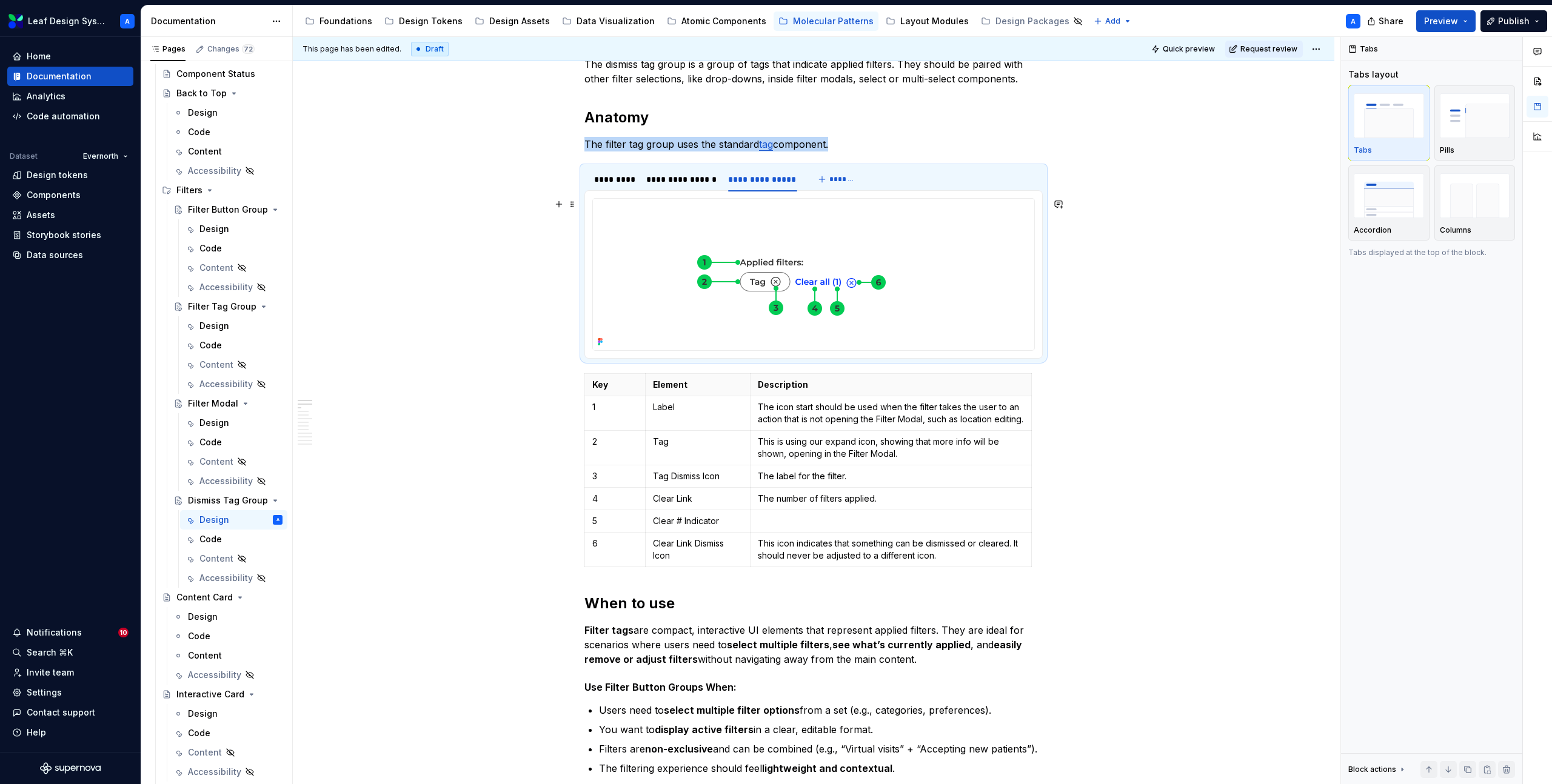
click at [772, 284] on img at bounding box center [797, 274] width 410 height 152
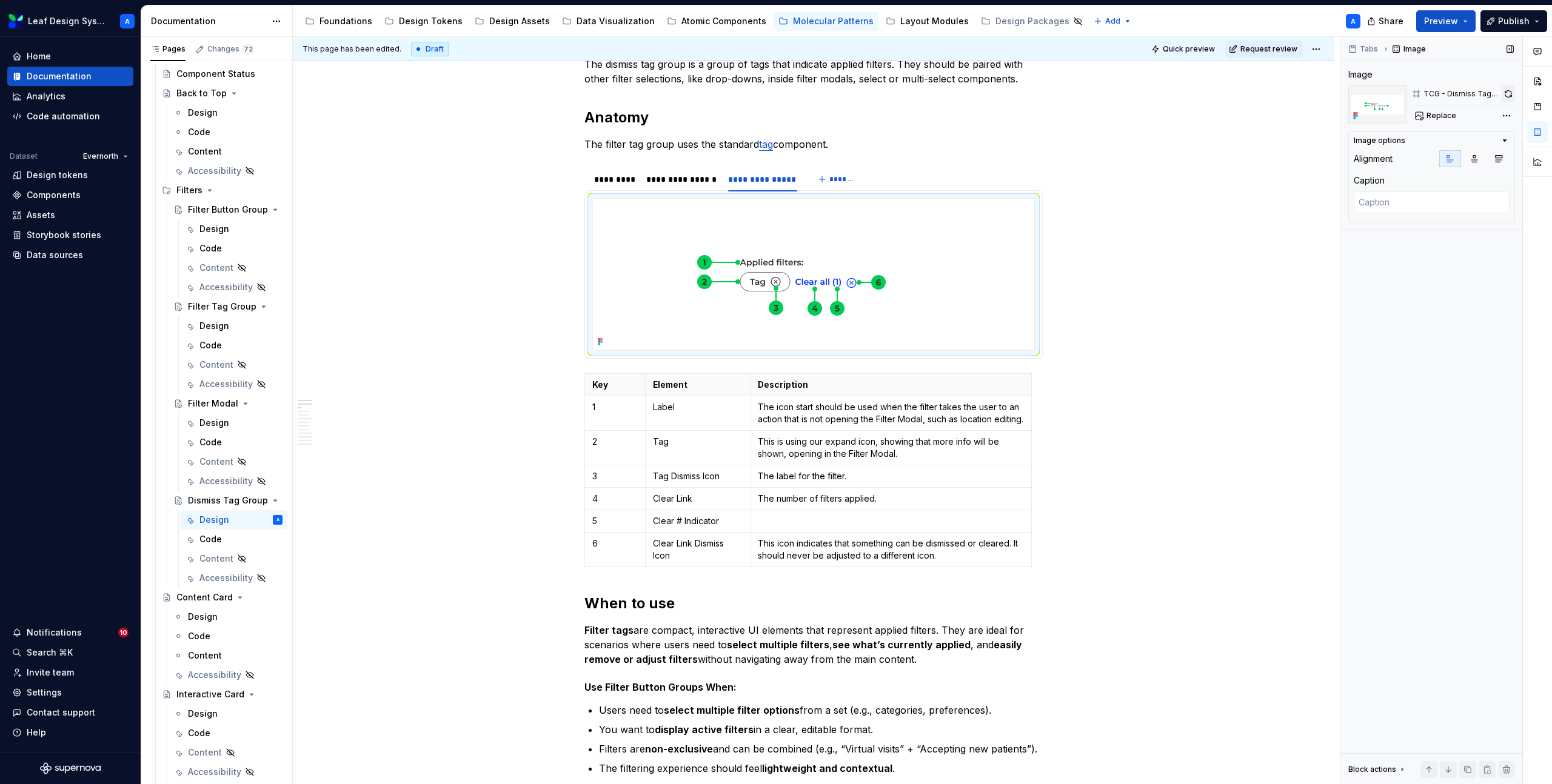
click at [1507, 93] on button "button" at bounding box center [1508, 94] width 13 height 17
click at [619, 178] on div "*********" at bounding box center [614, 179] width 40 height 12
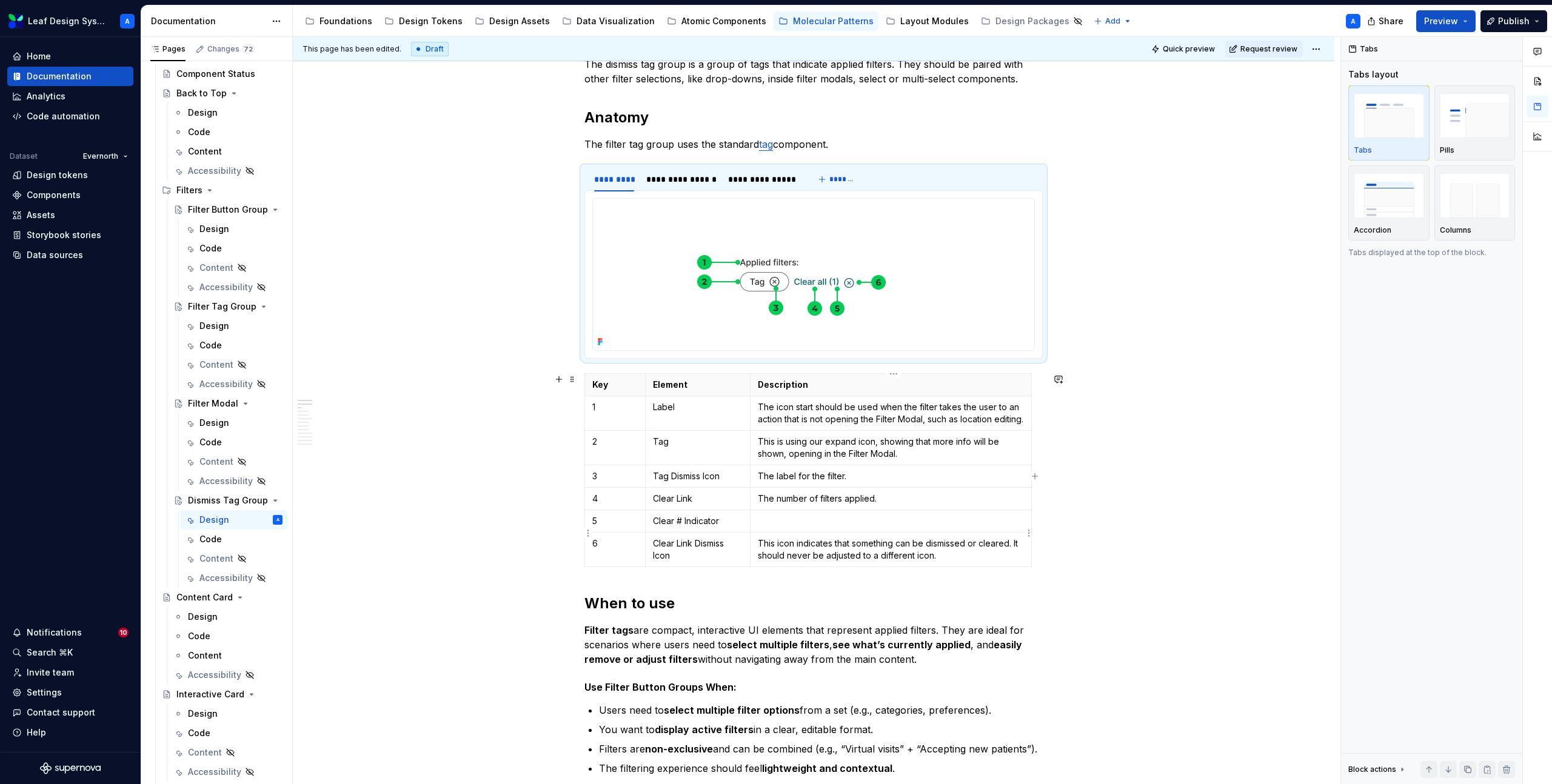
click at [774, 527] on p at bounding box center [890, 521] width 266 height 12
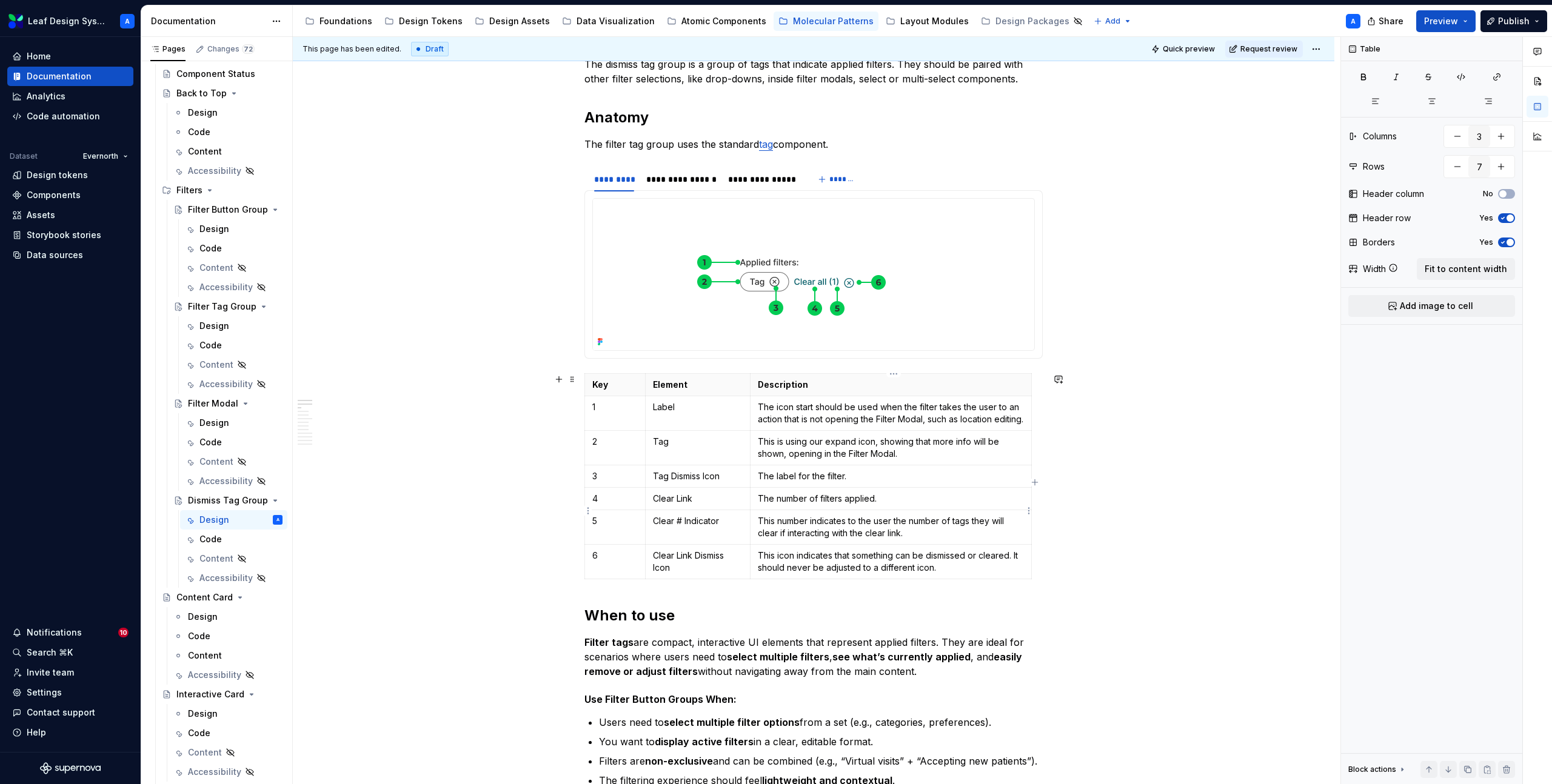
click at [787, 505] on p "The number of filters applied." at bounding box center [890, 499] width 266 height 12
click at [820, 483] on p "The label for the filter." at bounding box center [890, 476] width 266 height 12
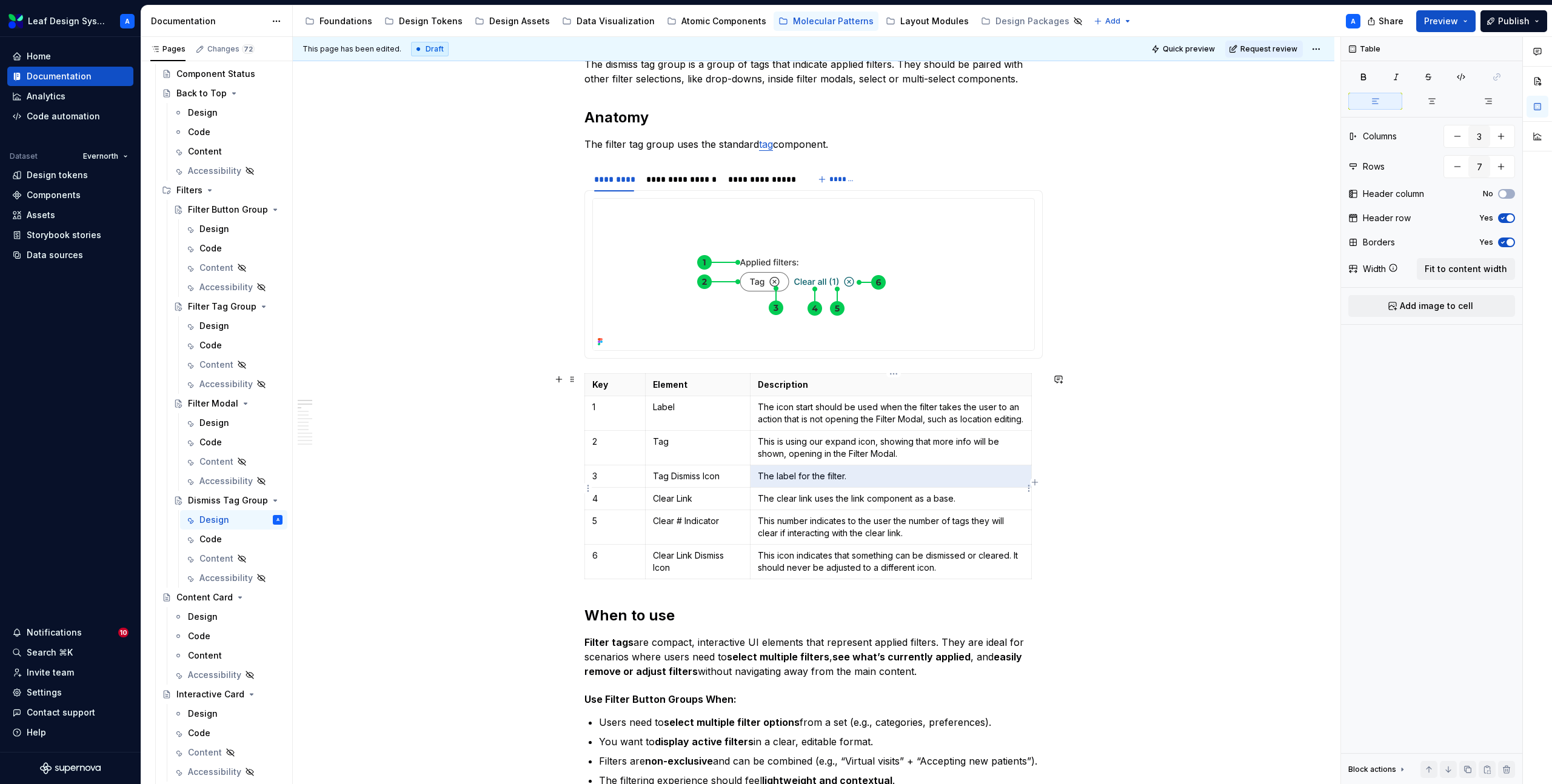
click at [820, 483] on p "The label for the filter." at bounding box center [890, 476] width 266 height 12
click at [884, 570] on p "This icon indicates that something can be dismissed or cleared. It should never…" at bounding box center [890, 561] width 266 height 24
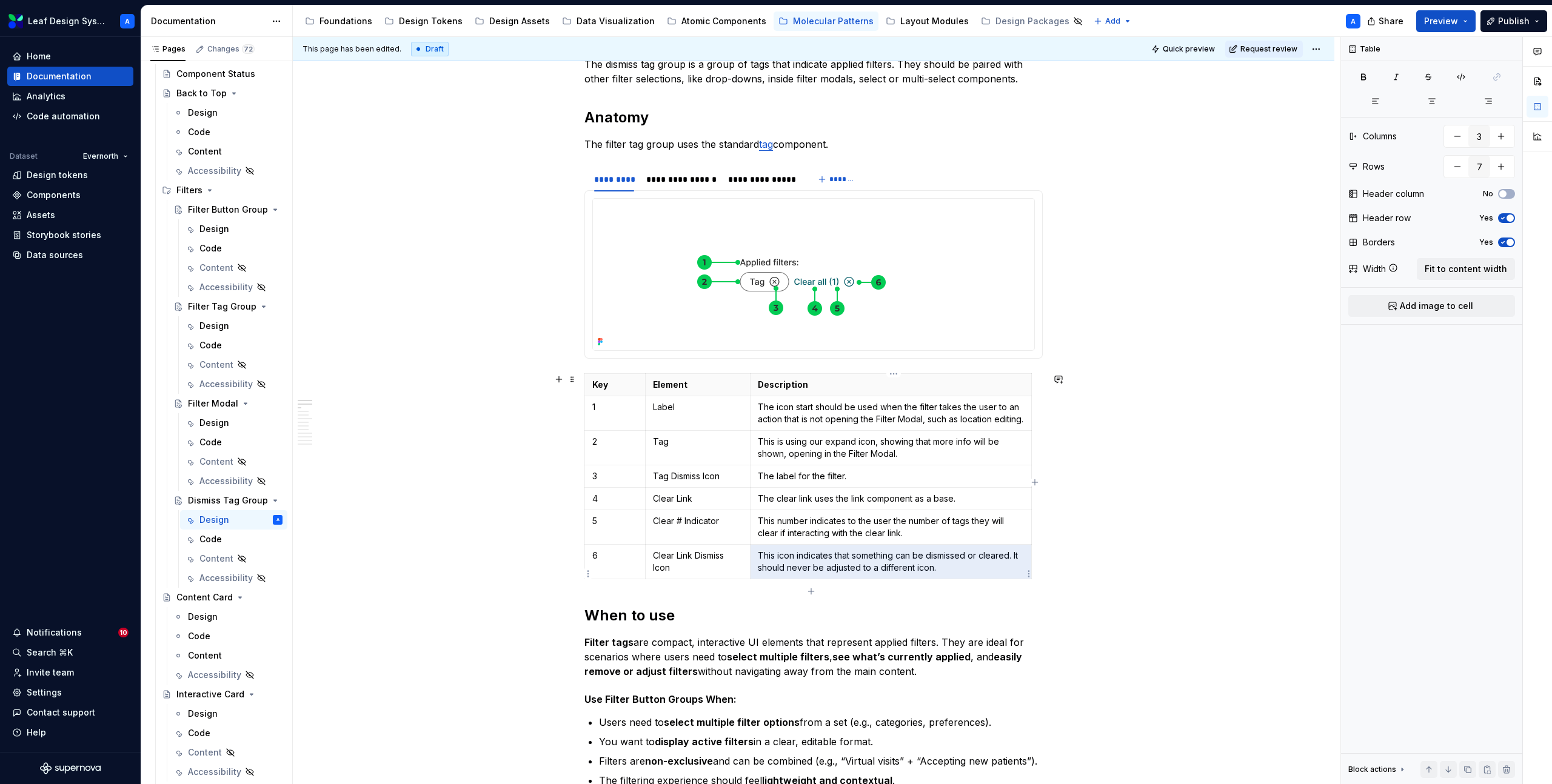
click at [884, 570] on p "This icon indicates that something can be dismissed or cleared. It should never…" at bounding box center [890, 561] width 266 height 24
click at [815, 483] on p "The label for the filter." at bounding box center [890, 476] width 266 height 12
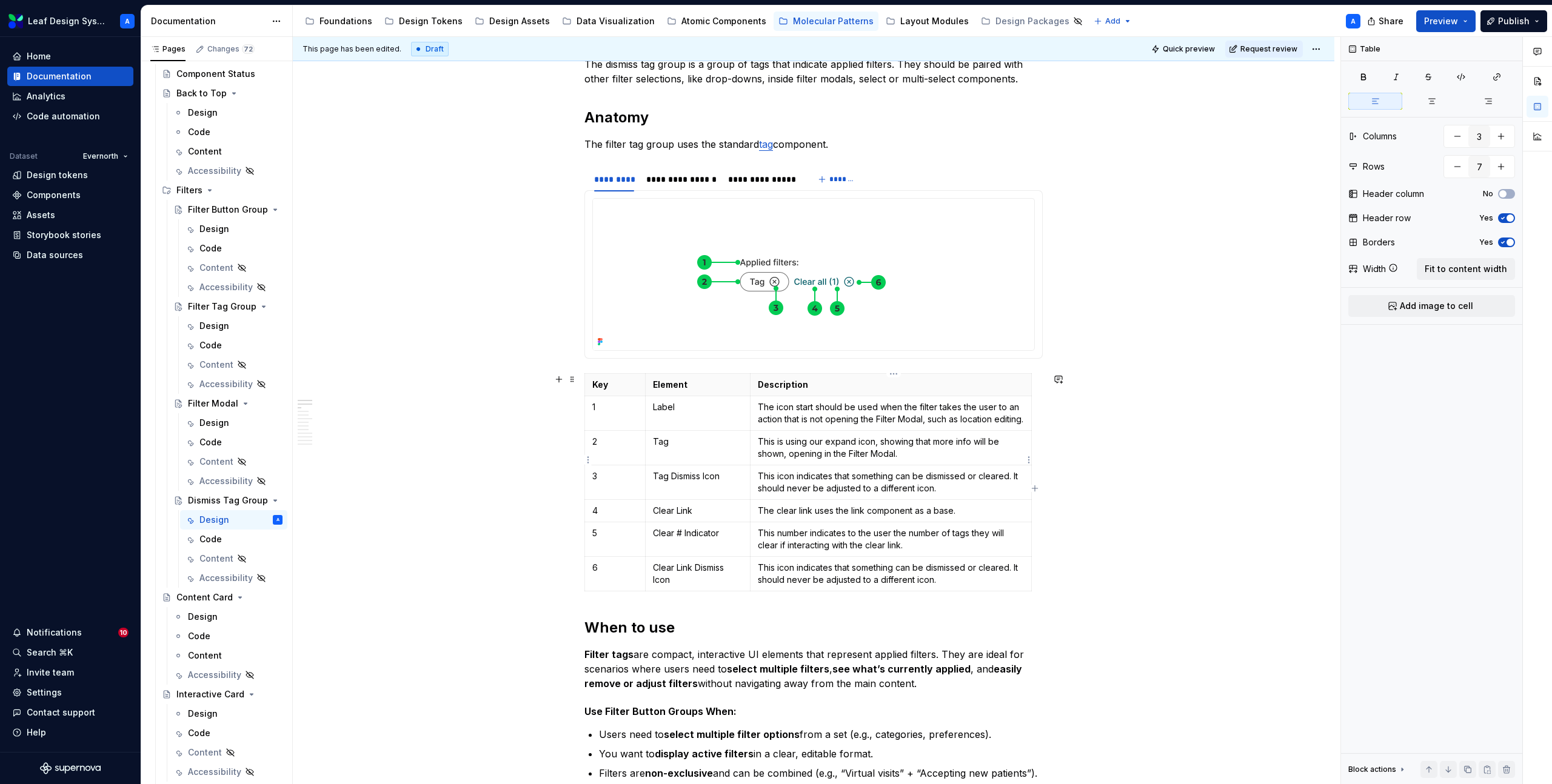
click at [797, 460] on p "This is using our expand icon, showing that more info will be shown, opening in…" at bounding box center [890, 447] width 266 height 24
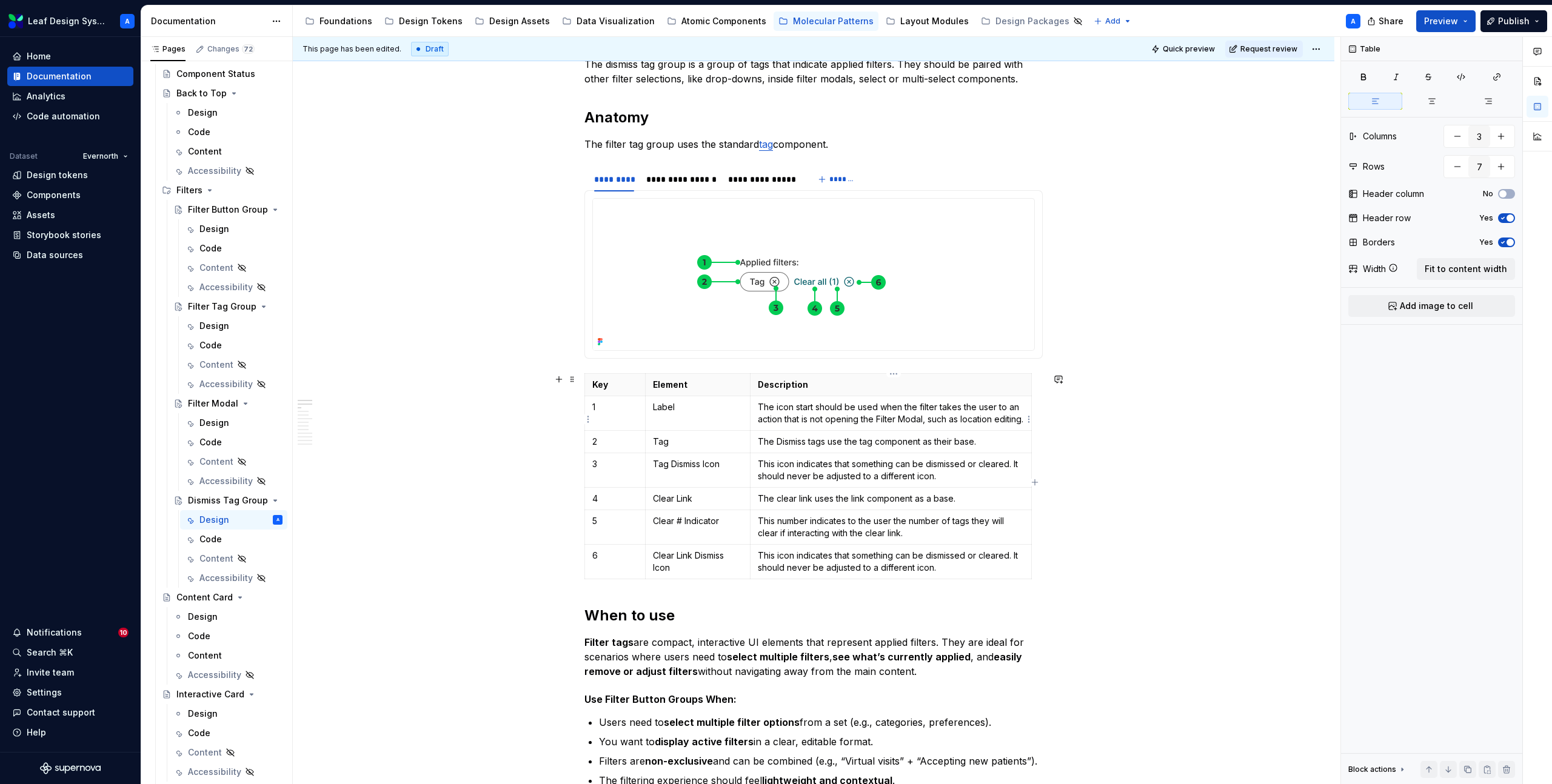
click at [800, 414] on p "The icon start should be used when the filter takes the user to an action that …" at bounding box center [890, 413] width 266 height 24
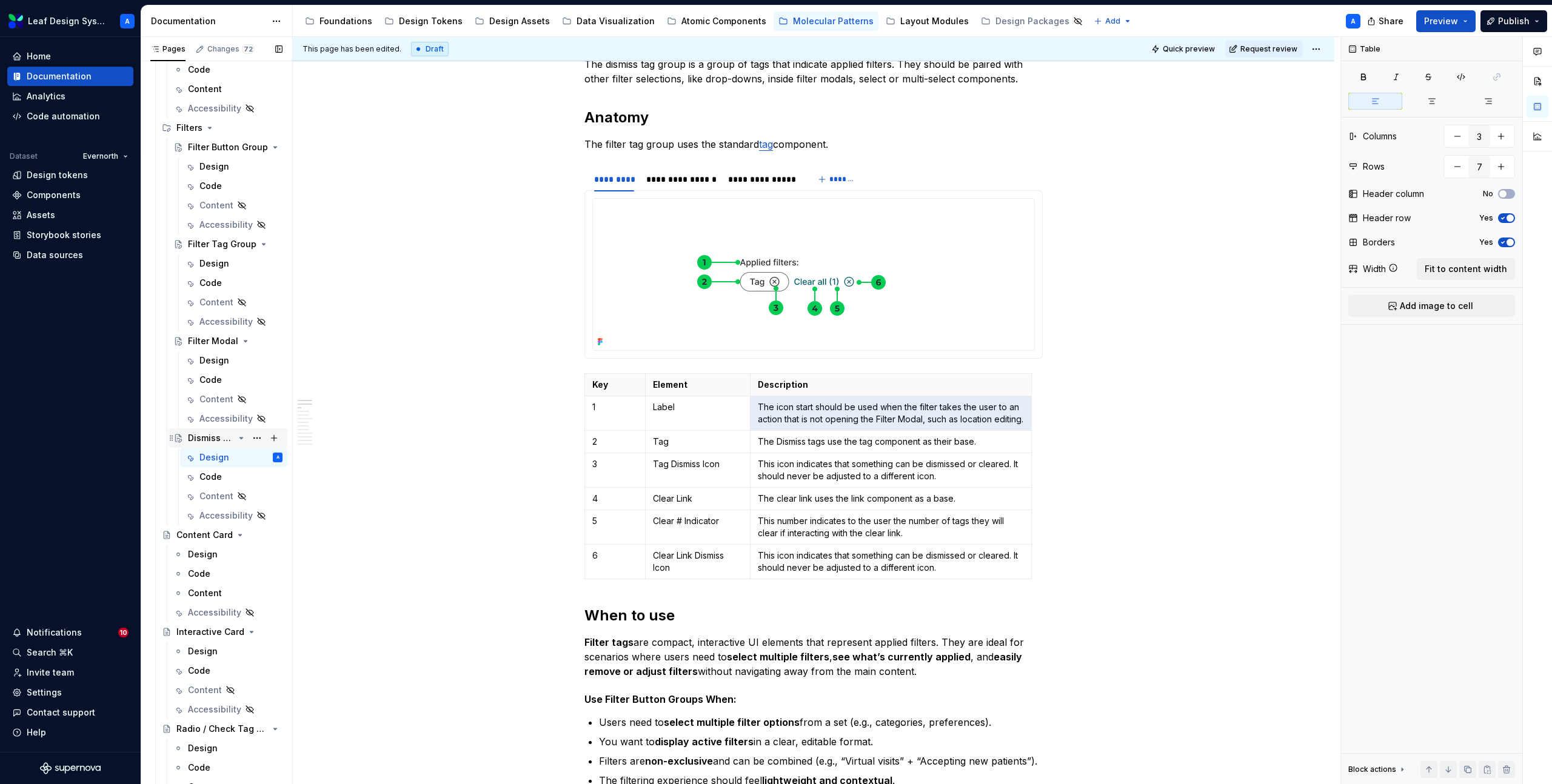
scroll to position [270, 0]
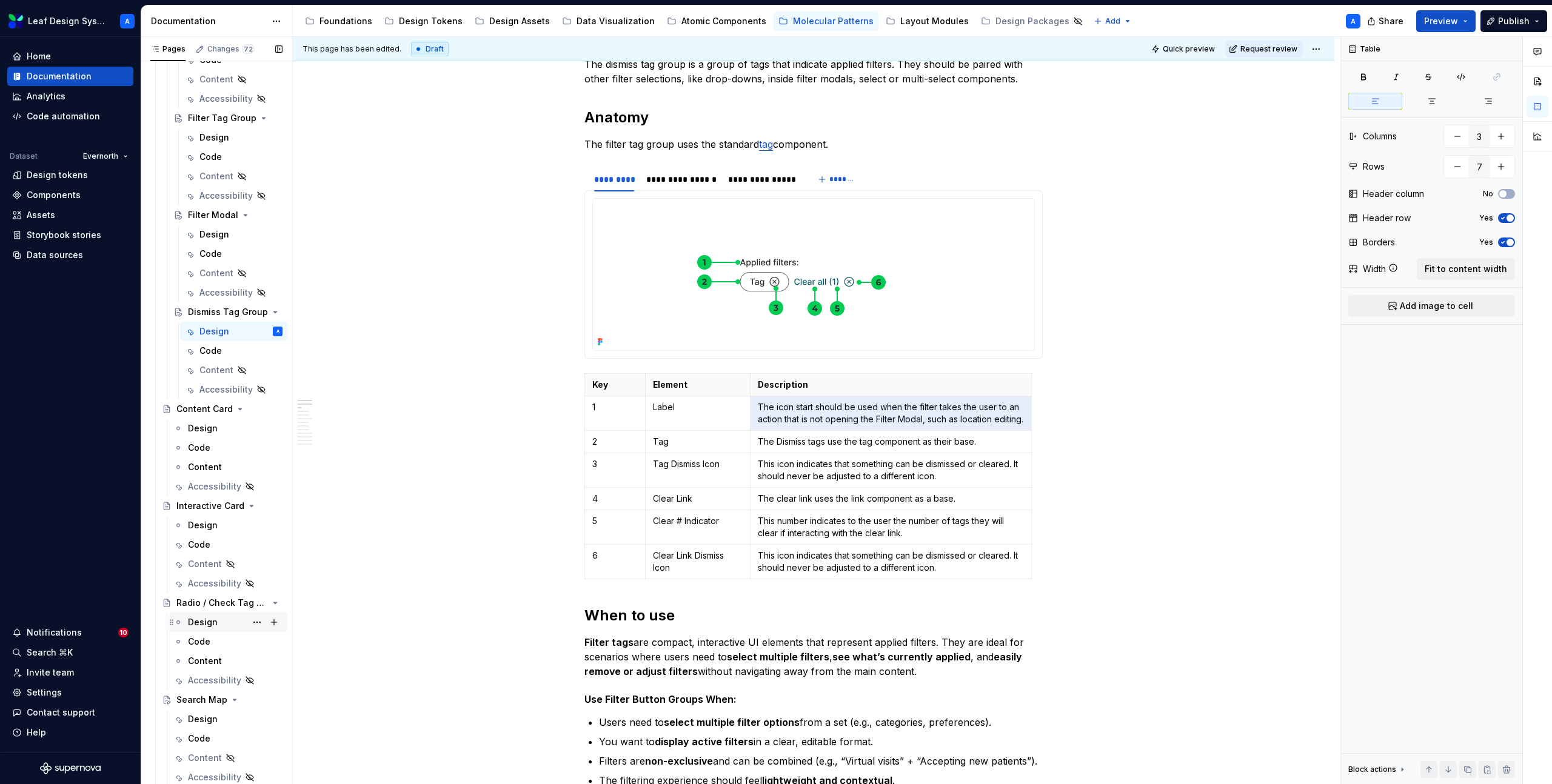
click at [206, 617] on div "Design" at bounding box center [203, 623] width 30 height 12
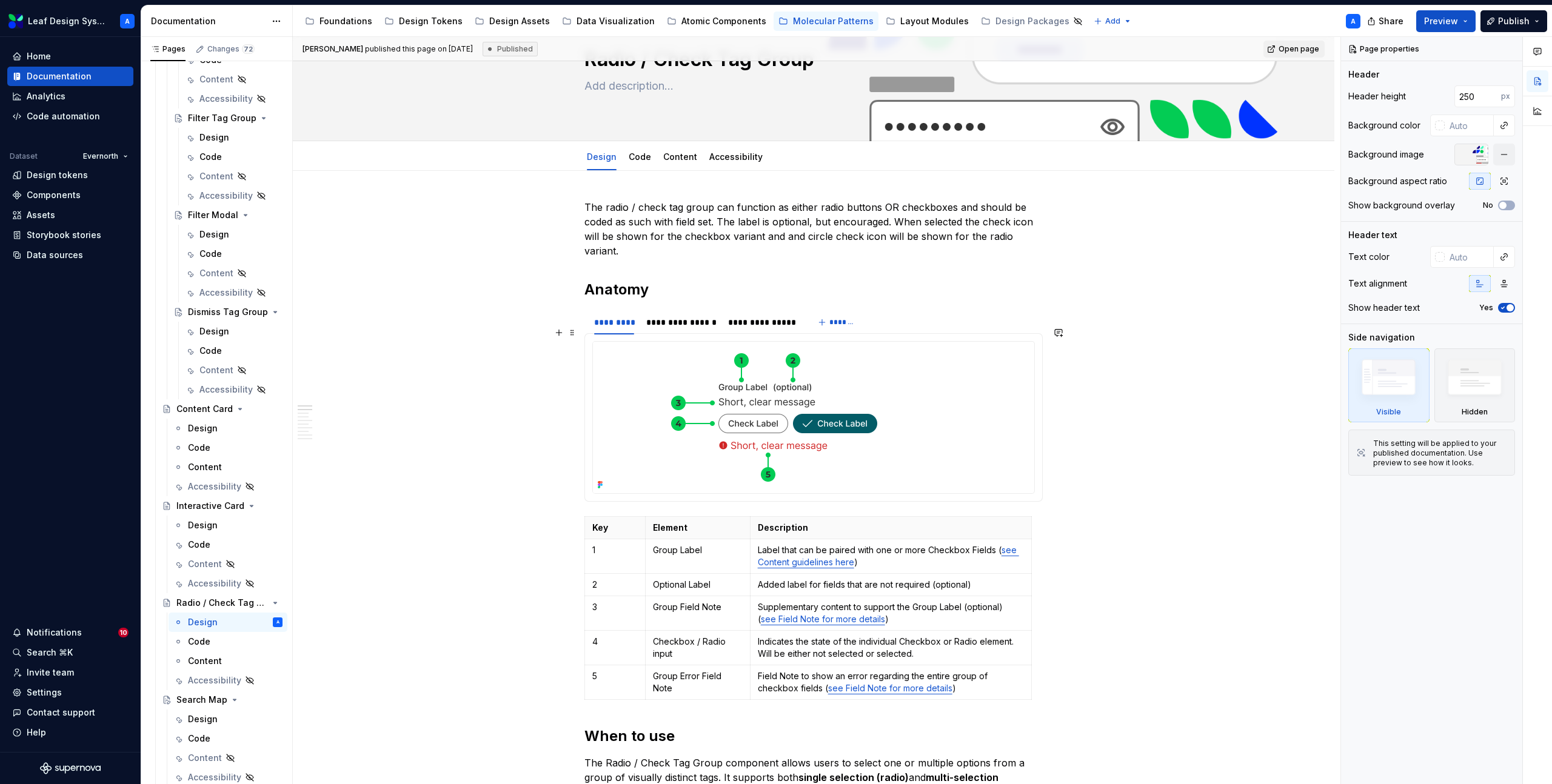
scroll to position [88, 0]
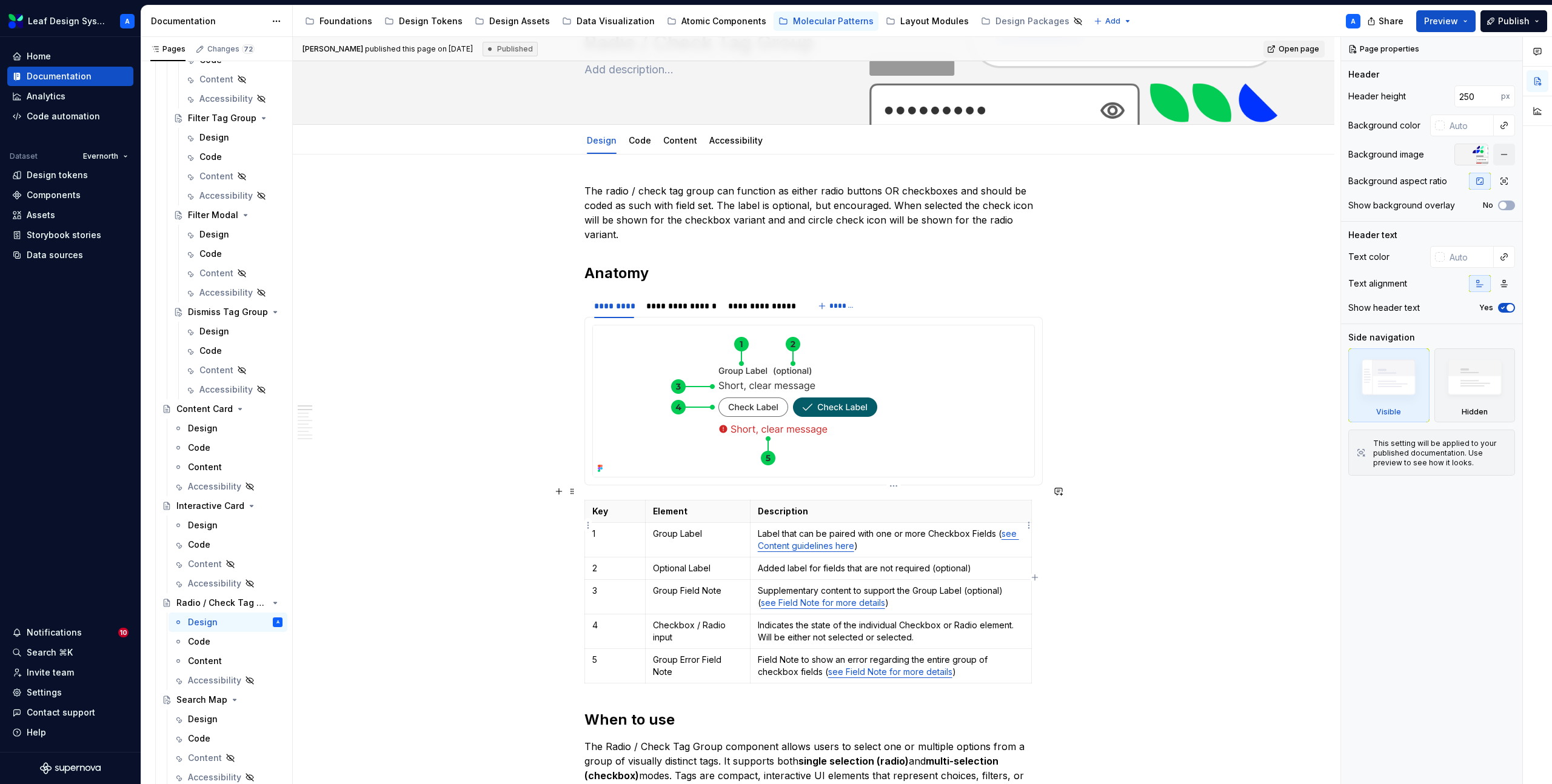
type textarea "*"
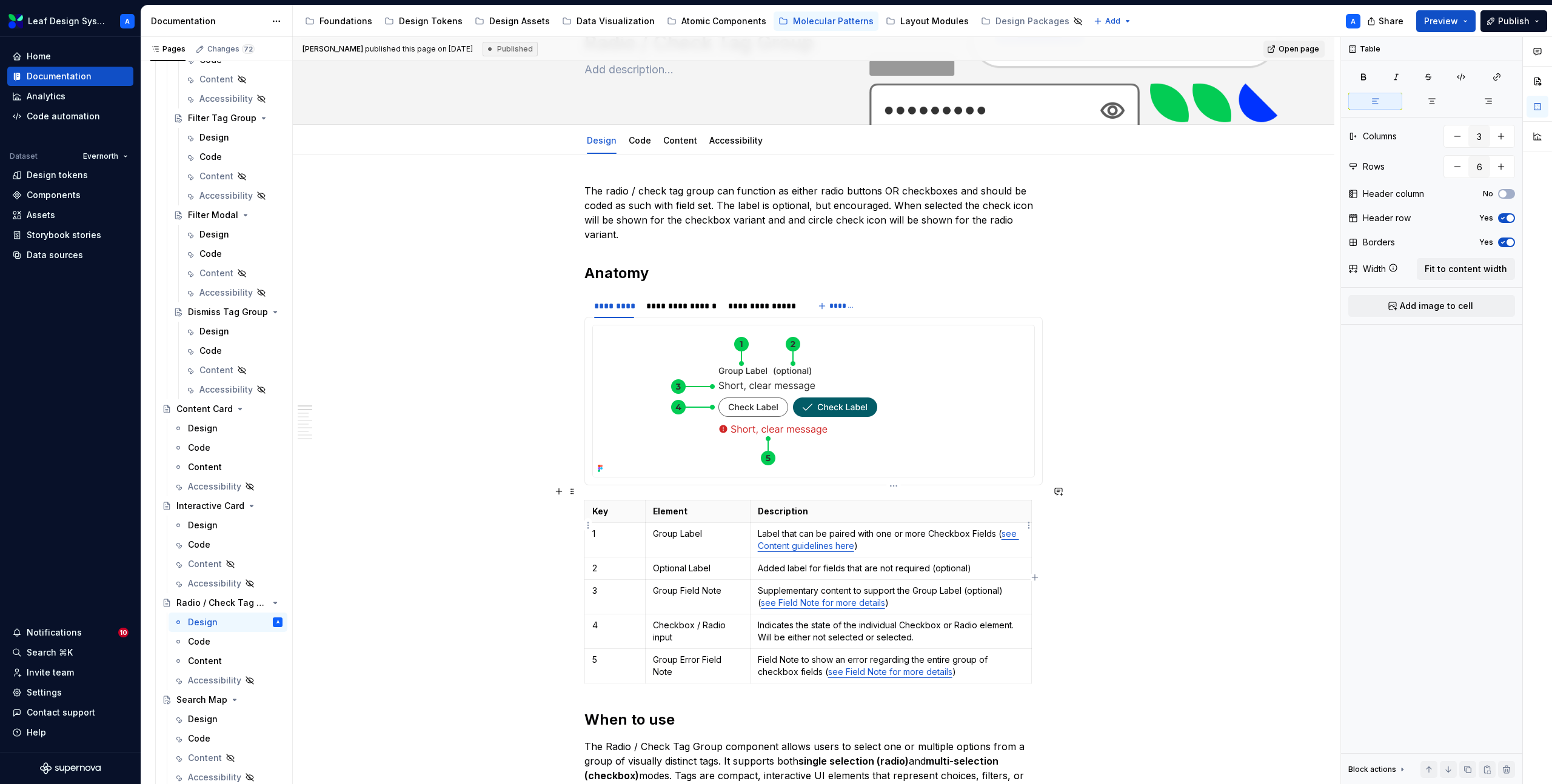
click at [896, 528] on p "Label that can be paired with one or more Checkbox Fields ( see Content guideli…" at bounding box center [890, 540] width 266 height 24
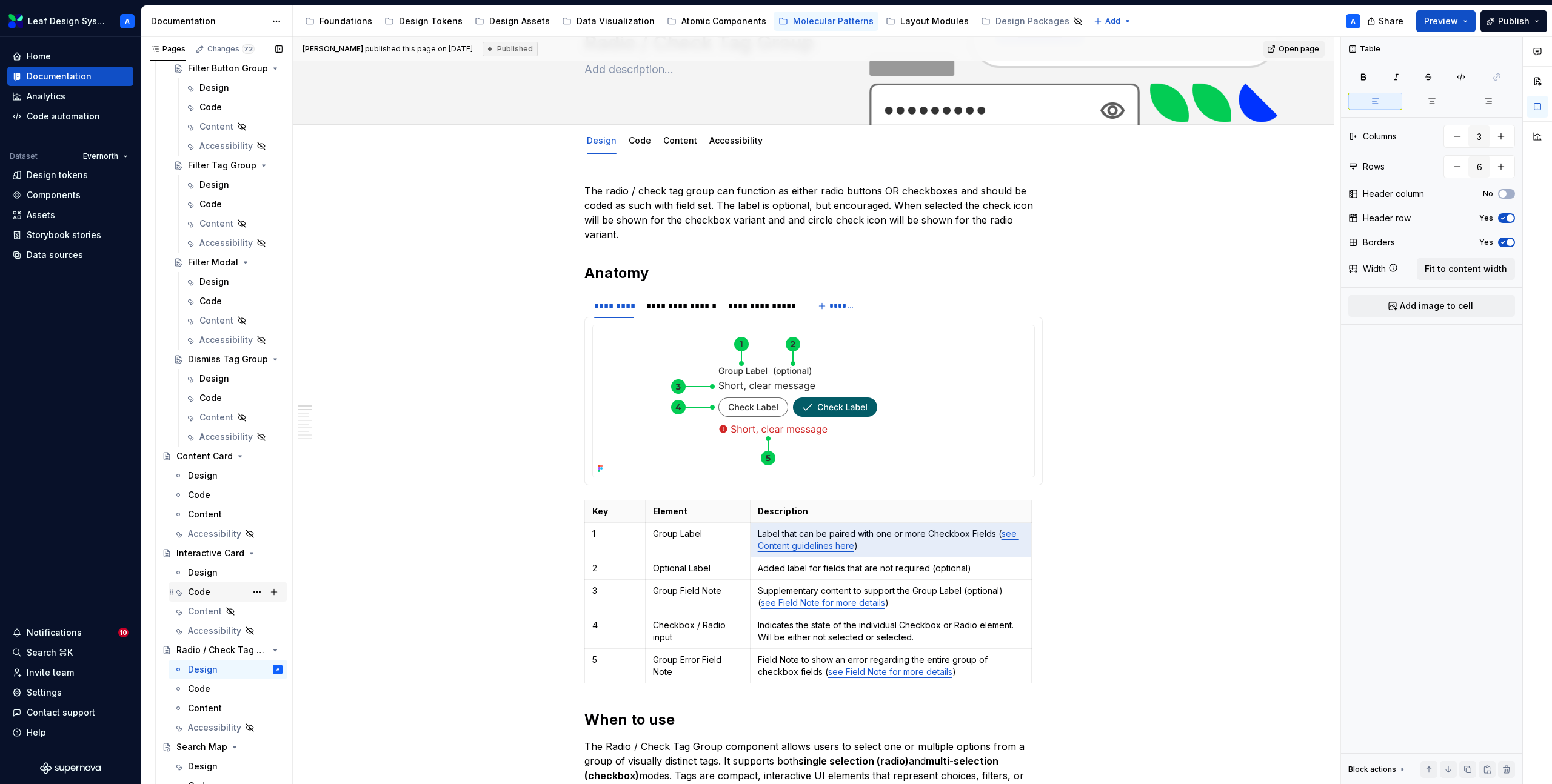
scroll to position [219, 0]
click at [975, 528] on p "Label that can be paired with one or more Checkbox Fields ( see Content guideli…" at bounding box center [890, 540] width 266 height 24
click at [968, 528] on p "Label that can be paired with one or more Checkbox Fields ( see Content guideli…" at bounding box center [890, 540] width 266 height 24
click at [977, 528] on p "Label that can be paired with one or more Checkbox Fields ( see Content guideli…" at bounding box center [890, 540] width 266 height 24
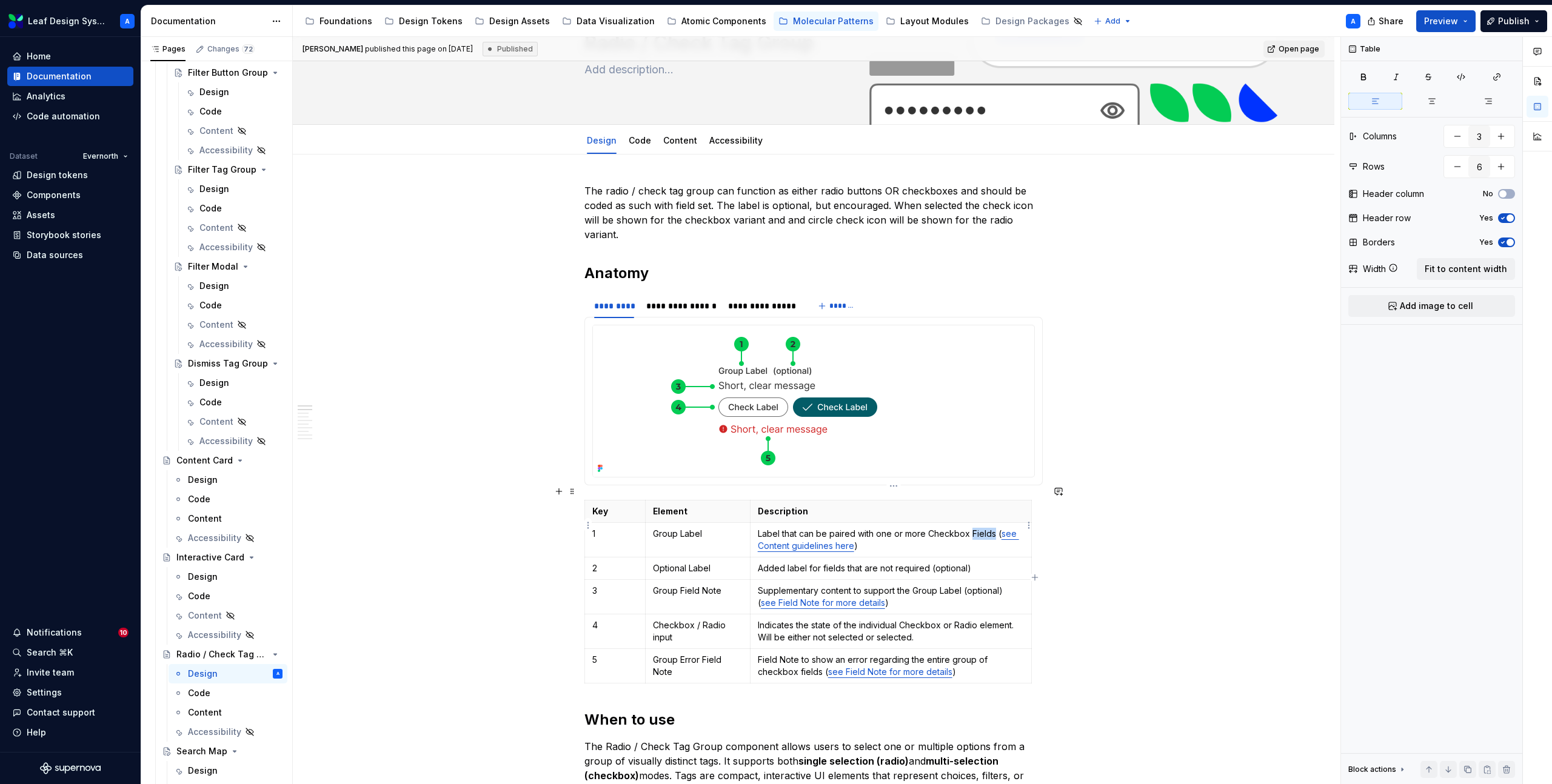
click at [977, 528] on p "Label that can be paired with one or more Checkbox Fields ( see Content guideli…" at bounding box center [890, 540] width 266 height 24
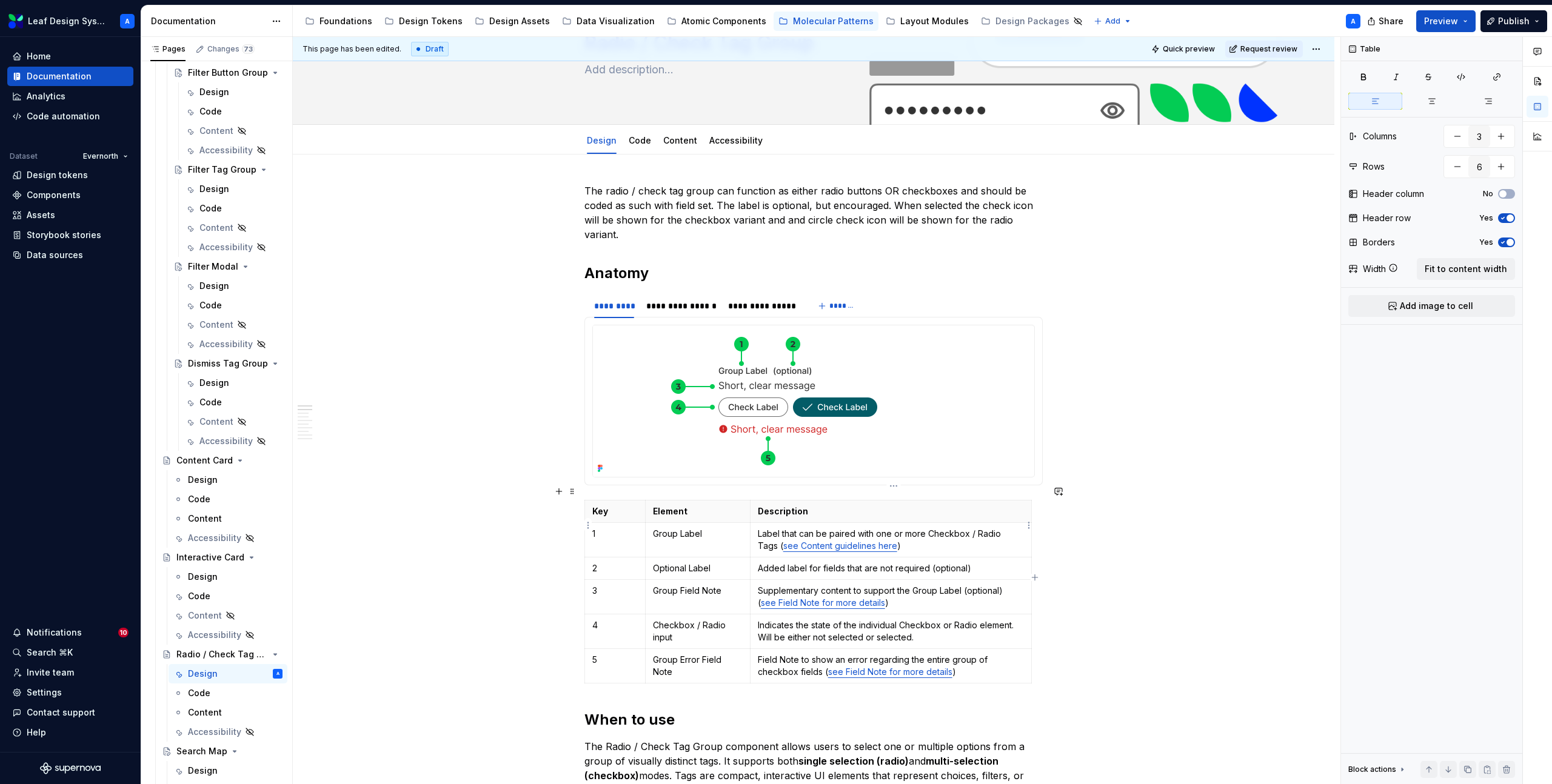
click at [930, 528] on p "Label that can be paired with one or more Checkbox / Radio Tags ( see Content g…" at bounding box center [890, 540] width 266 height 24
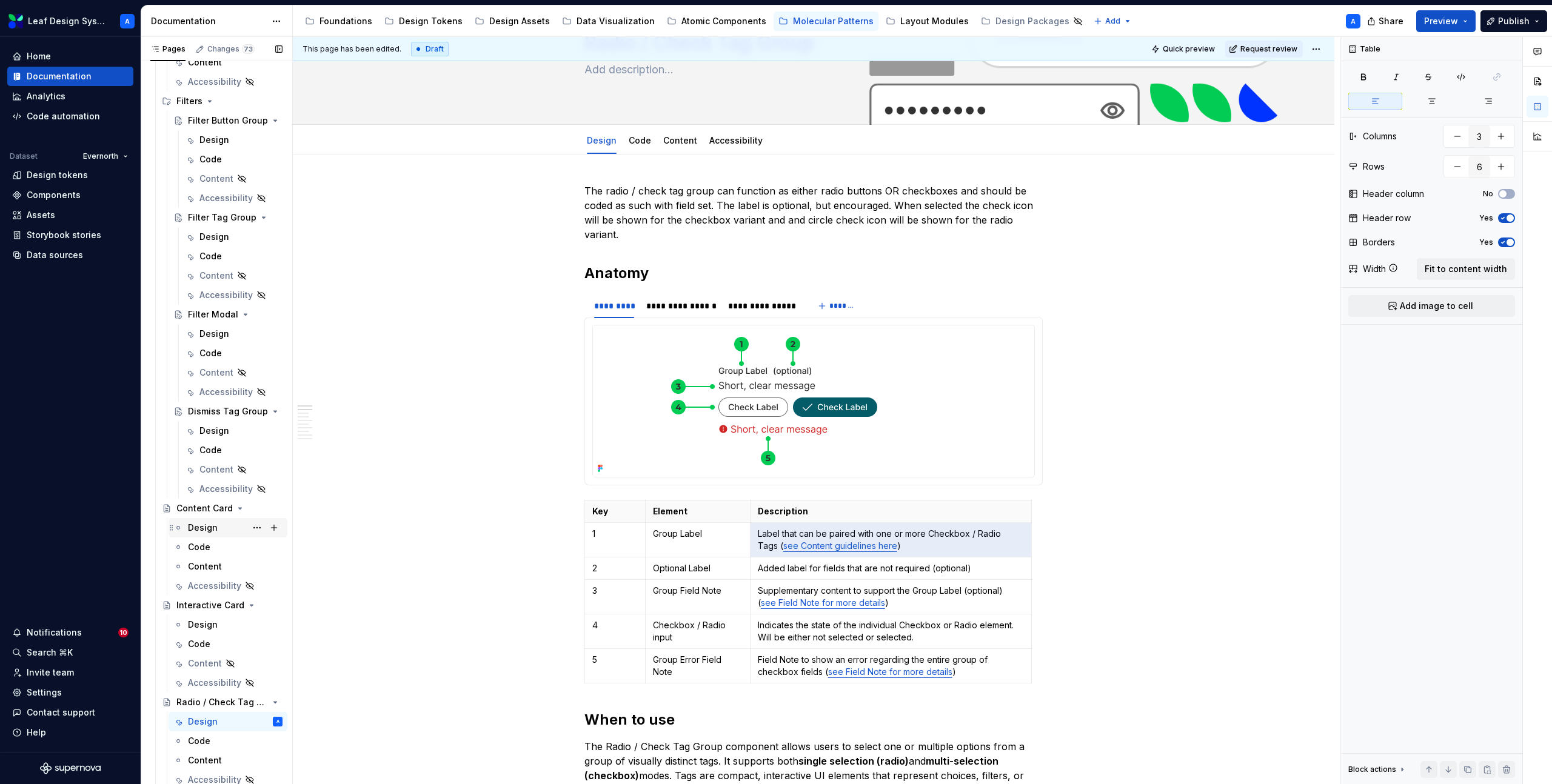
scroll to position [117, 0]
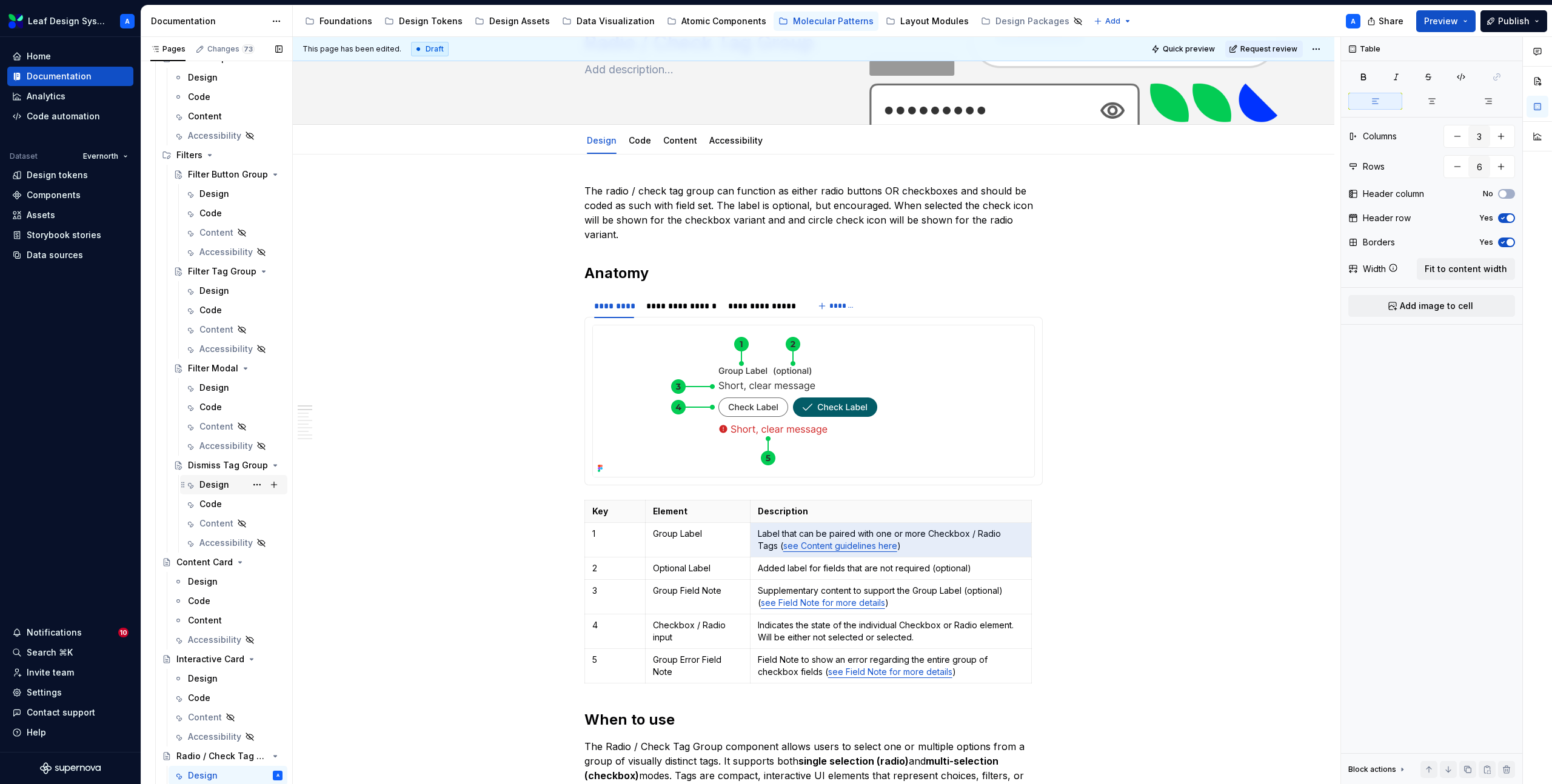
click at [217, 479] on div "Design" at bounding box center [214, 484] width 30 height 12
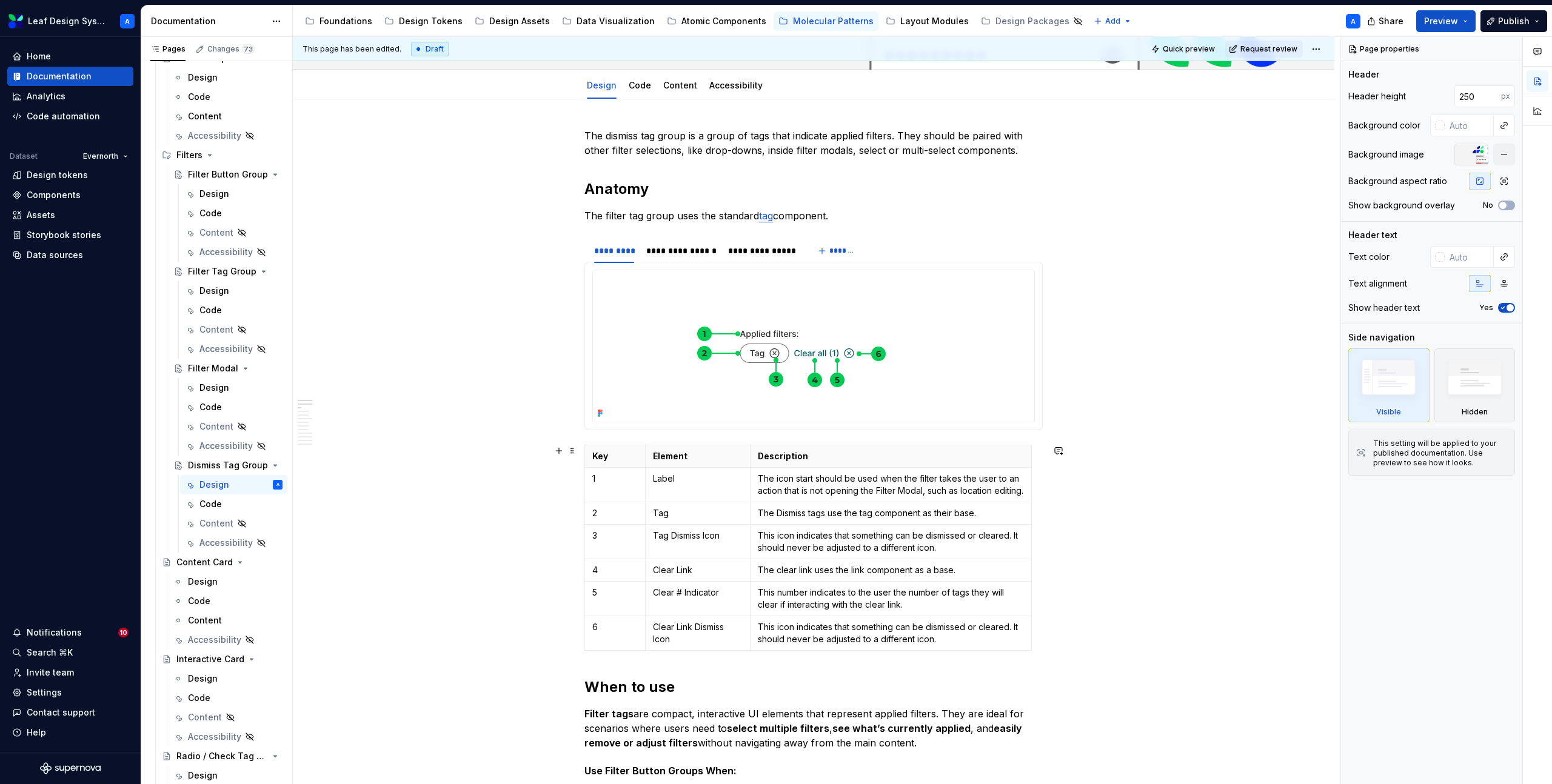
scroll to position [180, 0]
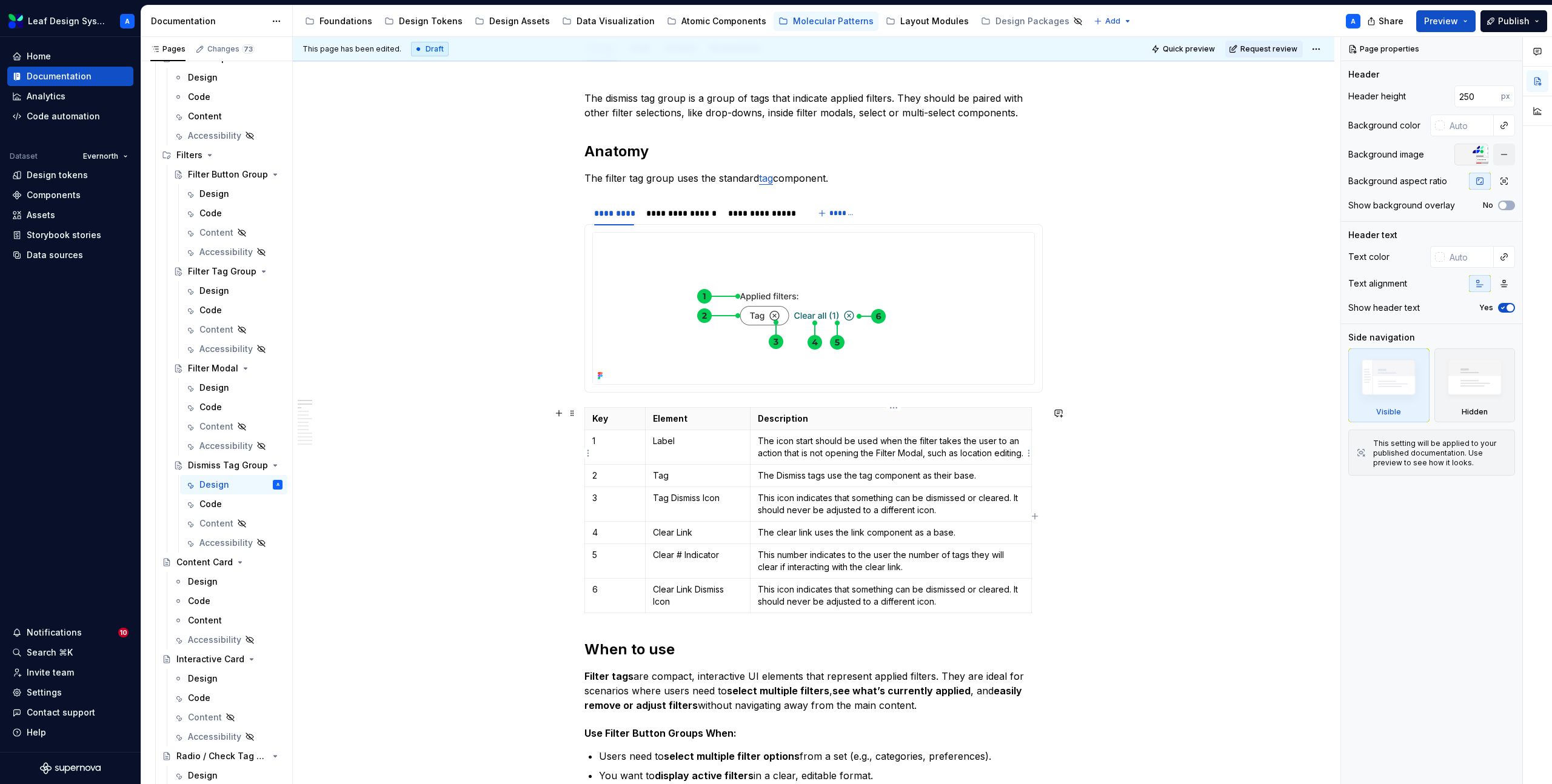
type textarea "*"
click at [785, 452] on p "The icon start should be used when the filter takes the user to an action that …" at bounding box center [890, 447] width 266 height 24
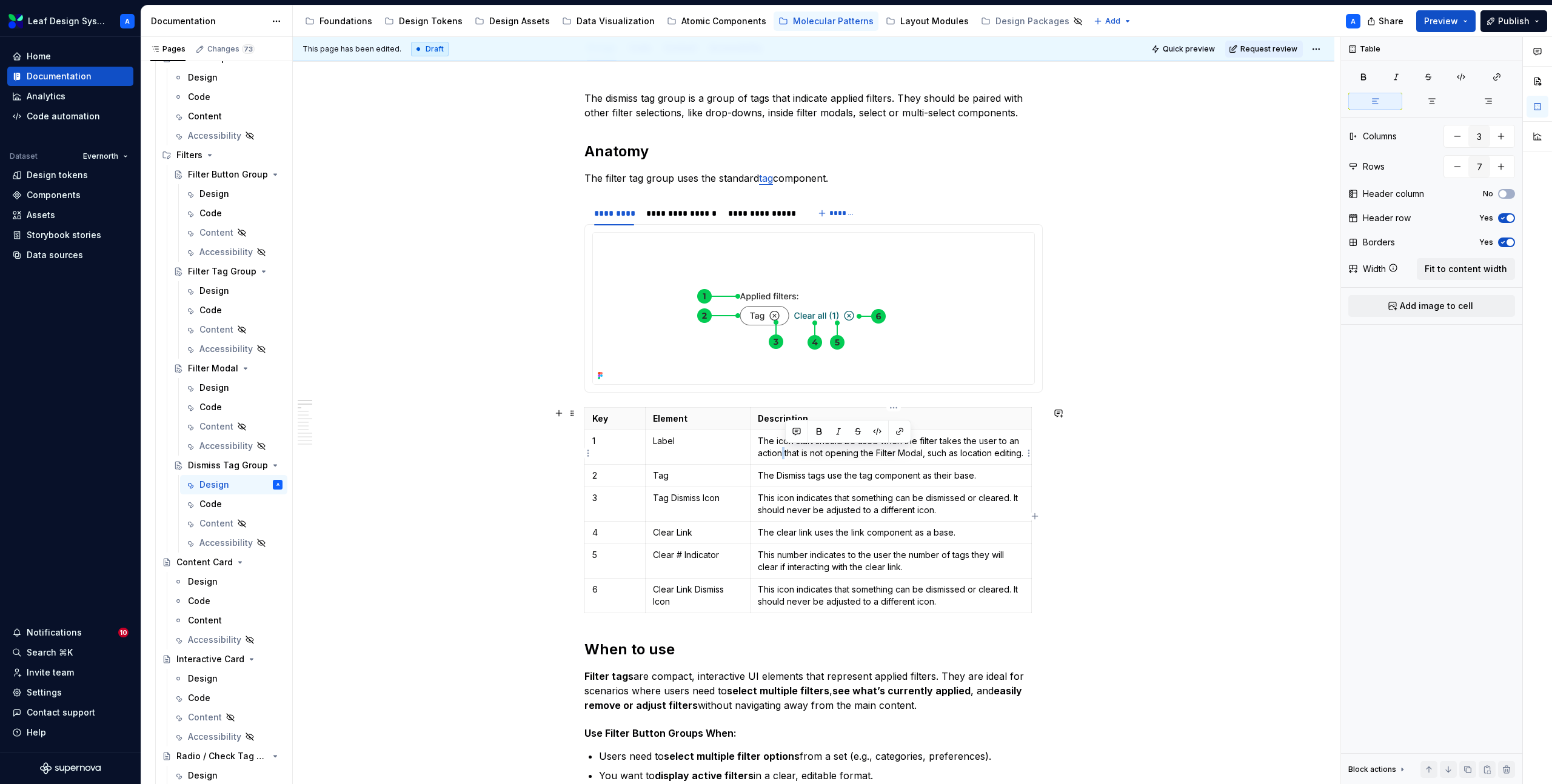
click at [785, 452] on p "The icon start should be used when the filter takes the user to an action that …" at bounding box center [890, 447] width 266 height 24
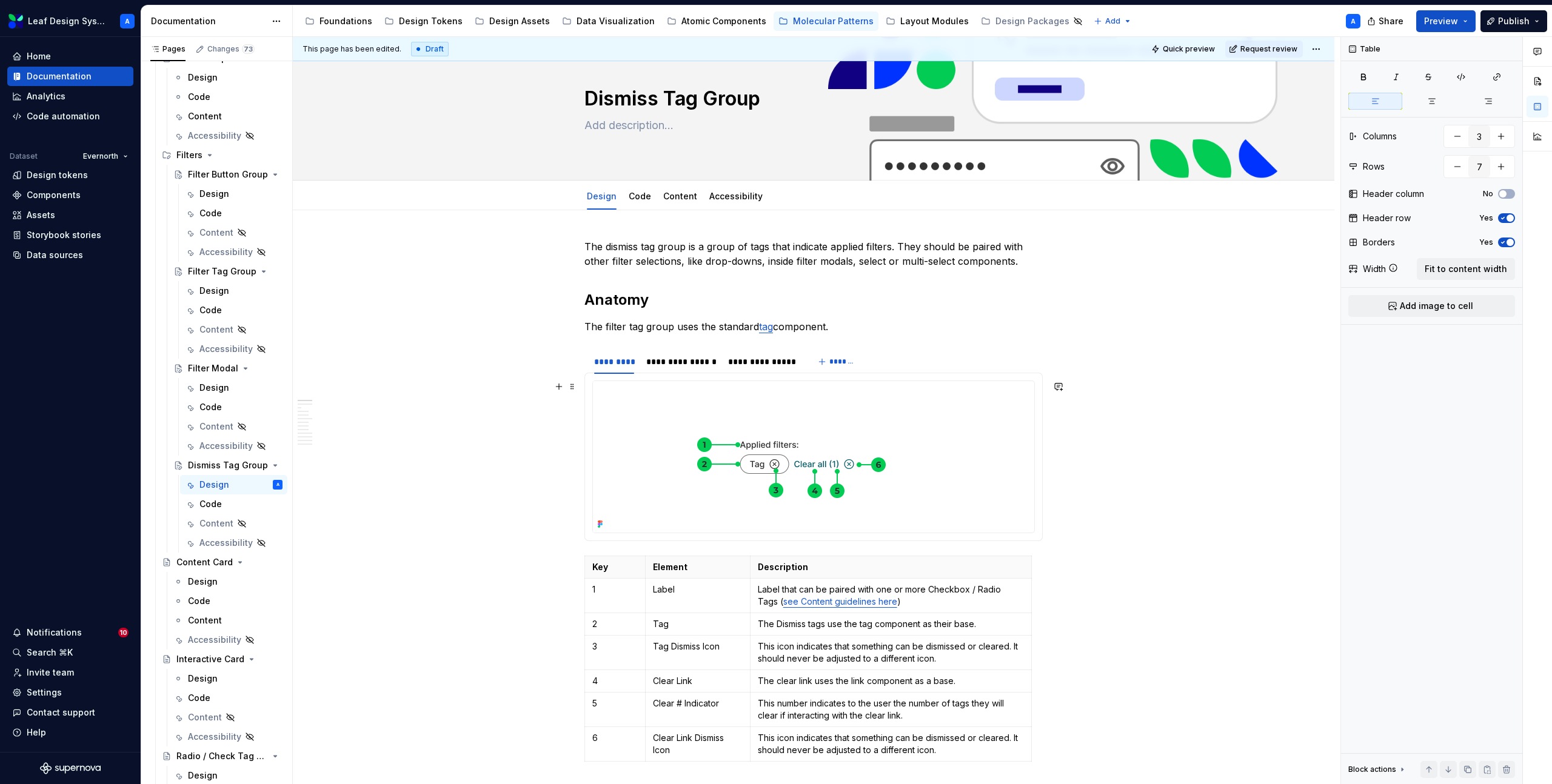
scroll to position [5, 0]
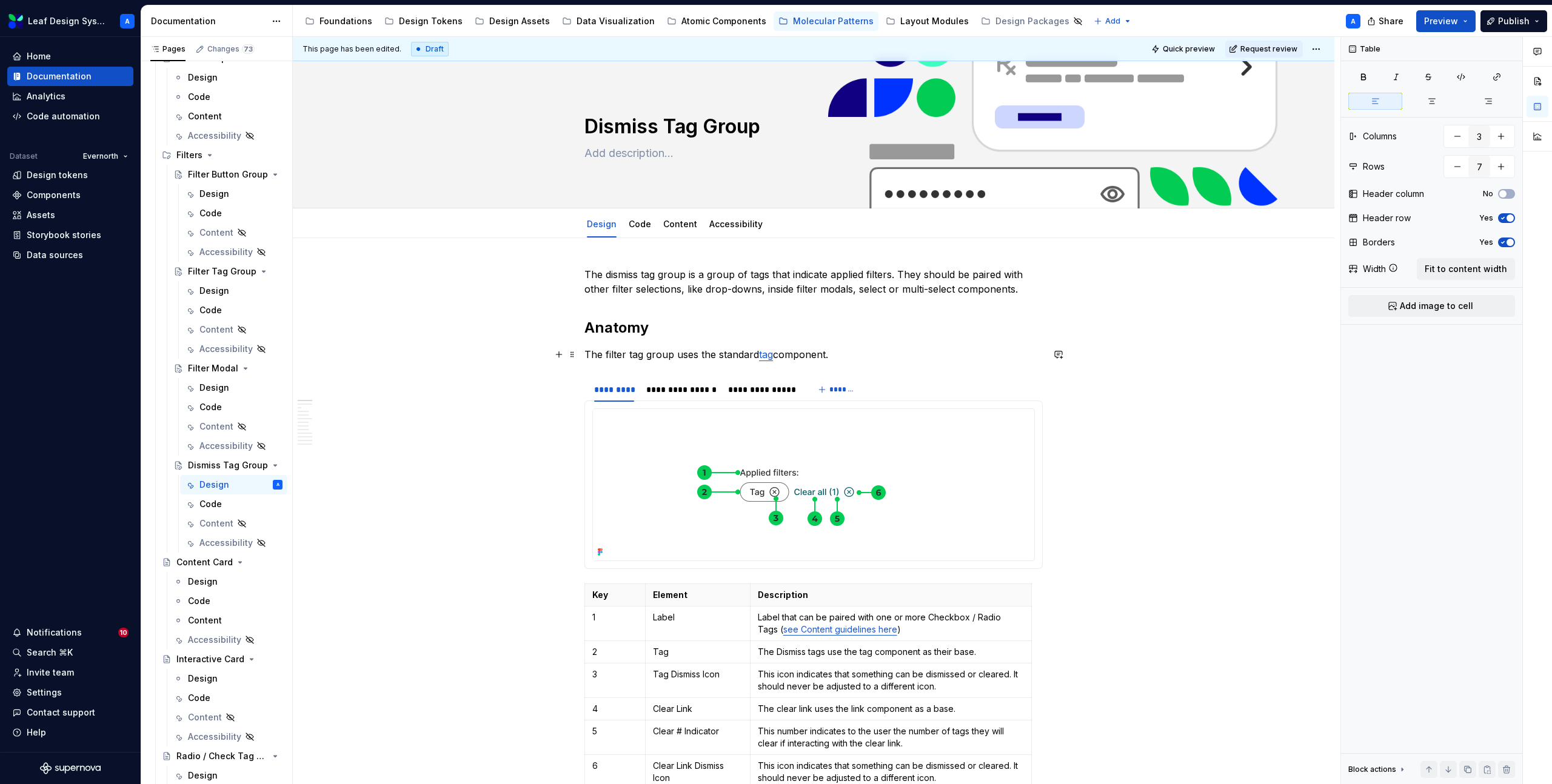
click at [637, 354] on p "The filter tag group uses the standard tag component." at bounding box center [813, 354] width 459 height 14
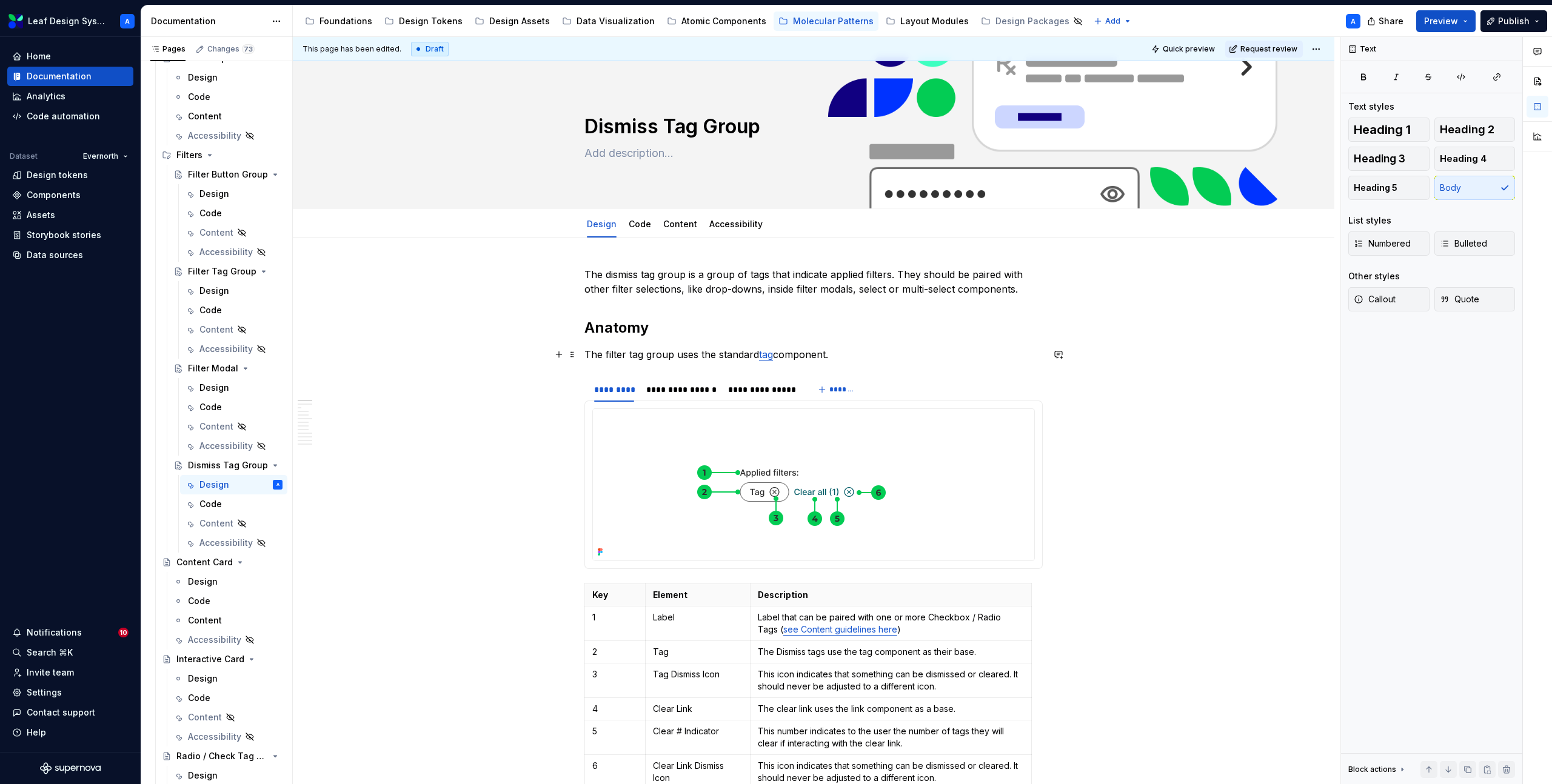
click at [664, 355] on p "The filter tag group uses the standard tag component." at bounding box center [813, 354] width 459 height 14
drag, startPoint x: 671, startPoint y: 355, endPoint x: 610, endPoint y: 355, distance: 61.0
click at [610, 355] on p "The filter tag group uses the standard tag component." at bounding box center [813, 354] width 459 height 14
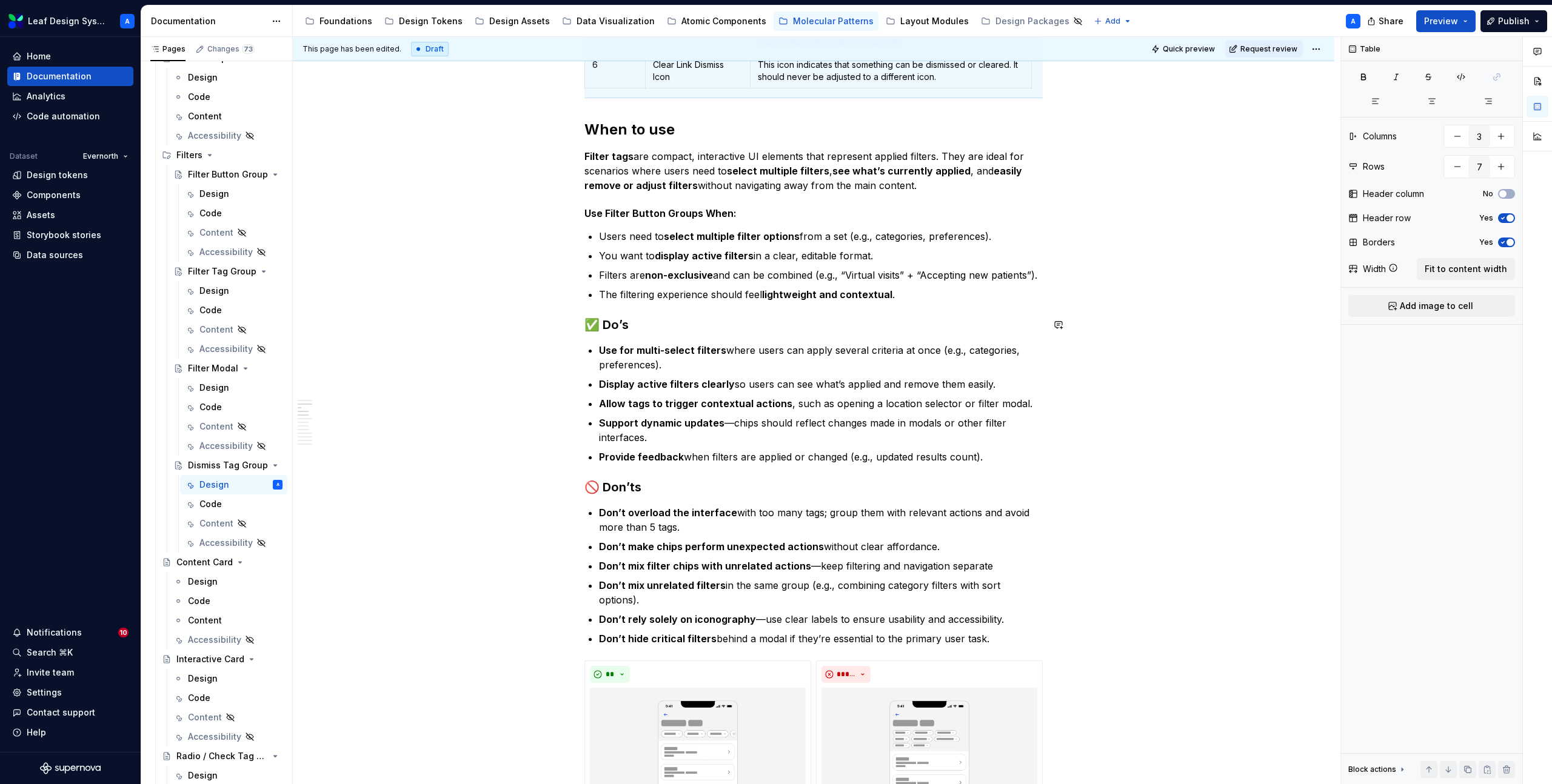
scroll to position [713, 0]
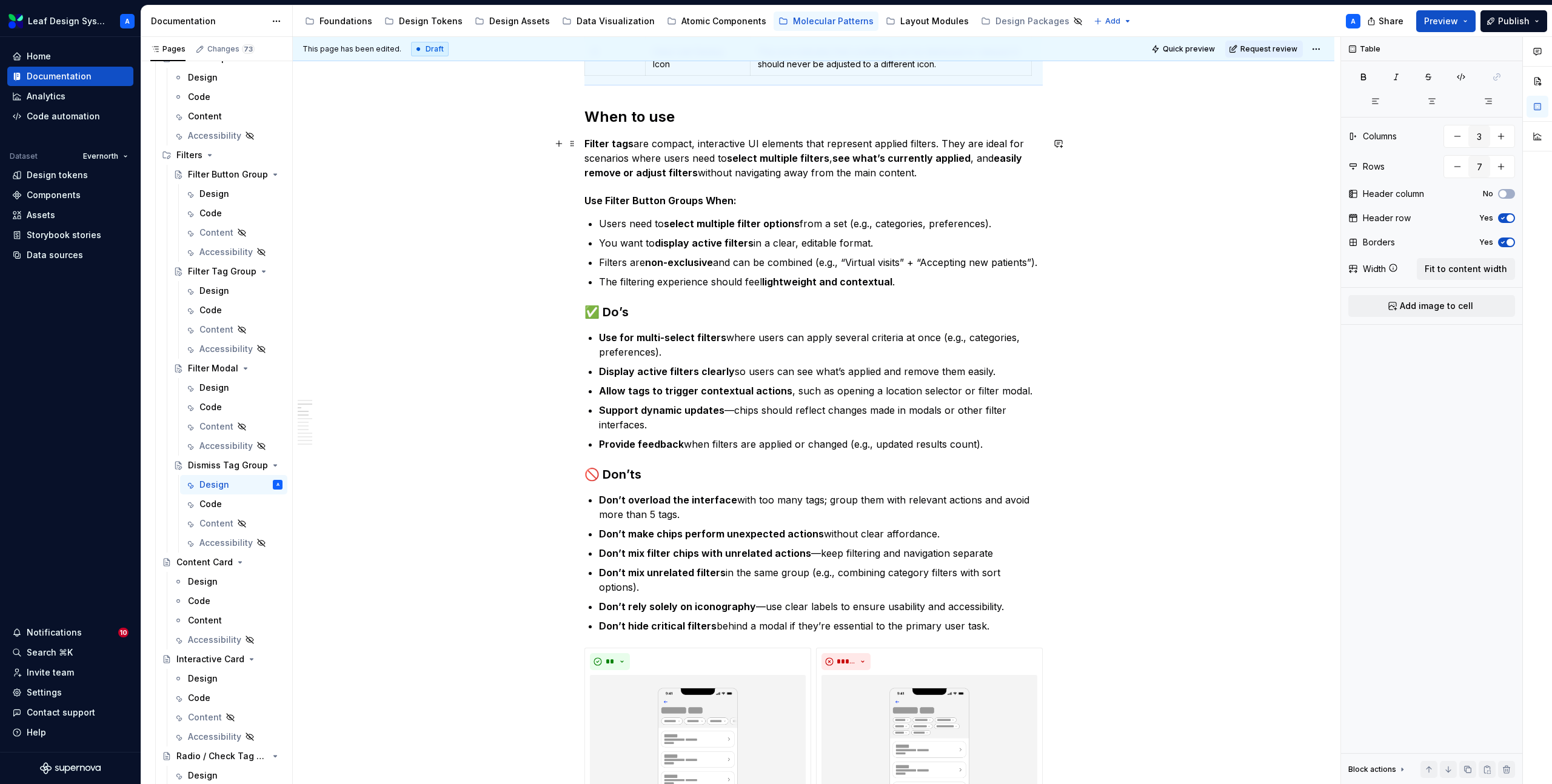
click at [644, 151] on p "Filter tags are compact, interactive UI elements that represent applied filters…" at bounding box center [813, 158] width 459 height 44
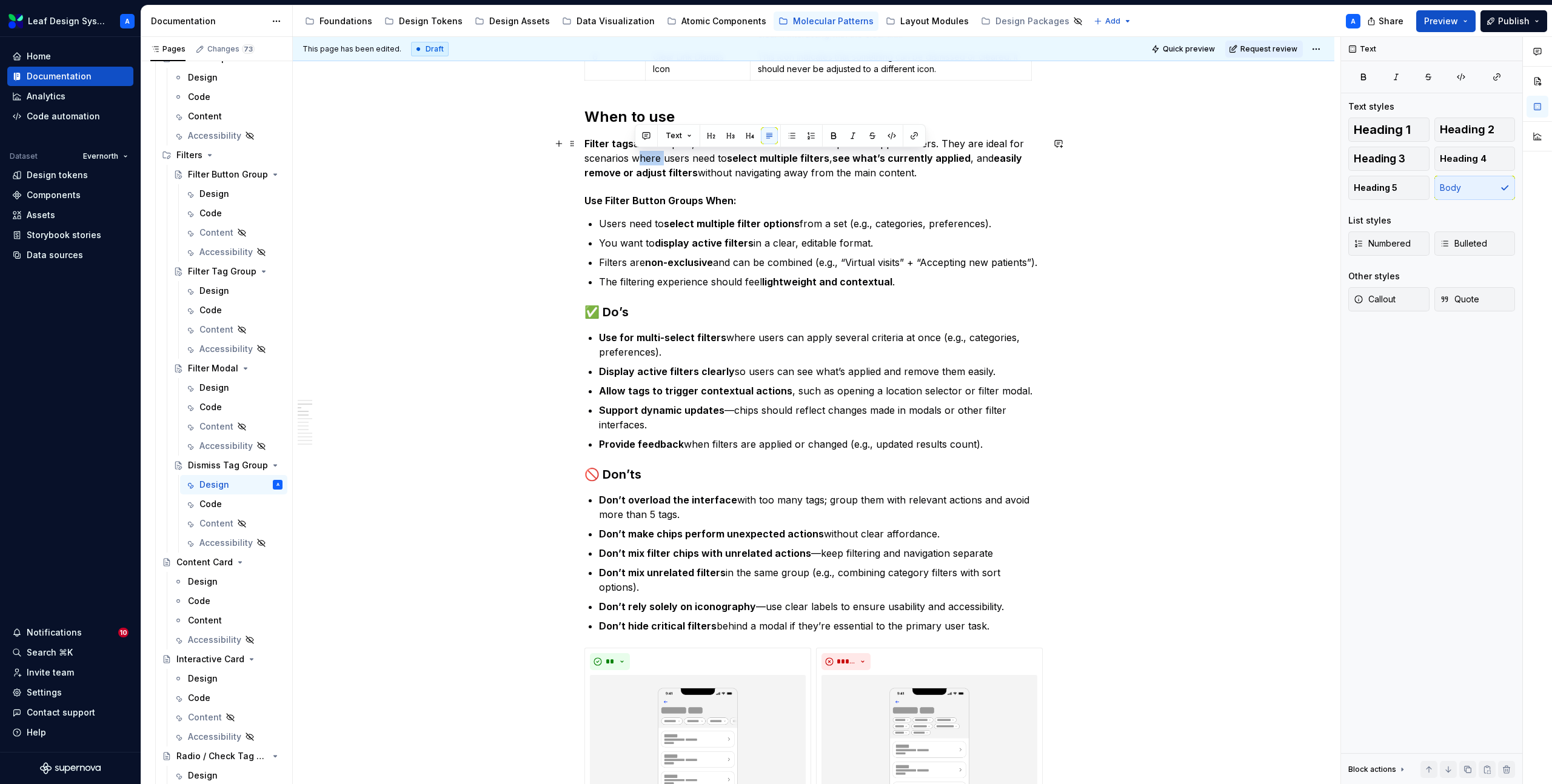
click at [644, 151] on p "Filter tags are compact, interactive UI elements that represent applied filters…" at bounding box center [813, 158] width 459 height 44
click at [659, 143] on strong "Dismiss and clear tags" at bounding box center [639, 143] width 109 height 12
drag, startPoint x: 702, startPoint y: 202, endPoint x: 612, endPoint y: 204, distance: 90.0
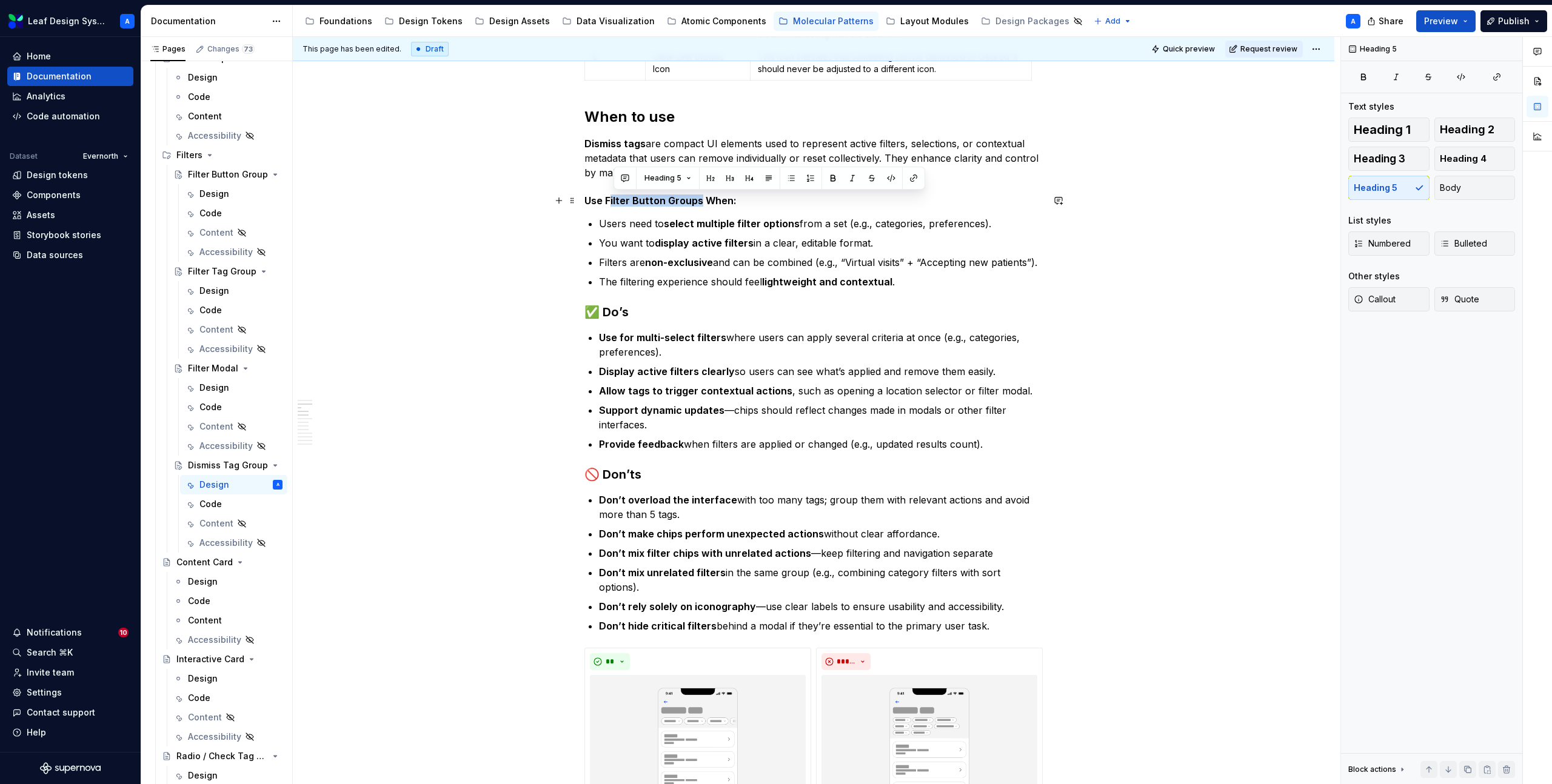
click at [612, 204] on h5 "Use Filter Button Groups When:" at bounding box center [813, 201] width 459 height 12
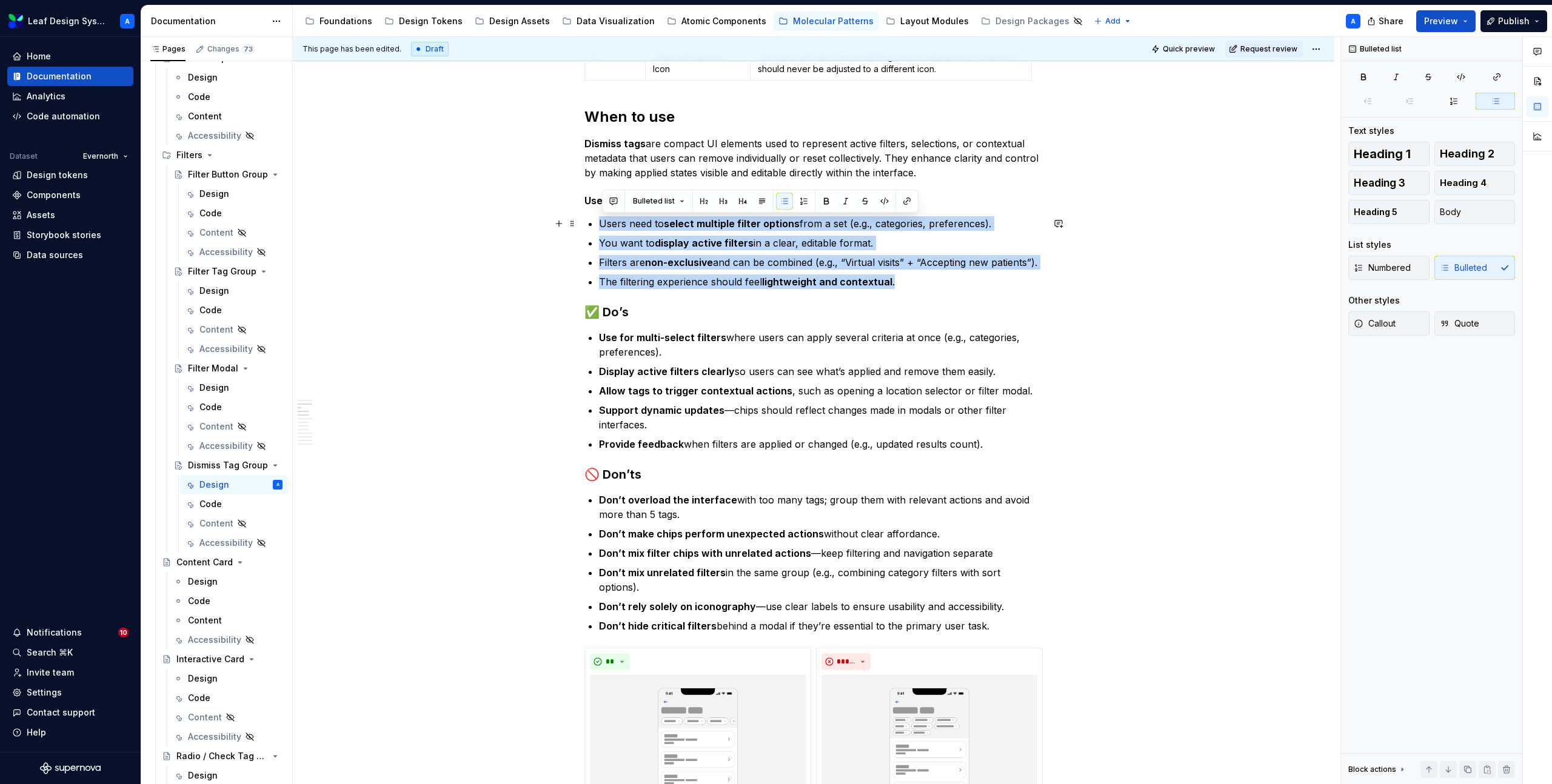
drag, startPoint x: 906, startPoint y: 279, endPoint x: 603, endPoint y: 227, distance: 307.4
click at [603, 227] on ul "Users need to select multiple filter options from a set (e.g., categories, pref…" at bounding box center [821, 253] width 444 height 73
click at [623, 227] on p "Users need to select multiple filter options from a set (e.g., categories, pref…" at bounding box center [821, 223] width 444 height 14
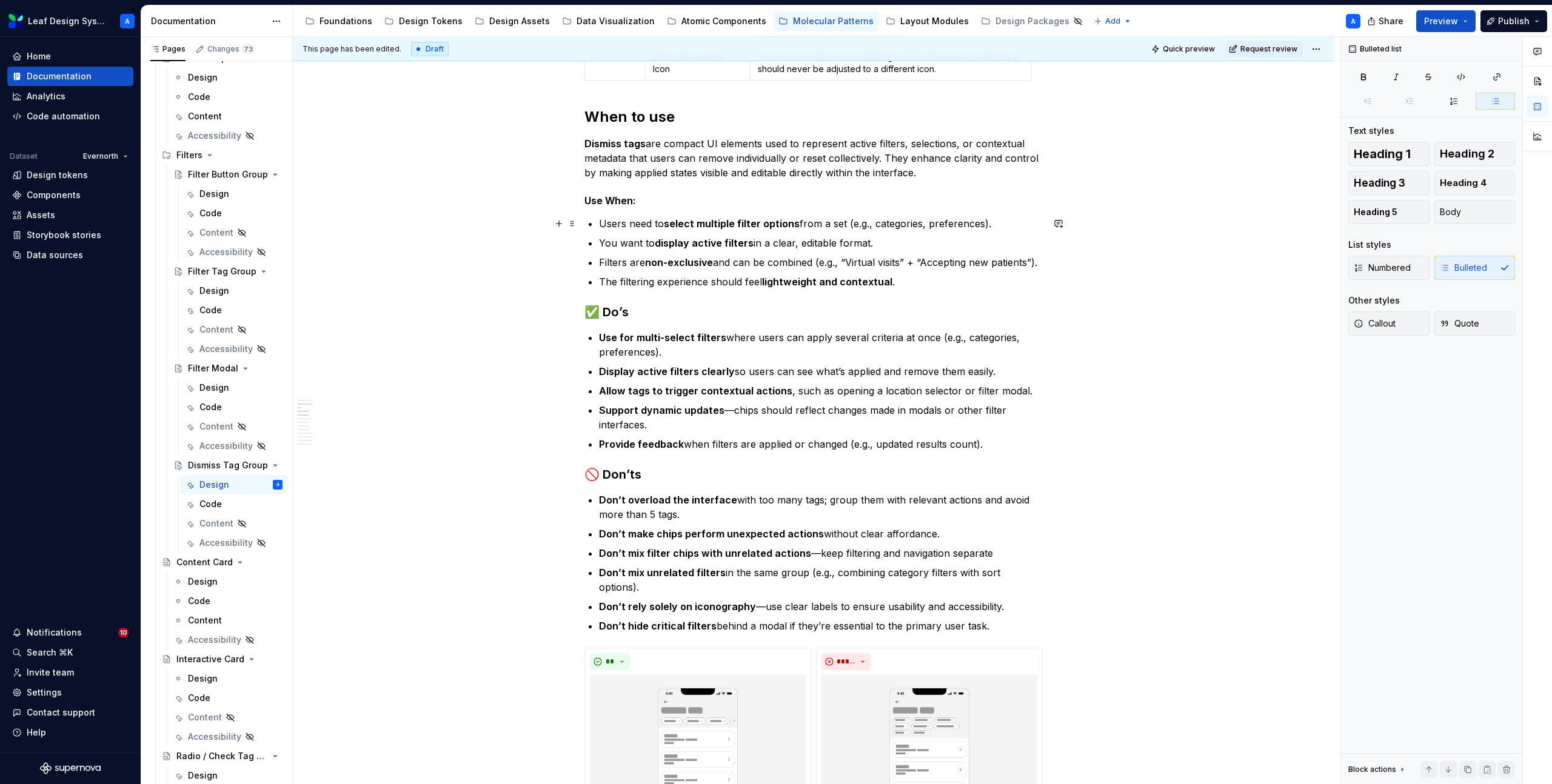
click at [602, 227] on p "Users need to select multiple filter options from a set (e.g., categories, pref…" at bounding box center [821, 223] width 444 height 14
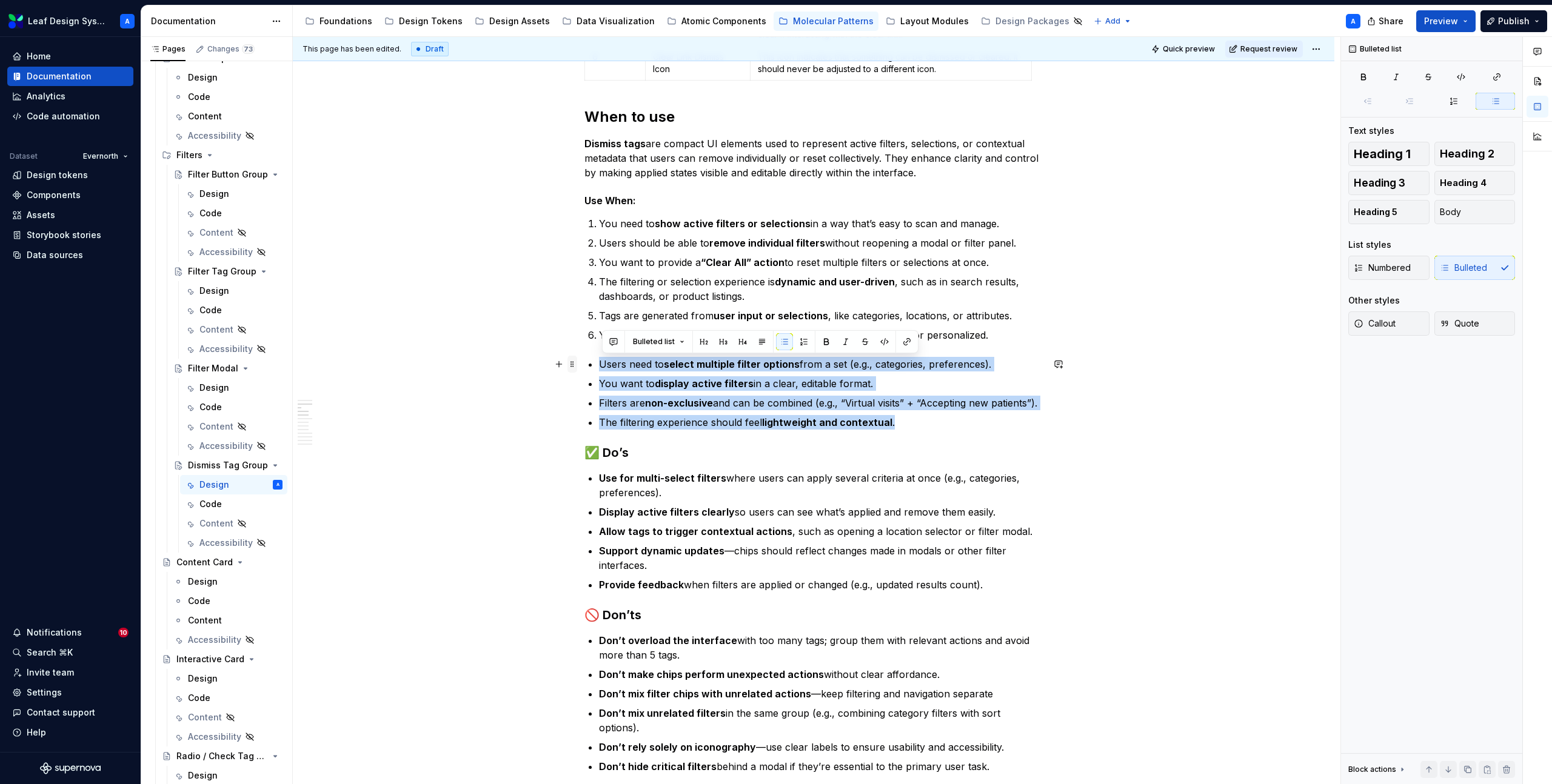
drag, startPoint x: 905, startPoint y: 425, endPoint x: 574, endPoint y: 367, distance: 336.0
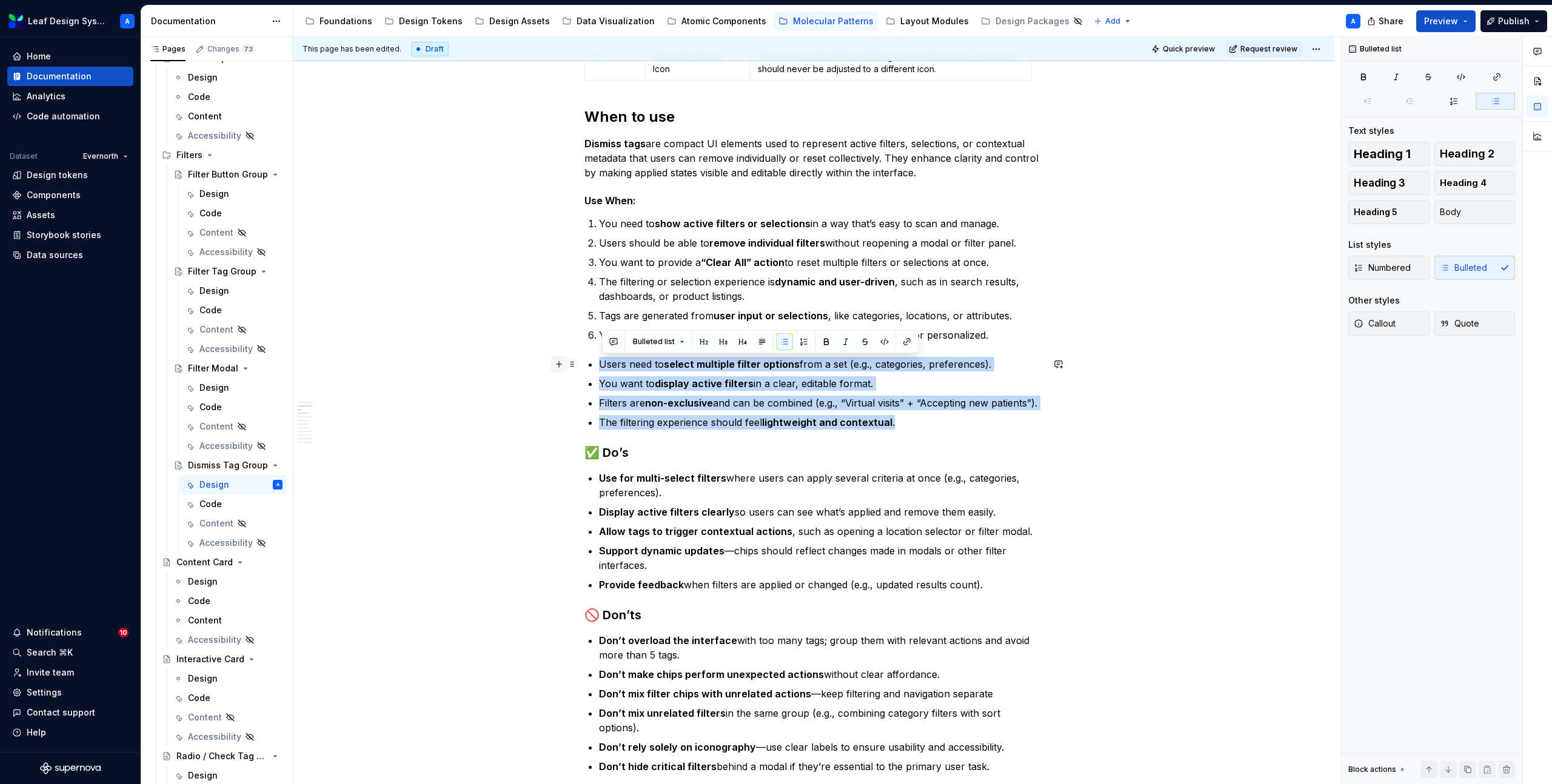
drag, startPoint x: 920, startPoint y: 422, endPoint x: 561, endPoint y: 363, distance: 363.8
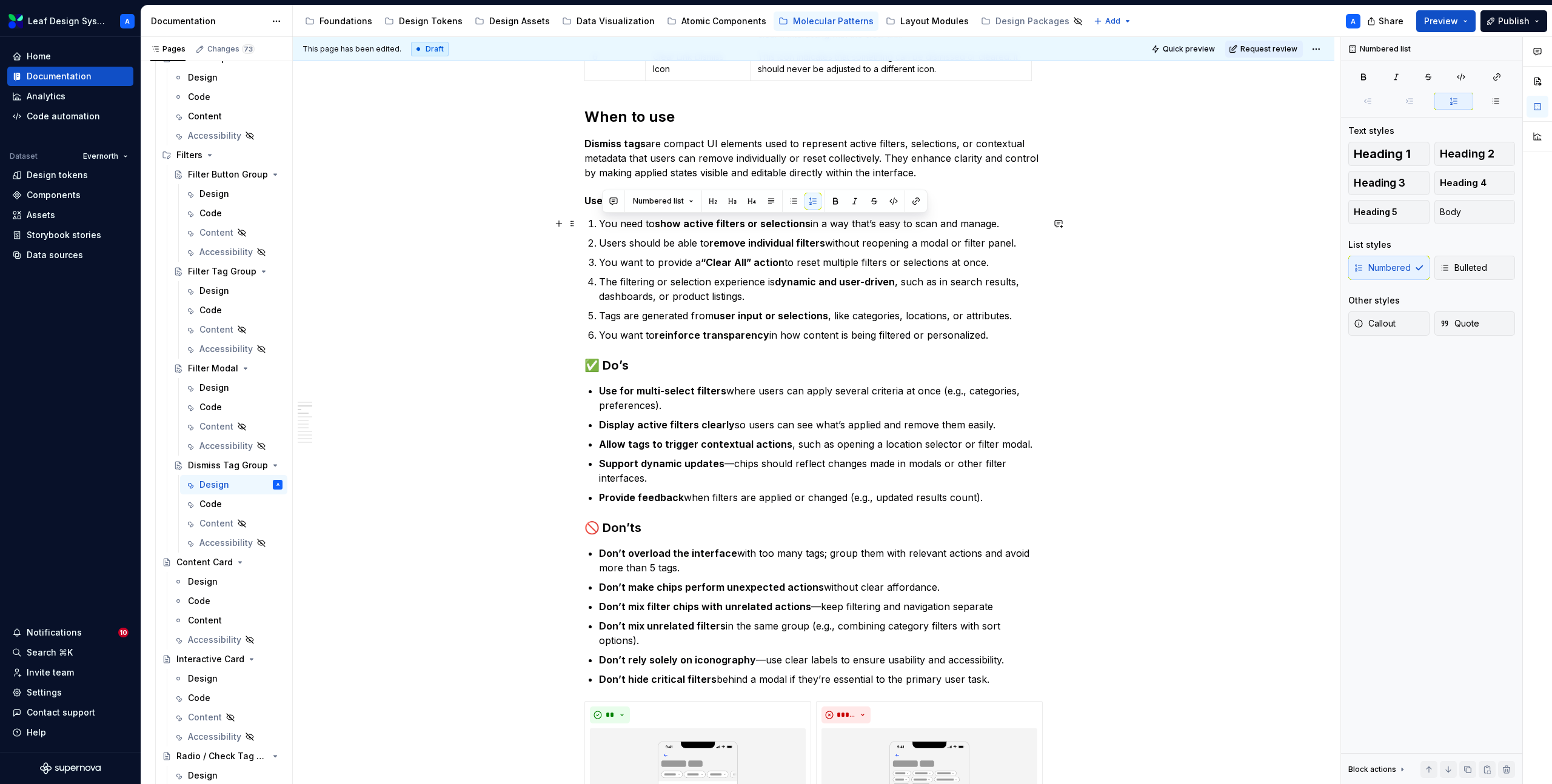
drag, startPoint x: 1010, startPoint y: 338, endPoint x: 595, endPoint y: 222, distance: 430.9
click at [599, 222] on ol "You need to show active filters or selections in a way that’s easy to scan and …" at bounding box center [821, 279] width 444 height 126
click at [789, 203] on button "button" at bounding box center [793, 201] width 17 height 17
click at [966, 493] on p "Provide feedback when filters are applied or changed (e.g., updated results cou…" at bounding box center [821, 497] width 444 height 14
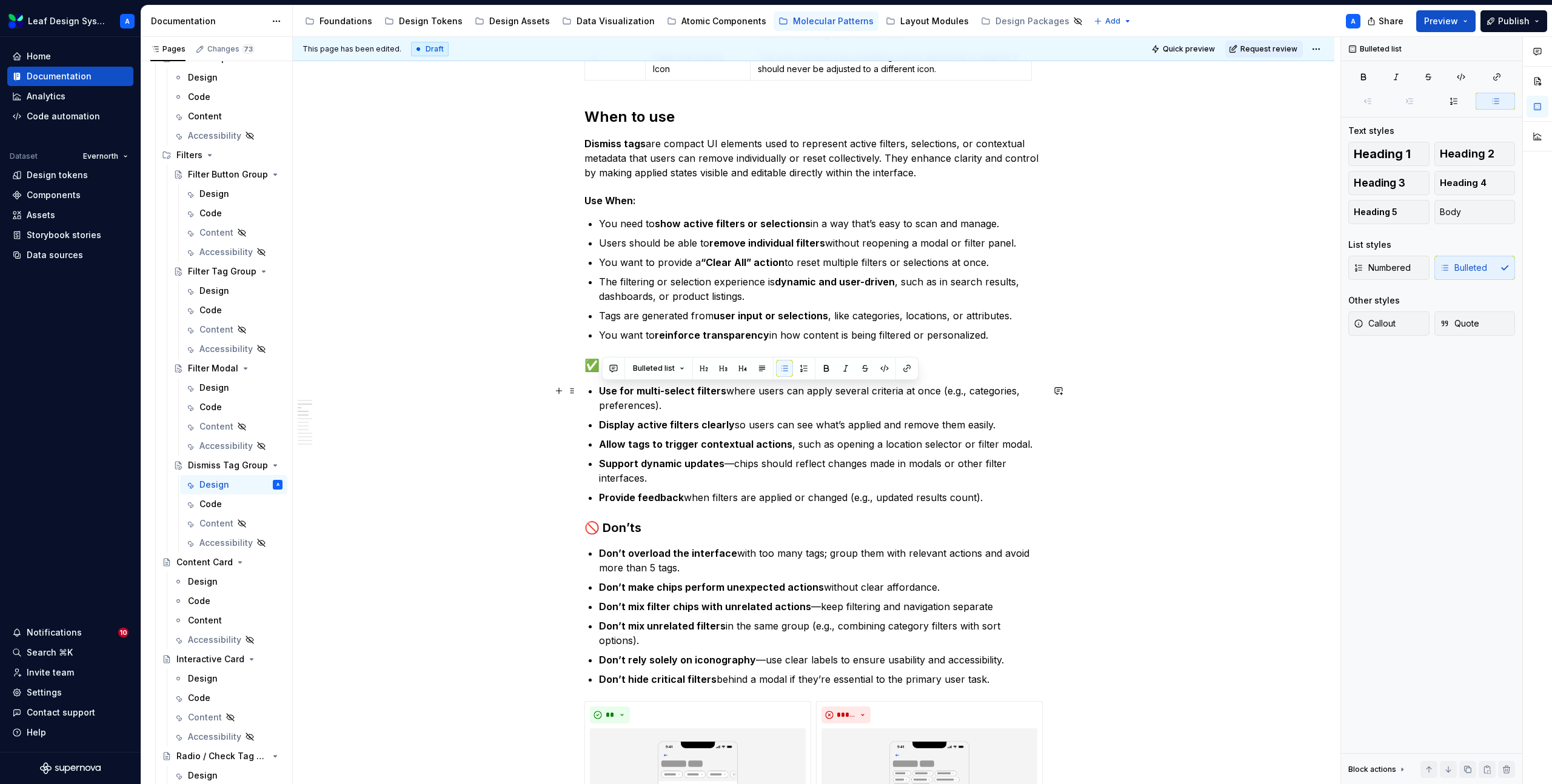
drag, startPoint x: 1006, startPoint y: 499, endPoint x: 599, endPoint y: 387, distance: 422.1
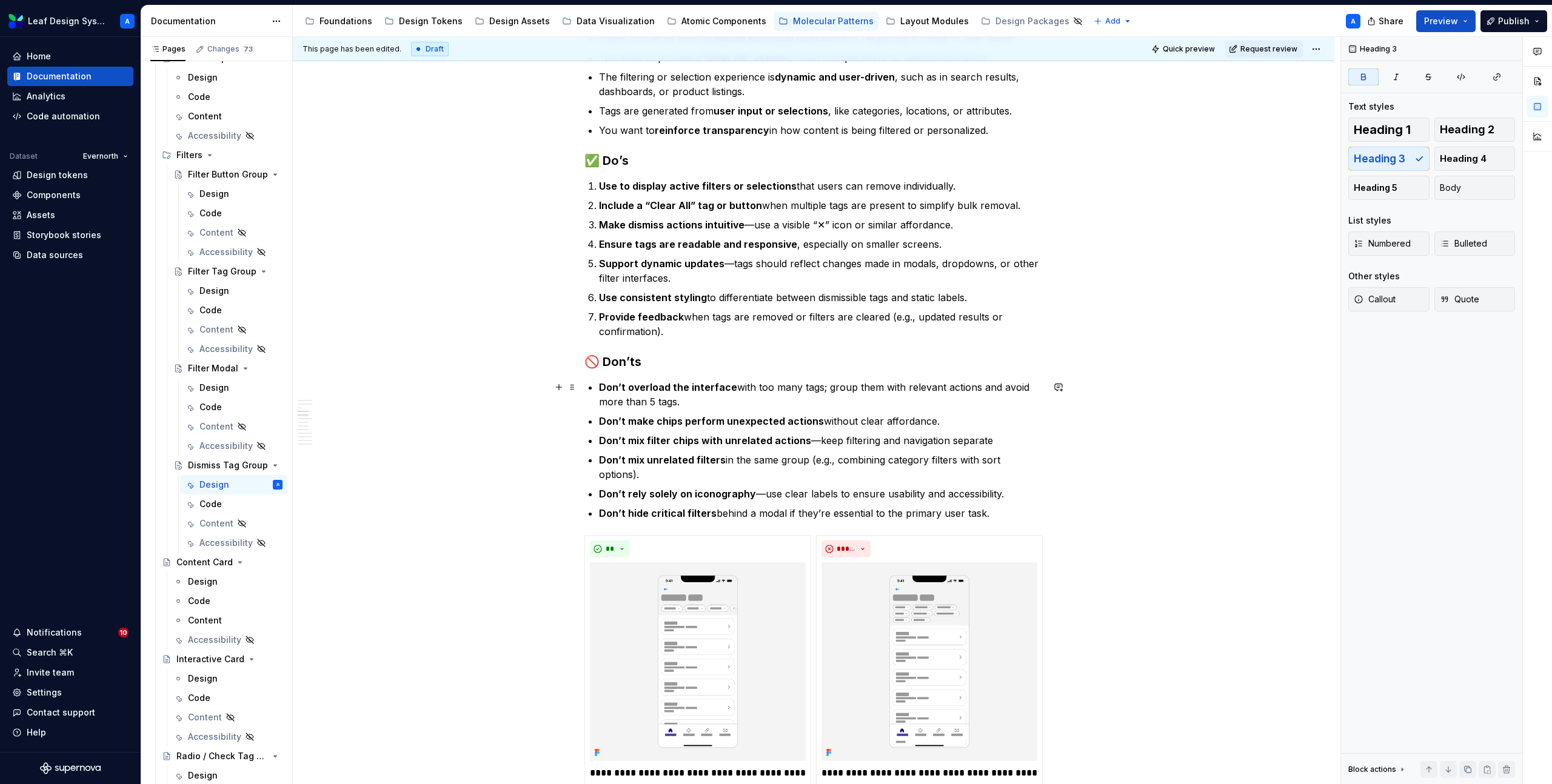
scroll to position [932, 0]
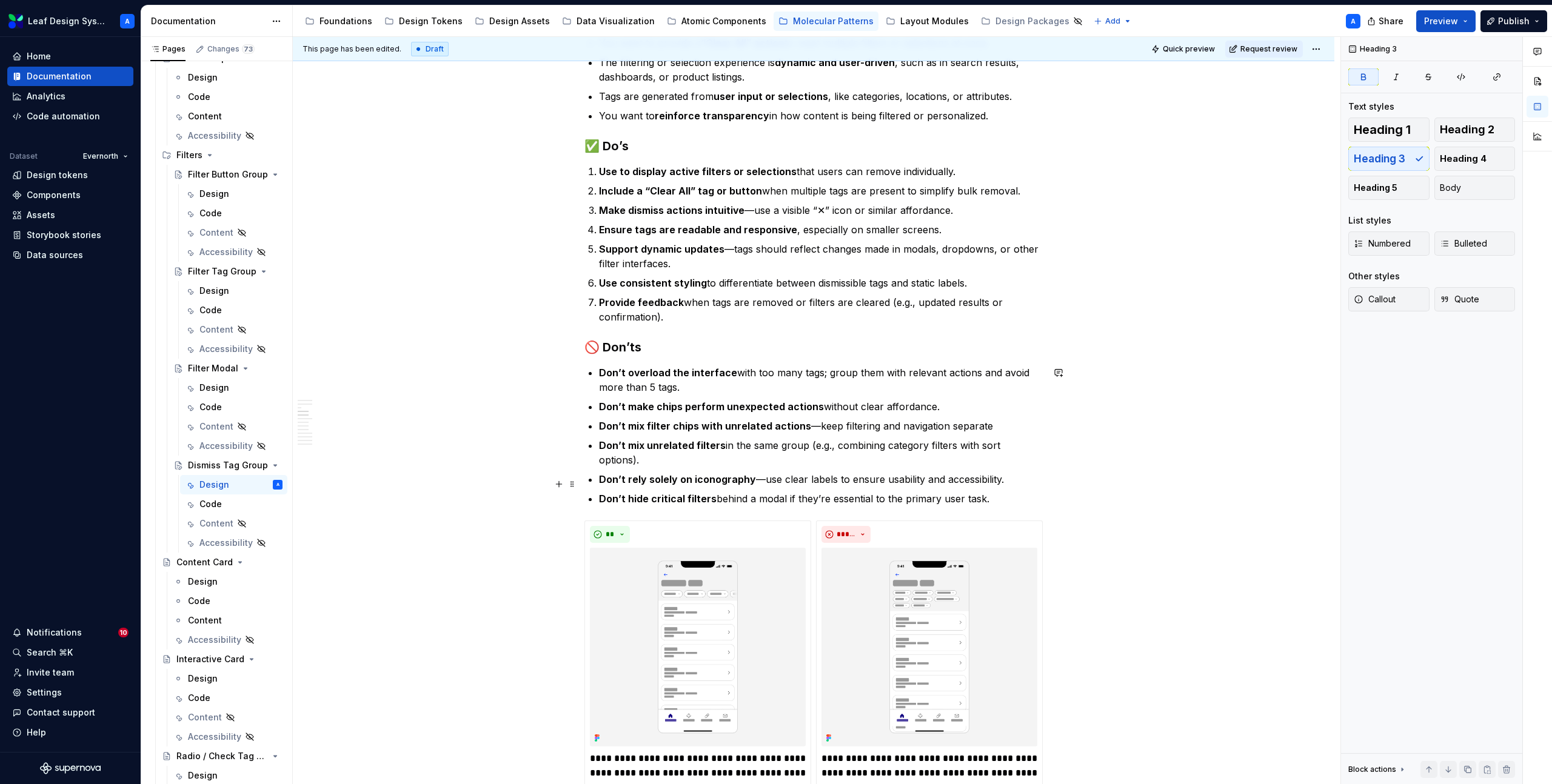
click at [995, 492] on p "Don’t hide critical filters behind a modal if they’re essential to the primary …" at bounding box center [821, 499] width 444 height 14
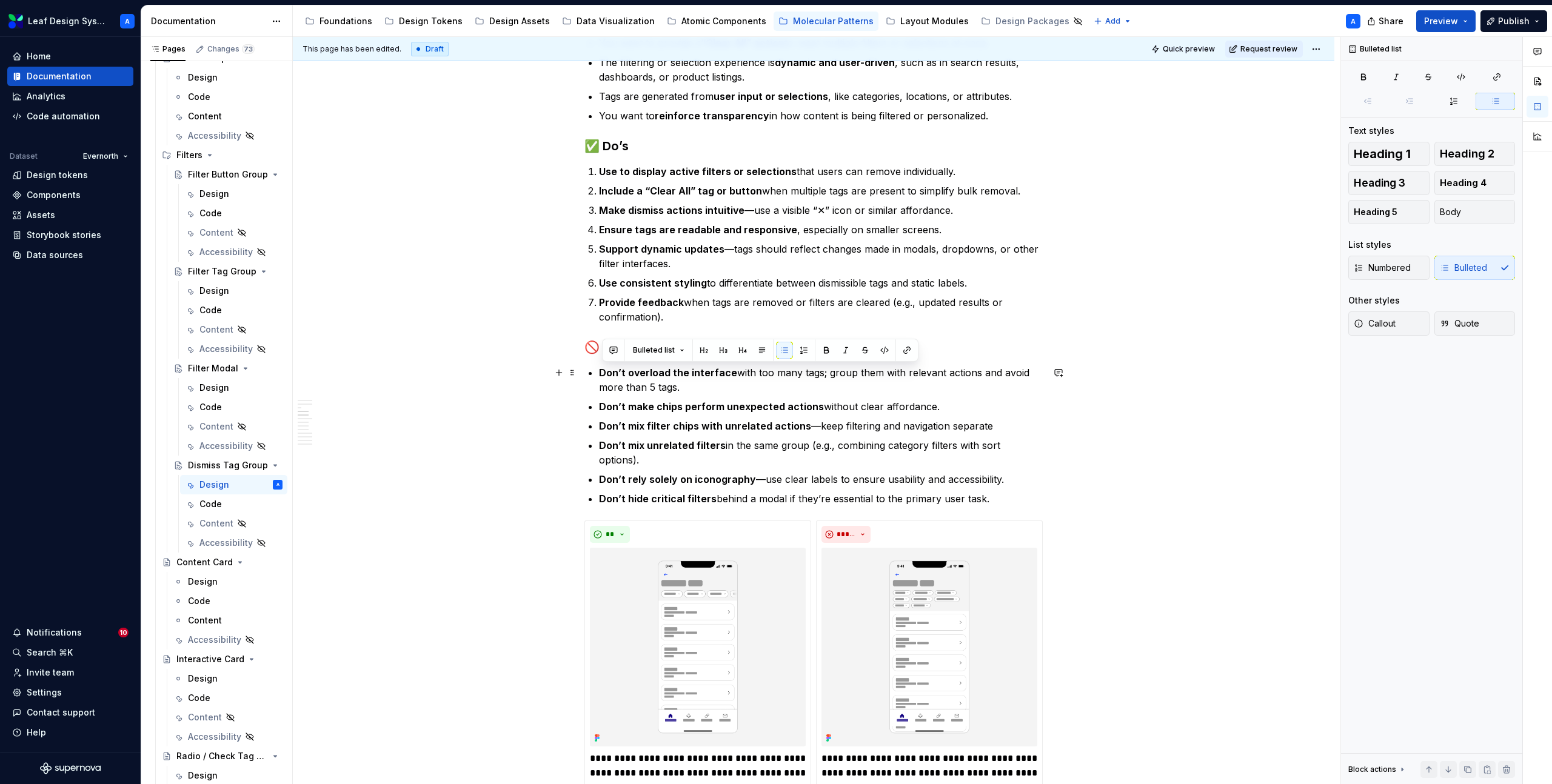
drag, startPoint x: 1000, startPoint y: 488, endPoint x: 591, endPoint y: 373, distance: 424.9
click at [599, 373] on ul "Don’t overload the interface with too many tags; group them with relevant actio…" at bounding box center [821, 436] width 444 height 141
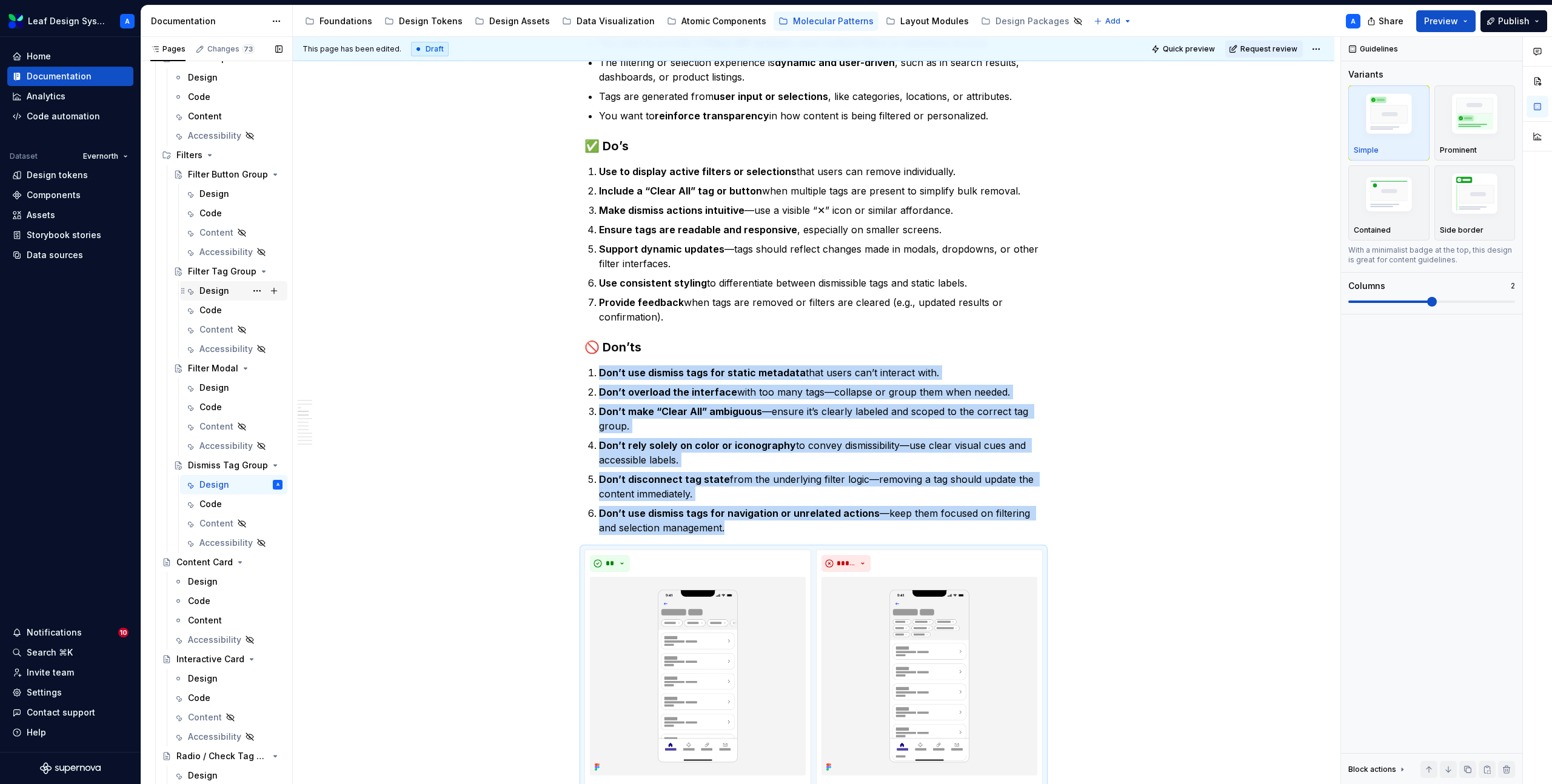
click at [212, 293] on div "Design" at bounding box center [214, 290] width 30 height 12
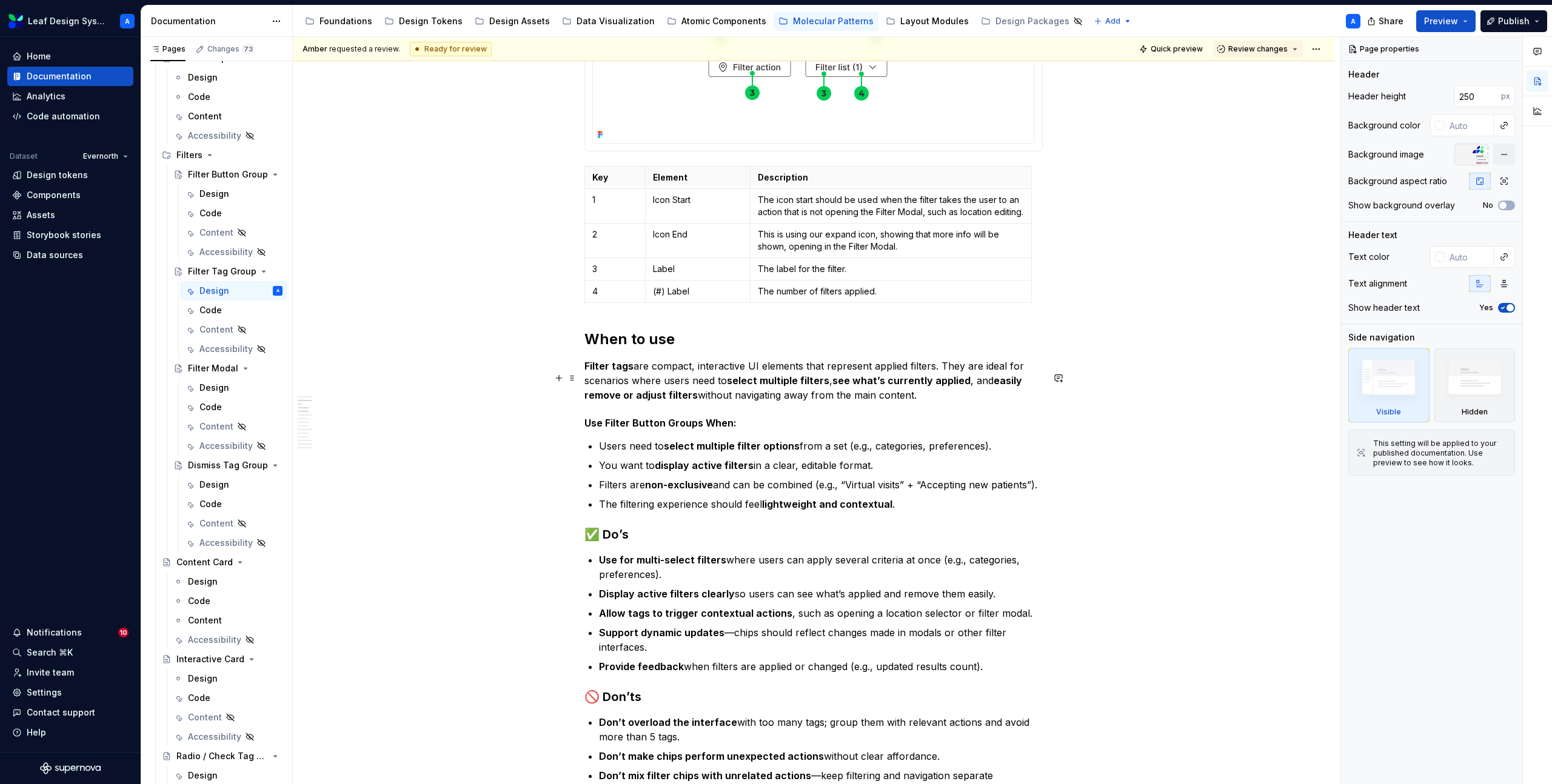
scroll to position [424, 0]
type textarea "*"
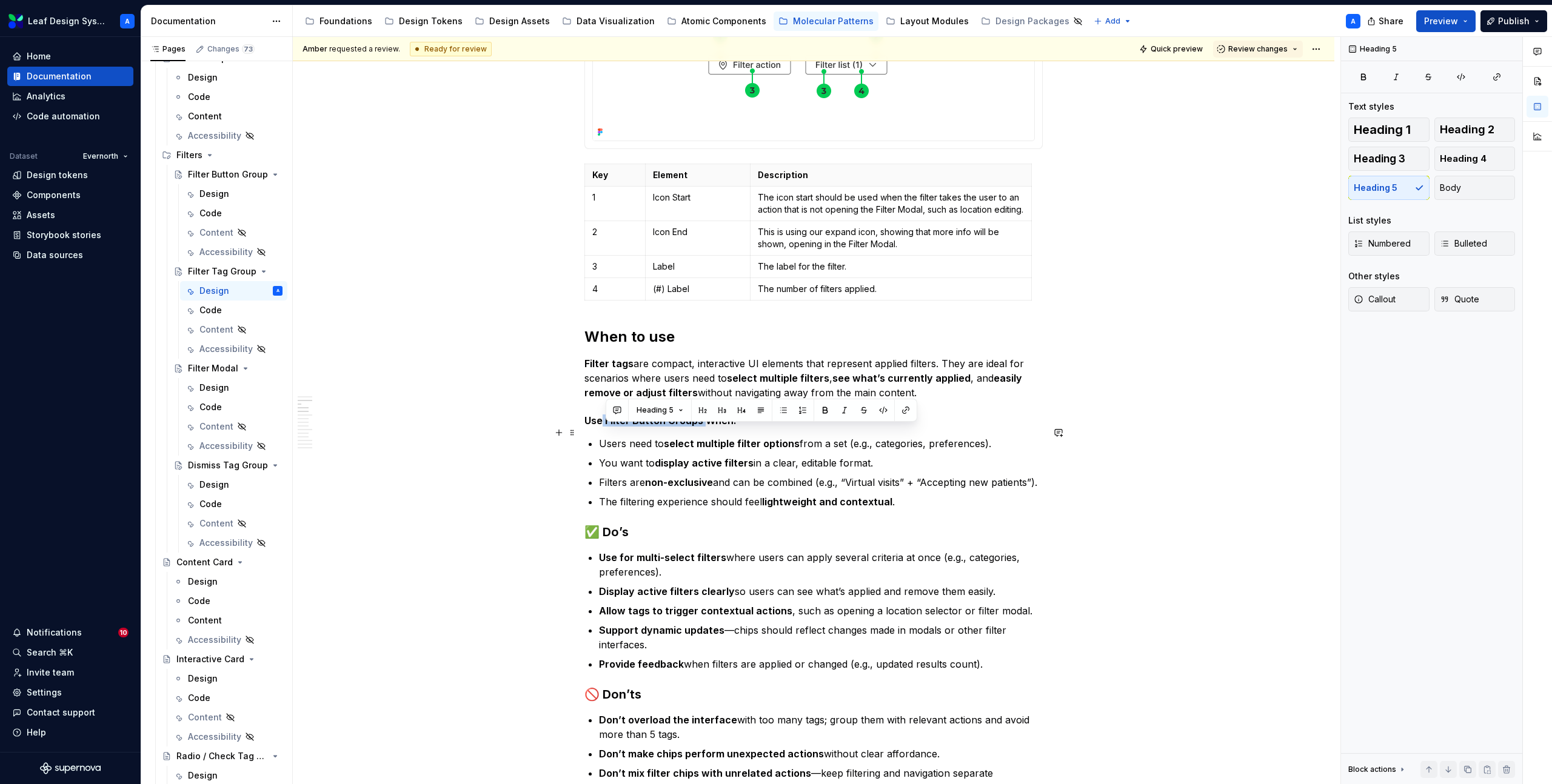
drag, startPoint x: 704, startPoint y: 432, endPoint x: 607, endPoint y: 434, distance: 97.0
click at [607, 427] on h5 "Use Filter Button Groups When:" at bounding box center [813, 421] width 459 height 12
click at [212, 484] on div "Design" at bounding box center [214, 484] width 30 height 12
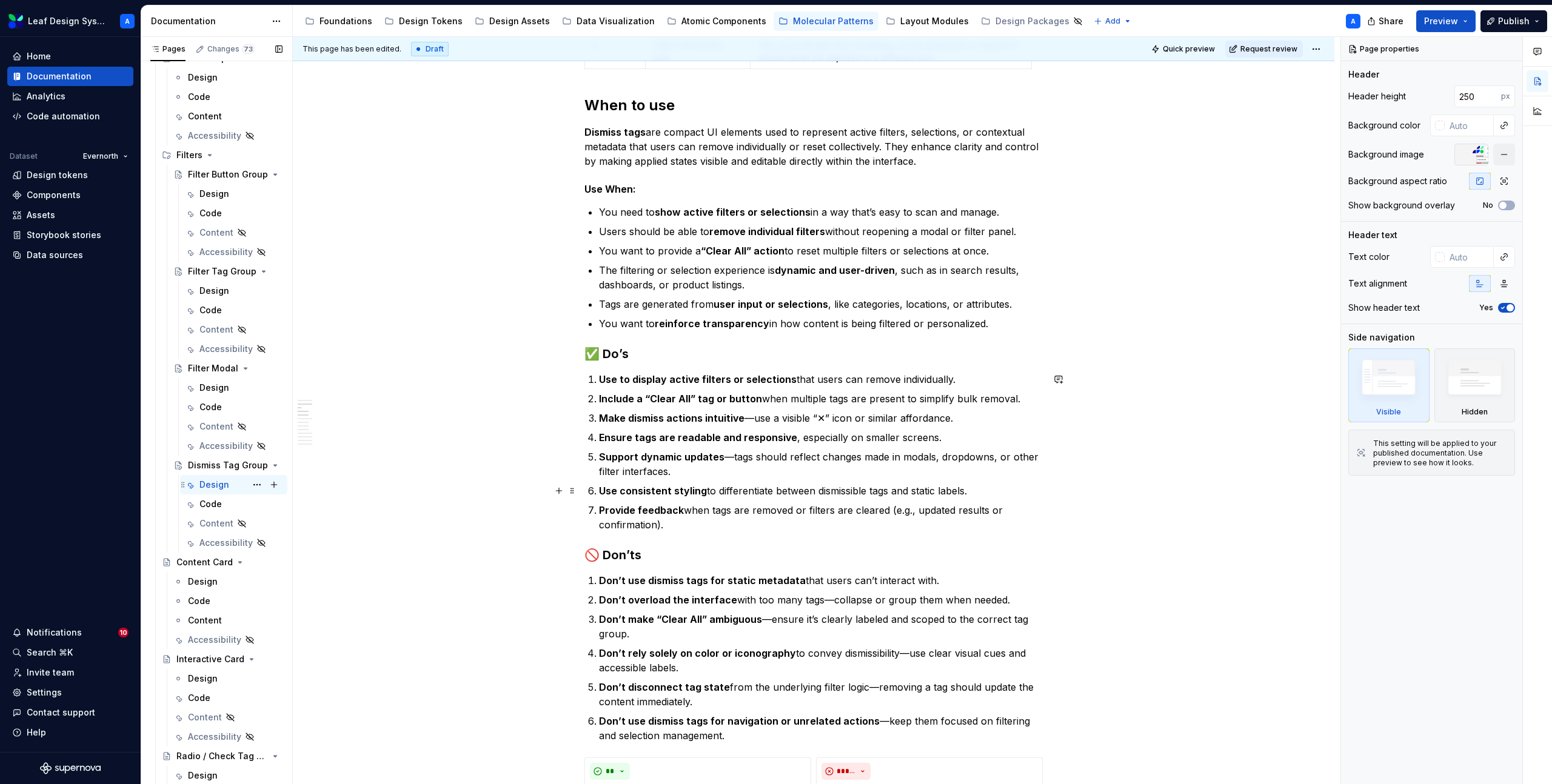
scroll to position [726, 0]
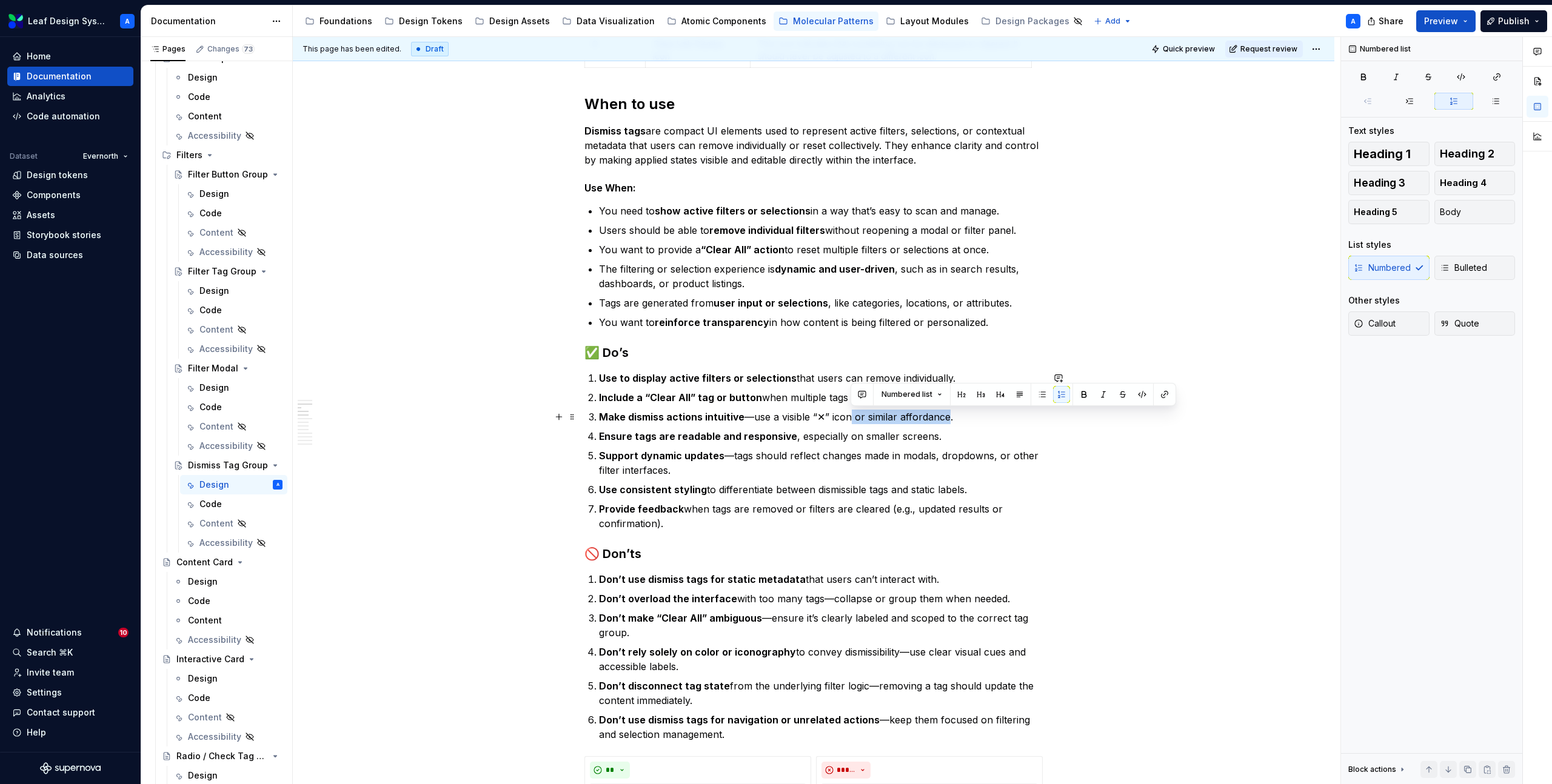
drag, startPoint x: 946, startPoint y: 416, endPoint x: 848, endPoint y: 411, distance: 98.1
click at [848, 411] on p "Make dismiss actions intuitive —use a visible “✕” icon or similar affordance." at bounding box center [821, 417] width 444 height 14
click at [862, 415] on p "Make dismiss actions intuitive —use a visible “✕” icon or similar affordance." at bounding box center [821, 417] width 444 height 14
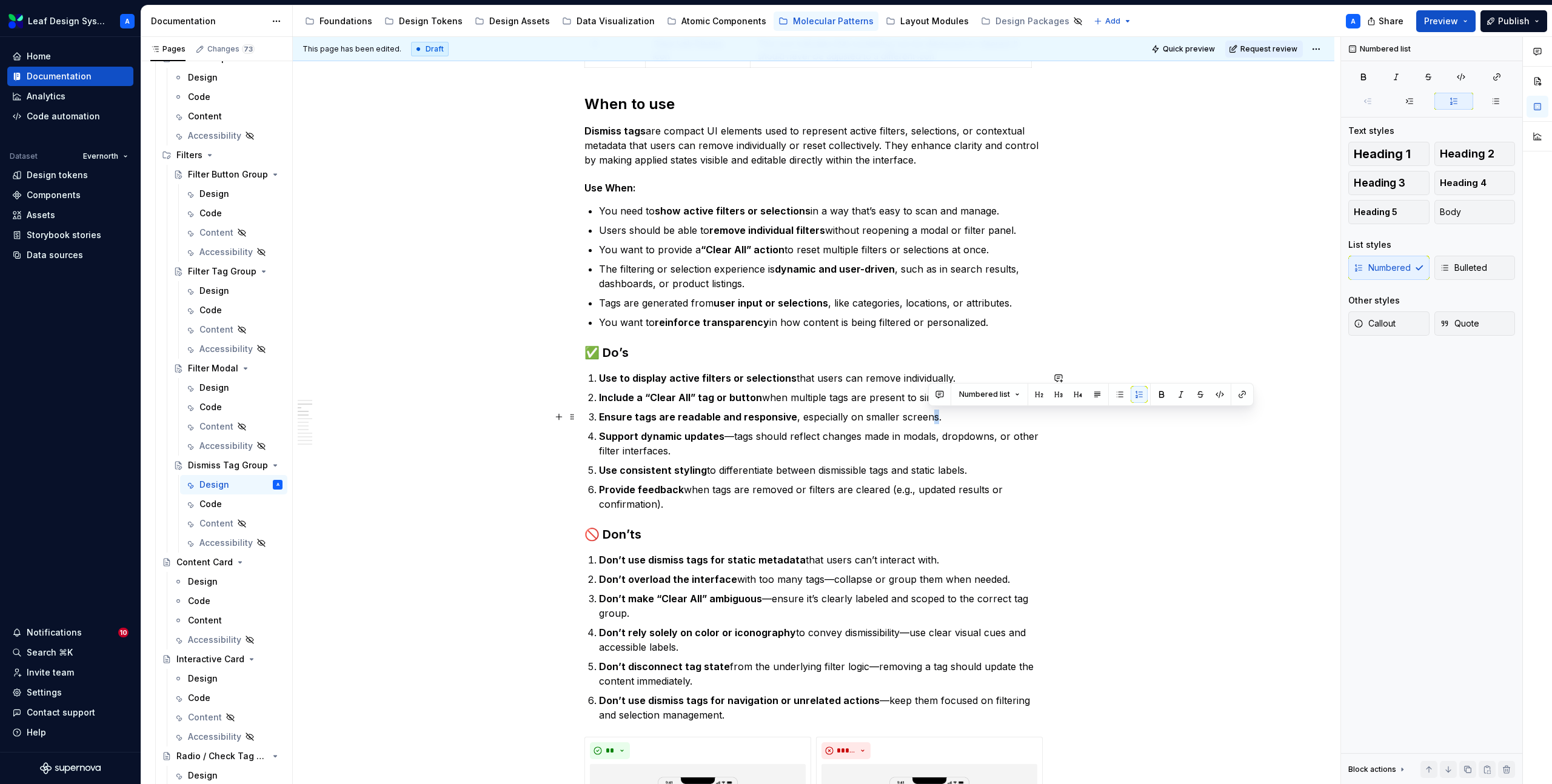
click at [930, 415] on p "Ensure tags are readable and responsive , especially on smaller screens." at bounding box center [821, 417] width 444 height 14
click at [916, 417] on p "Ensure tags are readable and responsive , especially on smaller screens." at bounding box center [821, 417] width 444 height 14
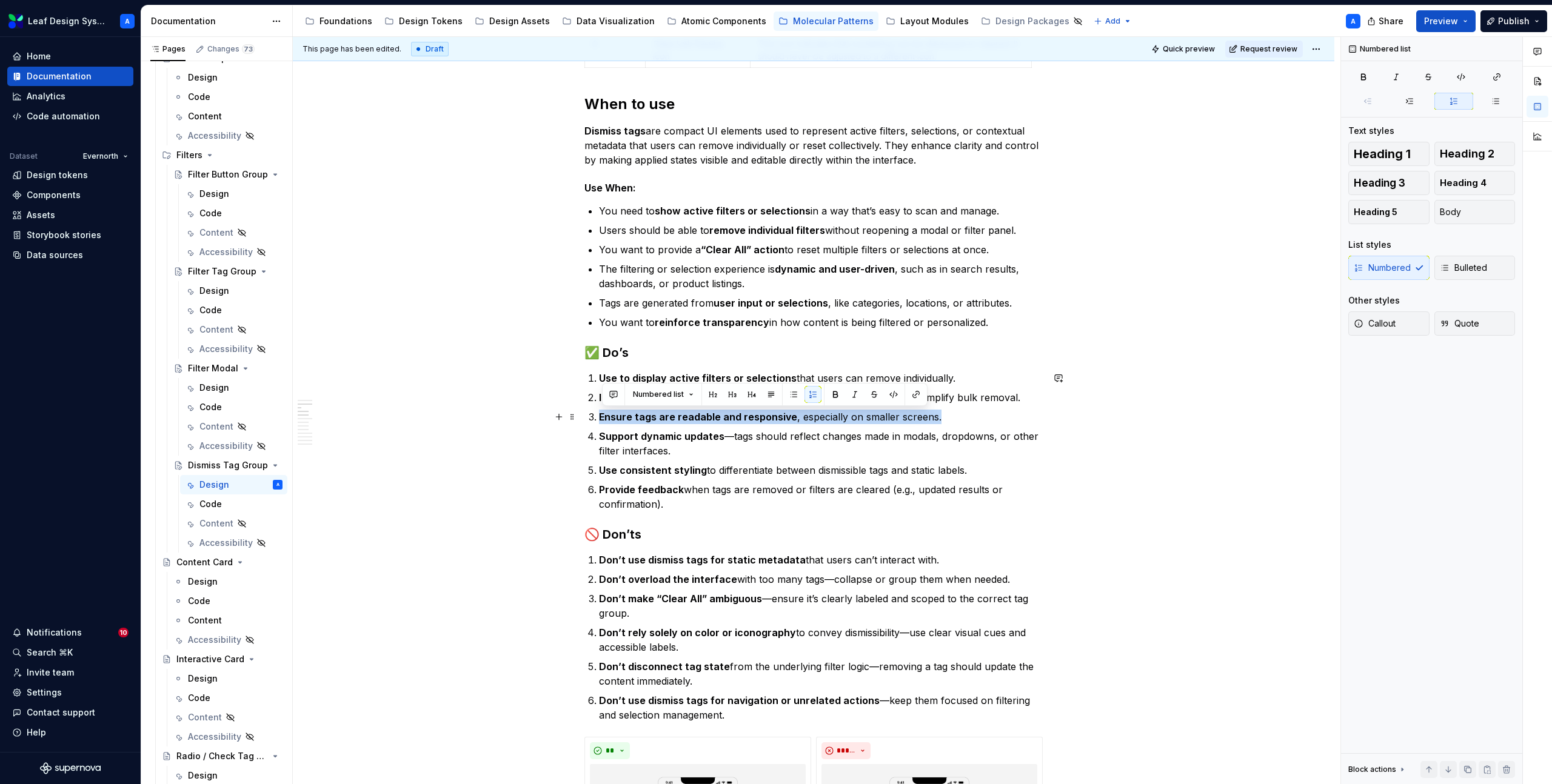
click at [916, 417] on p "Ensure tags are readable and responsive , especially on smaller screens." at bounding box center [821, 417] width 444 height 14
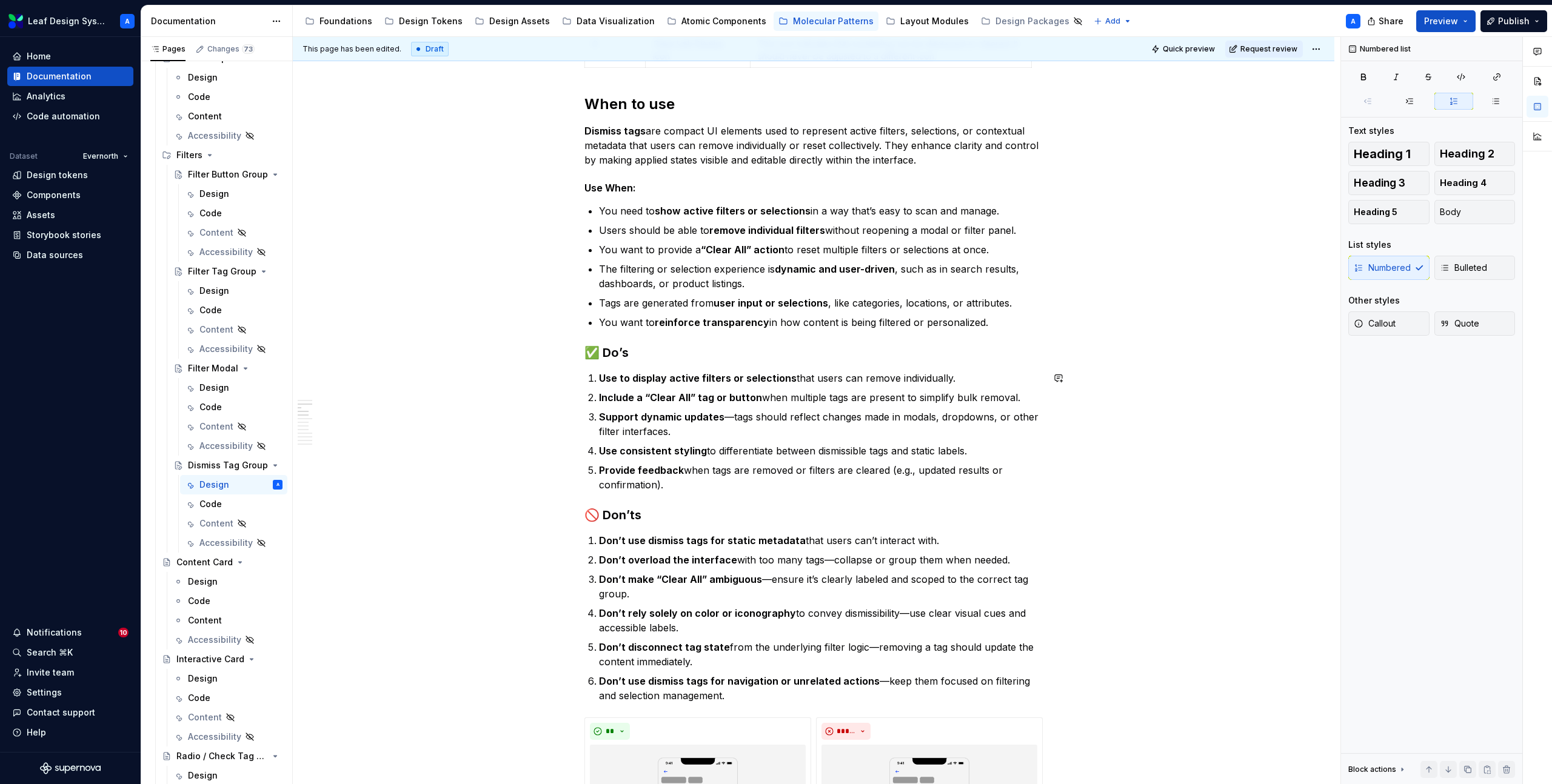
type textarea "*"
click at [824, 451] on p "Use consistent styling to differentiate between dismissible tags and static lab…" at bounding box center [821, 451] width 444 height 14
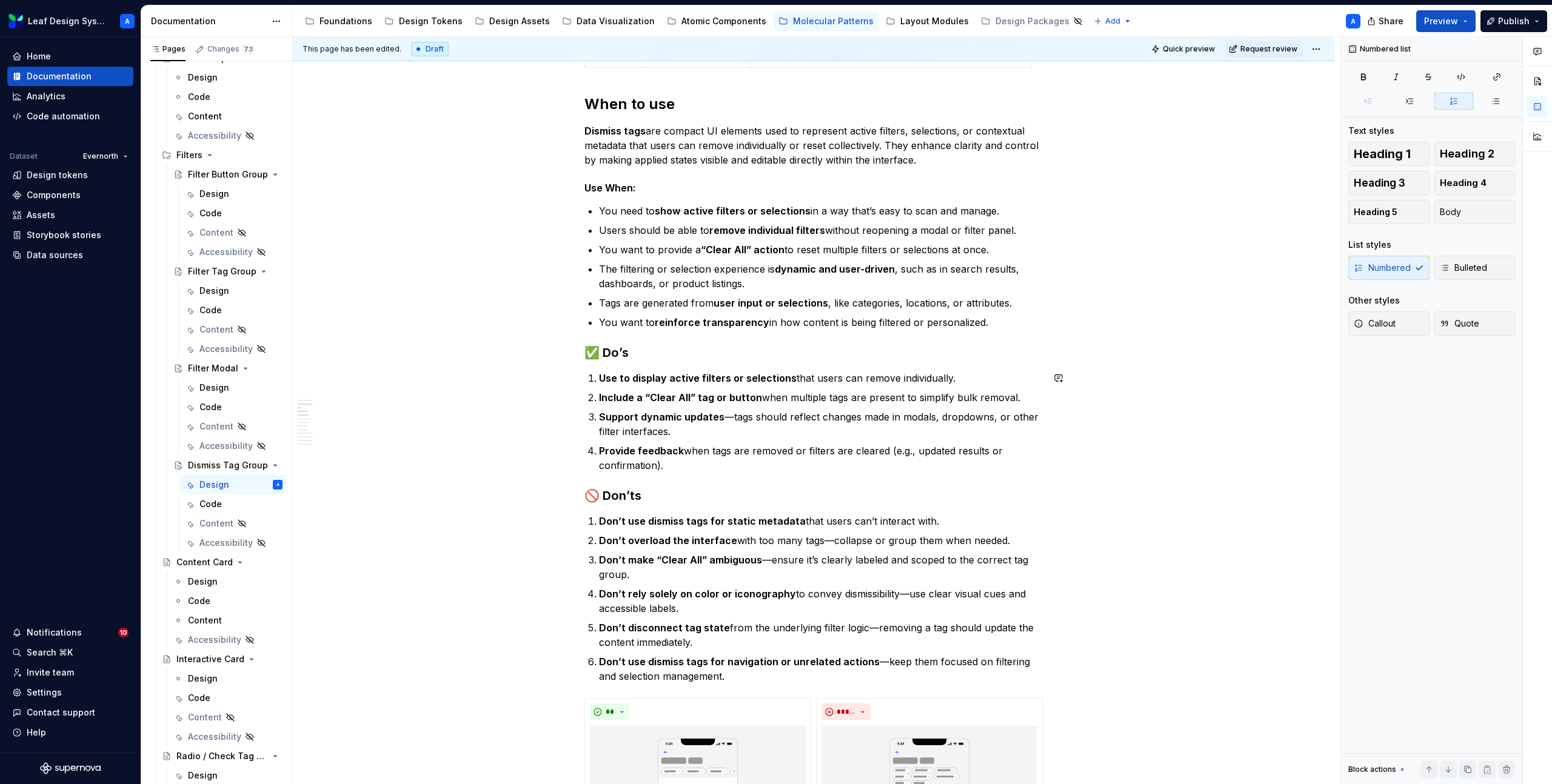
scroll to position [749, 0]
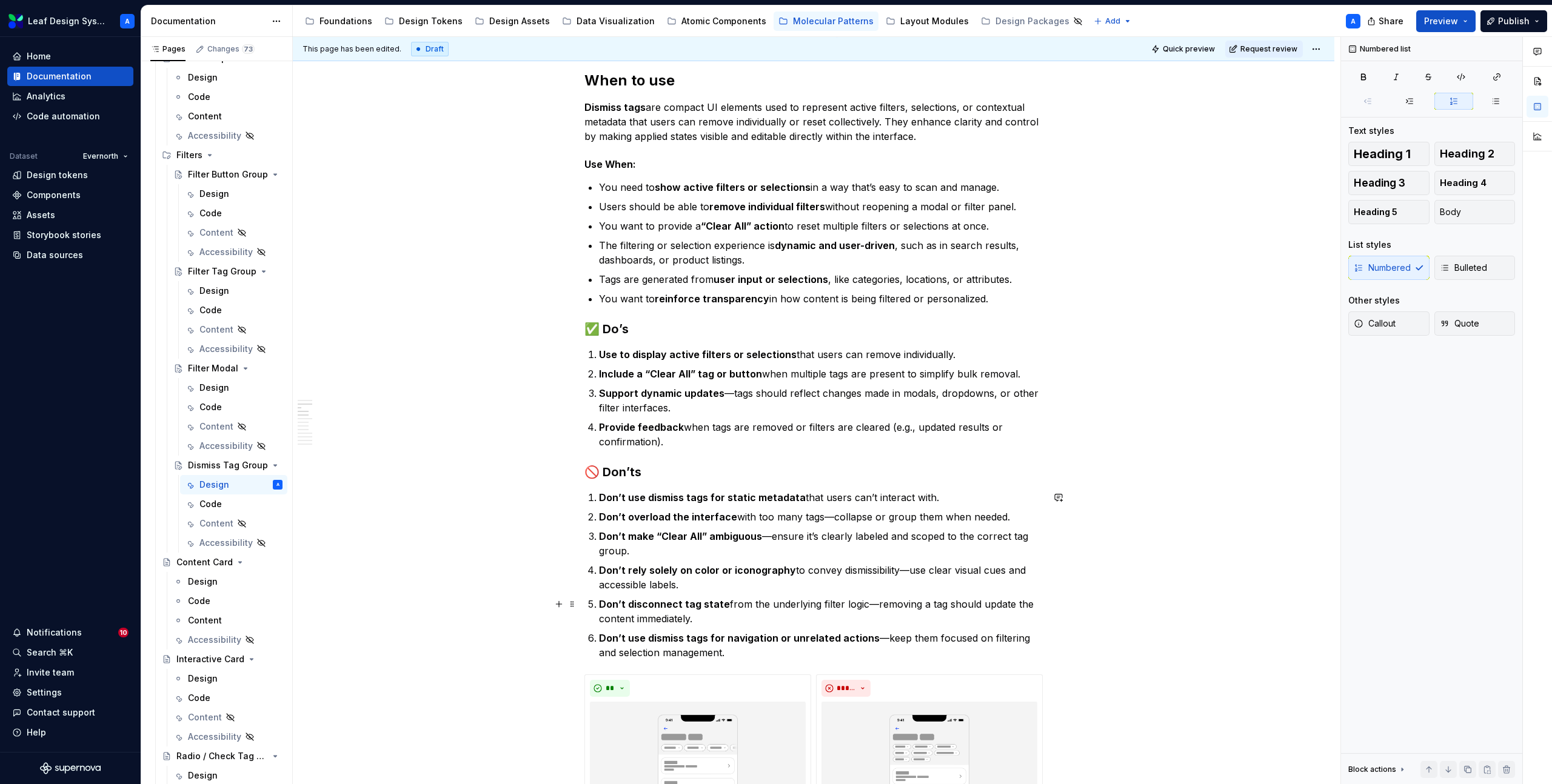
click at [742, 619] on p "Don’t disconnect tag state from the underlying filter logic—removing a tag shou…" at bounding box center [821, 611] width 444 height 29
drag, startPoint x: 727, startPoint y: 587, endPoint x: 602, endPoint y: 573, distance: 125.8
click at [602, 573] on p "Don’t rely solely on color or iconography to convey dismissibility—use clear vi…" at bounding box center [821, 578] width 444 height 29
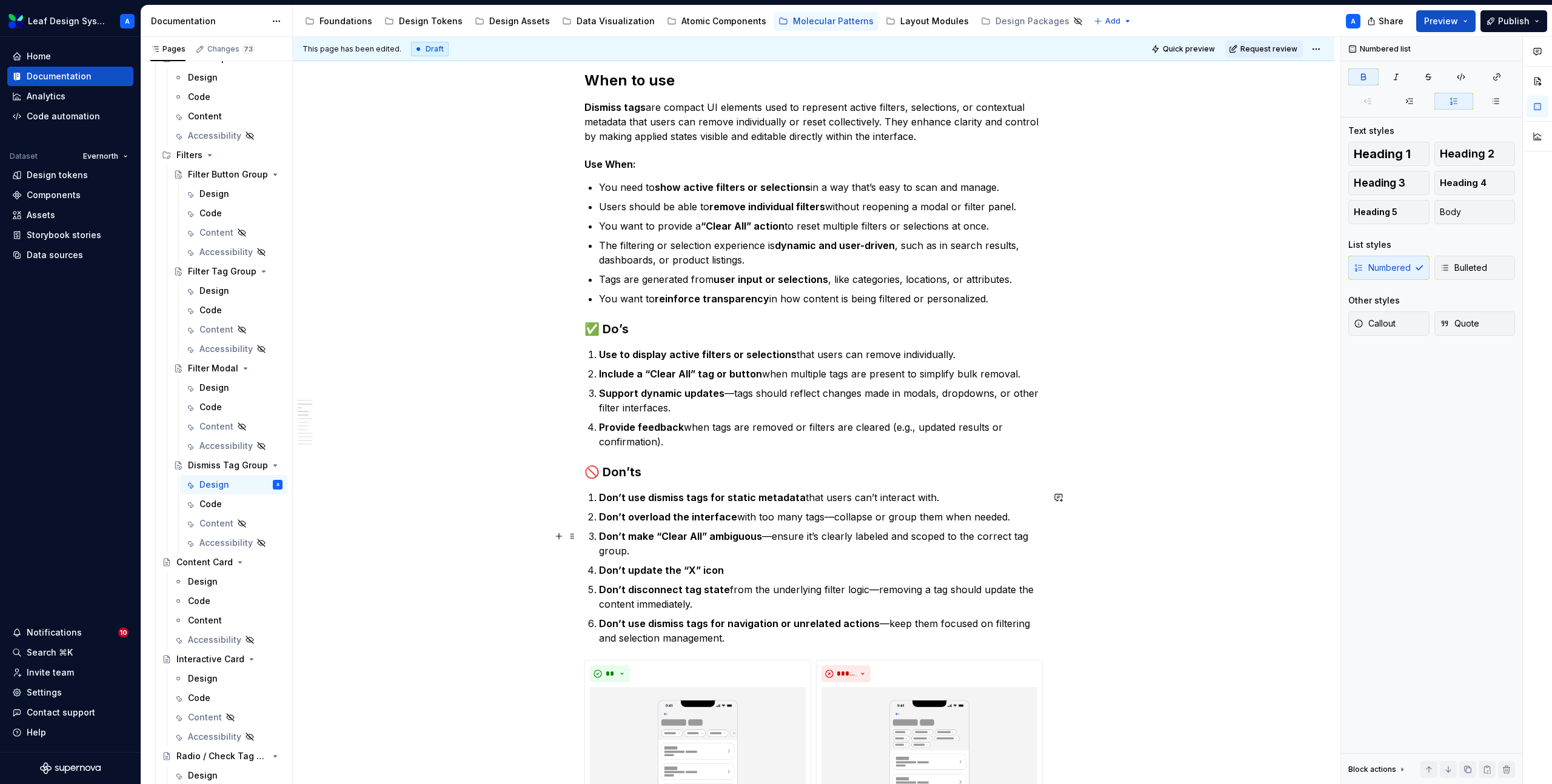
click at [766, 535] on p "Don’t make “Clear All” ambiguous —ensure it’s clearly labeled and scoped to the…" at bounding box center [821, 544] width 444 height 29
copy p "—"
click at [733, 574] on p "Don’t update the “X” icon" at bounding box center [821, 570] width 444 height 14
drag, startPoint x: 971, startPoint y: 569, endPoint x: 730, endPoint y: 574, distance: 241.1
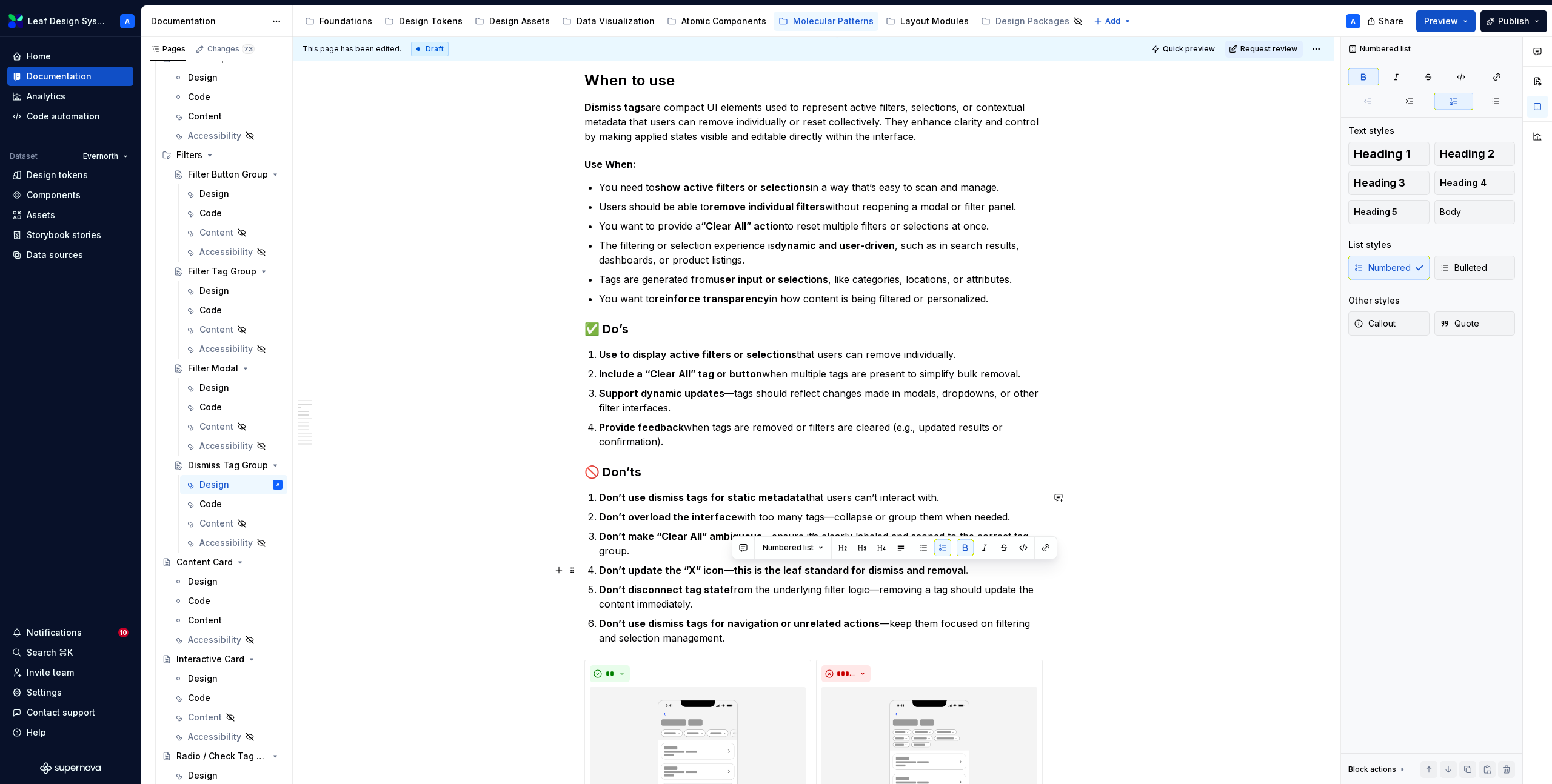
click at [730, 574] on p "Don’t update the “X” icon — this is the leaf standard for dismiss and removal." at bounding box center [821, 570] width 444 height 14
click at [745, 608] on p "Don’t disconnect tag state from the underlying filter logic—removing a tag shou…" at bounding box center [821, 596] width 444 height 29
click at [660, 517] on strong "Don’t overload the interface" at bounding box center [668, 517] width 138 height 12
click at [666, 496] on strong "Don’t use dismiss tags for static metadata" at bounding box center [702, 497] width 206 height 12
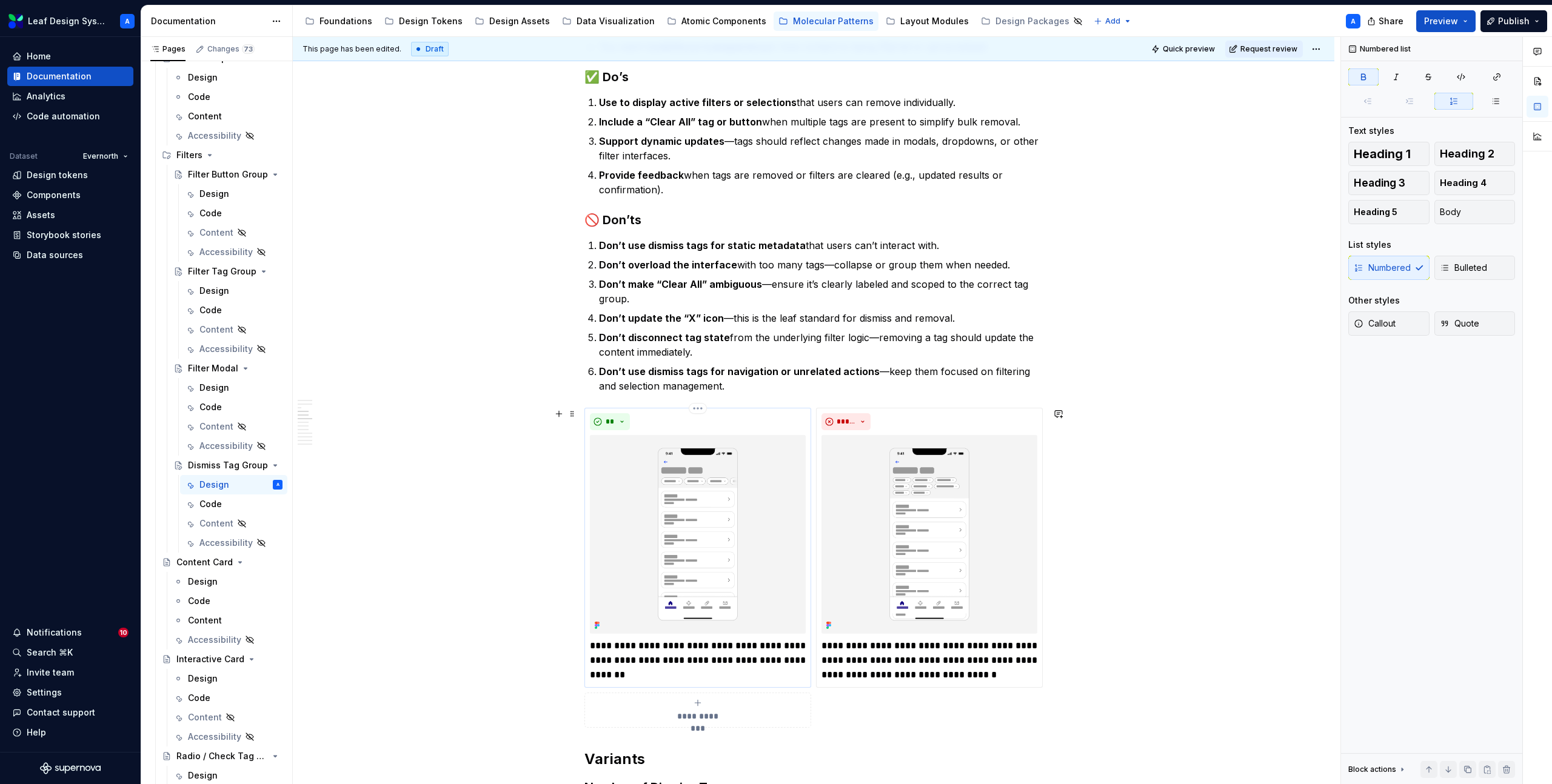
scroll to position [1006, 0]
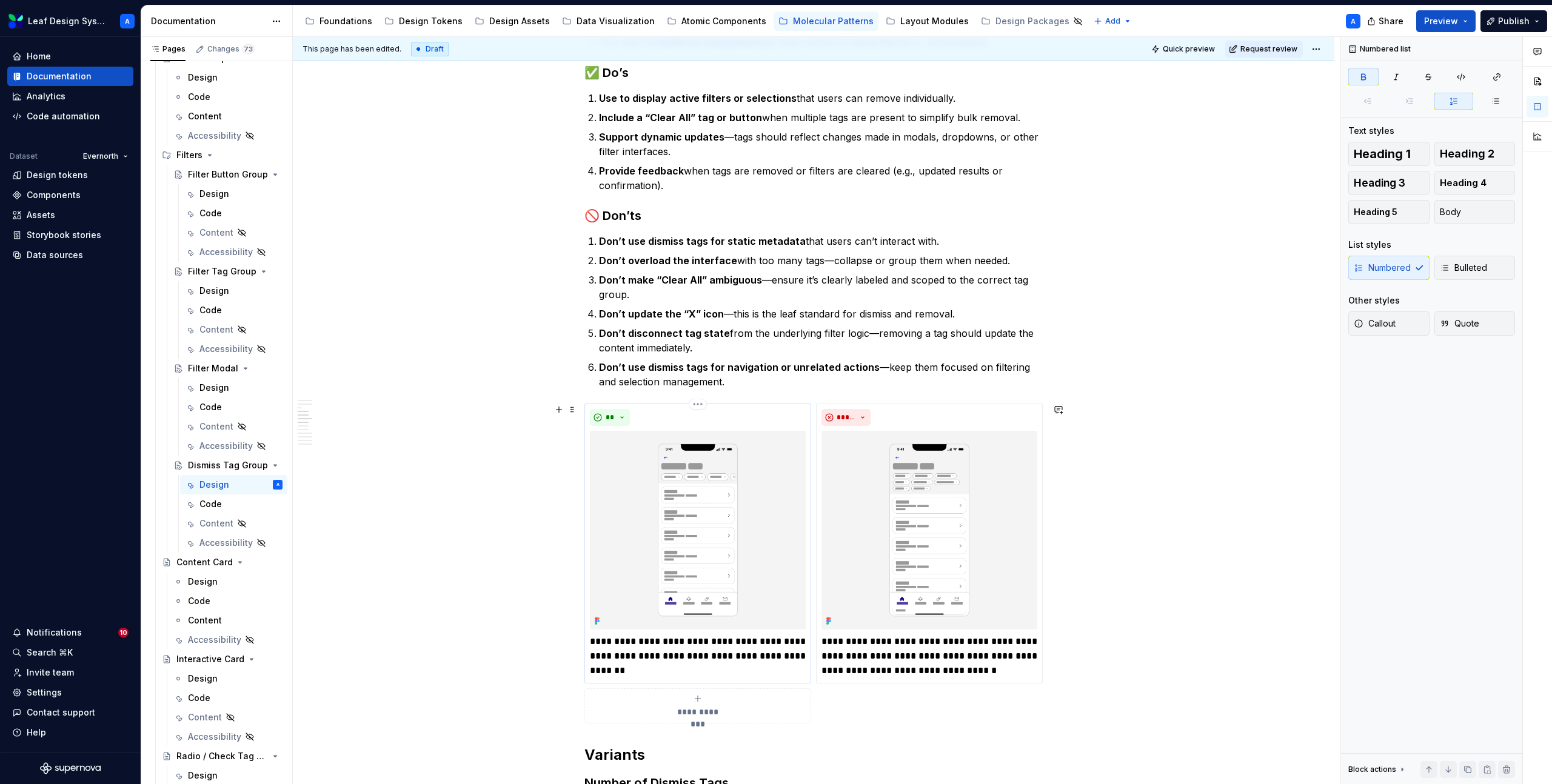
type textarea "*"
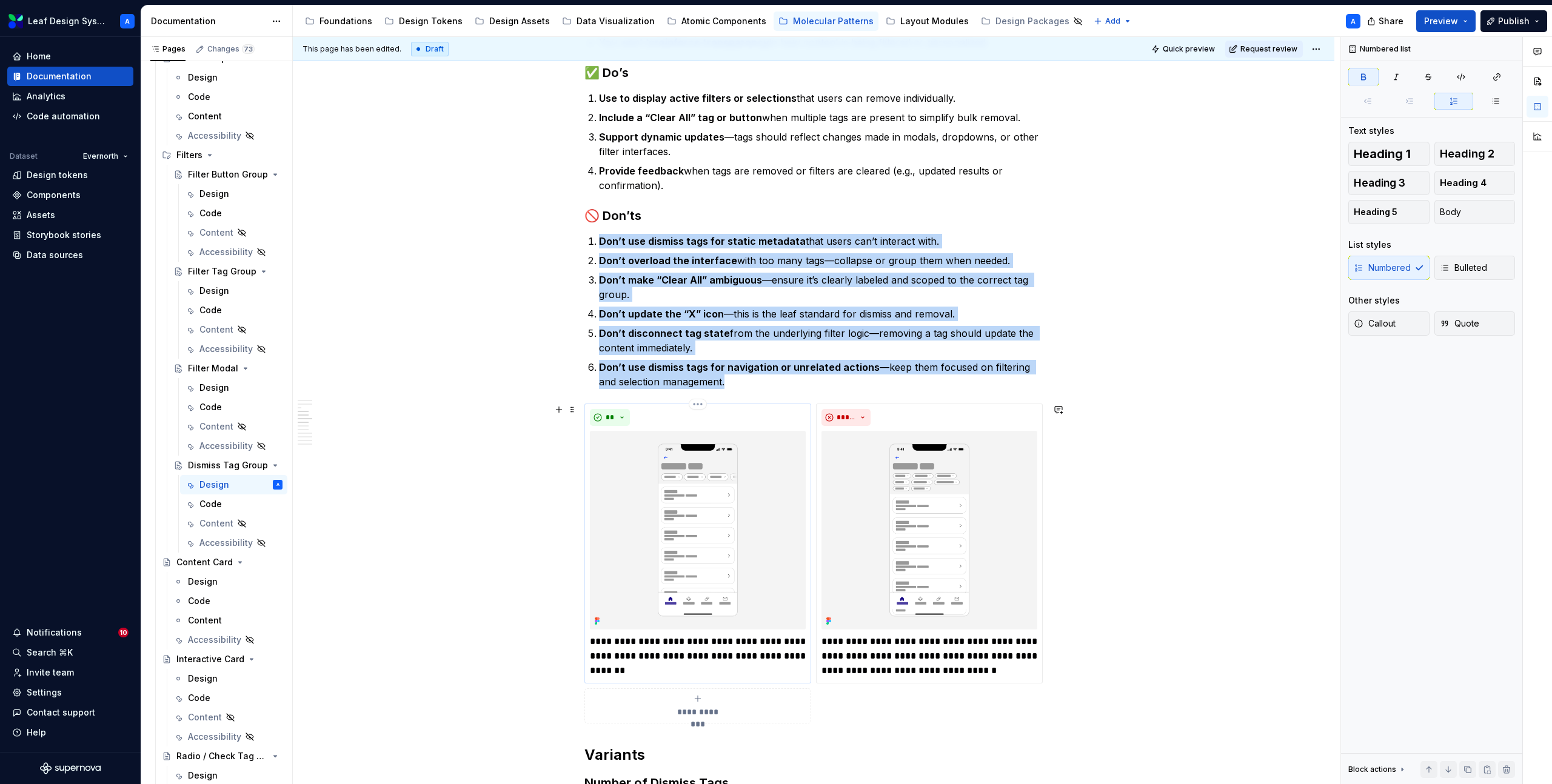
click at [686, 496] on img at bounding box center [698, 530] width 216 height 199
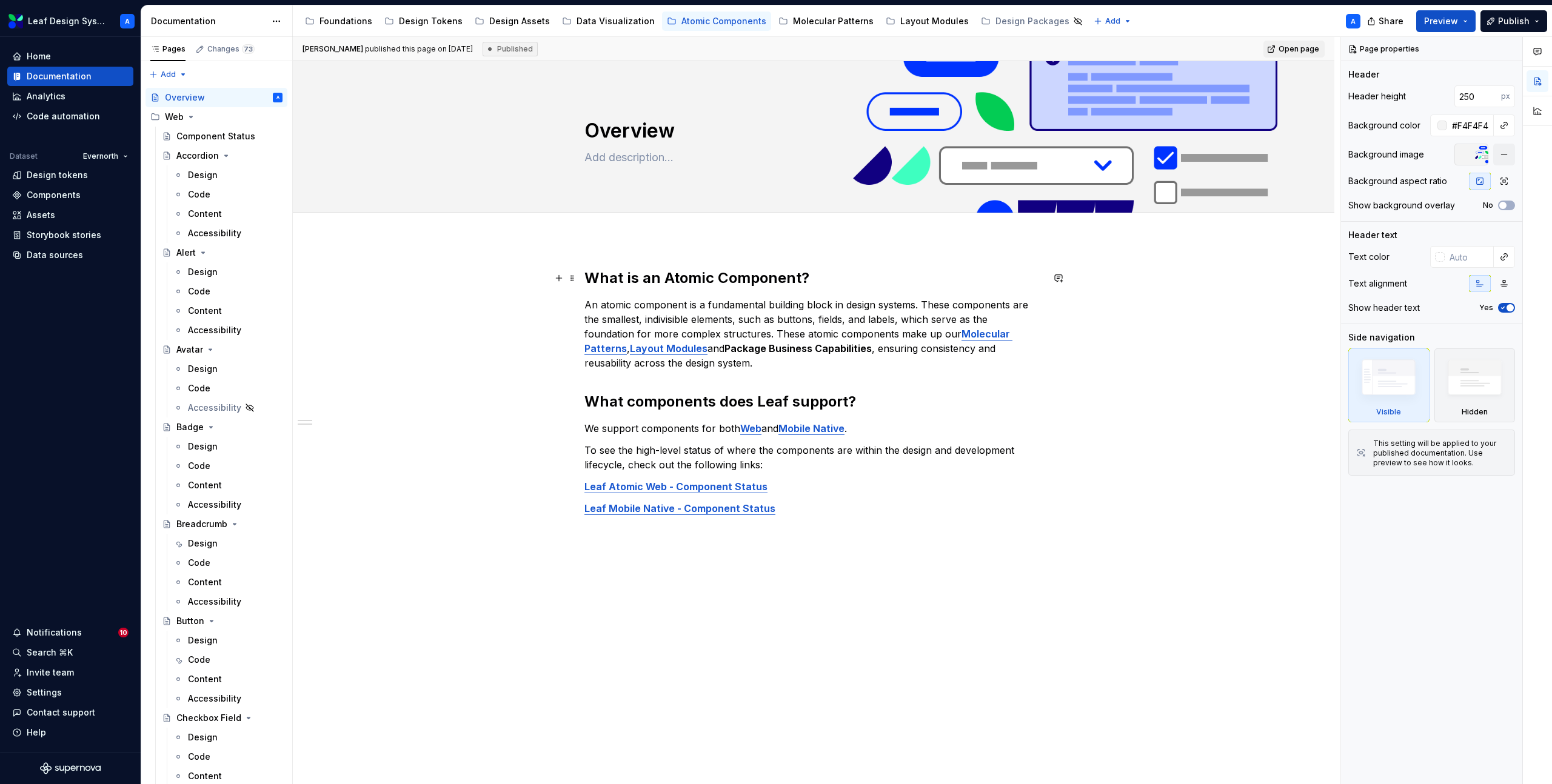
type textarea "*"
